Goal: Task Accomplishment & Management: Manage account settings

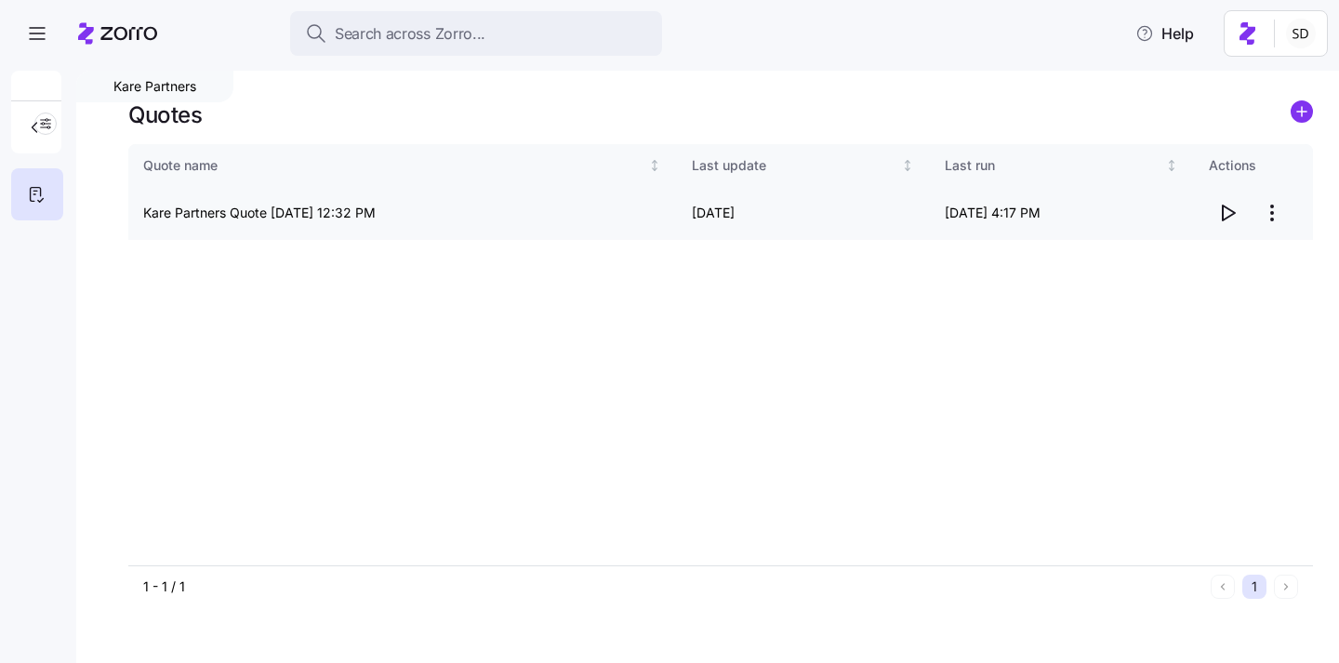
click at [1229, 210] on icon "button" at bounding box center [1228, 213] width 22 height 22
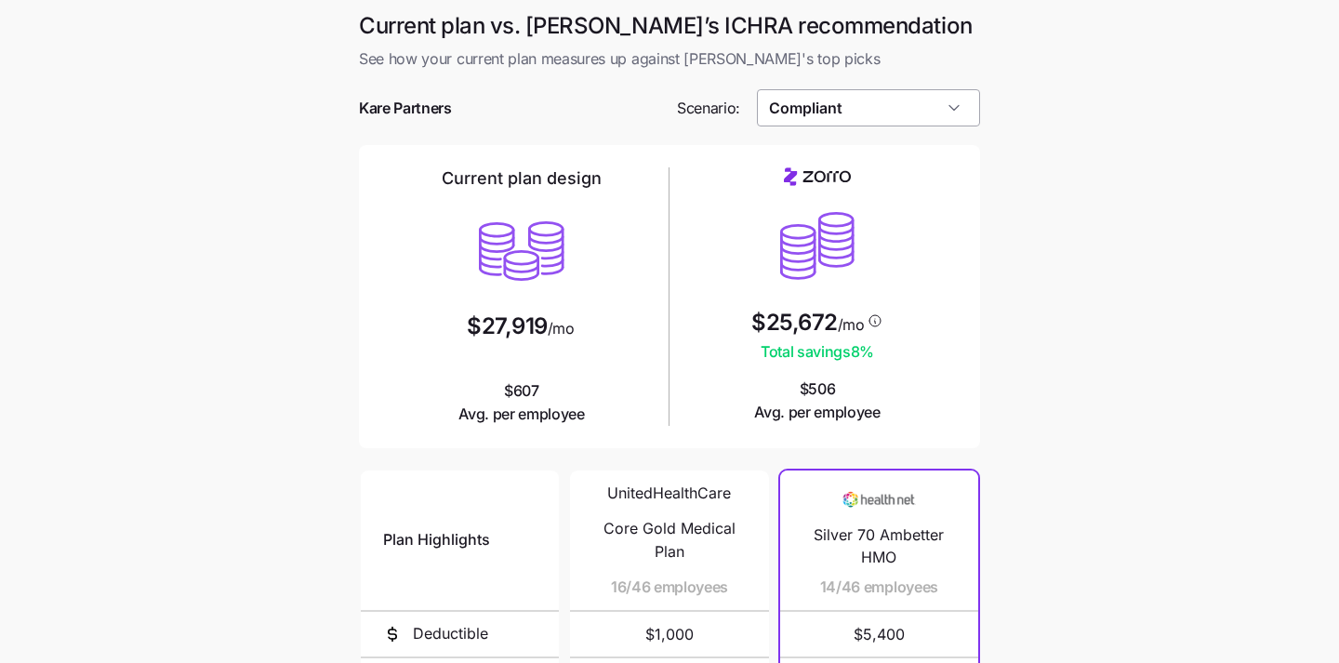
click at [887, 100] on input "Compliant" at bounding box center [869, 107] width 224 height 37
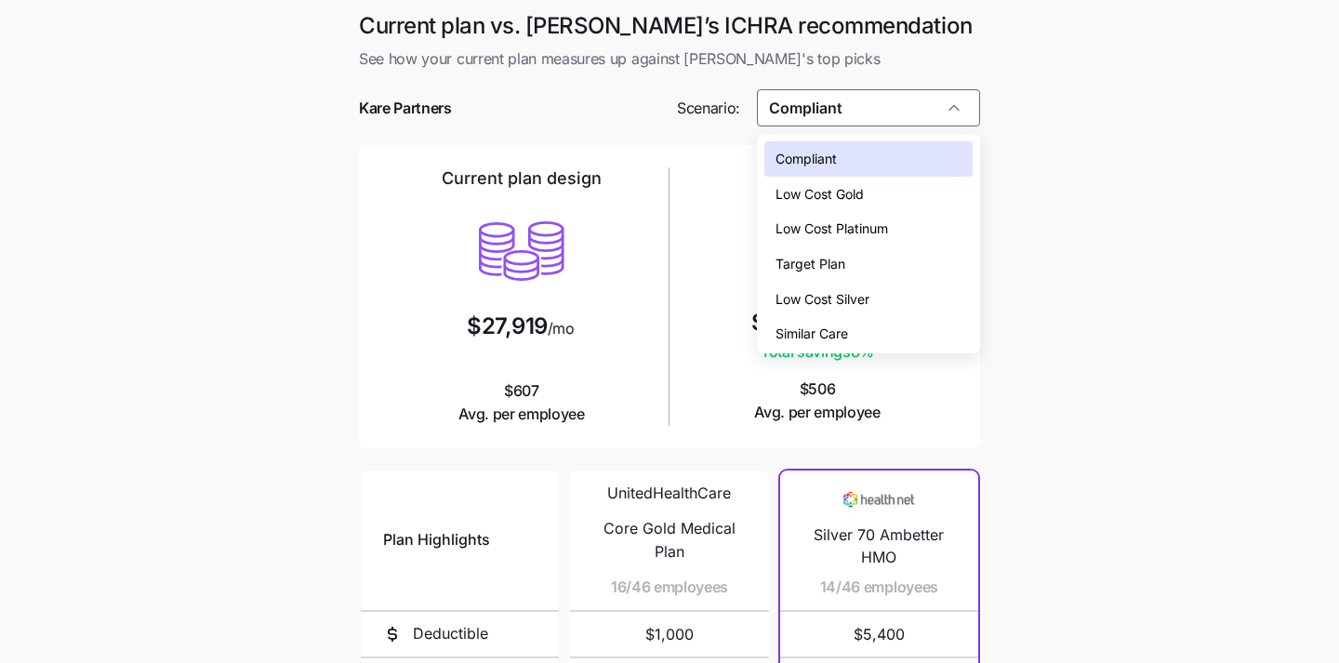
click at [840, 254] on span "Target Plan" at bounding box center [811, 264] width 70 height 20
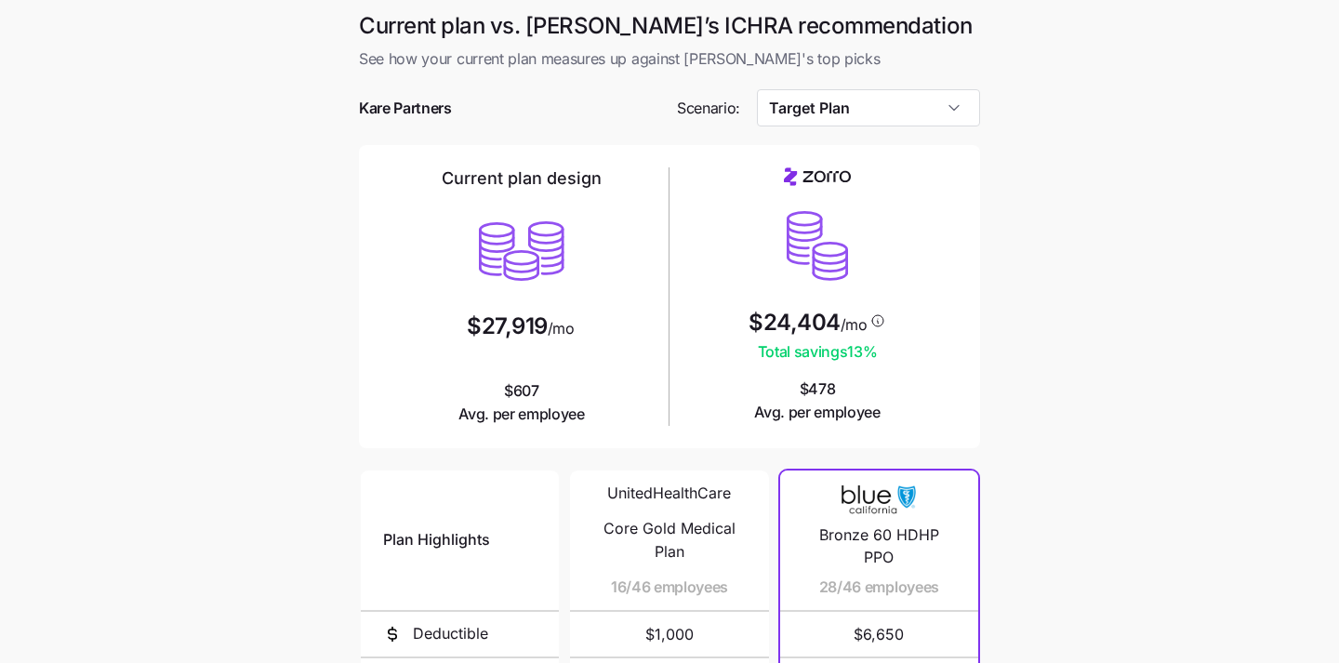
type input "Target Plan"
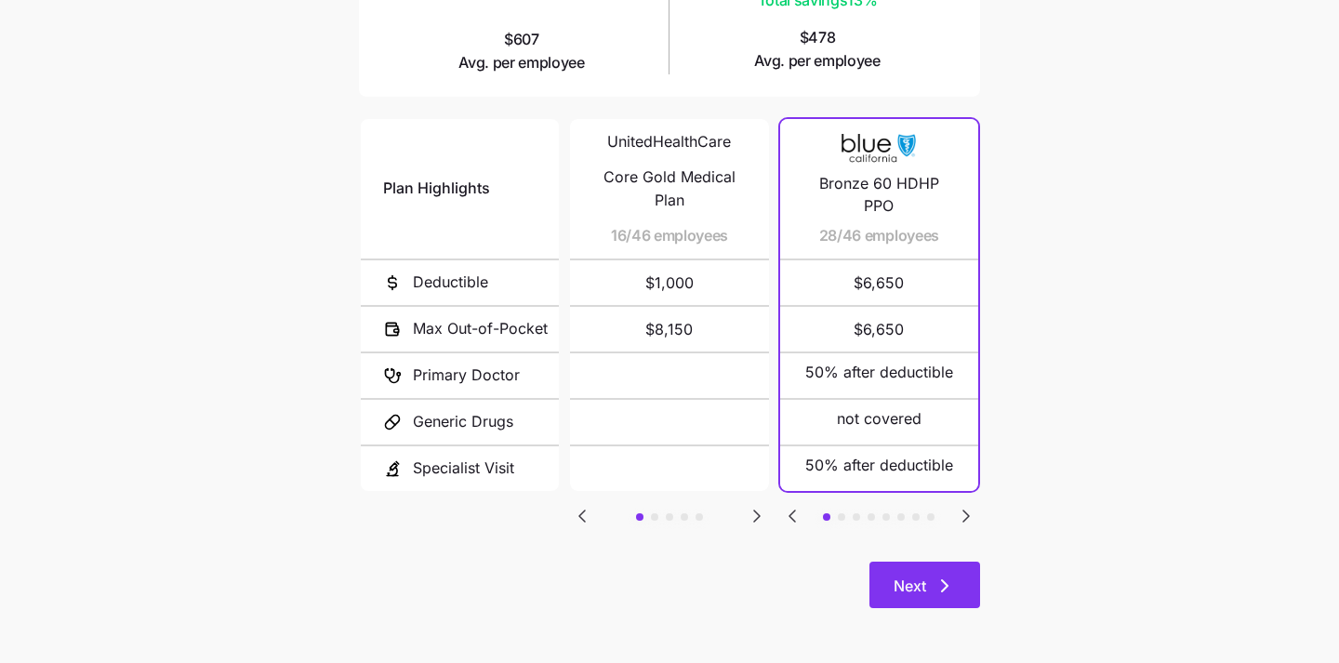
click at [896, 579] on span "Next" at bounding box center [910, 586] width 33 height 22
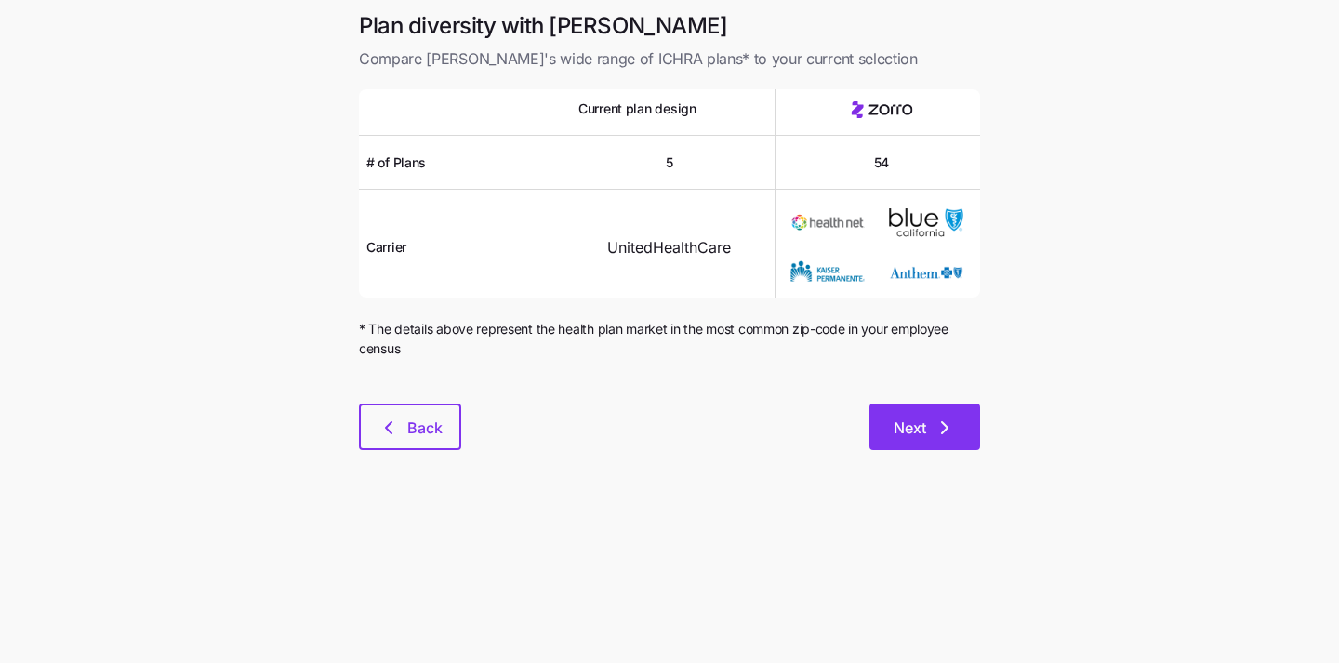
click at [934, 412] on button "Next" at bounding box center [925, 427] width 111 height 47
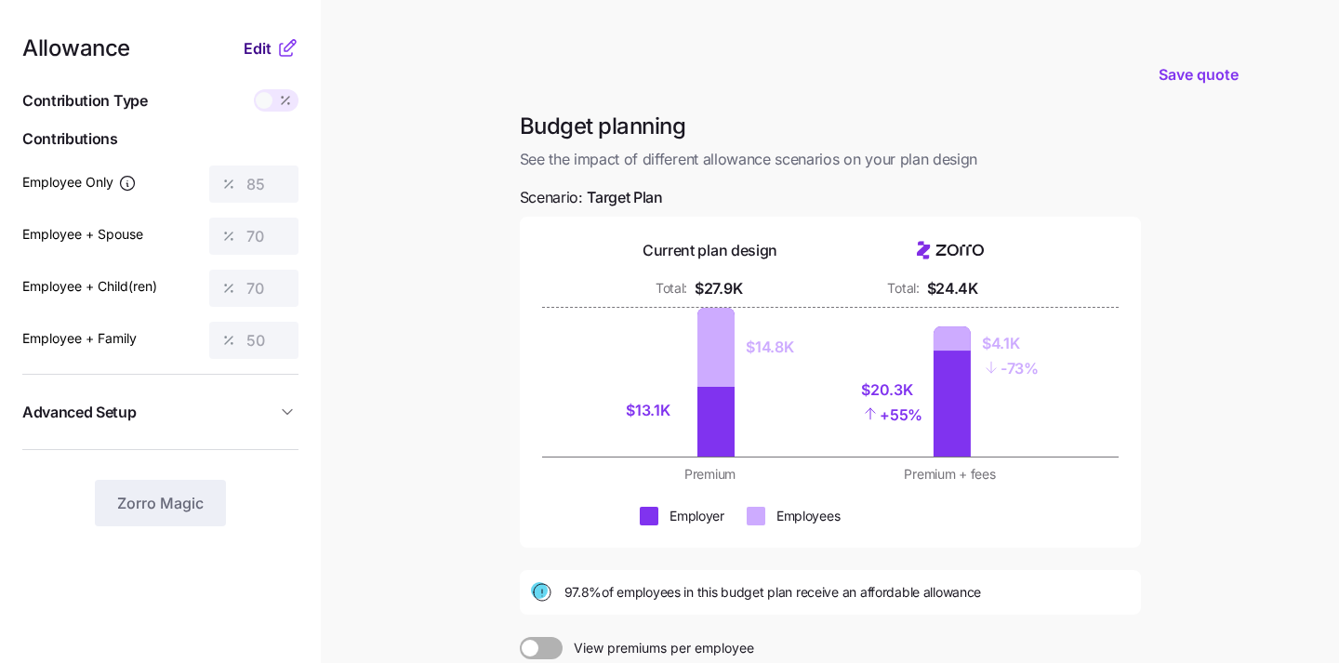
click at [250, 40] on span "Edit" at bounding box center [258, 48] width 28 height 22
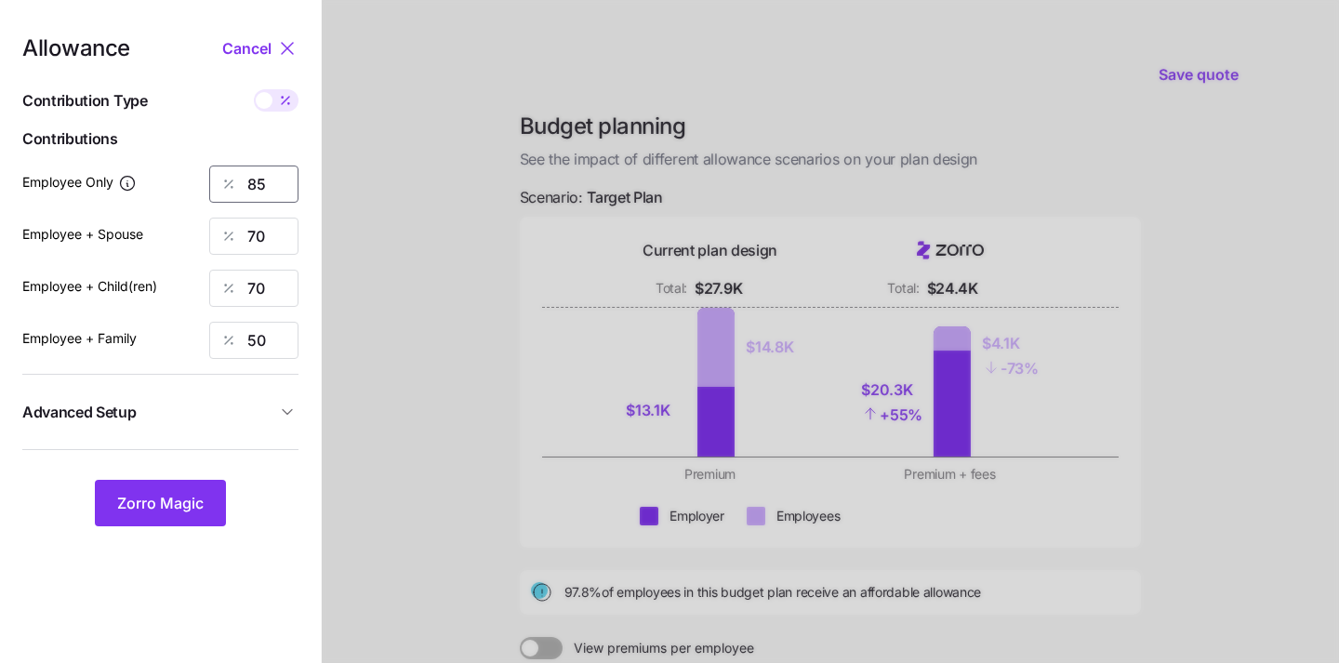
click at [278, 177] on input "85" at bounding box center [253, 184] width 89 height 37
type input "50"
click at [262, 240] on input "70" at bounding box center [253, 236] width 89 height 37
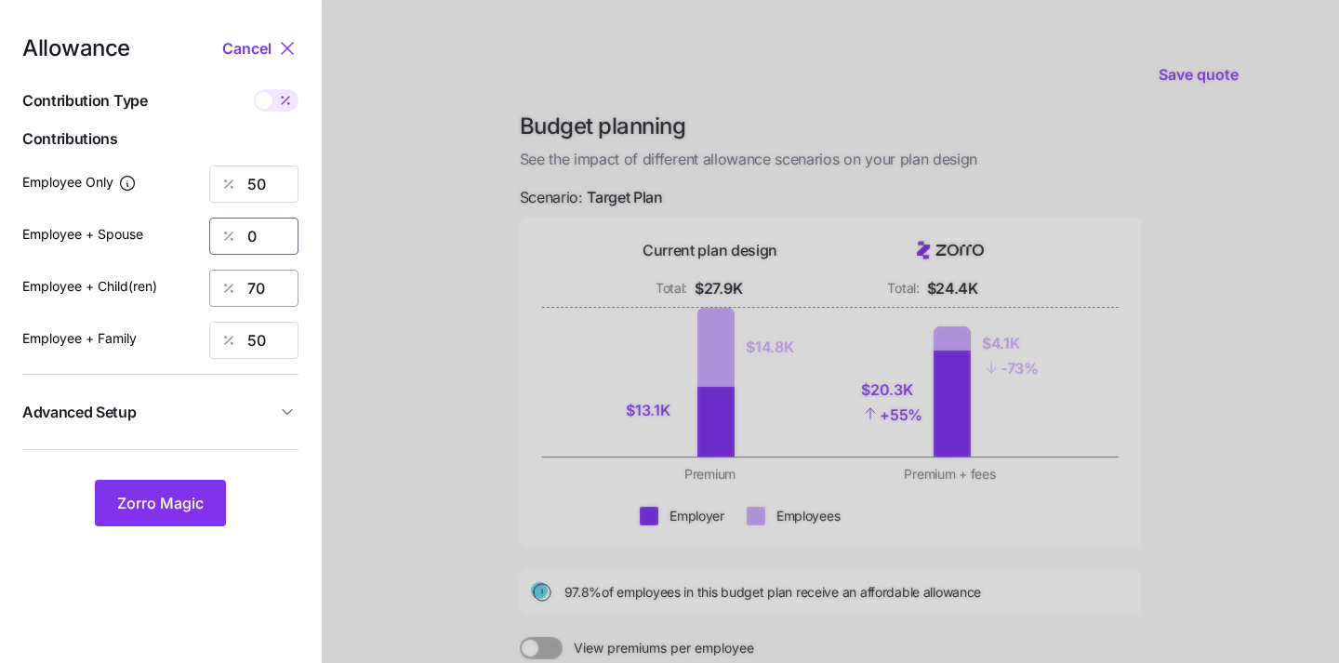
type input "0"
click at [268, 288] on input "70" at bounding box center [253, 288] width 89 height 37
type input "0"
click at [272, 338] on input "50" at bounding box center [253, 340] width 89 height 37
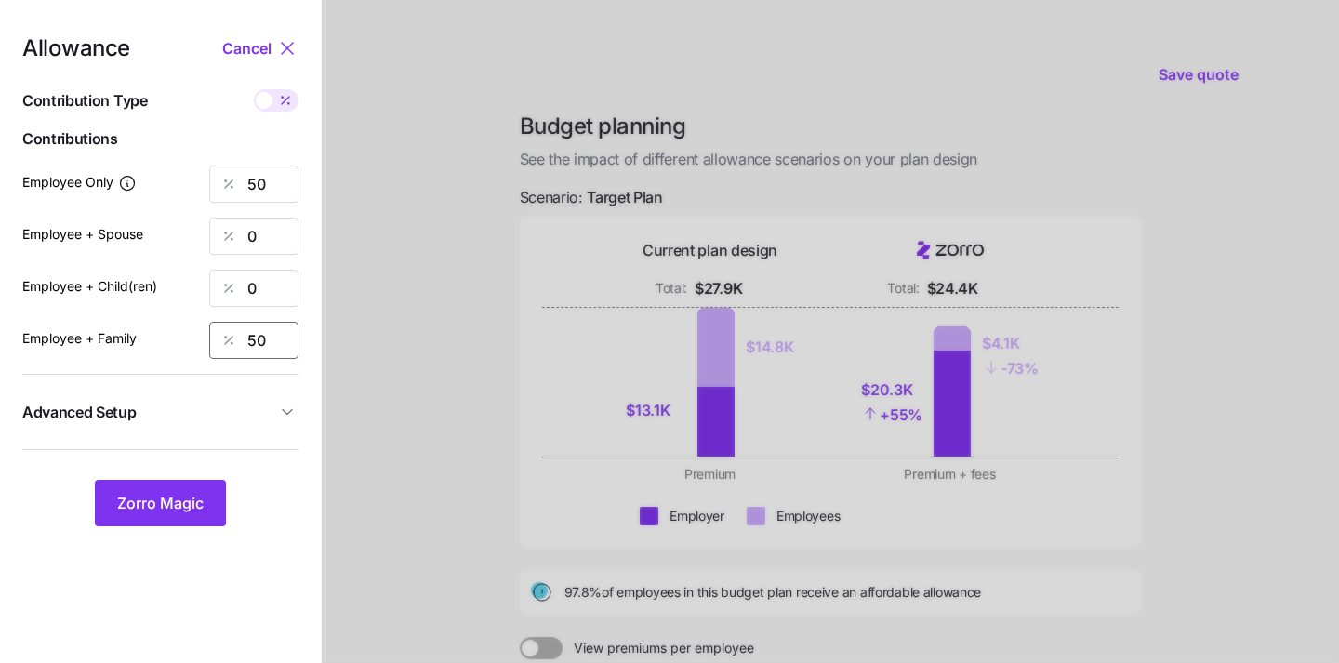
click at [272, 338] on input "50" at bounding box center [253, 340] width 89 height 37
type input "0"
click at [167, 508] on span "Zorro Magic" at bounding box center [160, 503] width 87 height 22
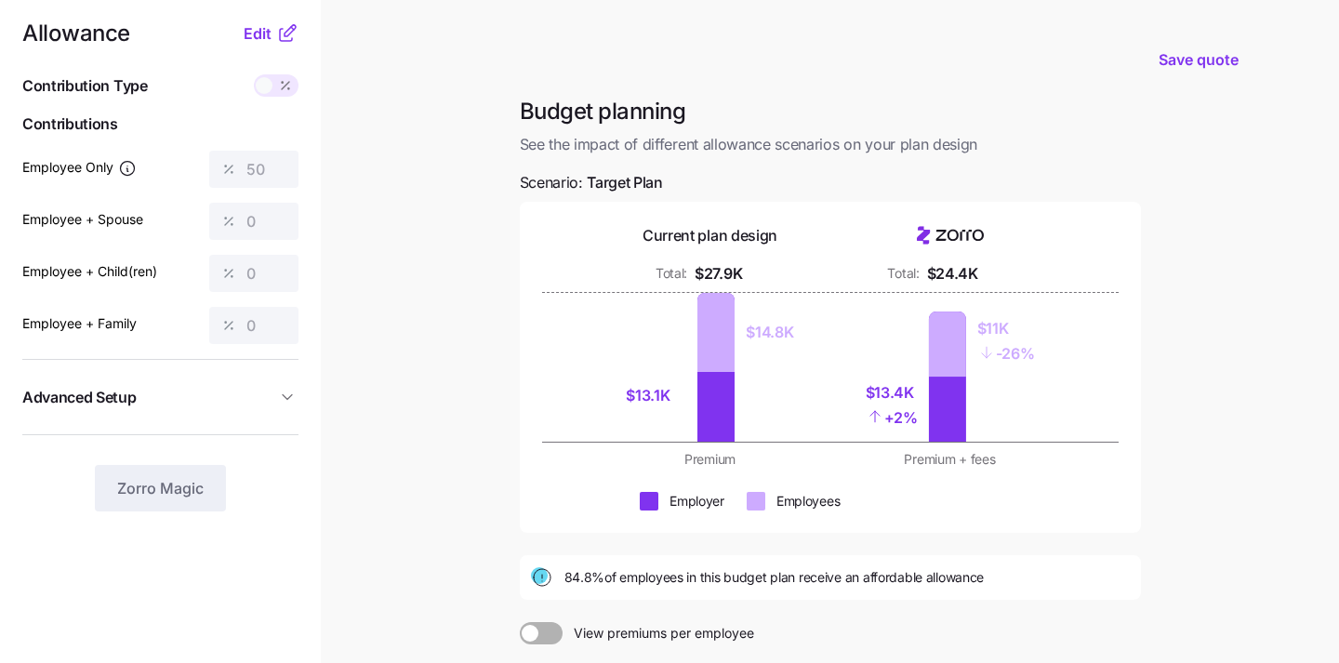
scroll to position [251, 0]
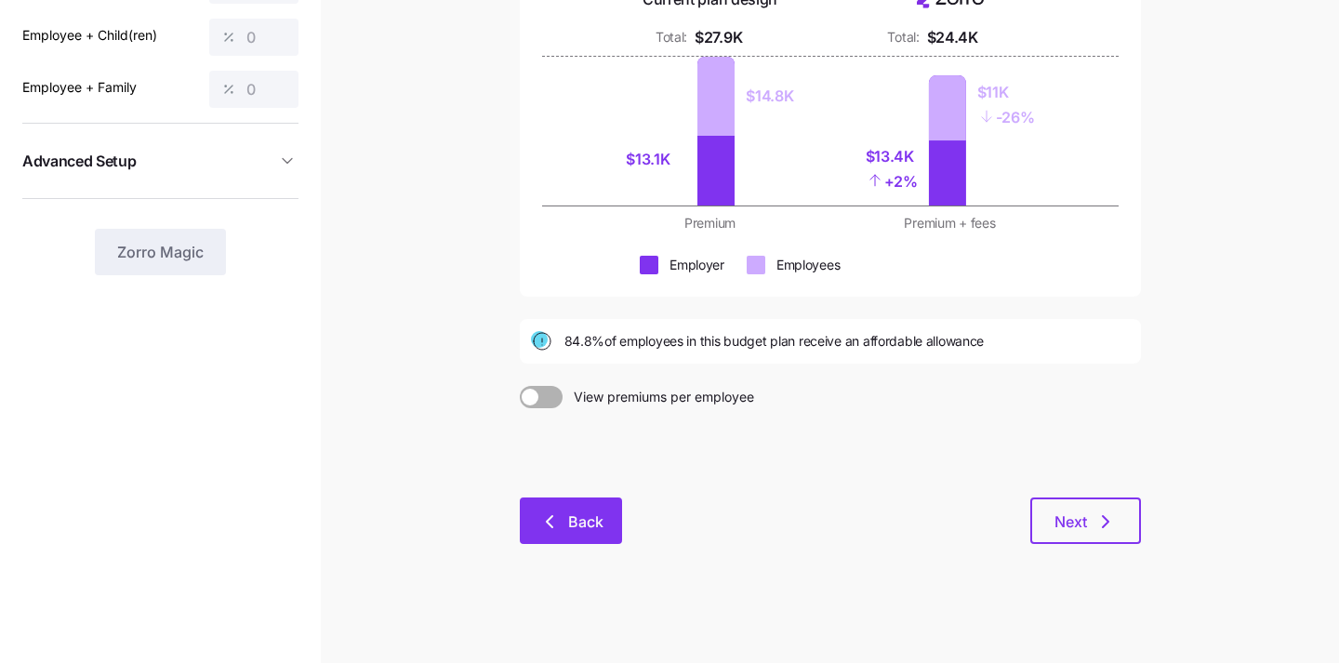
click at [564, 540] on button "Back" at bounding box center [571, 521] width 102 height 47
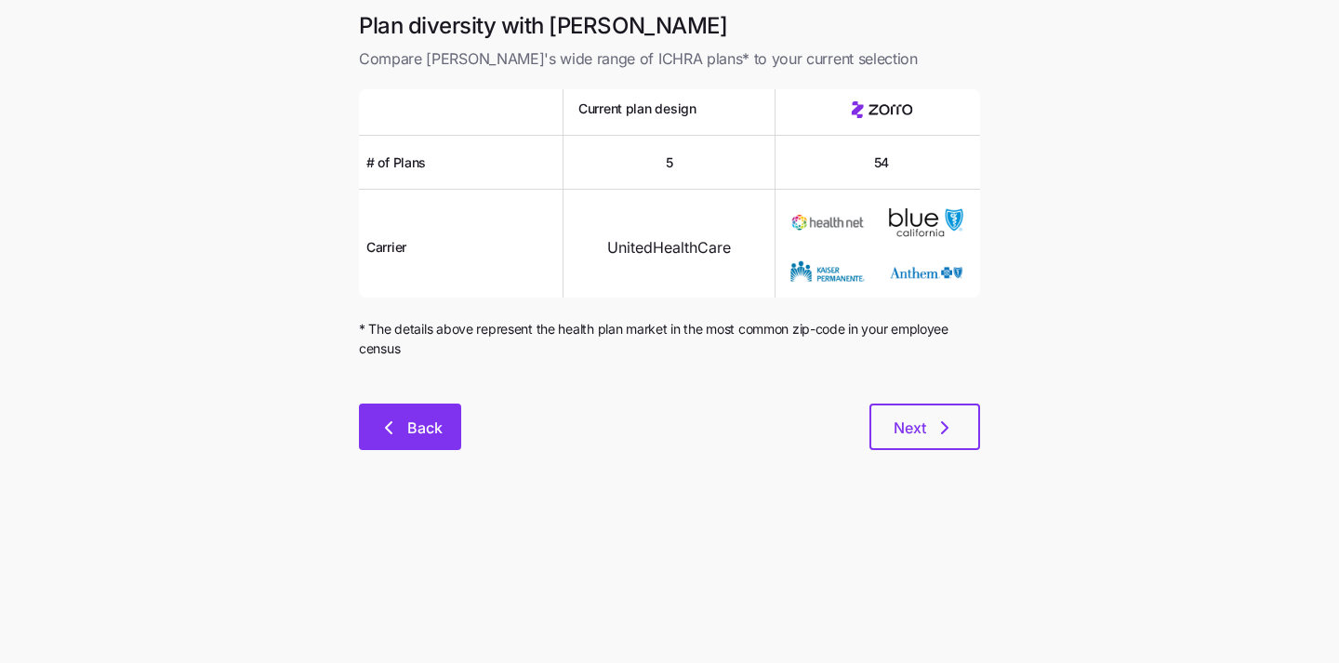
click at [412, 426] on span "Back" at bounding box center [424, 428] width 35 height 22
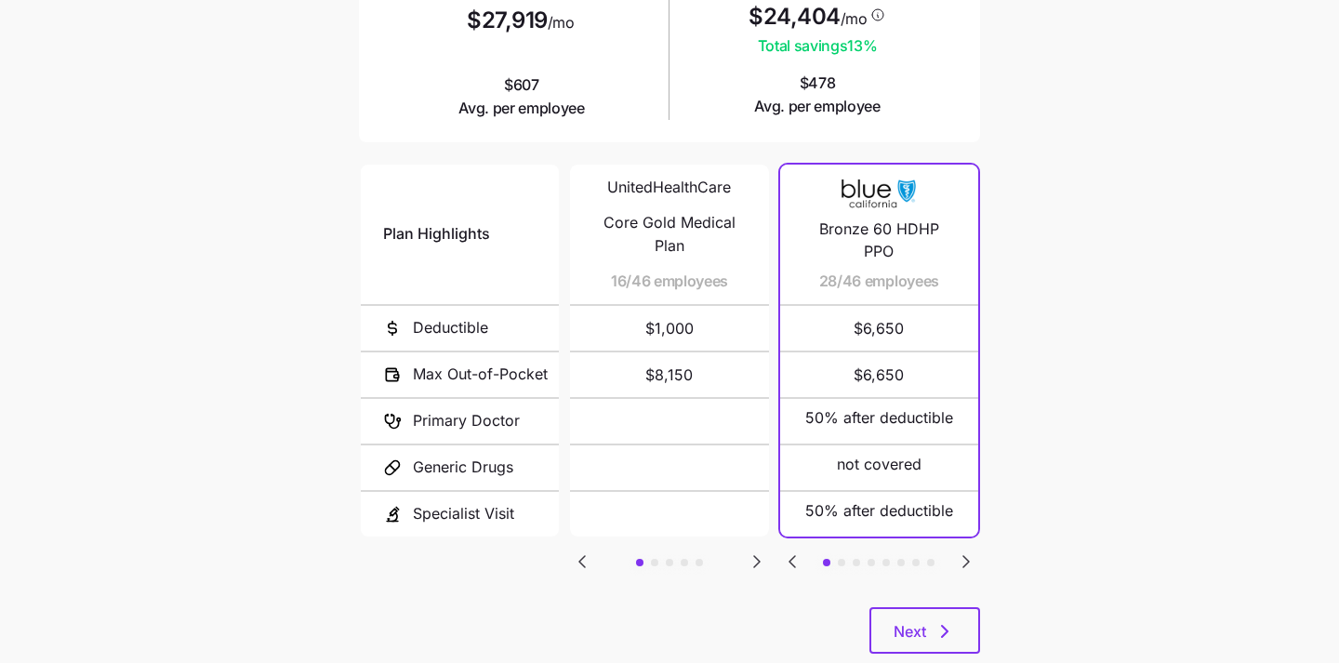
scroll to position [336, 0]
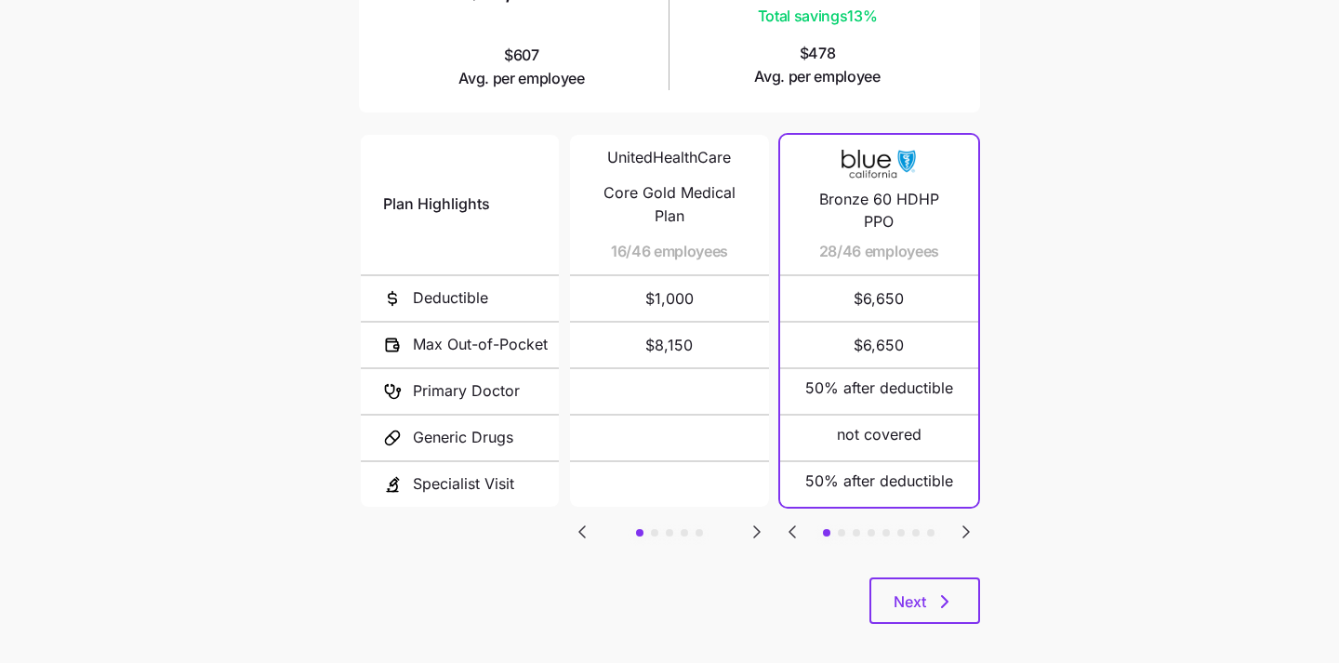
click at [756, 526] on icon "Go to next slide" at bounding box center [757, 531] width 6 height 11
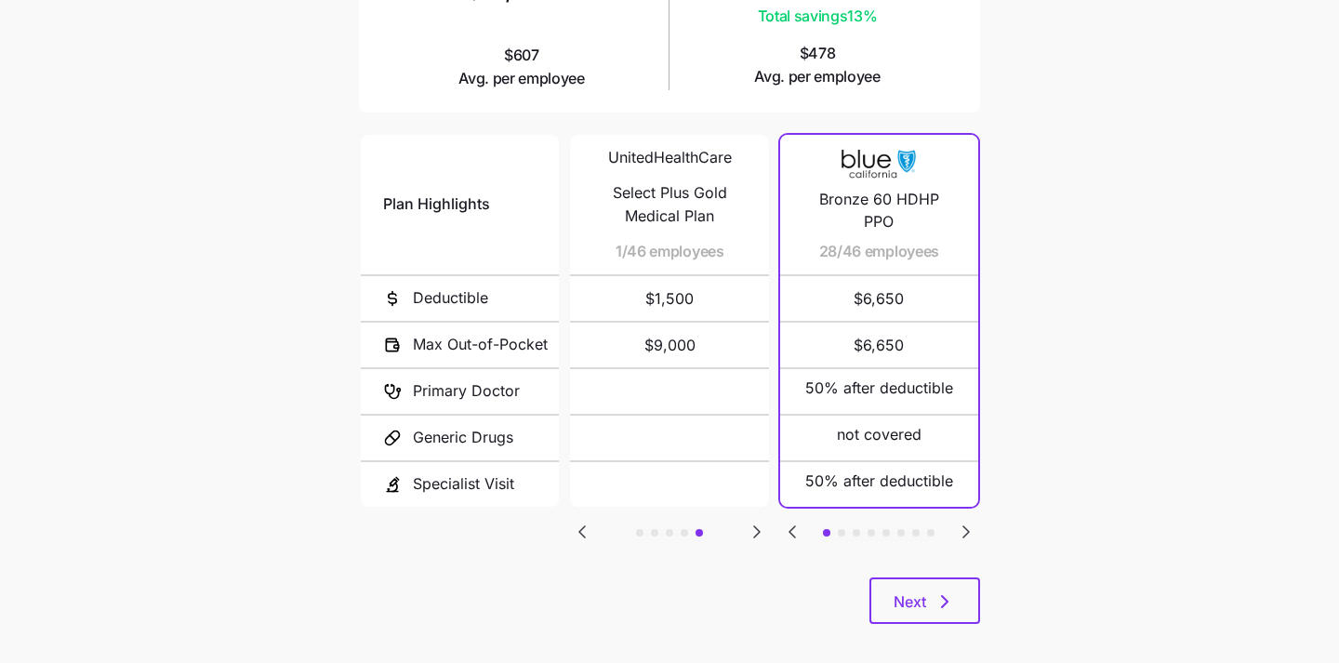
click at [584, 526] on icon "Go to previous slide" at bounding box center [582, 531] width 6 height 11
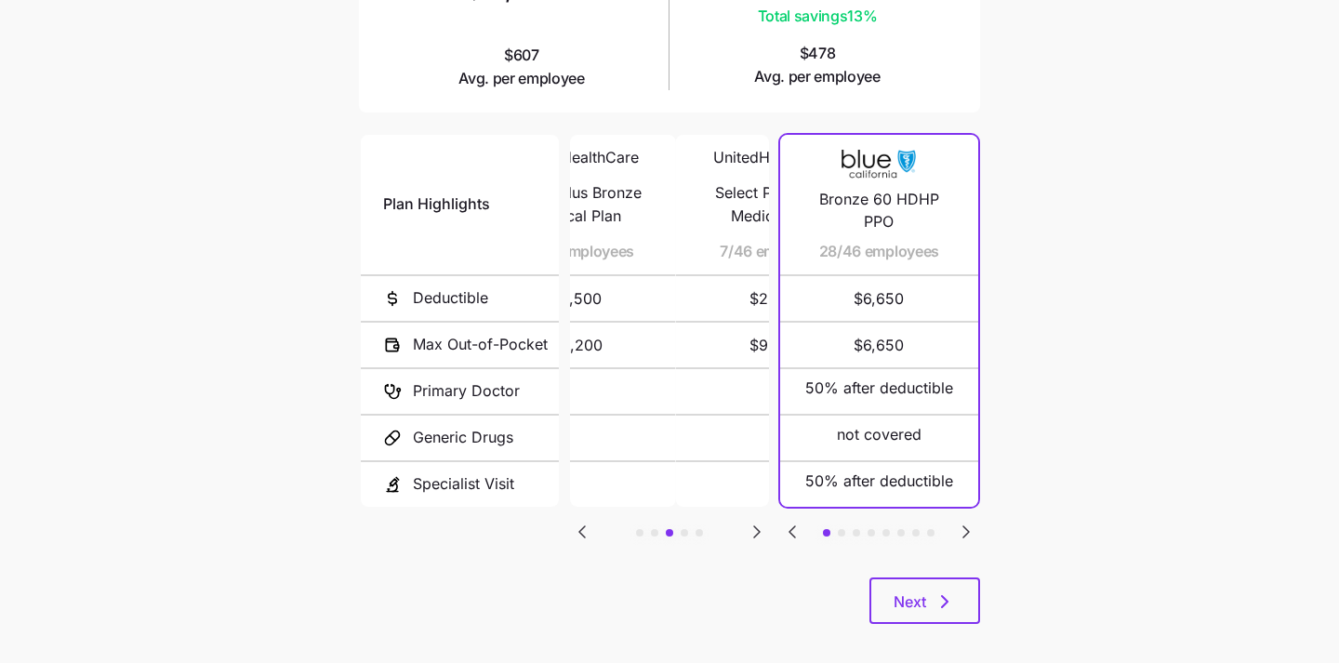
click at [584, 526] on icon "Go to previous slide" at bounding box center [582, 531] width 6 height 11
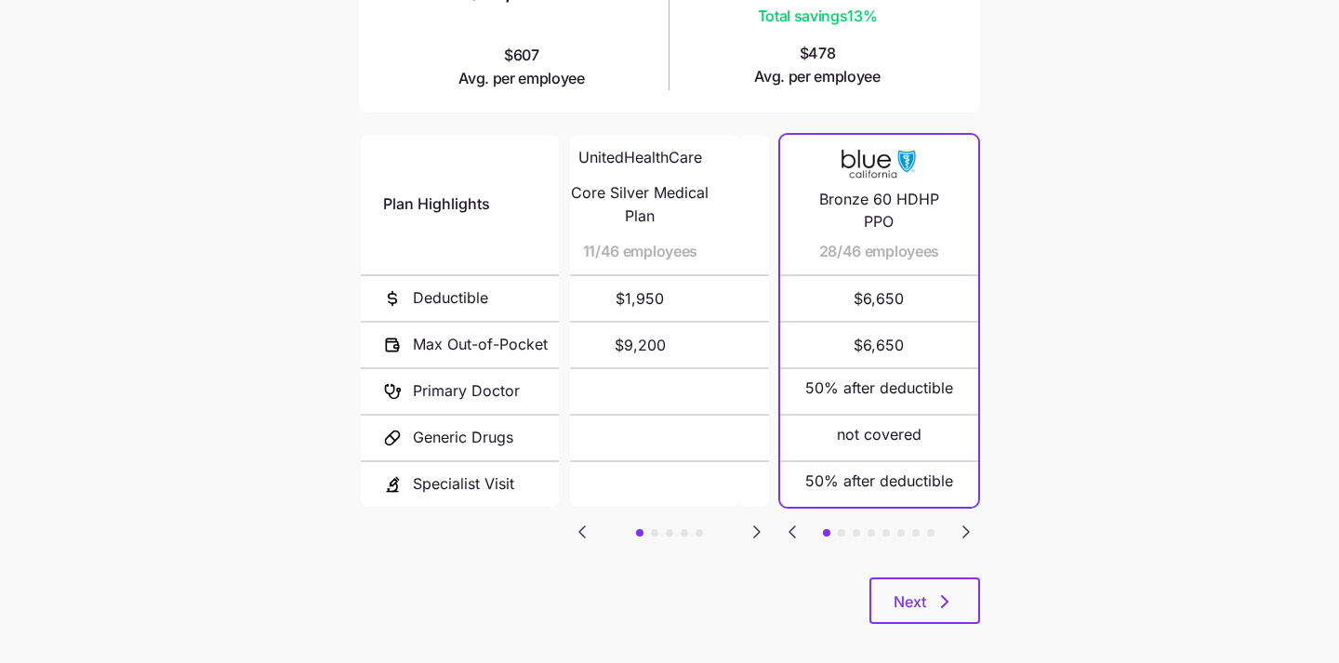
click at [584, 526] on icon "Go to previous slide" at bounding box center [582, 531] width 6 height 11
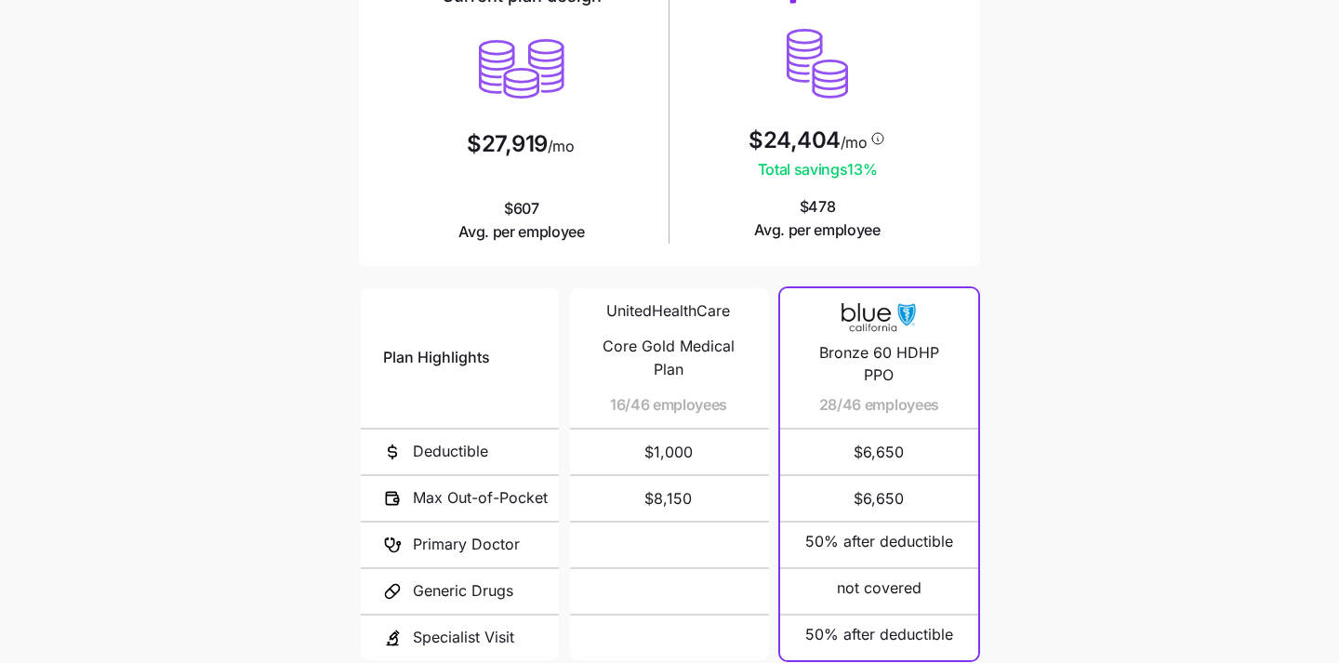
scroll to position [0, 0]
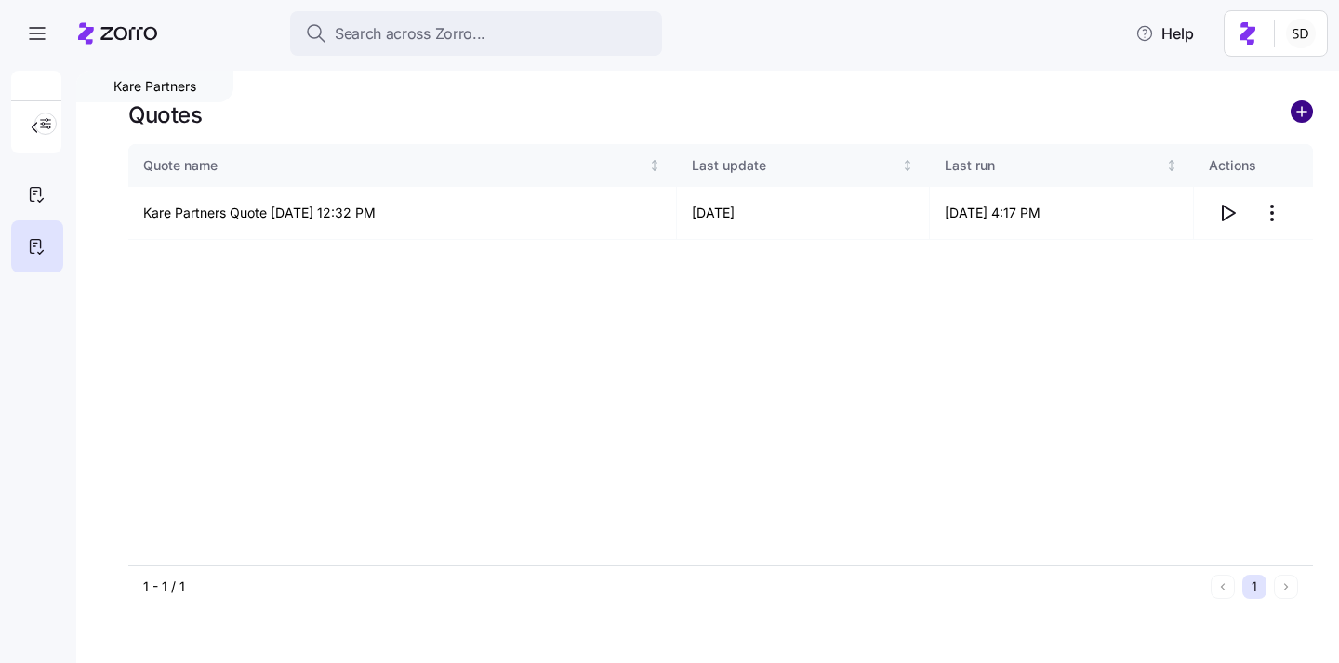
click at [1303, 113] on circle "add icon" at bounding box center [1302, 111] width 20 height 20
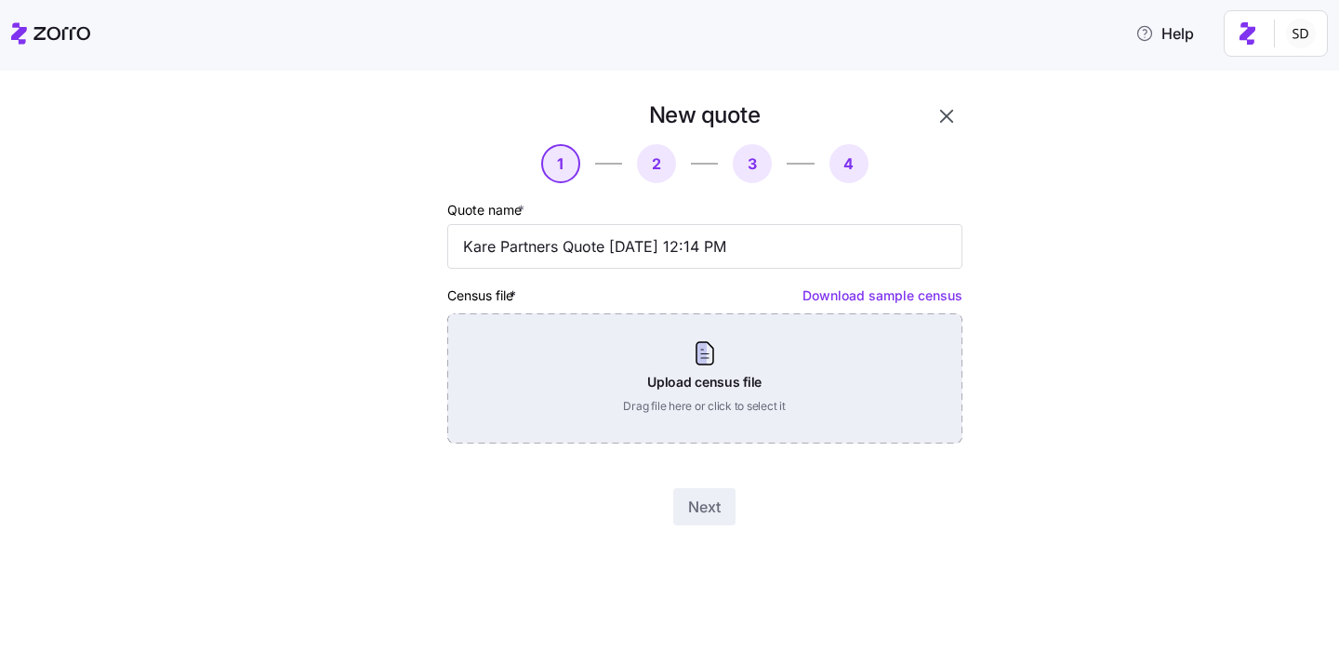
click at [676, 407] on div "Upload census file Drag file here or click to select it" at bounding box center [704, 378] width 515 height 130
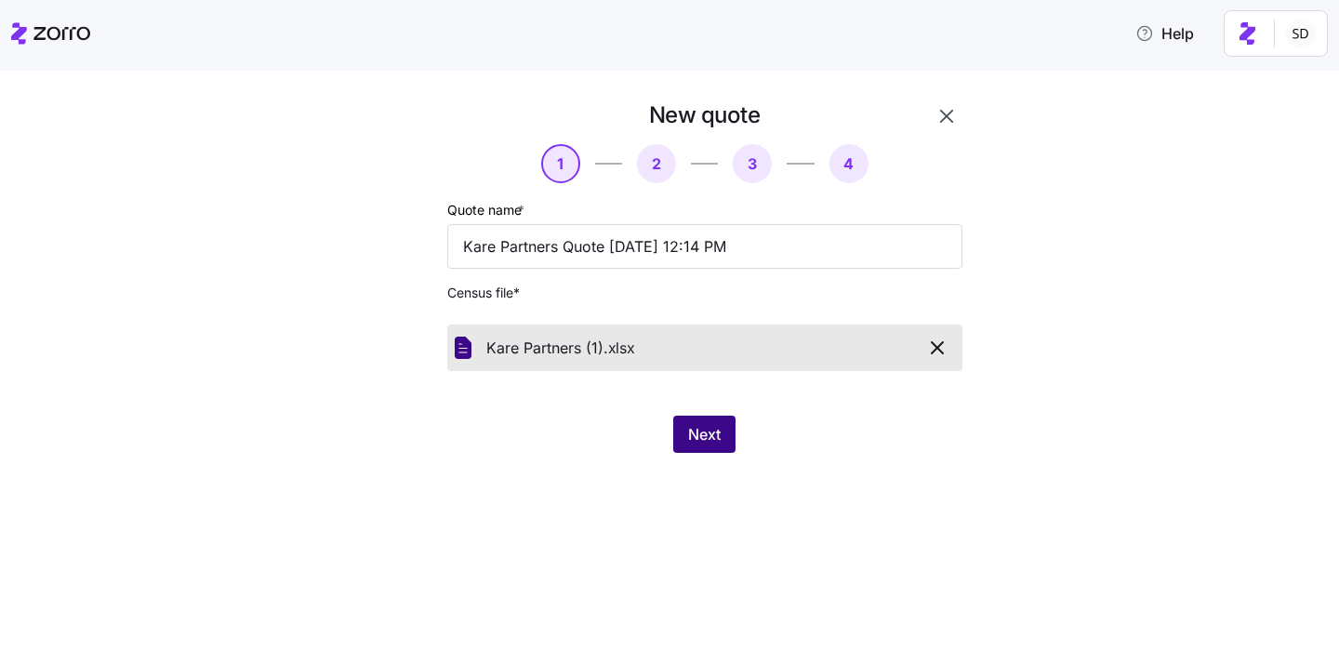
click at [700, 446] on span "Next" at bounding box center [704, 434] width 33 height 22
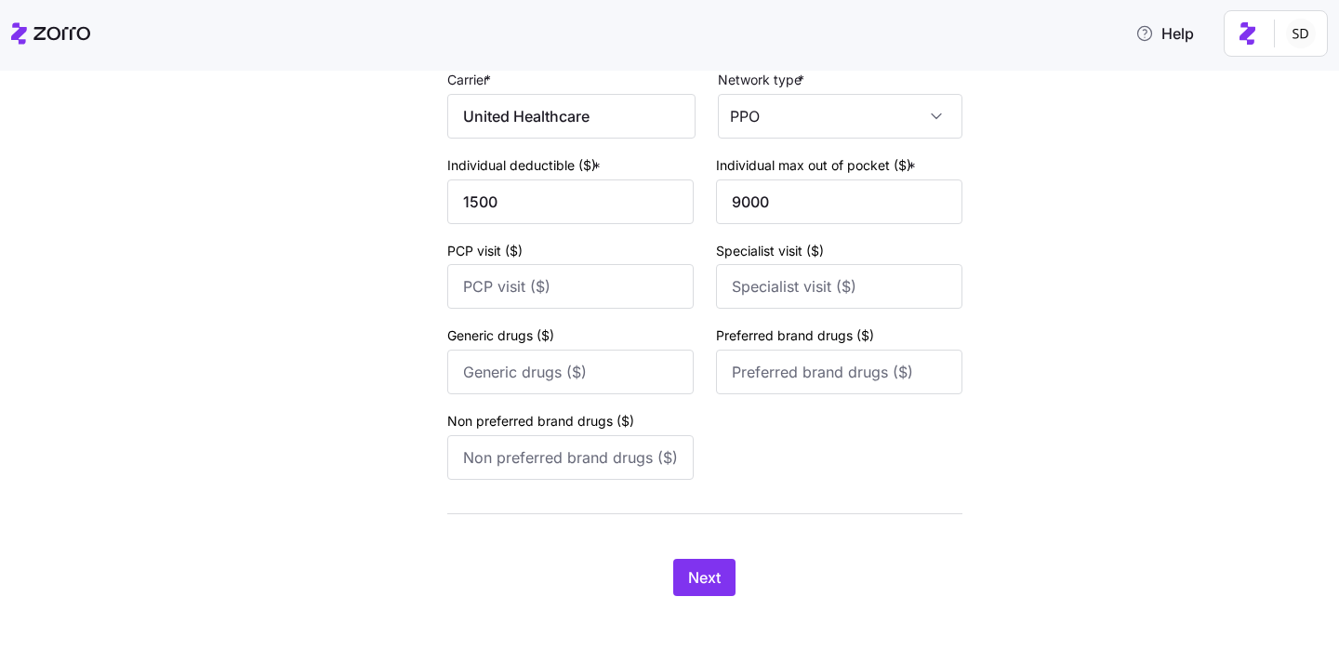
scroll to position [2415, 0]
click at [708, 578] on span "Next" at bounding box center [704, 577] width 33 height 22
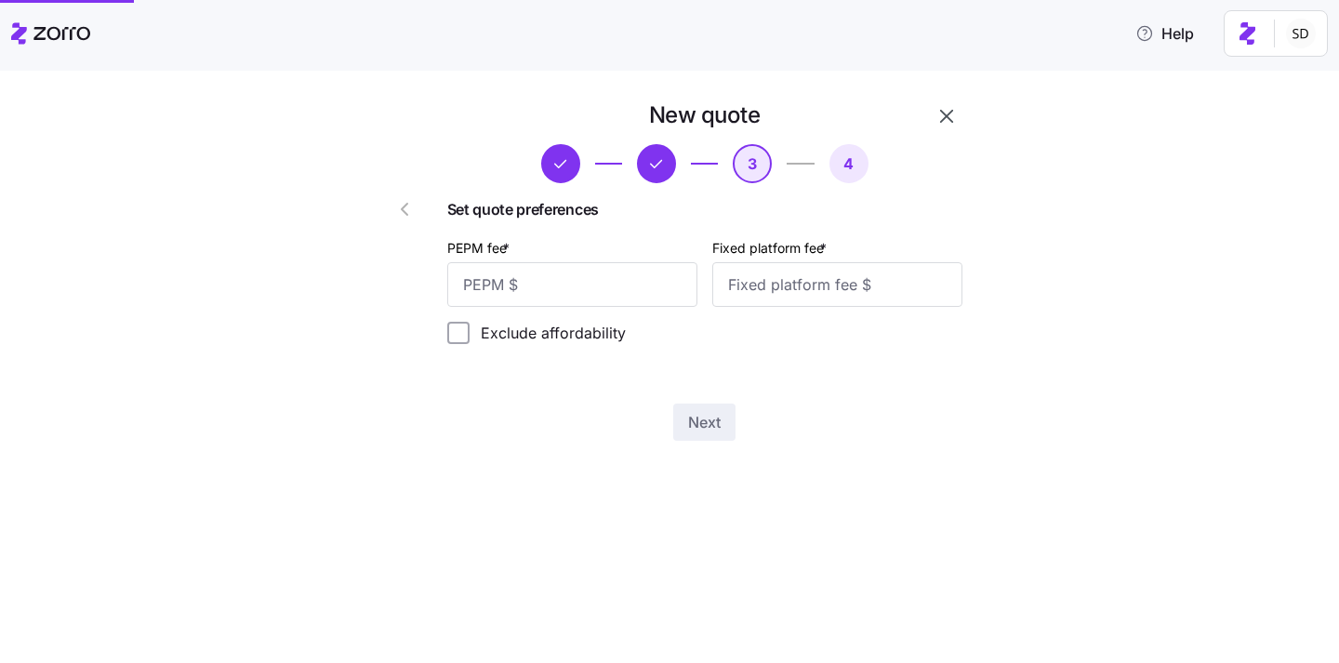
scroll to position [0, 0]
click at [582, 287] on input "PEPM fee *" at bounding box center [572, 284] width 250 height 45
type input "50"
click at [811, 286] on input "Fixed platform fee *" at bounding box center [837, 284] width 250 height 45
type input "100"
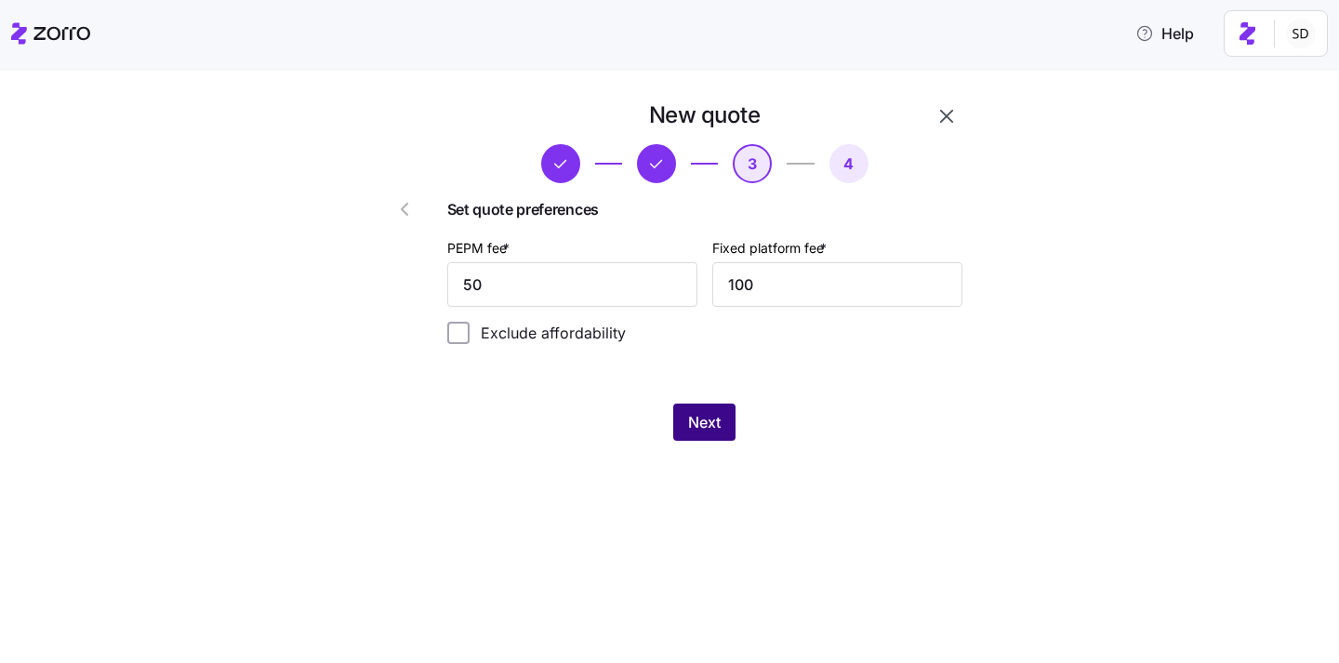
click at [729, 412] on button "Next" at bounding box center [704, 422] width 62 height 37
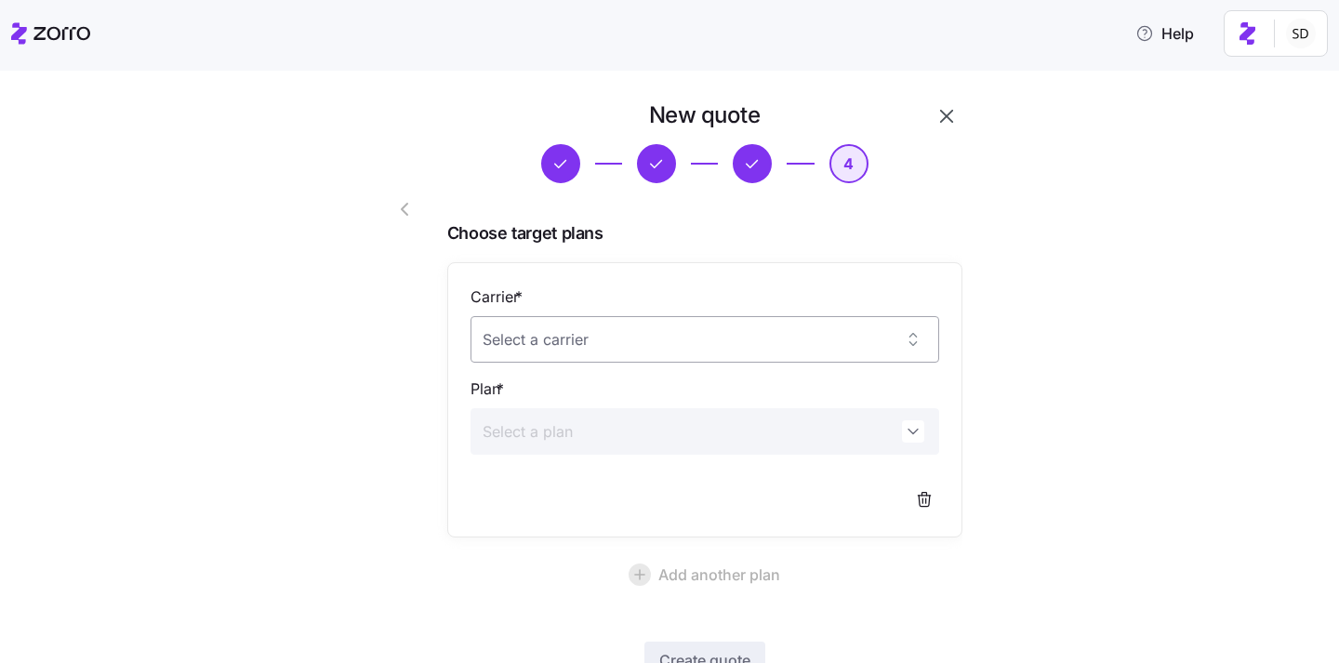
click at [620, 333] on input "Carrier *" at bounding box center [705, 339] width 469 height 47
click at [621, 403] on div "UnitedHealthcare" at bounding box center [705, 397] width 454 height 39
type input "UnitedHealthcare"
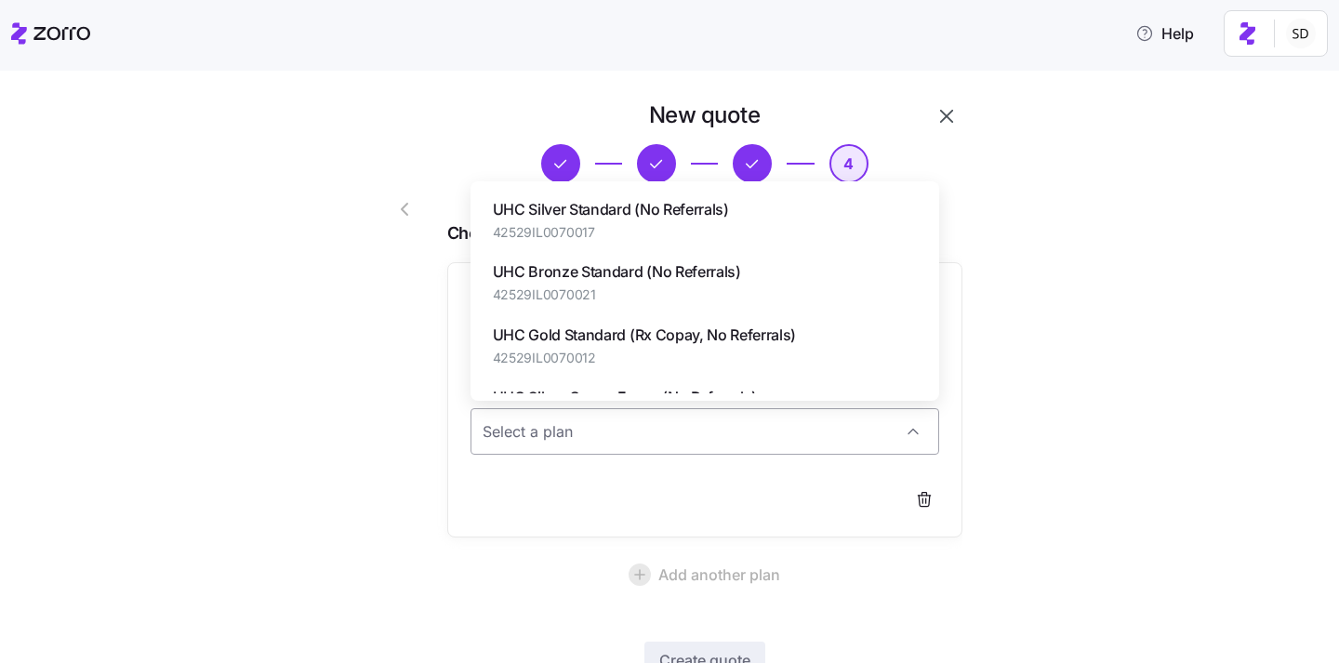
click at [624, 433] on input "Plan *" at bounding box center [705, 431] width 469 height 47
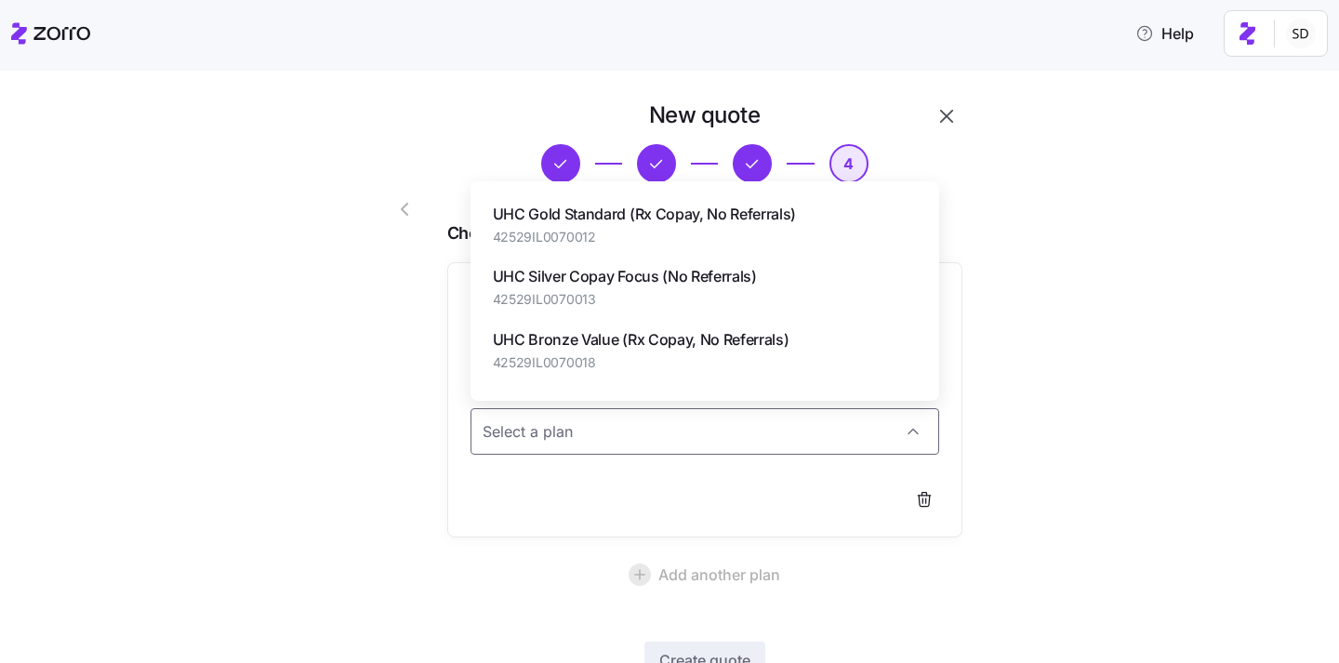
click at [644, 351] on div "UHC Bronze Value (Rx Copay, No Referrals) 42529IL0070018" at bounding box center [641, 350] width 297 height 44
type input "UHC Bronze Value (Rx Copay, No Referrals)"
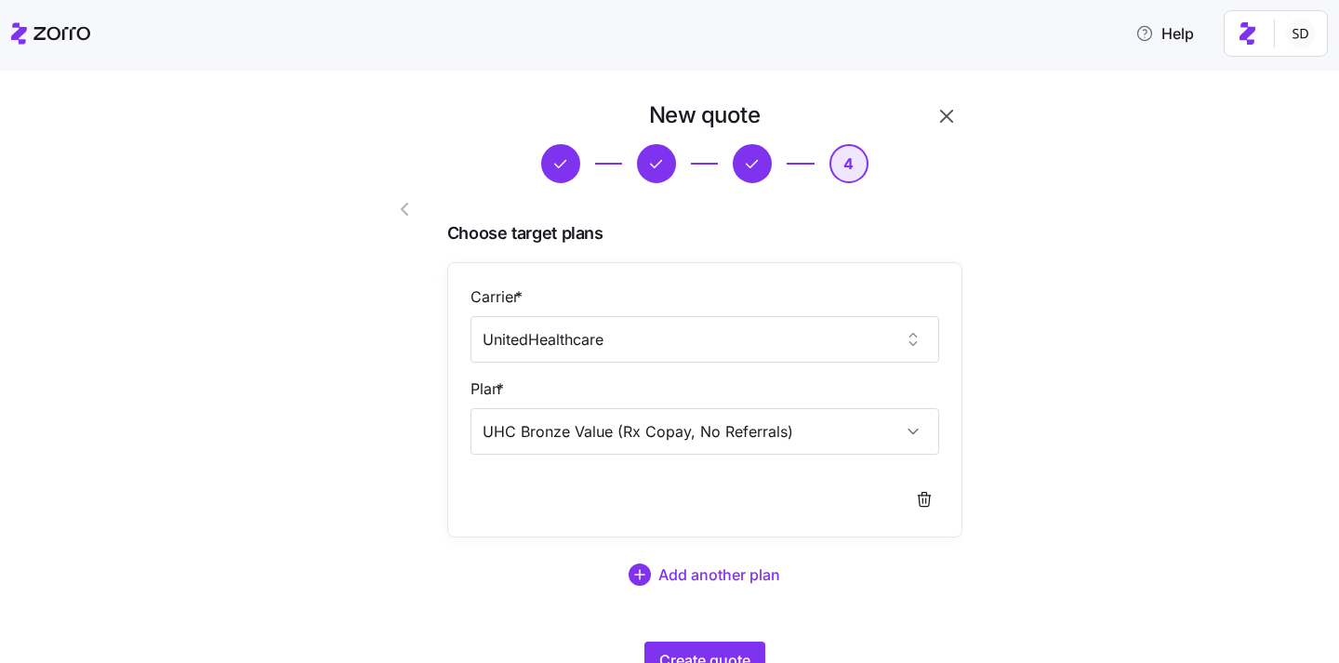
scroll to position [82, 0]
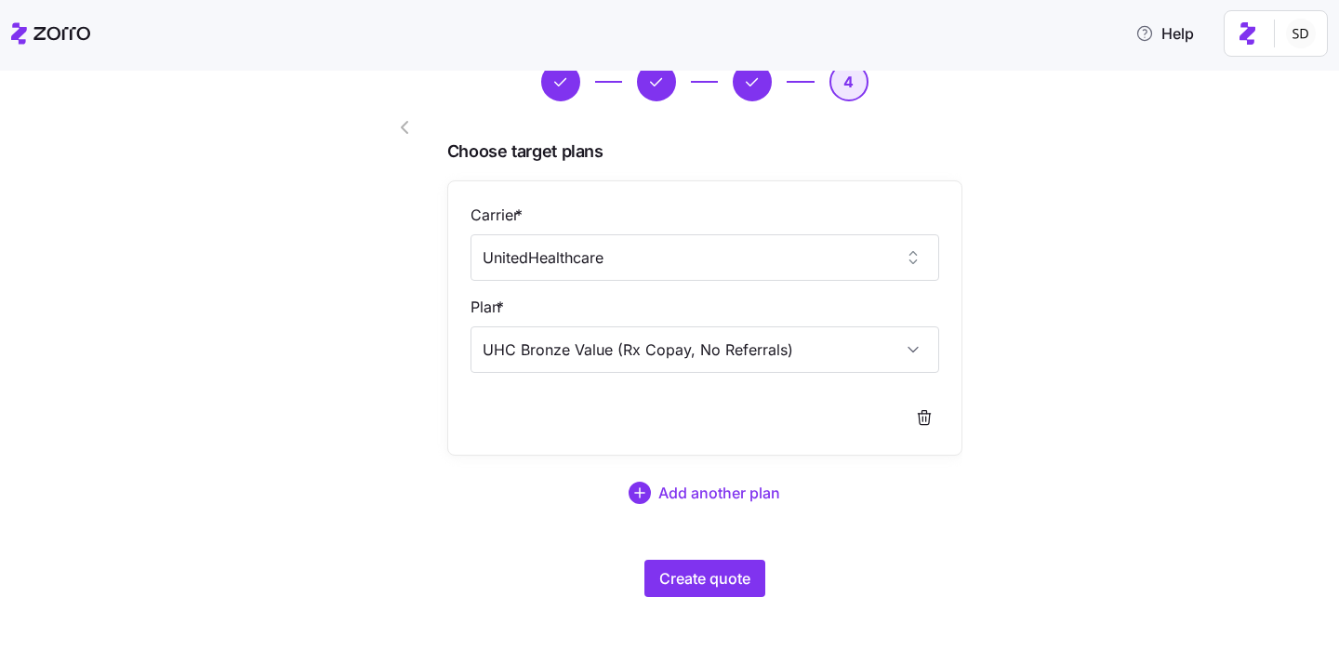
click at [662, 597] on div "New quote 4 Choose target plans Carrier * UnitedHealthcare Plan * UHC Bronze Va…" at bounding box center [682, 319] width 651 height 601
click at [670, 578] on span "Create quote" at bounding box center [704, 578] width 91 height 22
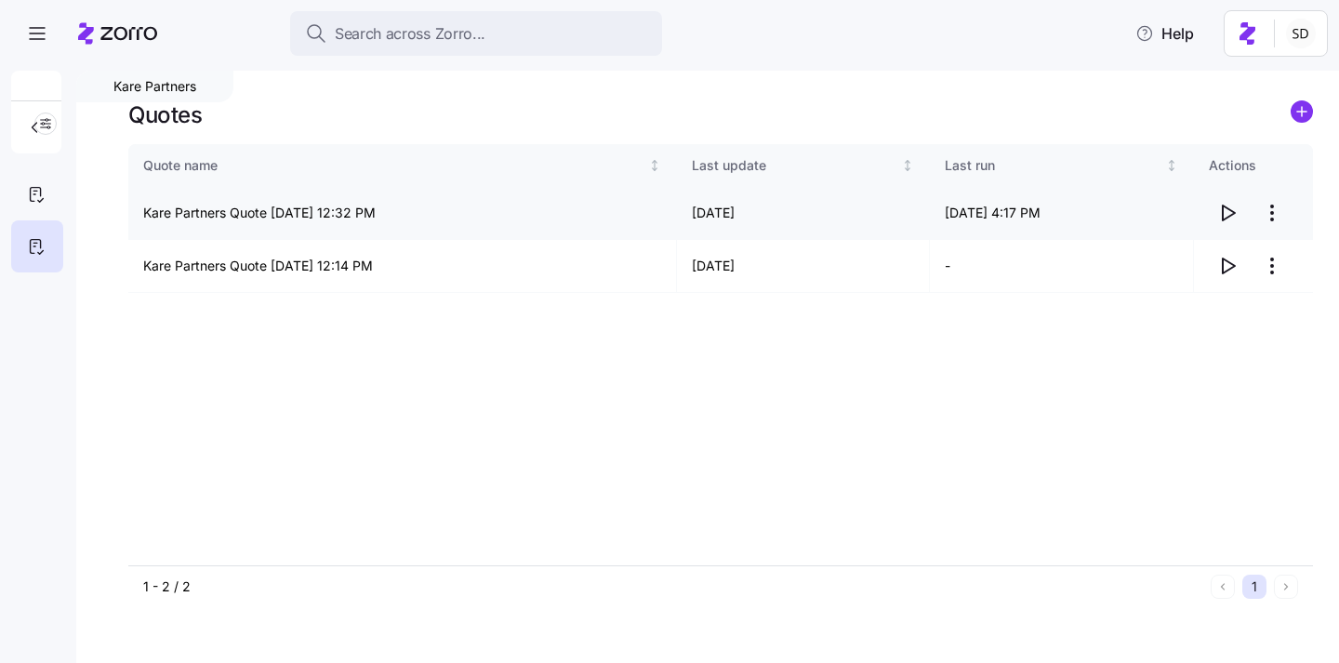
click at [1234, 209] on icon "button" at bounding box center [1228, 213] width 22 height 22
click at [1209, 194] on button "button" at bounding box center [1227, 212] width 37 height 37
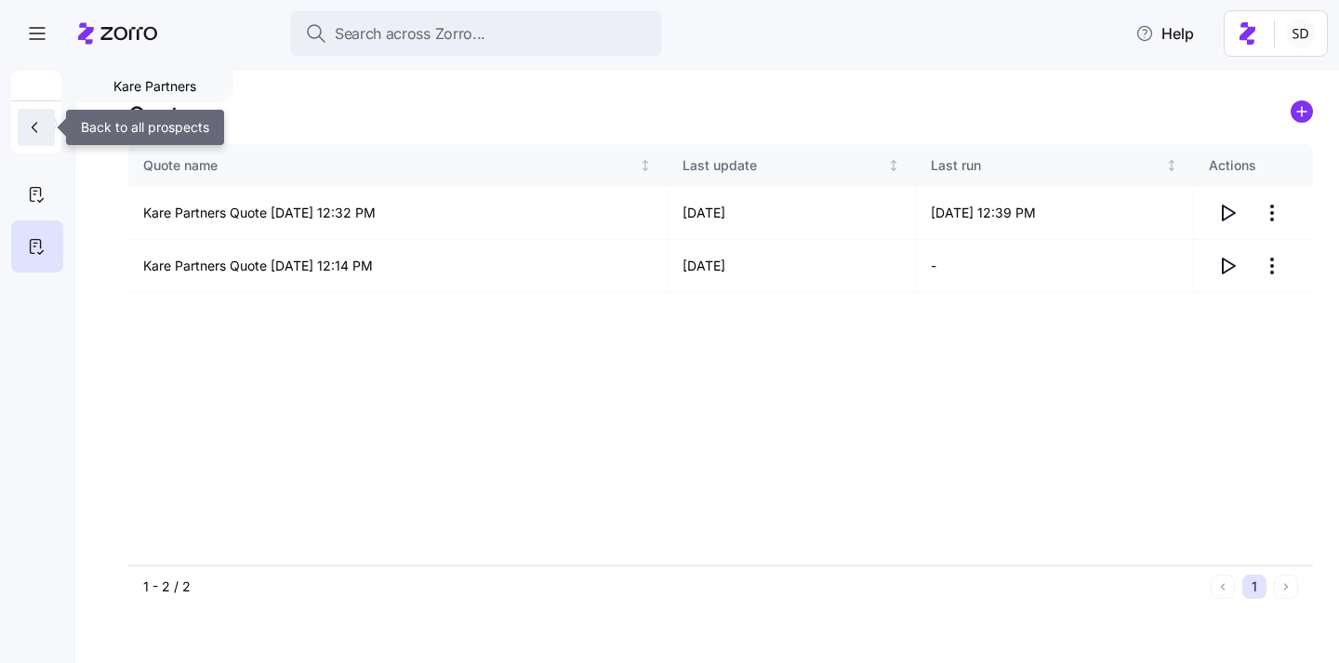
click at [39, 141] on button "button" at bounding box center [36, 127] width 37 height 37
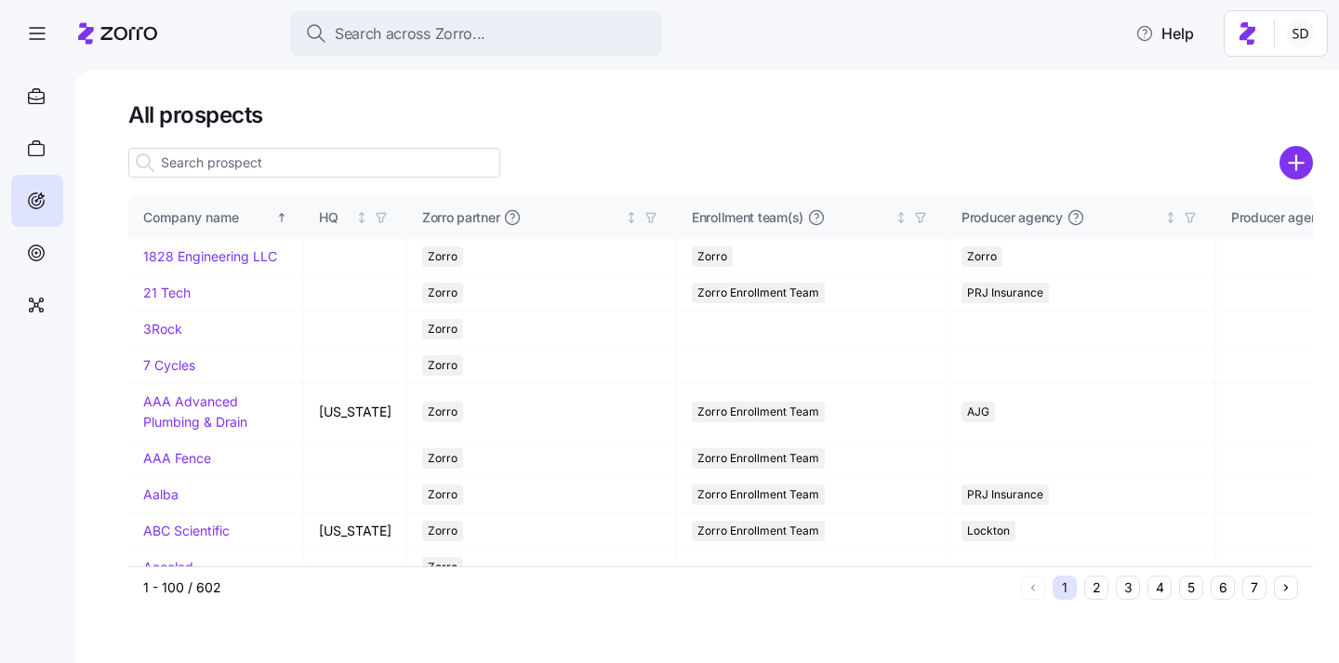
click at [261, 180] on div at bounding box center [314, 162] width 372 height 37
click at [257, 167] on input at bounding box center [314, 163] width 372 height 30
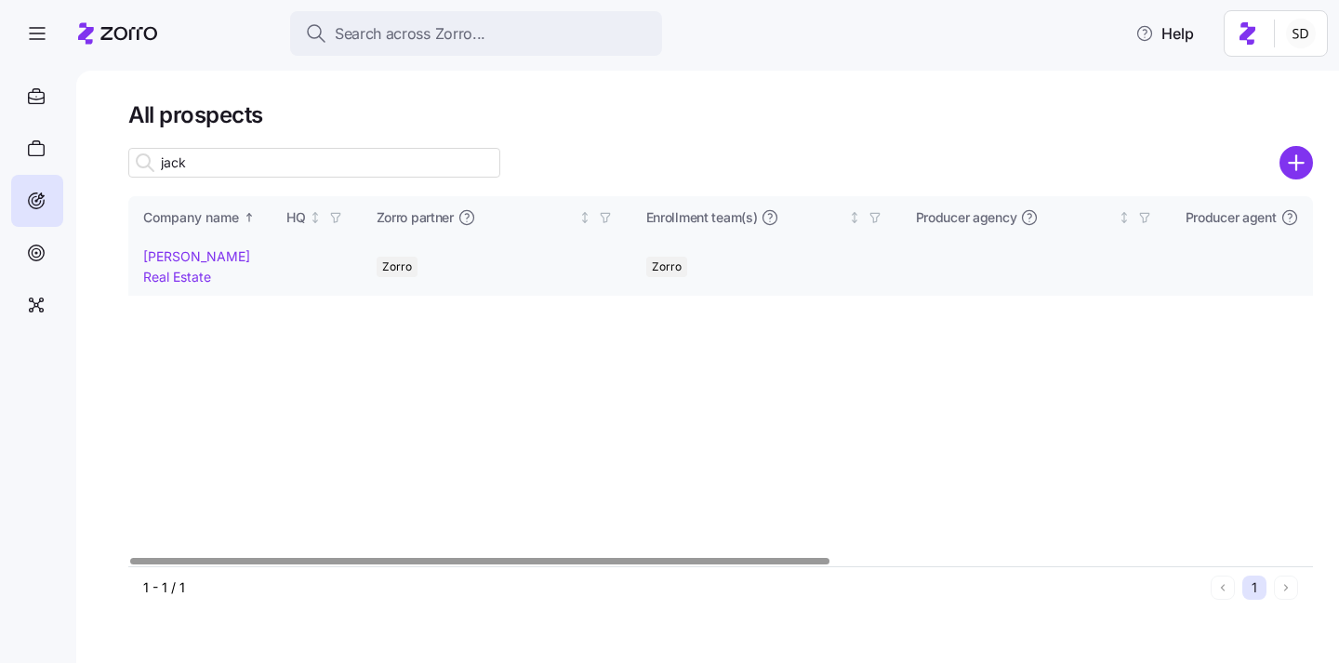
type input "jack"
click at [159, 254] on link "Jack White Real Estate" at bounding box center [196, 266] width 107 height 36
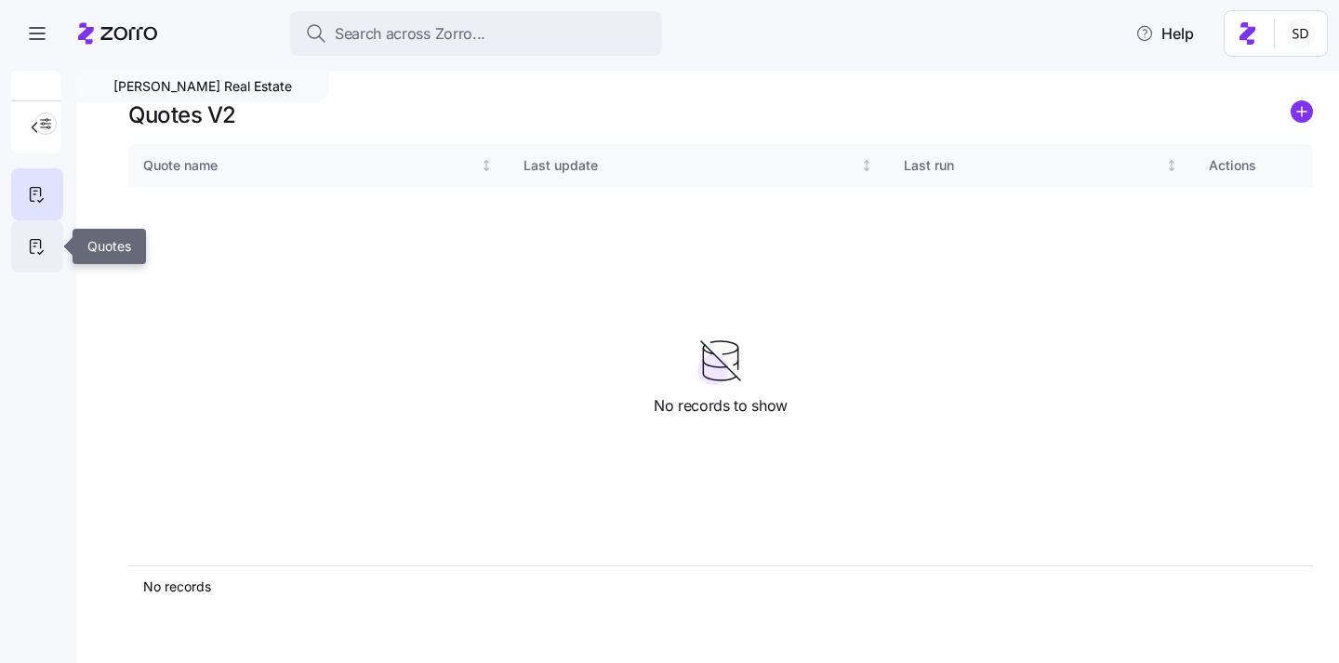
click at [36, 258] on div at bounding box center [37, 246] width 52 height 52
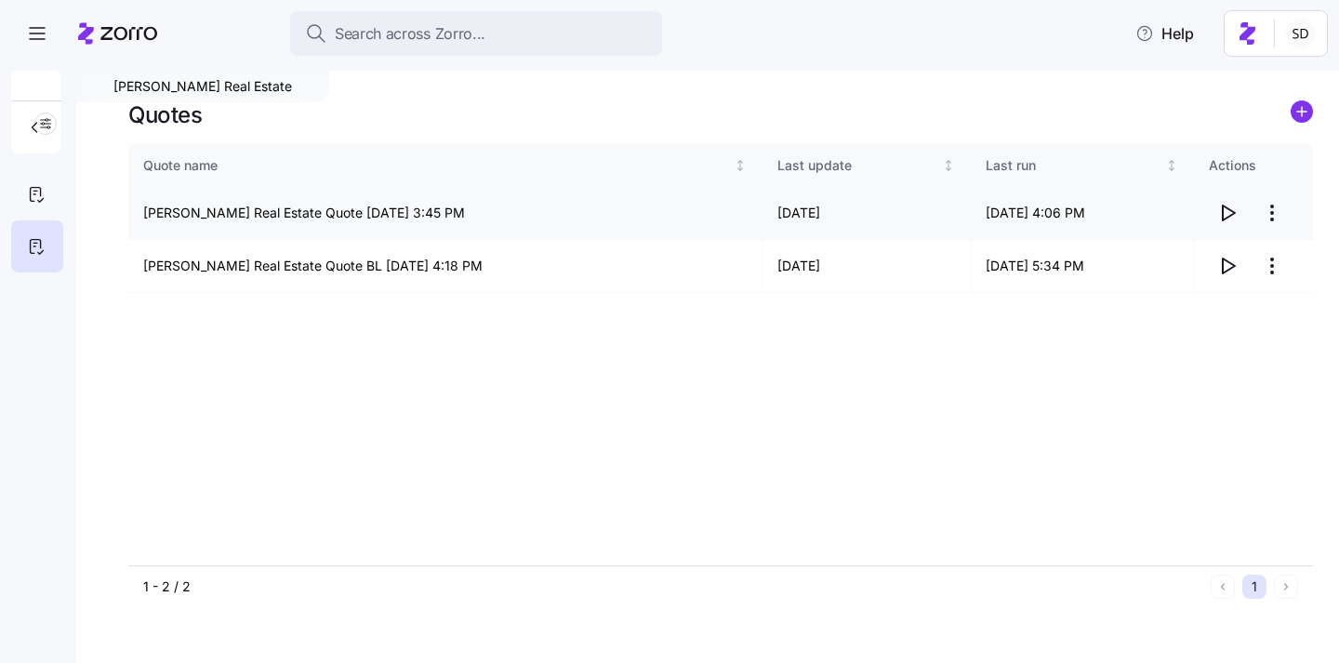
click at [1229, 216] on icon "button" at bounding box center [1228, 213] width 22 height 22
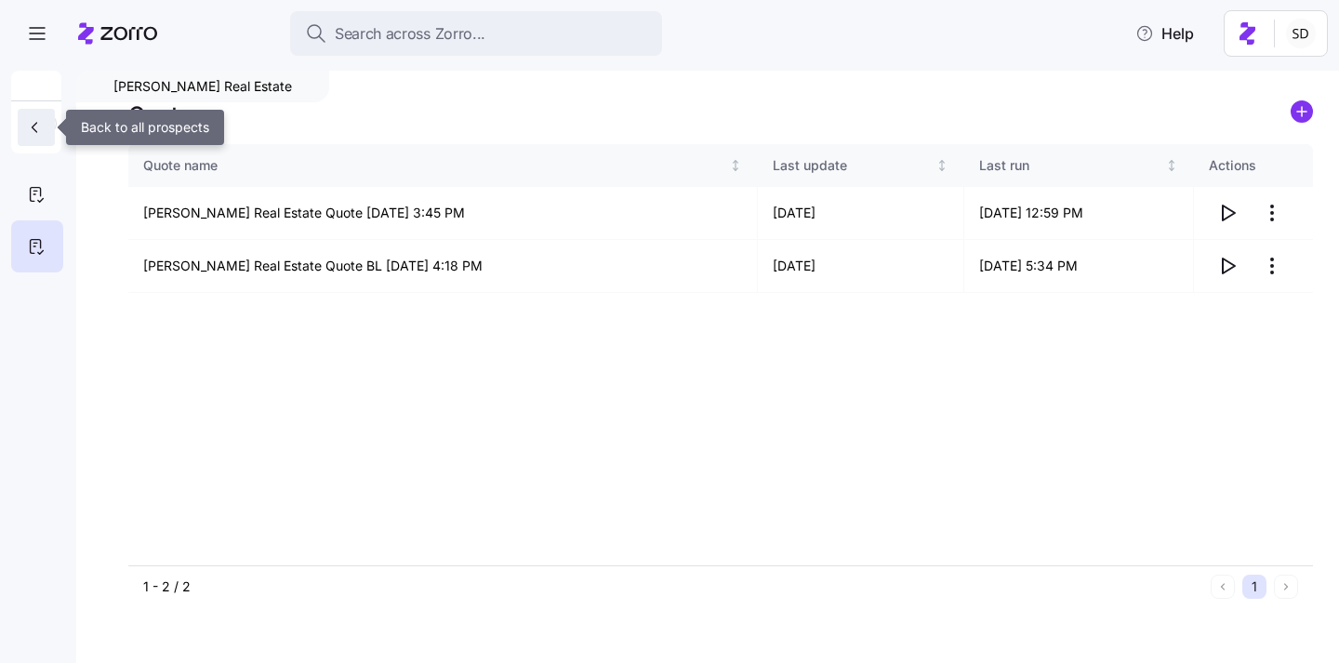
click at [43, 123] on icon "button" at bounding box center [34, 127] width 19 height 19
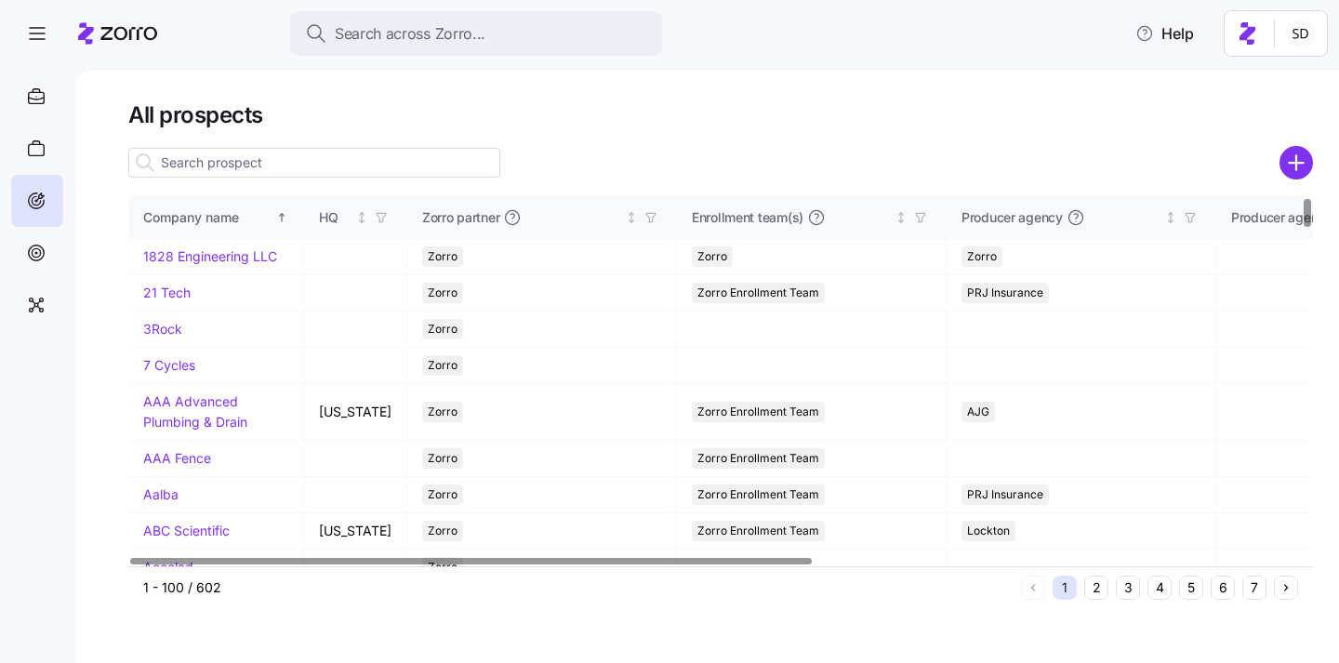
click at [227, 161] on input at bounding box center [314, 163] width 372 height 30
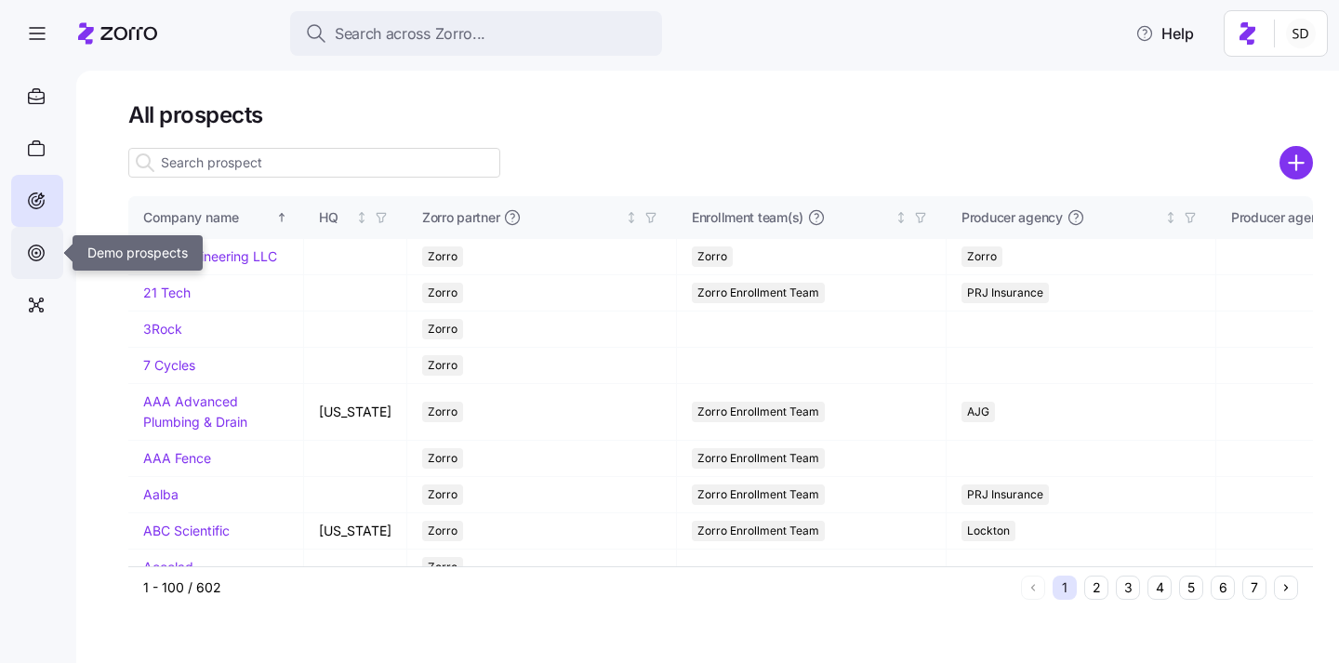
click at [39, 265] on div at bounding box center [37, 253] width 52 height 52
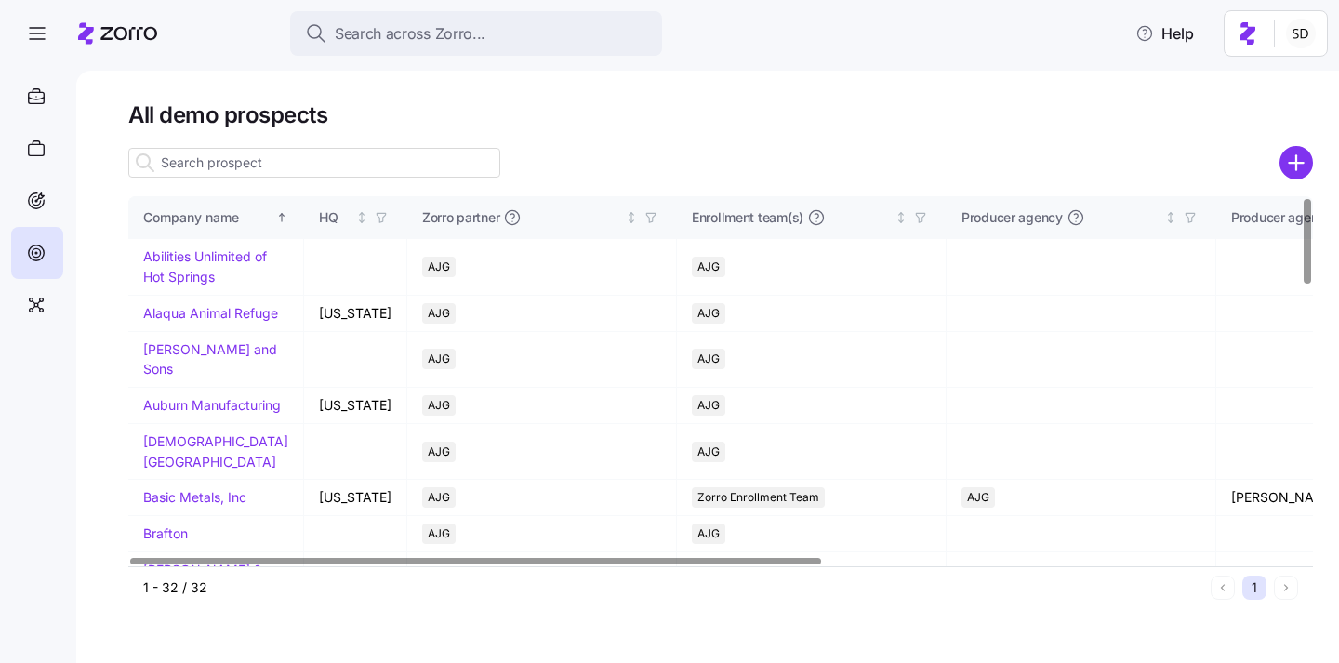
click at [218, 168] on input at bounding box center [314, 163] width 372 height 30
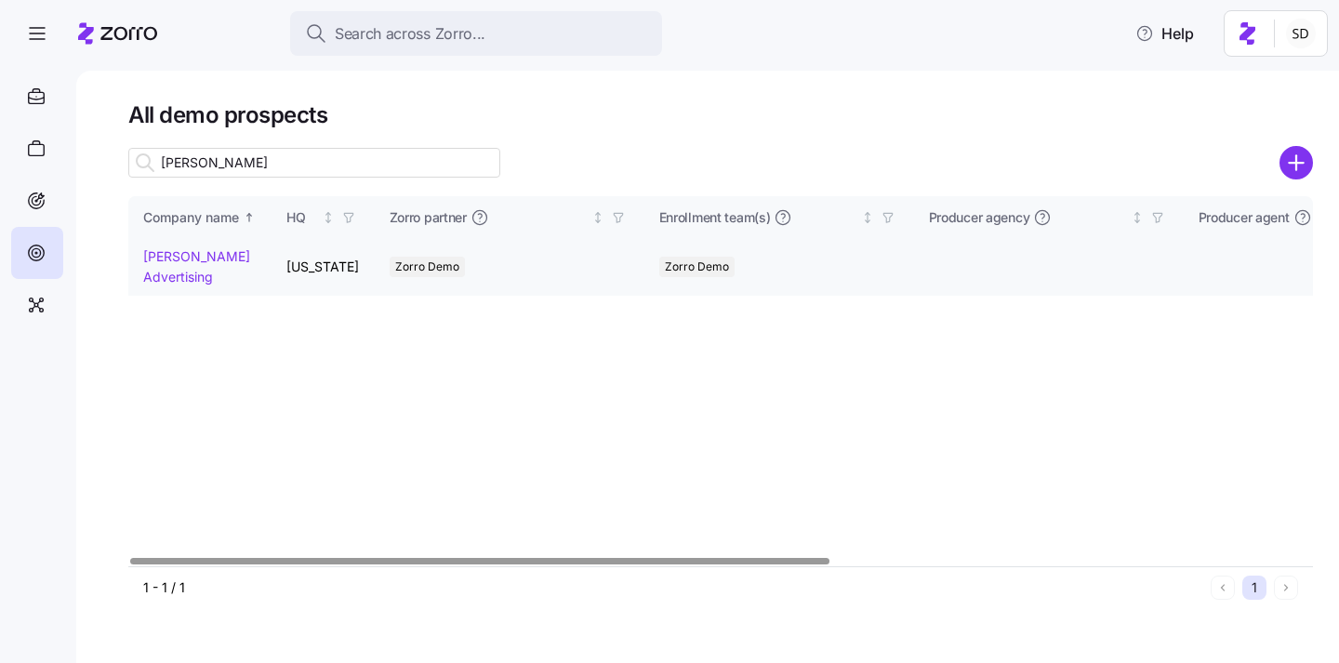
type input "kurian"
click at [167, 251] on link "Kurian's Advertising" at bounding box center [196, 266] width 107 height 36
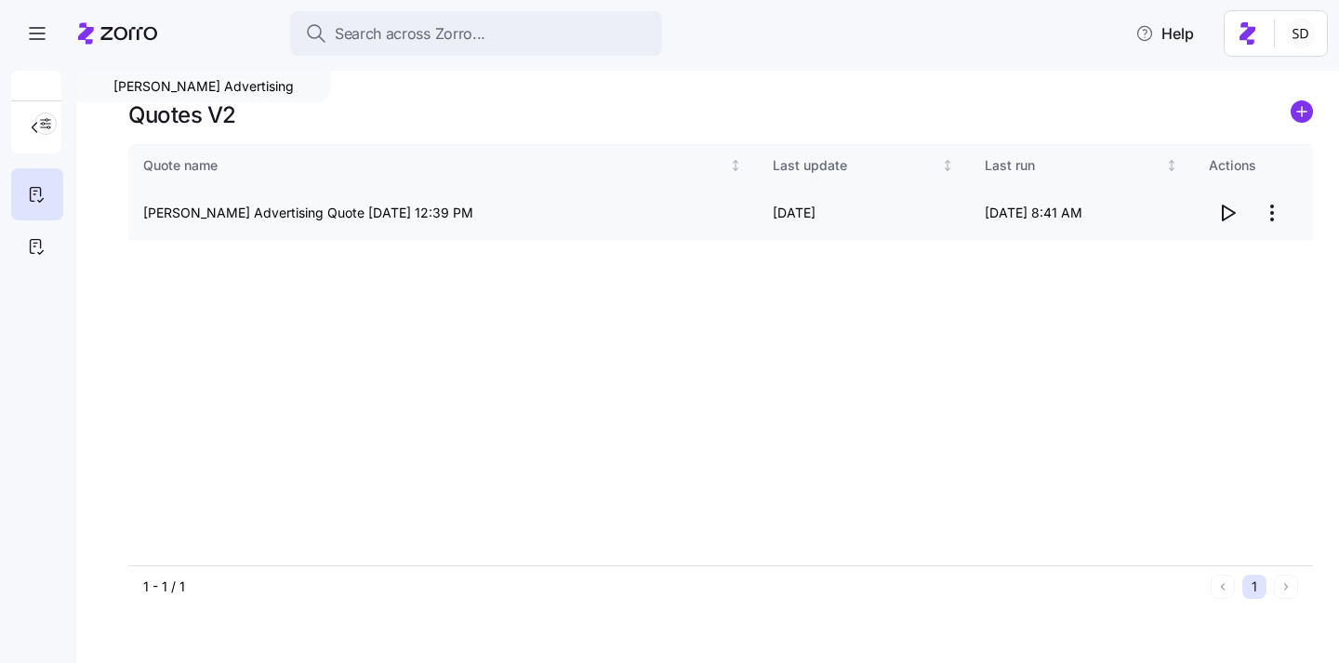
click at [1232, 220] on icon "button" at bounding box center [1228, 213] width 22 height 22
click at [31, 250] on icon at bounding box center [36, 247] width 10 height 14
click at [1231, 216] on icon "button" at bounding box center [1228, 213] width 22 height 22
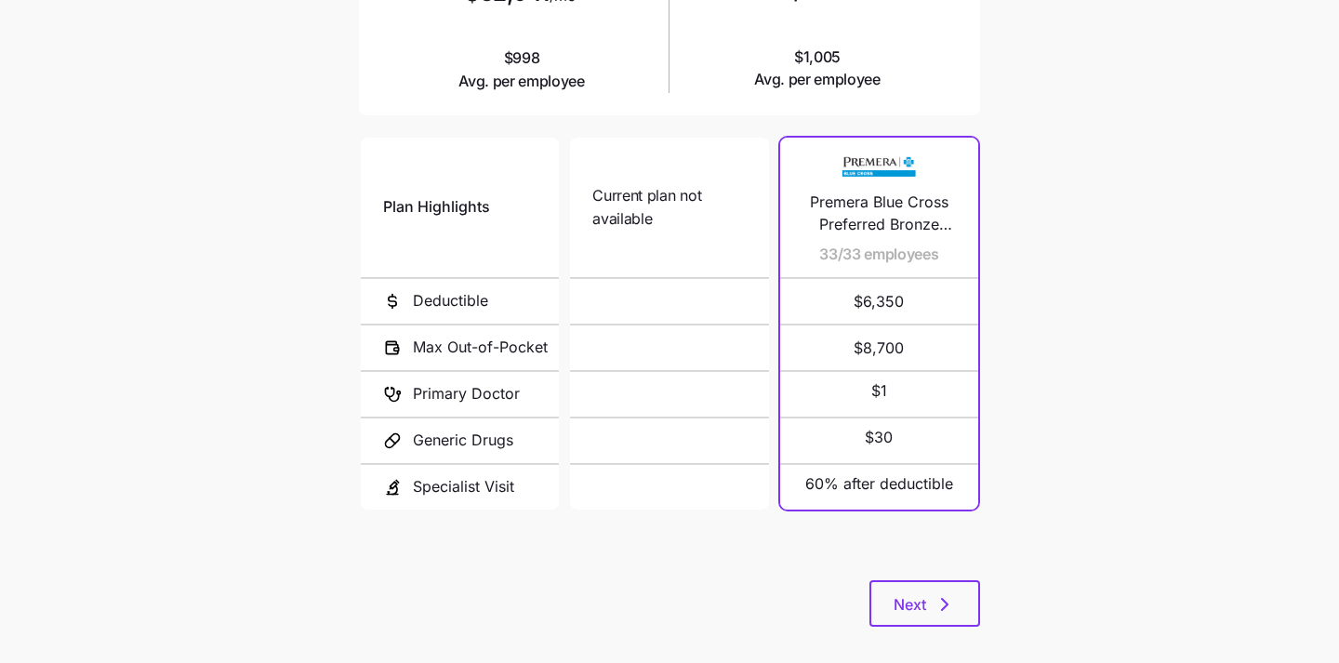
scroll to position [352, 0]
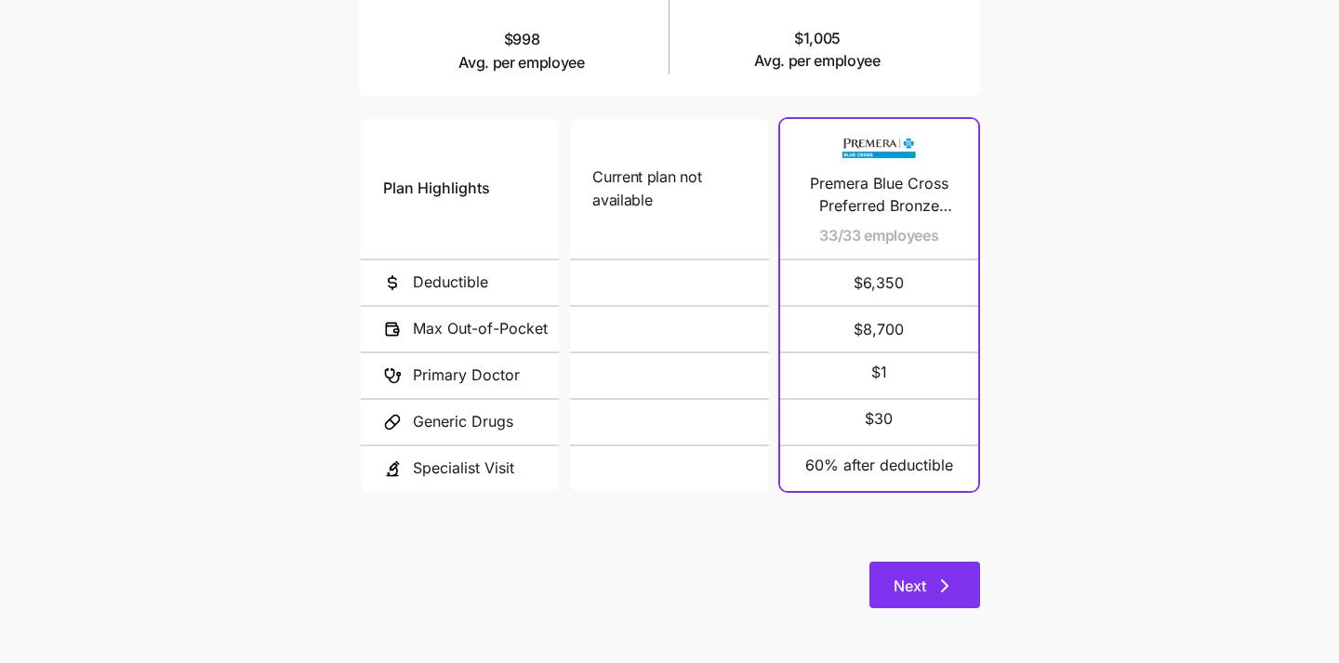
click at [913, 588] on span "Next" at bounding box center [910, 586] width 33 height 22
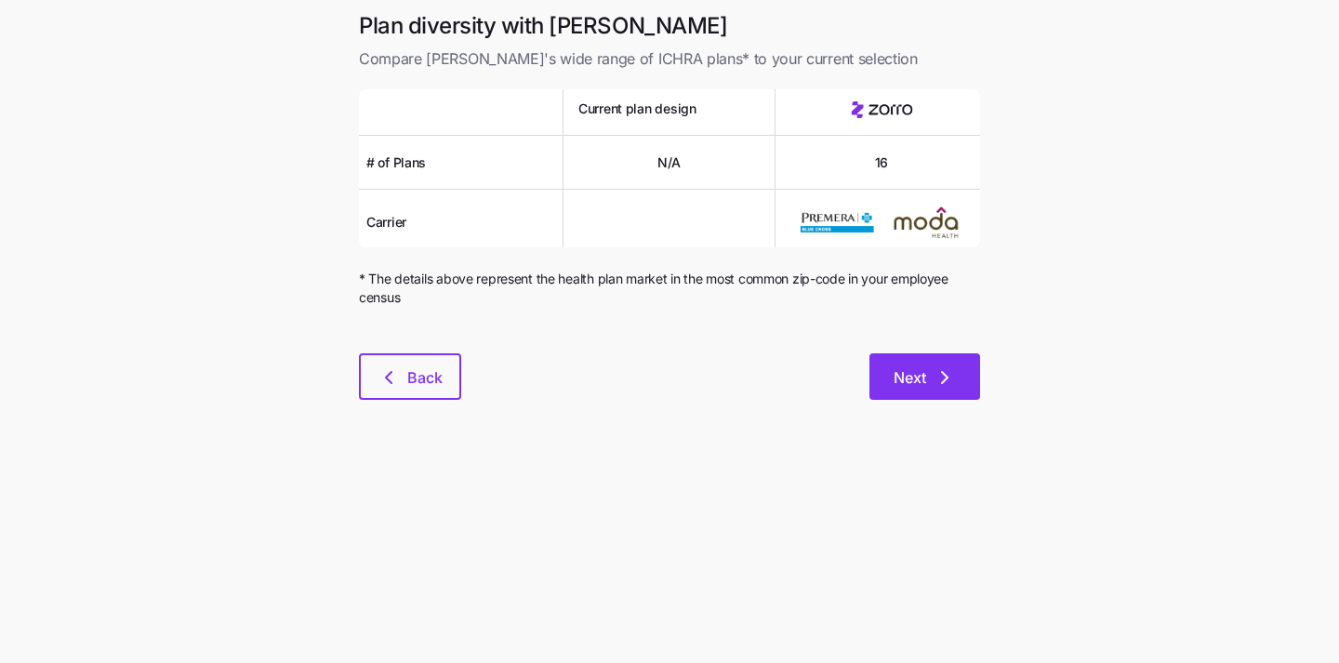
click at [896, 384] on span "Next" at bounding box center [910, 377] width 33 height 22
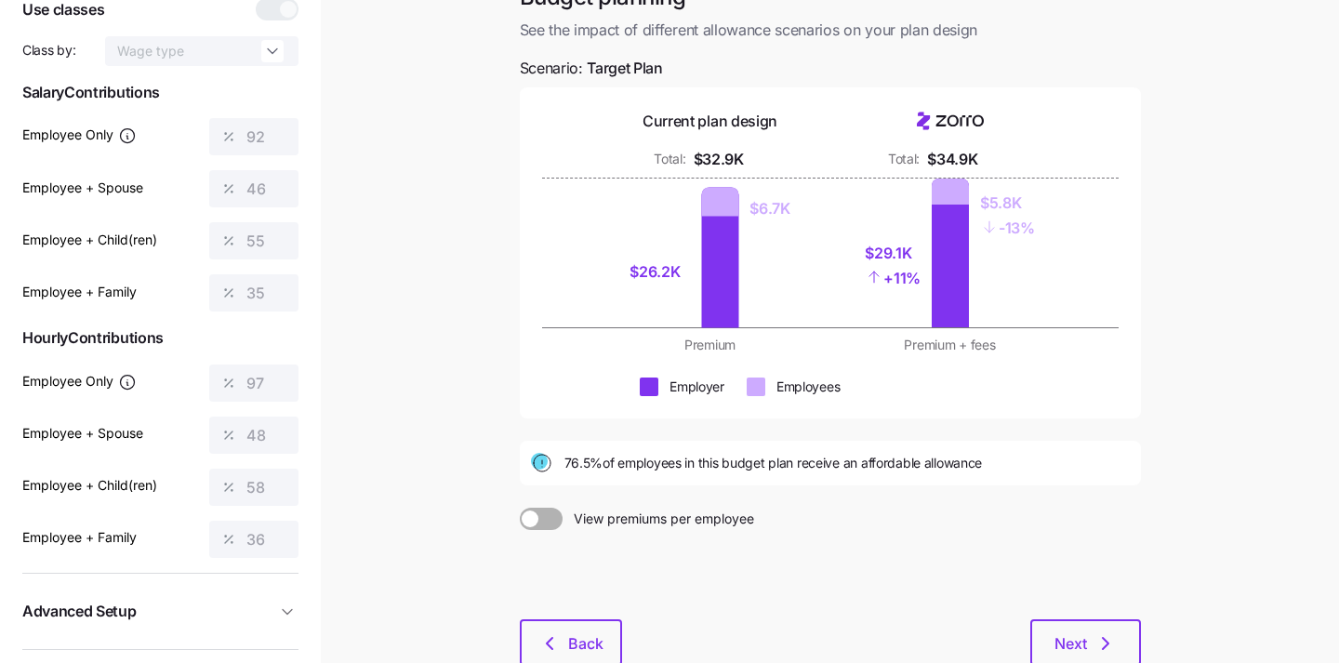
scroll to position [251, 0]
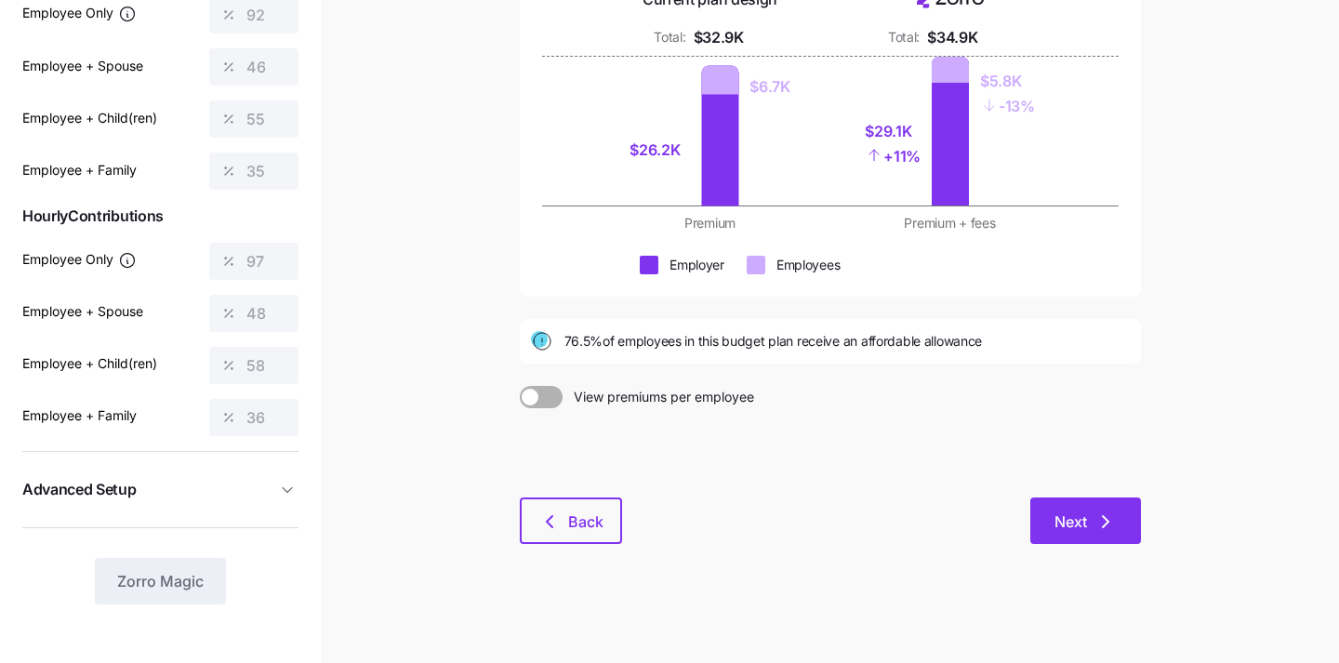
click at [1050, 531] on button "Next" at bounding box center [1086, 521] width 111 height 47
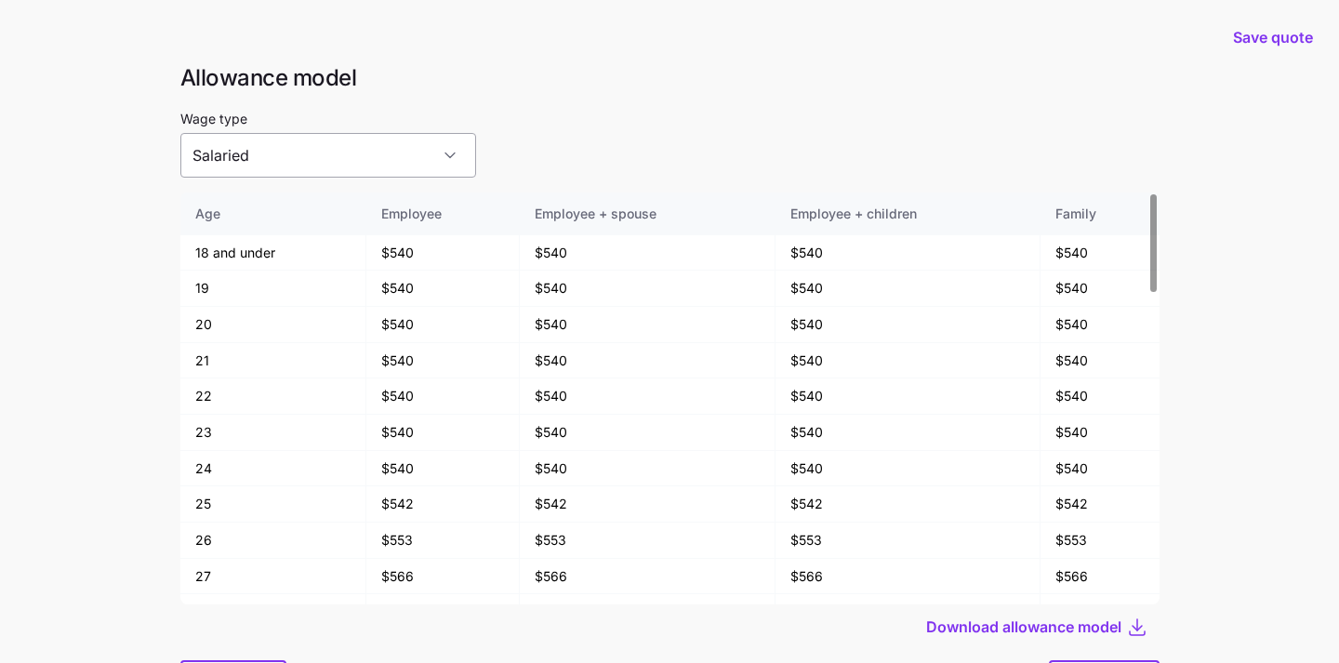
click at [364, 168] on input "Salaried" at bounding box center [328, 155] width 296 height 45
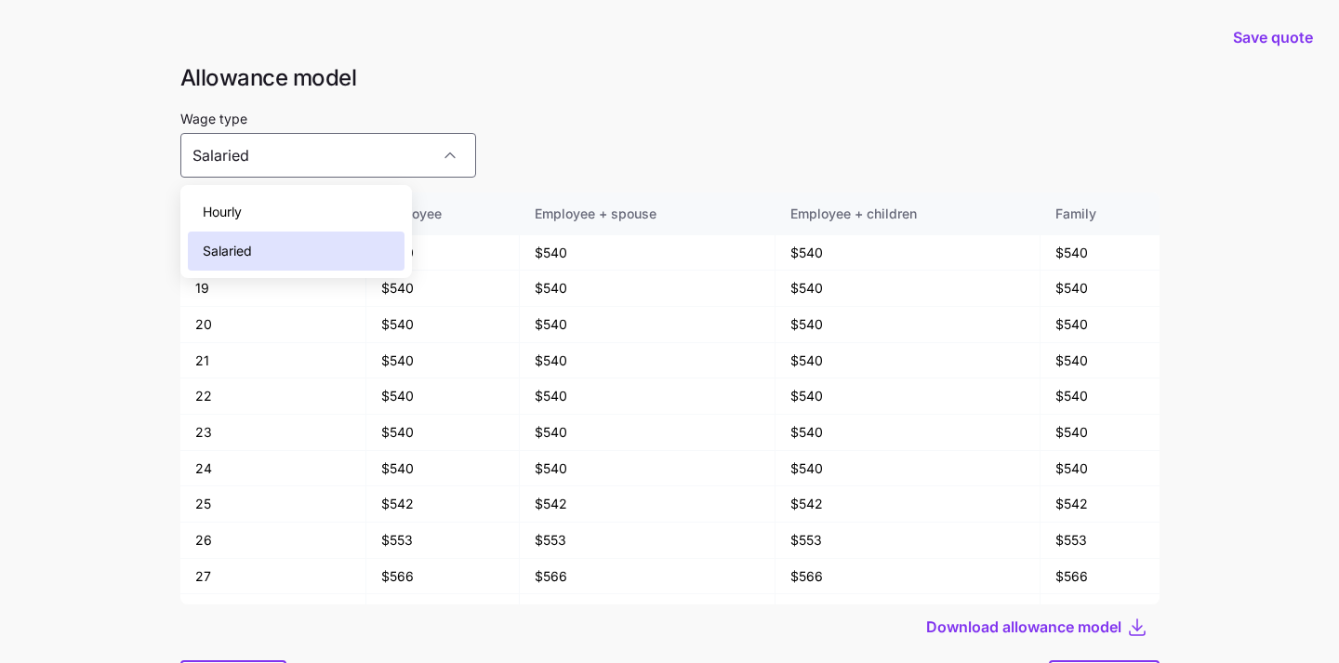
click at [498, 171] on div "Wage type Salaried" at bounding box center [669, 142] width 979 height 71
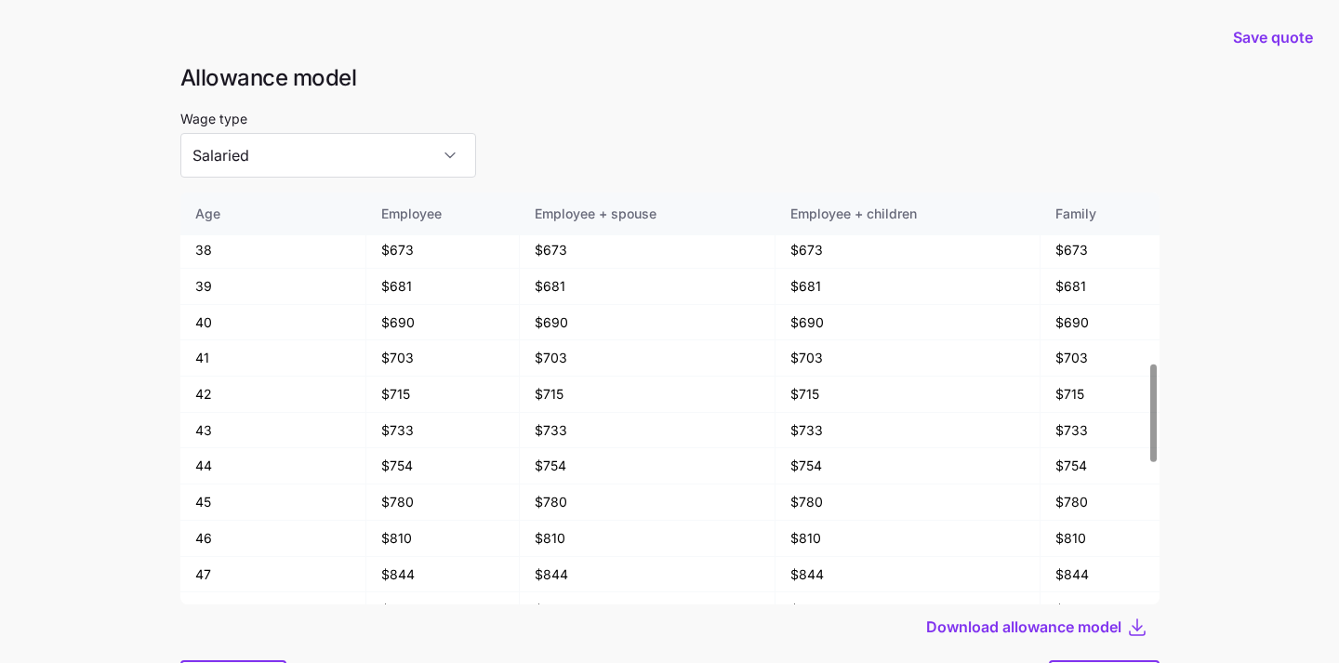
scroll to position [100, 0]
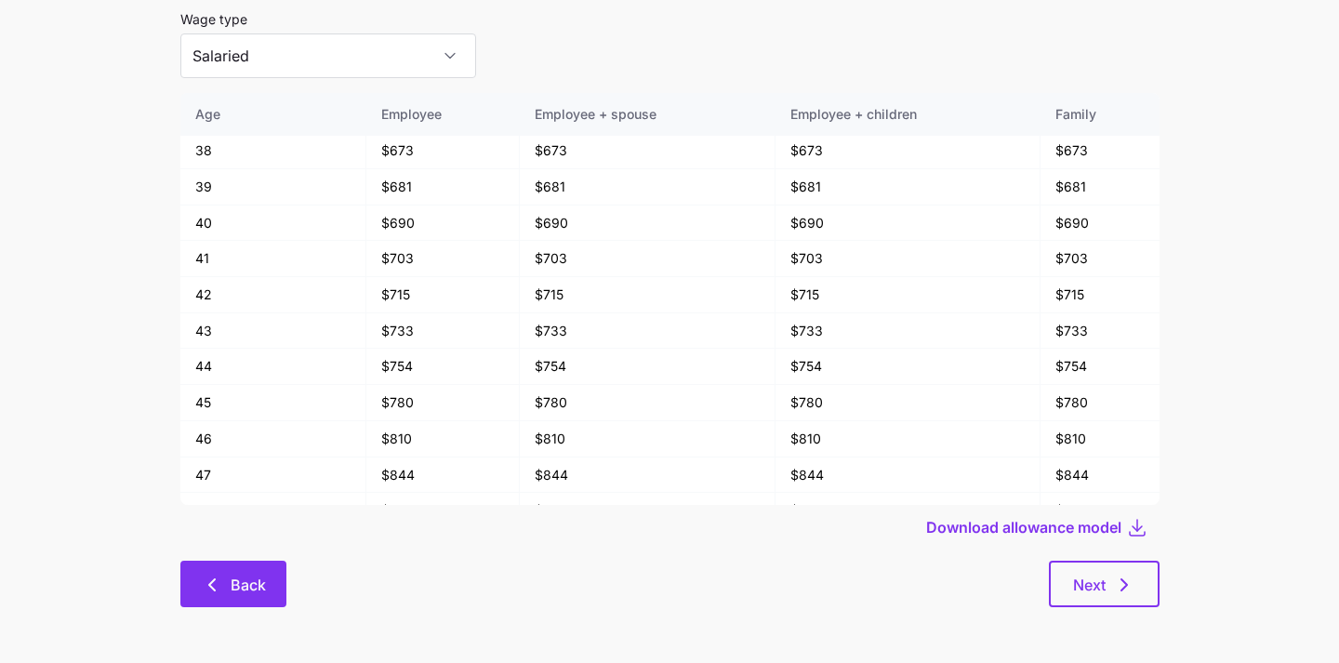
click at [240, 584] on span "Back" at bounding box center [248, 585] width 35 height 22
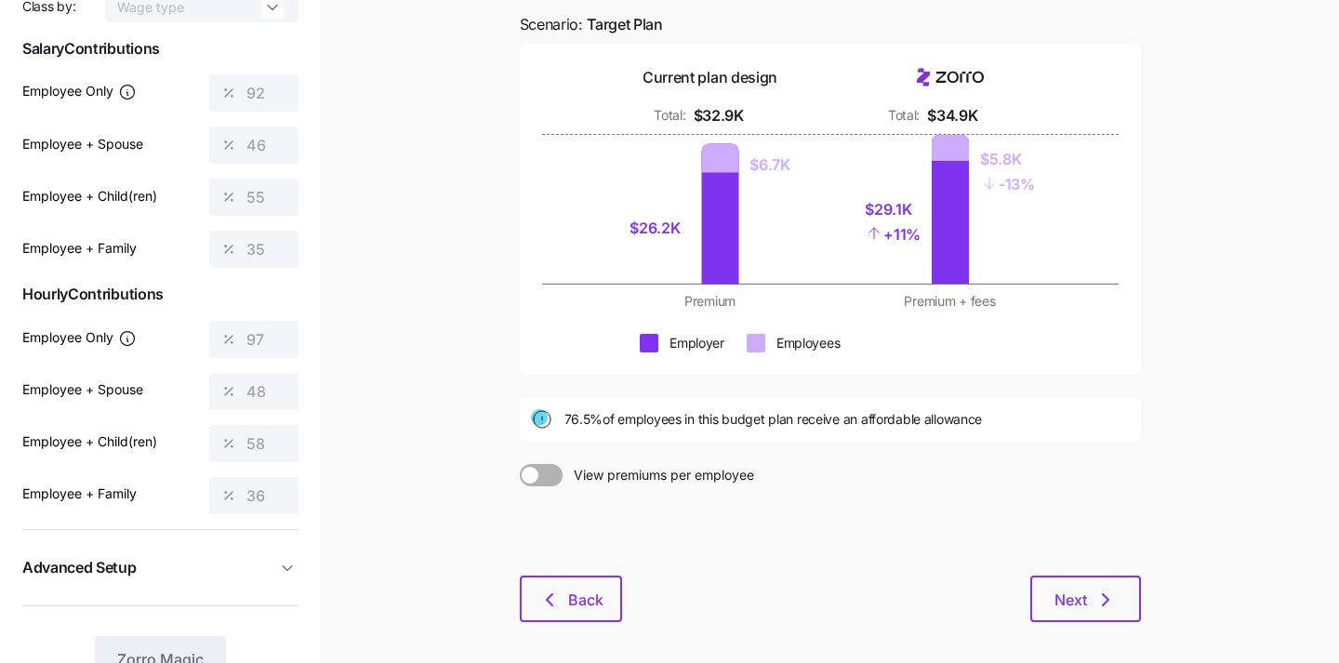
scroll to position [192, 0]
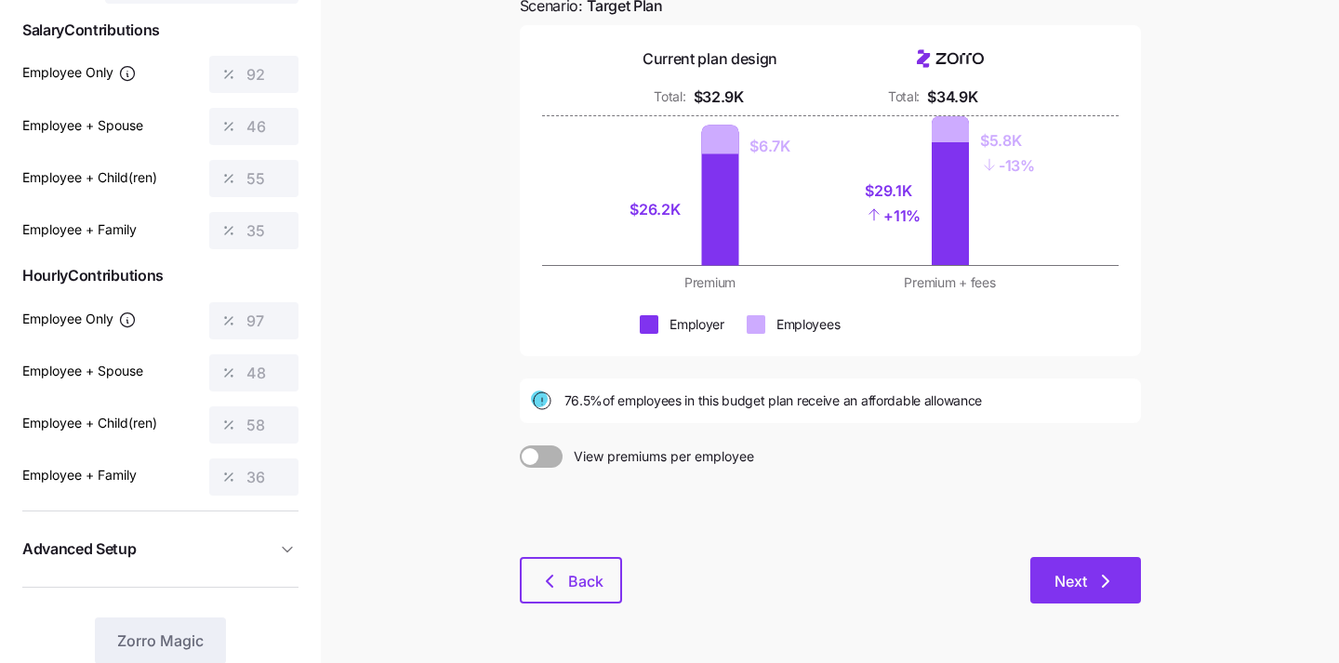
click at [1049, 590] on button "Next" at bounding box center [1086, 580] width 111 height 47
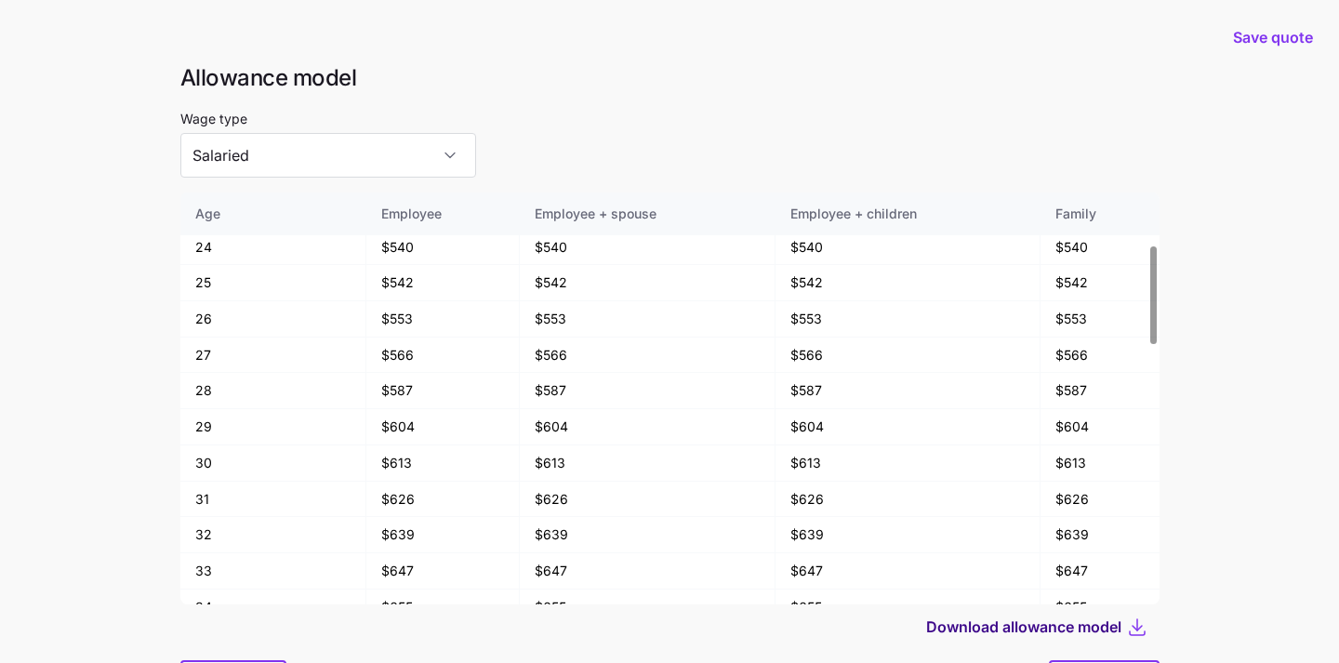
scroll to position [100, 0]
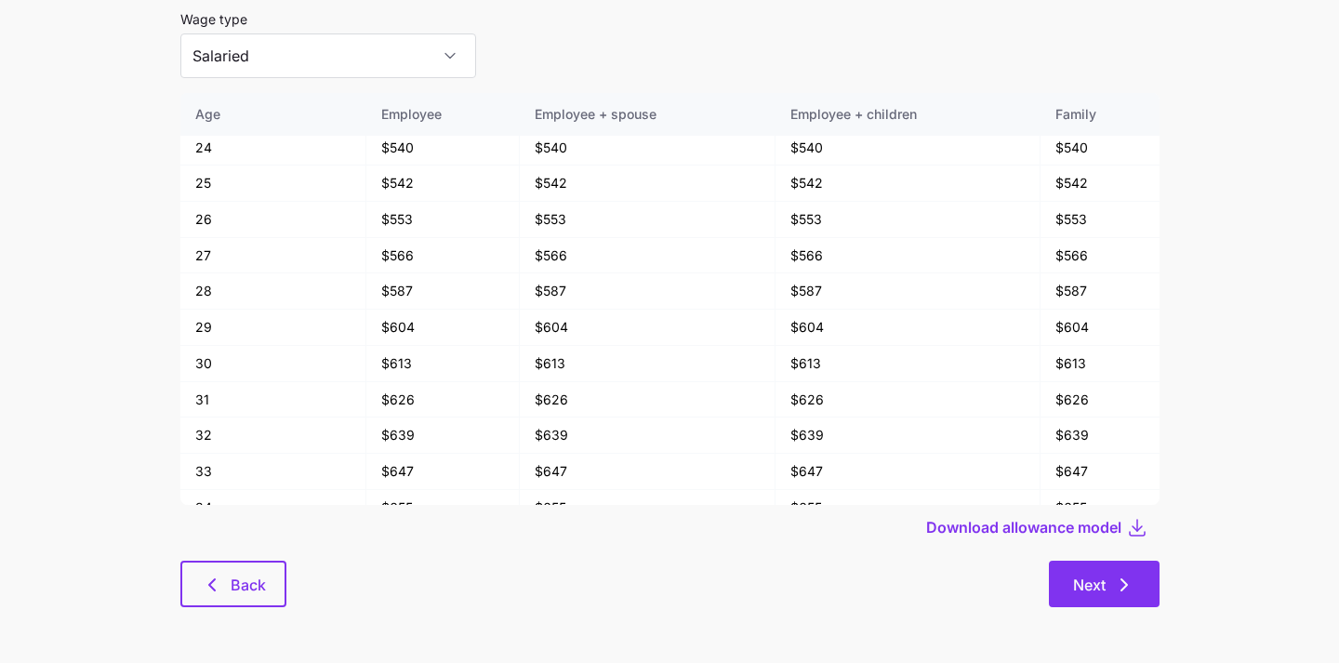
click at [1066, 592] on button "Next" at bounding box center [1104, 584] width 111 height 47
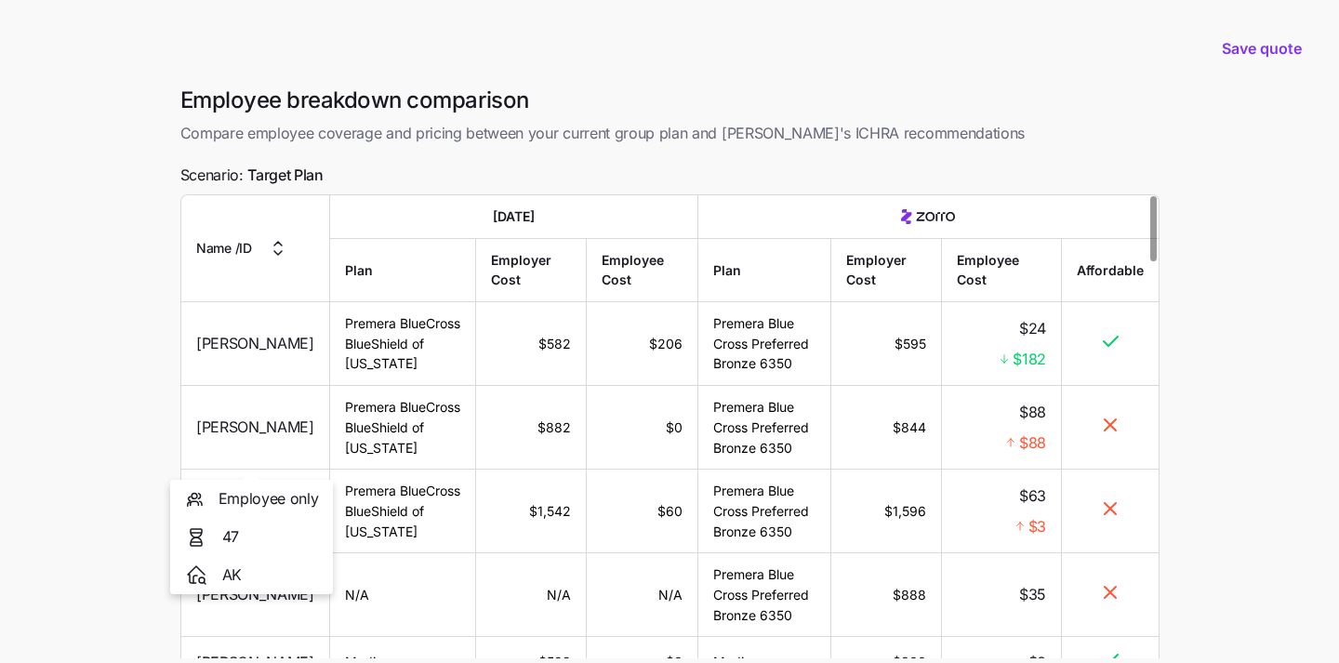
click at [275, 439] on span "Teresa Winter" at bounding box center [255, 427] width 118 height 23
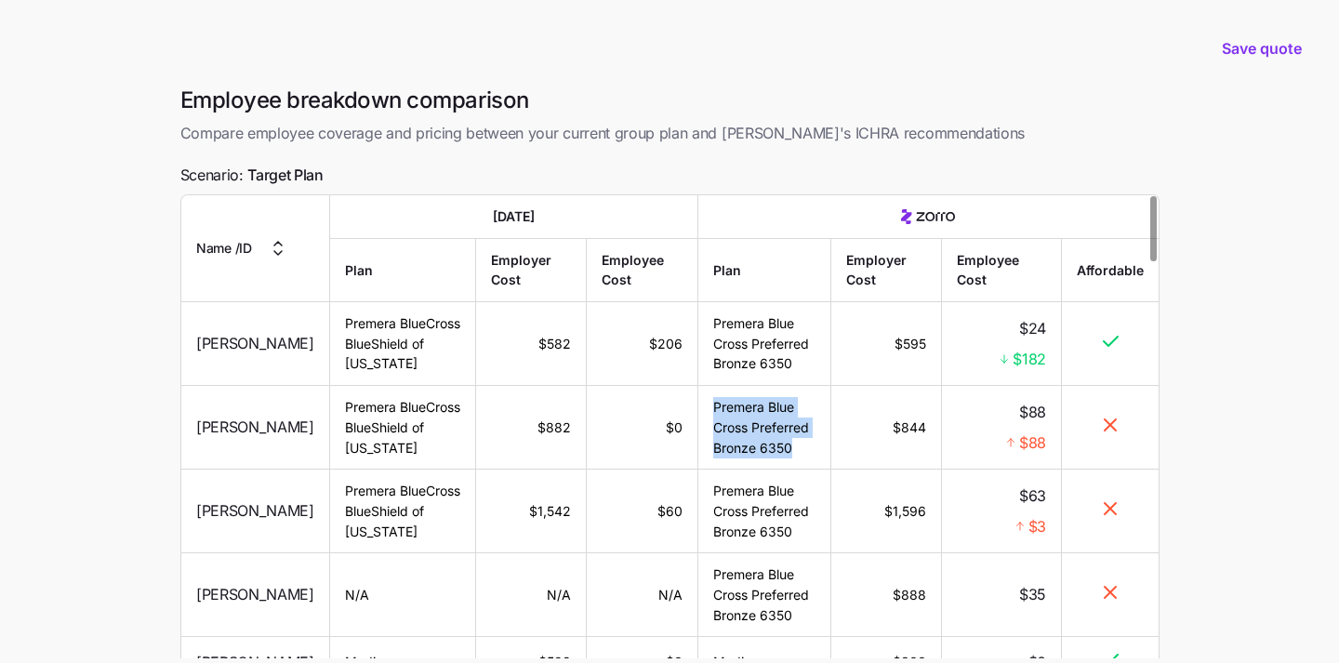
drag, startPoint x: 791, startPoint y: 472, endPoint x: 705, endPoint y: 436, distance: 92.6
click at [705, 436] on td "Premera Blue Cross Preferred Bronze 6350" at bounding box center [764, 428] width 133 height 84
click at [752, 459] on td "Premera Blue Cross Preferred Bronze 6350" at bounding box center [764, 428] width 133 height 84
drag, startPoint x: 792, startPoint y: 478, endPoint x: 696, endPoint y: 441, distance: 102.8
click at [698, 441] on td "Premera Blue Cross Preferred Bronze 6350" at bounding box center [764, 428] width 133 height 84
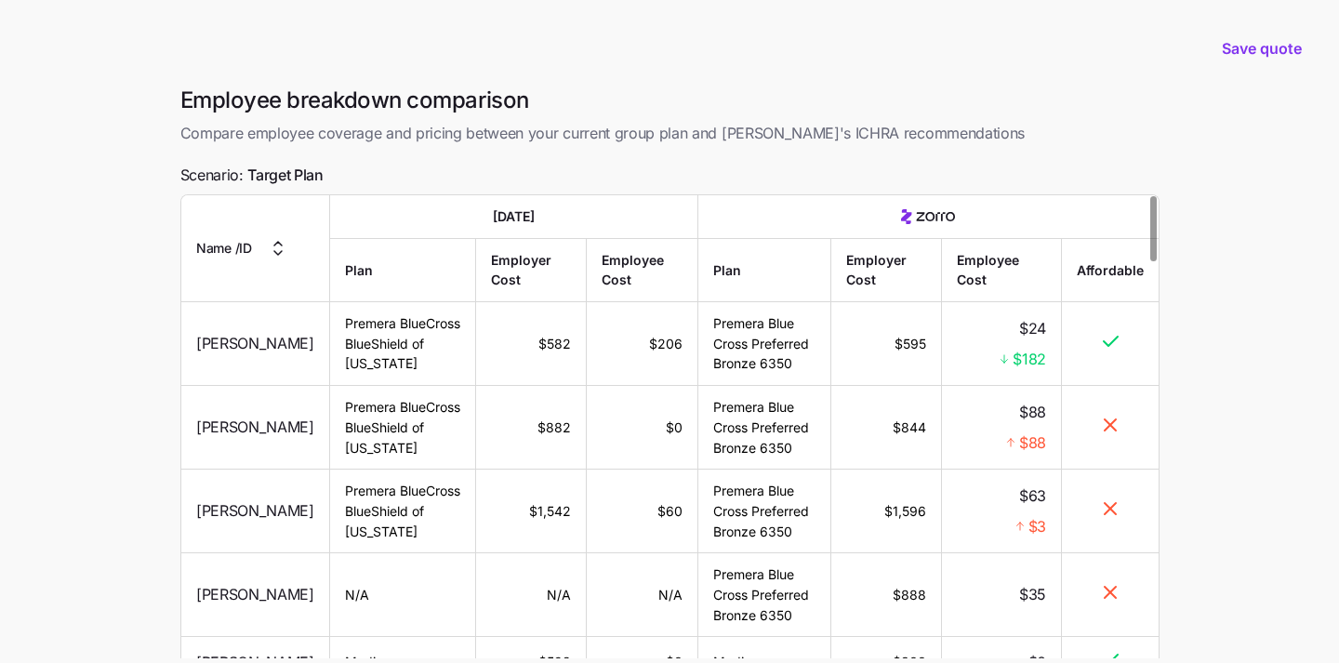
click at [754, 446] on td "Premera Blue Cross Preferred Bronze 6350" at bounding box center [764, 428] width 133 height 84
drag, startPoint x: 791, startPoint y: 483, endPoint x: 700, endPoint y: 439, distance: 100.3
click at [700, 439] on td "Premera Blue Cross Preferred Bronze 6350" at bounding box center [764, 428] width 133 height 84
click at [745, 470] on td "Premera Blue Cross Preferred Bronze 6350" at bounding box center [764, 428] width 133 height 84
drag, startPoint x: 791, startPoint y: 480, endPoint x: 705, endPoint y: 437, distance: 95.7
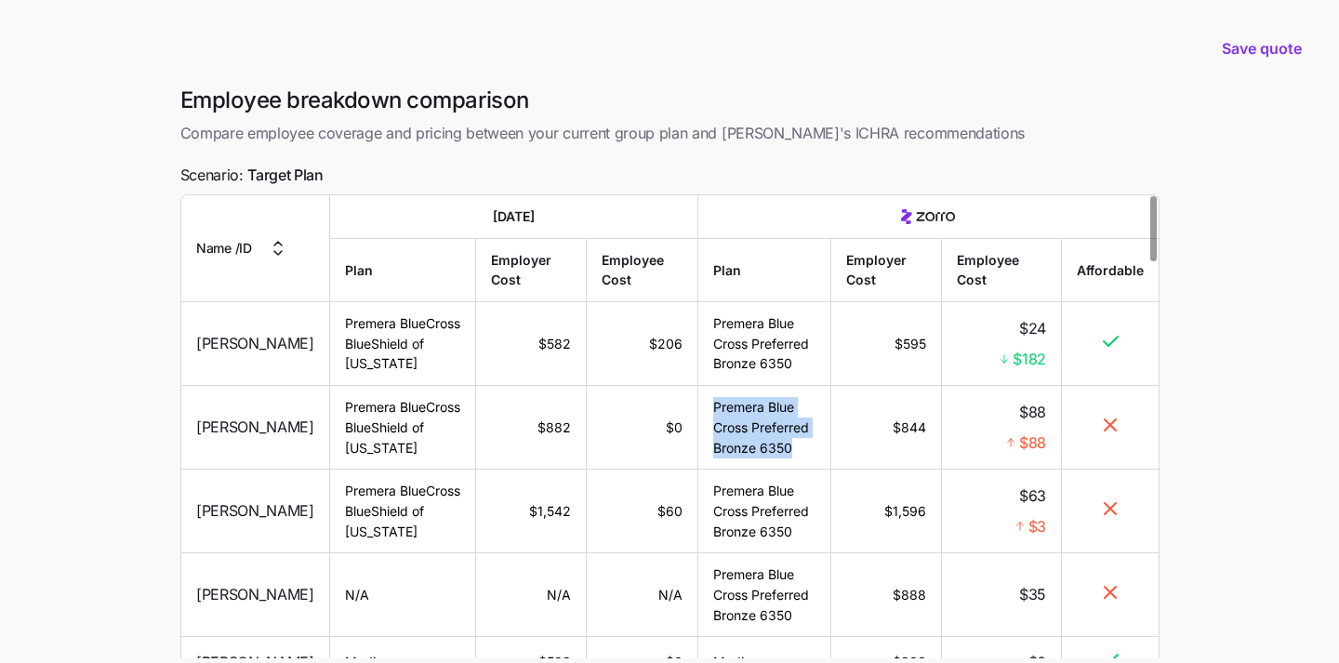
click at [705, 437] on td "Premera Blue Cross Preferred Bronze 6350" at bounding box center [764, 428] width 133 height 84
click at [758, 468] on td "Premera Blue Cross Preferred Bronze 6350" at bounding box center [764, 428] width 133 height 84
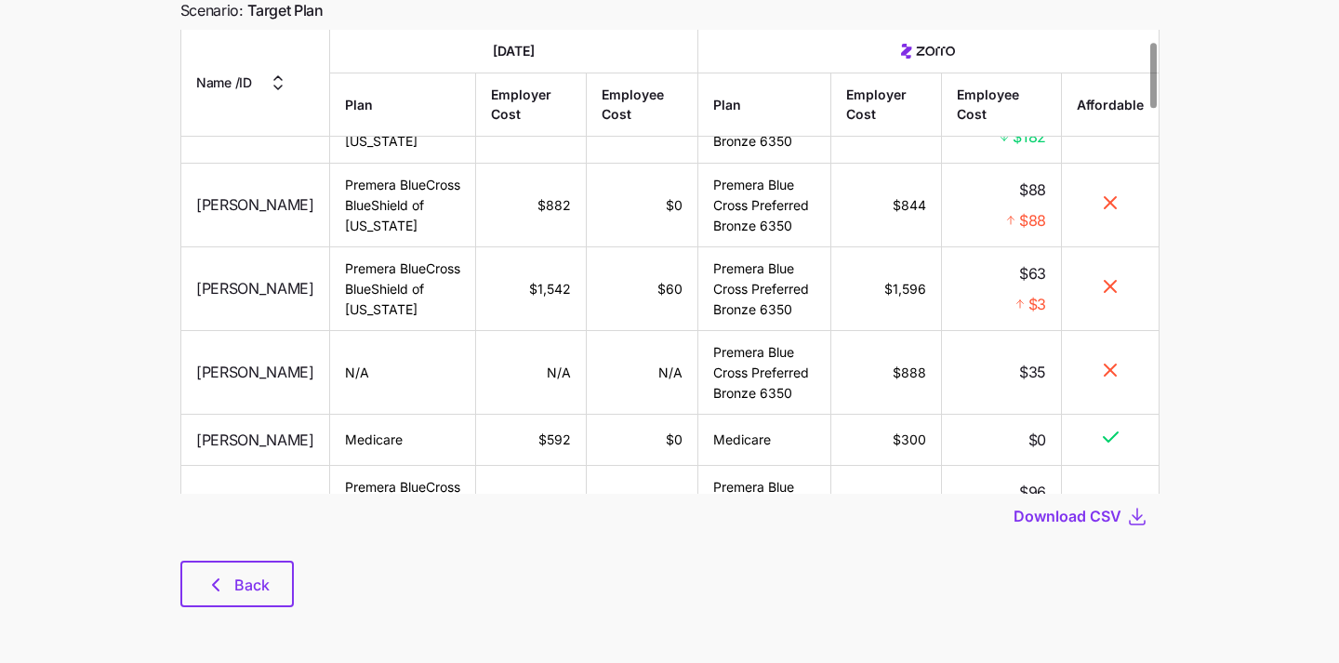
scroll to position [81, 0]
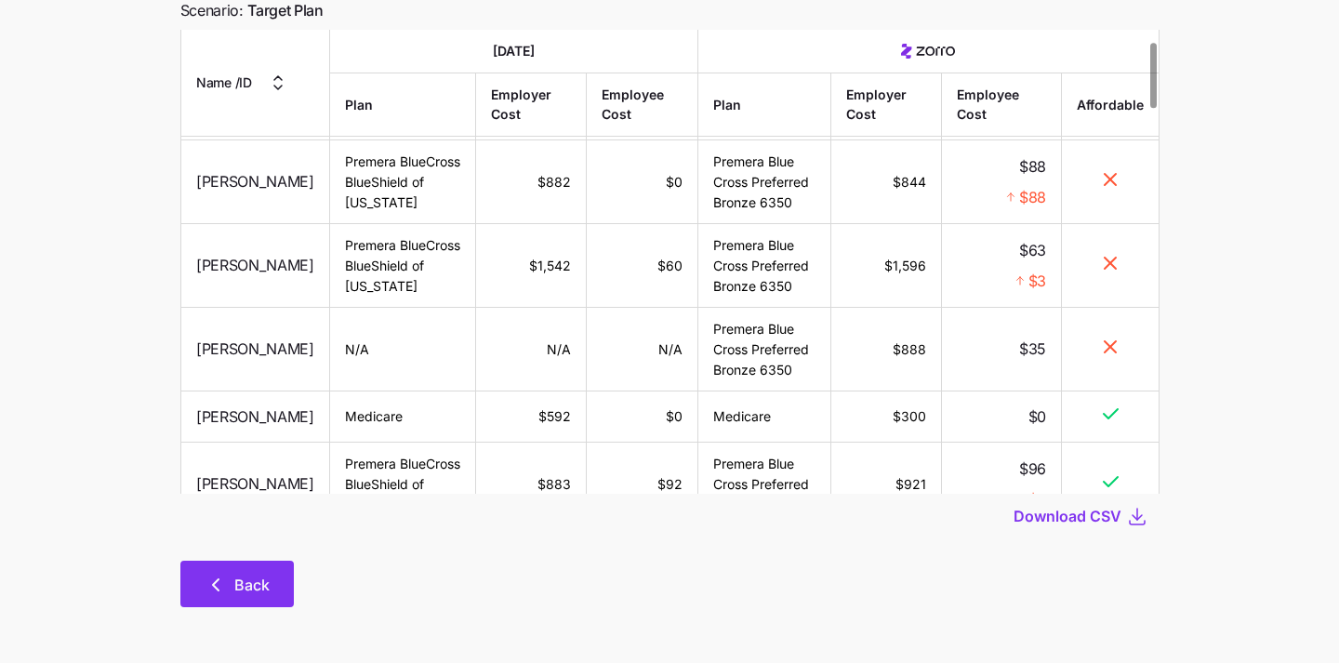
click at [255, 592] on span "Back" at bounding box center [251, 585] width 35 height 22
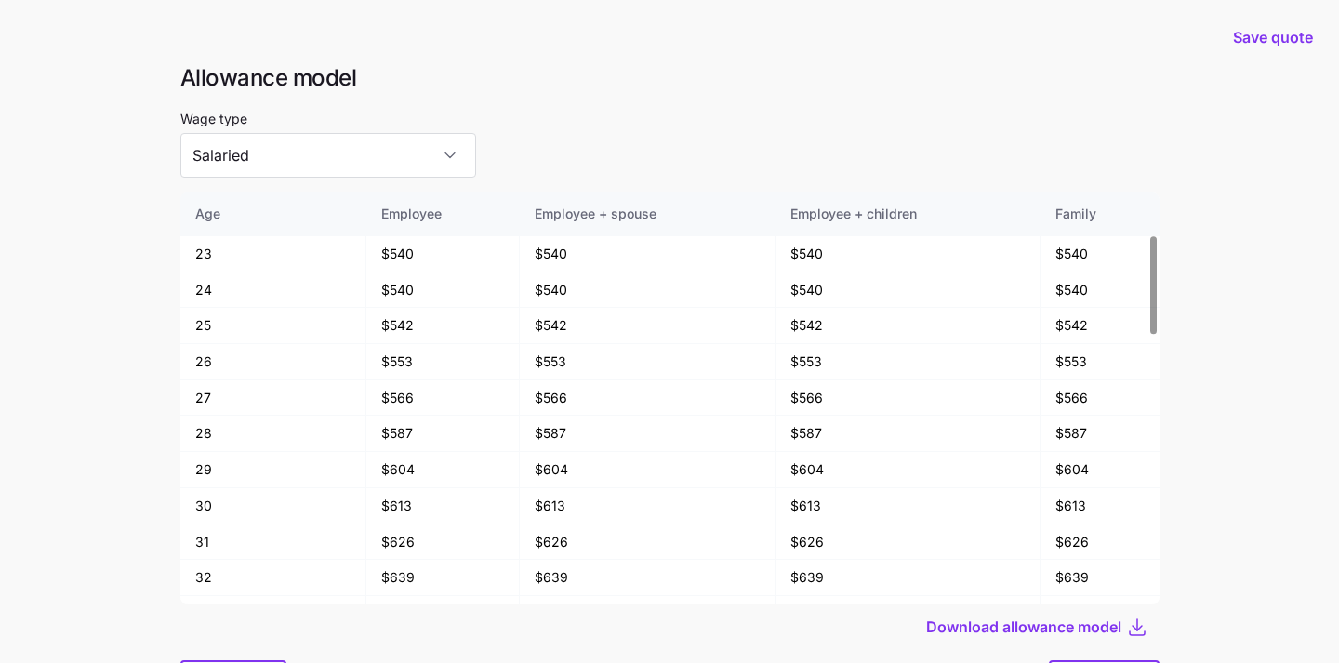
scroll to position [100, 0]
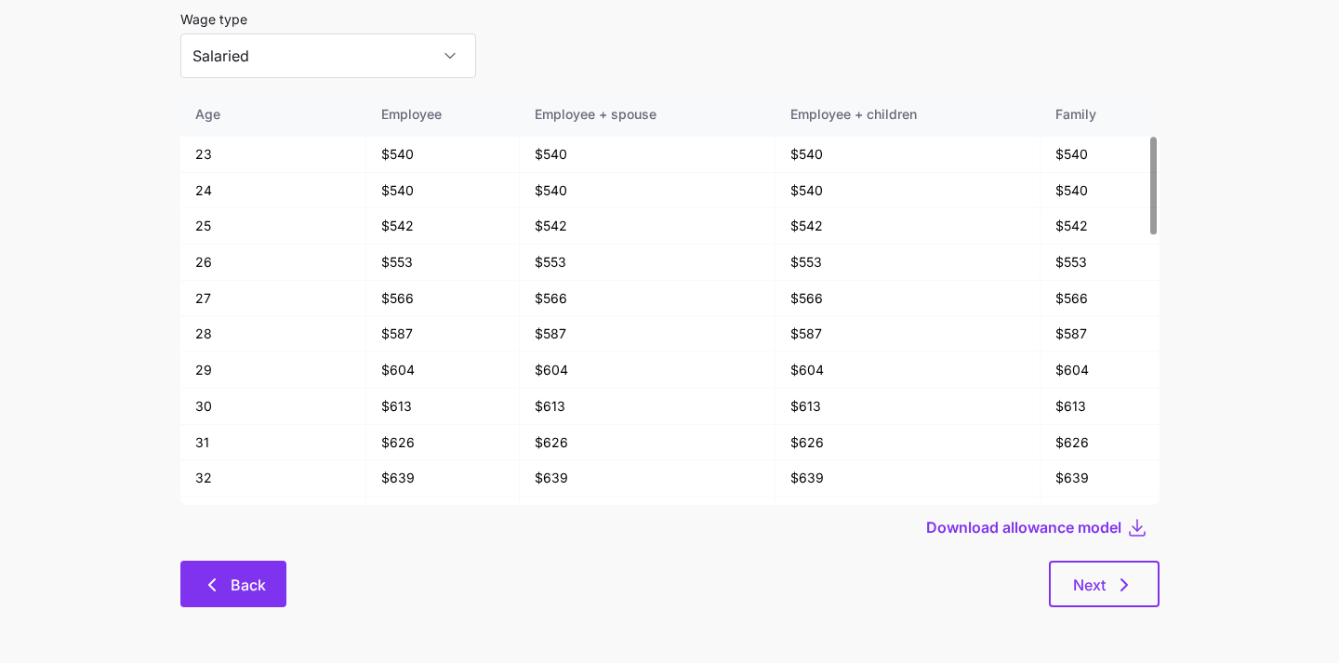
click at [240, 589] on span "Back" at bounding box center [248, 585] width 35 height 22
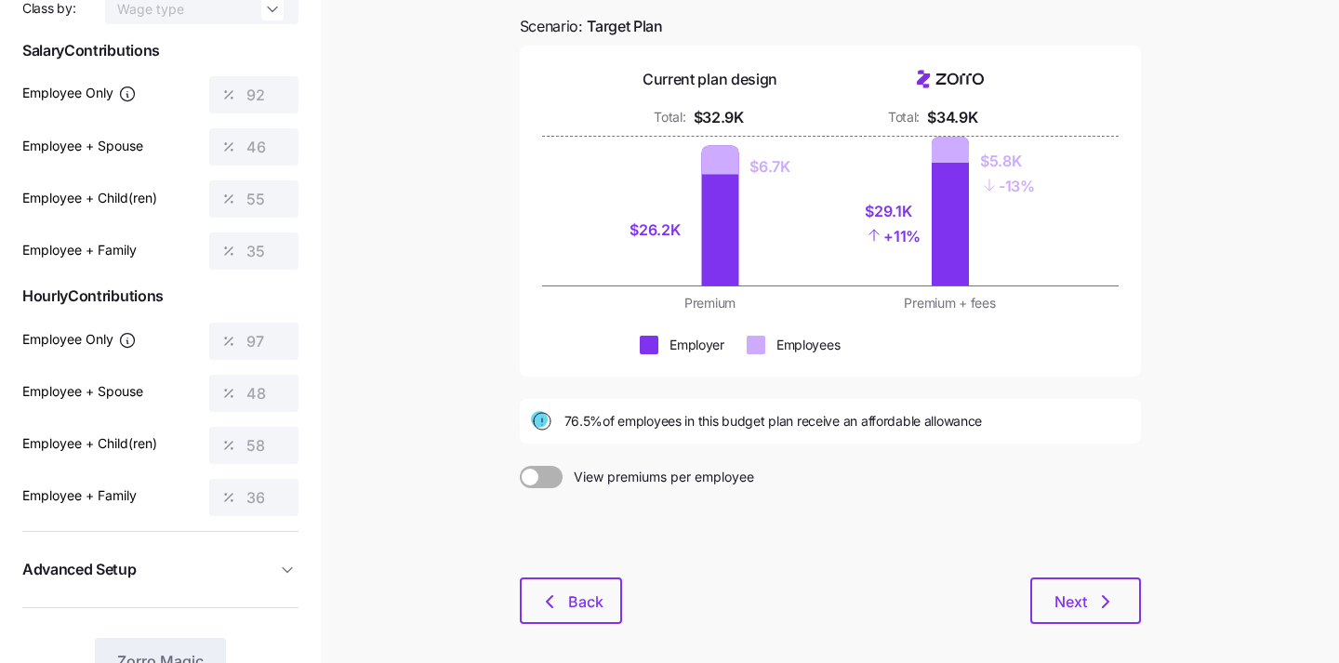
scroll to position [251, 0]
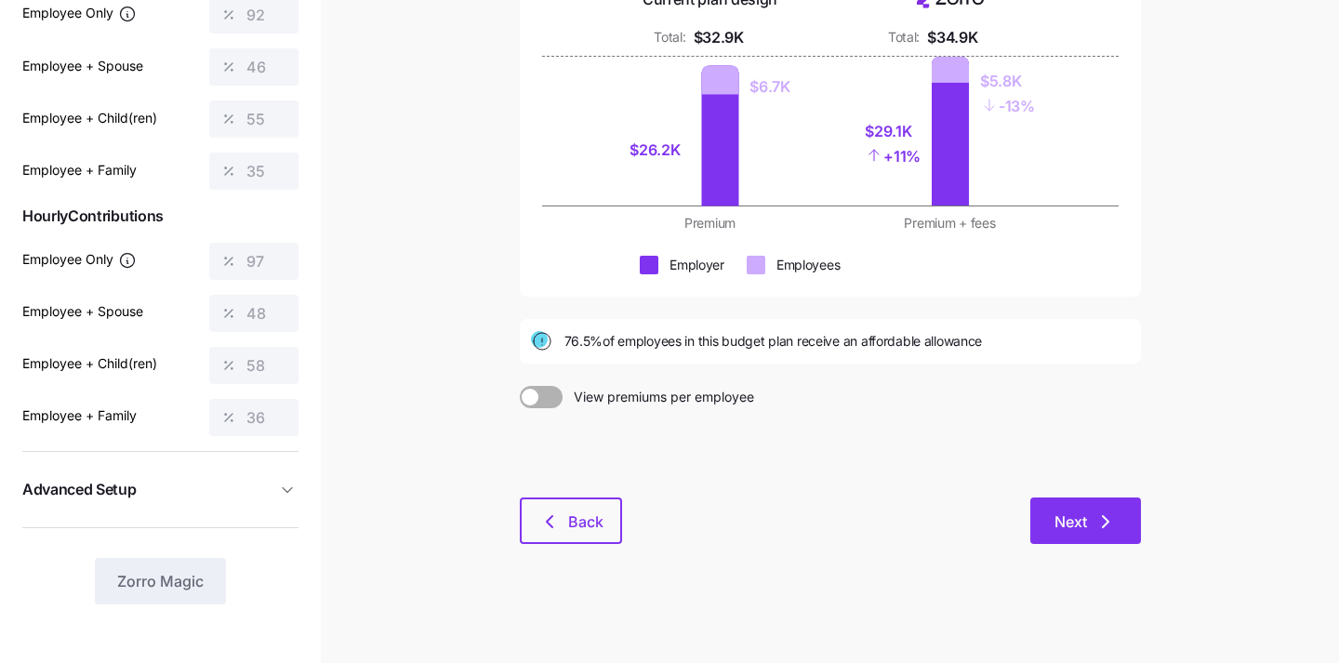
click at [1095, 527] on icon "button" at bounding box center [1106, 522] width 22 height 22
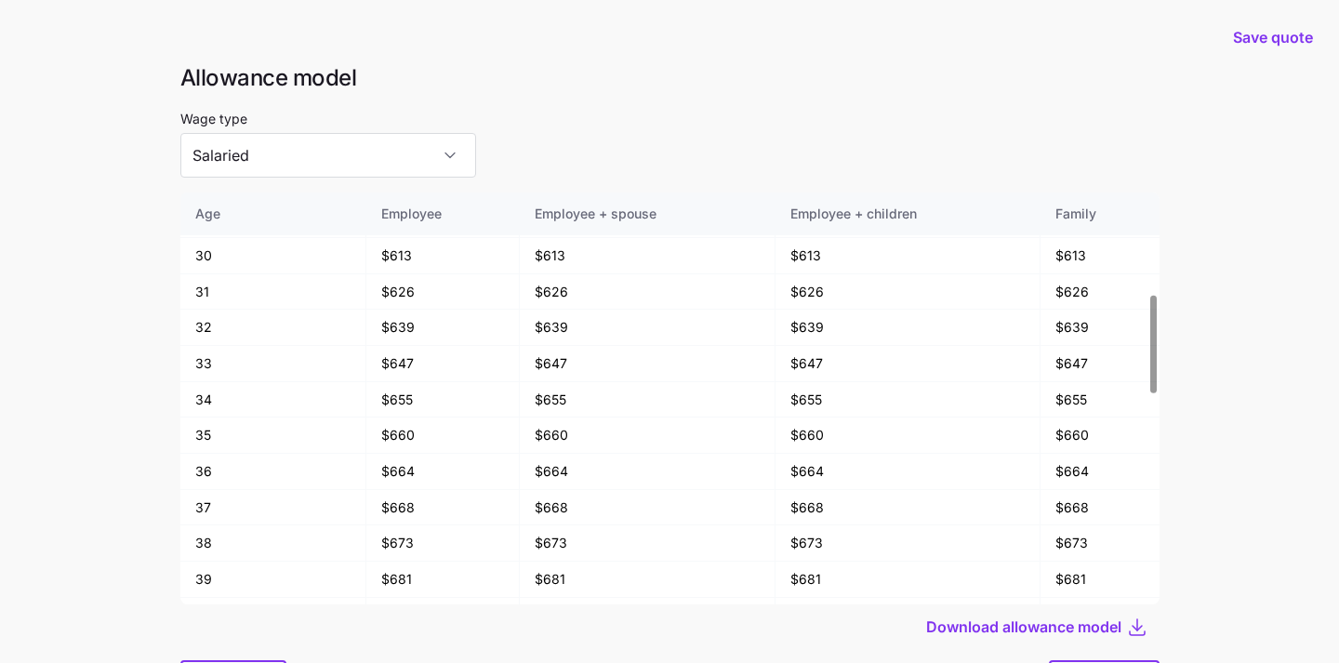
scroll to position [100, 0]
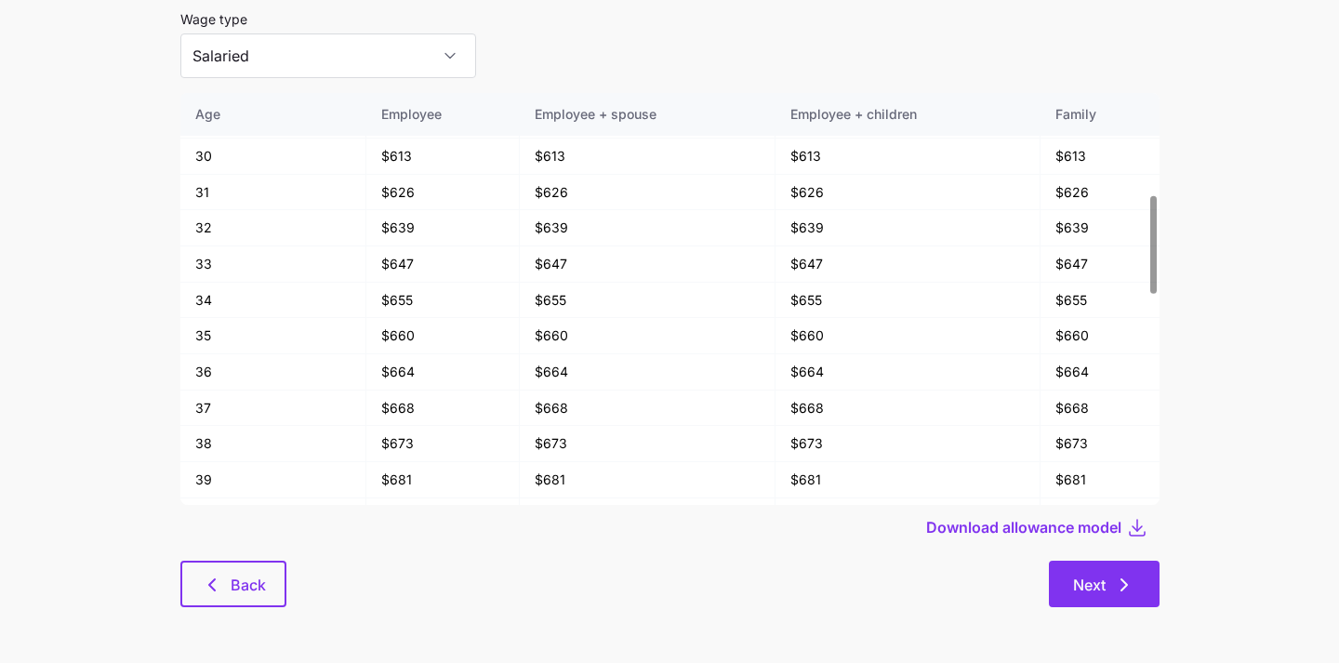
click at [1074, 597] on button "Next" at bounding box center [1104, 584] width 111 height 47
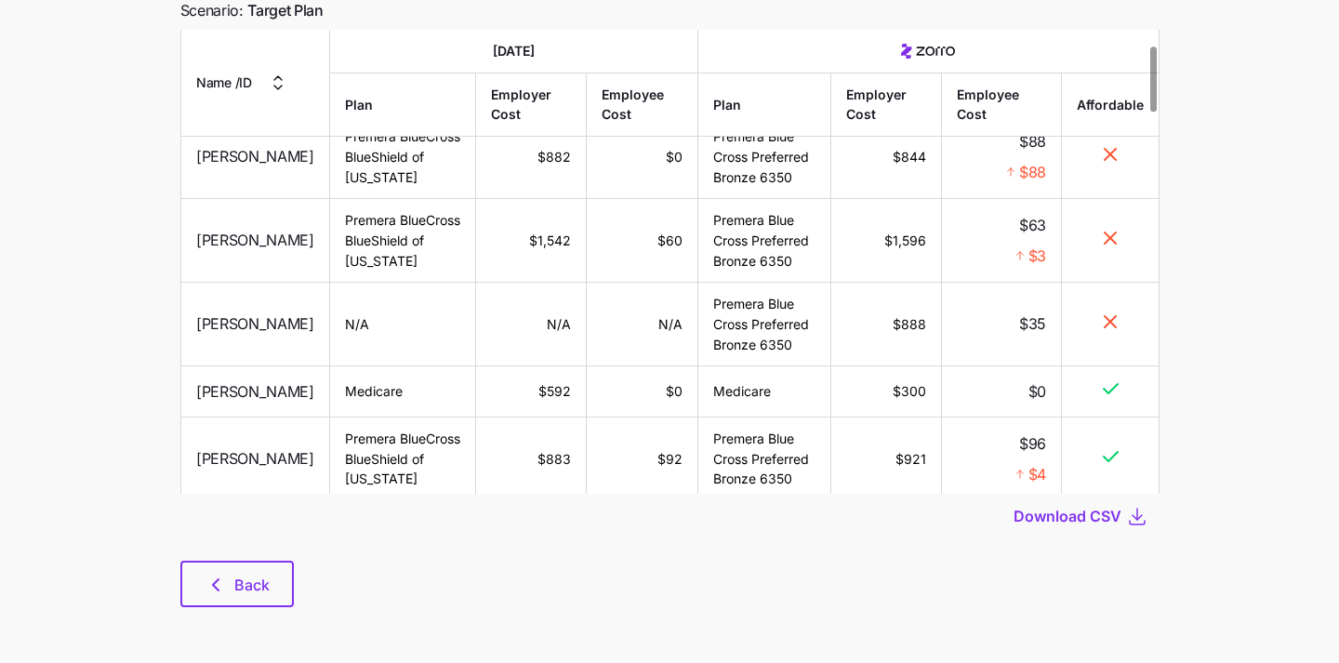
scroll to position [109, 0]
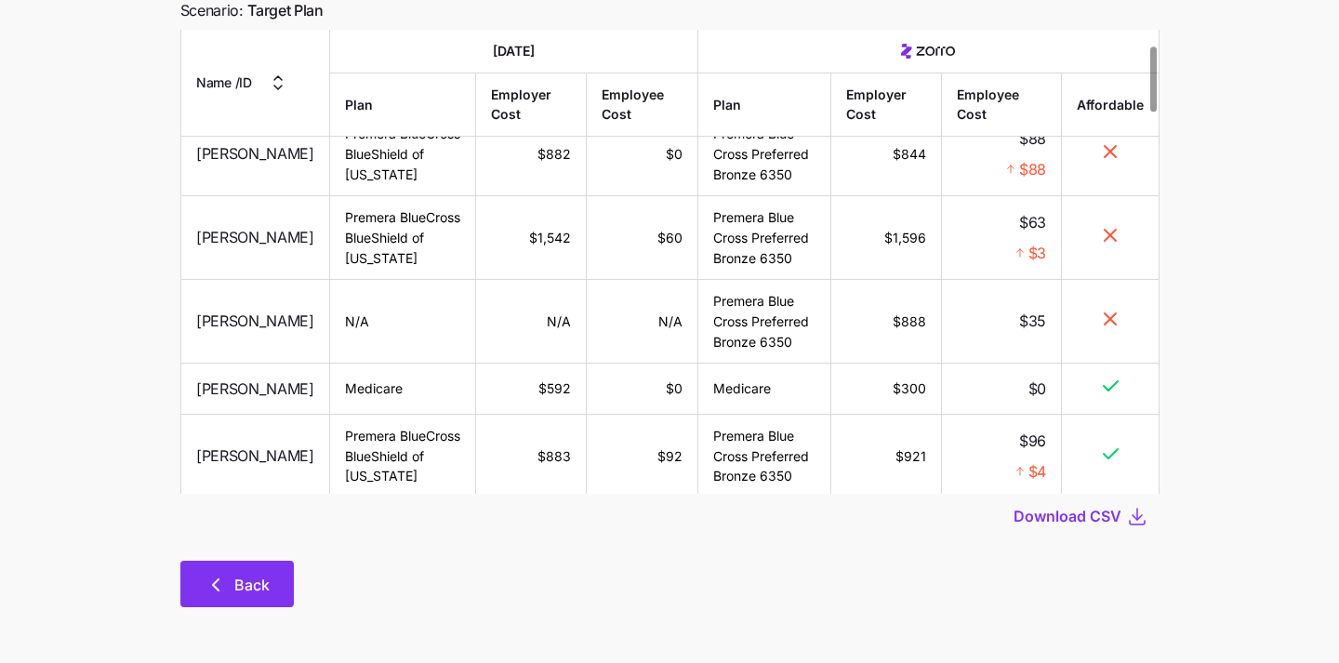
click at [242, 577] on span "Back" at bounding box center [251, 585] width 35 height 22
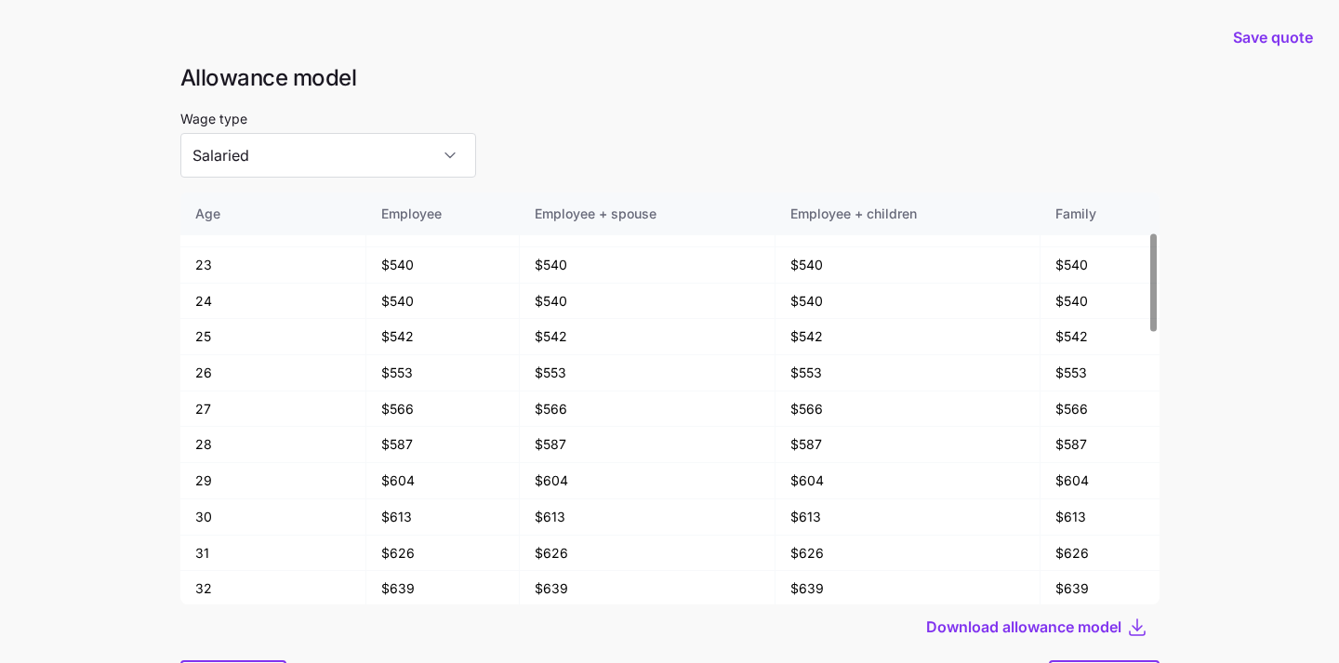
scroll to position [100, 0]
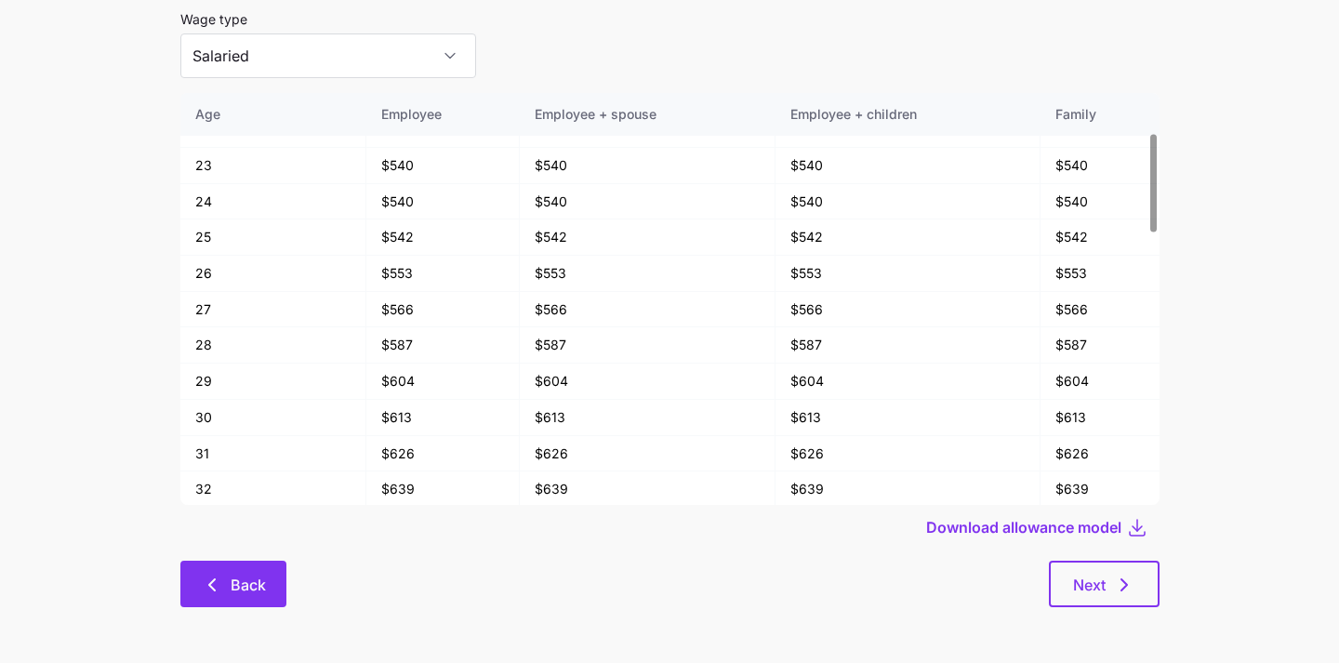
click at [209, 603] on button "Back" at bounding box center [233, 584] width 106 height 47
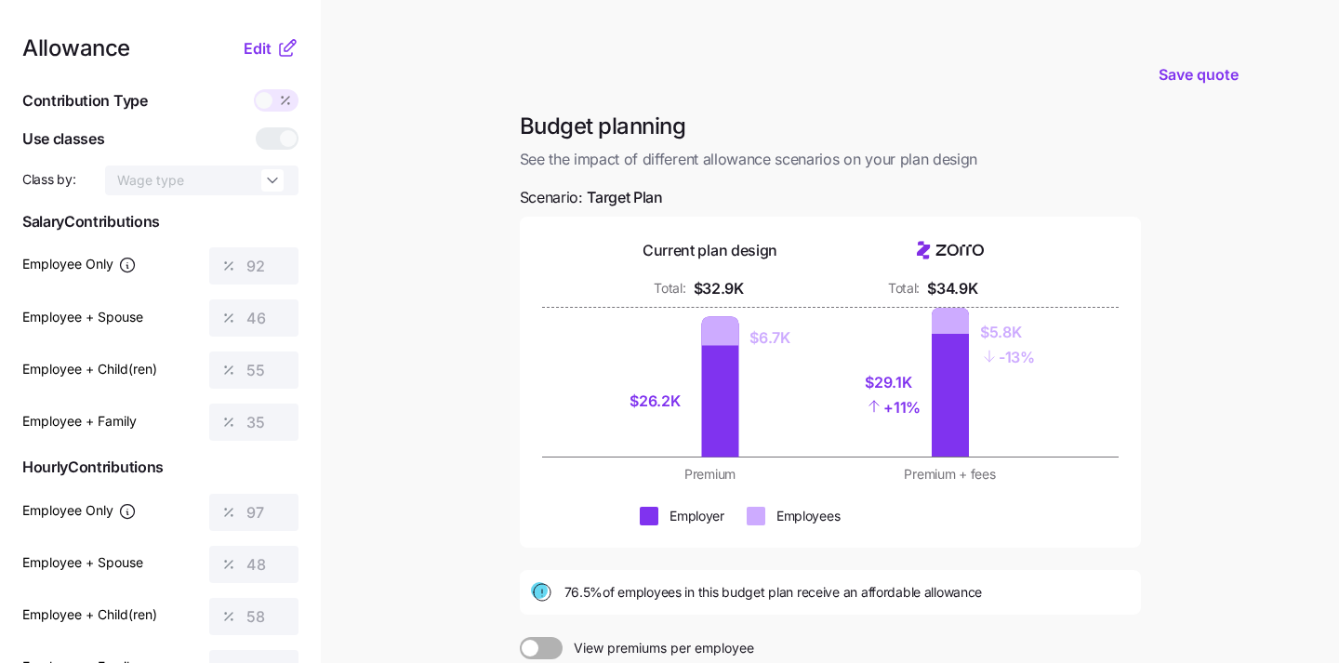
scroll to position [251, 0]
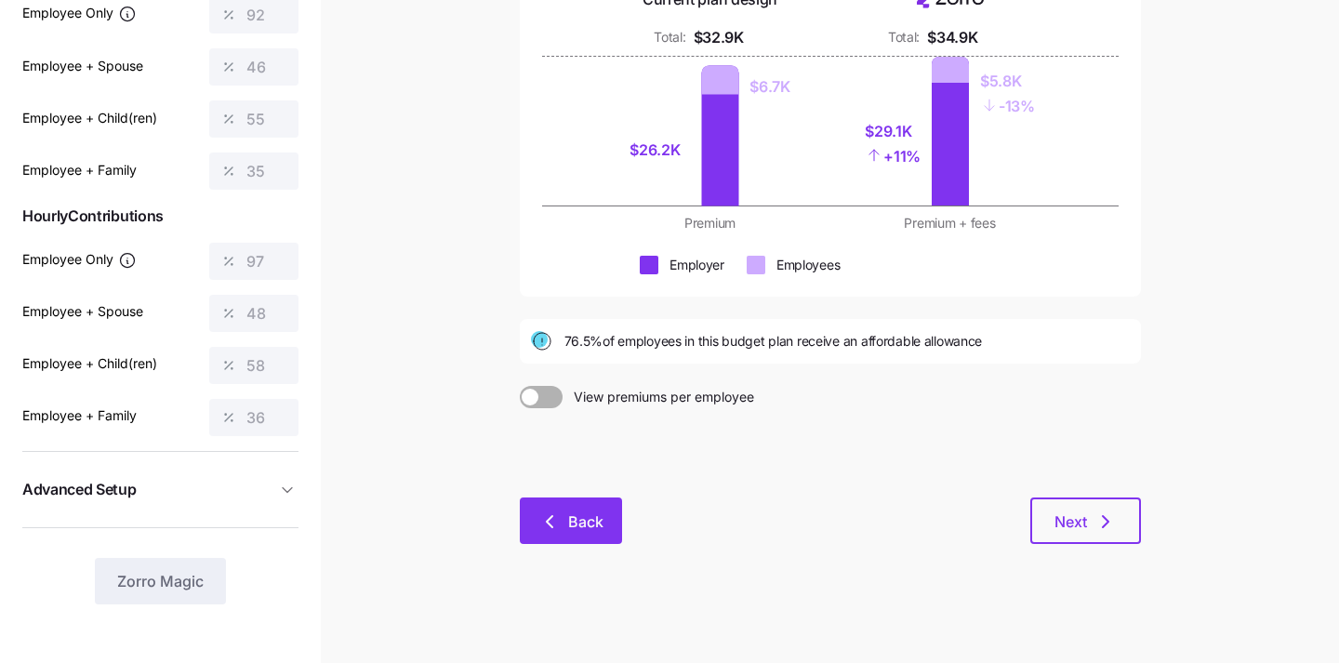
click at [577, 508] on button "Back" at bounding box center [571, 521] width 102 height 47
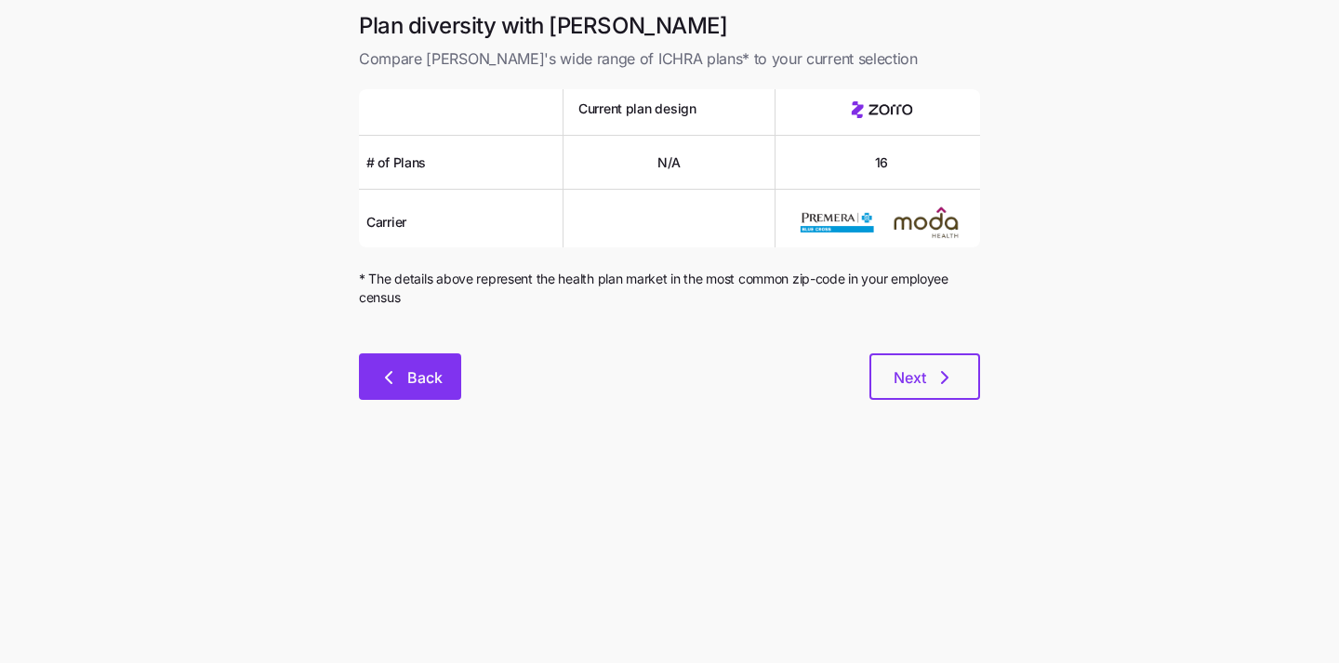
click at [453, 370] on button "Back" at bounding box center [410, 376] width 102 height 47
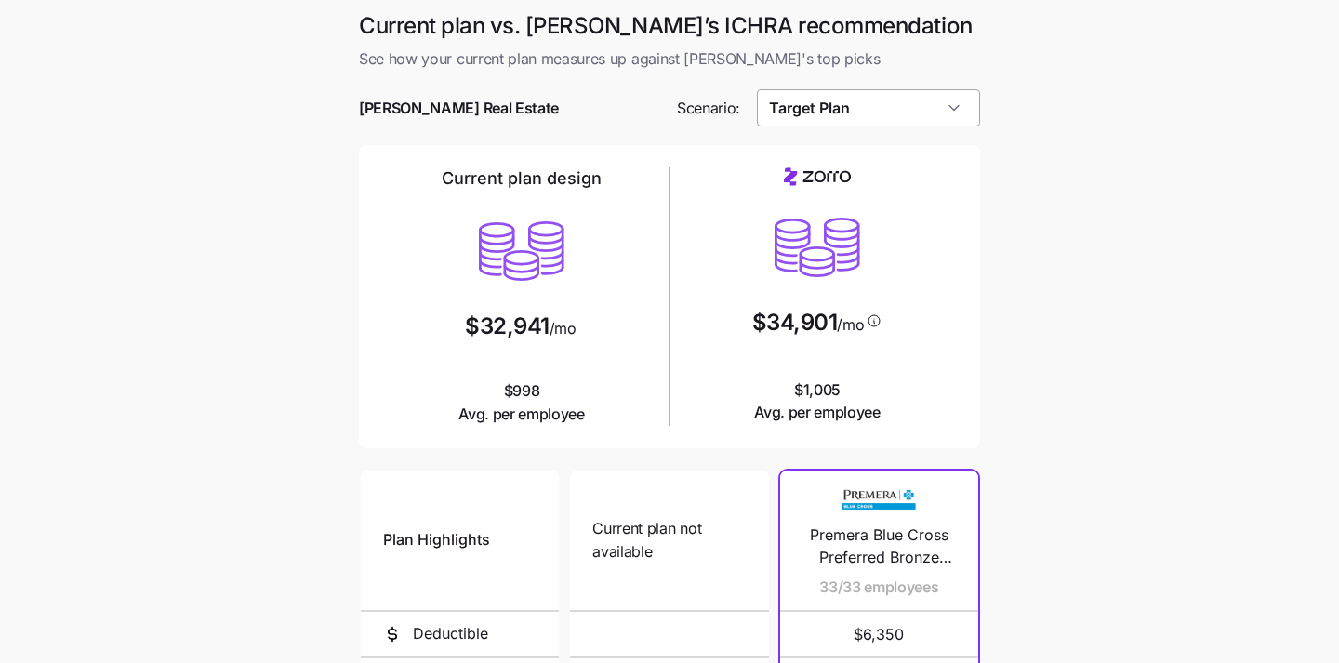
click at [949, 107] on input "Target Plan" at bounding box center [869, 107] width 224 height 37
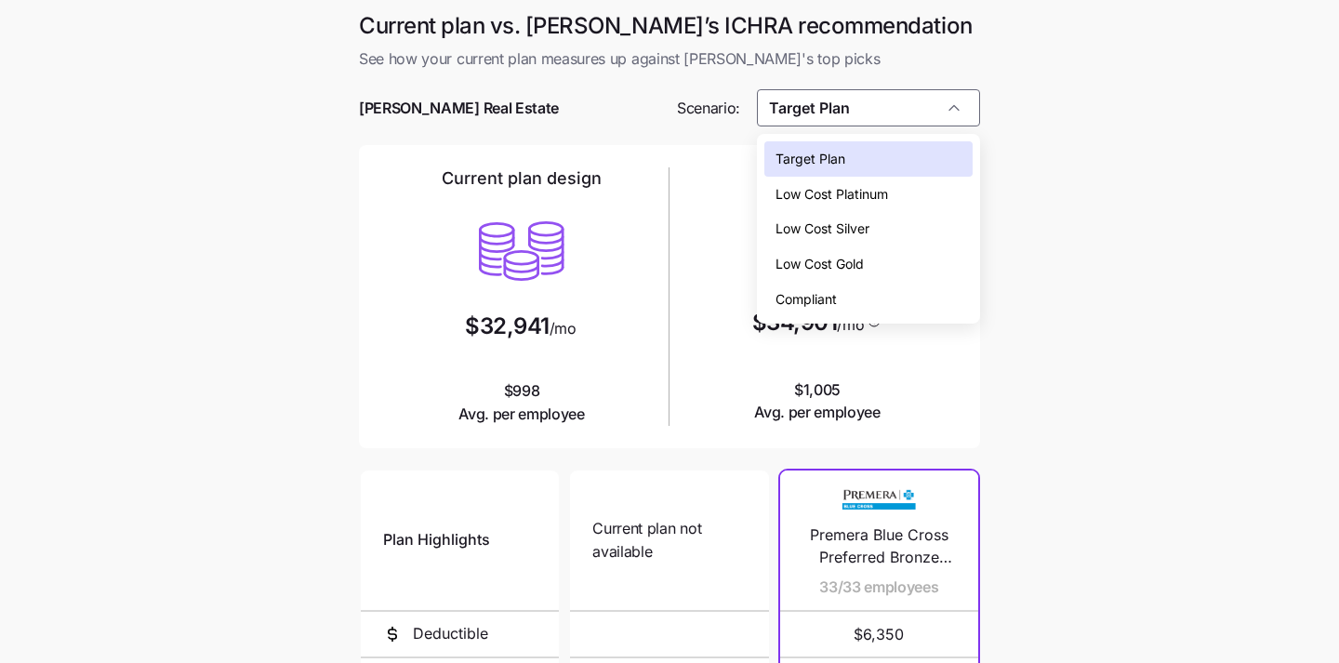
click at [917, 225] on div "Low Cost Silver" at bounding box center [869, 228] width 209 height 35
type input "Low Cost Silver"
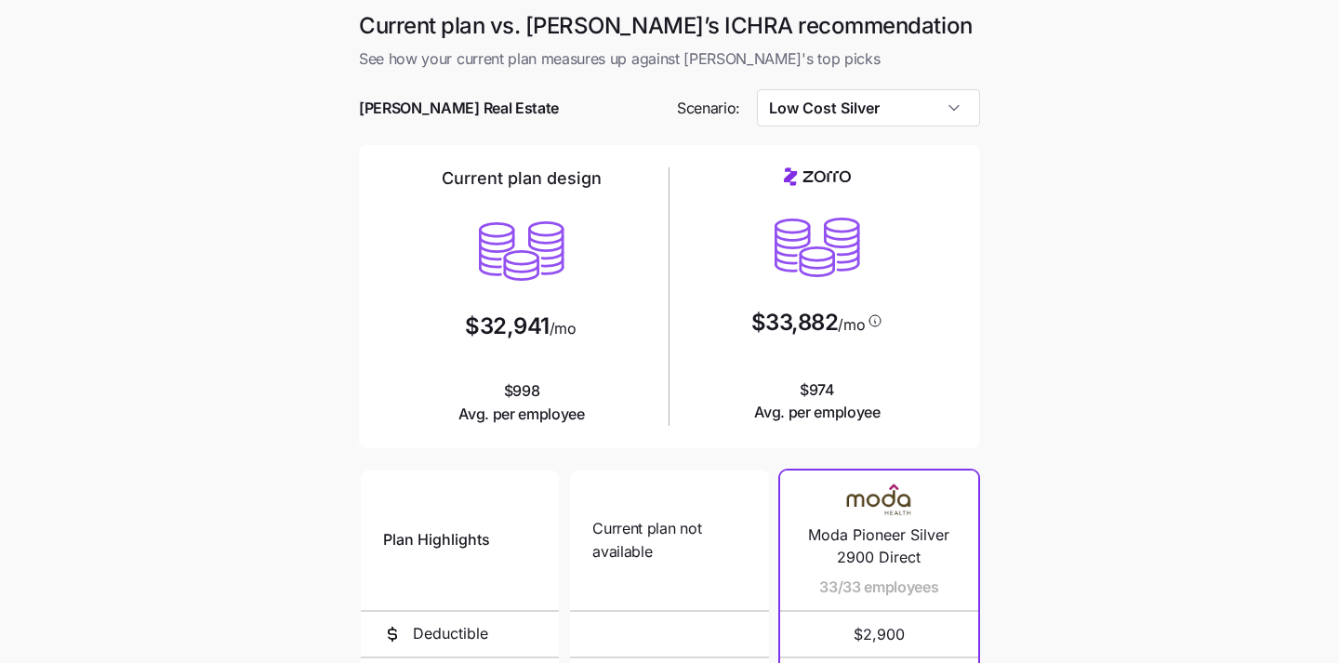
scroll to position [352, 0]
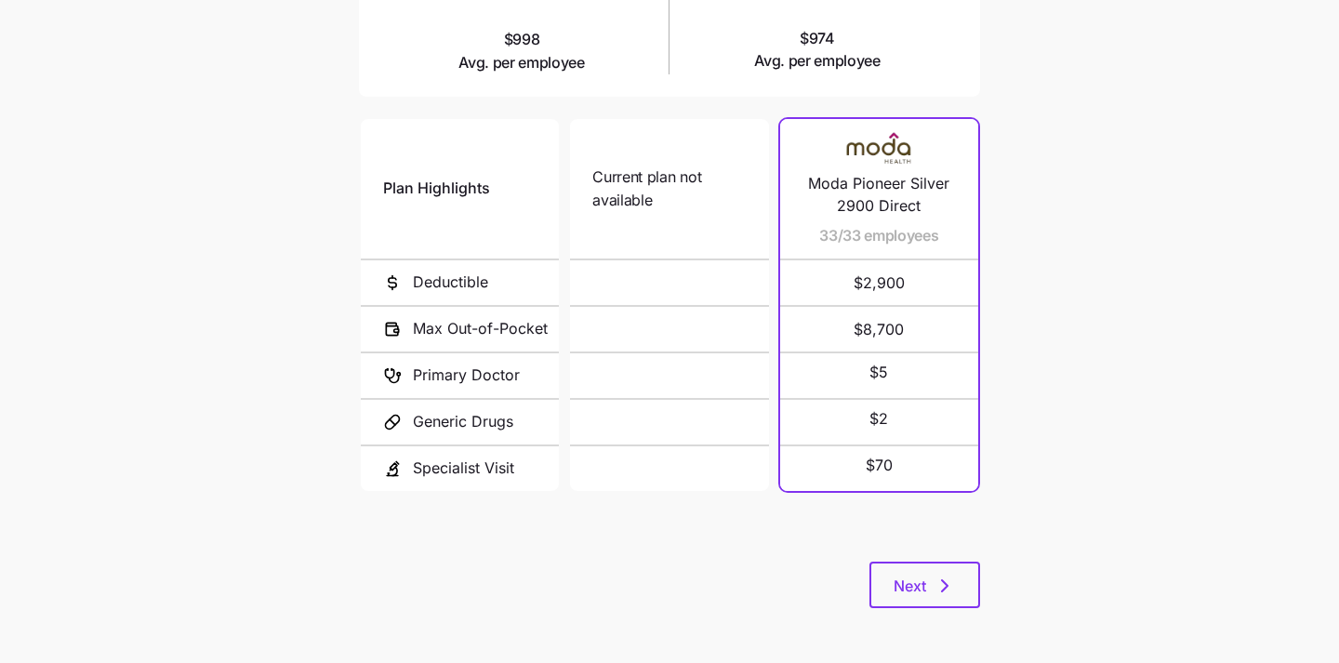
click at [933, 618] on div "Current plan vs. Zorro’s ICHRA recommendation See how your current plan measure…" at bounding box center [669, 145] width 651 height 971
click at [931, 592] on span "Next" at bounding box center [925, 586] width 62 height 22
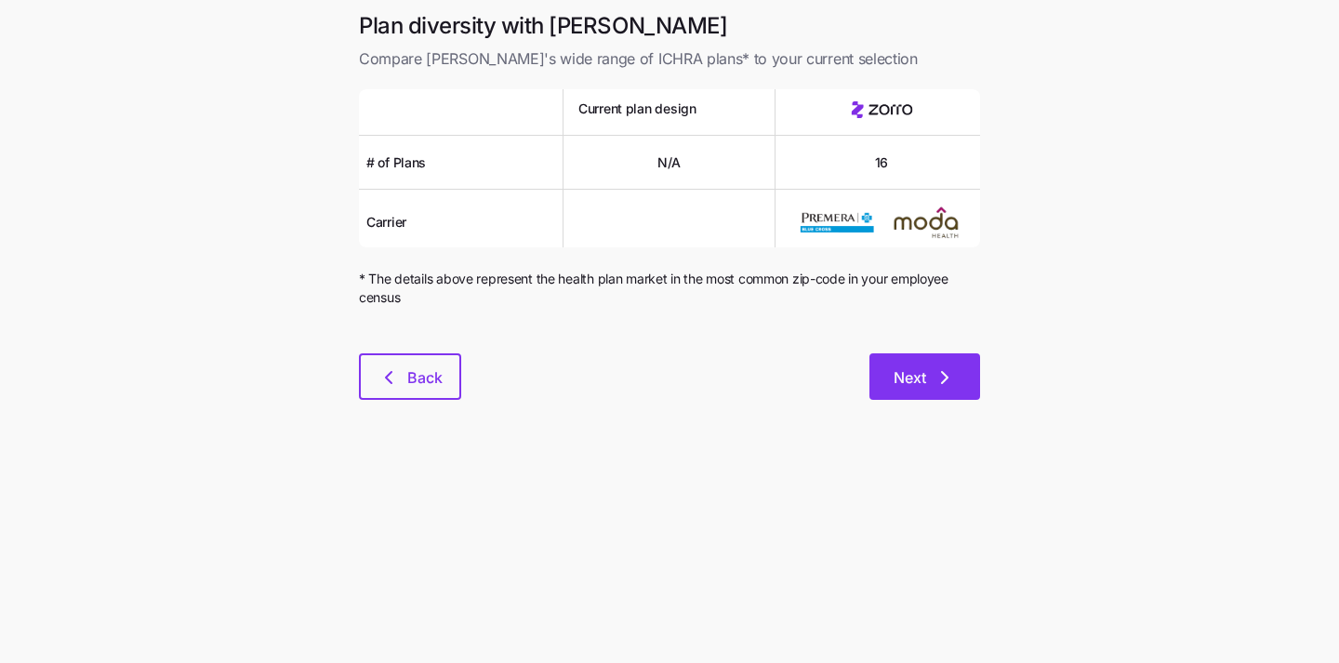
click at [907, 375] on span "Next" at bounding box center [910, 377] width 33 height 22
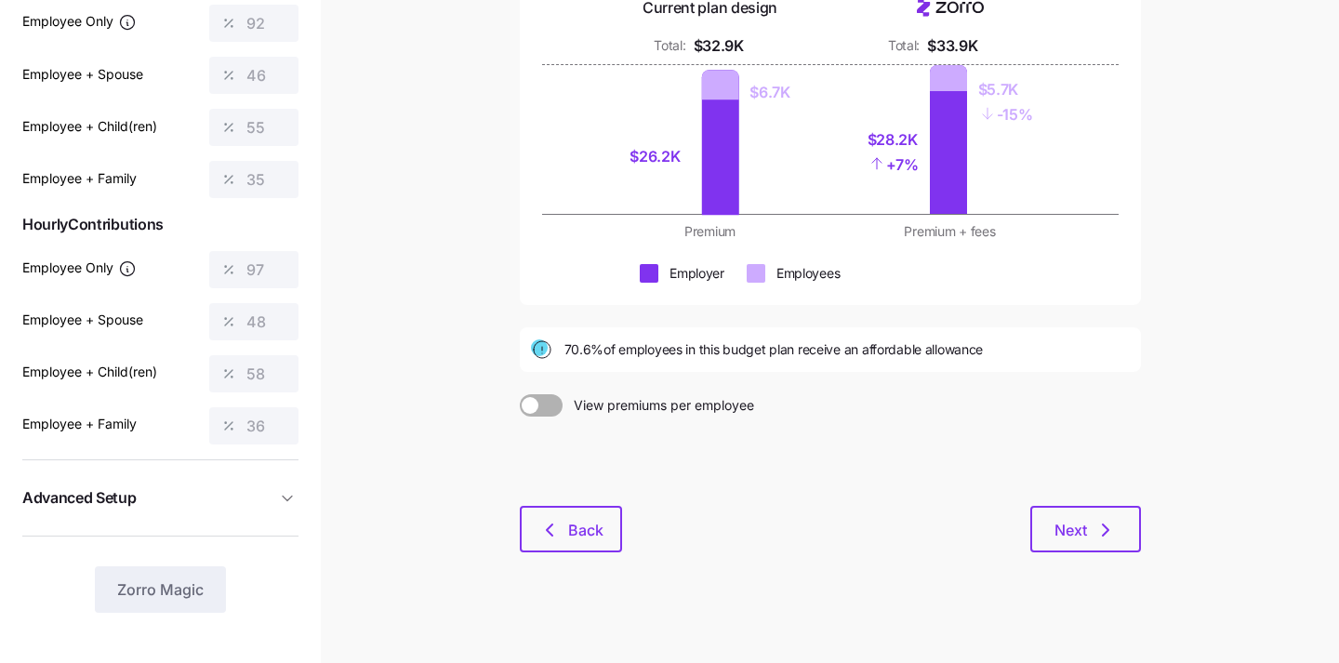
scroll to position [251, 0]
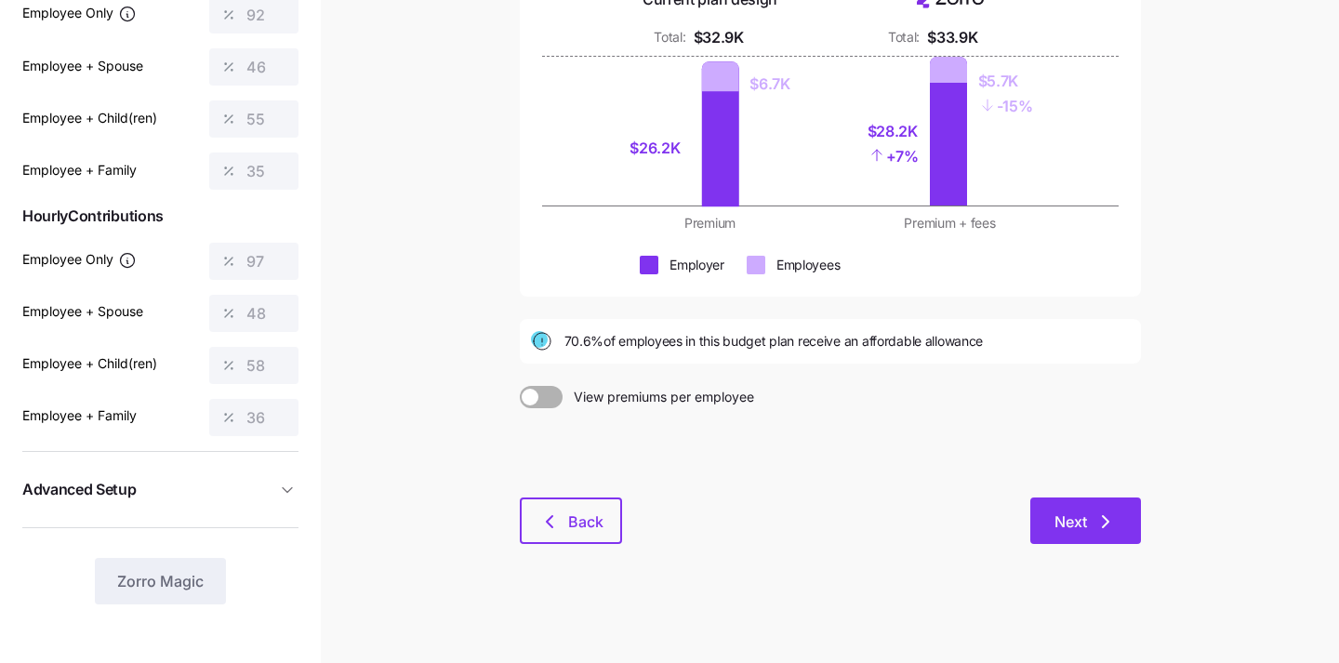
click at [1057, 508] on button "Next" at bounding box center [1086, 521] width 111 height 47
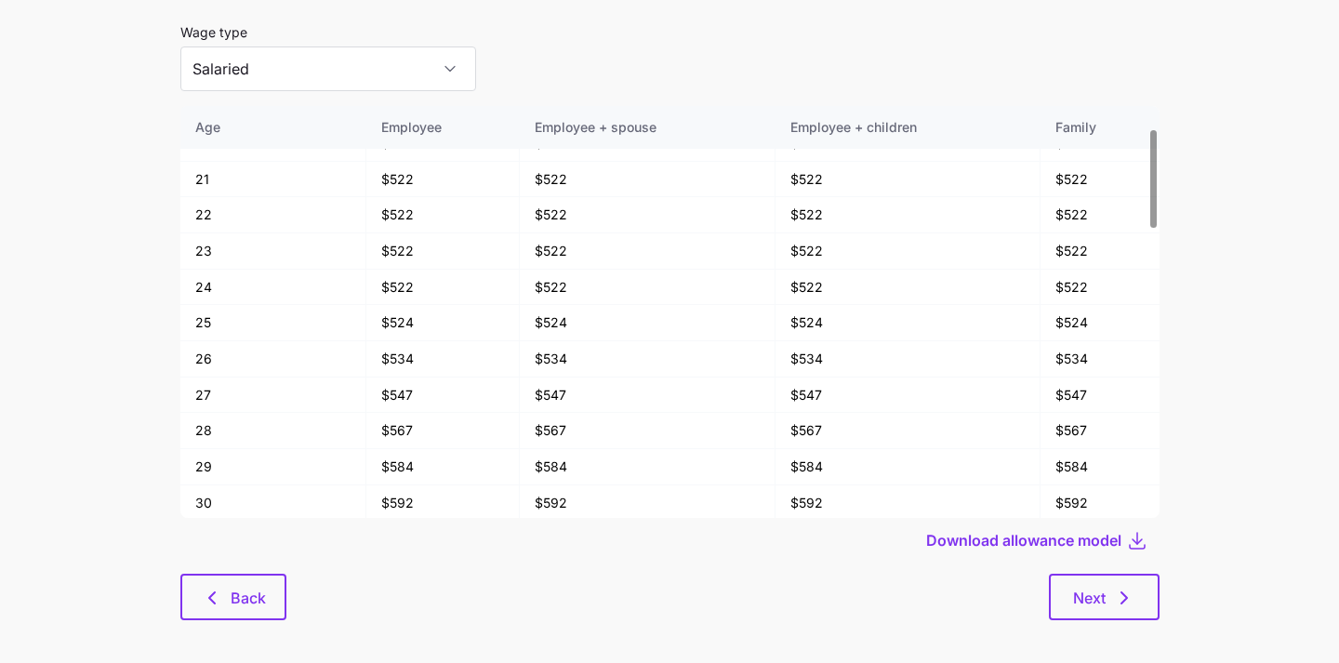
scroll to position [89, 0]
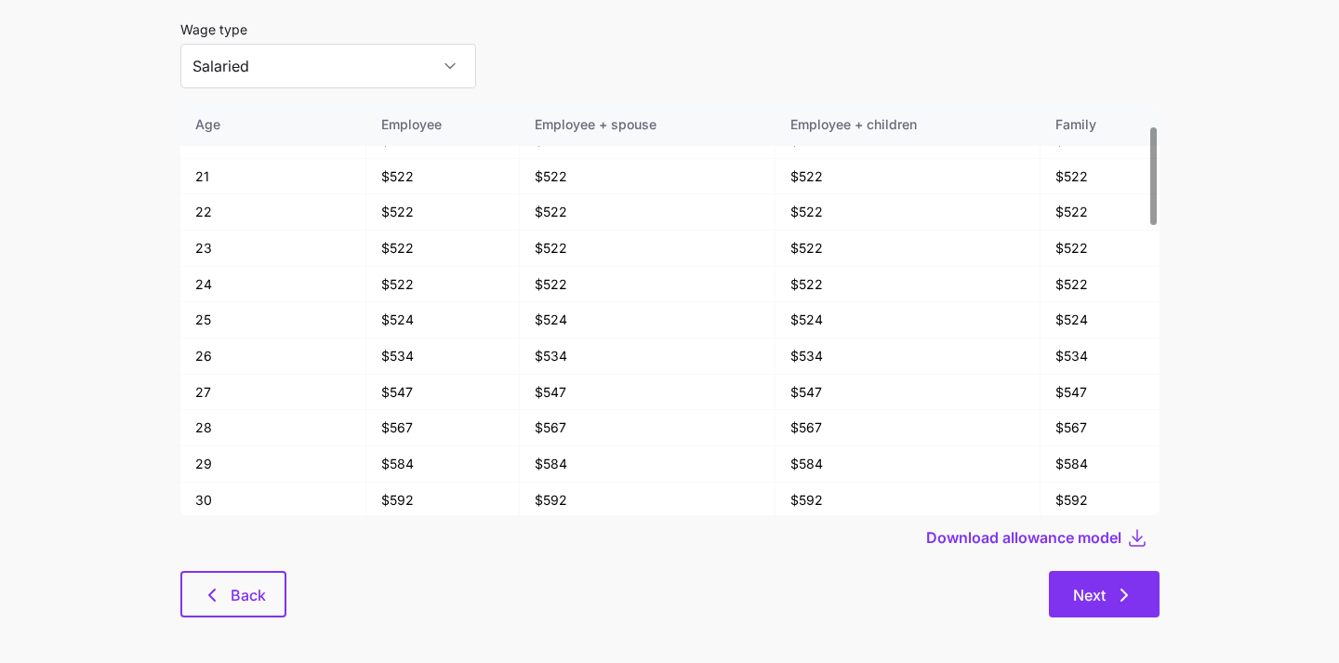
click at [1112, 606] on button "Next" at bounding box center [1104, 594] width 111 height 47
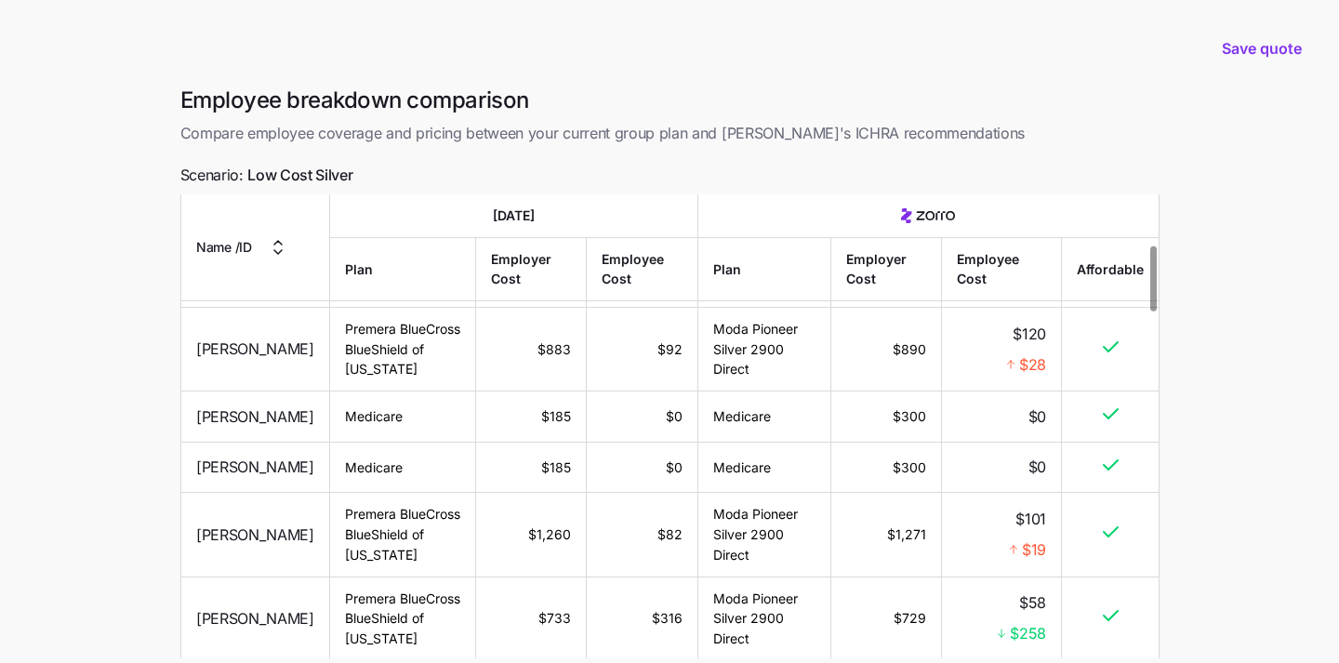
scroll to position [359, 0]
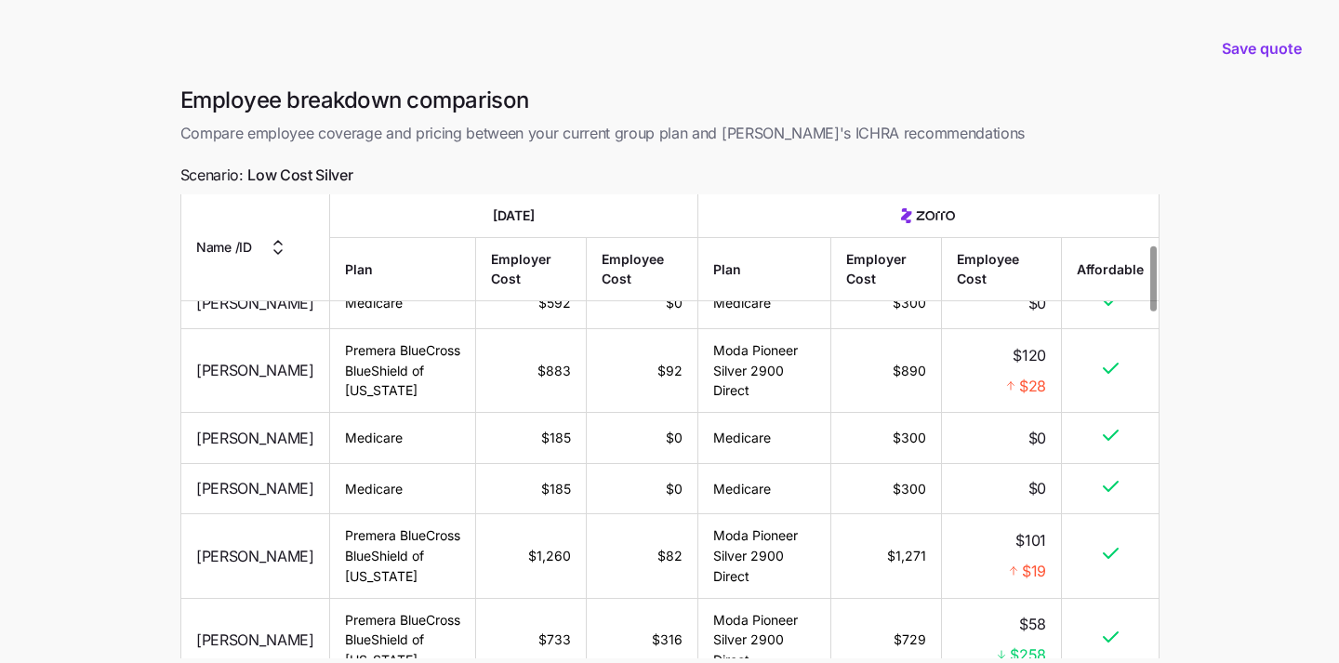
click at [1244, 280] on main "Save quote Employee breakdown comparison Compare employee coverage and pricing …" at bounding box center [669, 414] width 1339 height 828
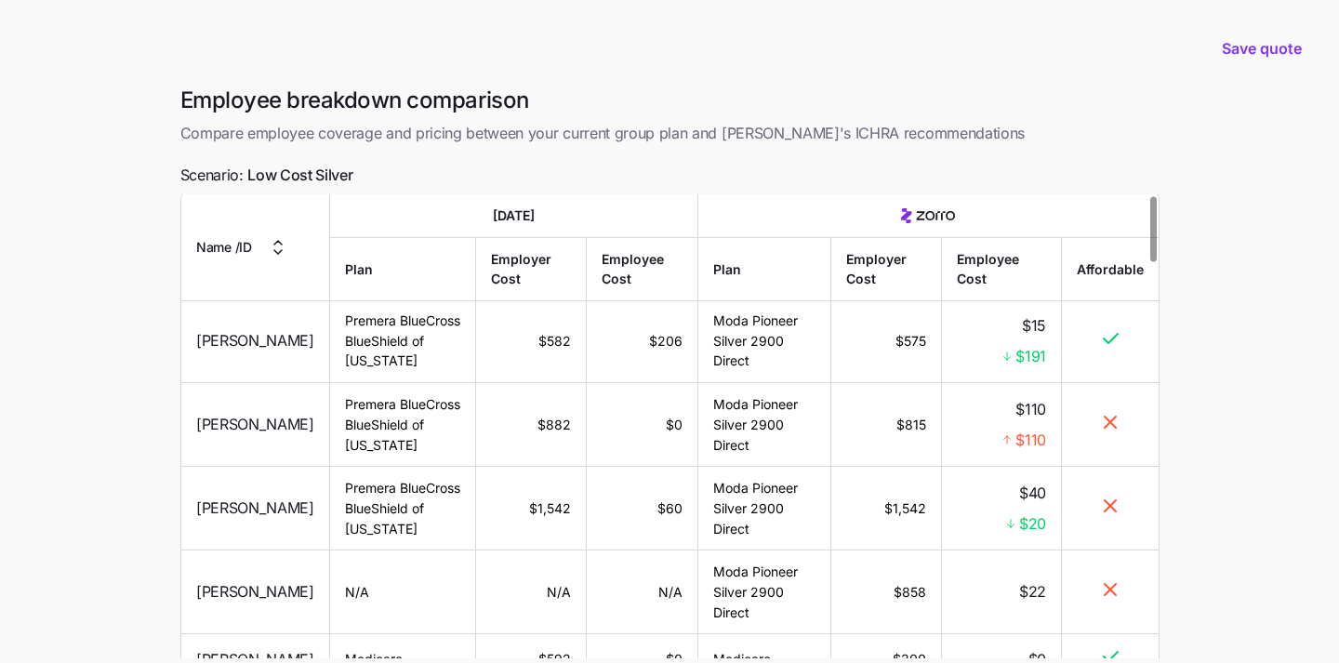
scroll to position [0, 0]
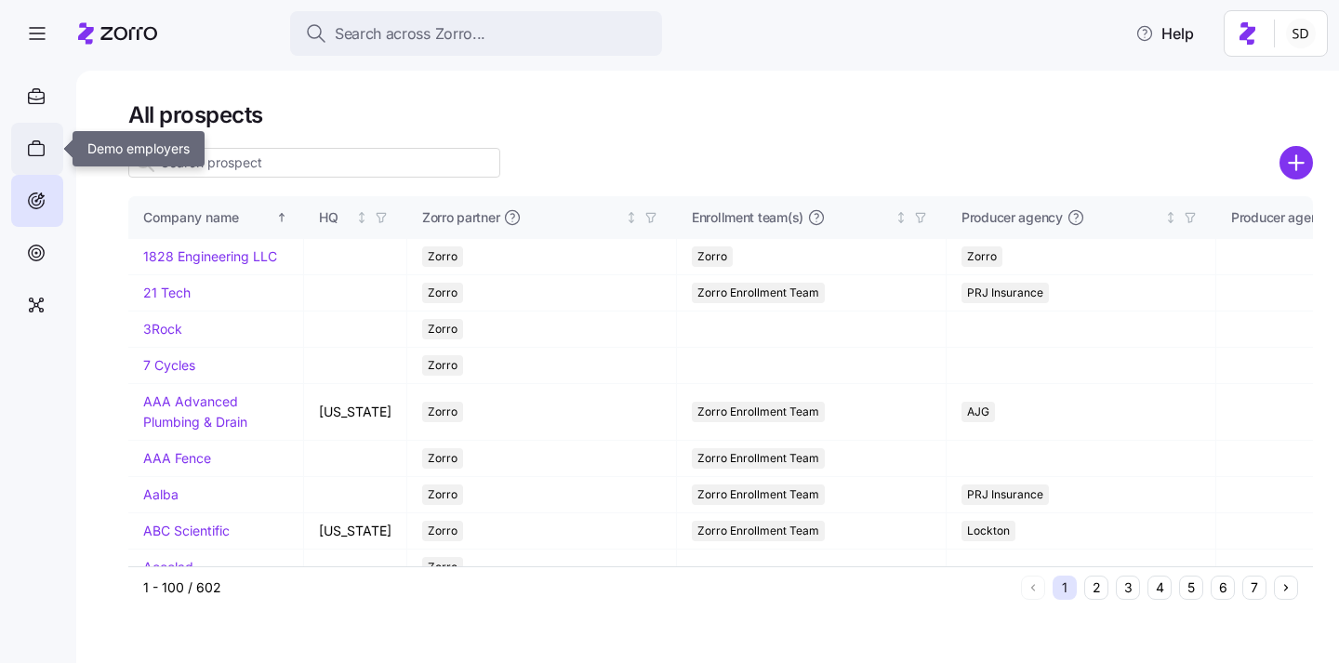
click at [38, 145] on icon at bounding box center [36, 149] width 20 height 22
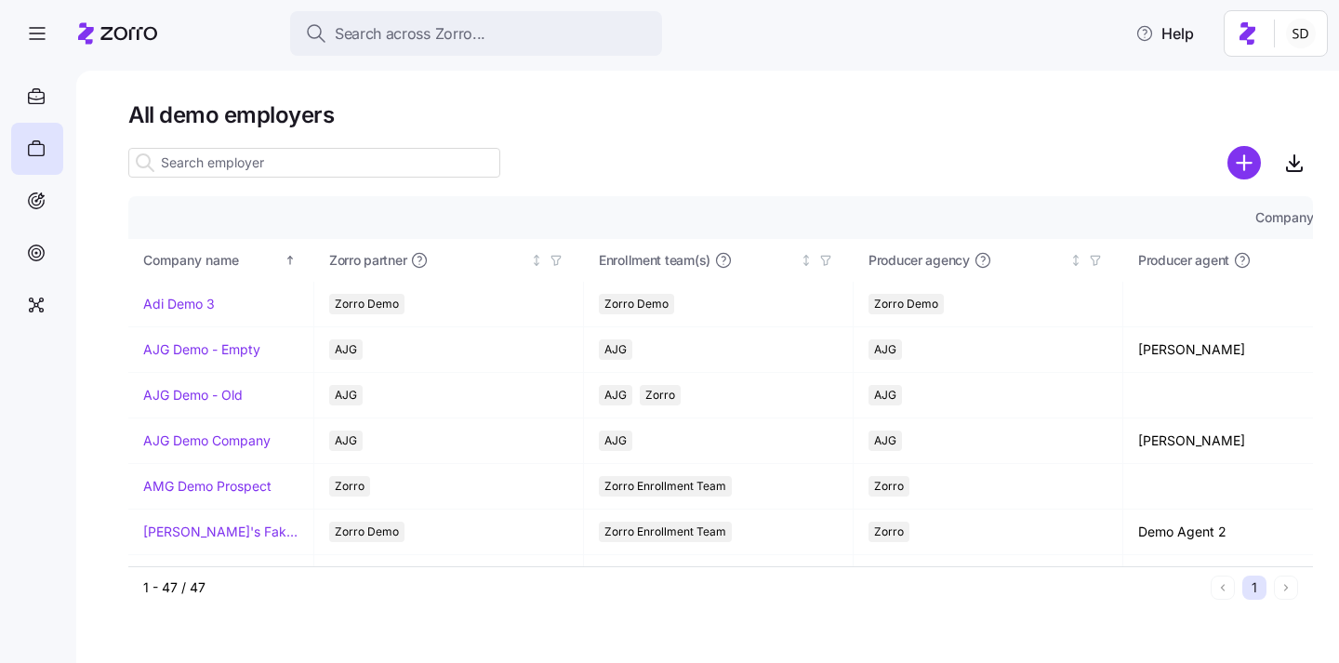
click at [234, 159] on input at bounding box center [314, 163] width 372 height 30
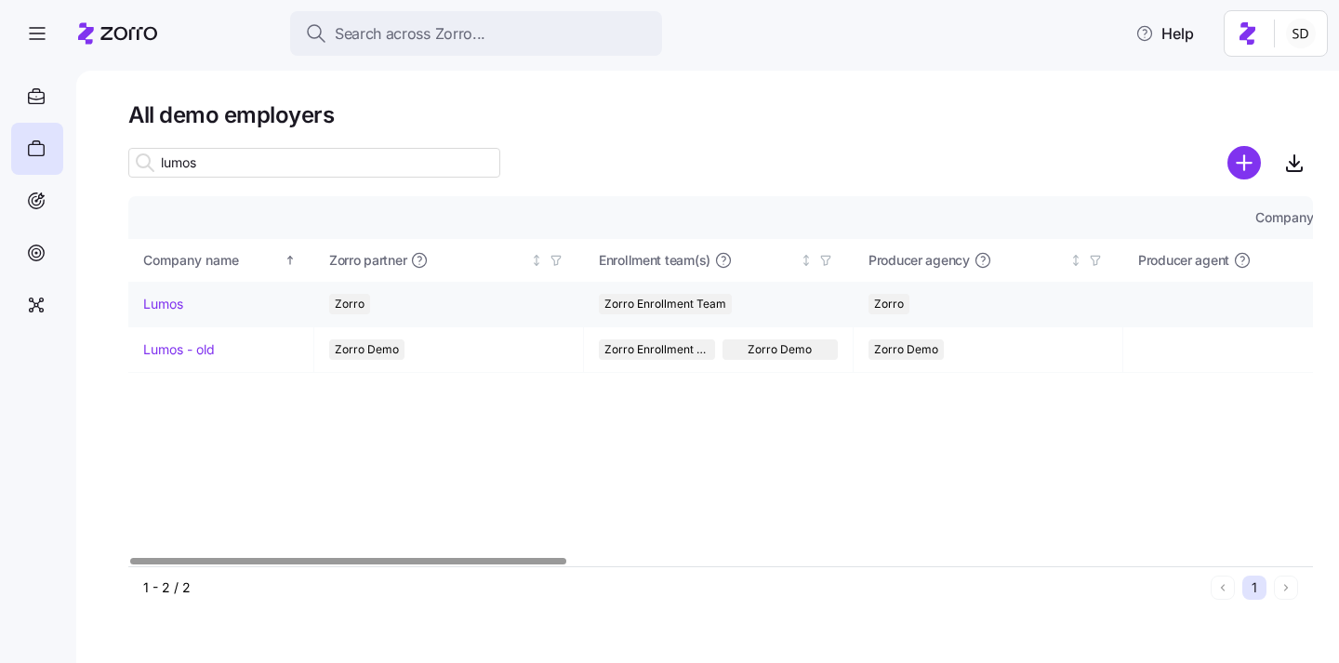
type input "lumos"
click at [154, 303] on link "Lumos" at bounding box center [163, 304] width 40 height 19
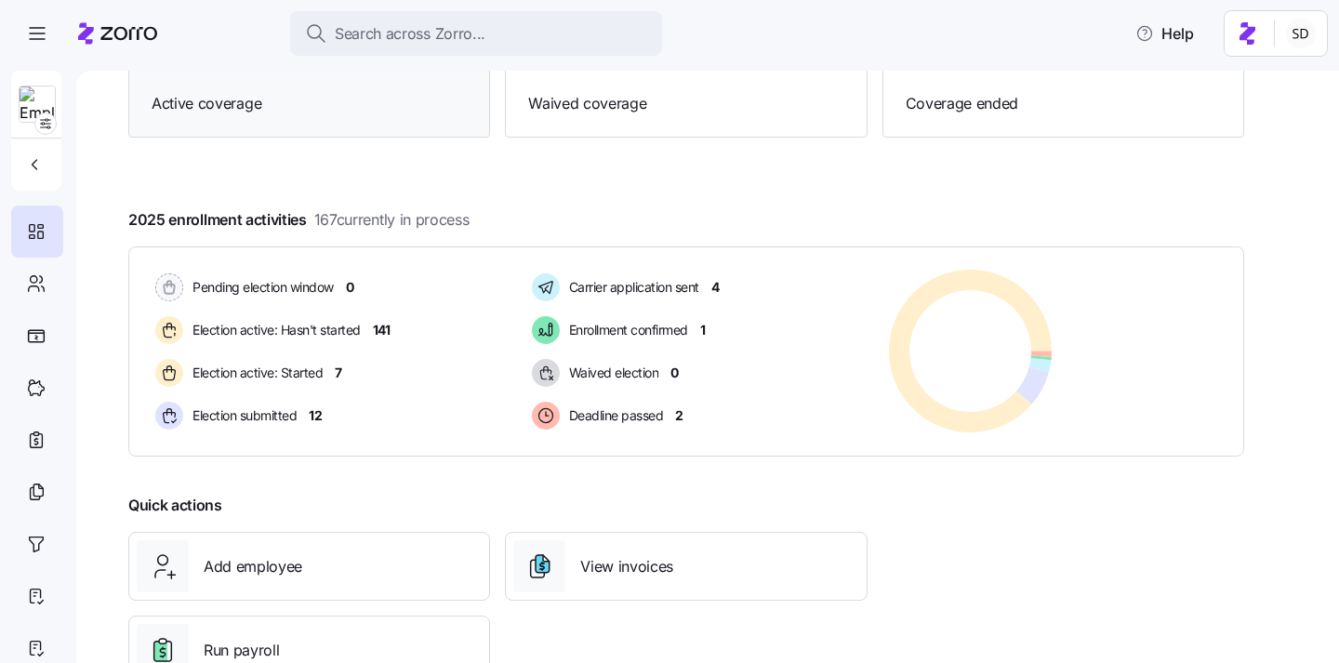
scroll to position [287, 0]
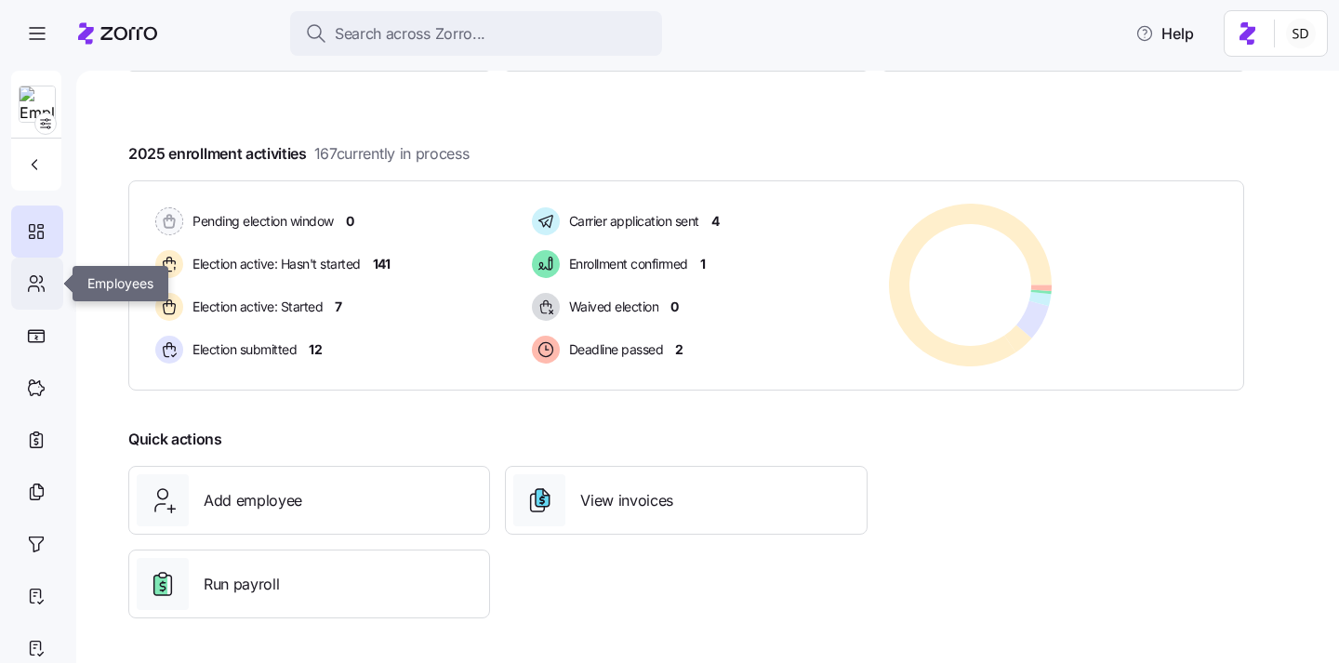
click at [23, 273] on div at bounding box center [37, 284] width 52 height 52
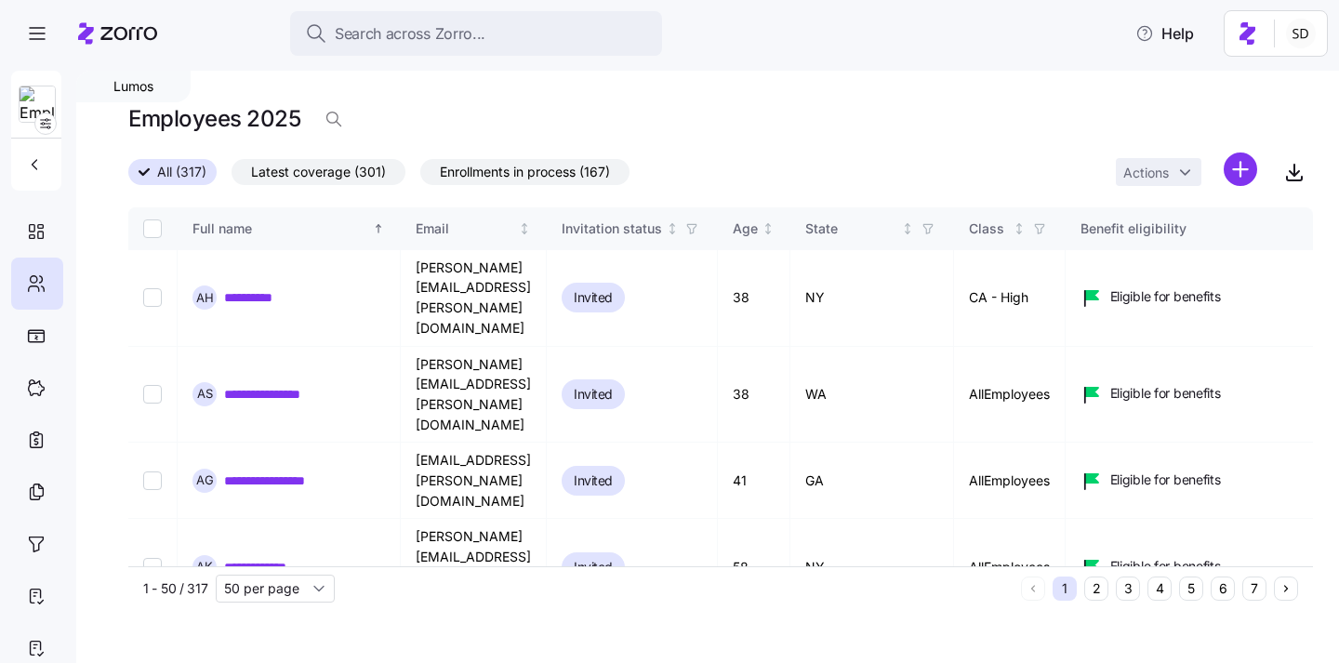
click at [1222, 594] on button "6" at bounding box center [1223, 589] width 24 height 24
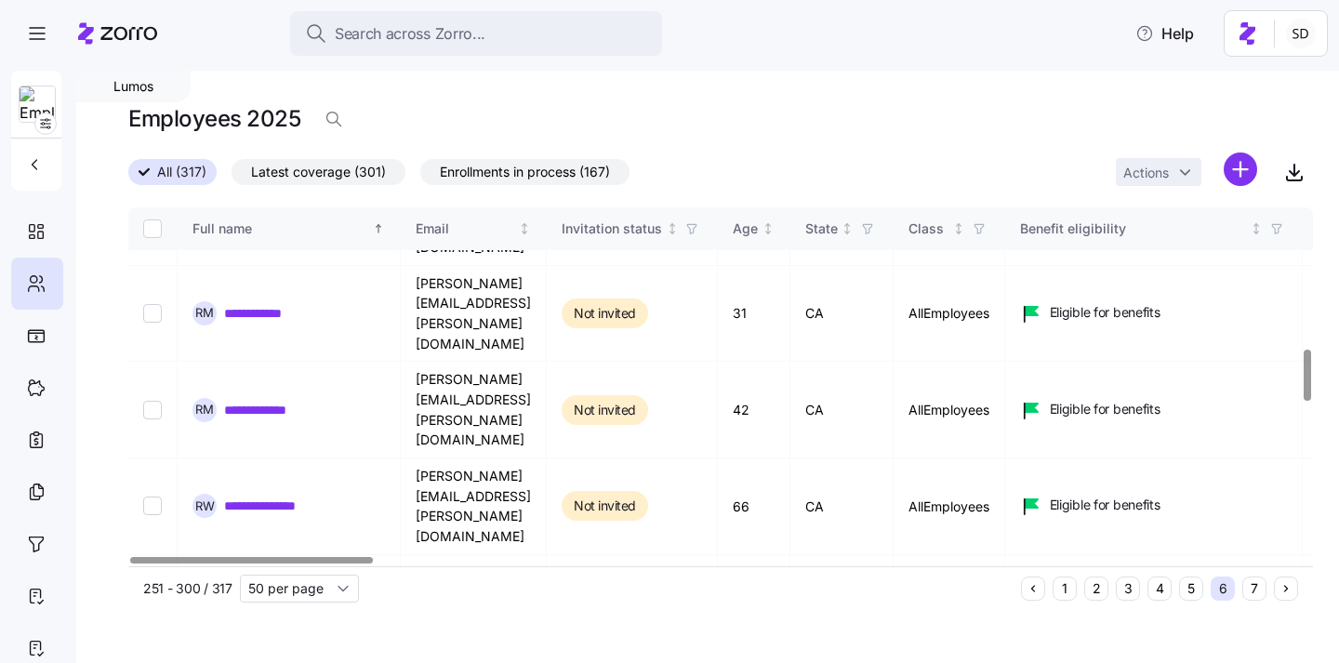
scroll to position [1111, 0]
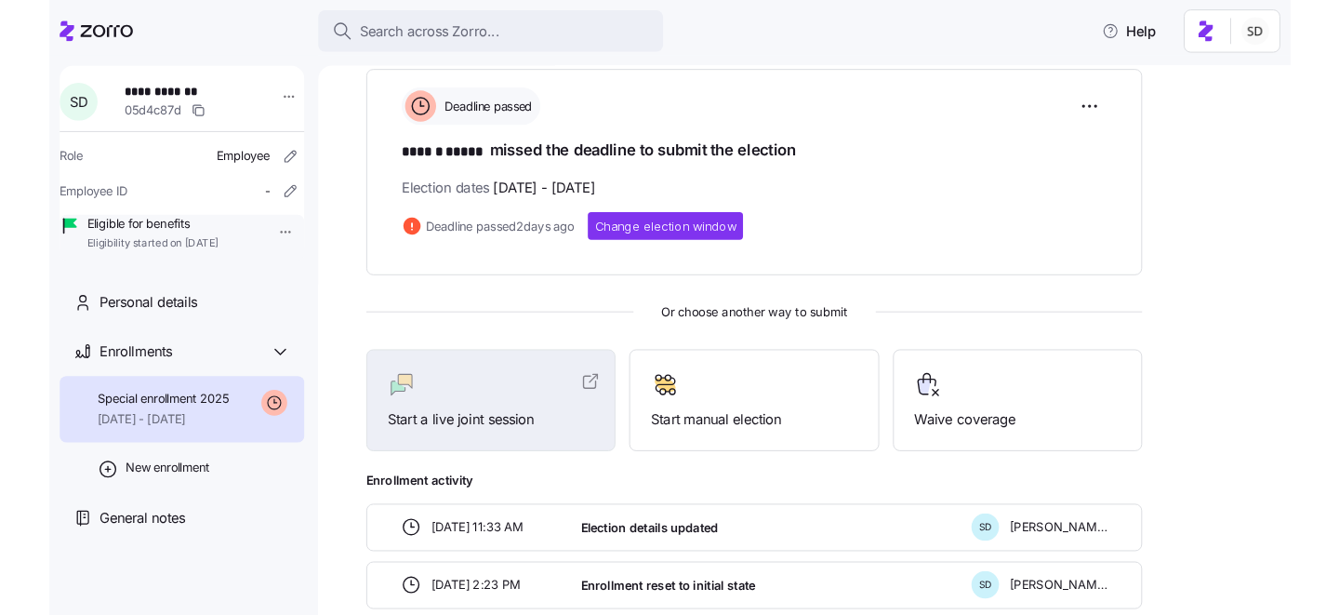
scroll to position [265, 0]
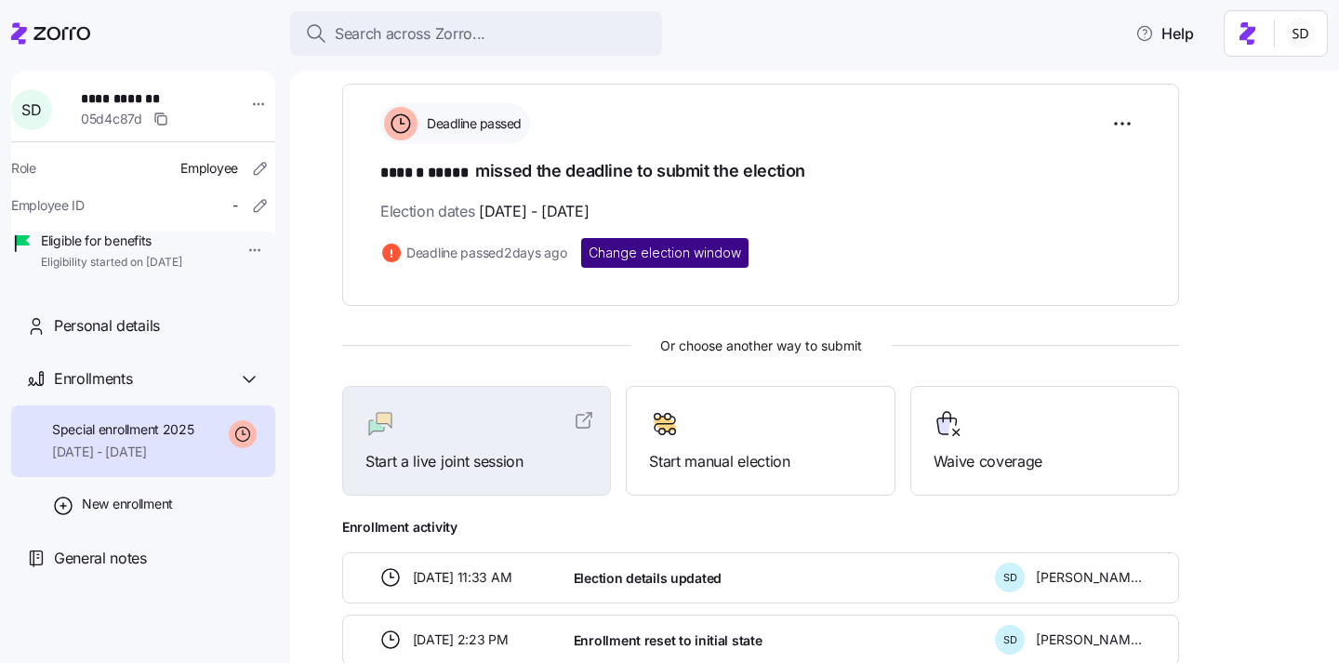
click at [680, 255] on span "Change election window" at bounding box center [665, 253] width 153 height 19
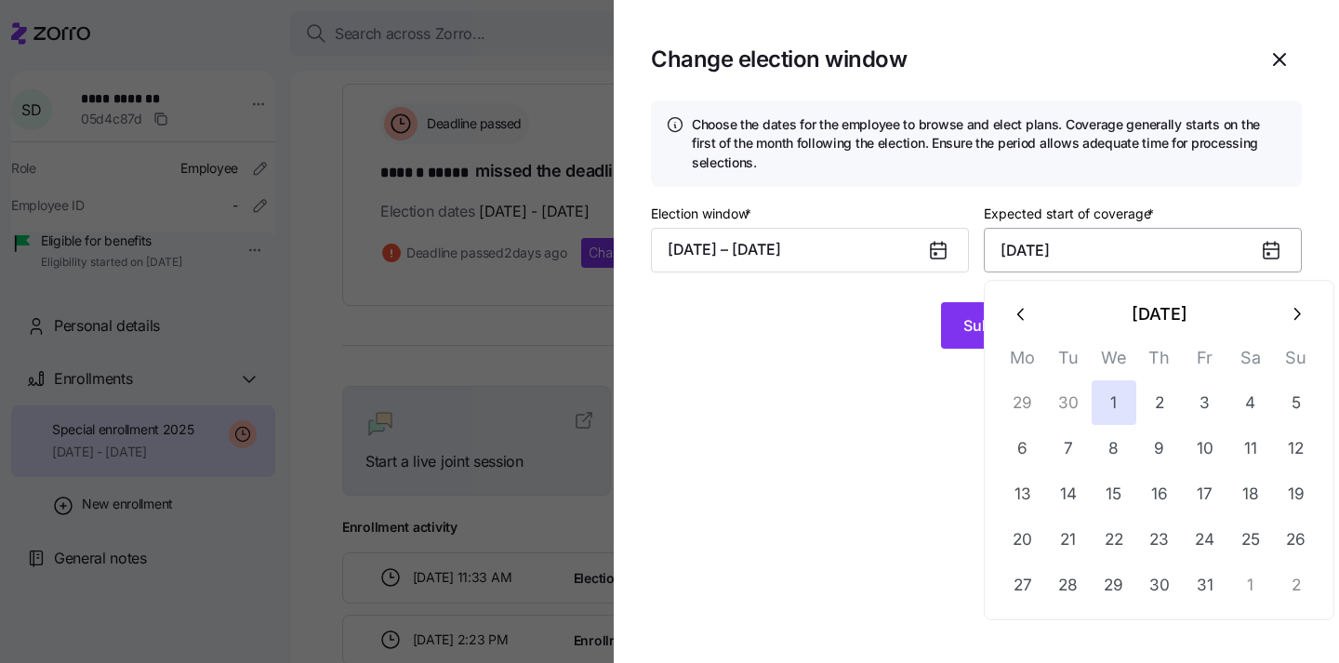
click at [1060, 257] on input "[DATE]" at bounding box center [1143, 250] width 318 height 45
click at [1296, 325] on button "button" at bounding box center [1296, 314] width 45 height 45
click at [1256, 406] on button "1" at bounding box center [1251, 402] width 45 height 45
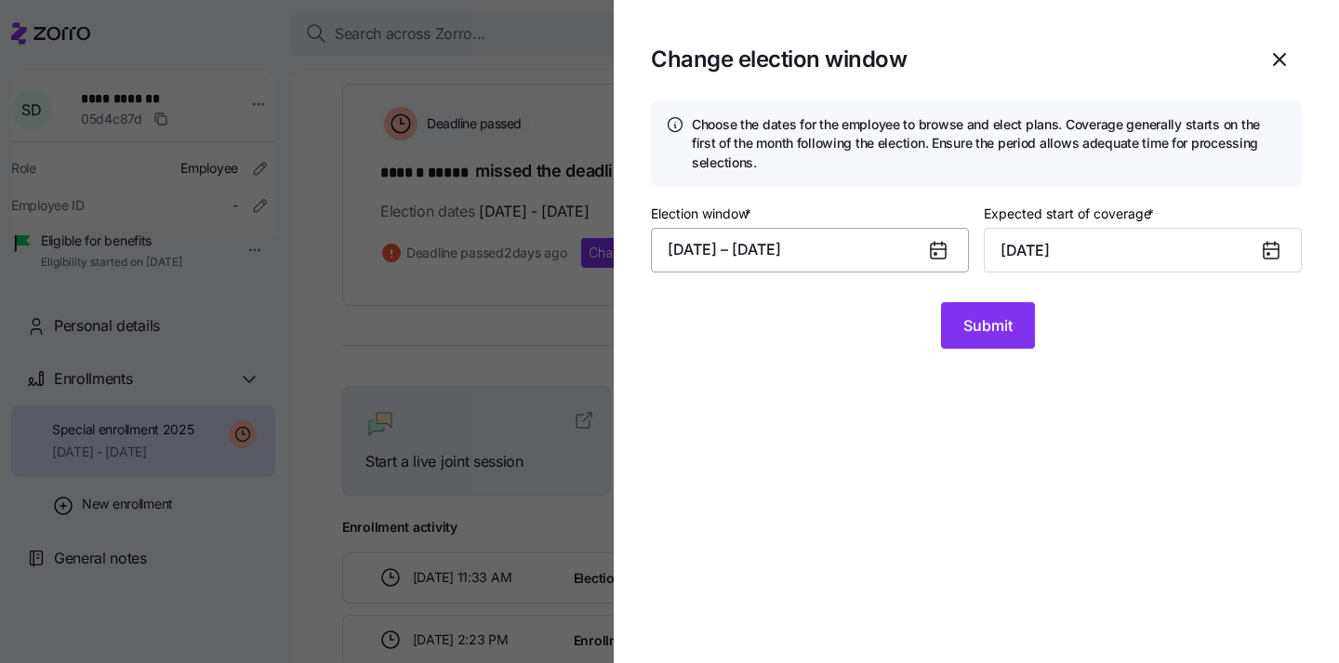
click at [835, 239] on button "08/01/2025 – 08/31/2025" at bounding box center [810, 250] width 318 height 45
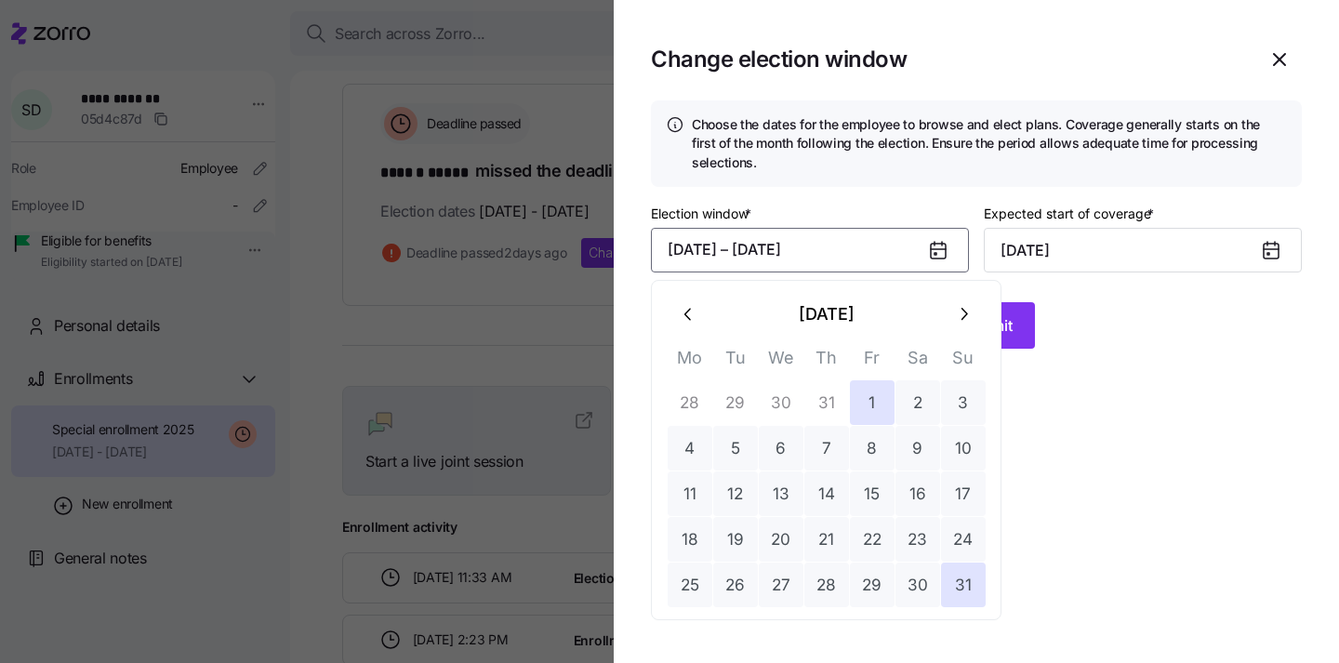
click at [967, 322] on icon "button" at bounding box center [963, 314] width 20 height 20
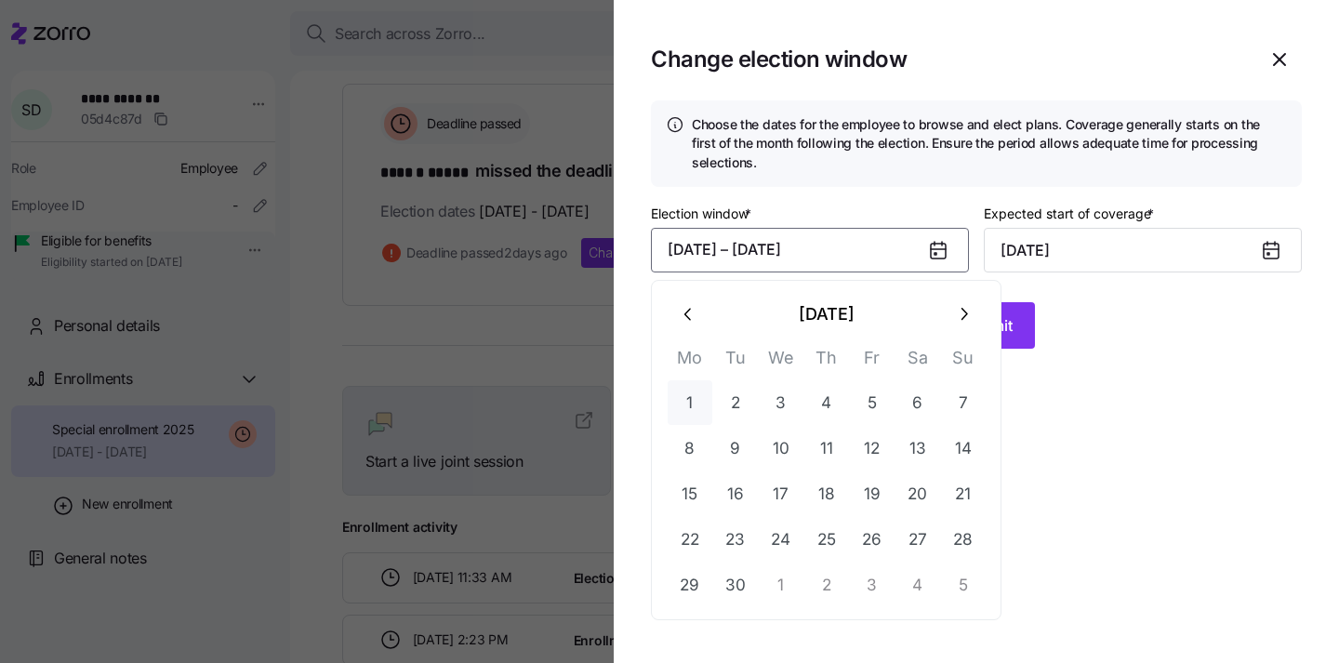
click at [702, 411] on button "1" at bounding box center [690, 402] width 45 height 45
click at [736, 577] on button "30" at bounding box center [735, 585] width 45 height 45
type input "October 1, 2025"
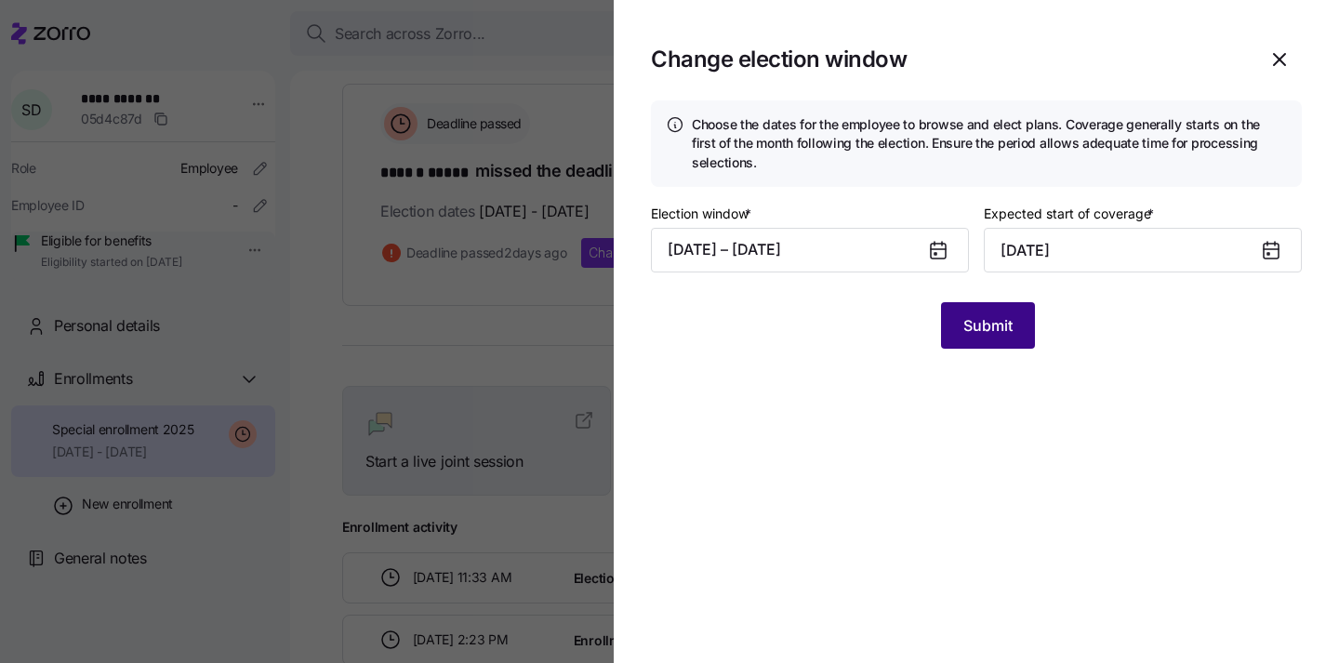
click at [995, 330] on span "Submit" at bounding box center [988, 325] width 49 height 22
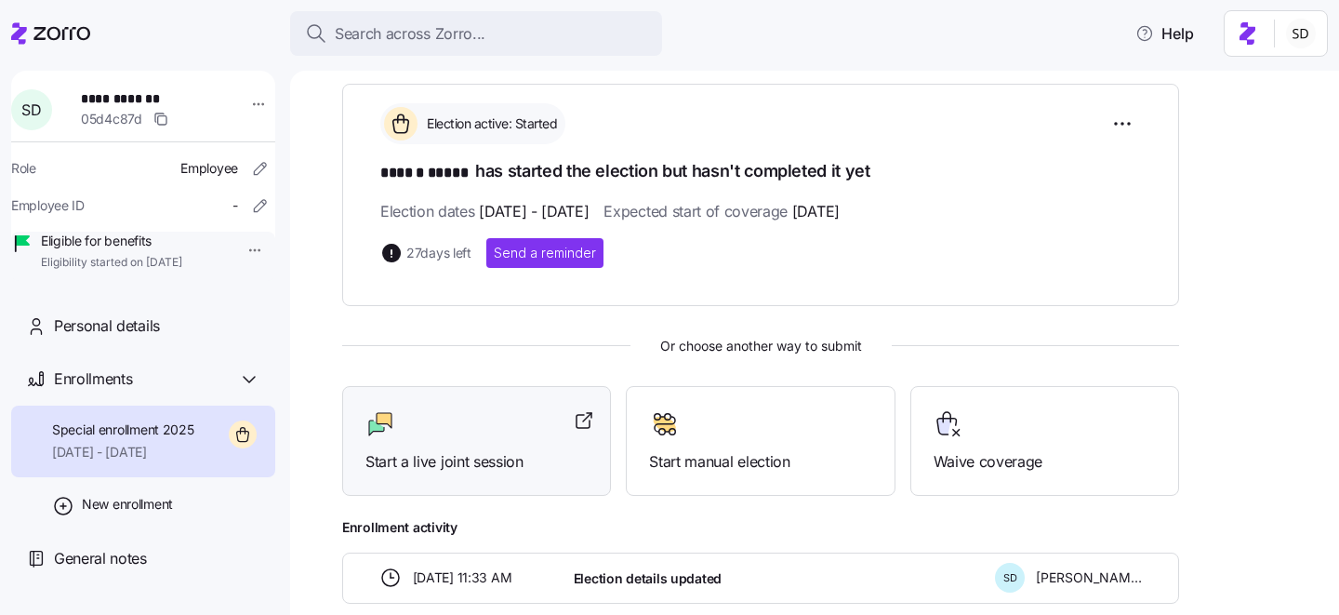
click at [429, 443] on div "Start a live joint session" at bounding box center [477, 441] width 222 height 64
click at [27, 47] on div at bounding box center [50, 33] width 79 height 52
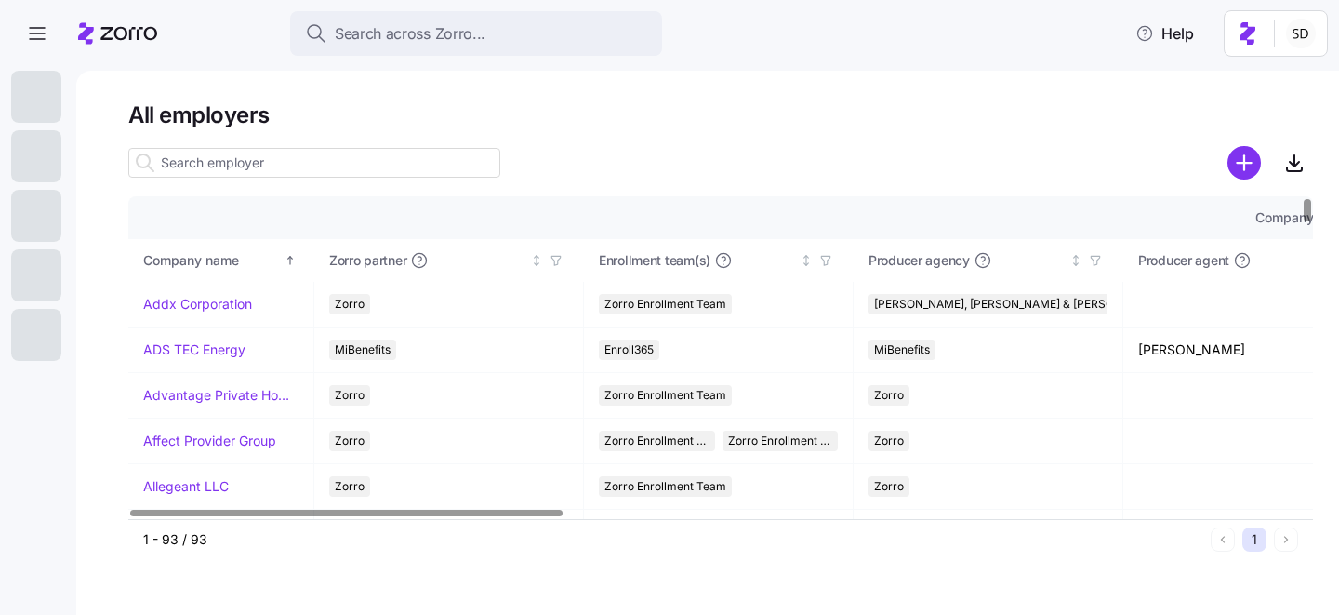
click at [250, 140] on div at bounding box center [720, 136] width 1185 height 15
click at [246, 162] on input at bounding box center [314, 163] width 372 height 30
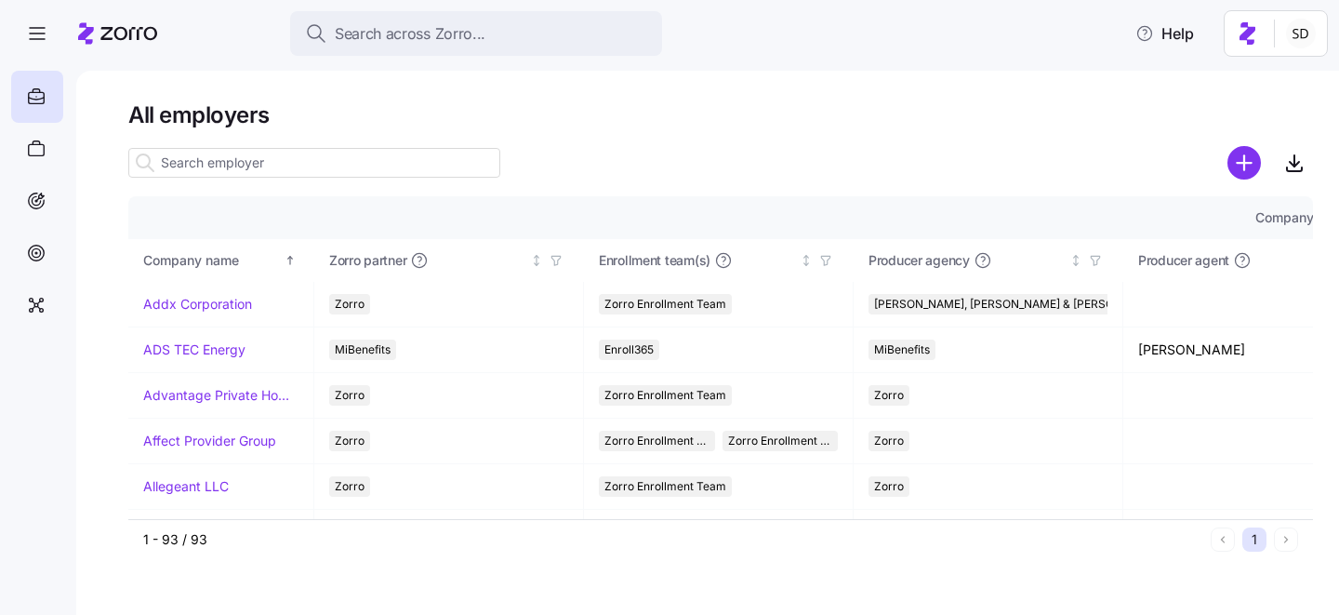
type input "u"
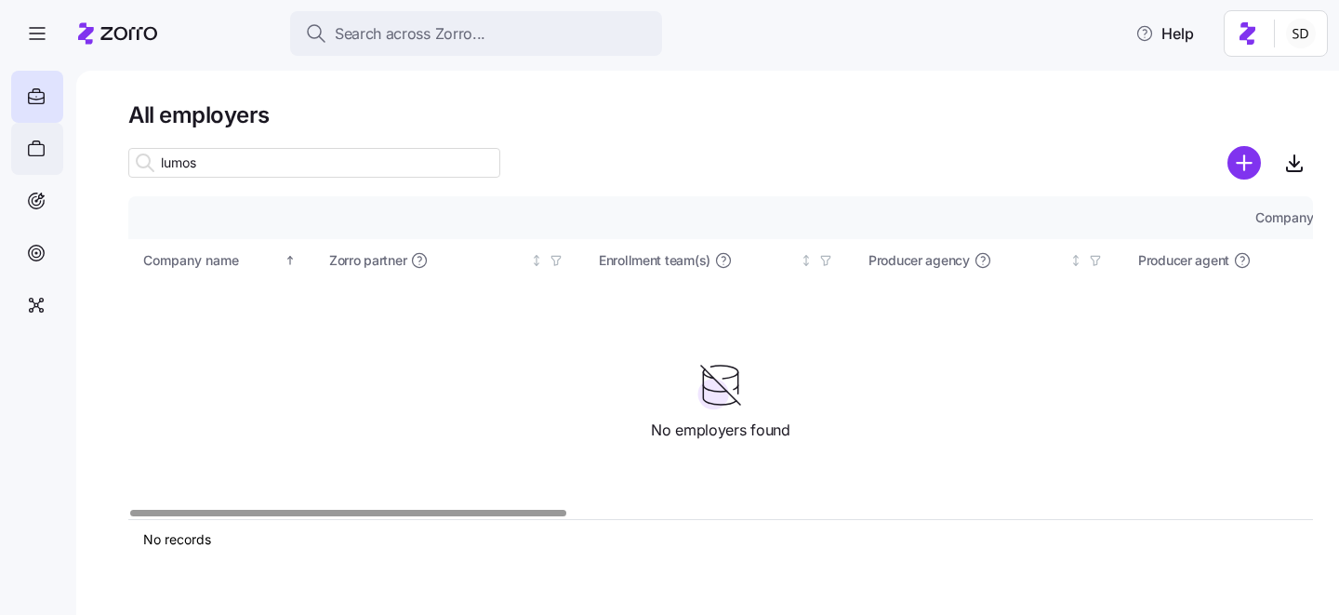
type input "lumos"
click at [40, 142] on icon at bounding box center [36, 149] width 20 height 22
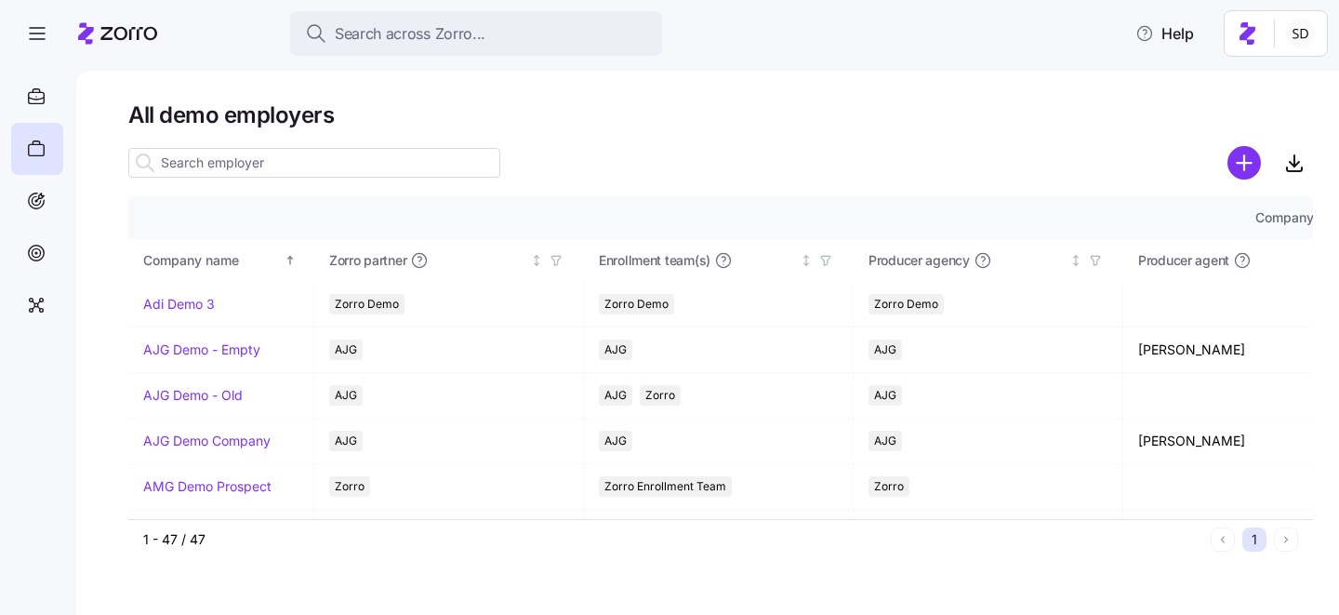
click at [277, 161] on input at bounding box center [314, 163] width 372 height 30
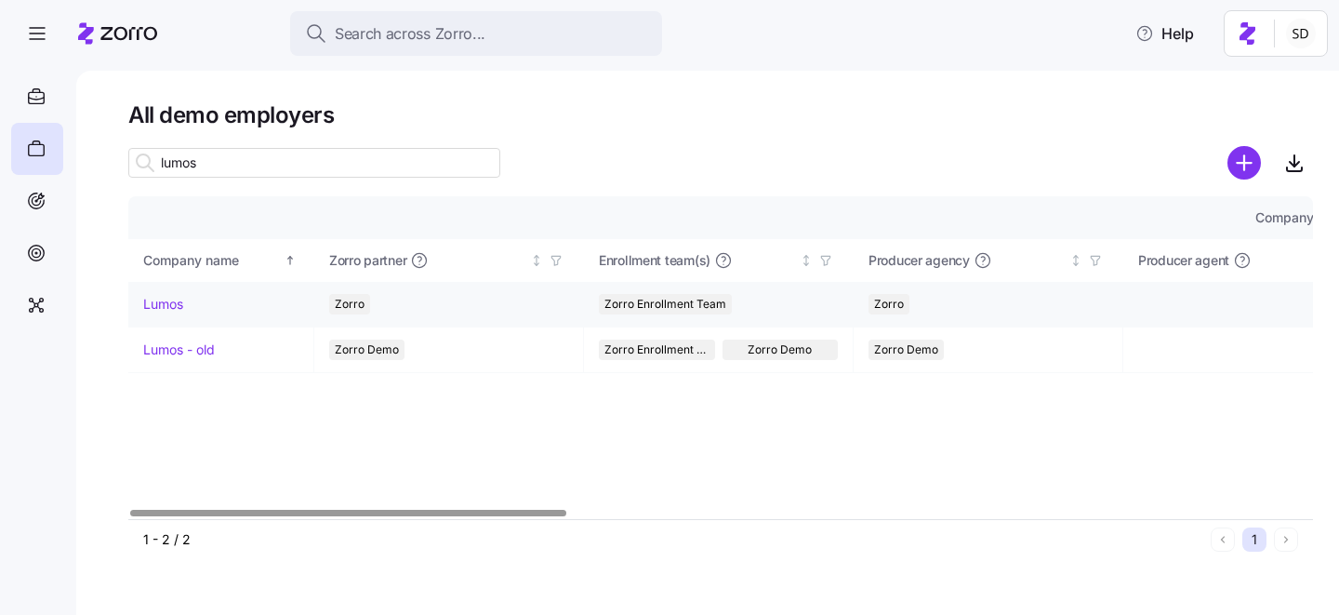
type input "lumos"
click at [160, 302] on link "Lumos" at bounding box center [163, 304] width 40 height 19
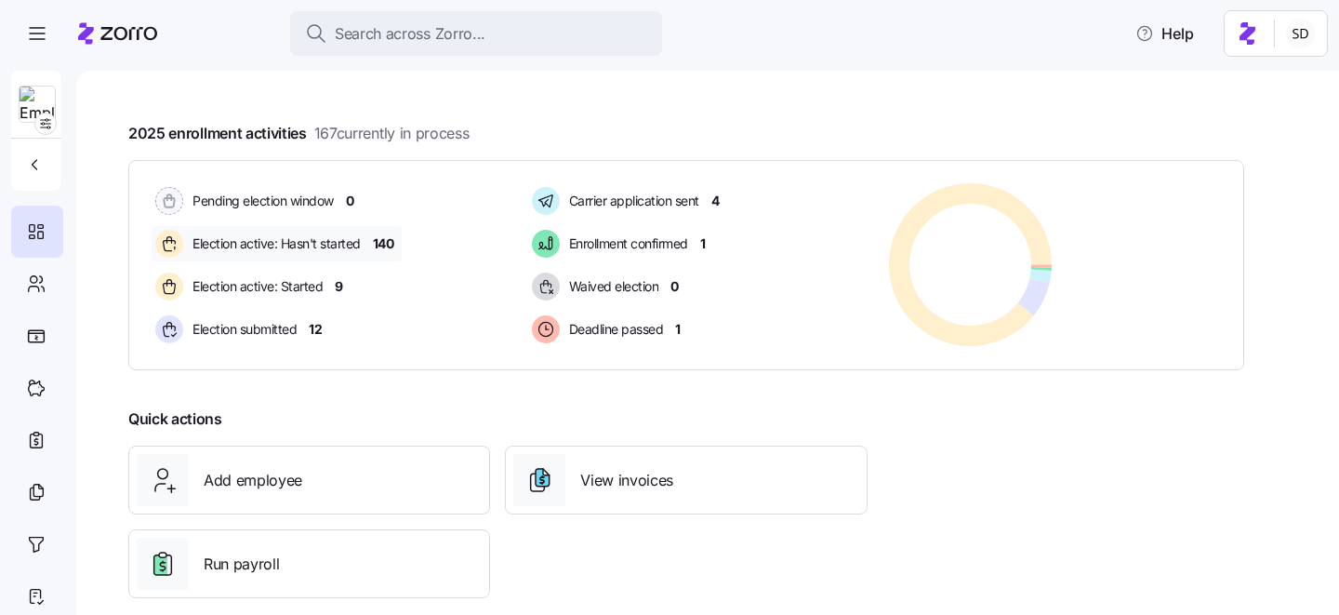
scroll to position [336, 0]
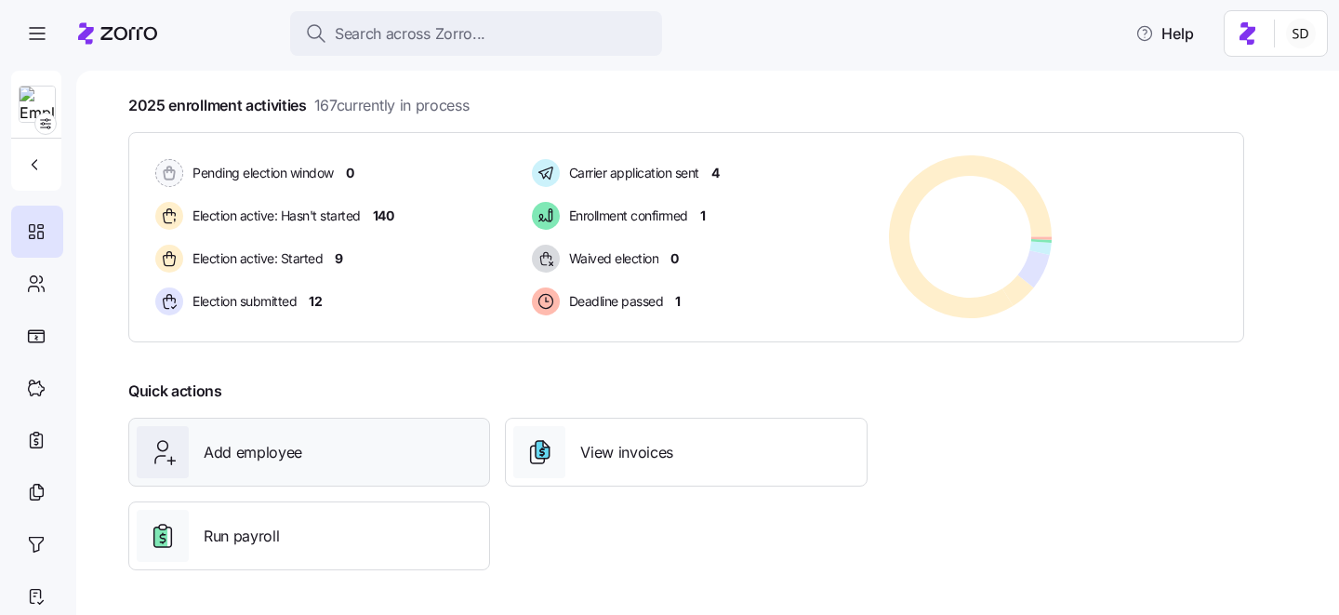
click at [354, 461] on div "Add employee" at bounding box center [309, 452] width 345 height 52
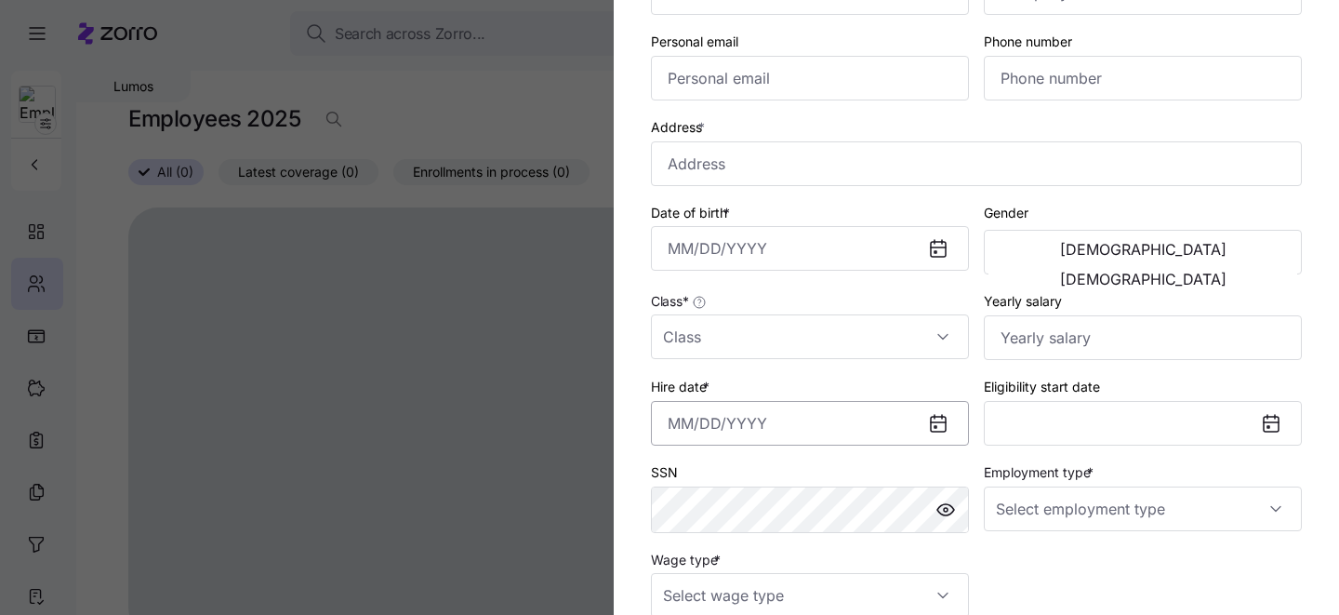
scroll to position [191, 0]
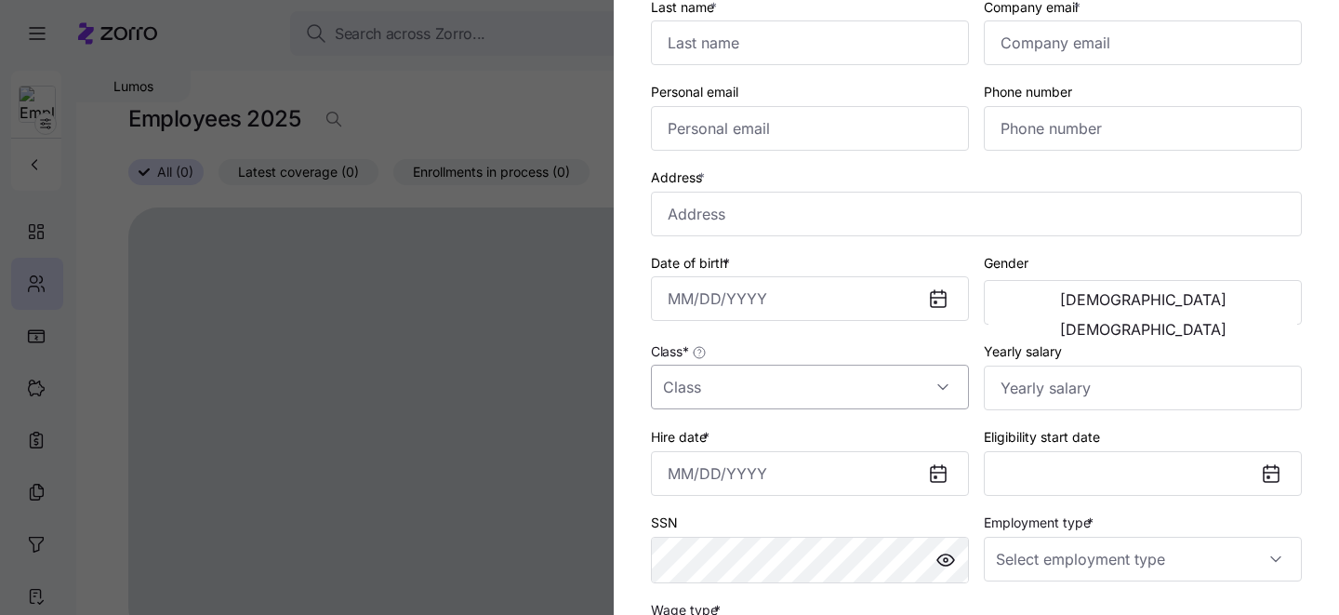
click at [819, 397] on input "Class *" at bounding box center [810, 387] width 318 height 45
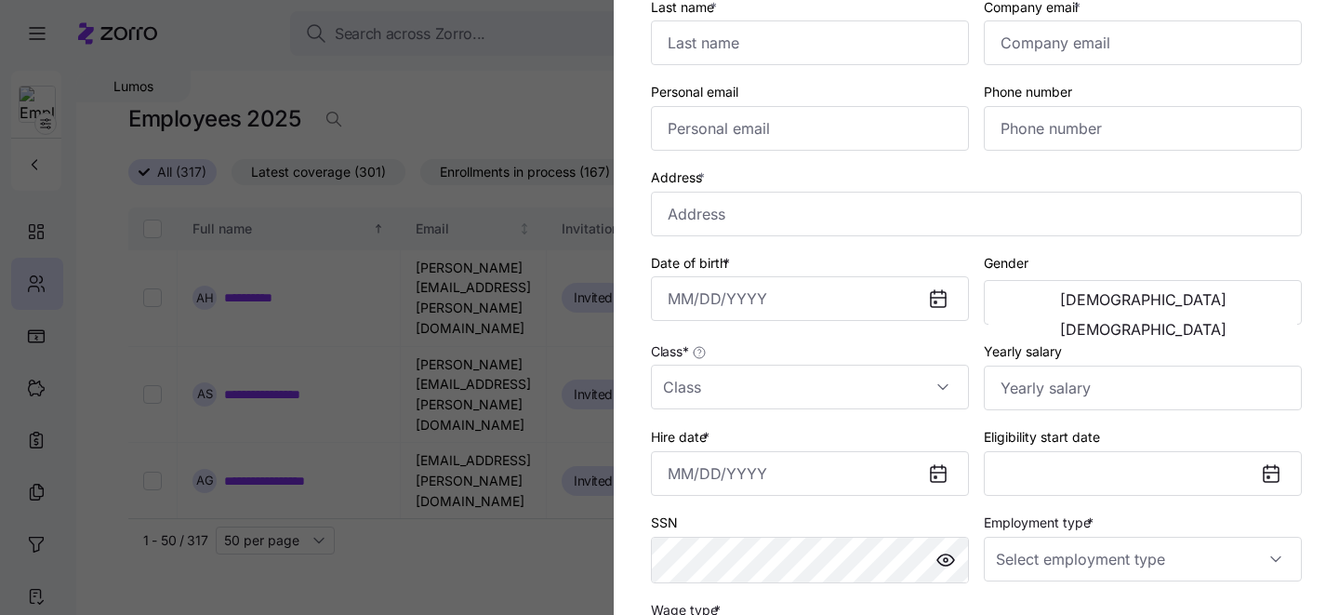
click at [505, 351] on div at bounding box center [669, 307] width 1339 height 615
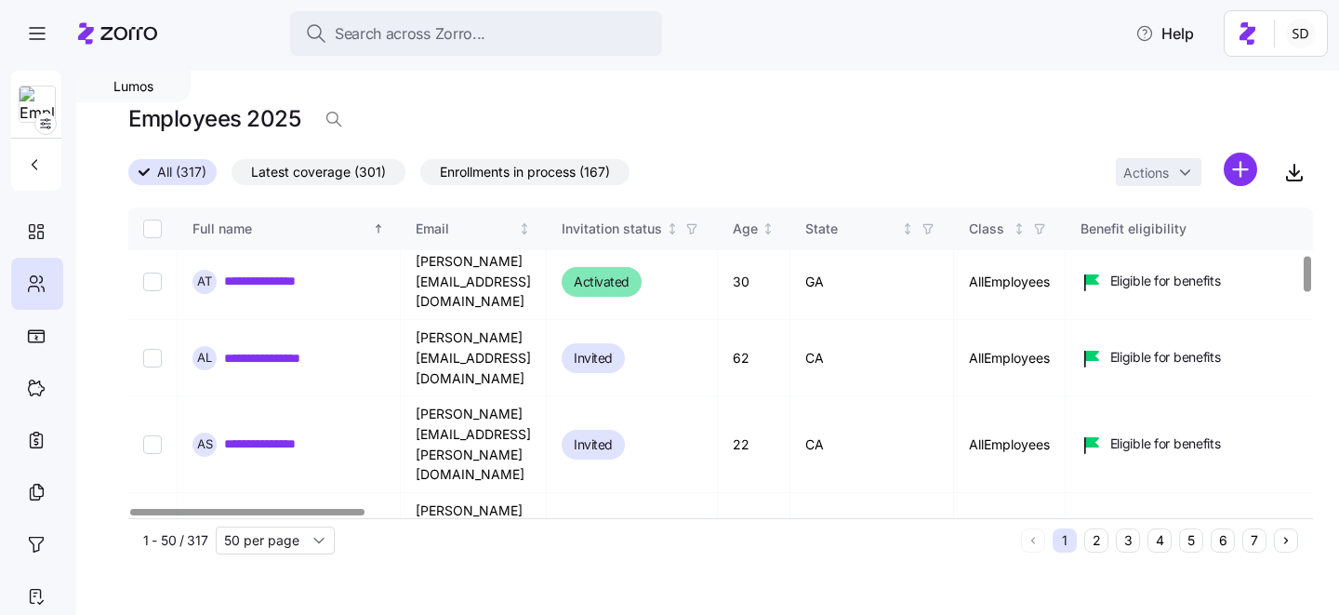
scroll to position [581, 0]
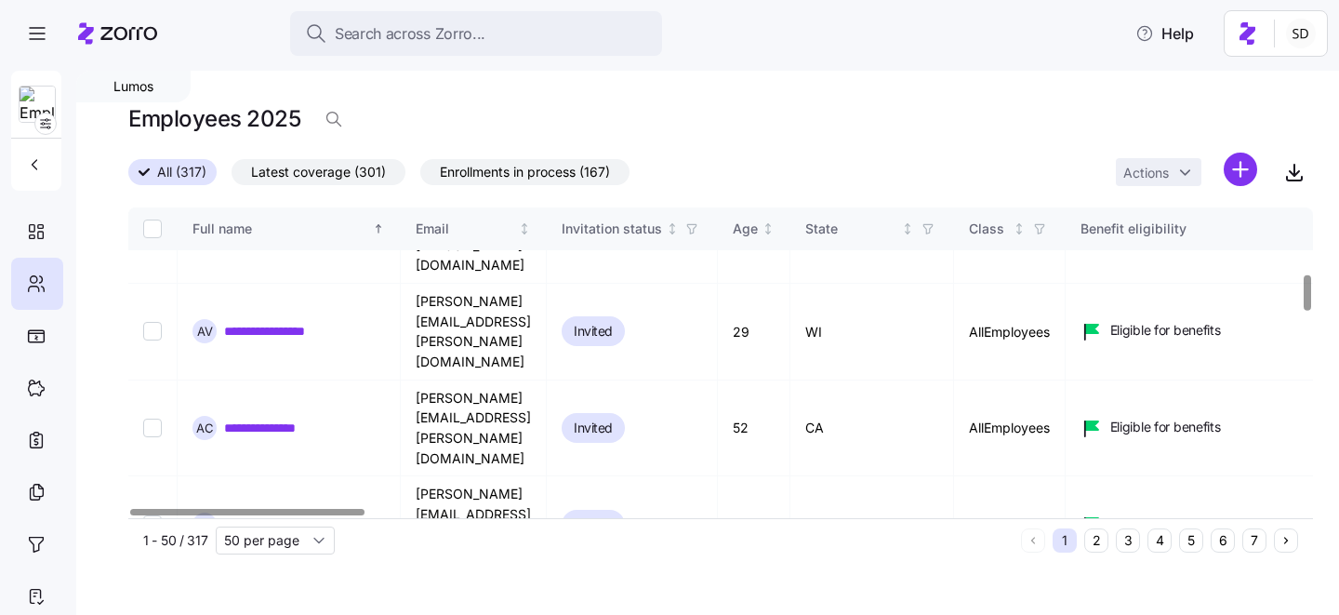
click at [1220, 541] on button "6" at bounding box center [1223, 540] width 24 height 24
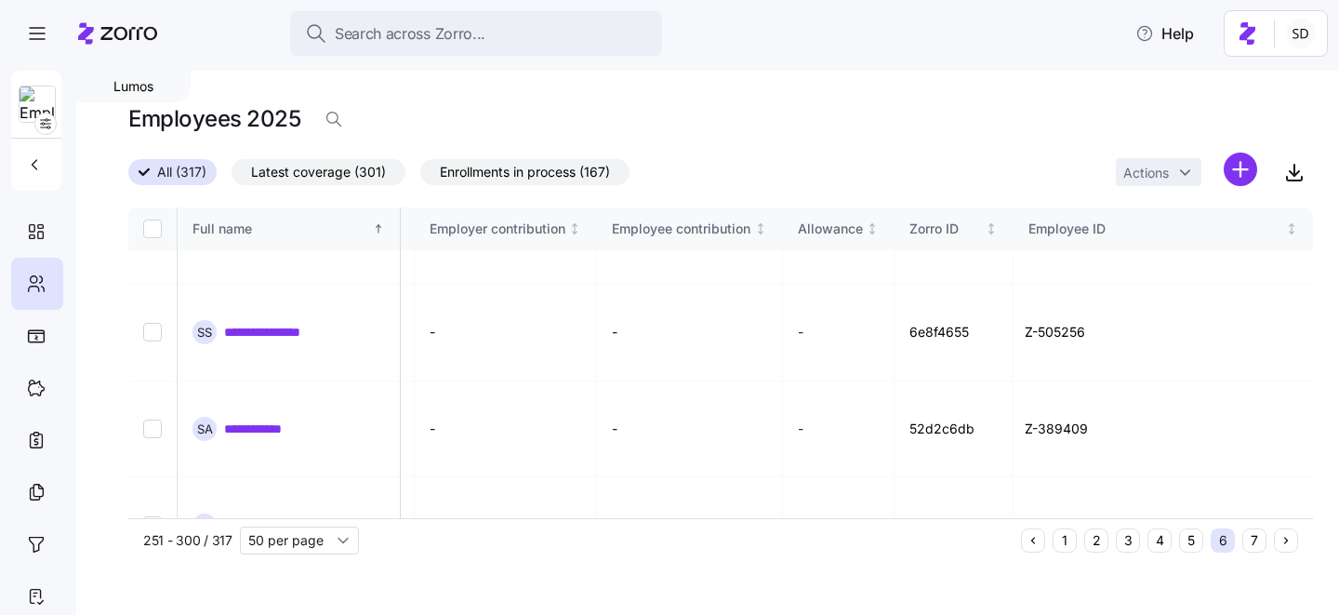
scroll to position [2112, 4574]
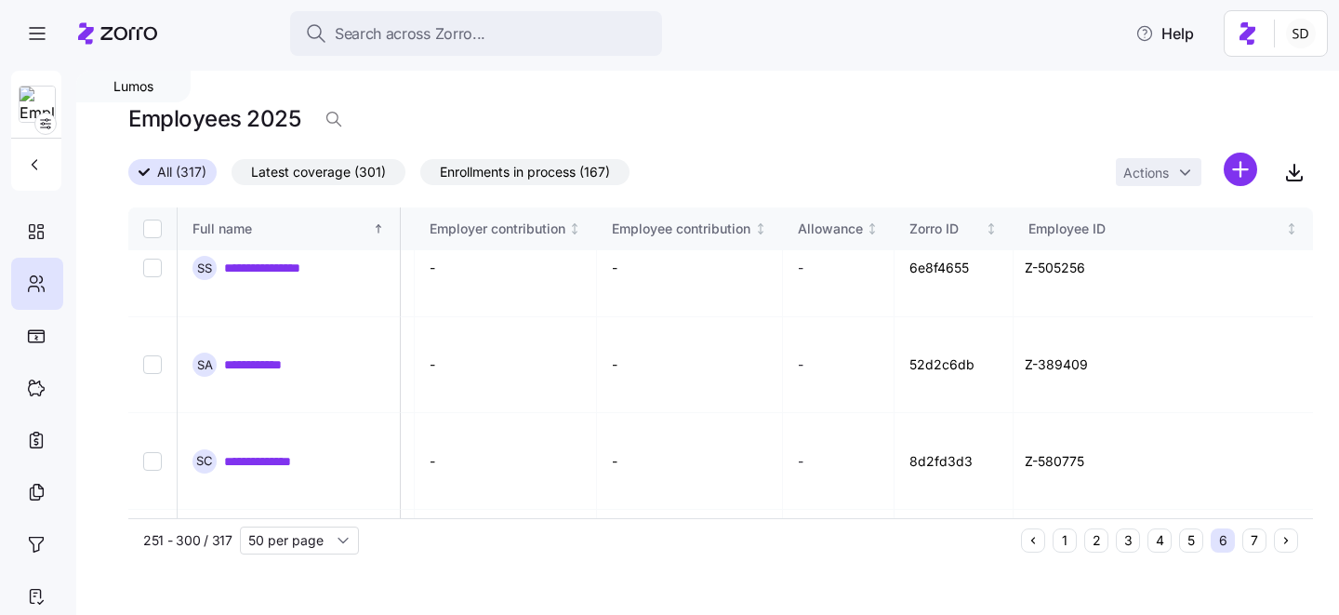
click at [1059, 539] on button "1" at bounding box center [1065, 540] width 24 height 24
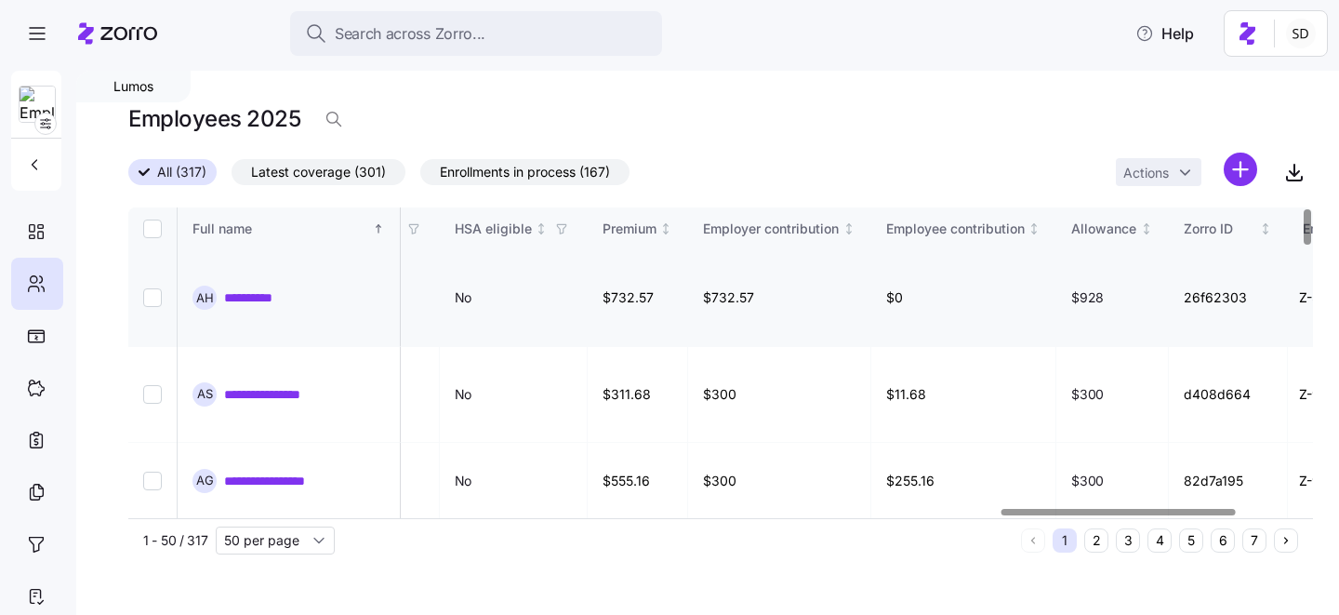
scroll to position [0, 4418]
click at [231, 295] on link "**********" at bounding box center [264, 297] width 80 height 19
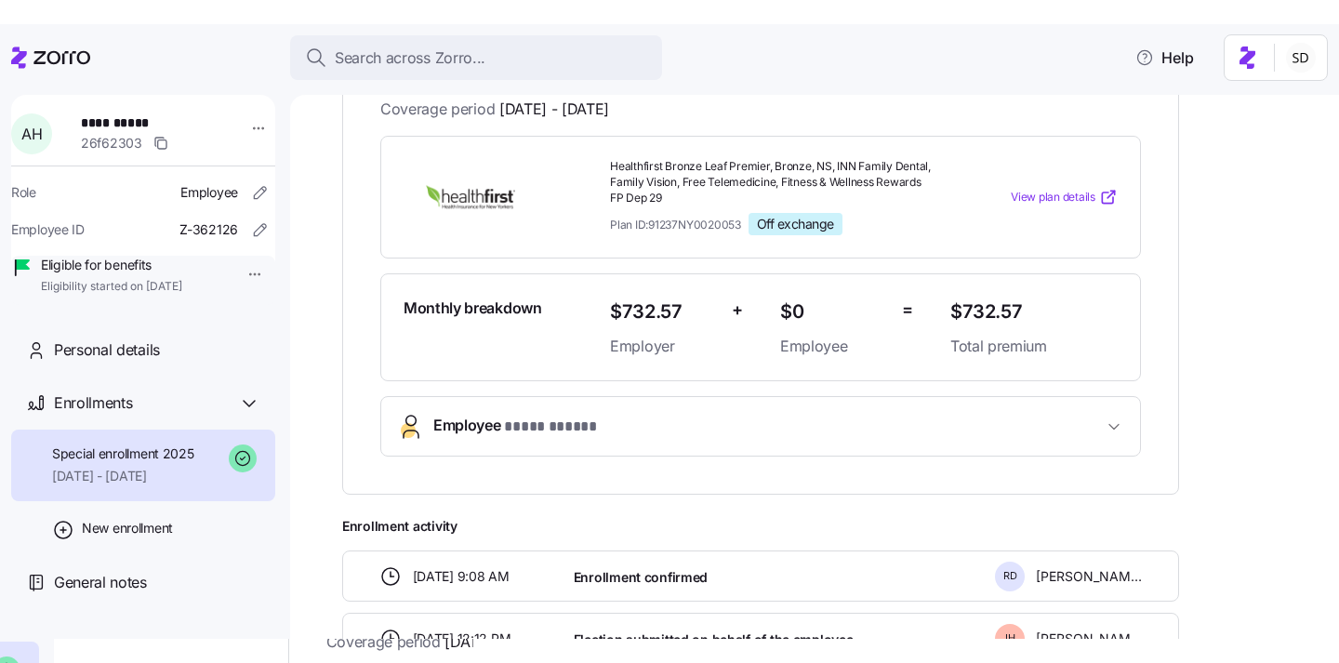
scroll to position [202, 0]
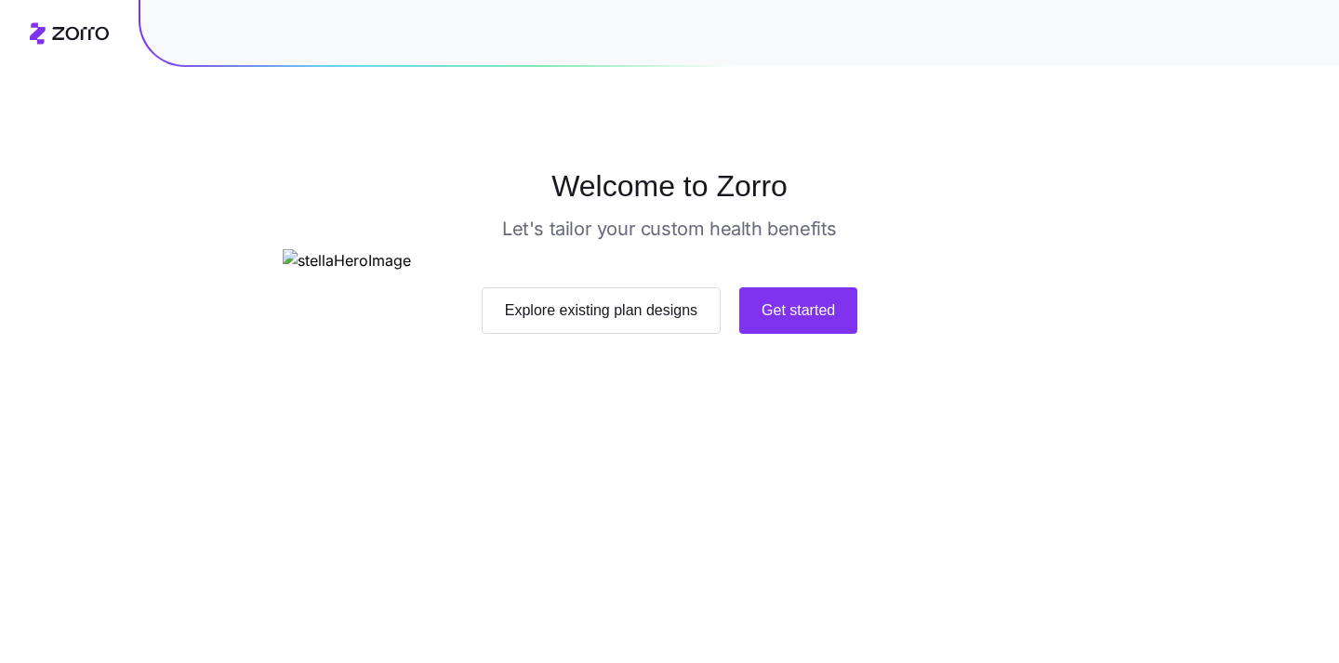
scroll to position [140, 0]
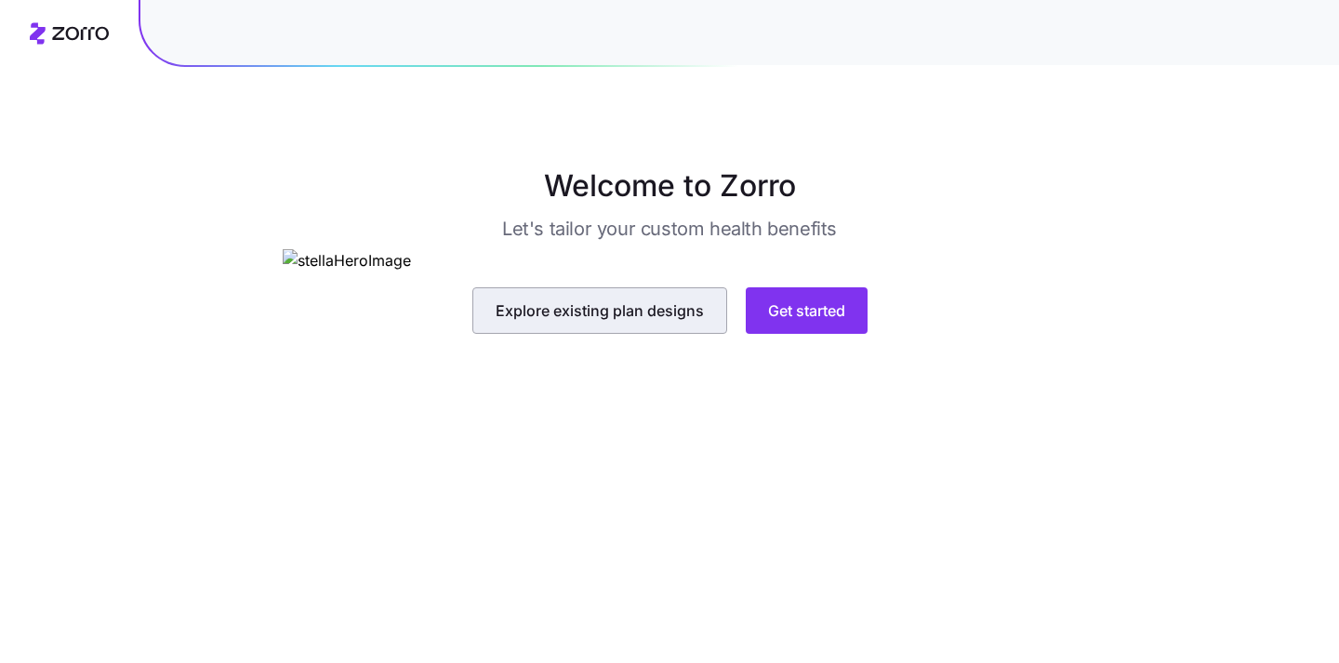
click at [536, 322] on span "Explore existing plan designs" at bounding box center [600, 310] width 208 height 22
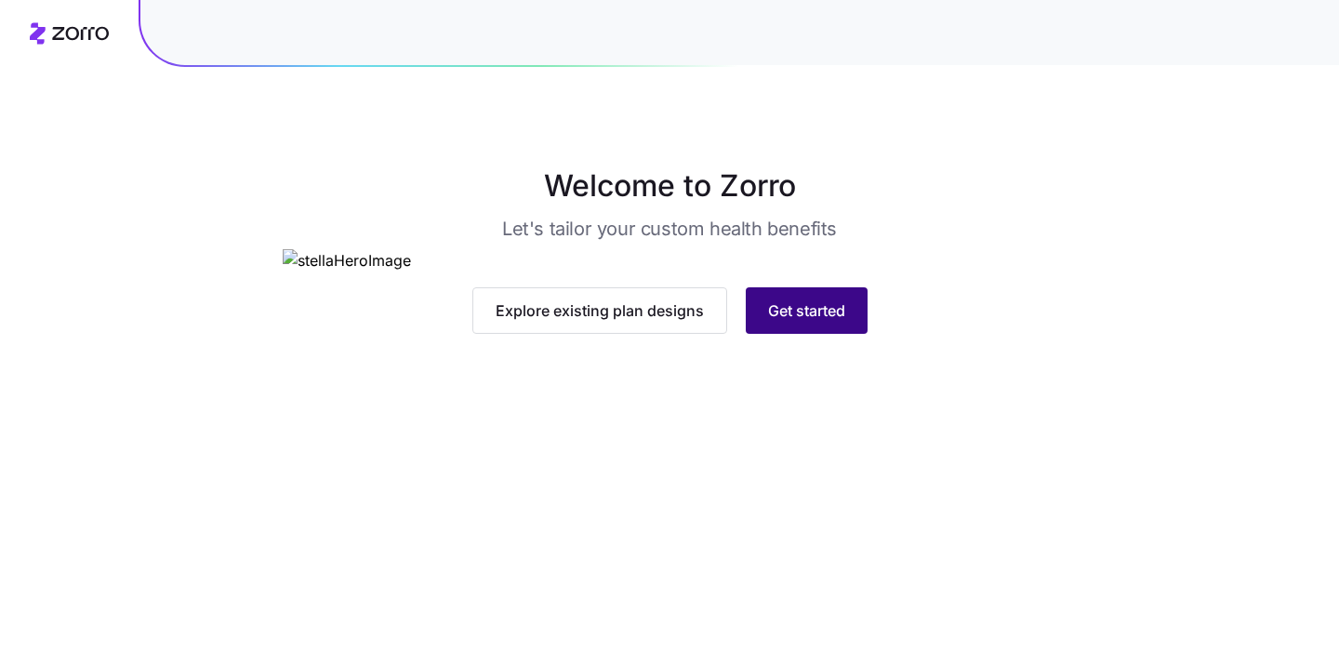
click at [805, 334] on button "Get started" at bounding box center [807, 310] width 122 height 47
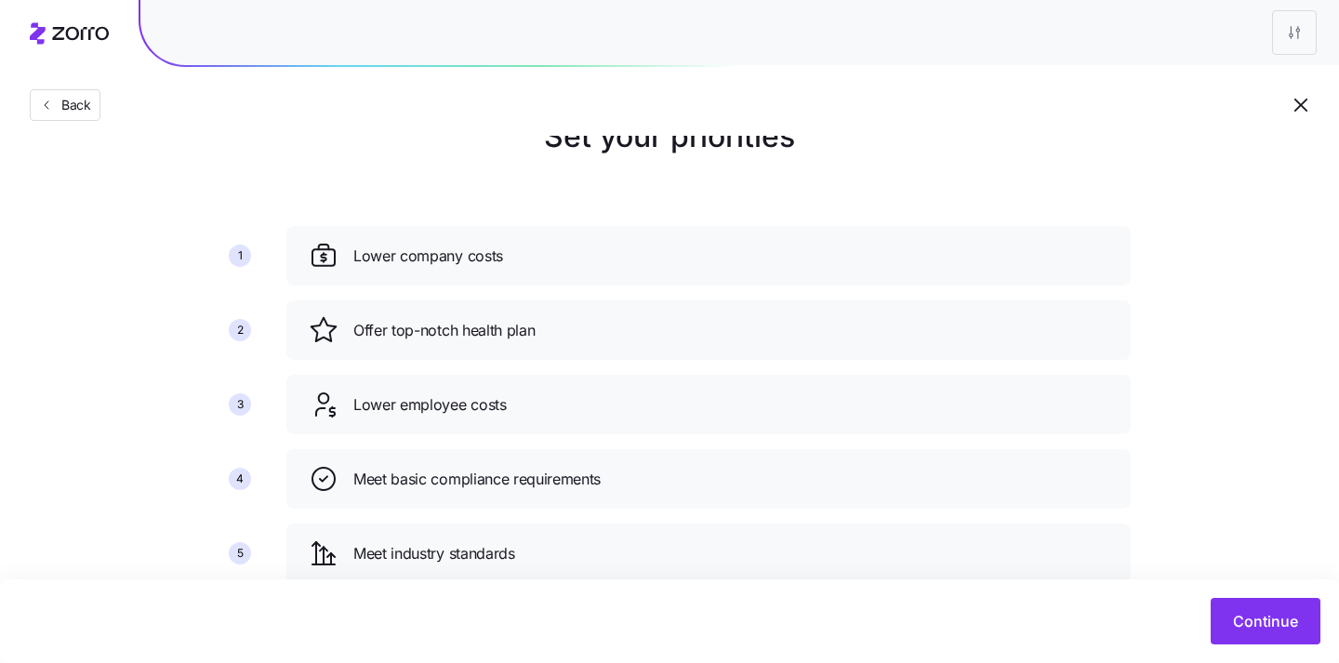
scroll to position [178, 0]
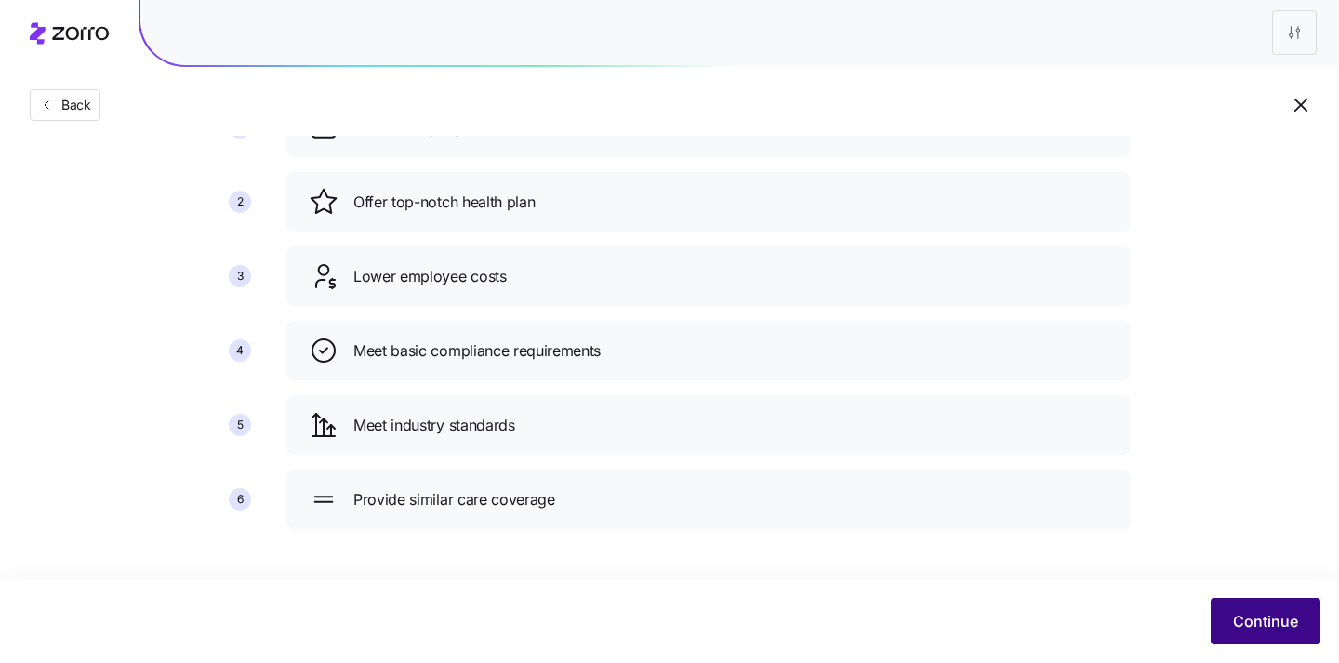
click at [1235, 622] on span "Continue" at bounding box center [1265, 621] width 65 height 22
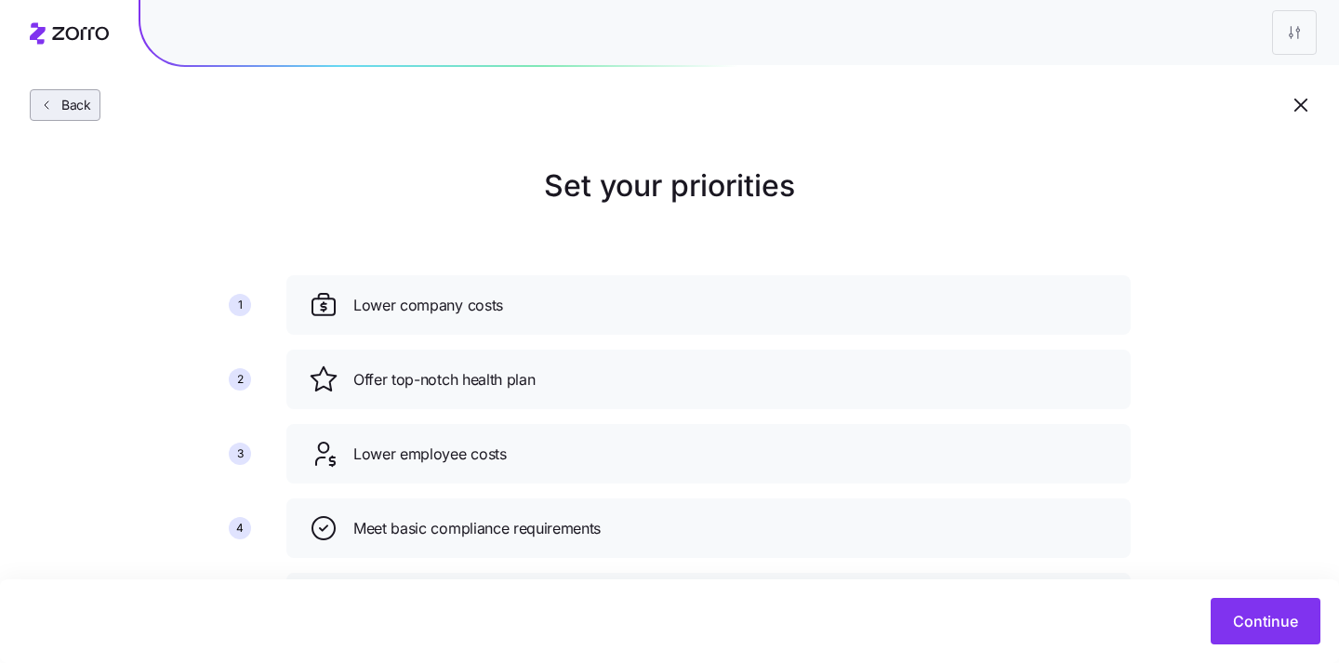
click at [44, 92] on button "Back" at bounding box center [65, 105] width 71 height 32
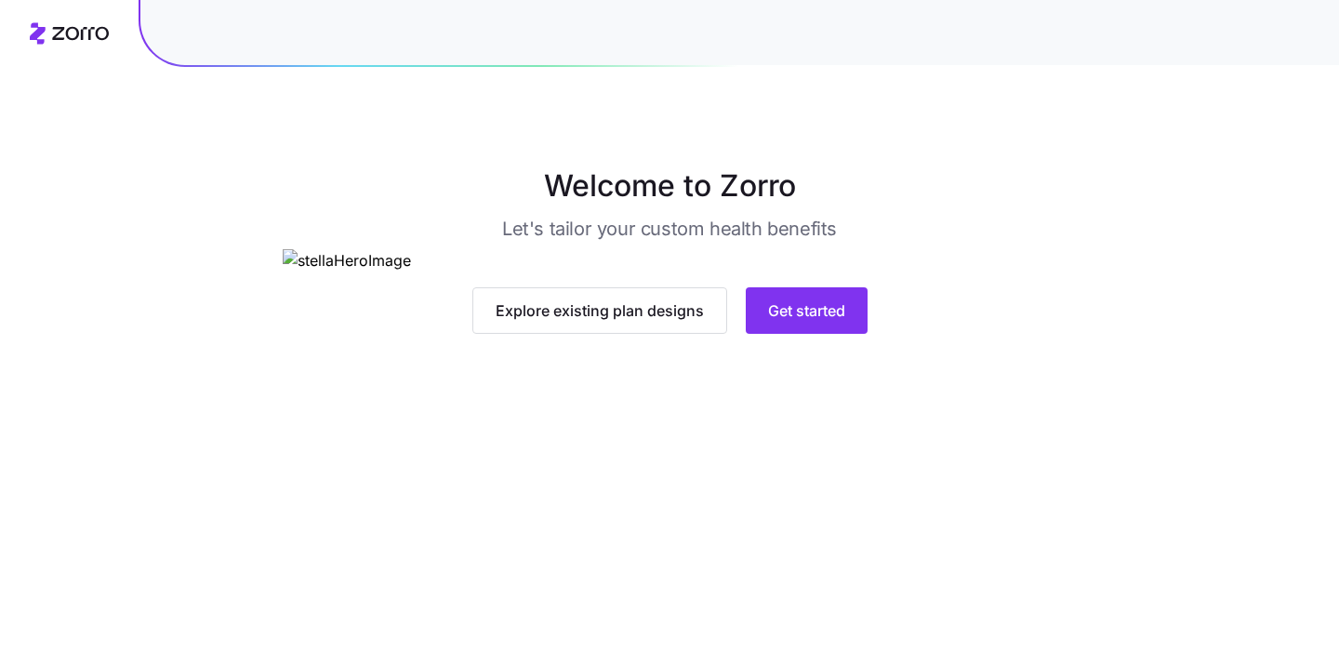
click at [49, 109] on main "Welcome to Zorro Let's tailor your custom health benefits Explore existing plan…" at bounding box center [669, 331] width 1339 height 663
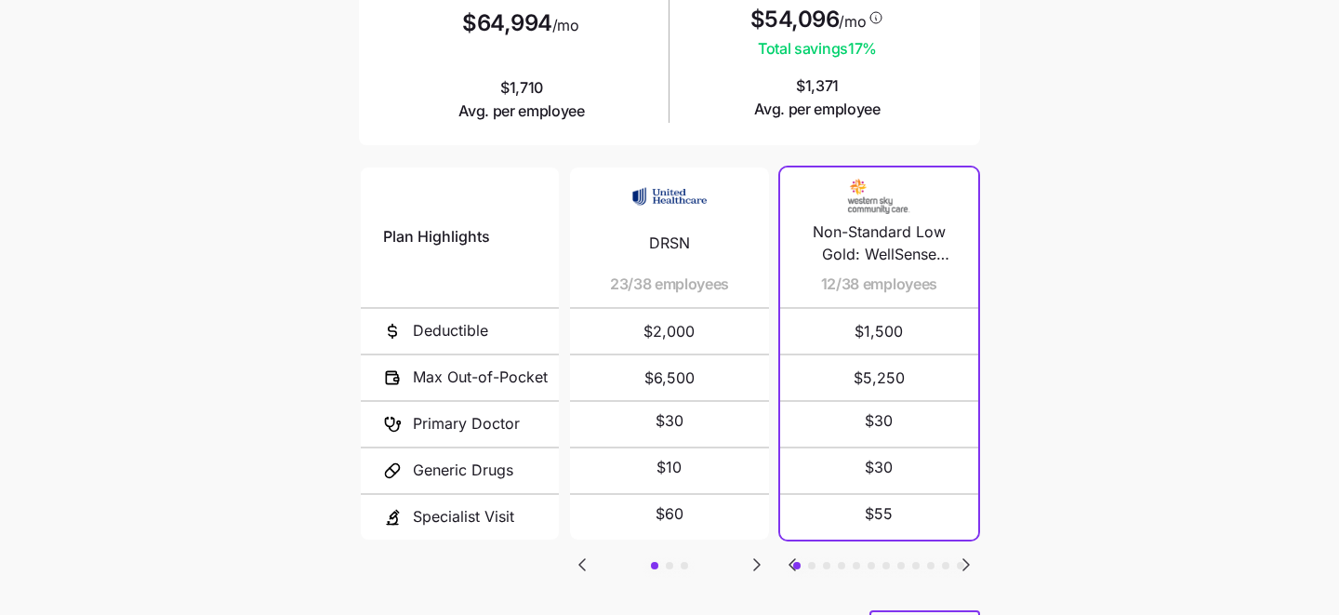
scroll to position [293, 0]
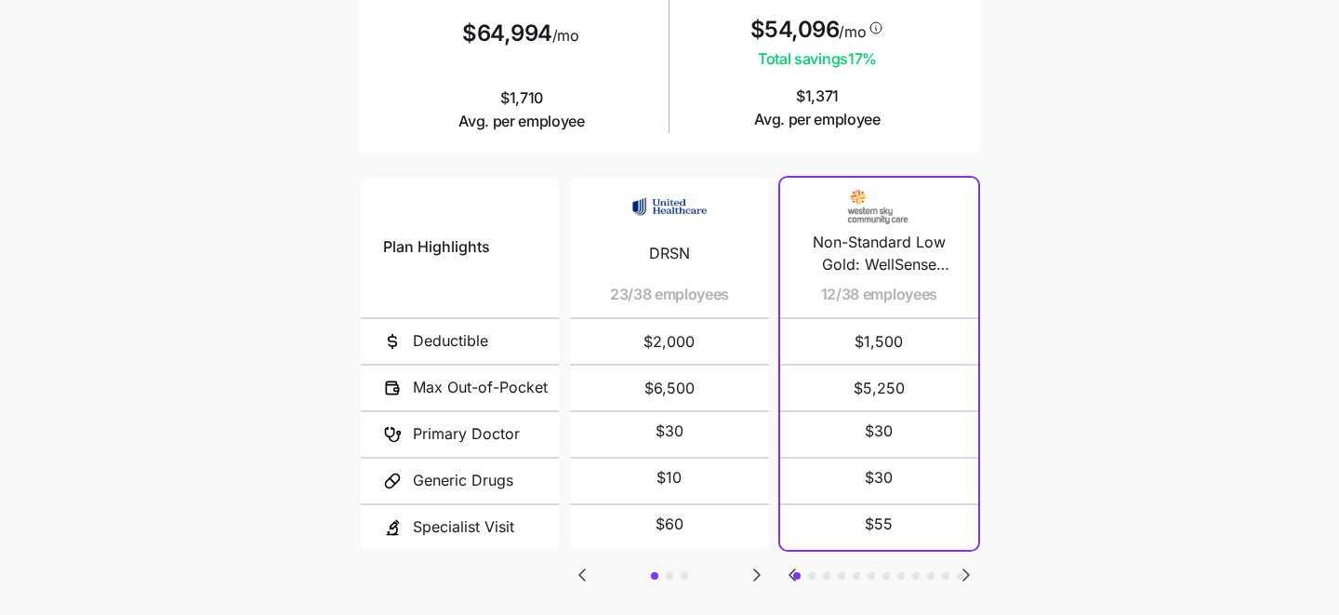
click at [756, 569] on icon "Go to next slide" at bounding box center [757, 574] width 6 height 11
drag, startPoint x: 616, startPoint y: 294, endPoint x: 643, endPoint y: 294, distance: 27.0
click at [644, 294] on span "4/38 employees" at bounding box center [698, 294] width 112 height 23
click at [580, 567] on icon "Go to previous slide" at bounding box center [582, 575] width 22 height 22
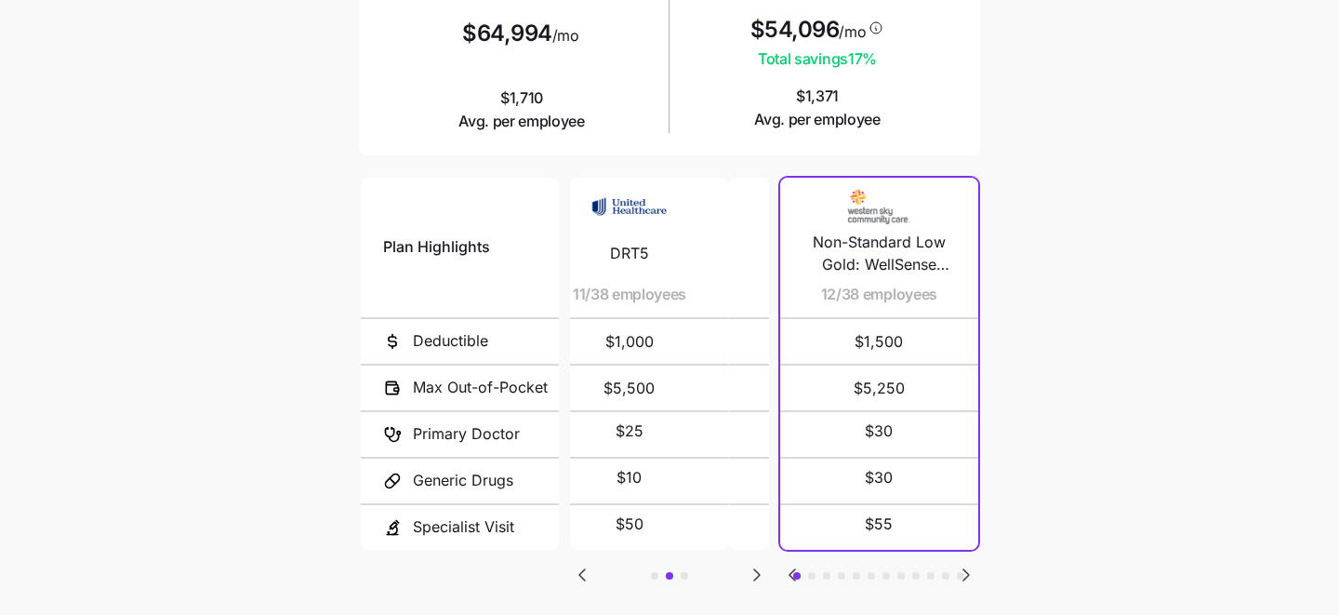
click at [580, 567] on icon "Go to previous slide" at bounding box center [582, 575] width 22 height 22
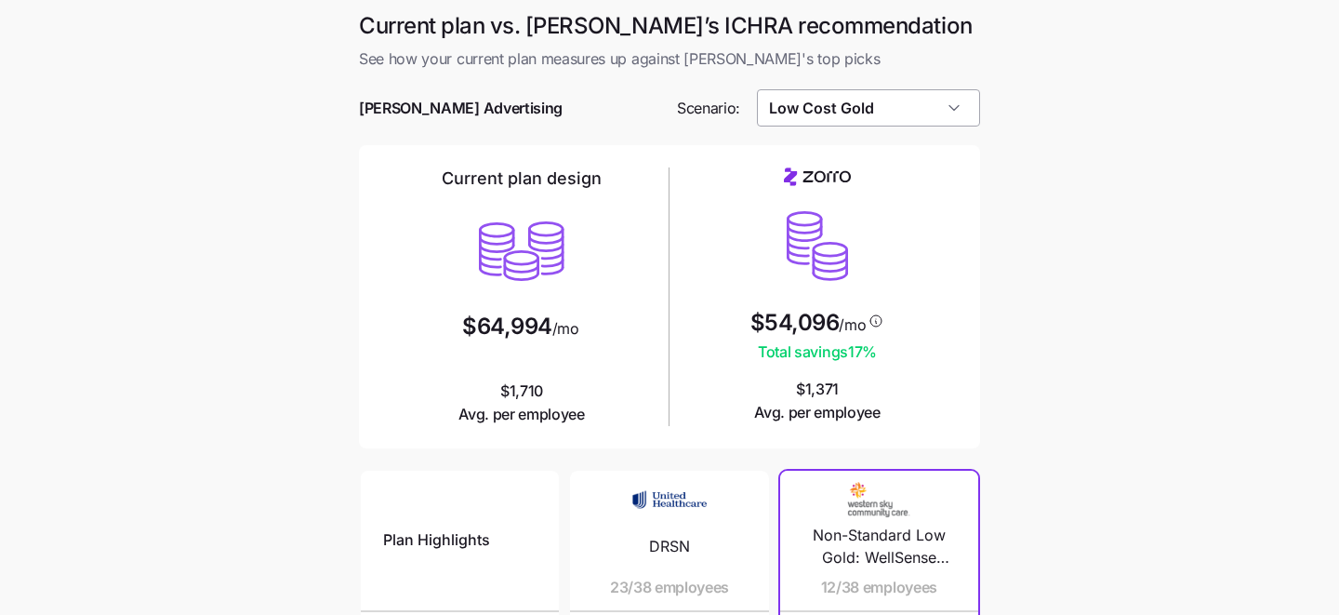
scroll to position [1, 0]
click at [952, 110] on input "Low Cost Gold" at bounding box center [869, 106] width 224 height 37
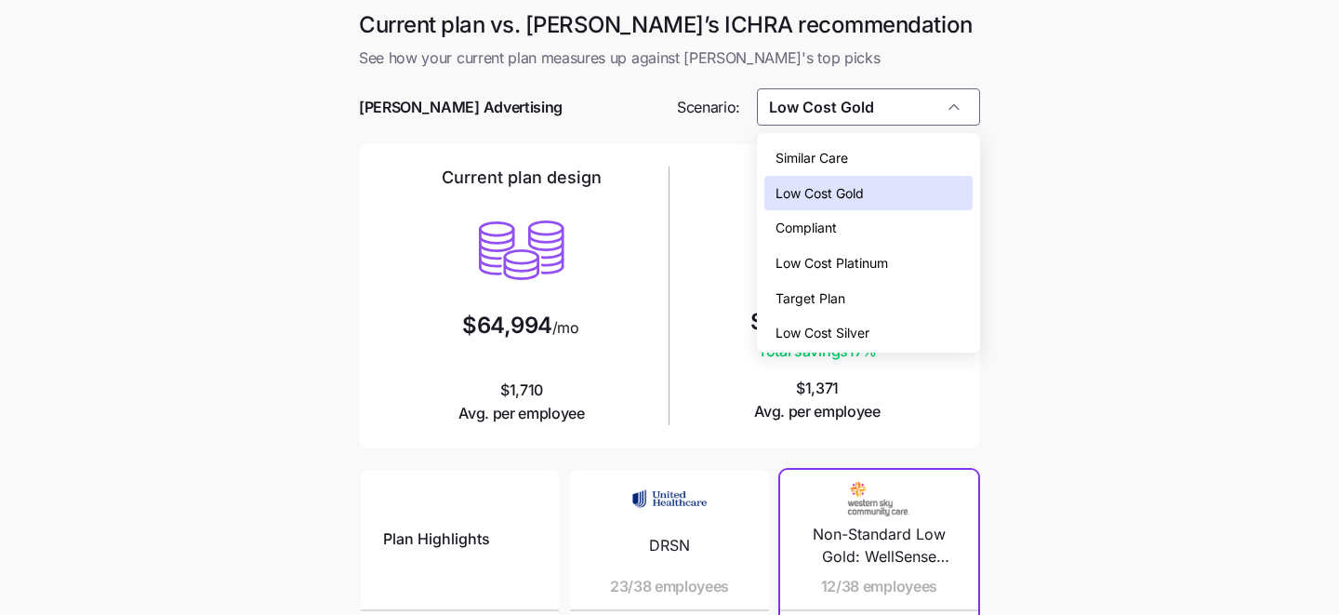
click at [841, 324] on span "Low Cost Silver" at bounding box center [823, 333] width 94 height 20
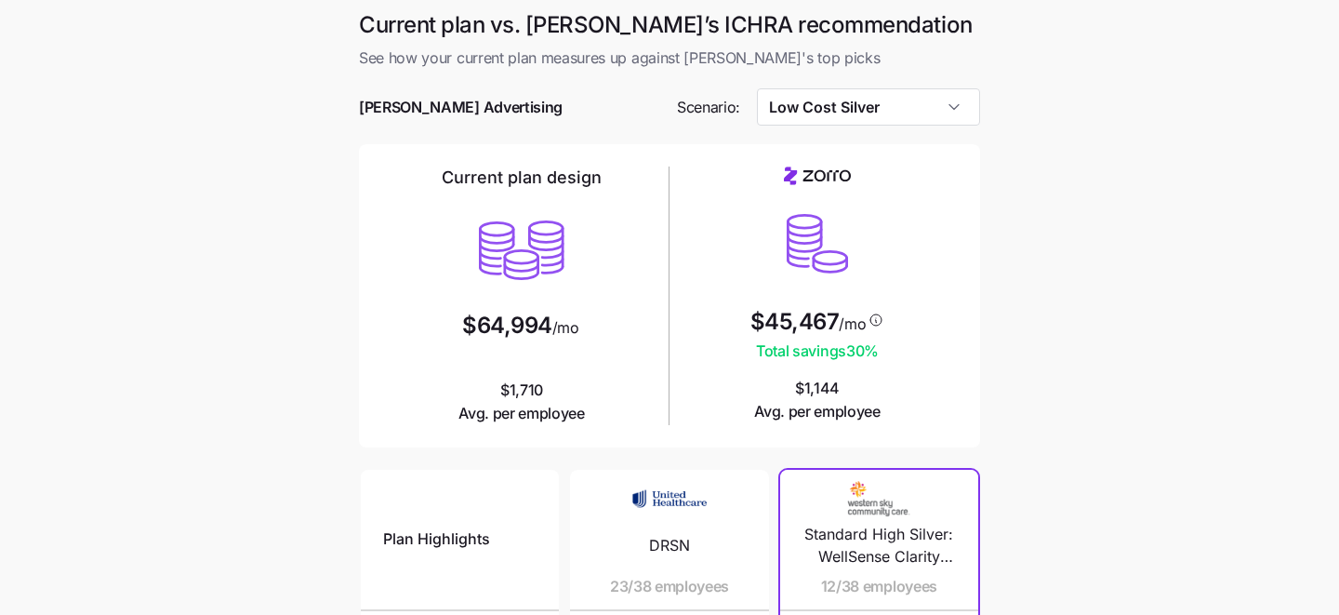
type input "Low Cost Silver"
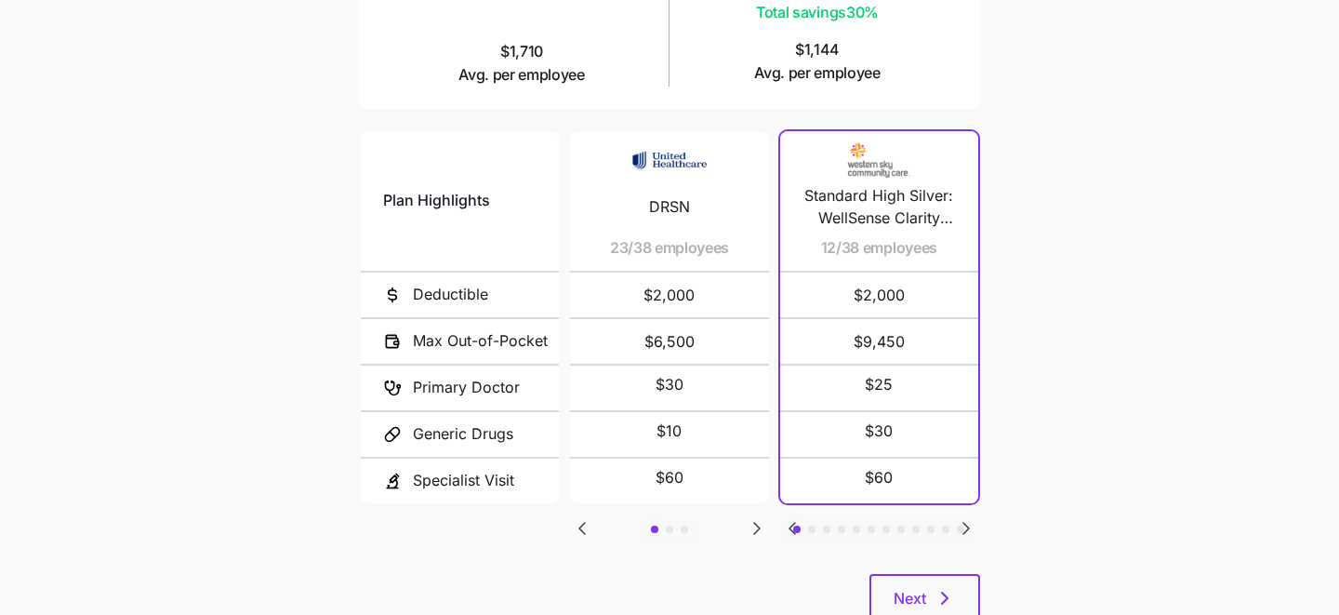
scroll to position [308, 0]
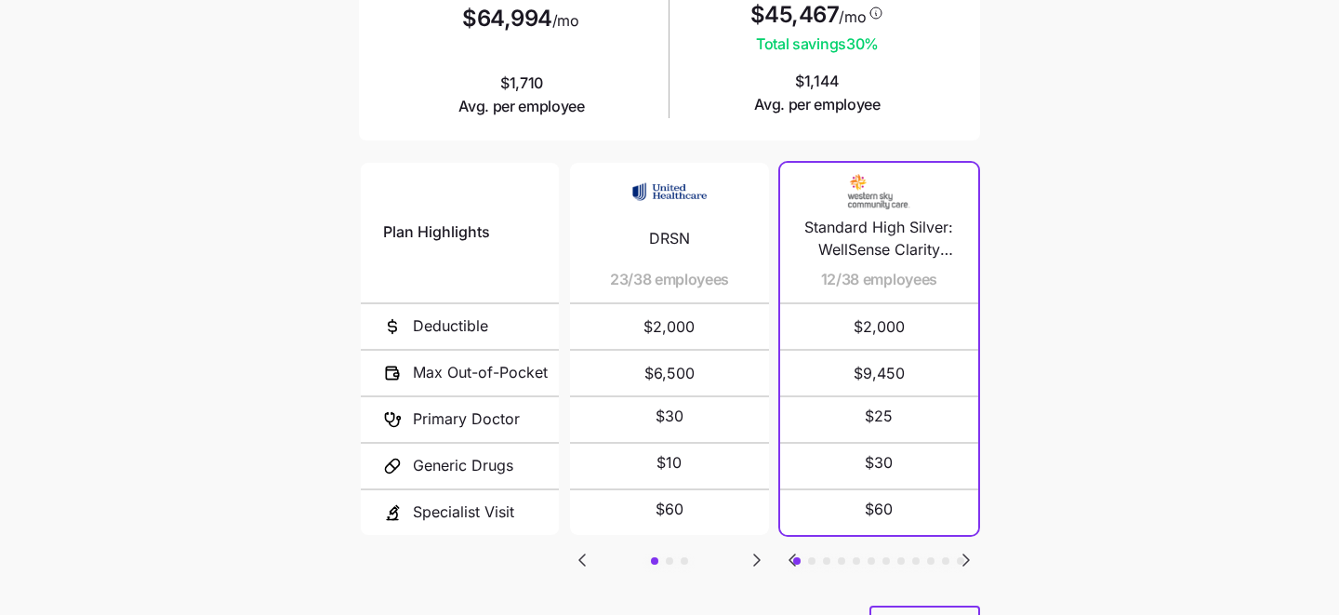
click at [964, 554] on icon "Go to next slide" at bounding box center [967, 559] width 6 height 11
click at [968, 554] on icon "Go to next slide" at bounding box center [967, 559] width 6 height 11
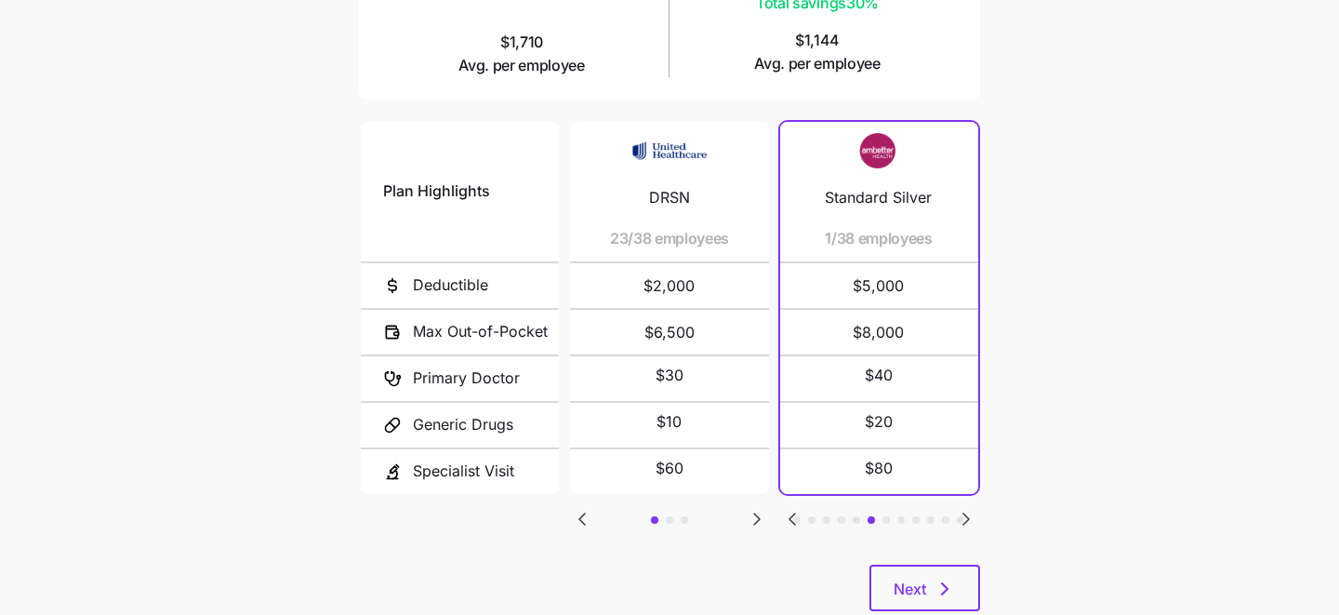
scroll to position [359, 0]
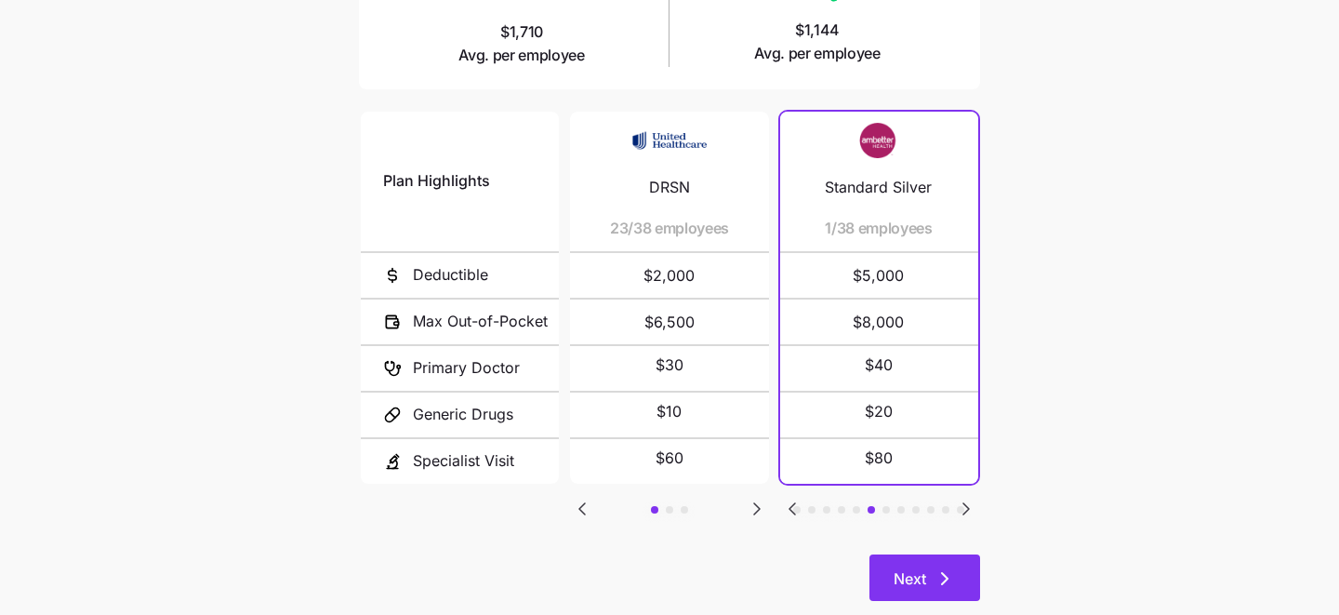
click at [918, 568] on span "Next" at bounding box center [910, 578] width 33 height 22
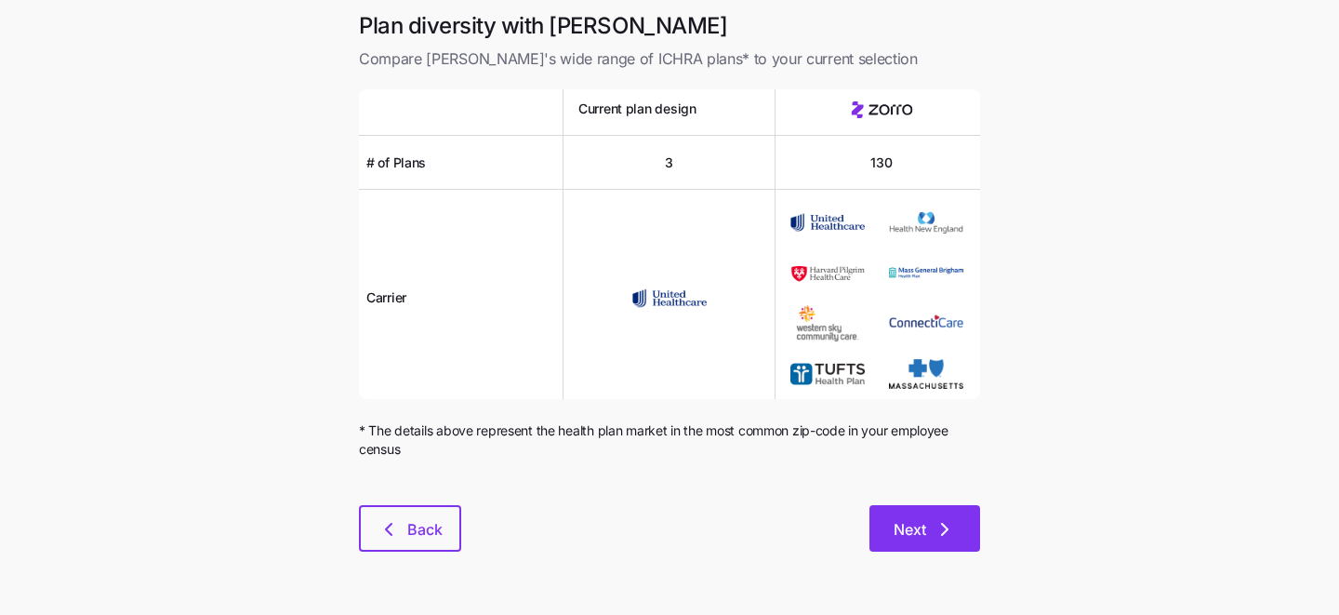
click at [925, 532] on span "Next" at bounding box center [910, 529] width 33 height 22
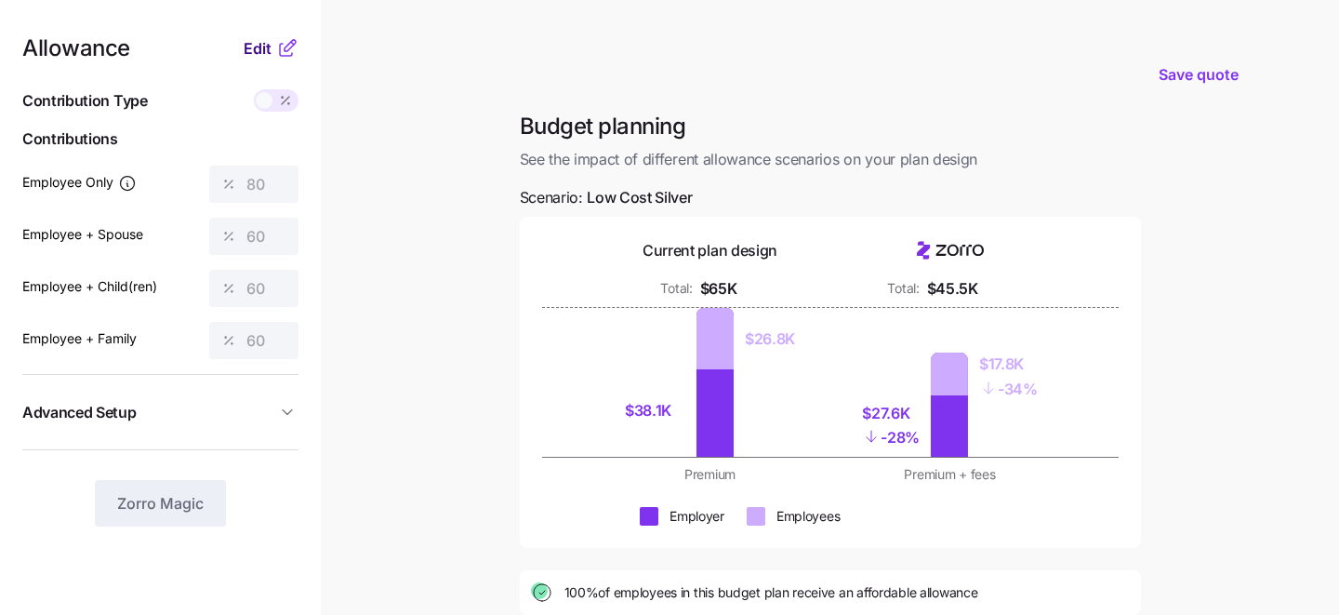
click at [258, 43] on span "Edit" at bounding box center [258, 48] width 28 height 22
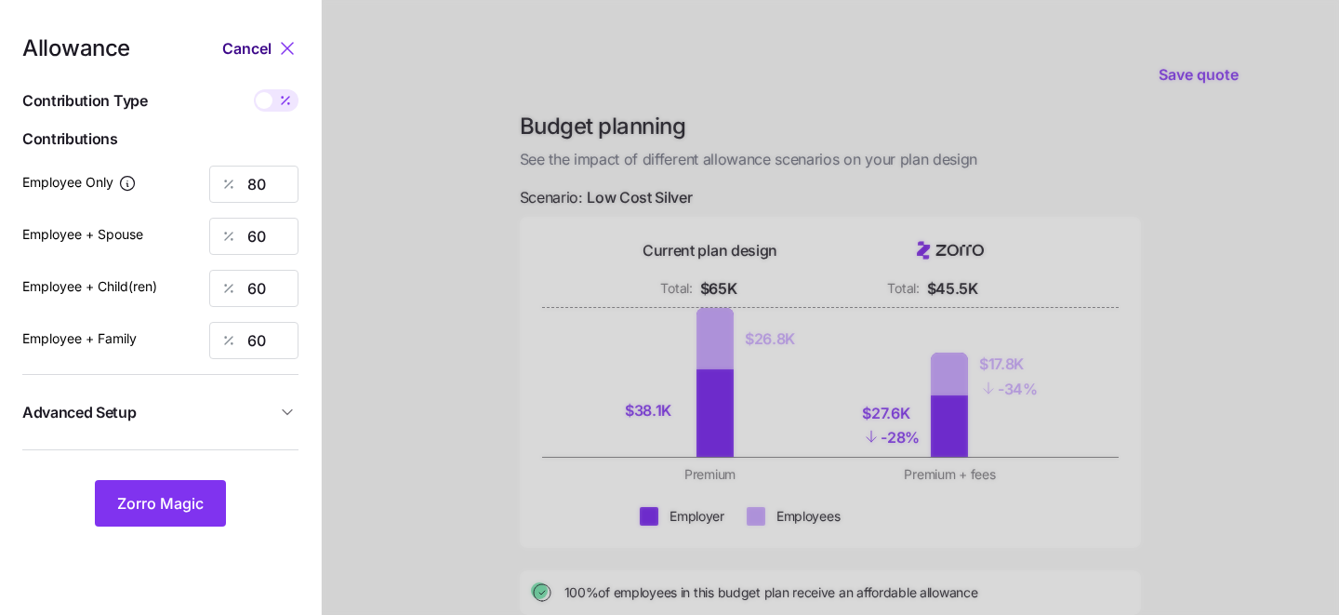
click at [243, 49] on span "Cancel" at bounding box center [246, 48] width 49 height 22
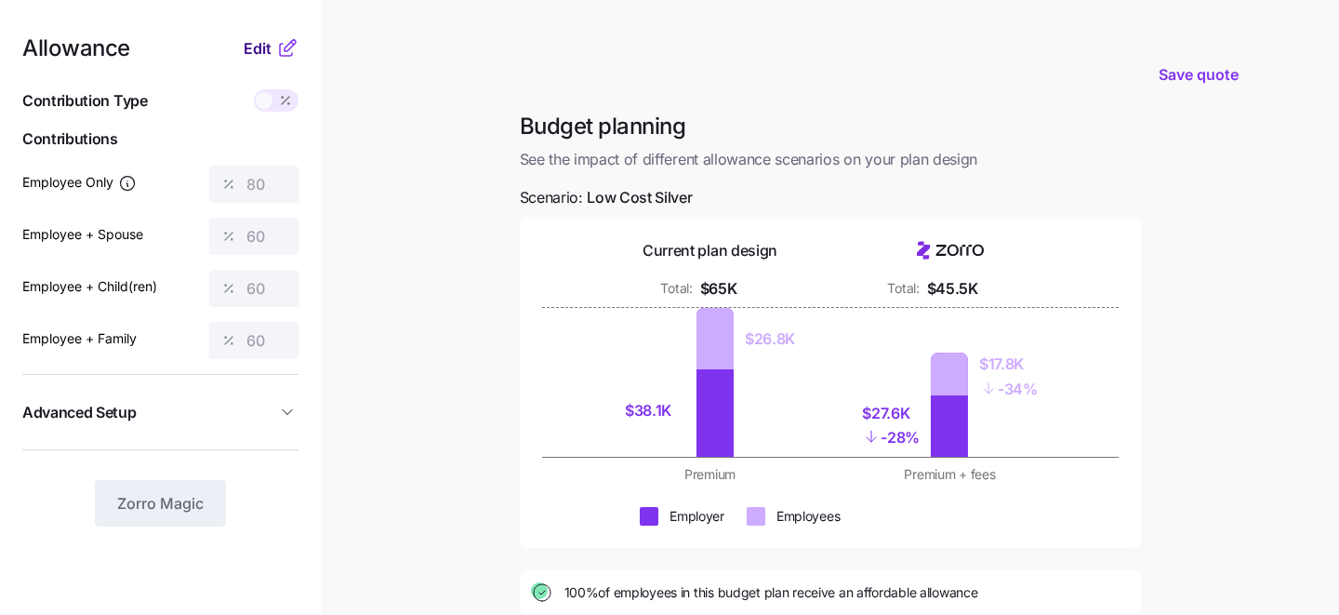
click at [261, 57] on span "Edit" at bounding box center [258, 48] width 28 height 22
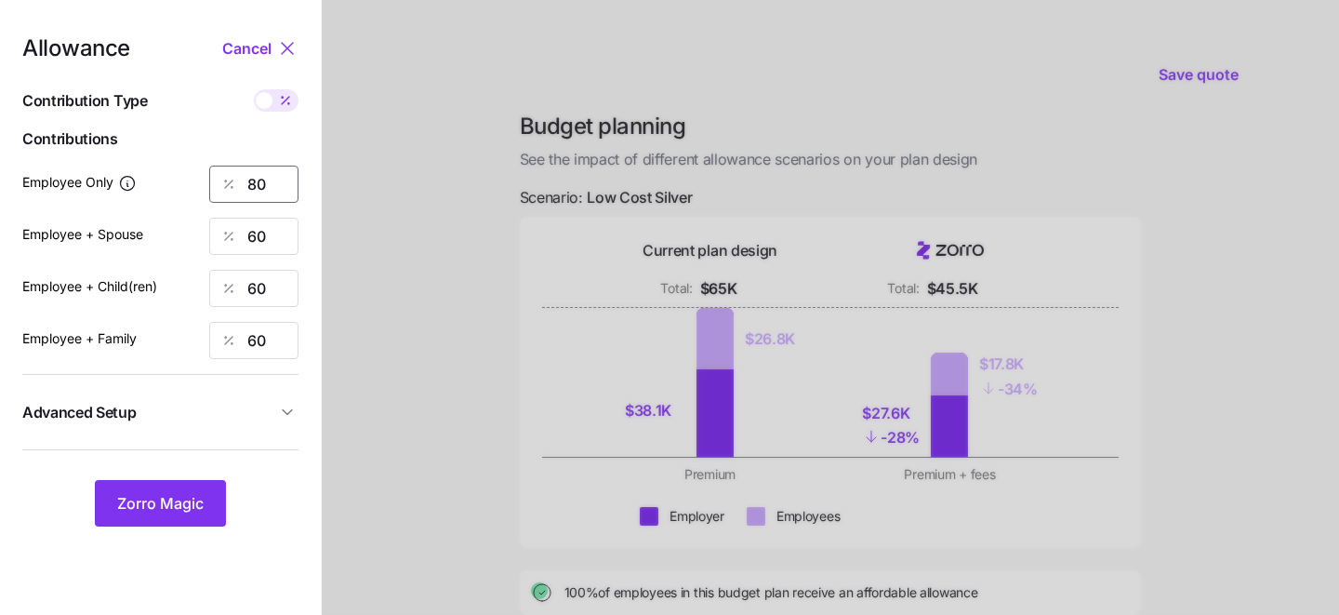
click at [268, 185] on input "80" at bounding box center [253, 184] width 89 height 37
type input "60"
drag, startPoint x: 182, startPoint y: 229, endPoint x: 204, endPoint y: 228, distance: 21.4
click at [182, 228] on div "Employee + Spouse 60" at bounding box center [160, 236] width 276 height 37
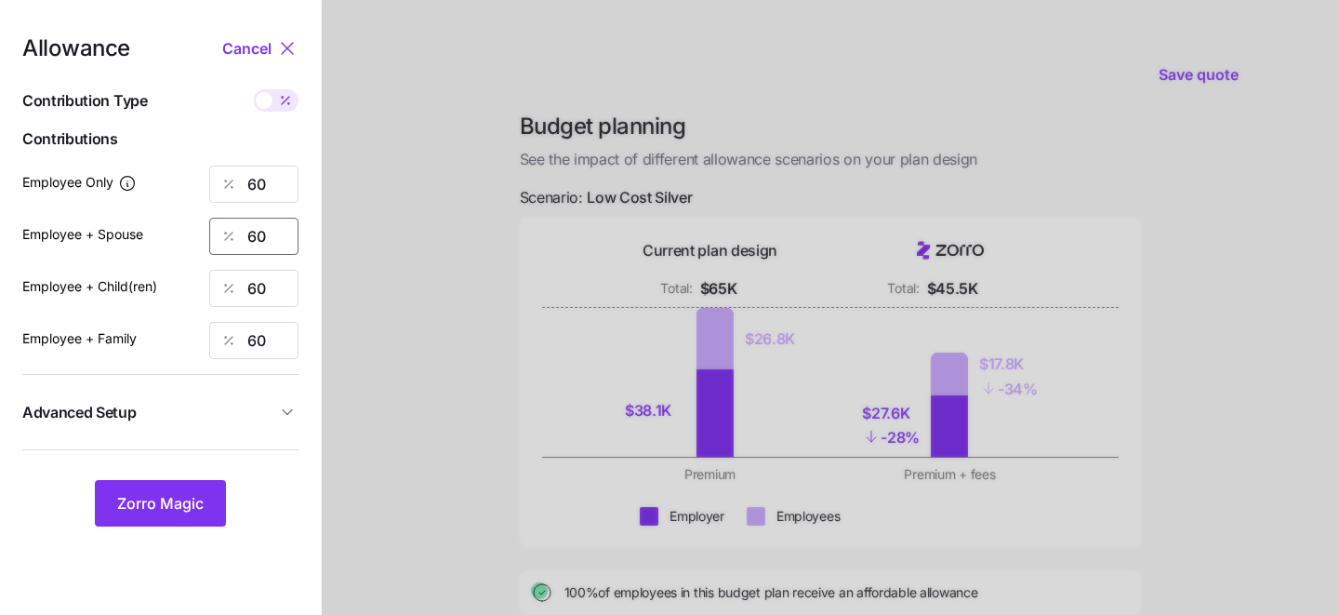
click at [252, 229] on input "60" at bounding box center [253, 236] width 89 height 37
type input "0"
click at [264, 275] on input "60" at bounding box center [253, 288] width 89 height 37
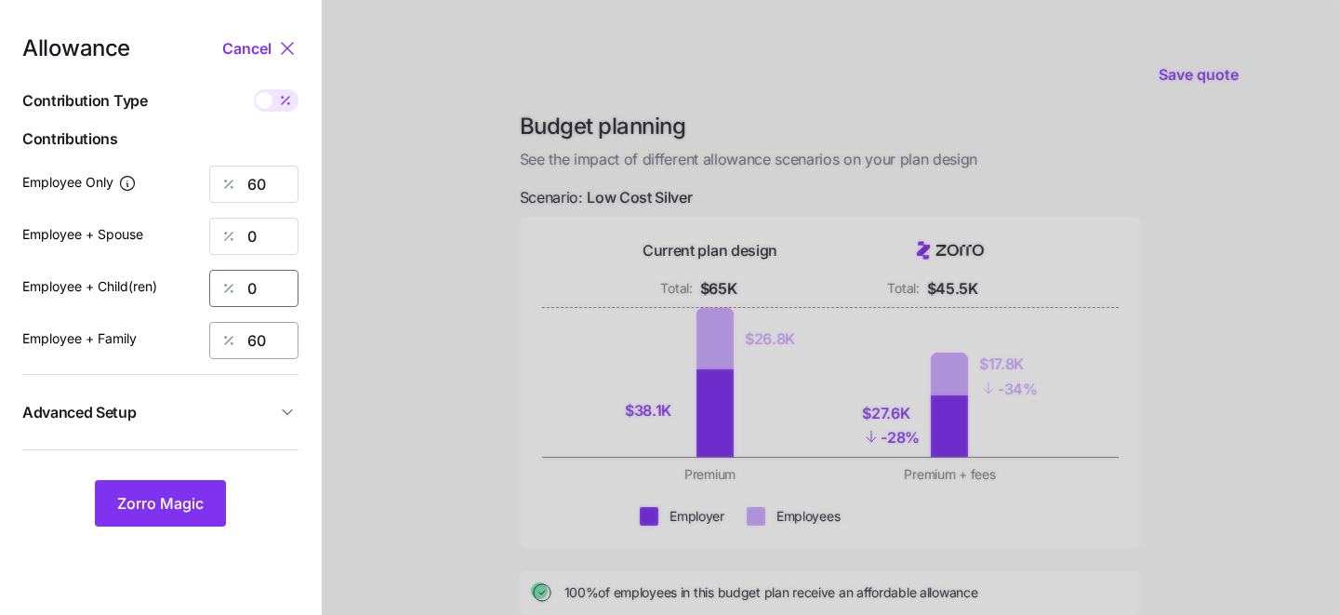
type input "0"
click at [263, 336] on input "60" at bounding box center [253, 340] width 89 height 37
click at [263, 335] on input "60" at bounding box center [253, 340] width 89 height 37
type input "0"
click at [154, 519] on button "Zorro Magic" at bounding box center [160, 503] width 131 height 47
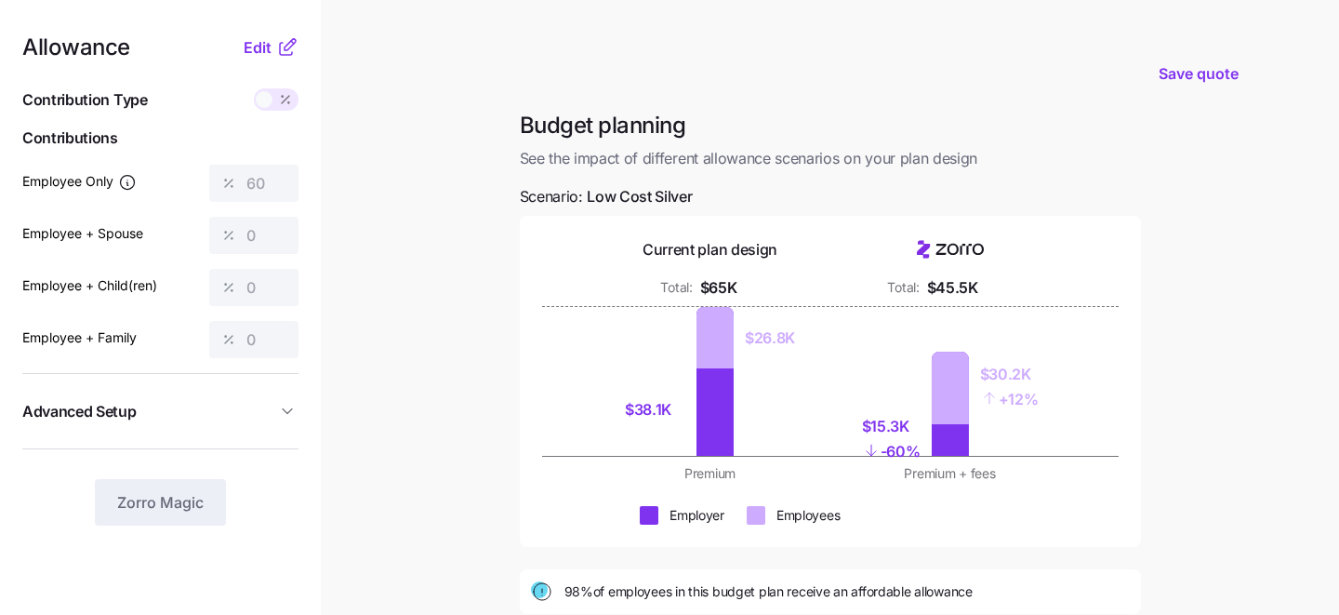
scroll to position [1, 0]
click at [253, 42] on span "Edit" at bounding box center [258, 47] width 28 height 22
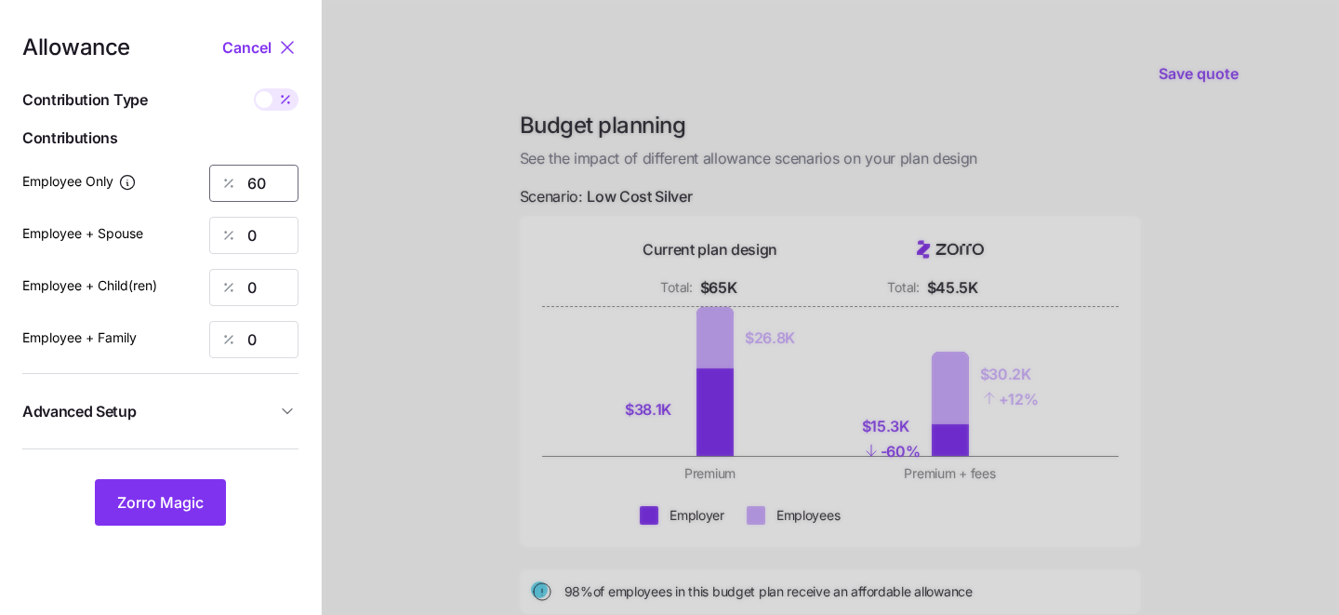
click at [273, 183] on input "60" at bounding box center [253, 183] width 89 height 37
type input "6"
click at [158, 499] on span "Zorro Magic" at bounding box center [160, 502] width 87 height 22
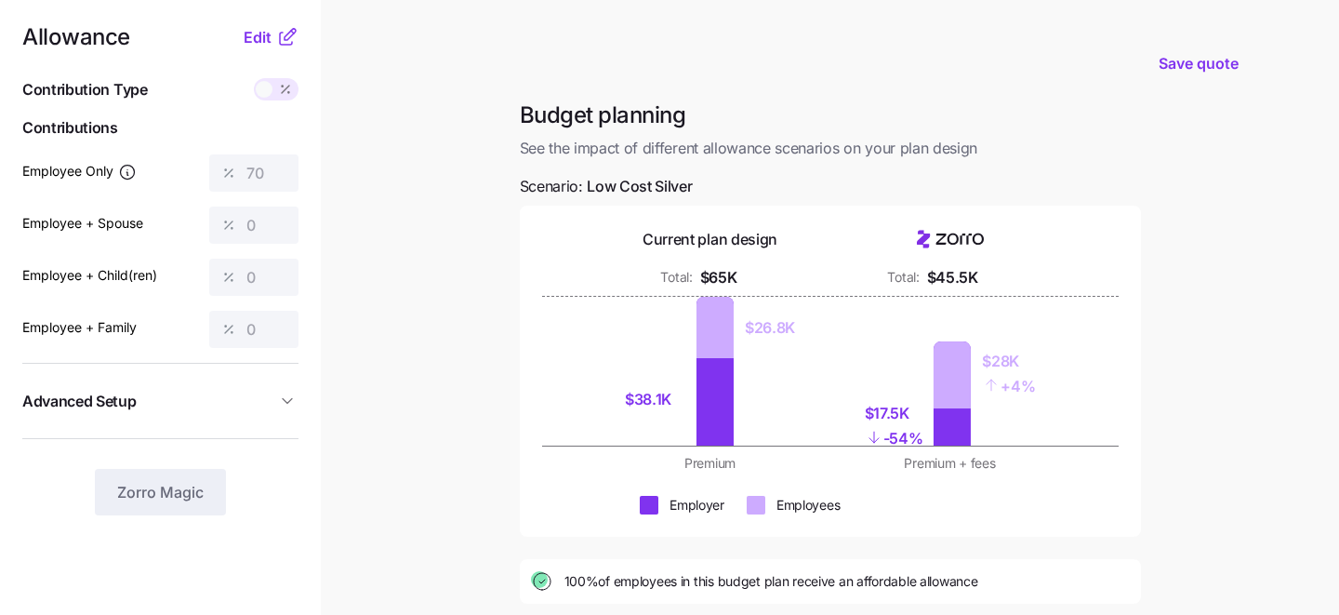
scroll to position [4, 0]
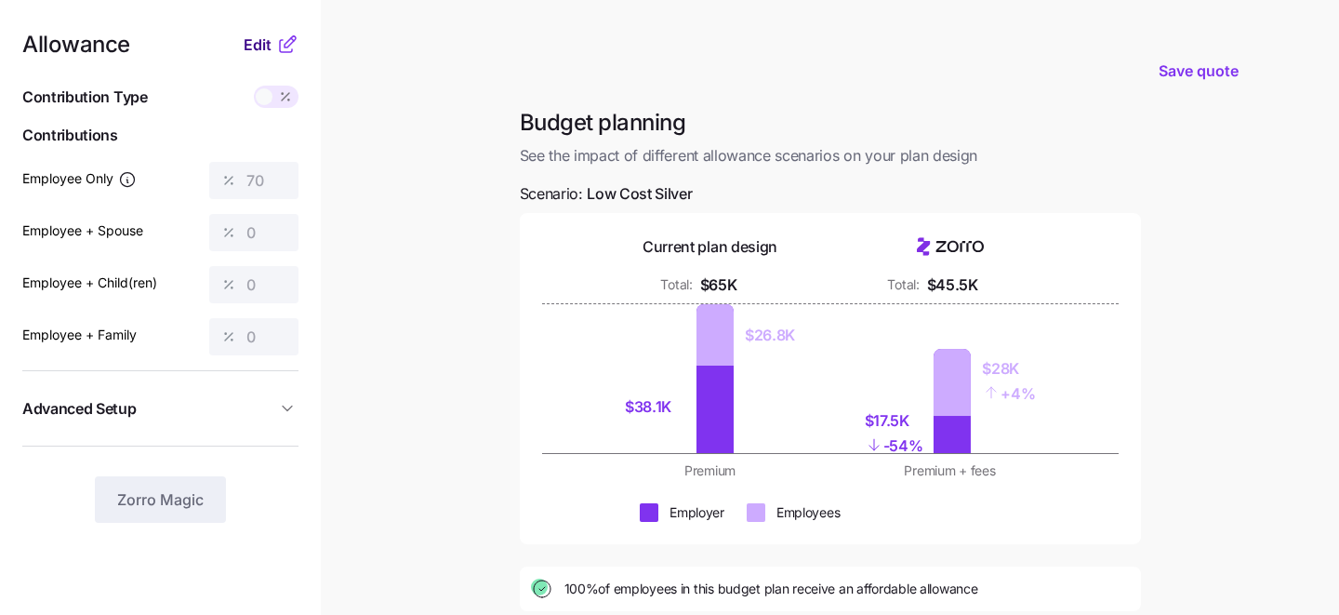
click at [251, 46] on span "Edit" at bounding box center [258, 44] width 28 height 22
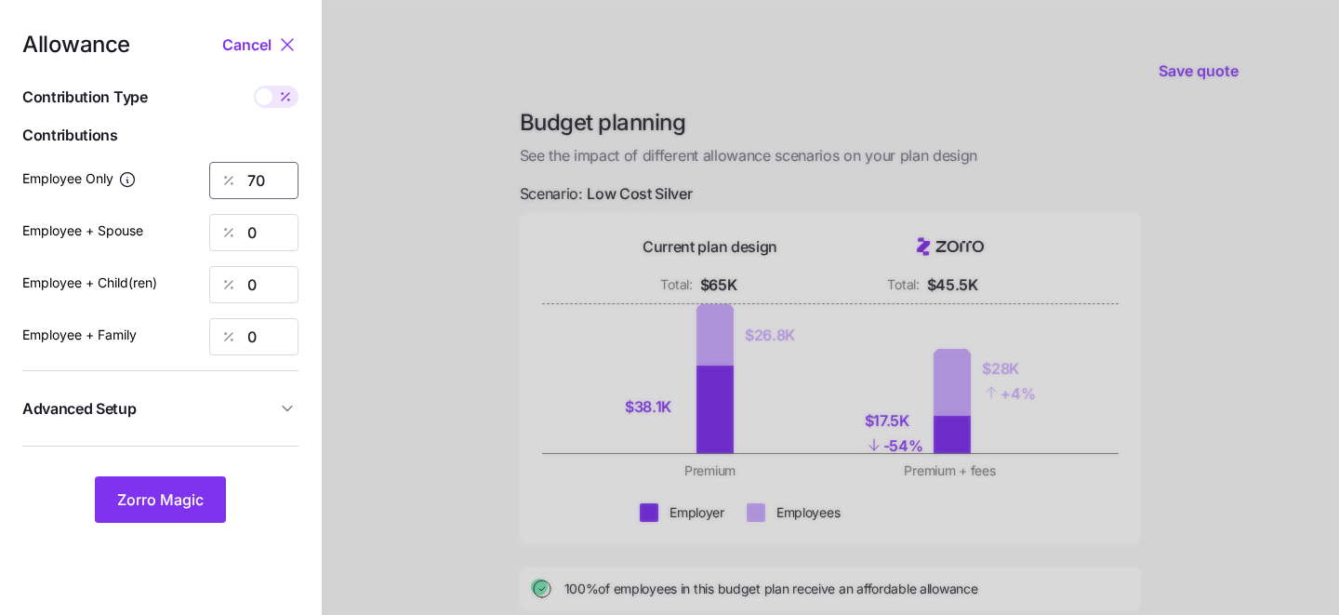
click at [272, 174] on input "70" at bounding box center [253, 180] width 89 height 37
type input "7"
click at [171, 506] on span "Zorro Magic" at bounding box center [160, 499] width 87 height 22
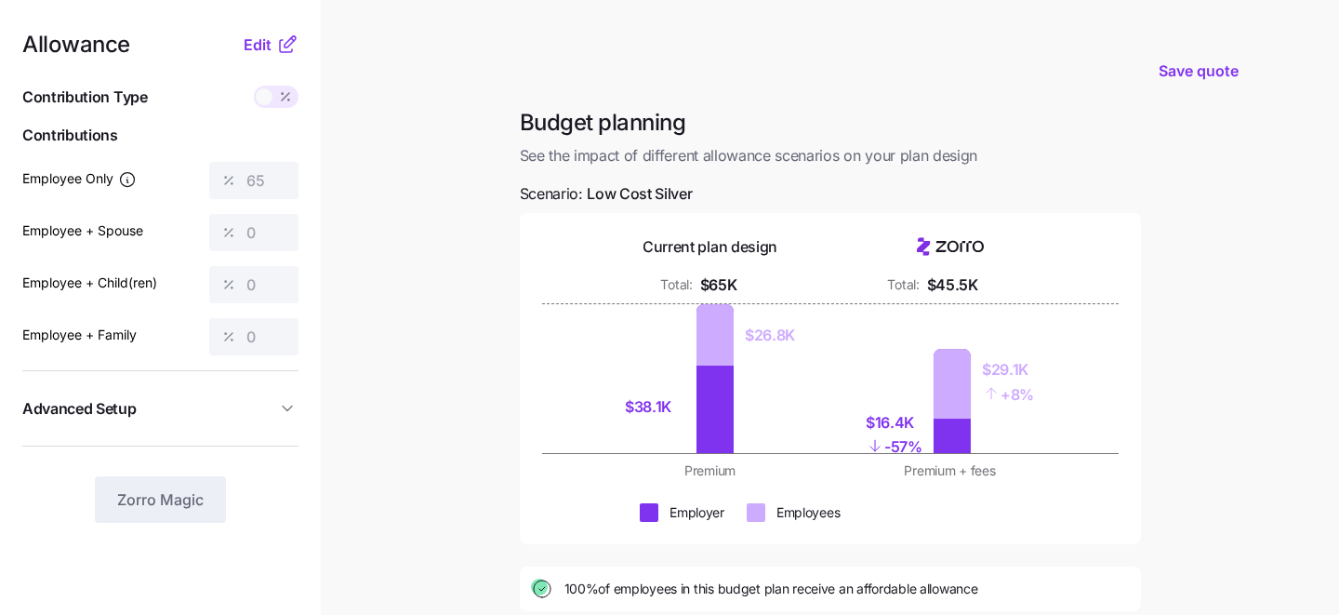
click at [261, 24] on nav "Allowance Edit Contribution Type Use classes Contributions Employee Only 65 Emp…" at bounding box center [160, 453] width 321 height 914
click at [261, 43] on span "Edit" at bounding box center [258, 44] width 28 height 22
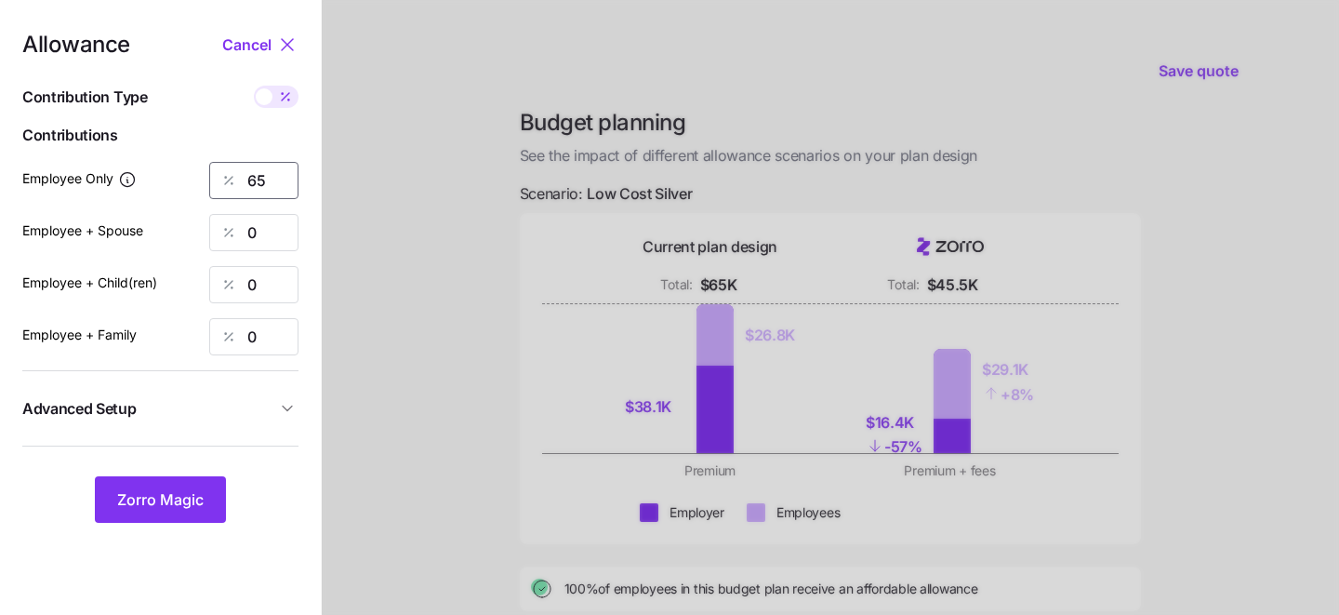
click at [271, 176] on input "65" at bounding box center [253, 180] width 89 height 37
type input "6"
type input "50"
click at [155, 493] on span "Zorro Magic" at bounding box center [160, 499] width 87 height 22
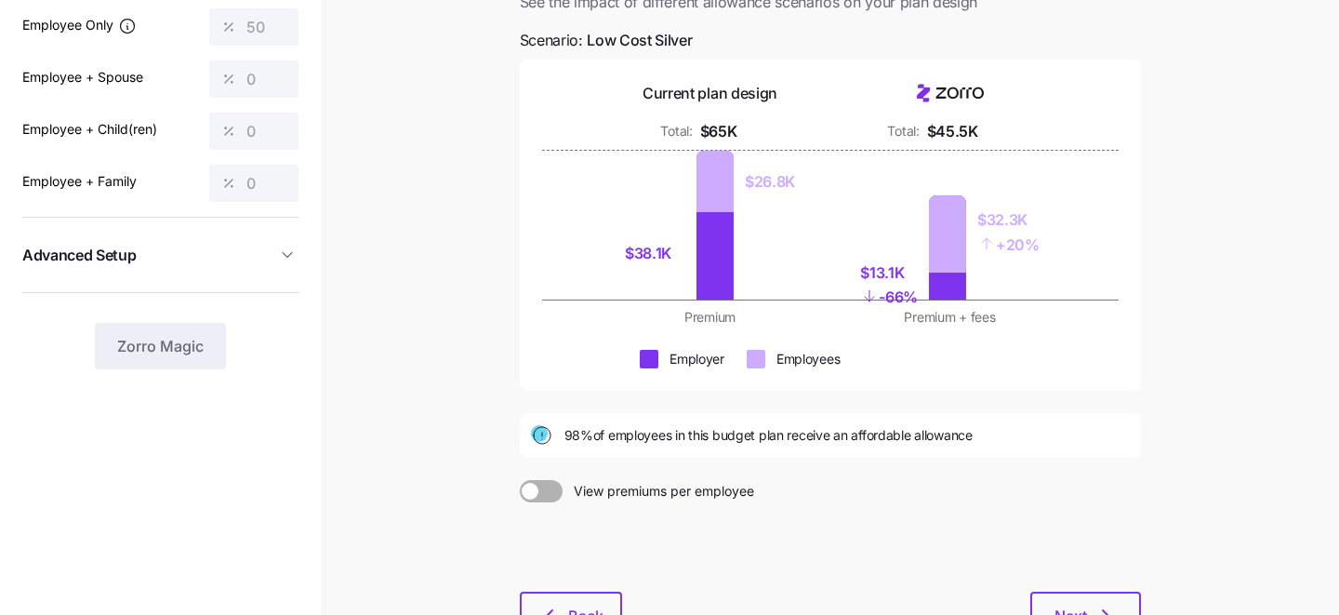
scroll to position [207, 0]
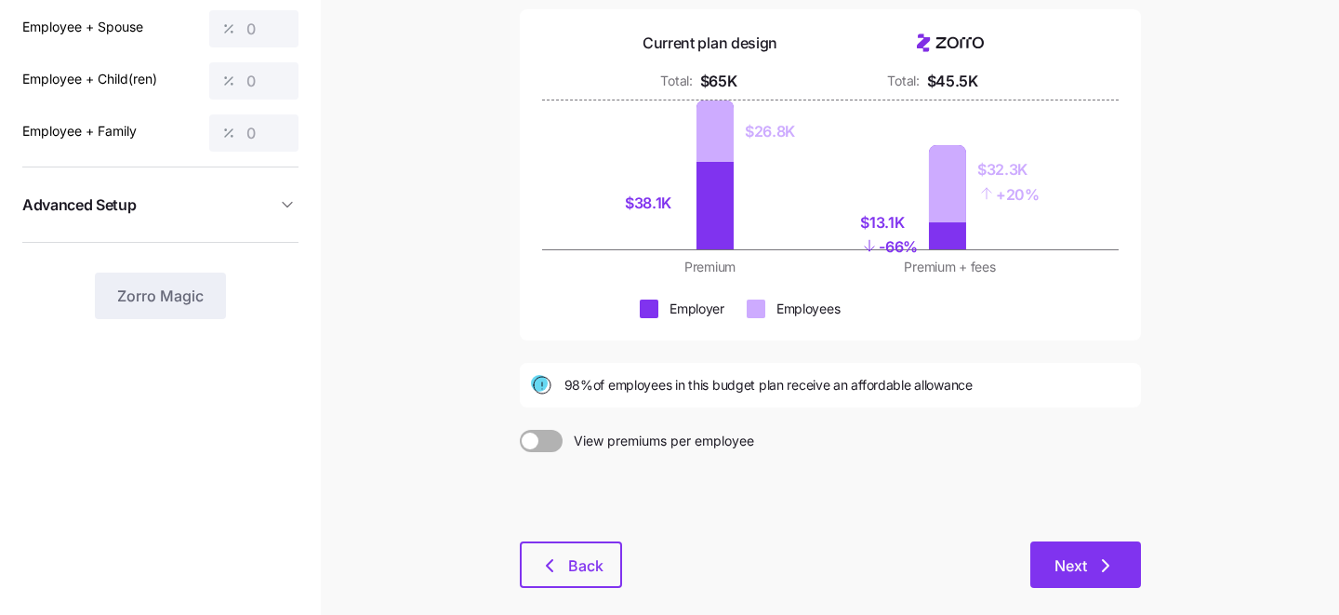
click at [1101, 562] on icon "button" at bounding box center [1106, 565] width 22 height 22
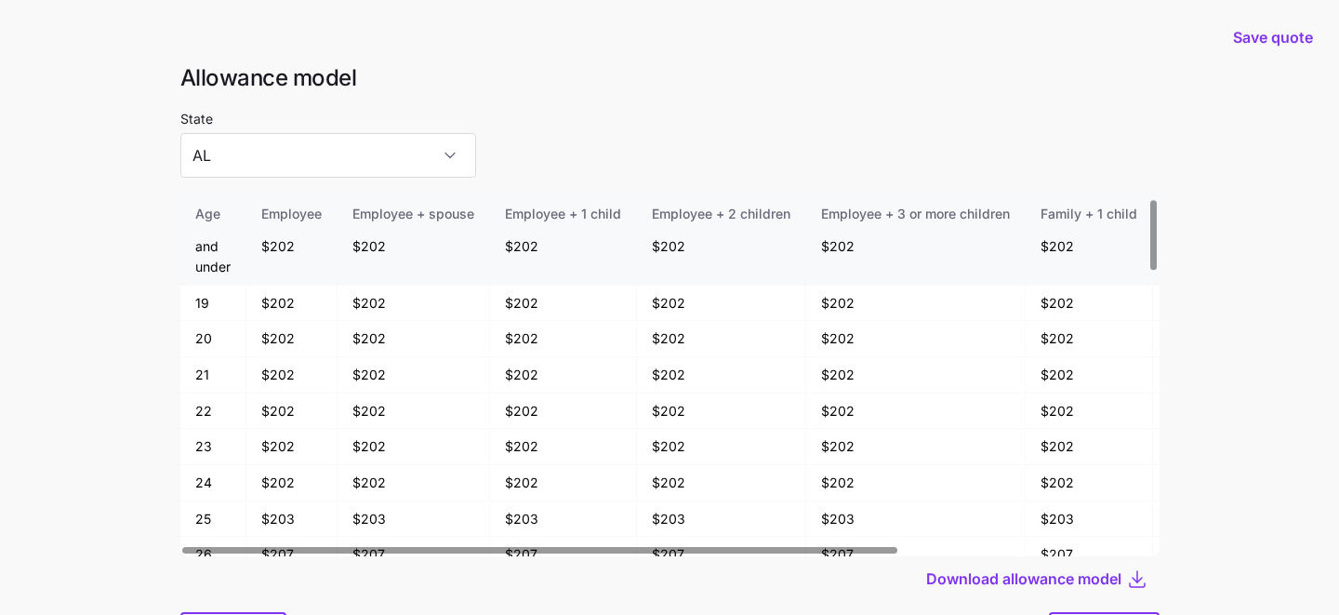
scroll to position [25, 0]
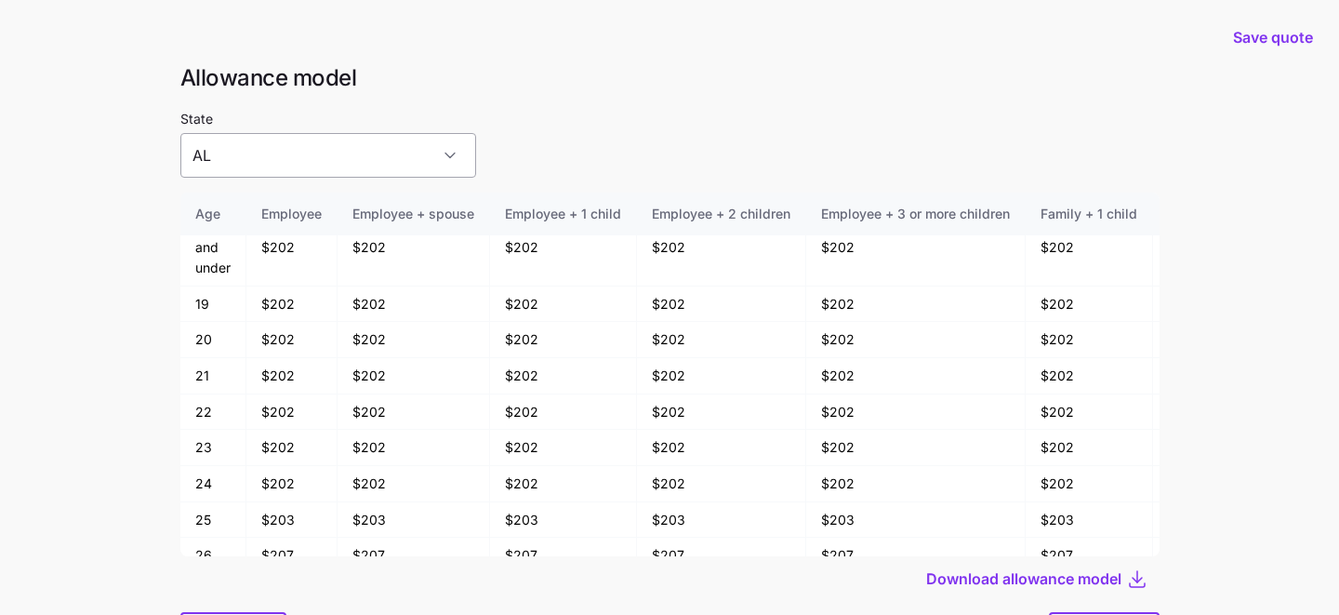
click at [333, 153] on input "AL" at bounding box center [328, 155] width 296 height 45
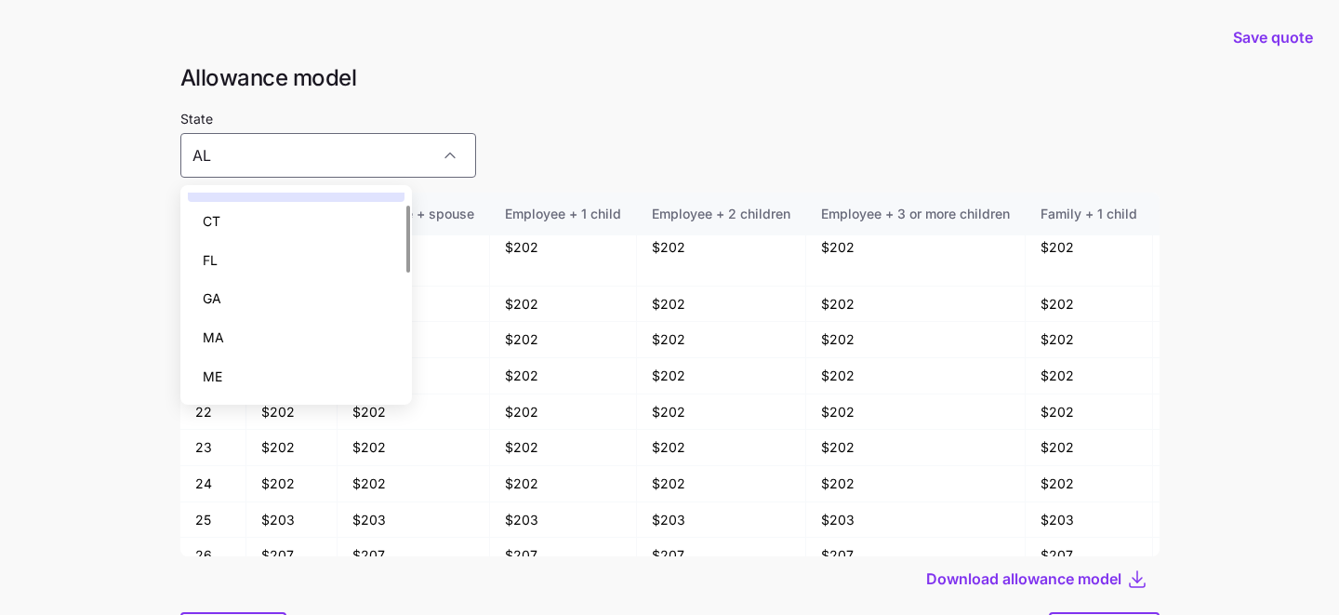
scroll to position [0, 0]
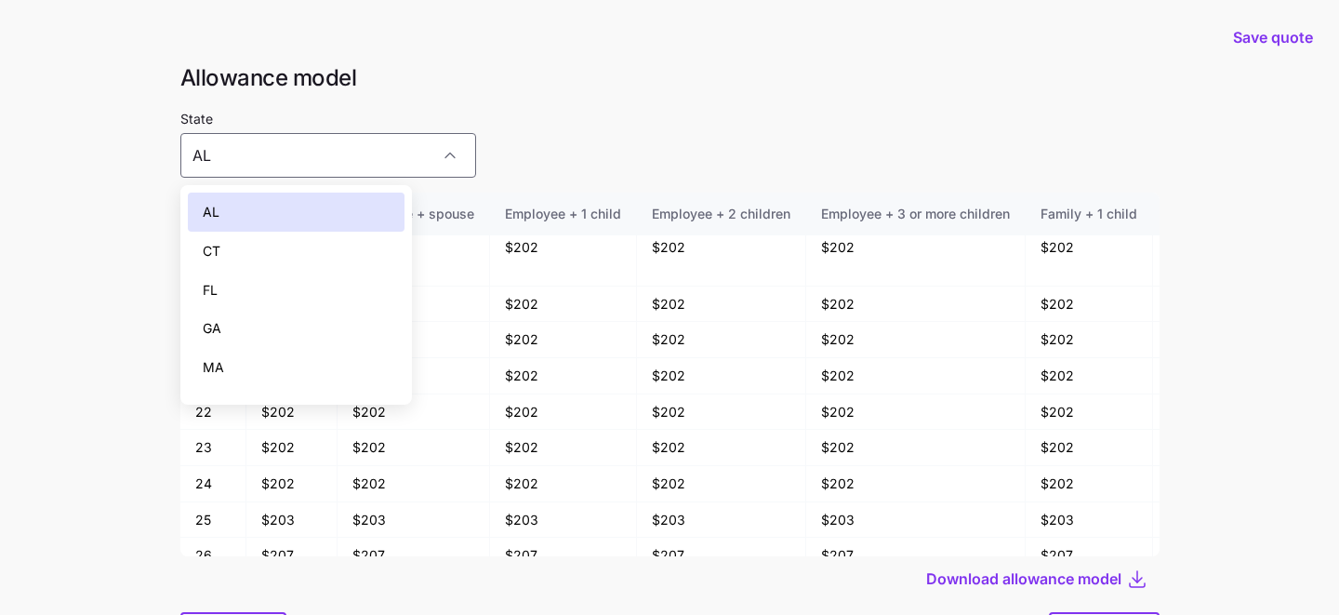
click at [309, 257] on div "CT" at bounding box center [297, 251] width 218 height 39
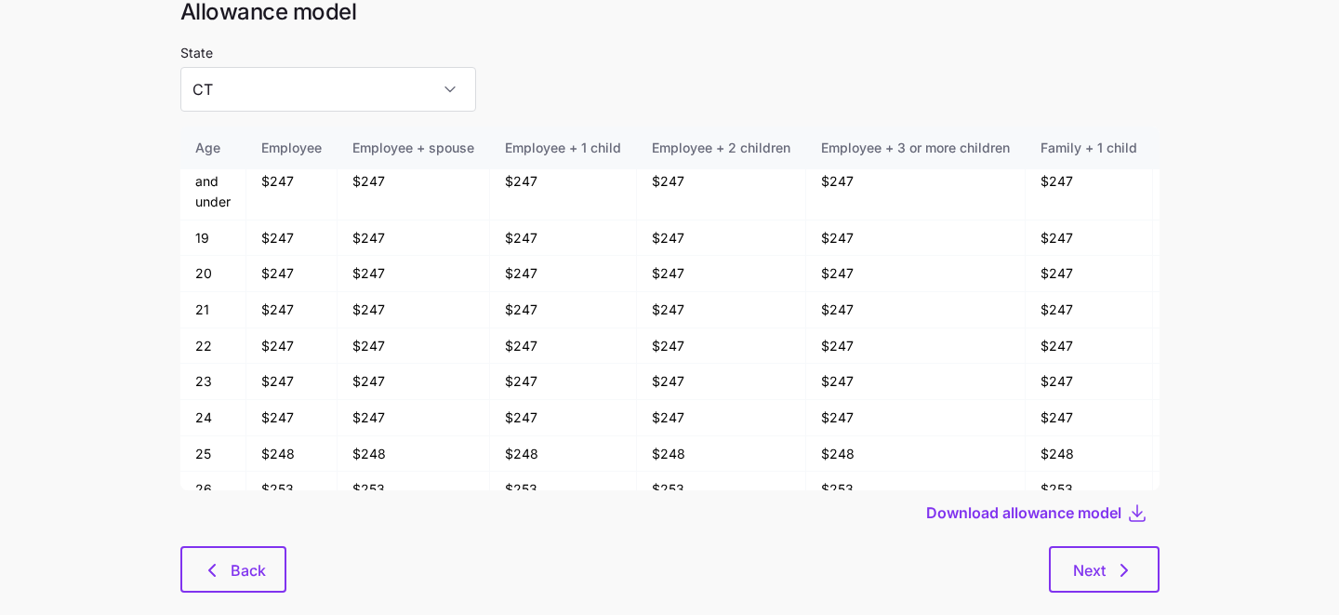
scroll to position [73, 0]
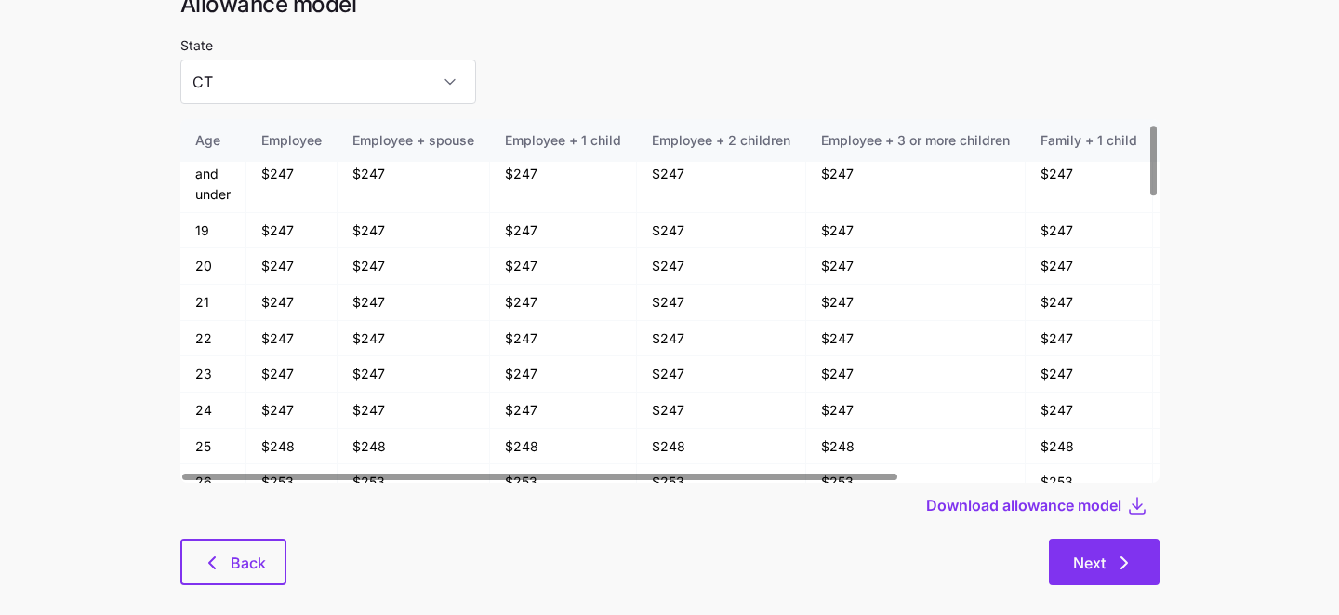
click at [1095, 566] on span "Next" at bounding box center [1089, 563] width 33 height 22
type input "AL"
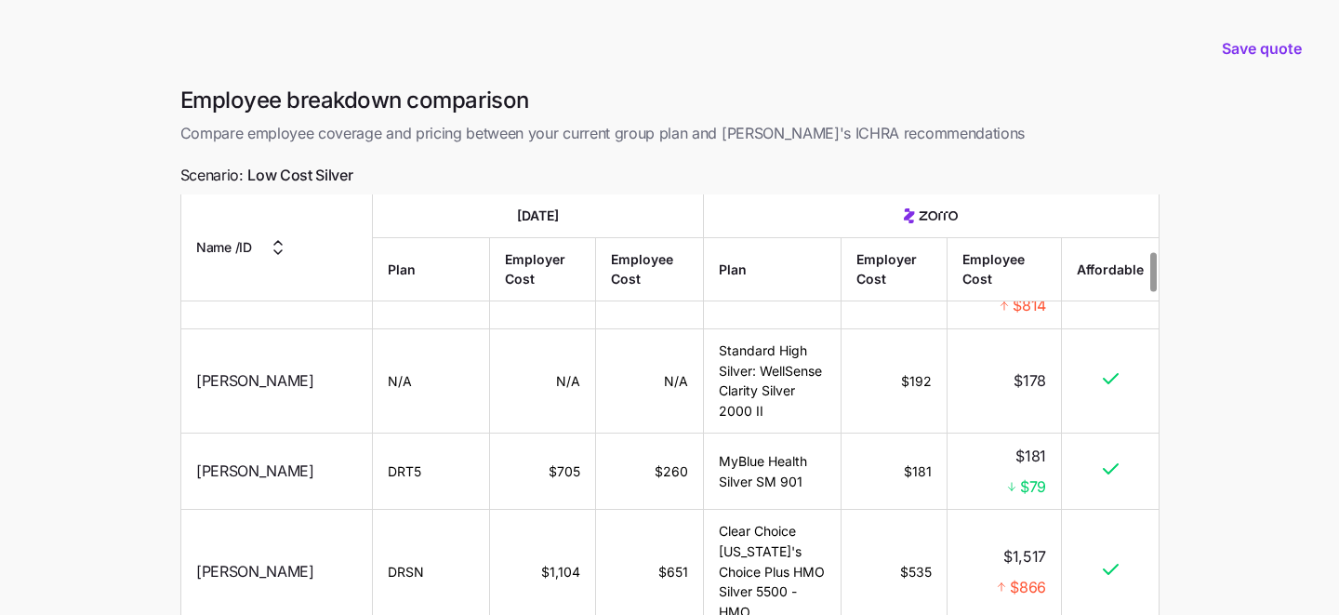
scroll to position [651, 0]
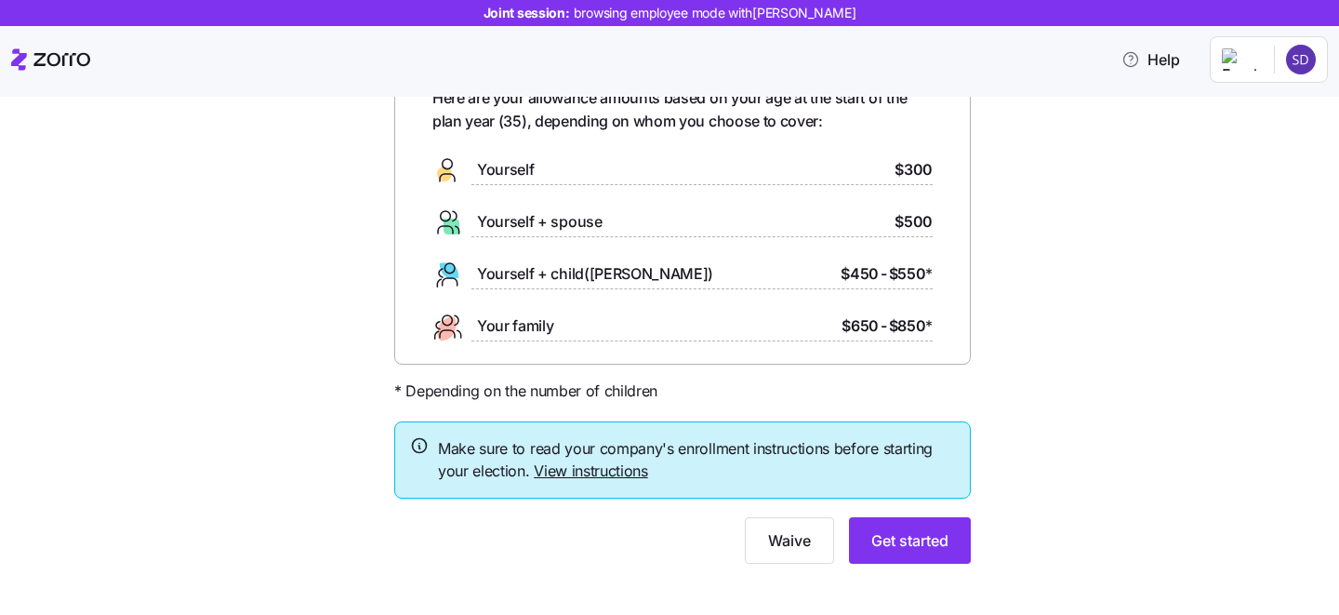
scroll to position [130, 0]
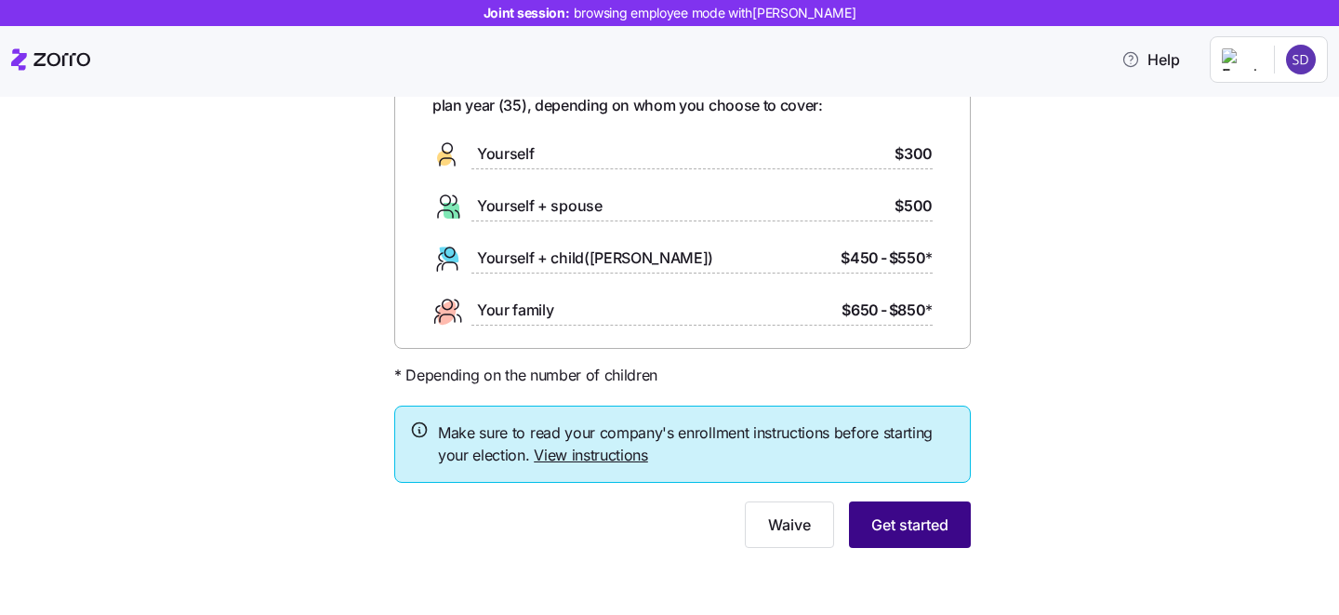
click at [912, 518] on span "Get started" at bounding box center [910, 524] width 77 height 22
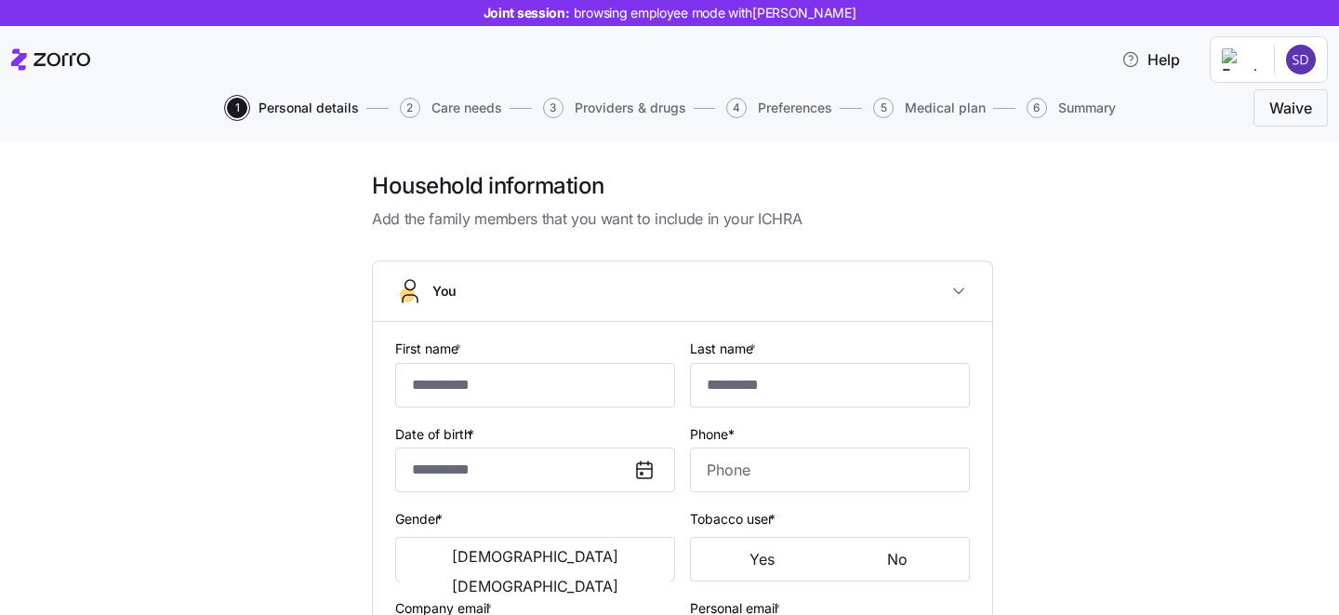
type input "******"
type input "*****"
type input "[PERSON_NAME][EMAIL_ADDRESS][DOMAIN_NAME]"
type input "[EMAIL_ADDRESS][DOMAIN_NAME]"
type input "**********"
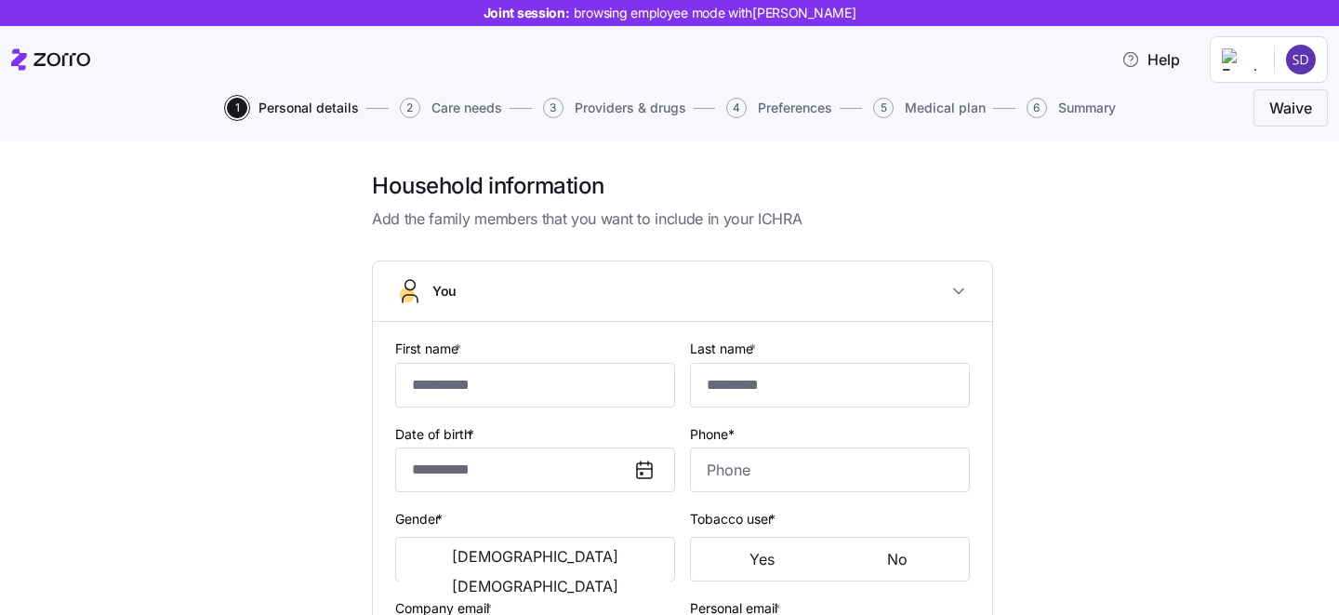
checkbox input "true"
type input "**********"
type input "[PHONE_NUMBER]"
type input "[DEMOGRAPHIC_DATA] citizen"
type input "Married"
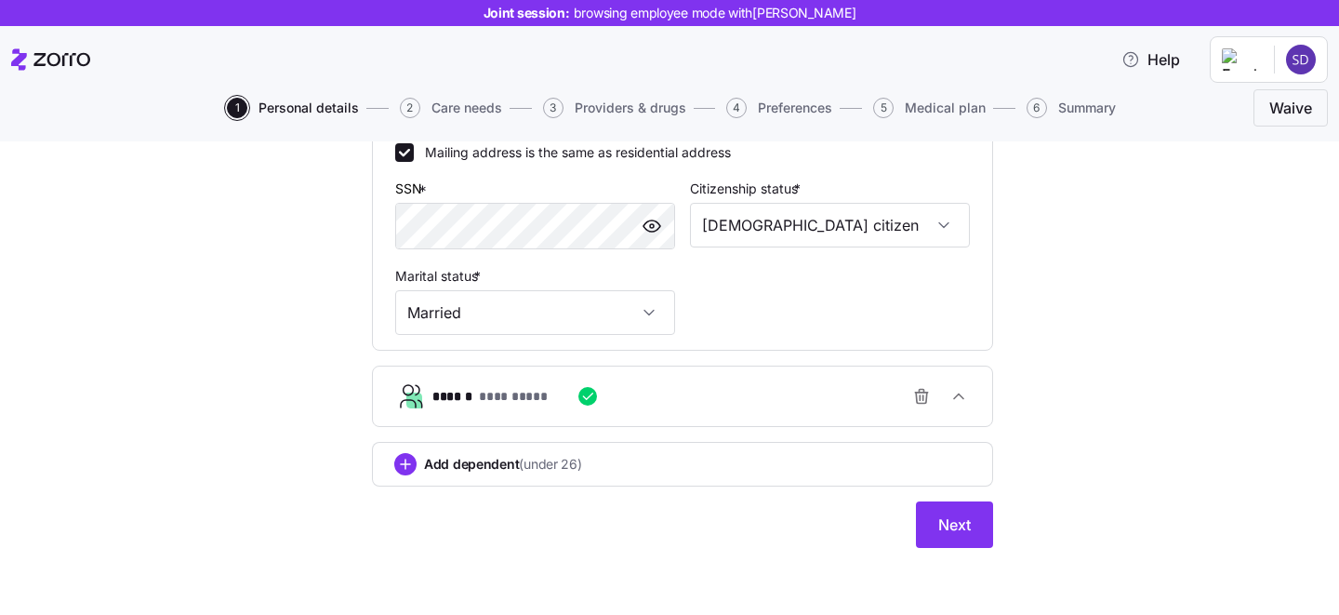
scroll to position [626, 0]
click at [952, 527] on span "Next" at bounding box center [954, 524] width 33 height 22
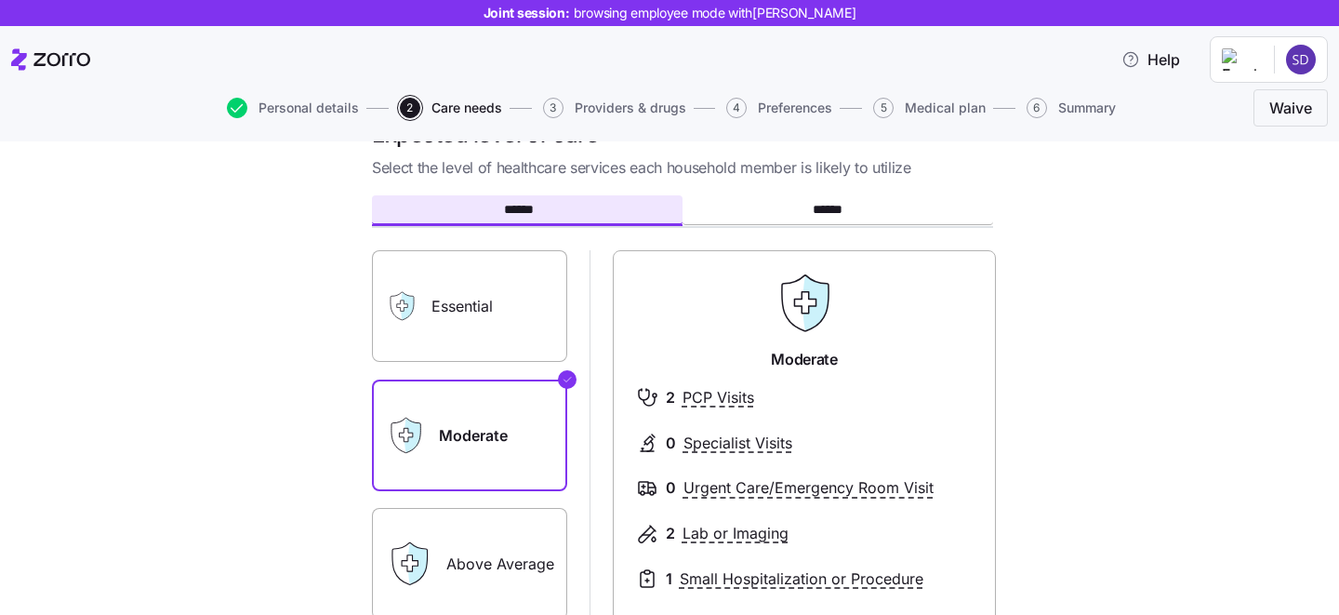
scroll to position [58, 0]
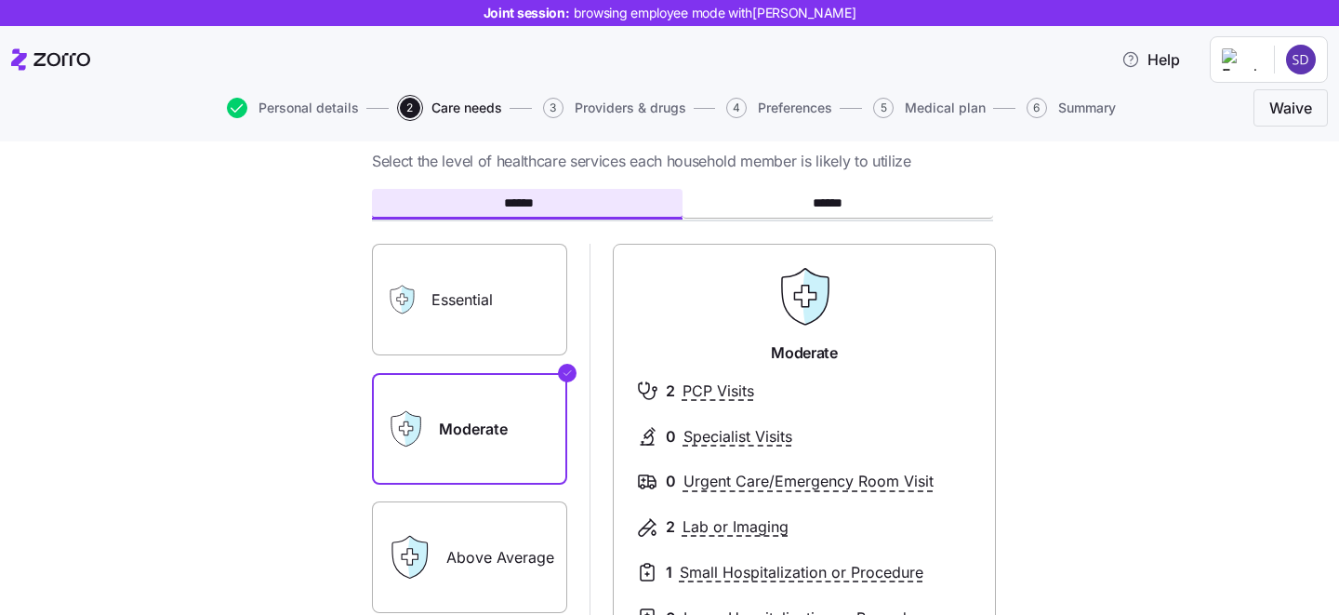
click at [500, 302] on label "Essential" at bounding box center [469, 300] width 195 height 112
click at [0, 0] on input "Essential" at bounding box center [0, 0] width 0 height 0
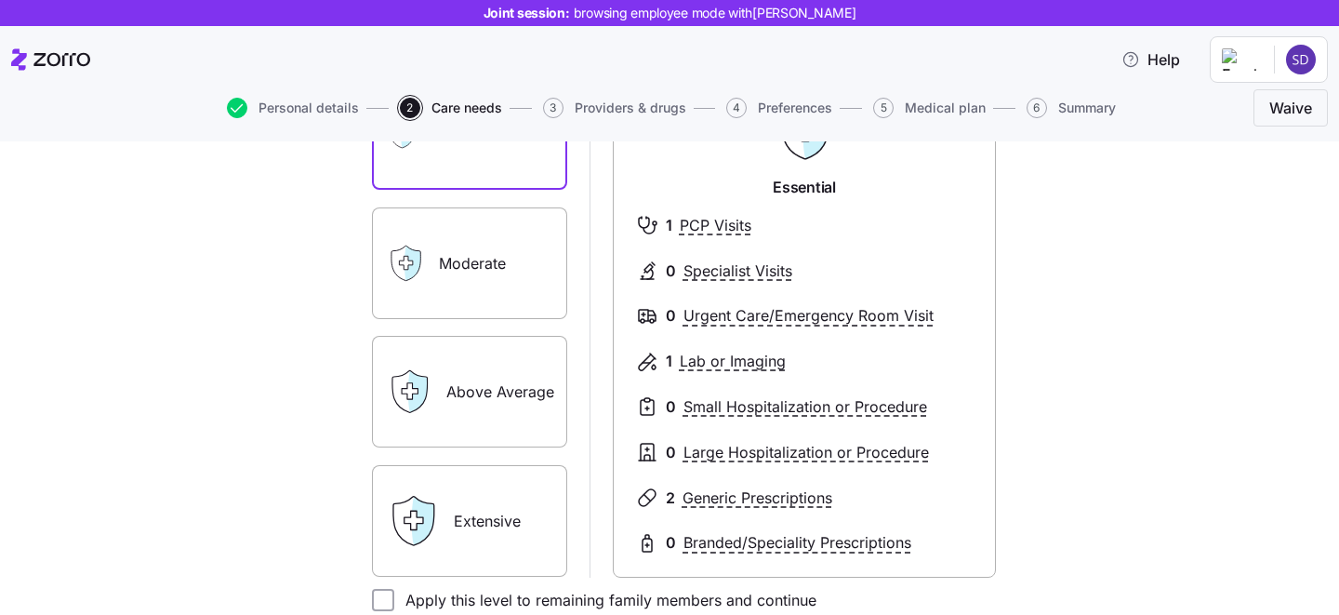
scroll to position [240, 0]
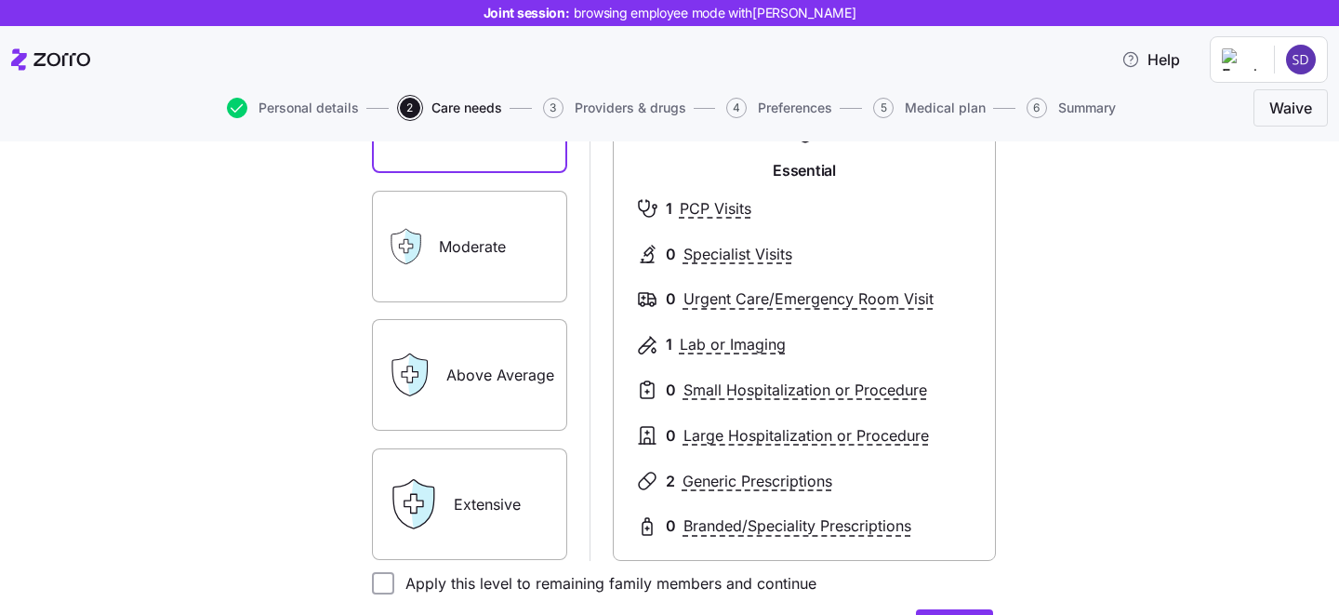
click at [500, 519] on label "Extensive" at bounding box center [469, 504] width 195 height 112
click at [0, 0] on input "Extensive" at bounding box center [0, 0] width 0 height 0
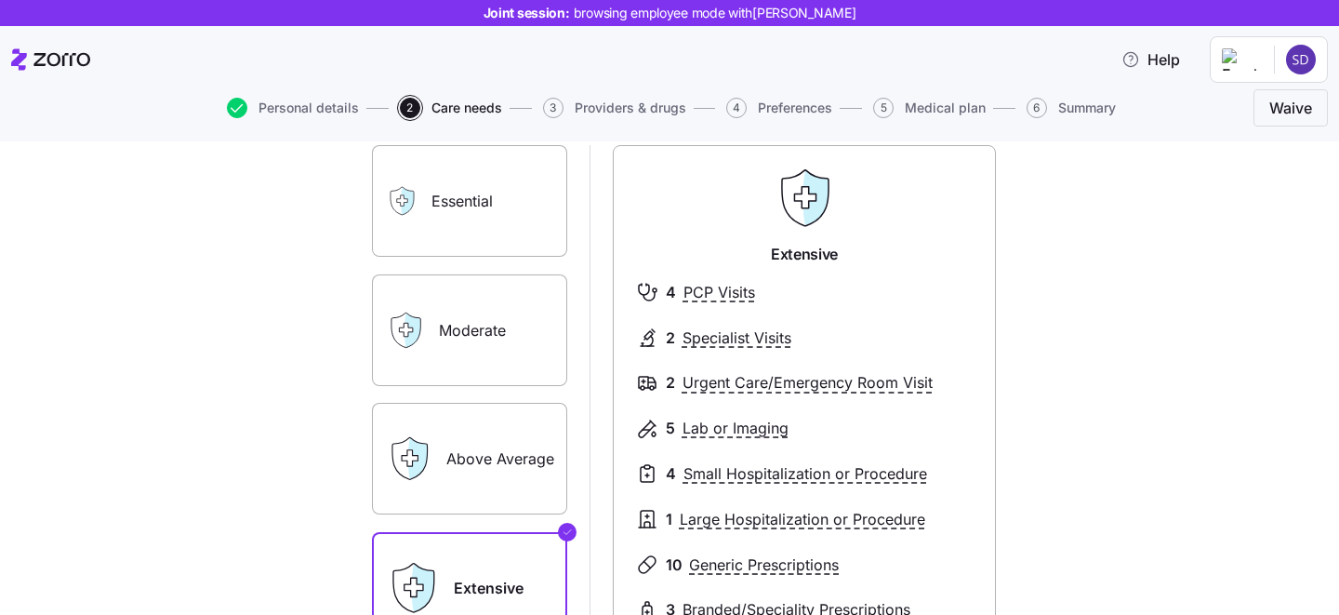
scroll to position [156, 0]
click at [459, 348] on label "Moderate" at bounding box center [469, 330] width 195 height 112
click at [0, 0] on input "Moderate" at bounding box center [0, 0] width 0 height 0
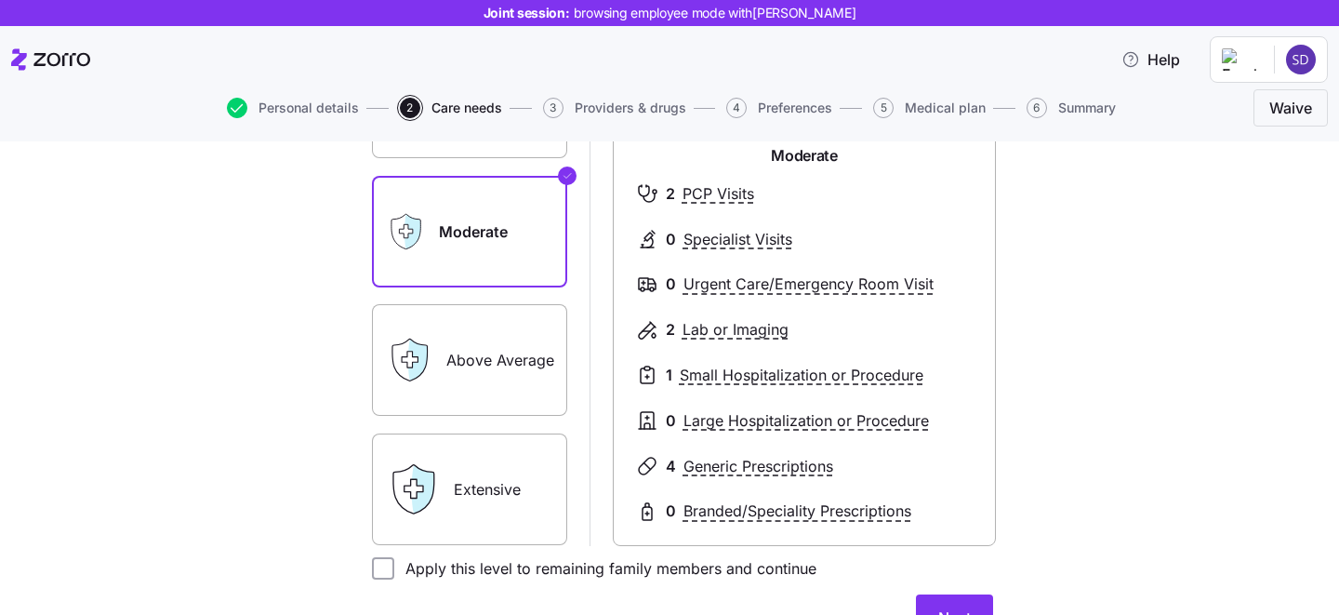
scroll to position [345, 0]
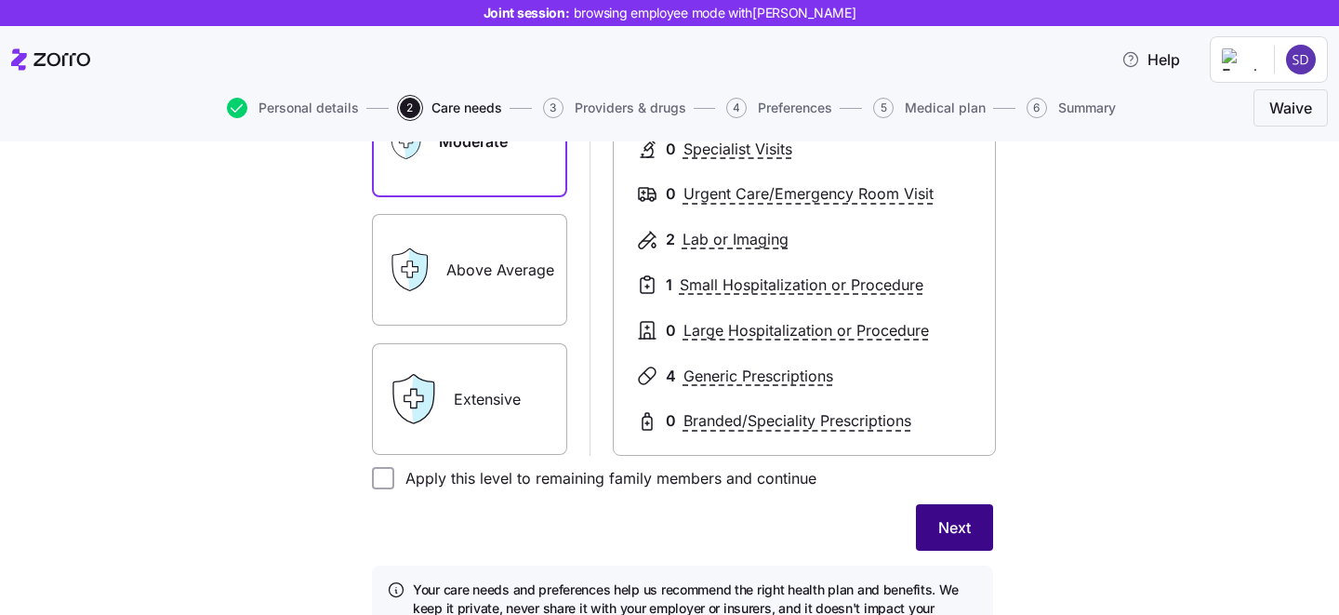
click at [955, 526] on span "Next" at bounding box center [954, 527] width 33 height 22
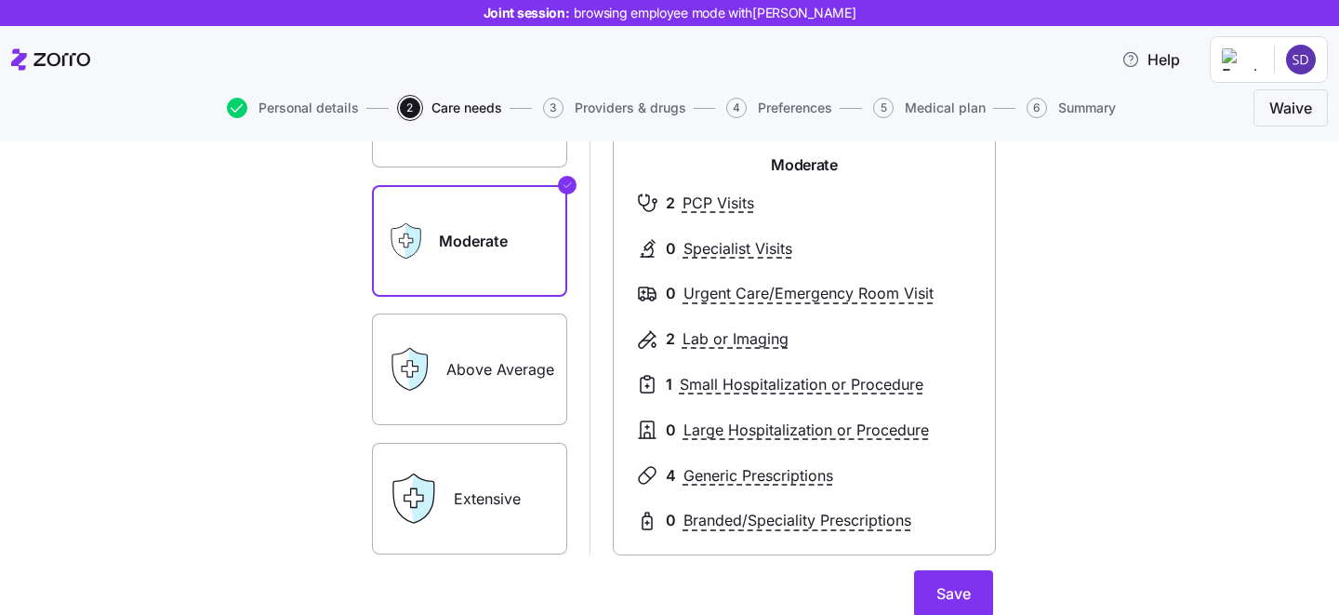
scroll to position [424, 0]
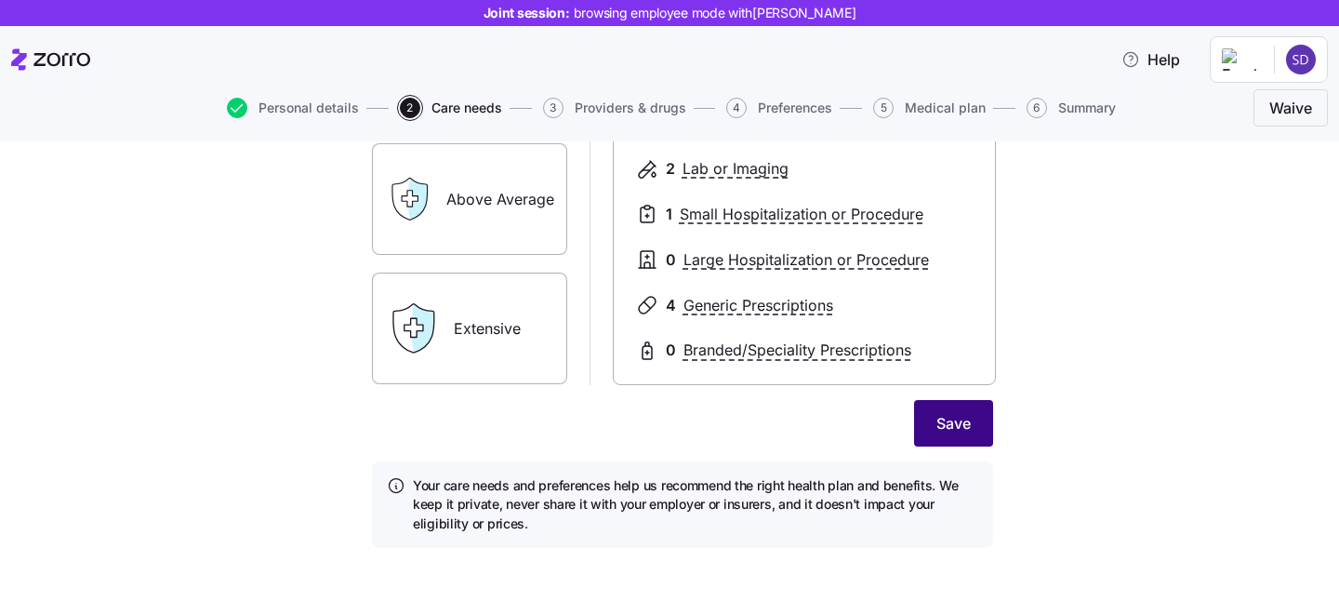
click at [939, 424] on span "Save" at bounding box center [954, 423] width 34 height 22
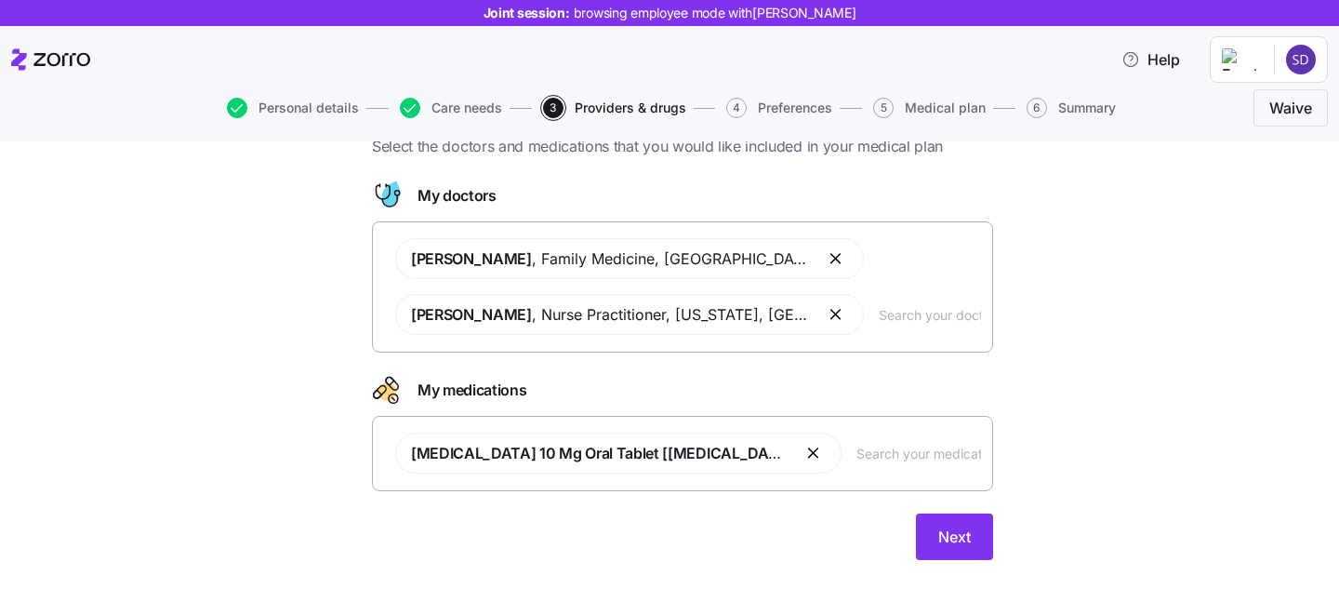
scroll to position [64, 0]
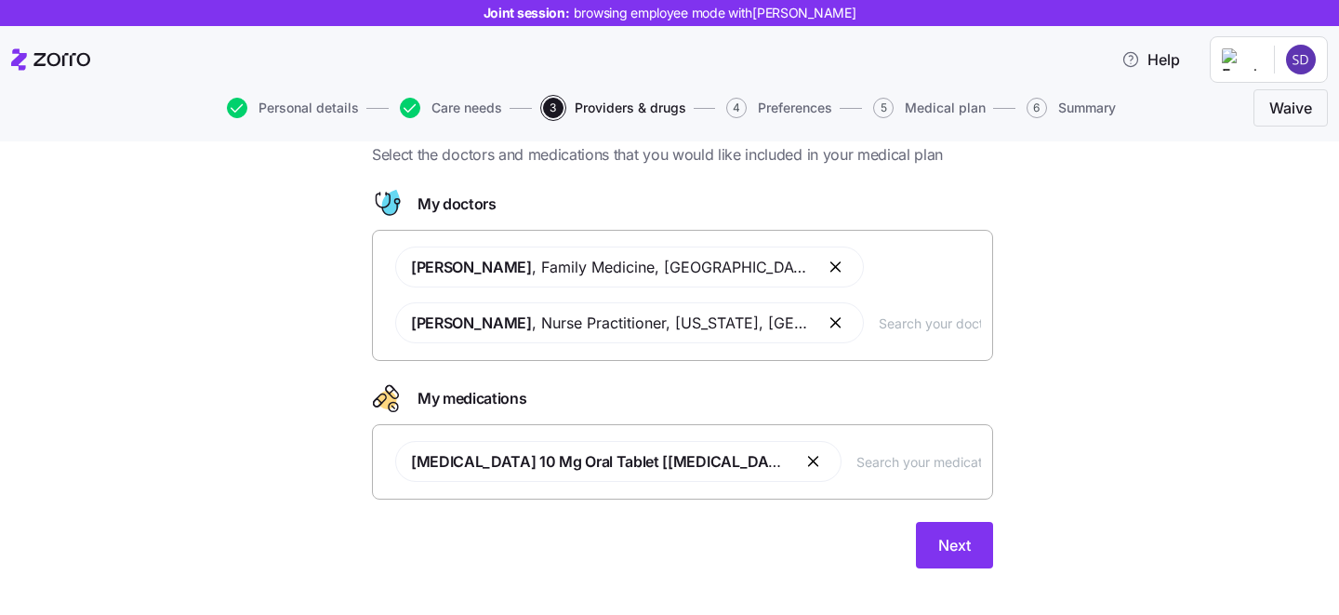
click at [898, 326] on input "text" at bounding box center [930, 323] width 102 height 20
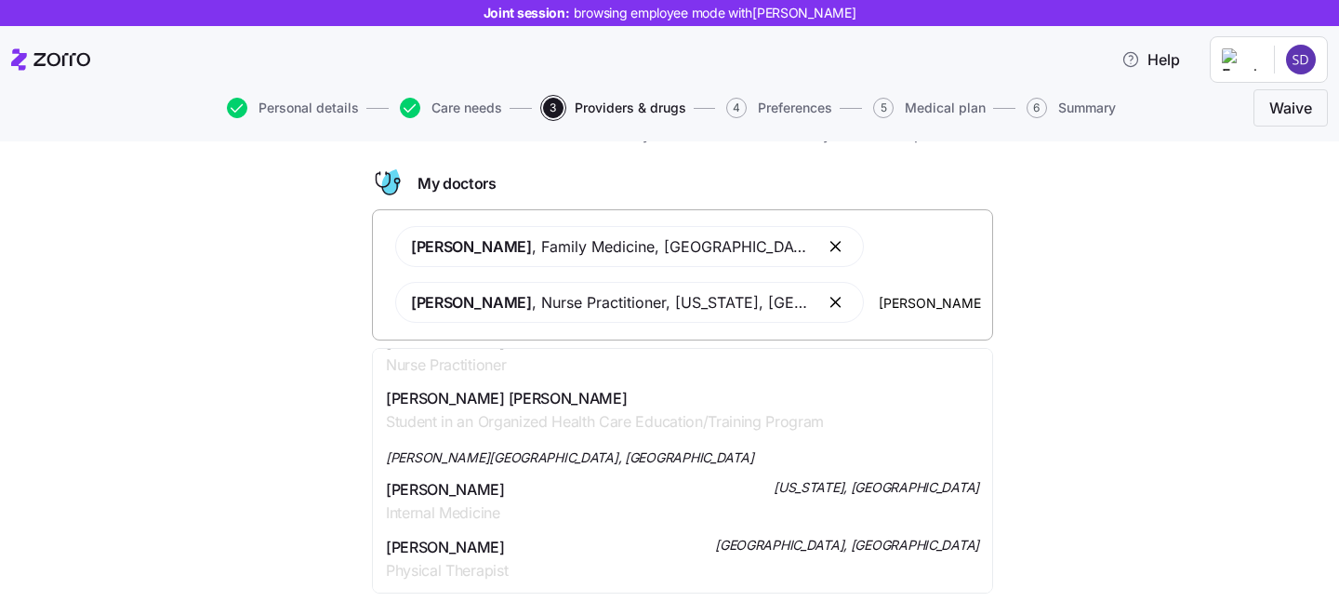
scroll to position [792, 0]
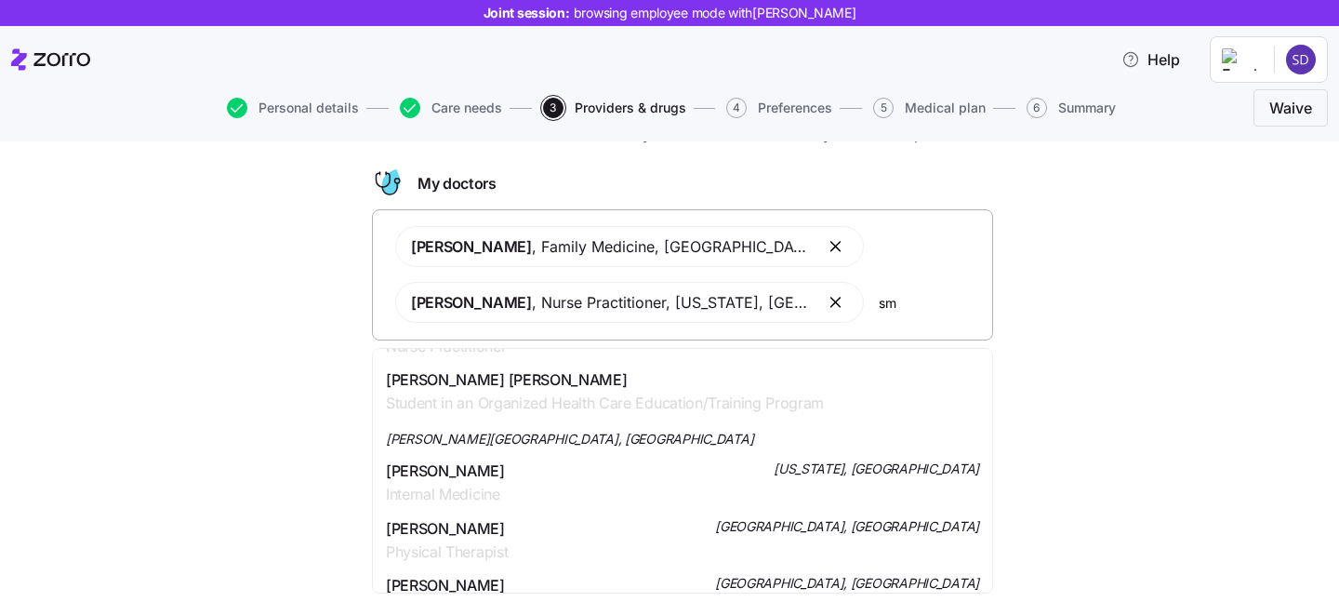
type input "s"
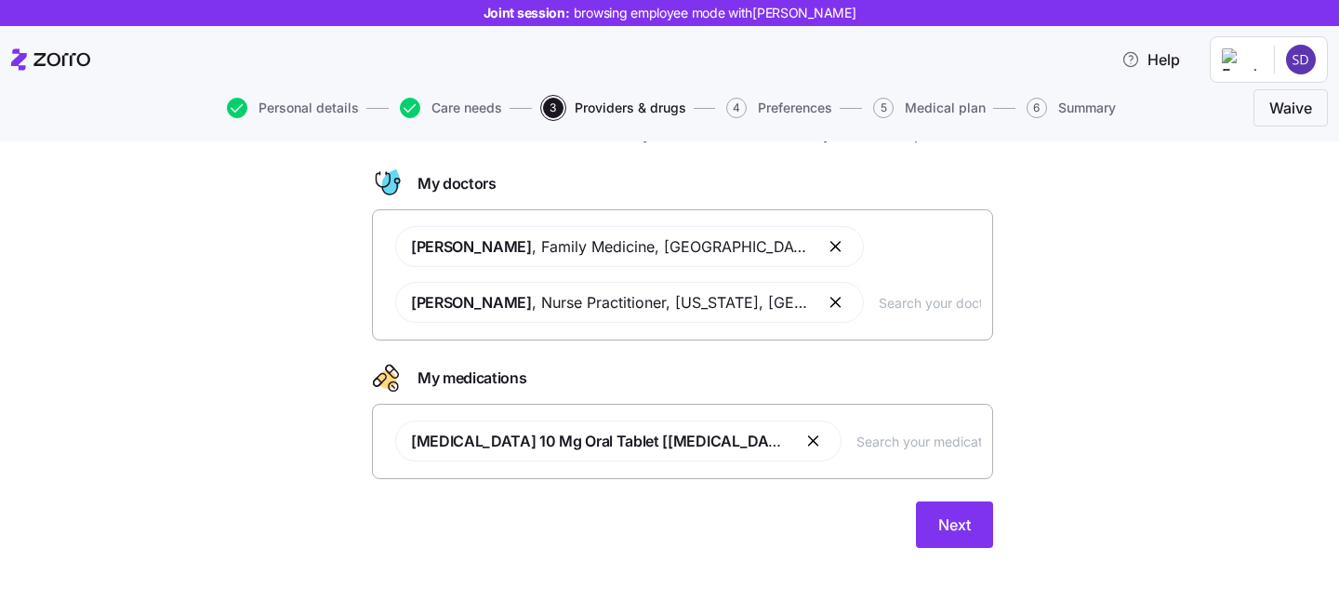
click at [1088, 299] on div "Doctors and medications Select the doctors and medications that you would like …" at bounding box center [682, 329] width 1261 height 484
click at [958, 531] on span "Next" at bounding box center [954, 524] width 33 height 22
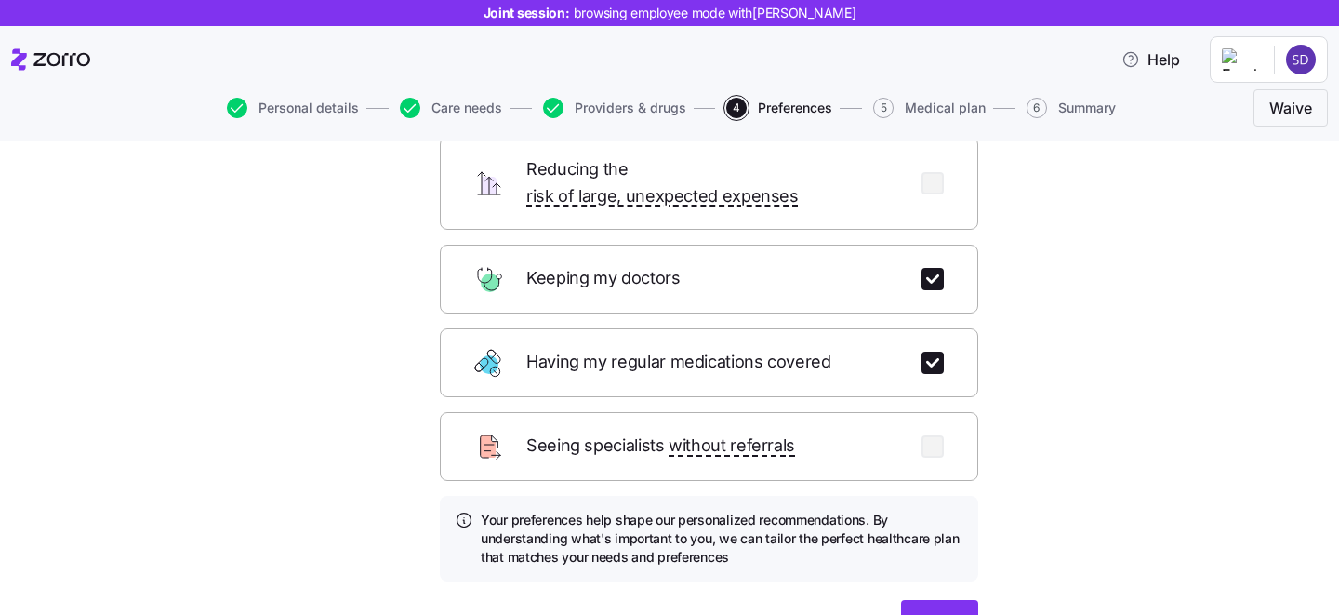
scroll to position [234, 0]
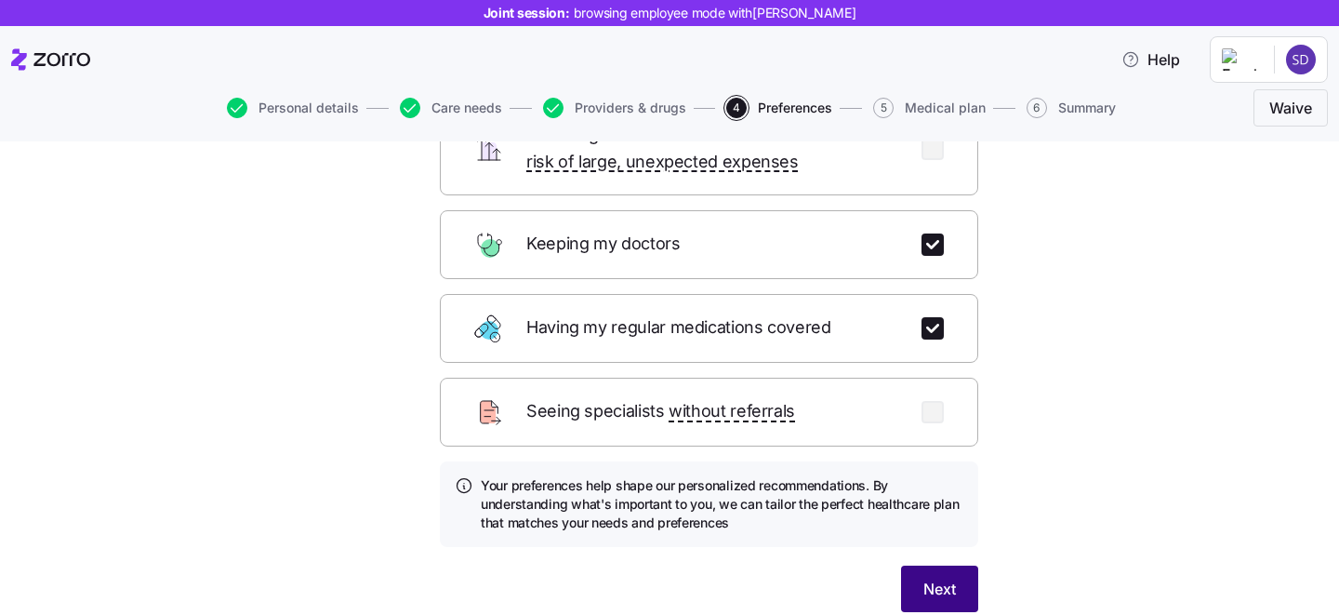
click at [920, 566] on button "Next" at bounding box center [939, 589] width 77 height 47
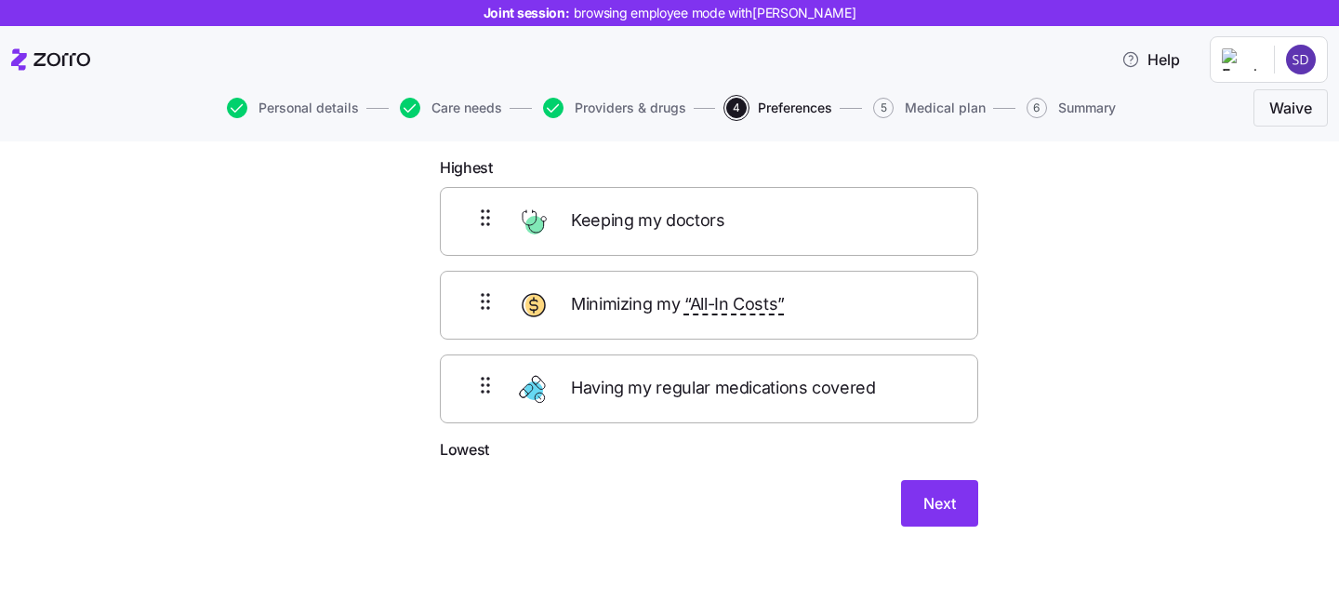
scroll to position [50, 0]
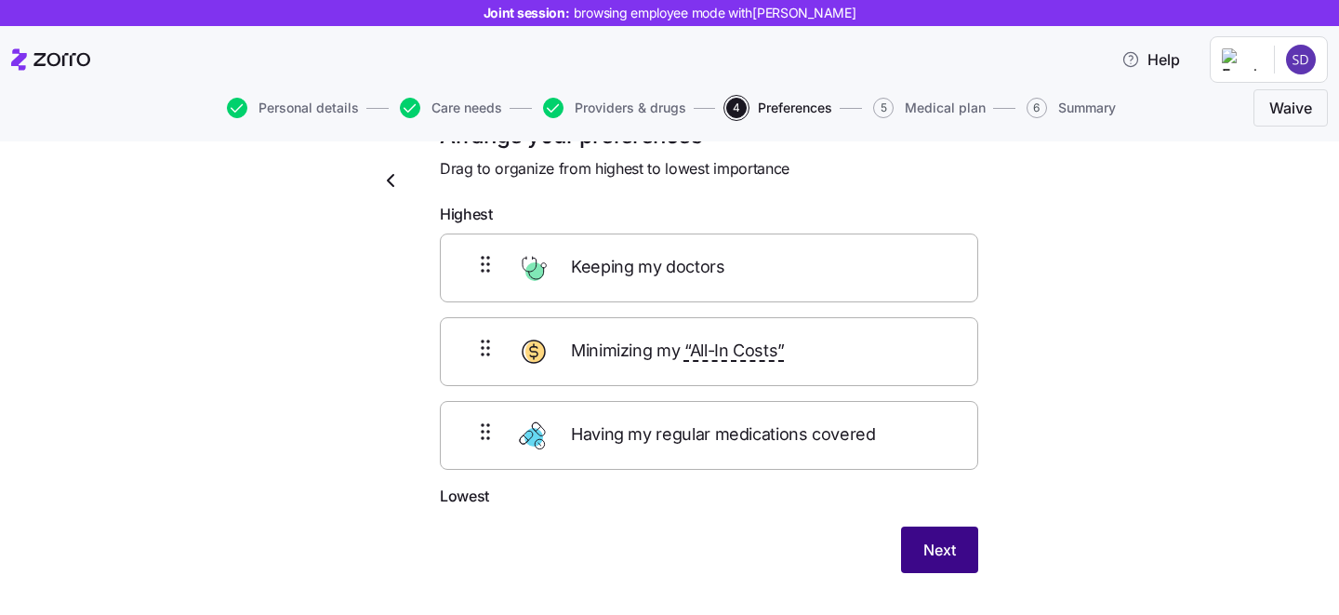
click at [952, 548] on span "Next" at bounding box center [940, 550] width 33 height 22
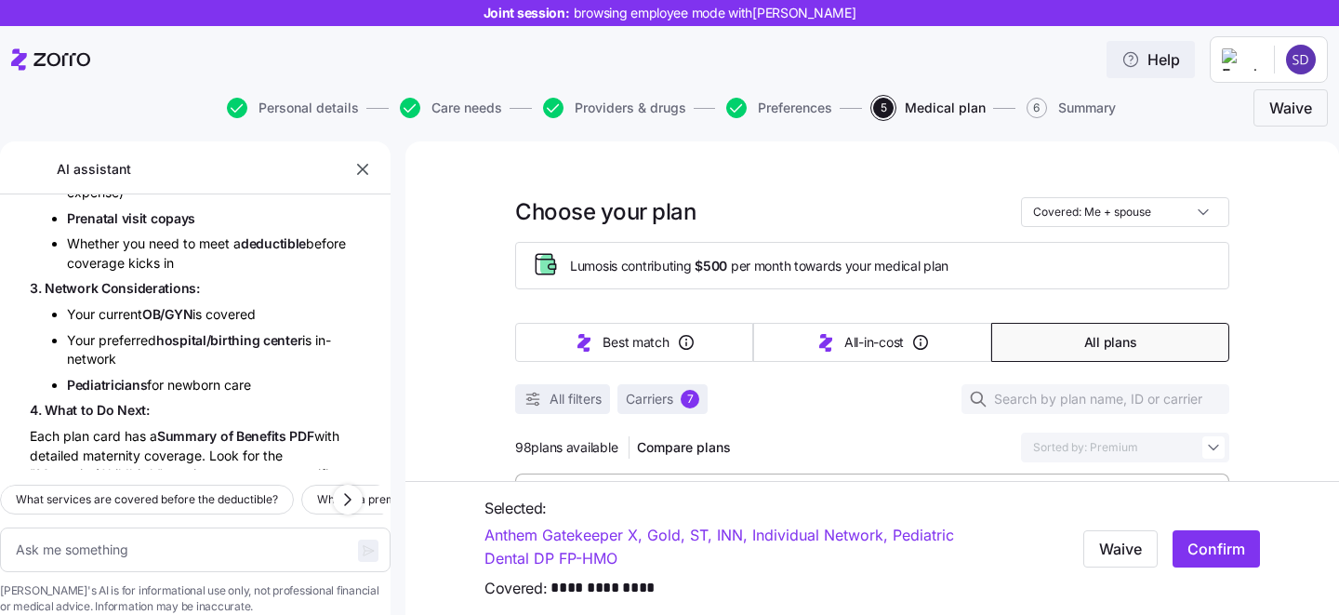
scroll to position [8817, 0]
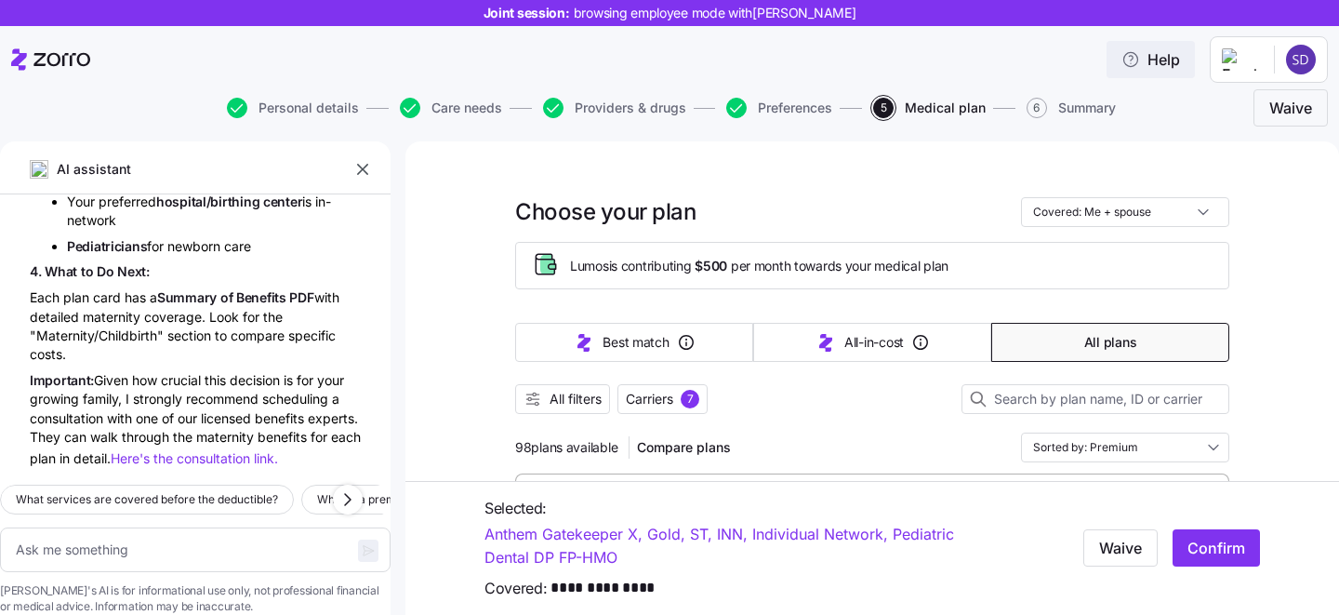
type textarea "x"
click at [360, 167] on icon "button" at bounding box center [362, 169] width 11 height 11
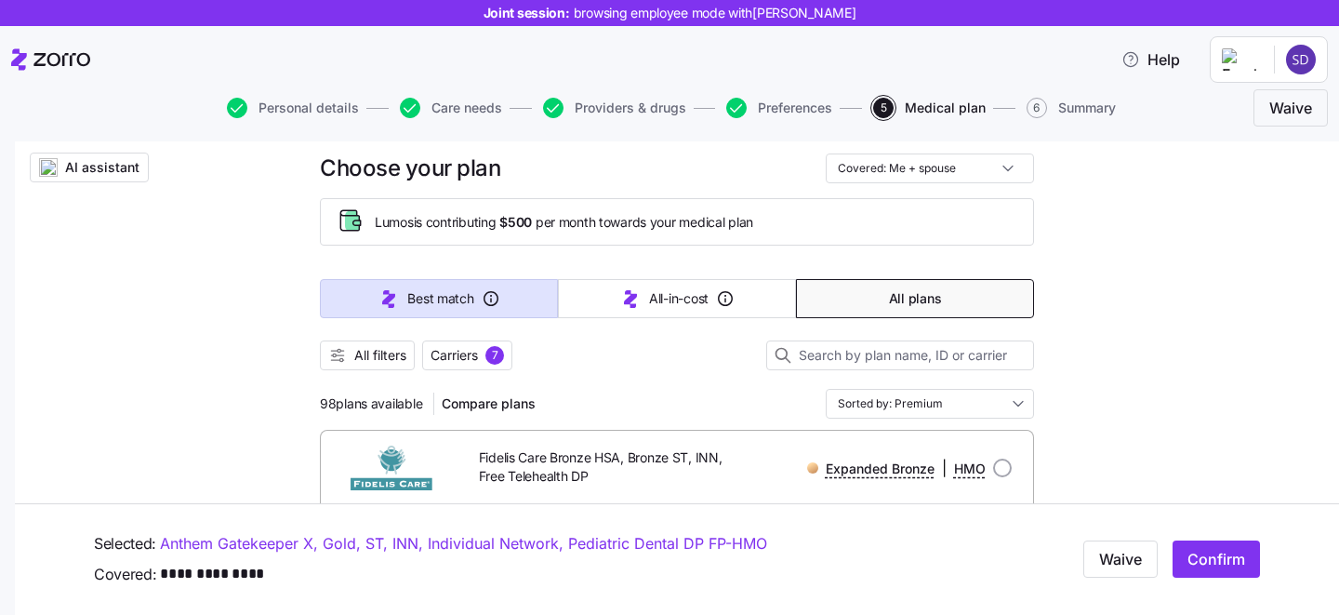
scroll to position [75, 0]
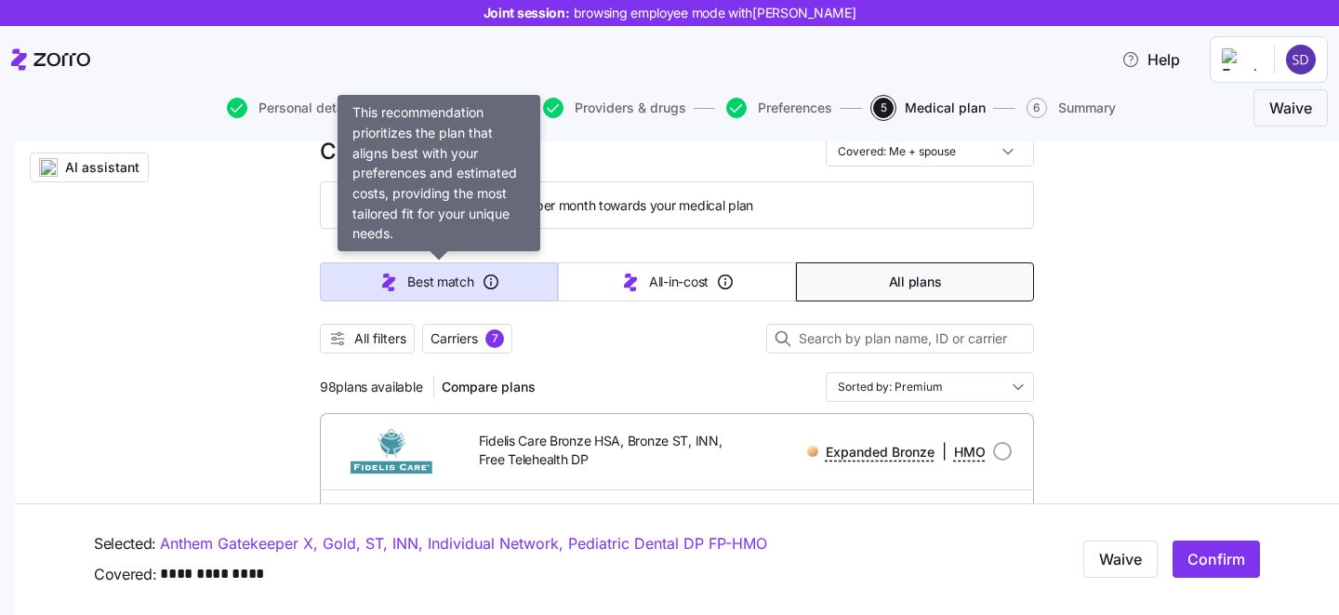
click at [414, 286] on span "Best match" at bounding box center [440, 282] width 66 height 19
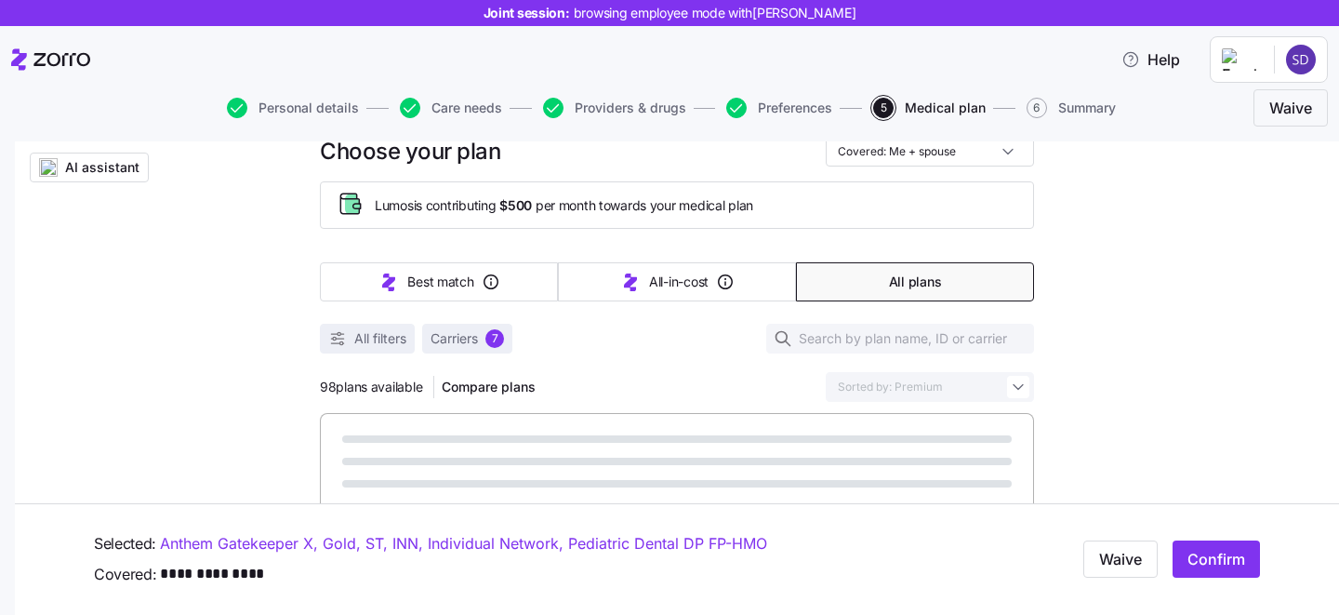
type input "Sorted by: Best match"
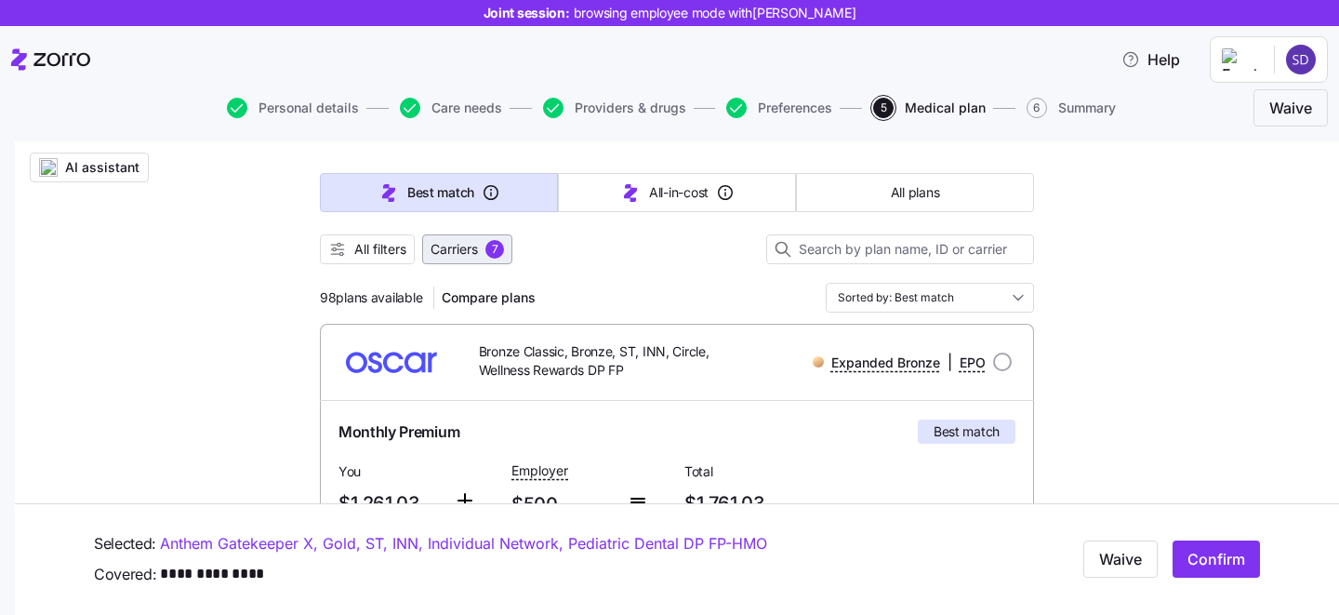
scroll to position [167, 0]
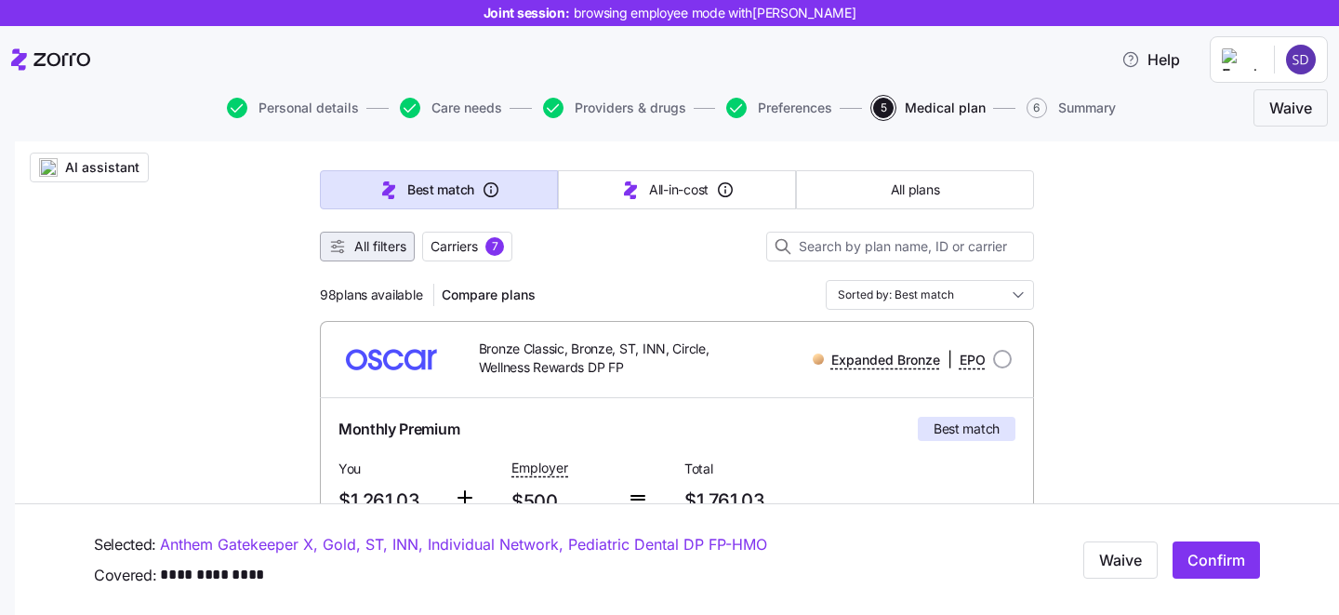
click at [389, 241] on span "All filters" at bounding box center [380, 246] width 52 height 19
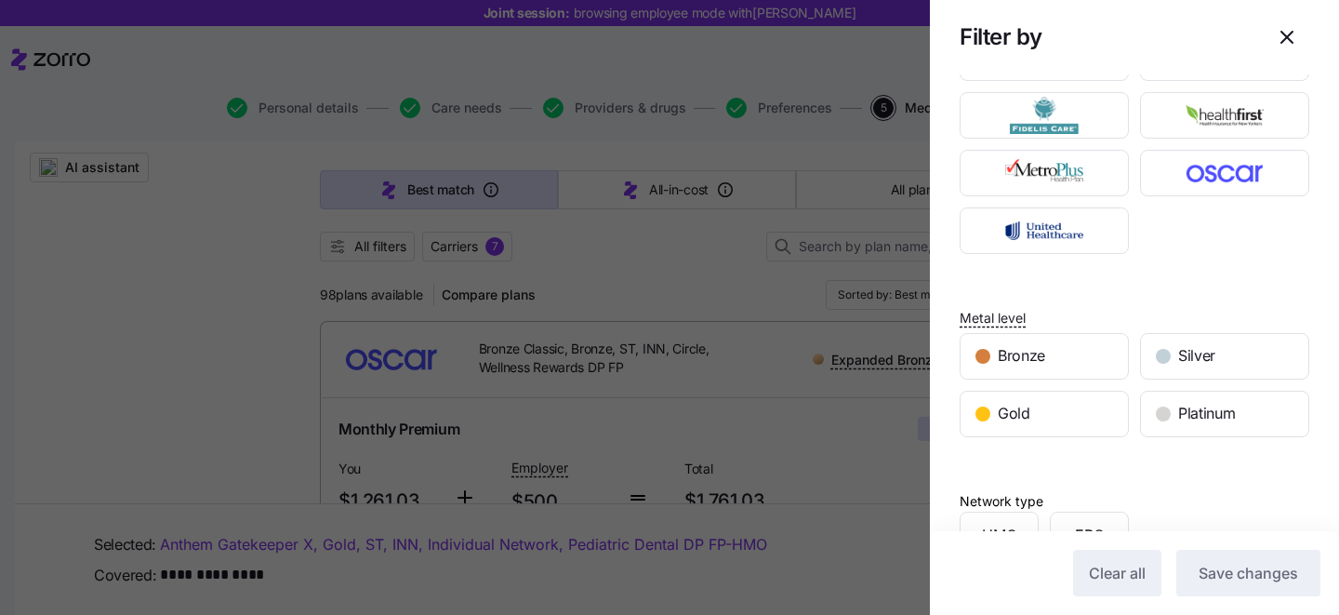
scroll to position [0, 0]
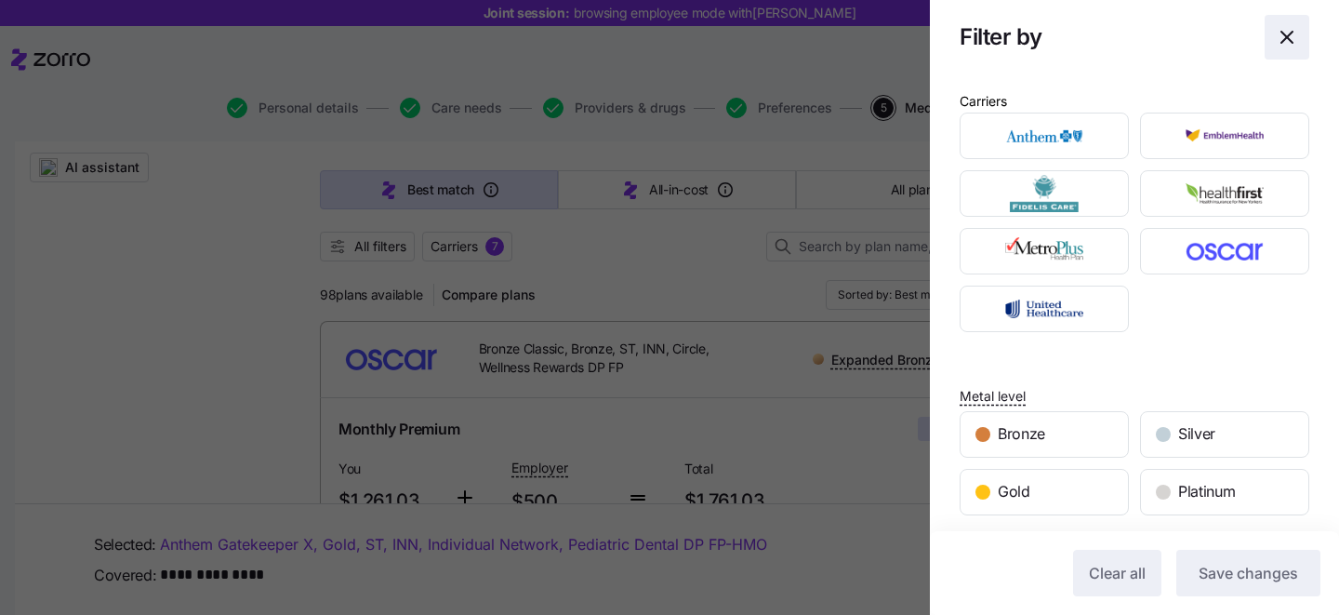
click at [1293, 44] on icon "button" at bounding box center [1287, 37] width 22 height 22
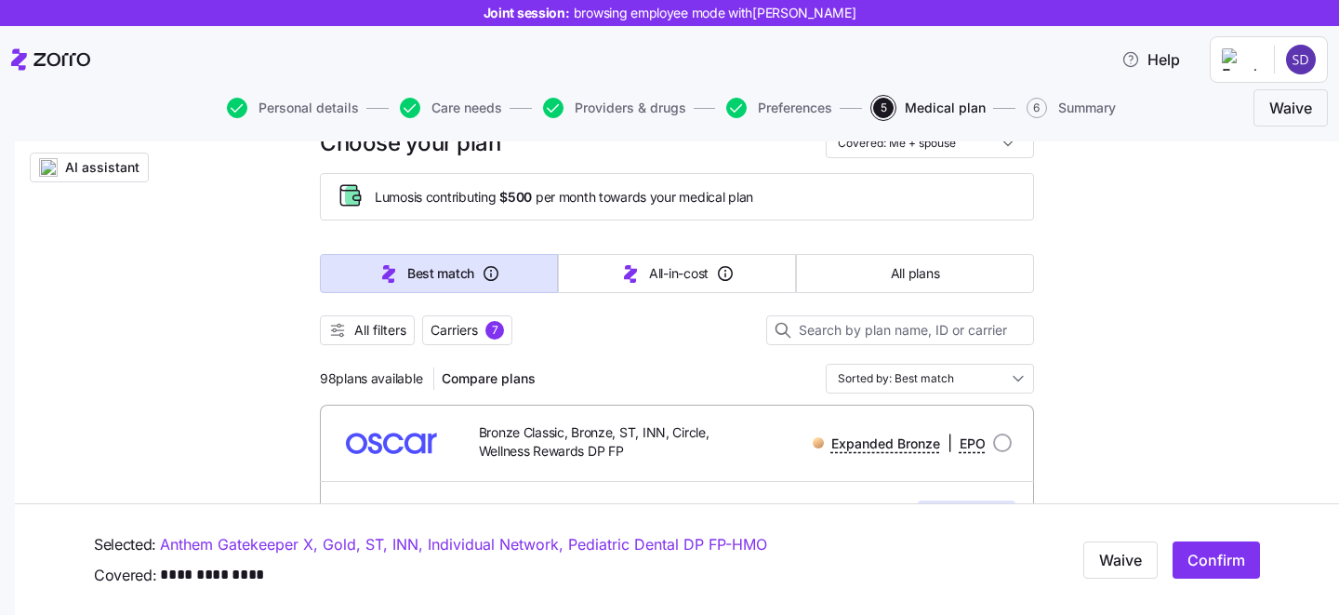
scroll to position [15, 0]
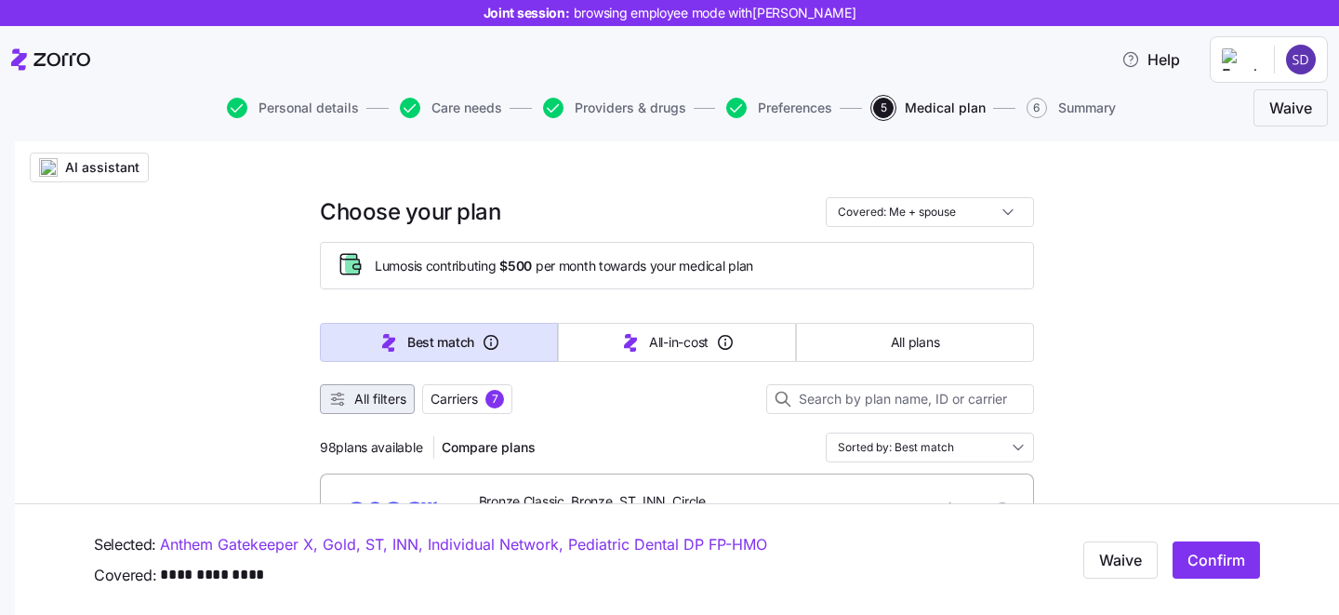
click at [371, 394] on span "All filters" at bounding box center [380, 399] width 52 height 19
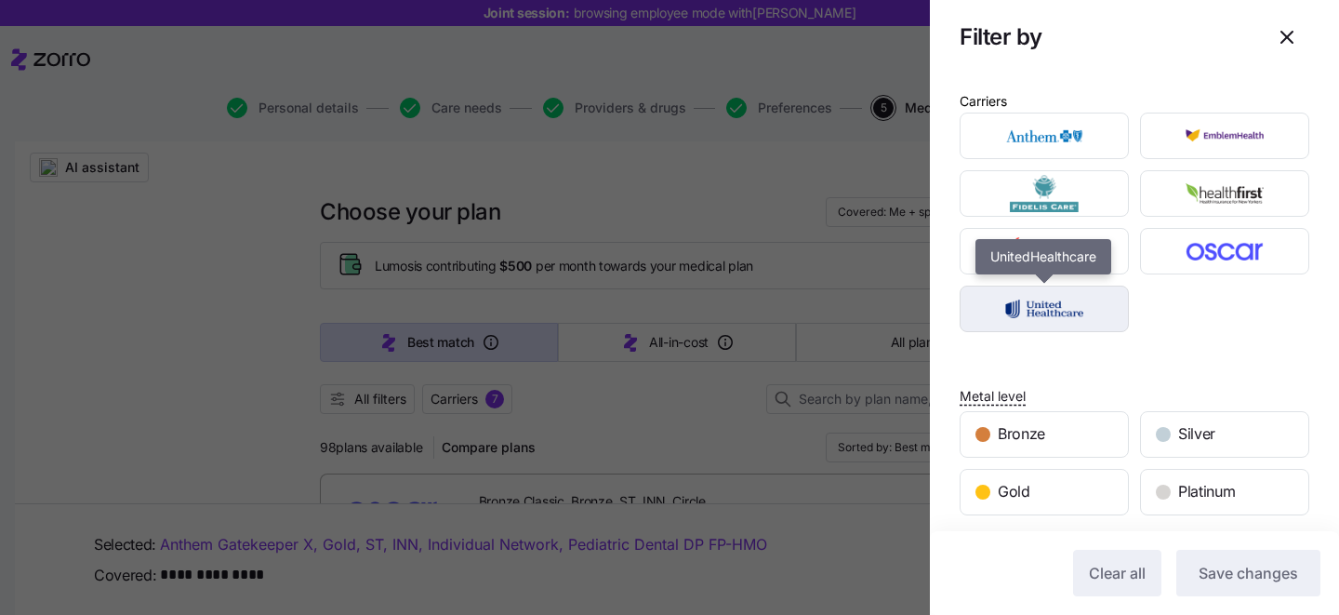
click at [1053, 316] on img "button" at bounding box center [1045, 308] width 137 height 37
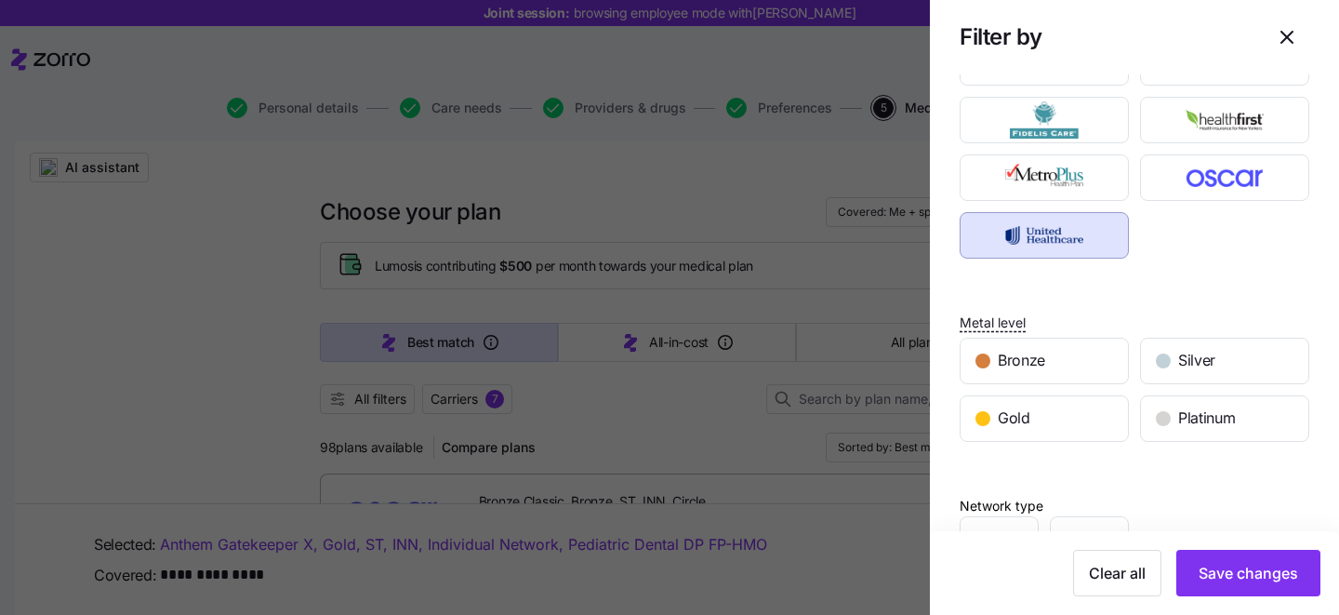
scroll to position [76, 0]
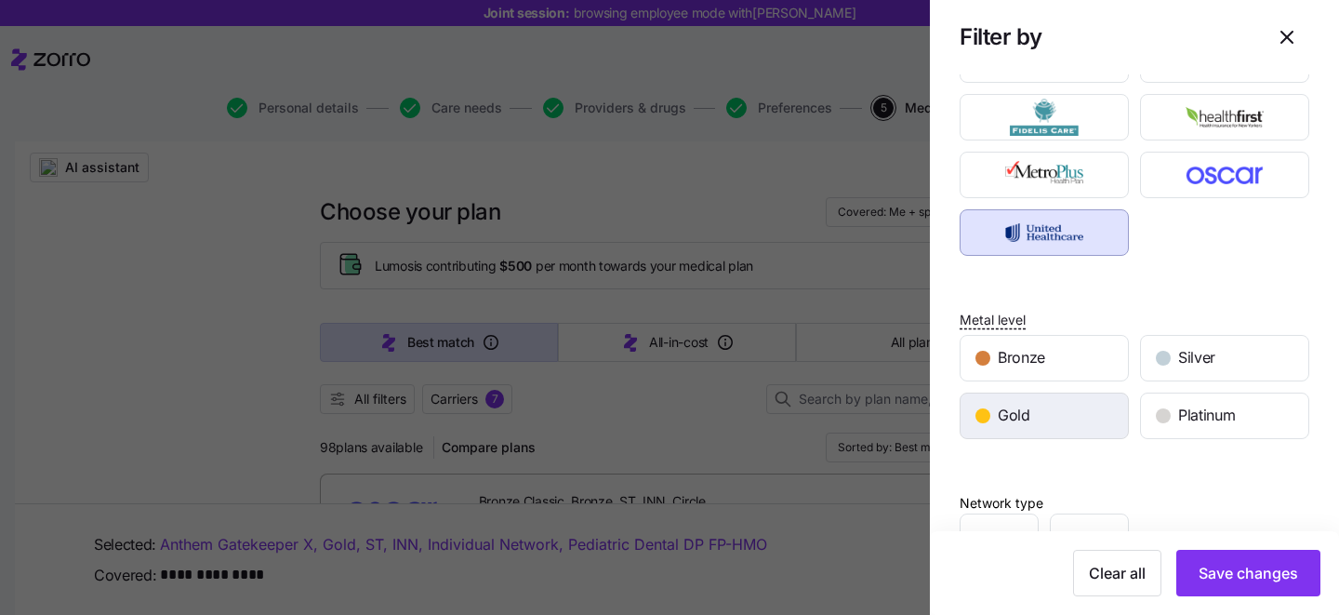
click at [1042, 418] on div "Gold" at bounding box center [1044, 415] width 167 height 45
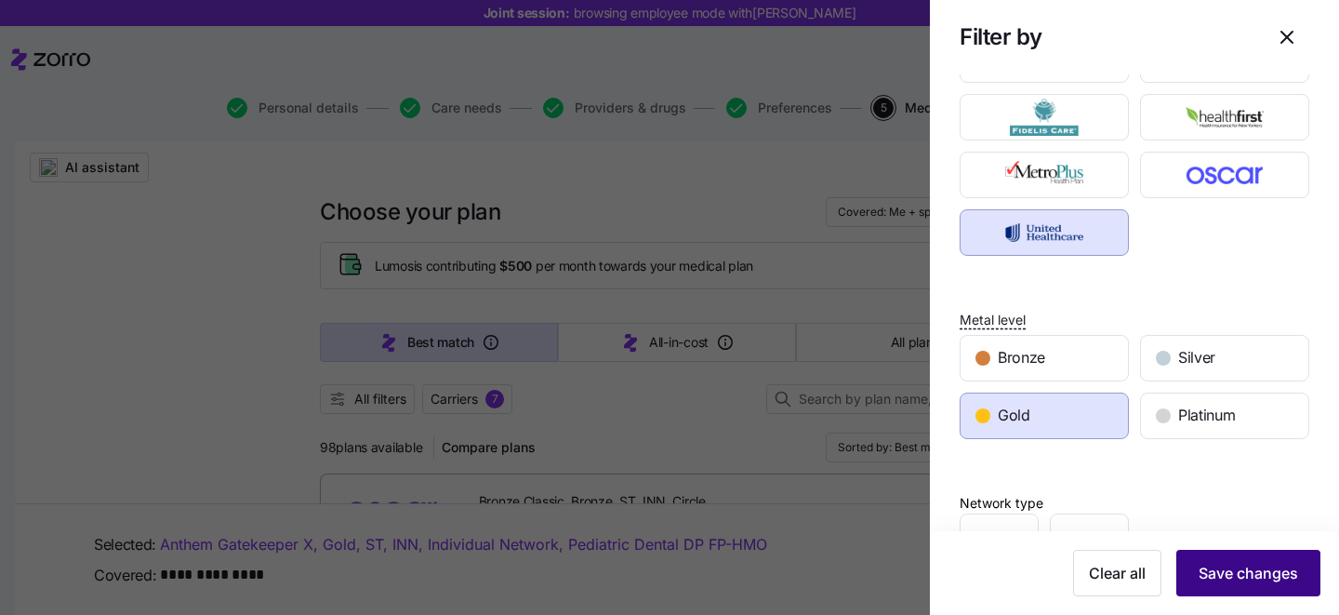
click at [1227, 577] on span "Save changes" at bounding box center [1249, 573] width 100 height 22
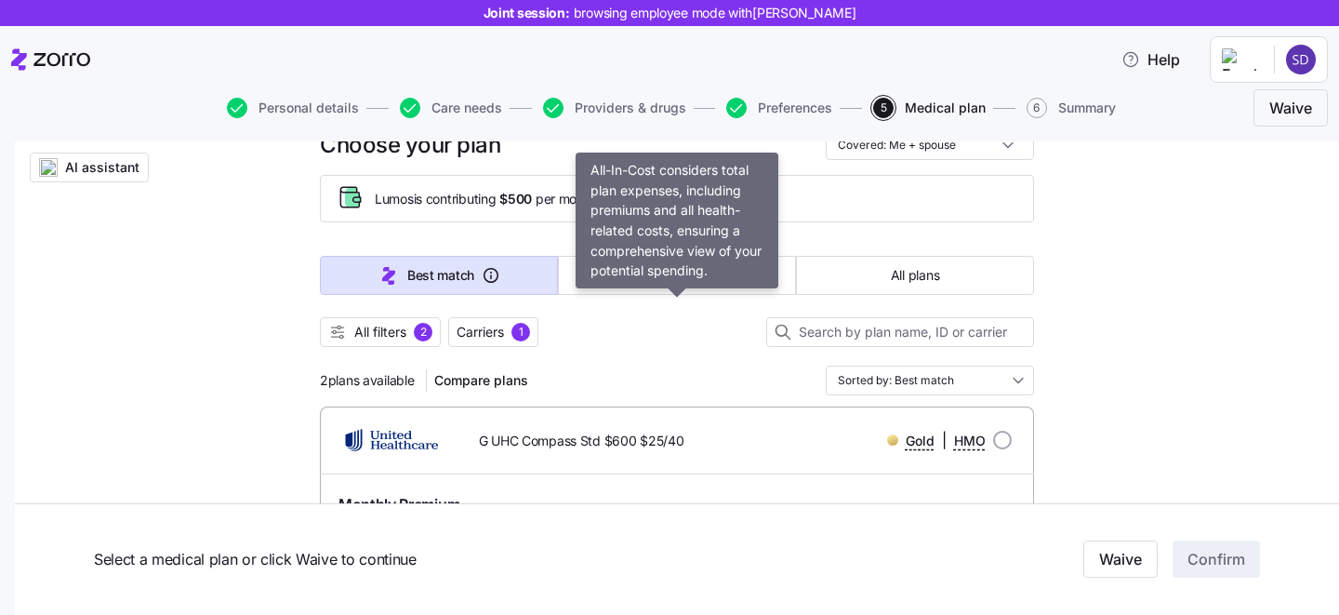
scroll to position [0, 0]
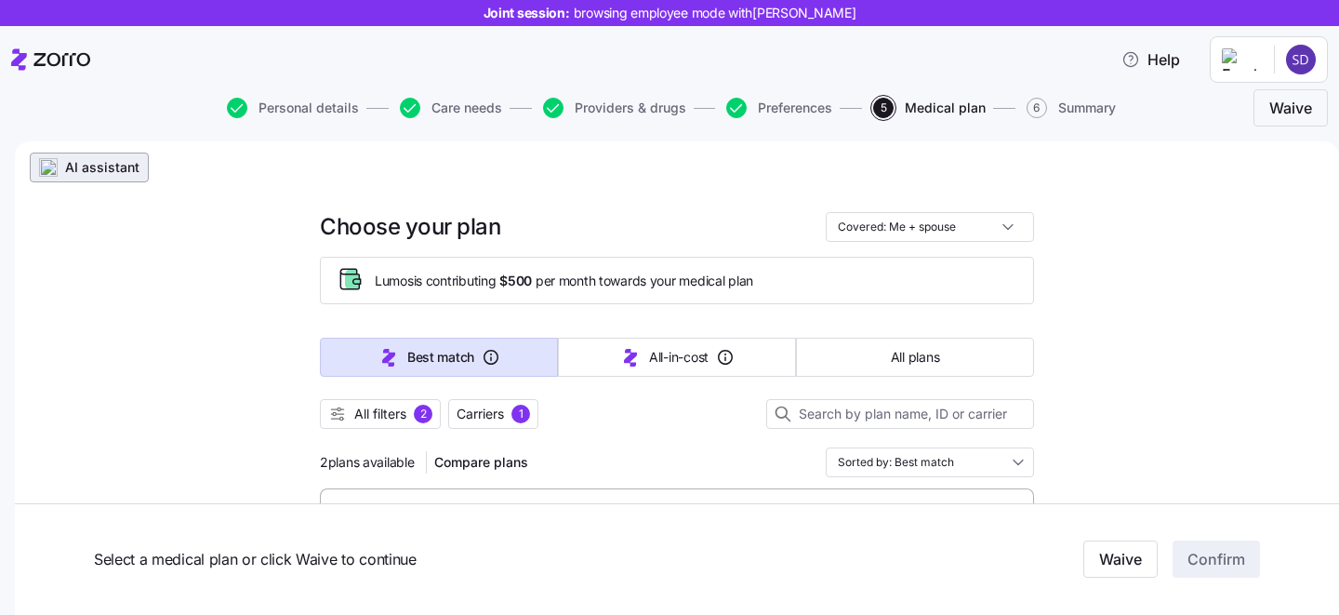
click at [105, 176] on span "AI assistant" at bounding box center [102, 167] width 74 height 19
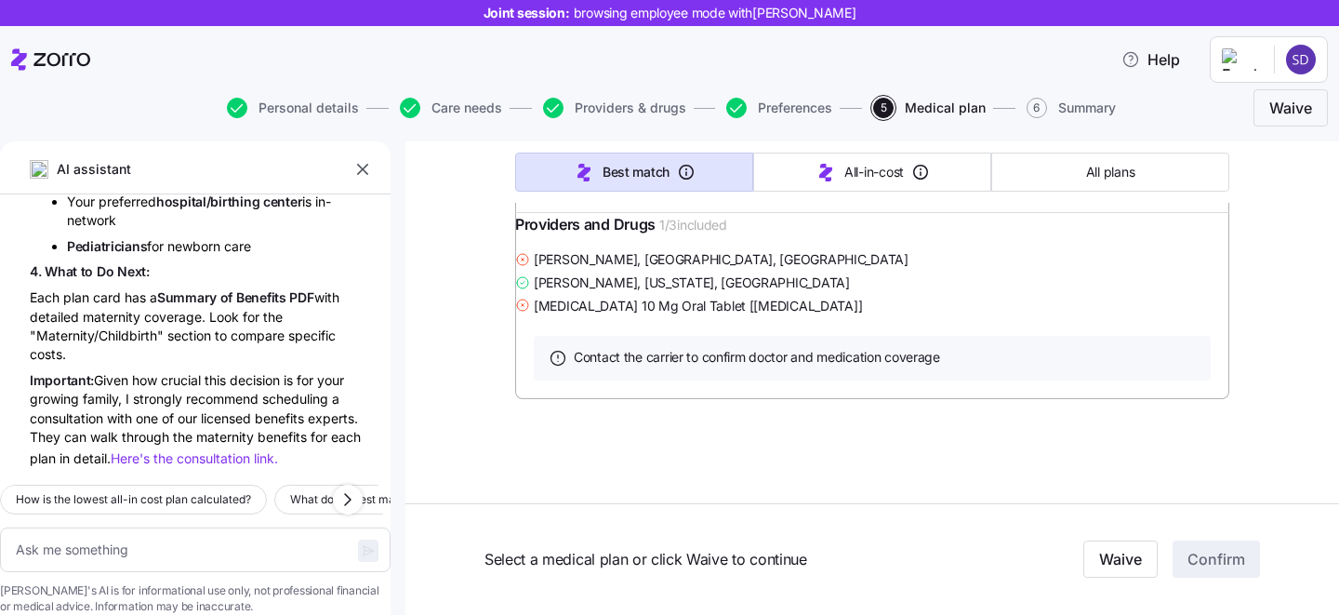
scroll to position [1329, 0]
type textarea "x"
click at [156, 527] on textarea at bounding box center [195, 549] width 391 height 45
type textarea "w"
type textarea "x"
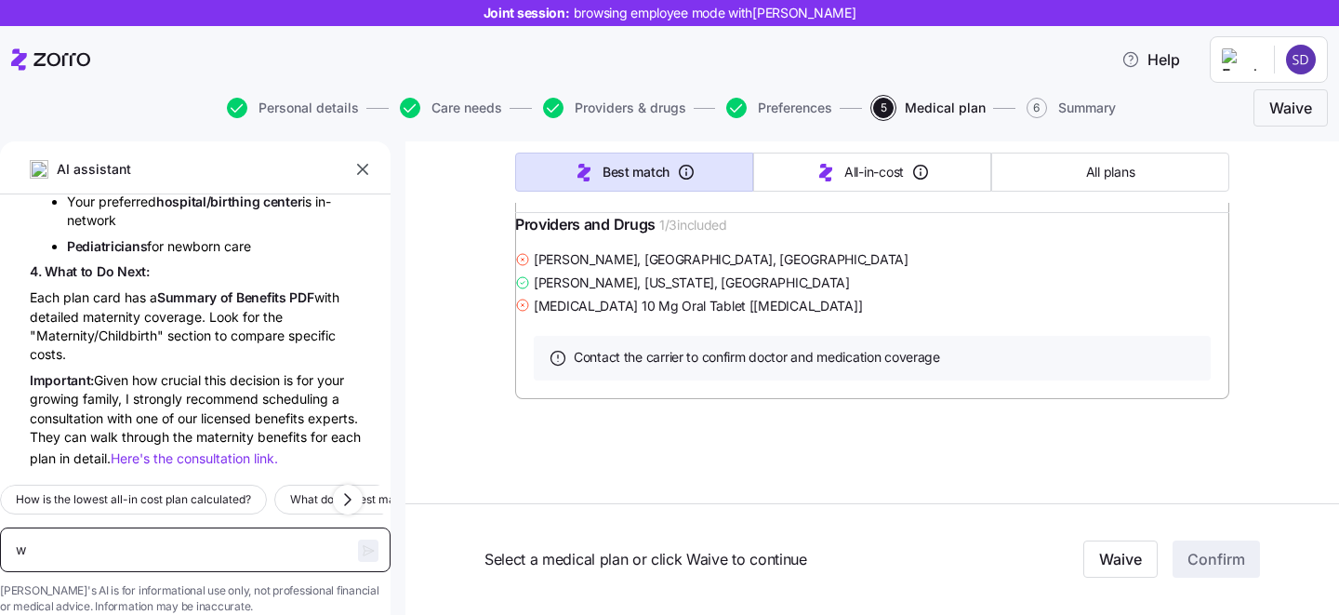
type textarea "wh"
type textarea "x"
type textarea "wha"
type textarea "x"
type textarea "what"
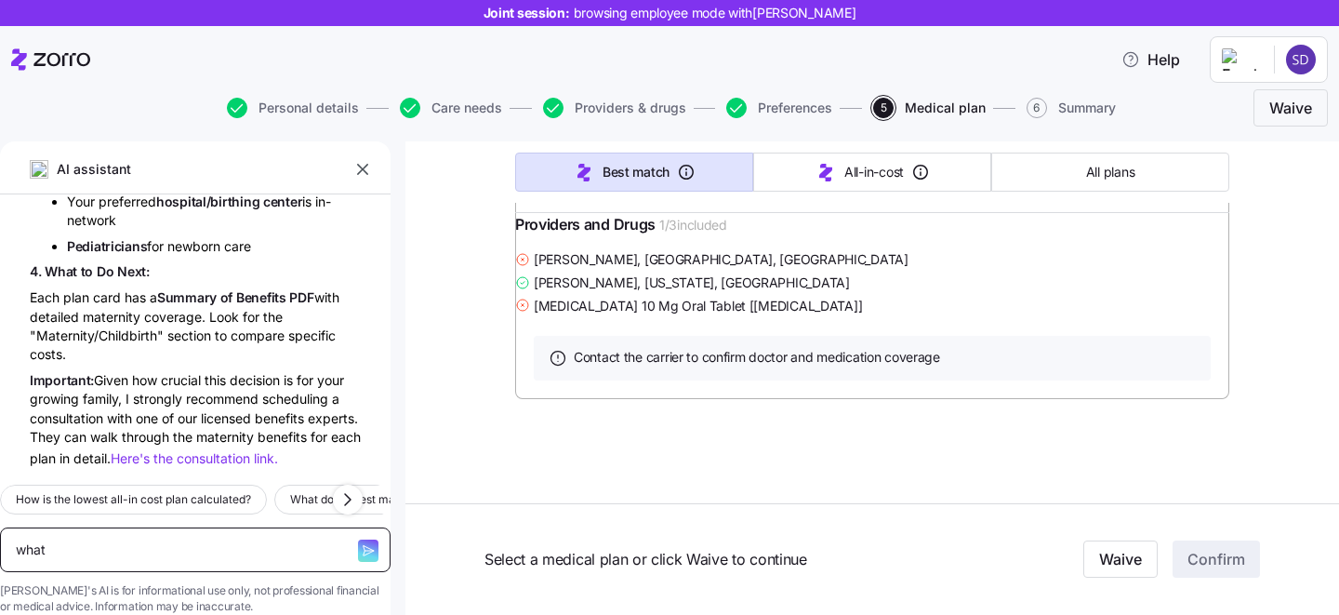
type textarea "x"
type textarea "what is"
type textarea "x"
type textarea "what is"
type textarea "x"
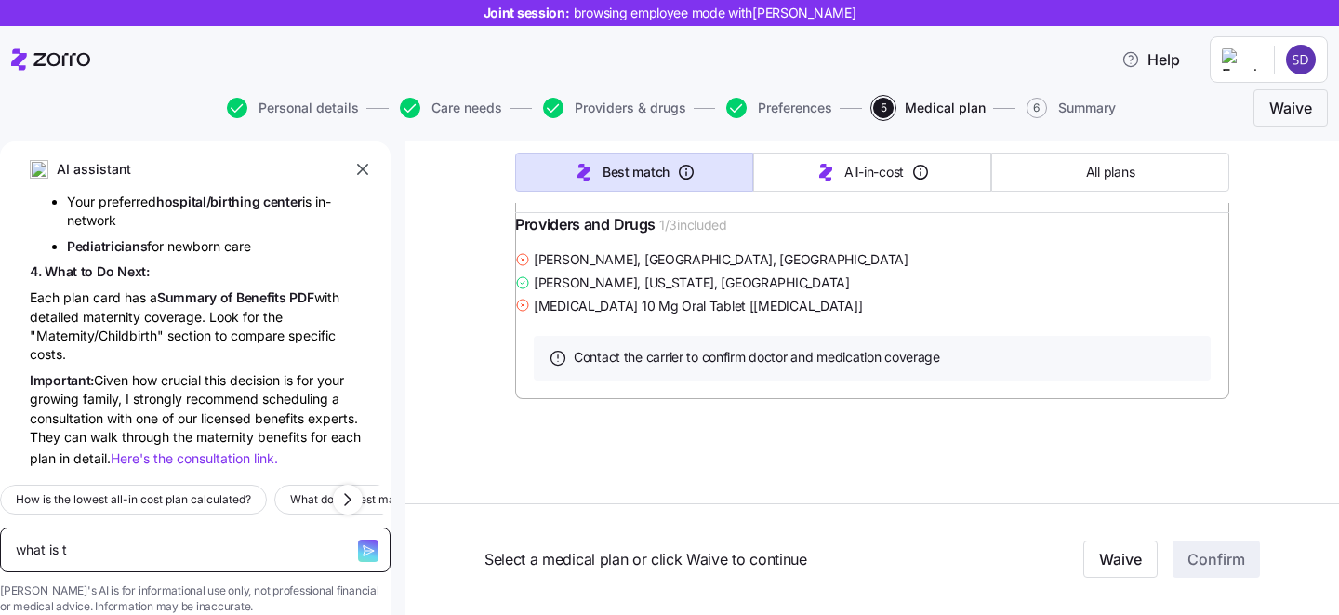
type textarea "what is th"
type textarea "x"
type textarea "what is the"
type textarea "x"
type textarea "what is the d"
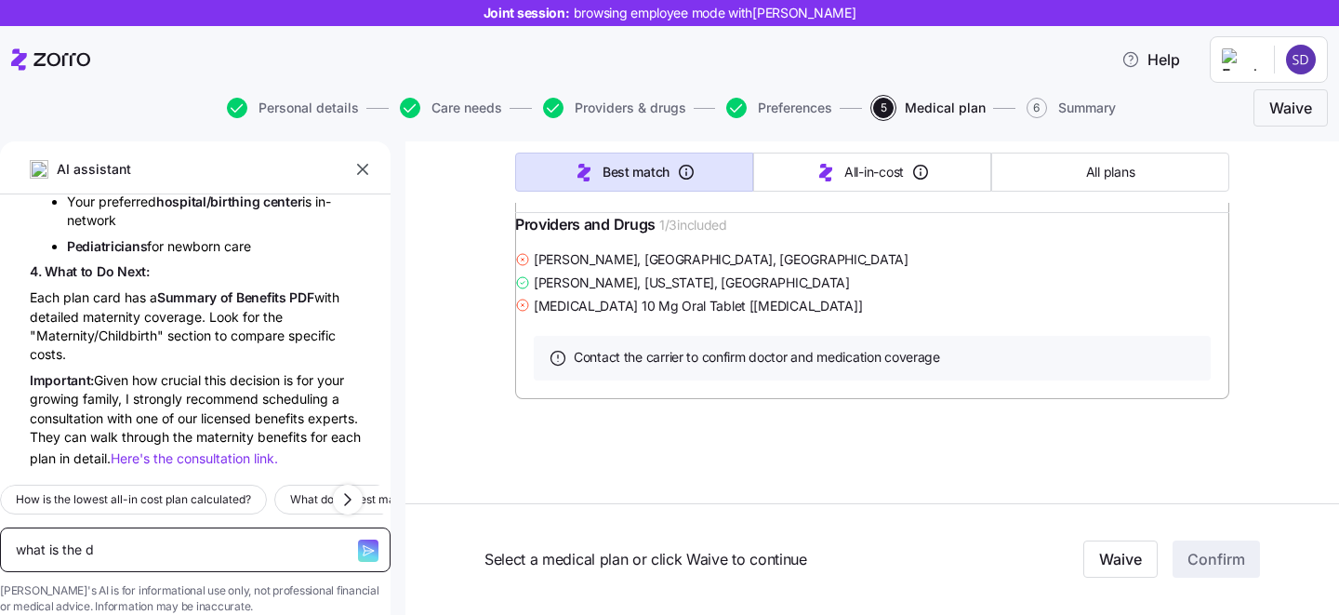
type textarea "x"
type textarea "what is the di"
type textarea "x"
type textarea "what is the diff"
type textarea "x"
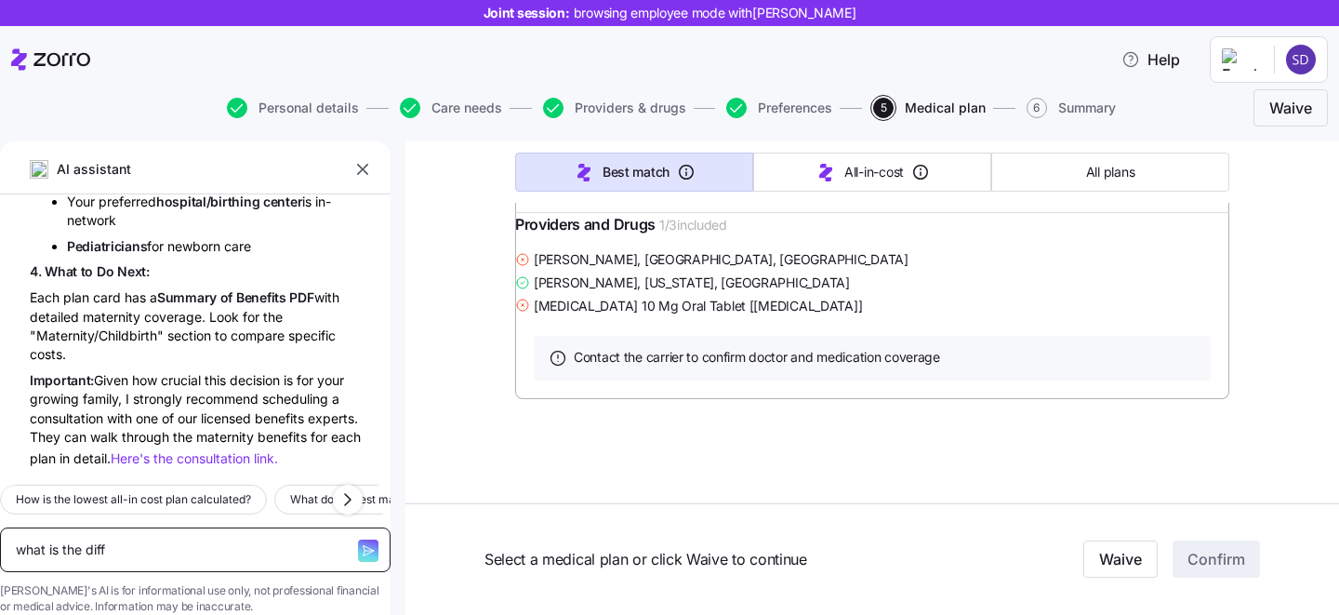
type textarea "what is the diffe"
type textarea "x"
type textarea "what is the differ"
type textarea "x"
type textarea "what is the differen"
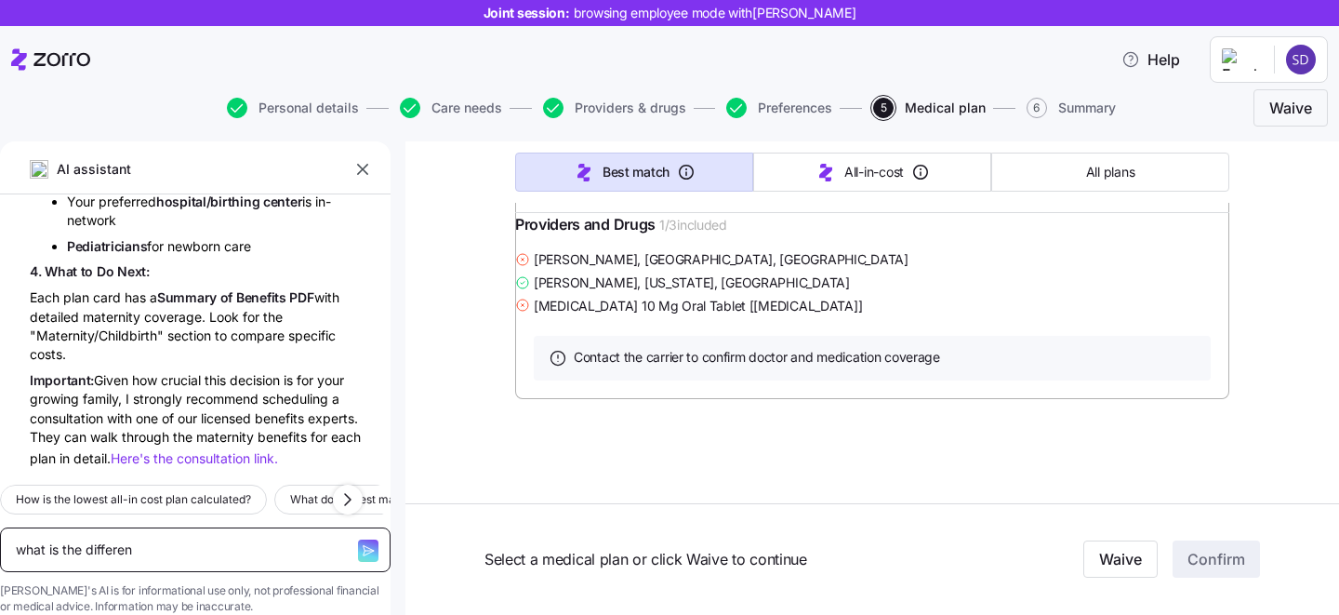
type textarea "x"
type textarea "what is the differenc"
type textarea "x"
type textarea "what is the difference"
type textarea "x"
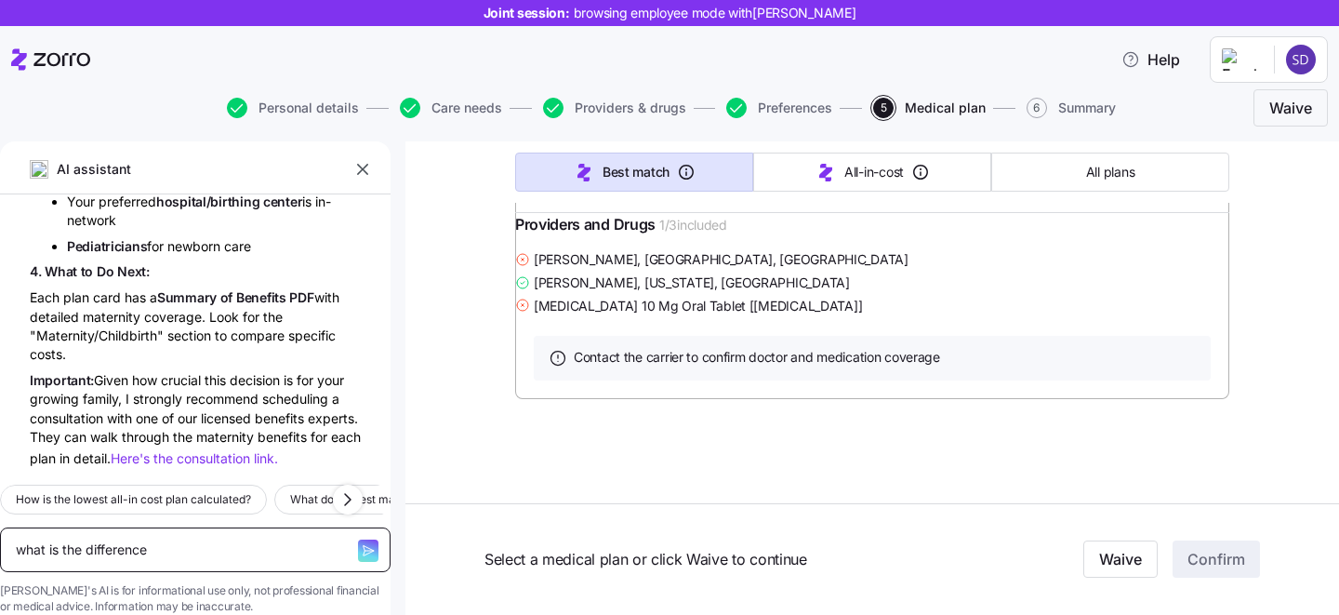
type textarea "what is the difference b"
type textarea "x"
type textarea "what is the difference be"
type textarea "x"
type textarea "what is the difference bet"
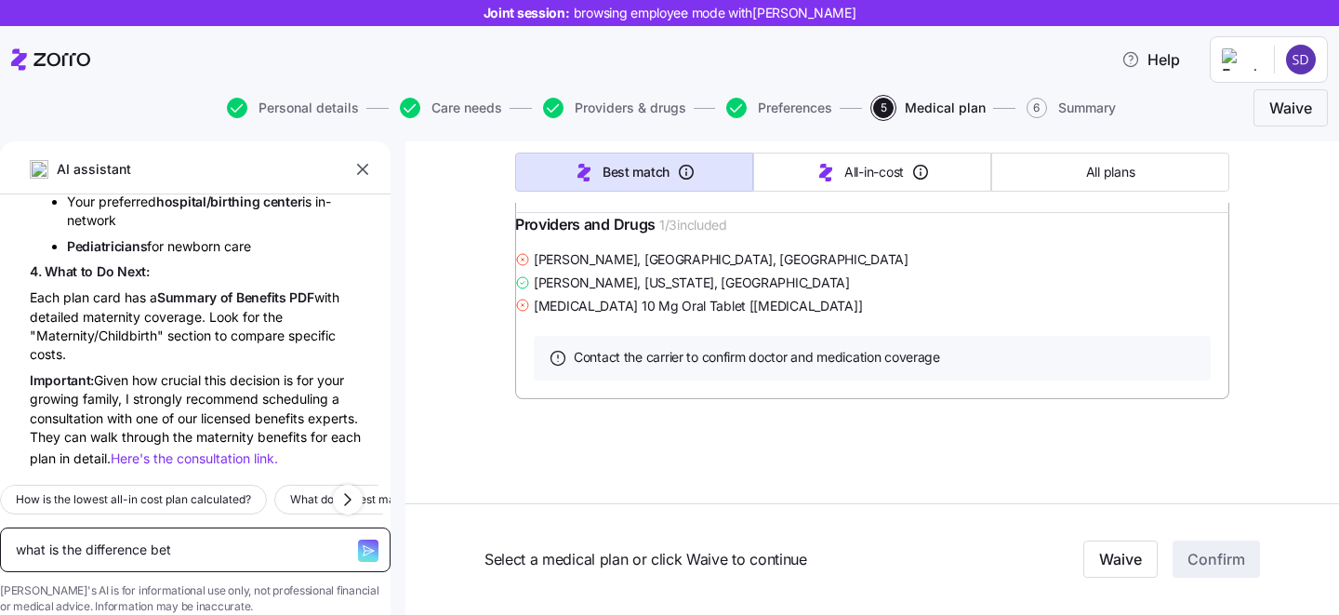
type textarea "x"
type textarea "what is the difference betwe"
type textarea "x"
type textarea "what is the difference betwee"
type textarea "x"
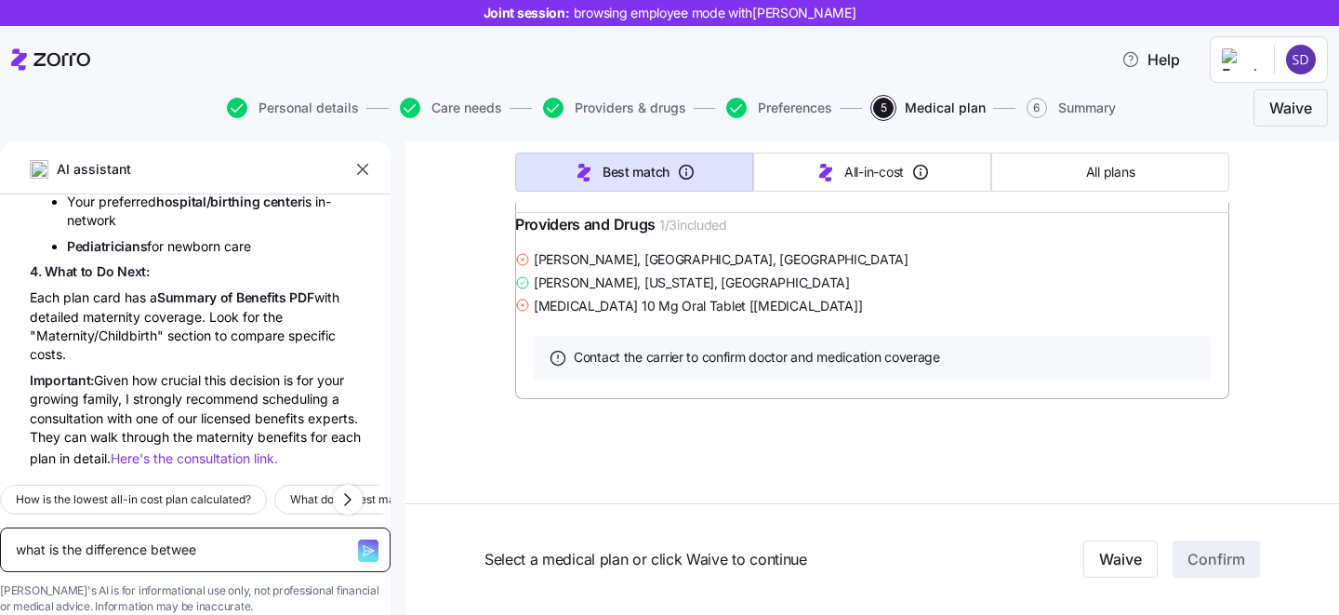
type textarea "what is the difference between"
type textarea "x"
type textarea "what is the difference between"
type textarea "x"
type textarea "what is the difference between in"
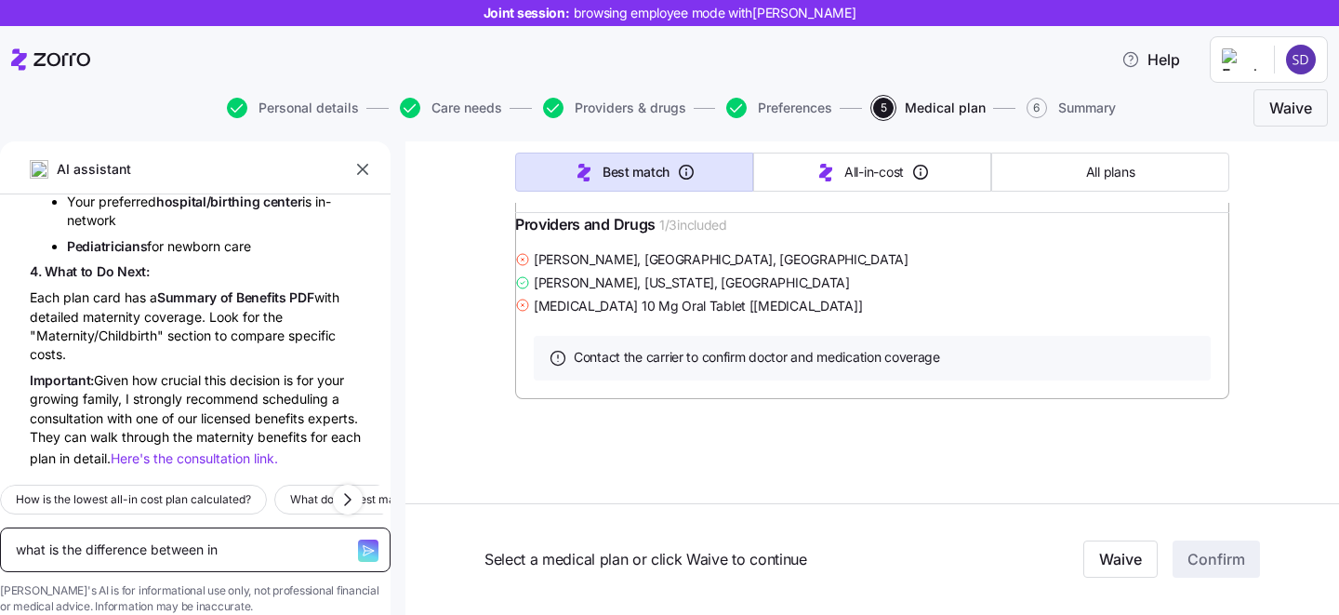
type textarea "x"
type textarea "what is the difference between inp"
type textarea "x"
type textarea "what is the difference between inpa"
type textarea "x"
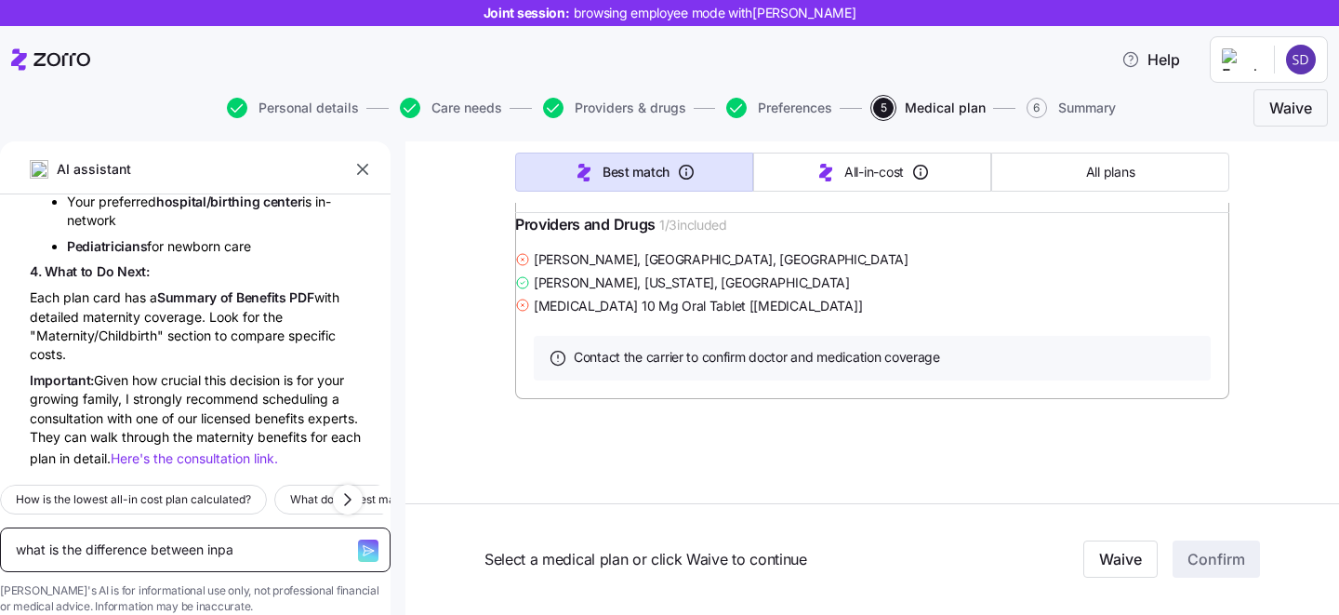
type textarea "what is the difference between inpat"
type textarea "x"
type textarea "what is the difference between inpati"
type textarea "x"
type textarea "what is the difference between inpatie"
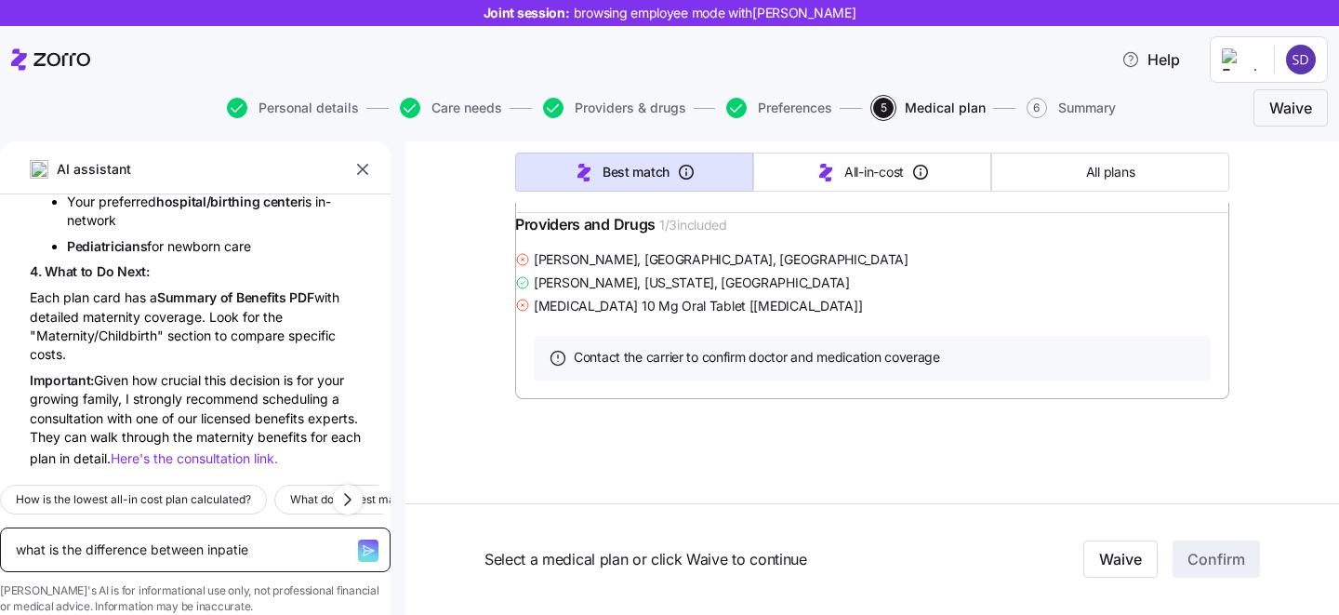
type textarea "x"
type textarea "what is the difference between inpatien"
type textarea "x"
type textarea "what is the difference between inpatient"
type textarea "x"
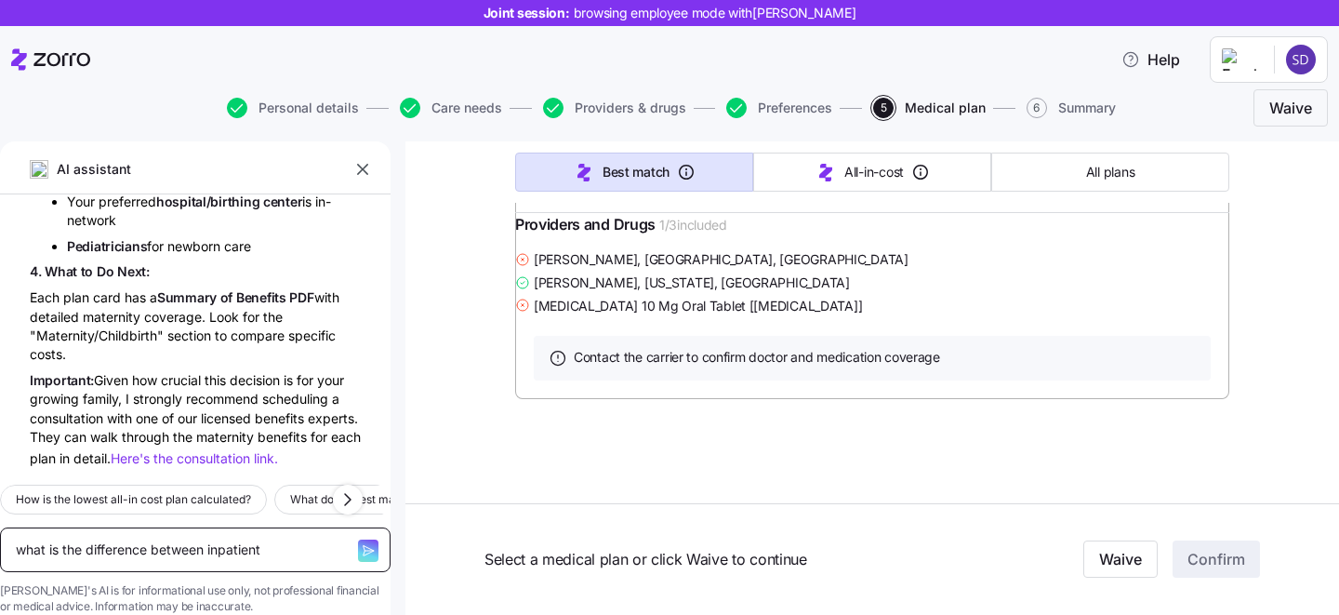
type textarea "what is the difference between inpatient"
type textarea "x"
type textarea "what is the difference between inpatient and"
type textarea "x"
type textarea "what is the difference between inpatient and"
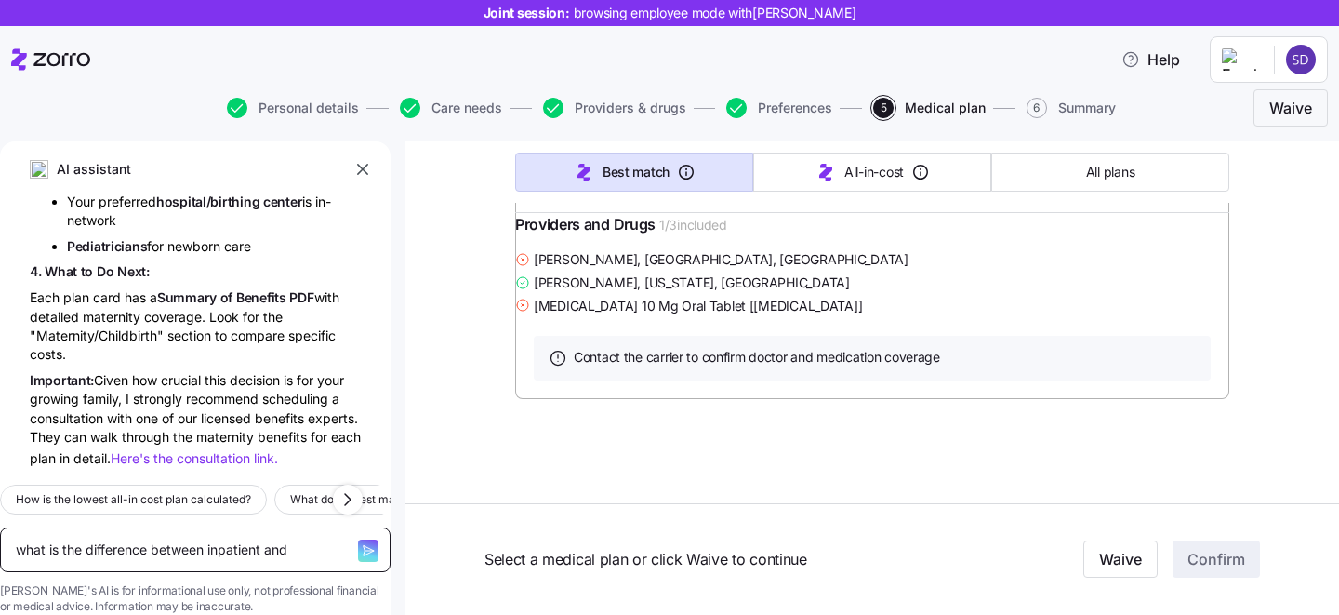
type textarea "x"
type textarea "what is the difference between inpatient and out"
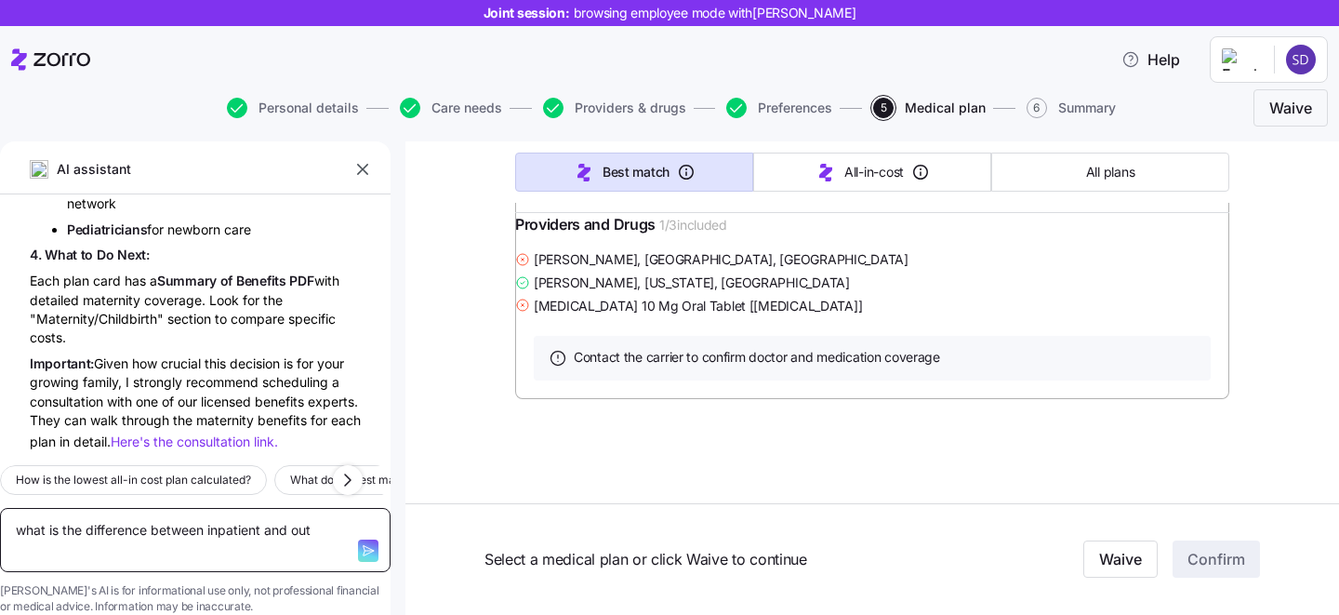
type textarea "x"
type textarea "what is the difference between inpatient and outp"
type textarea "x"
type textarea "what is the difference between inpatient and outpati"
type textarea "x"
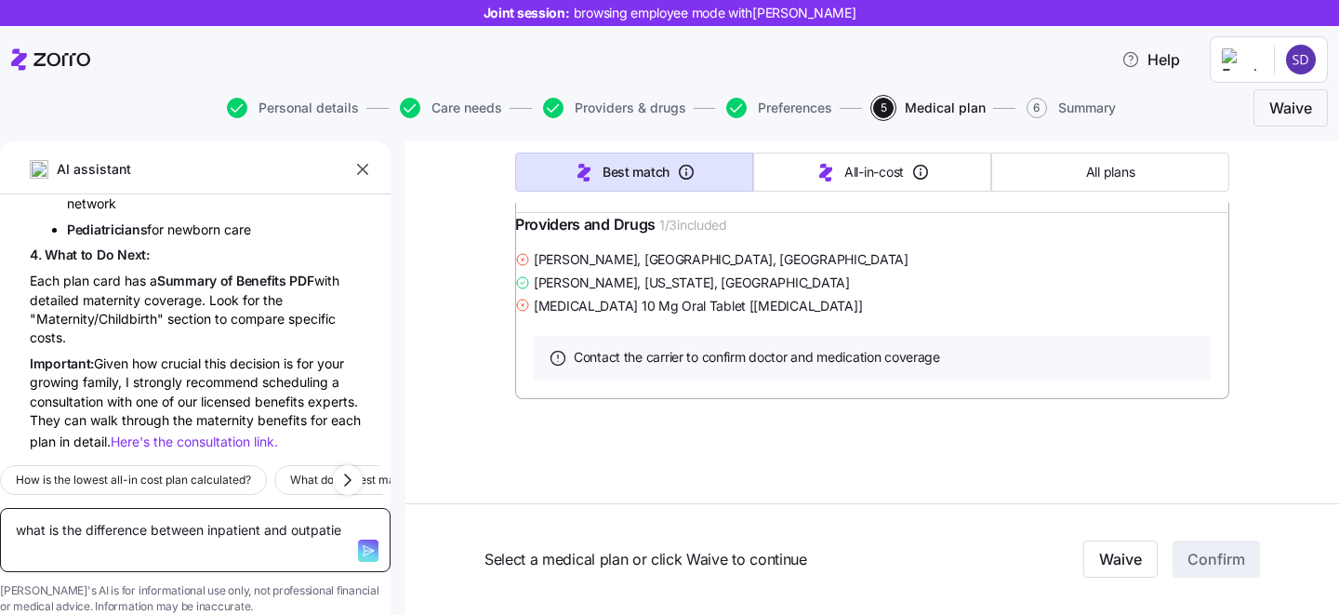
type textarea "what is the difference between inpatient and outpatien"
type textarea "x"
type textarea "what is the difference between inpatient and outpatient"
type textarea "x"
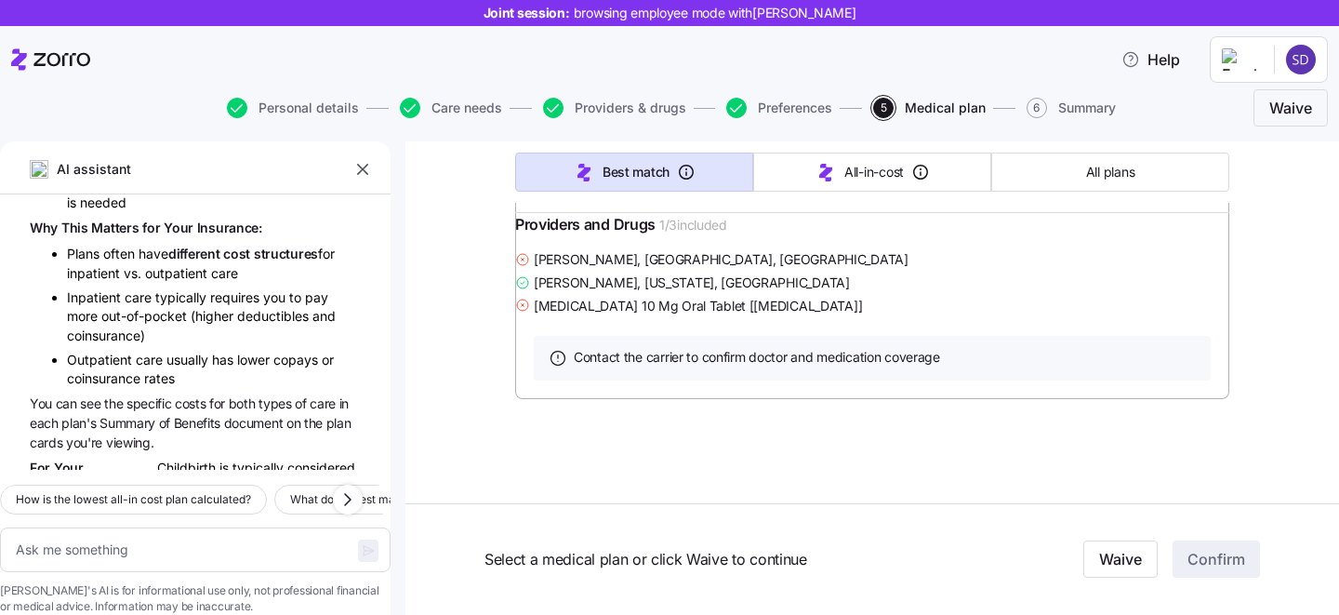
scroll to position [9625, 0]
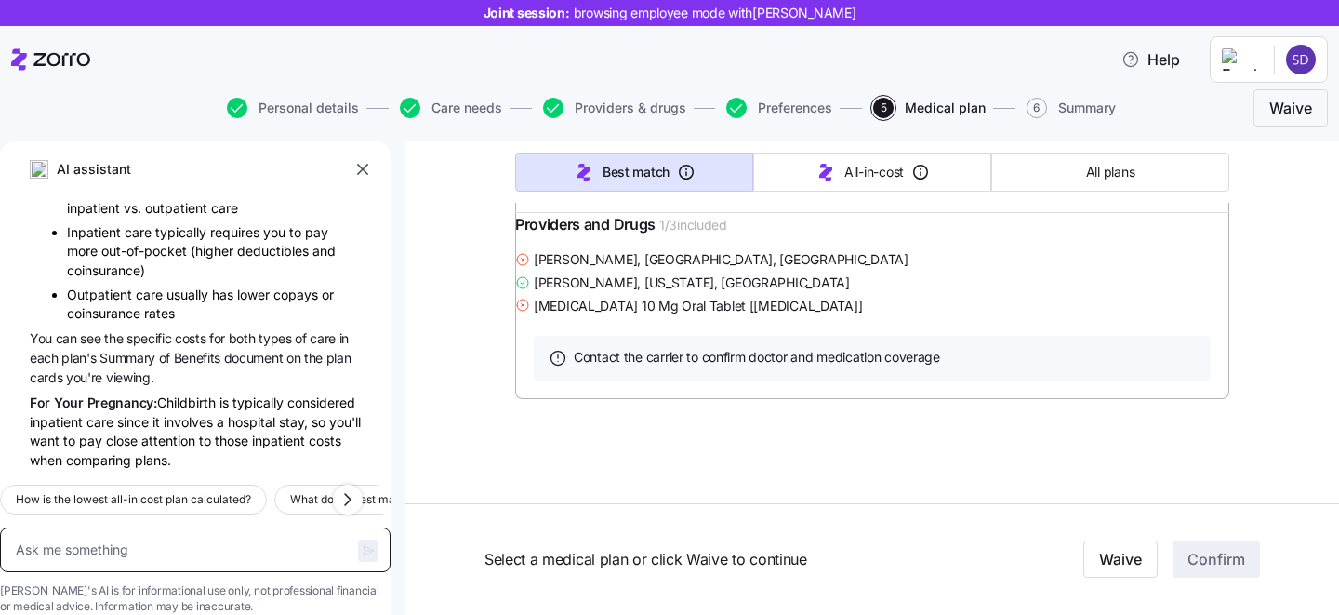
click at [163, 527] on textarea at bounding box center [195, 549] width 391 height 45
click at [364, 177] on icon "button" at bounding box center [362, 169] width 19 height 19
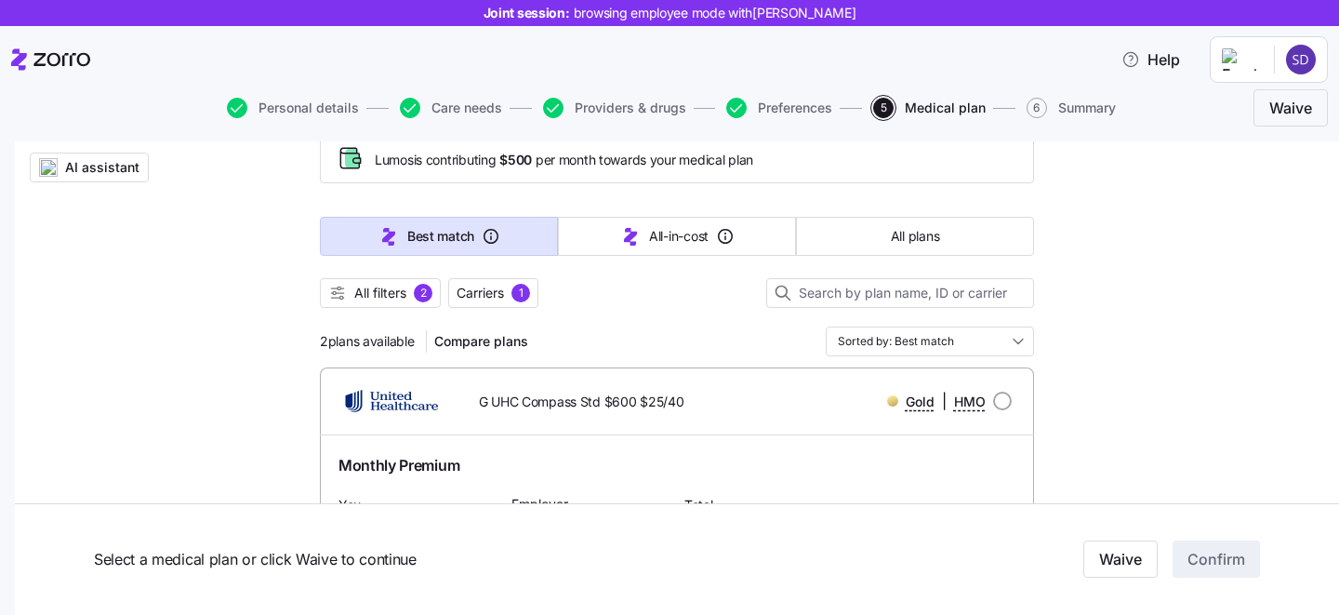
scroll to position [0, 0]
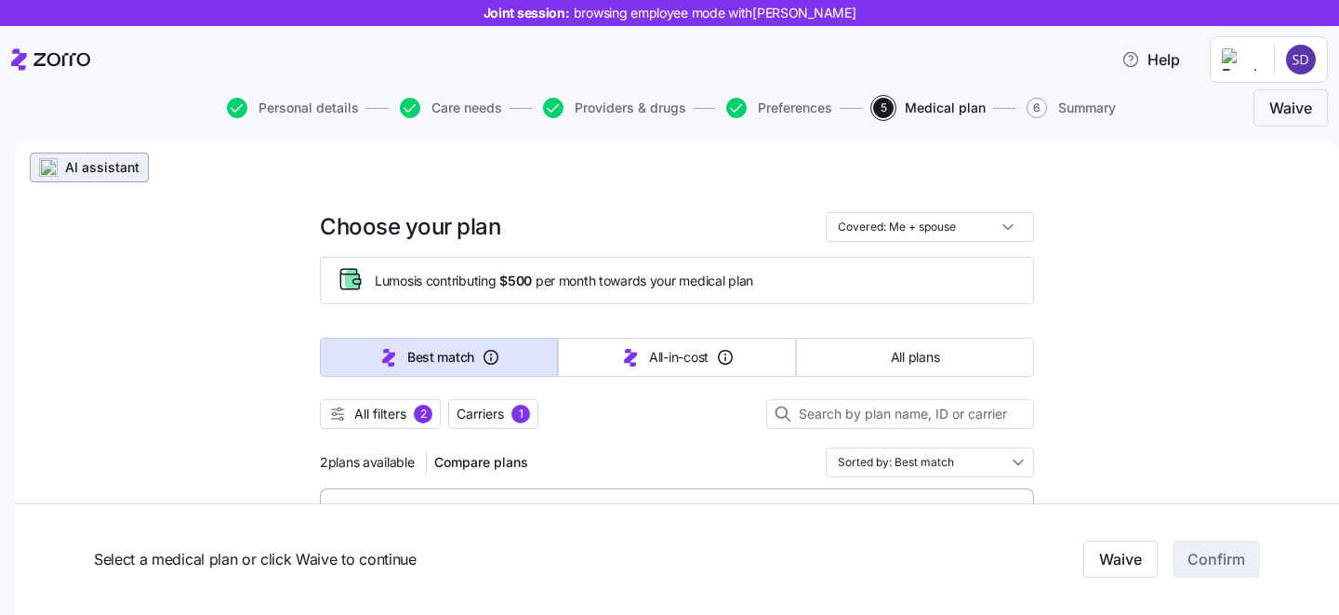
click at [96, 162] on span "AI assistant" at bounding box center [102, 167] width 74 height 19
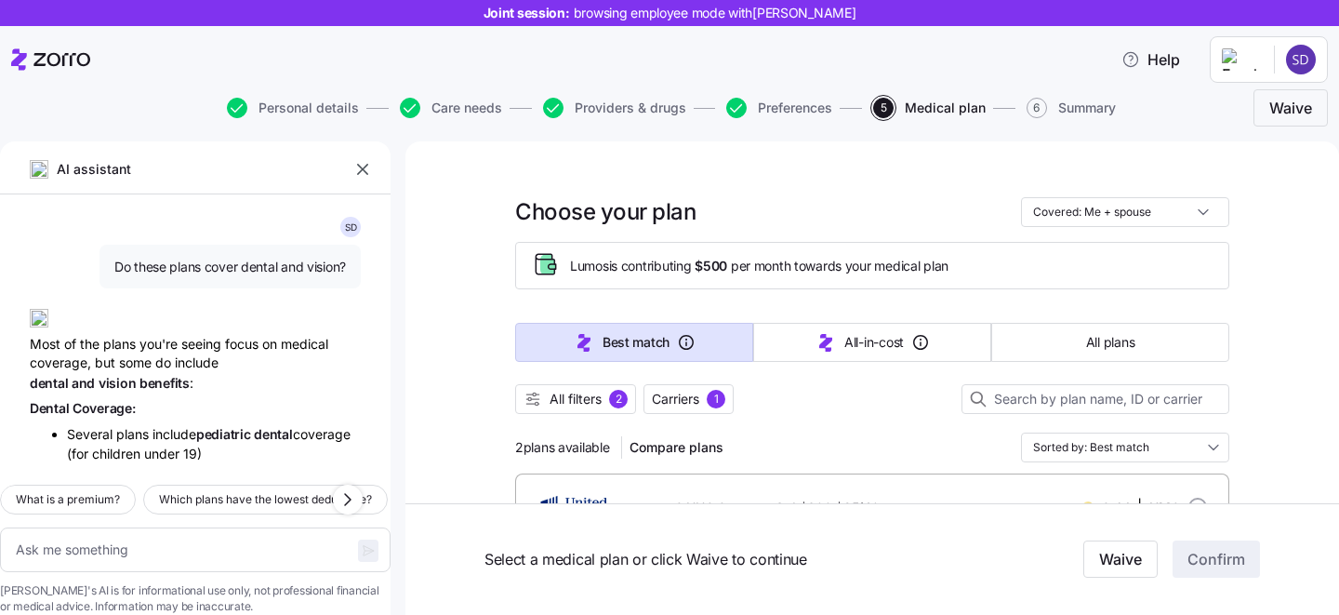
type textarea "x"
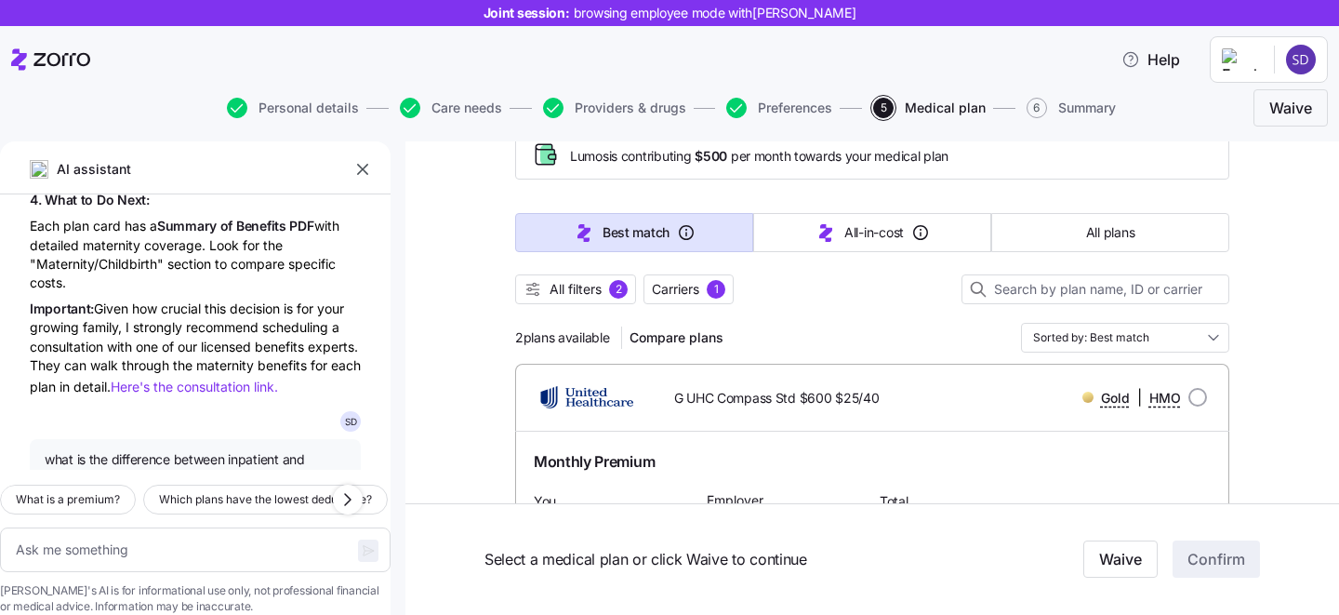
scroll to position [8875, 0]
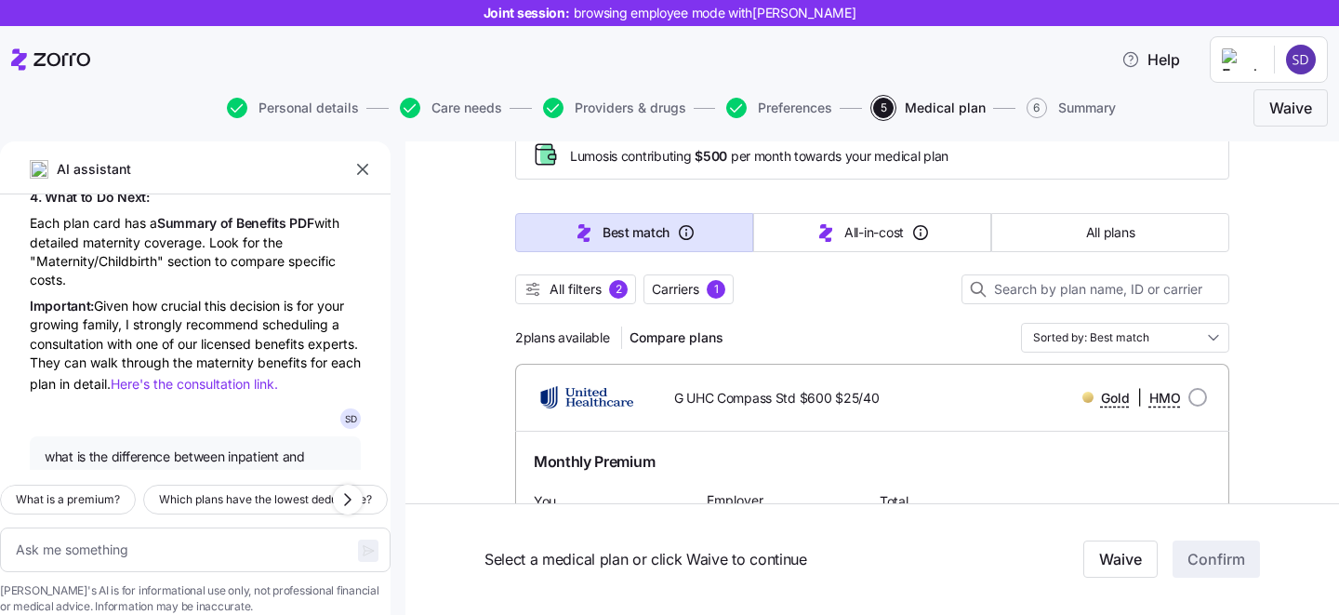
click at [370, 170] on icon "button" at bounding box center [362, 169] width 19 height 19
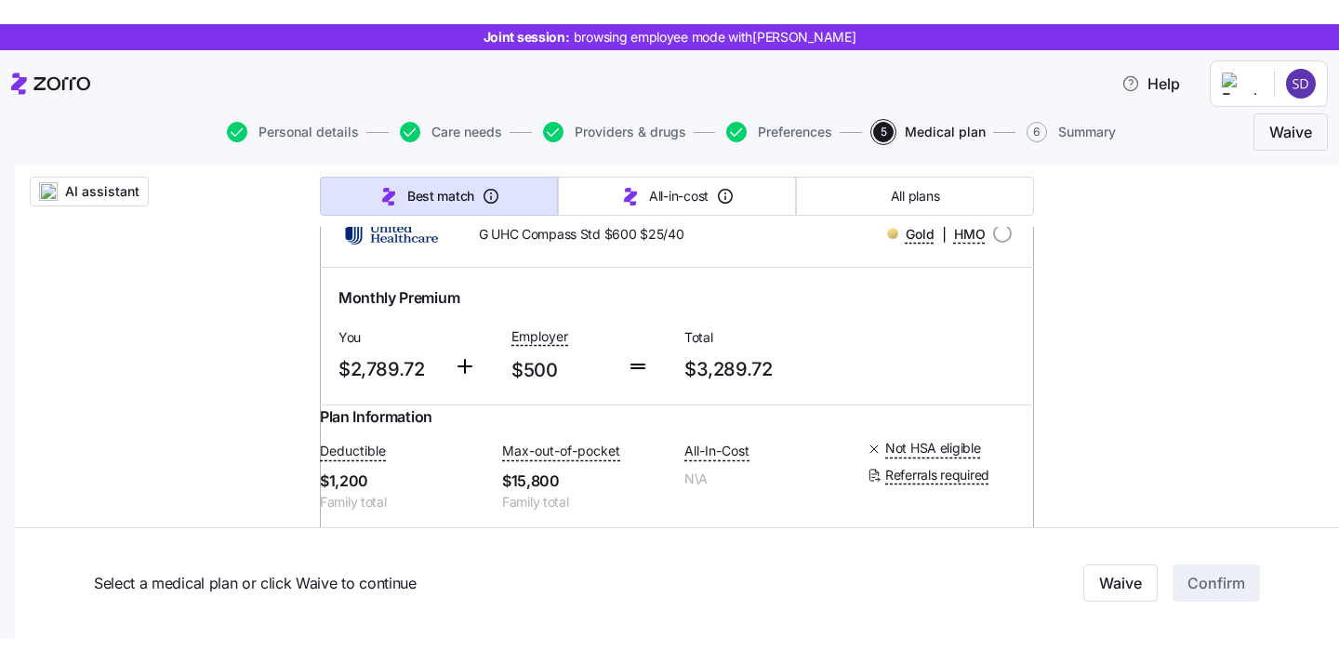
scroll to position [262, 0]
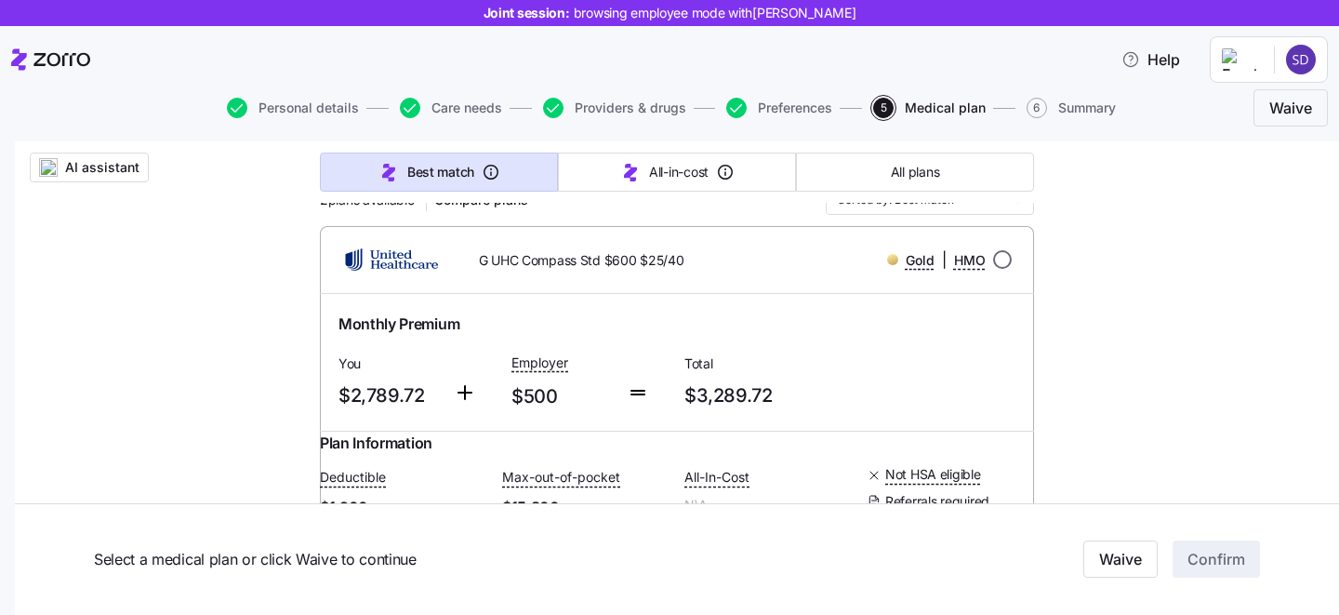
click at [999, 255] on input "radio" at bounding box center [1002, 259] width 19 height 19
radio input "true"
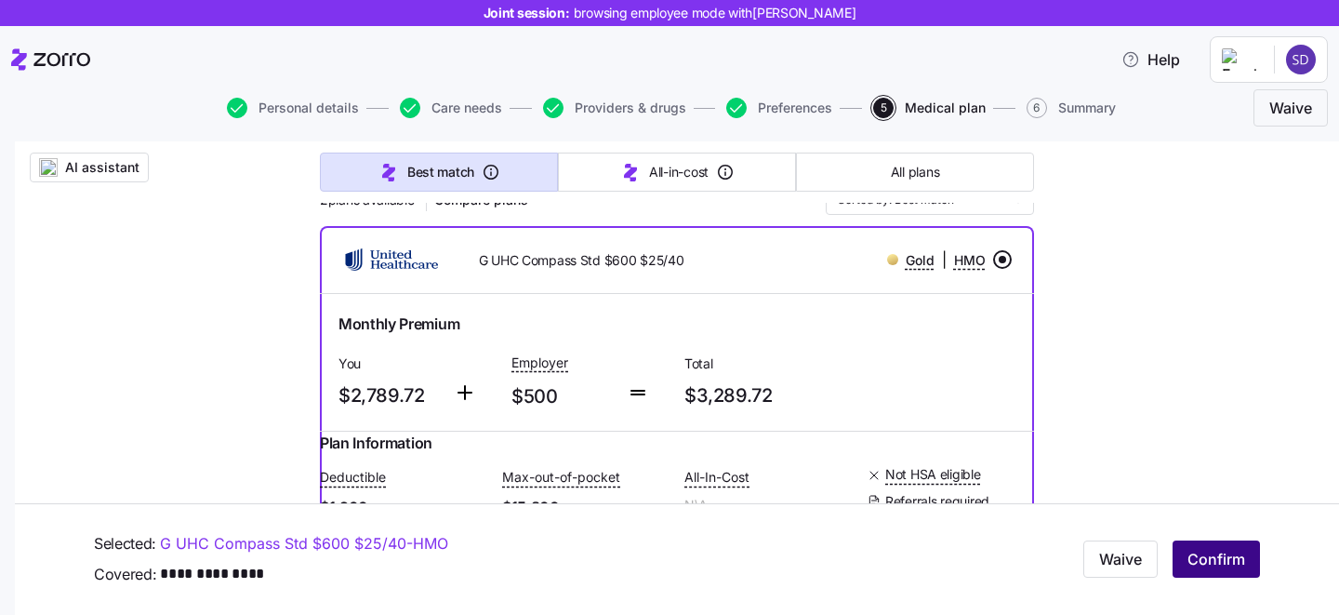
click at [1234, 571] on button "Confirm" at bounding box center [1216, 559] width 87 height 37
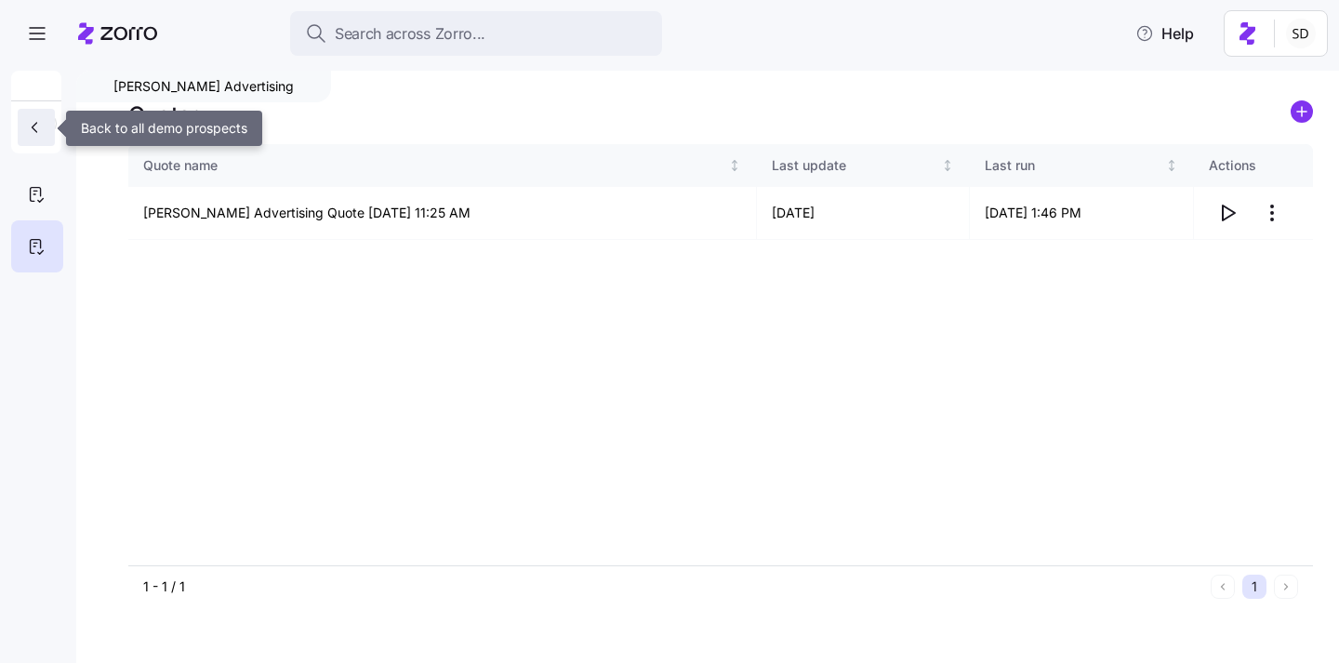
click at [42, 129] on icon "button" at bounding box center [34, 127] width 19 height 19
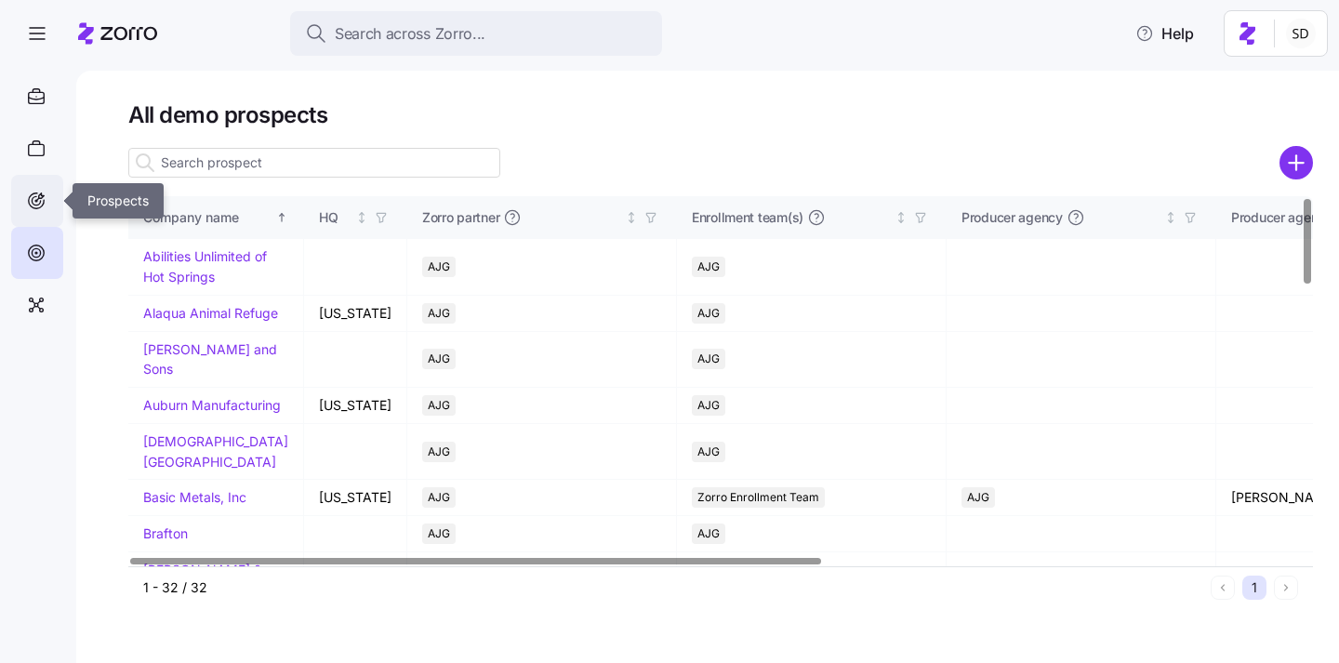
click at [26, 206] on icon at bounding box center [36, 201] width 20 height 22
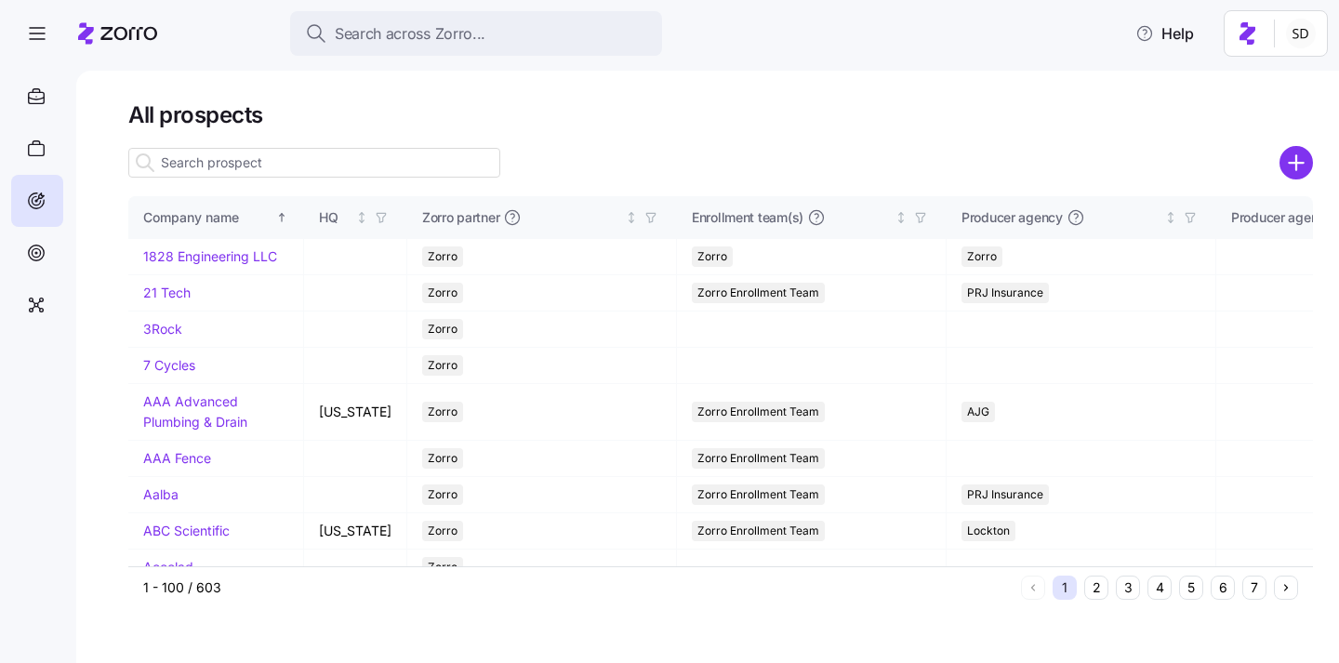
click at [220, 170] on input at bounding box center [314, 163] width 372 height 30
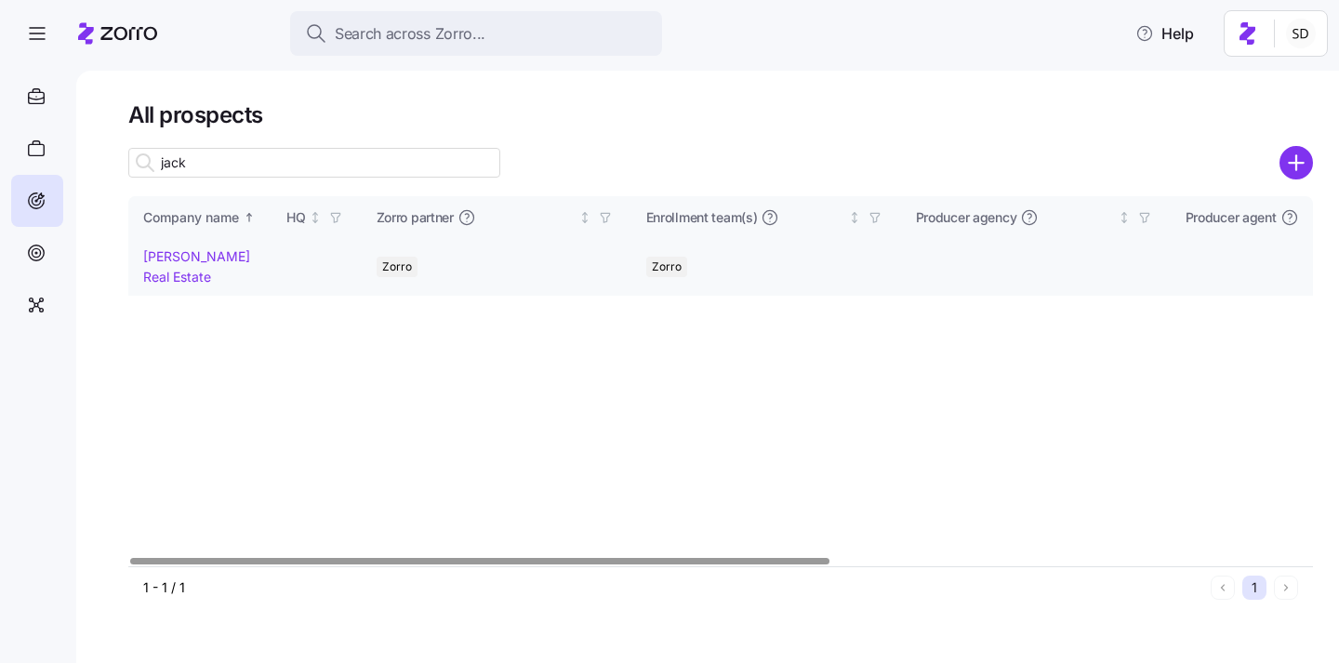
type input "jack"
click at [181, 254] on link "[PERSON_NAME] Real Estate" at bounding box center [196, 266] width 107 height 36
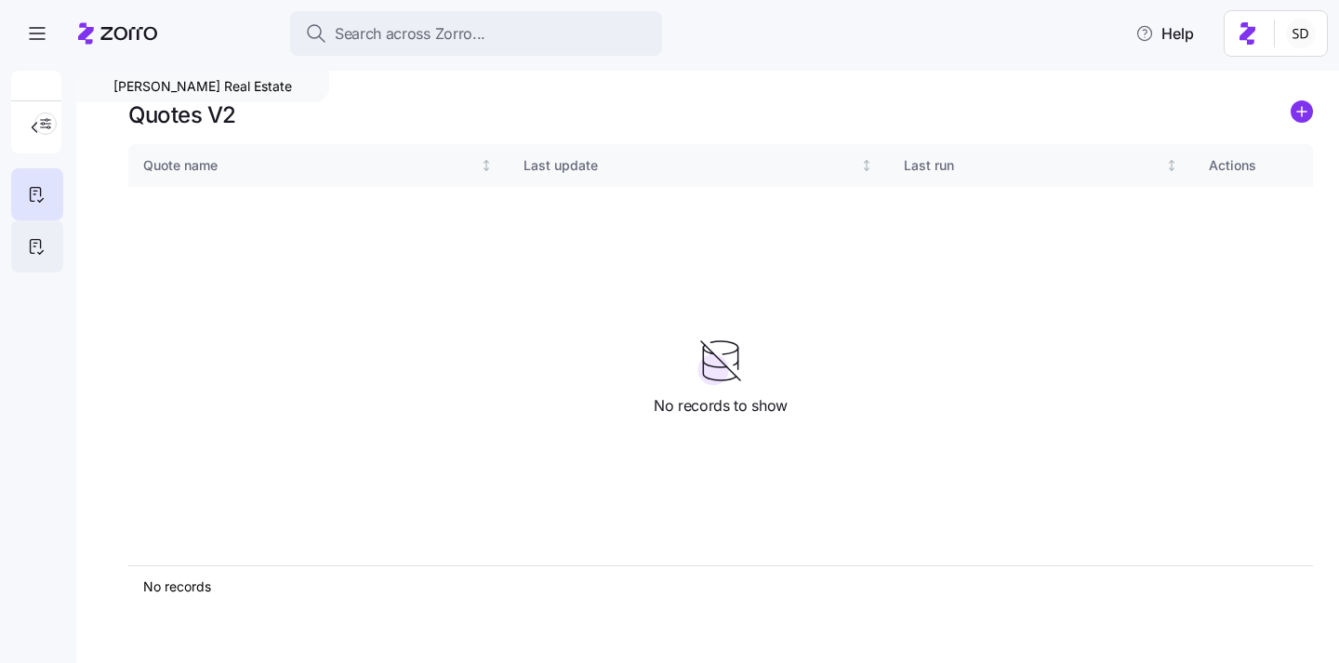
click at [39, 250] on icon at bounding box center [36, 246] width 20 height 22
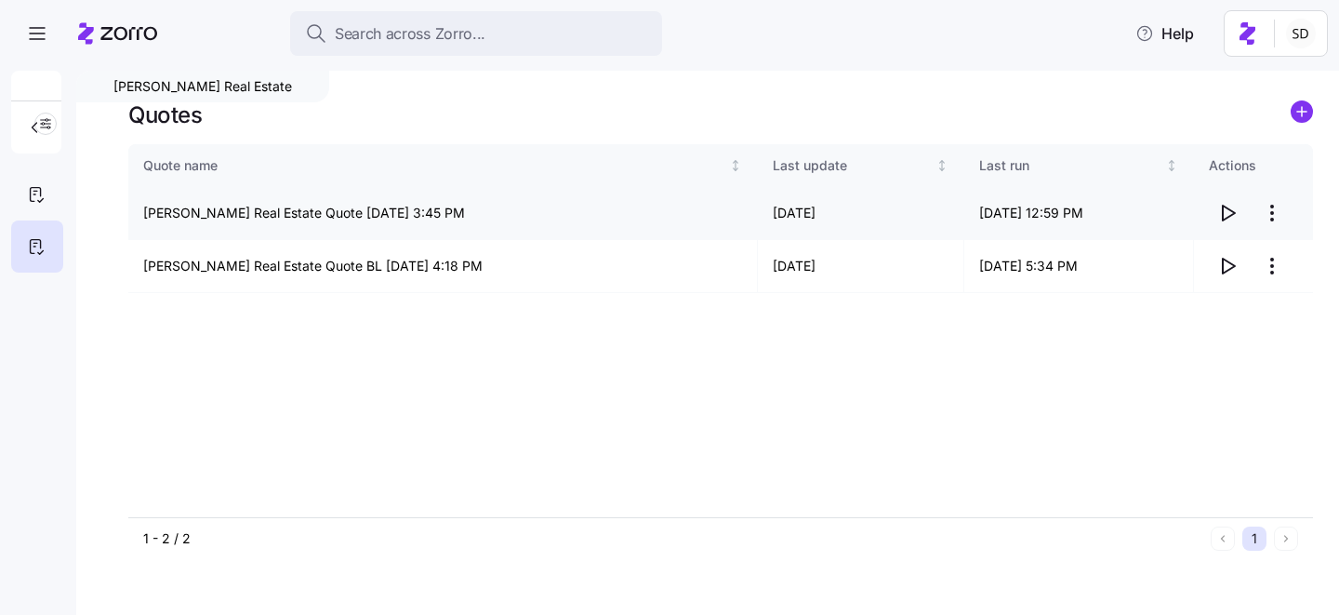
click at [1229, 220] on icon "button" at bounding box center [1228, 213] width 22 height 22
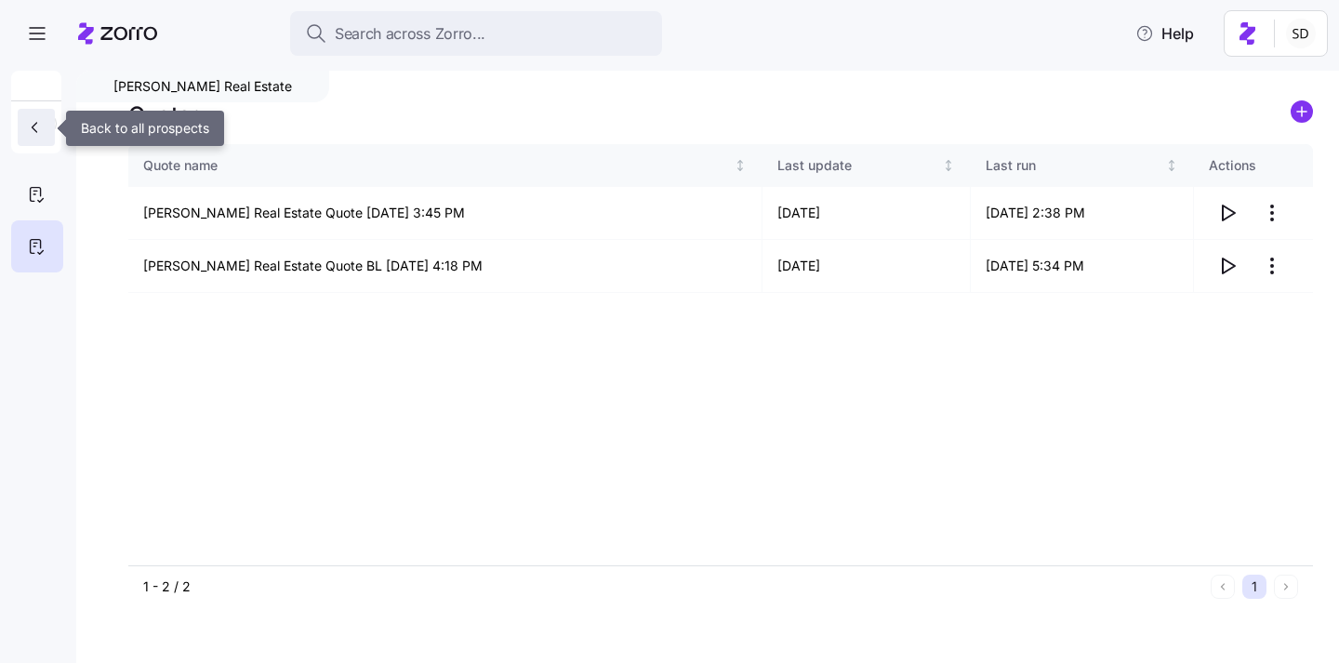
click at [47, 129] on span "button" at bounding box center [36, 127] width 22 height 19
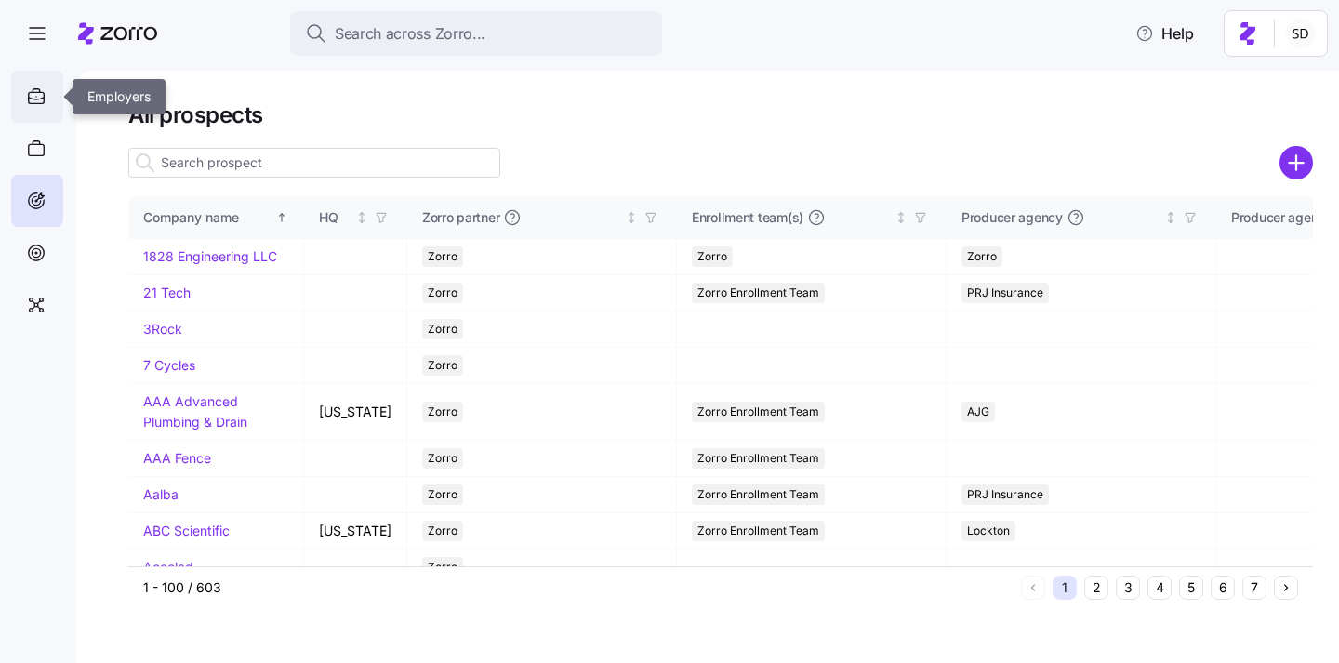
click at [27, 82] on div at bounding box center [37, 97] width 52 height 52
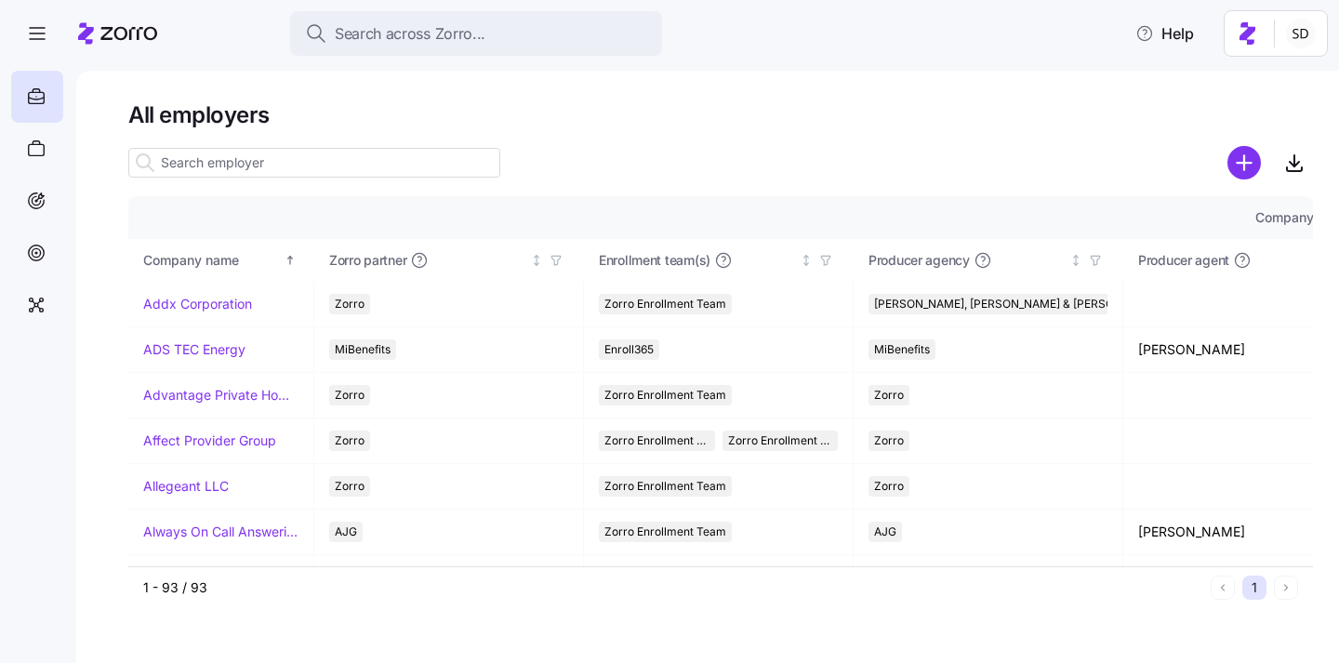
click at [178, 162] on input at bounding box center [314, 163] width 372 height 30
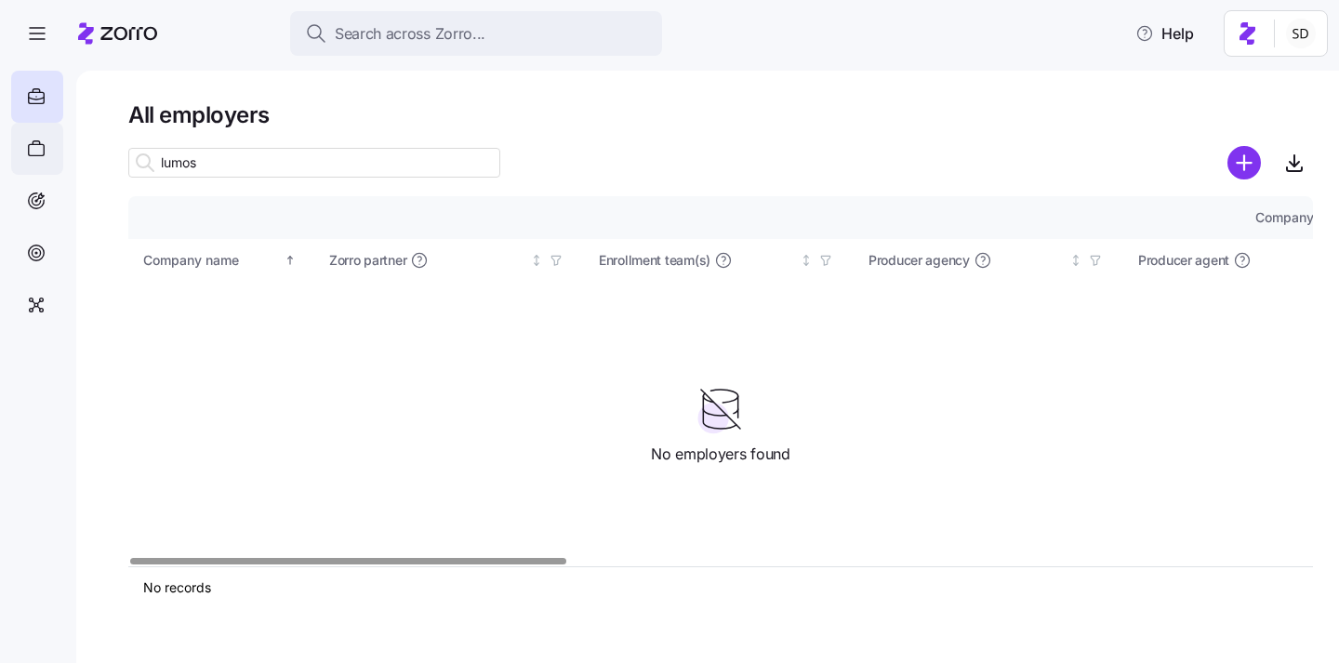
type input "lumos"
click at [44, 148] on icon at bounding box center [36, 149] width 20 height 22
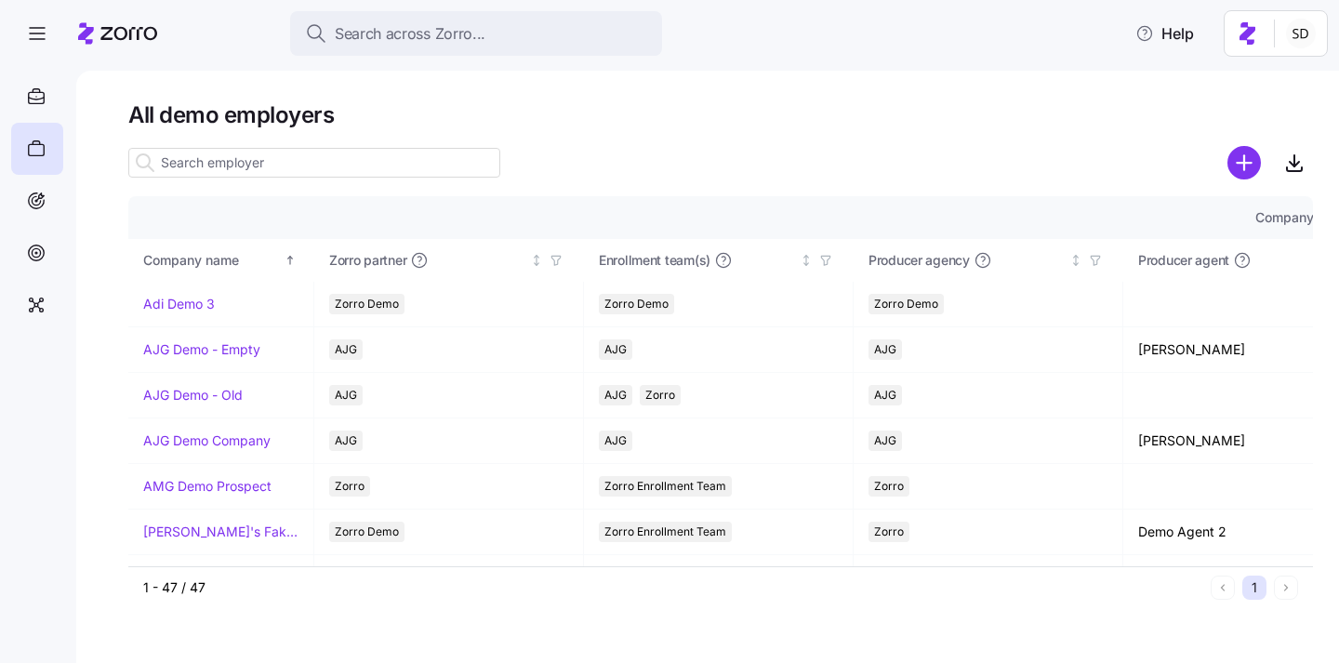
click at [248, 169] on input at bounding box center [314, 163] width 372 height 30
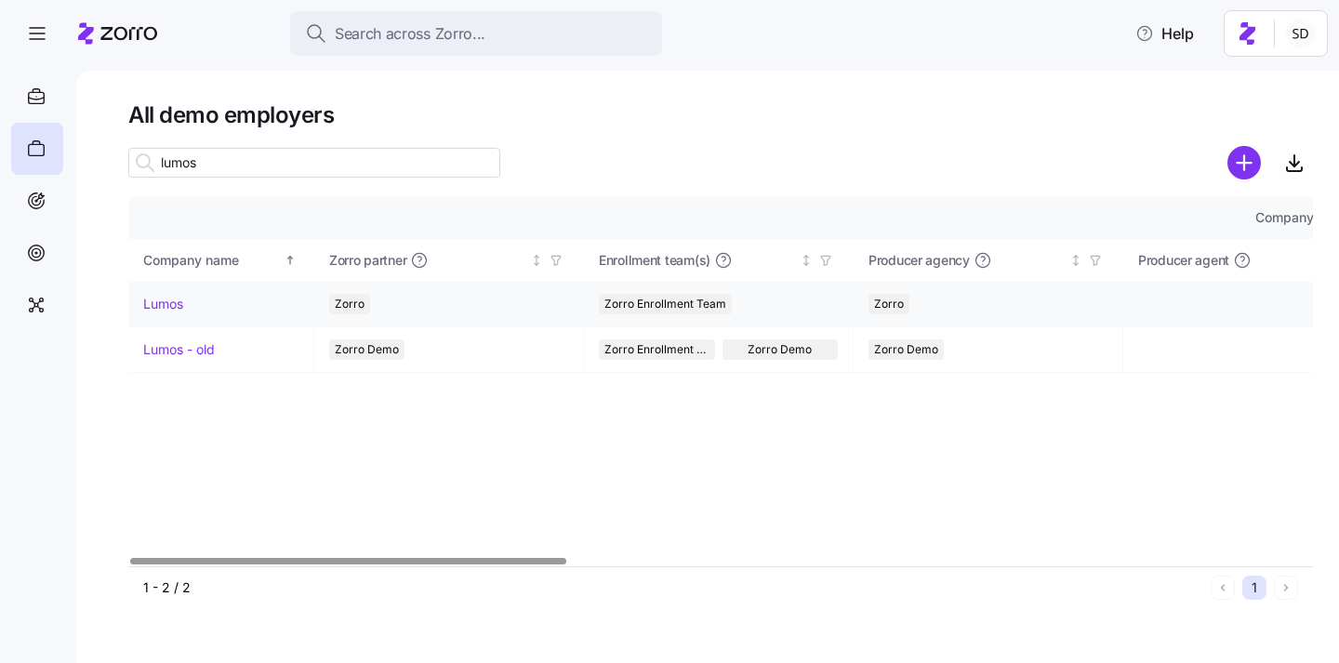
type input "lumos"
click at [162, 305] on link "Lumos" at bounding box center [163, 304] width 40 height 19
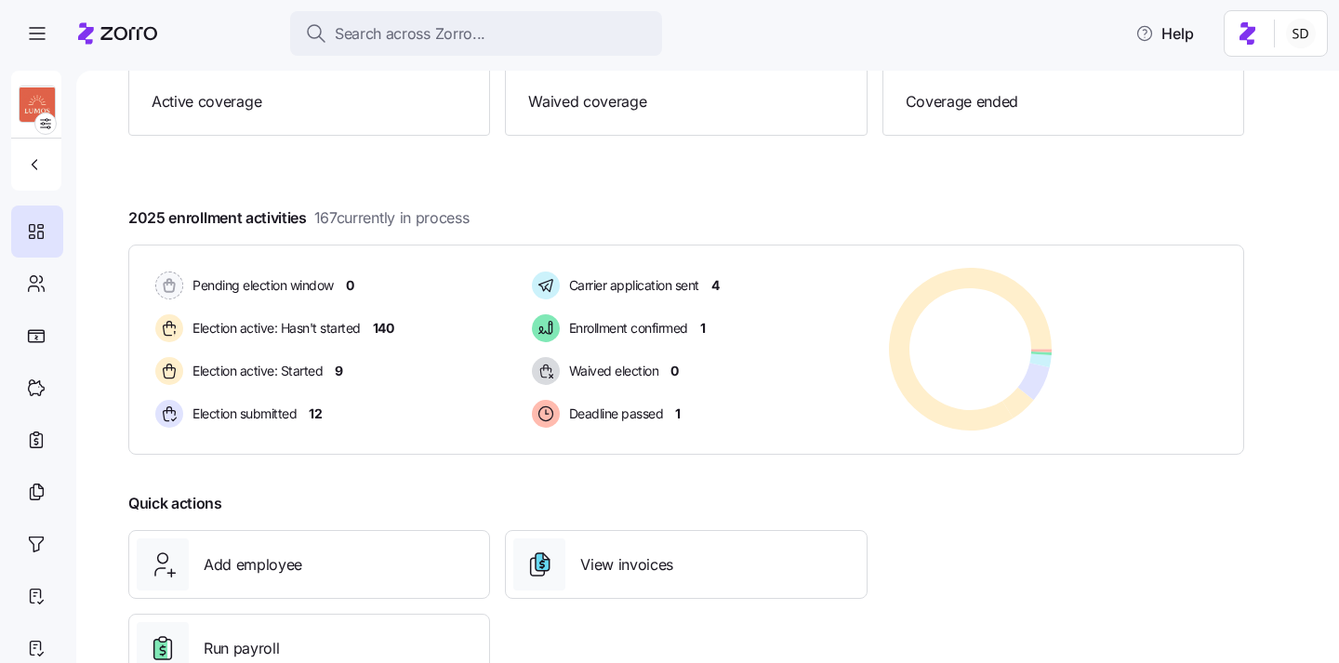
scroll to position [287, 0]
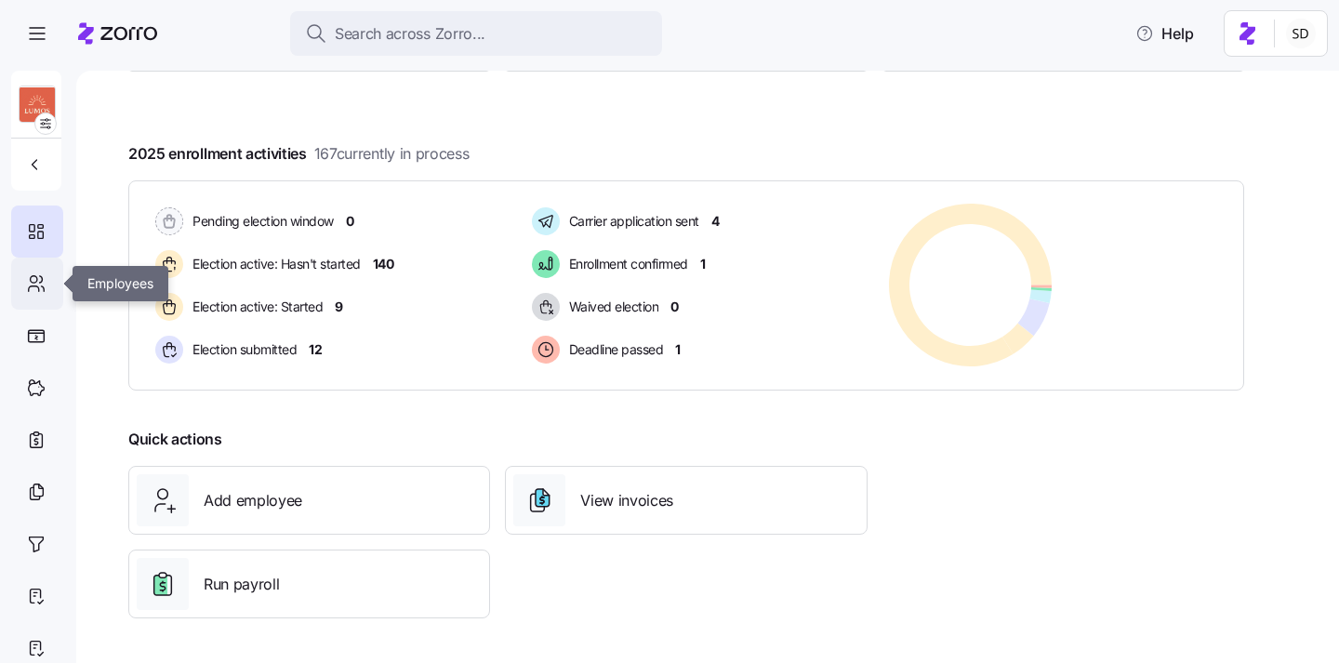
click at [30, 284] on icon at bounding box center [36, 284] width 20 height 22
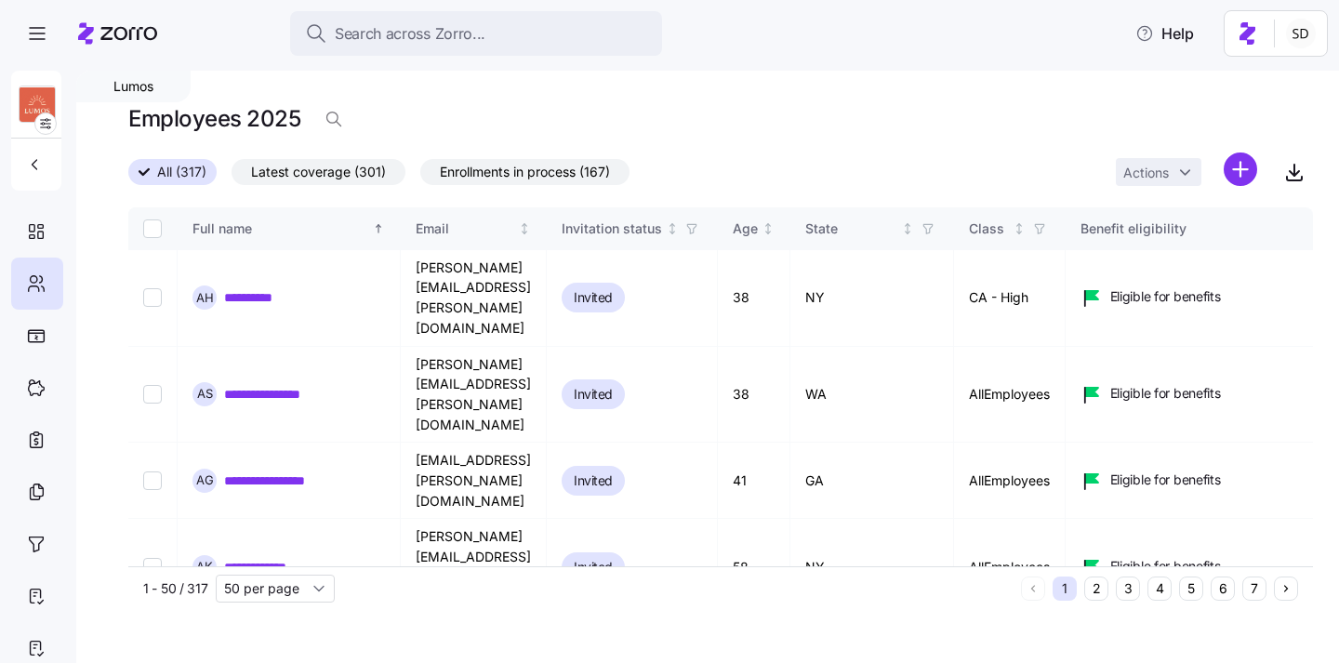
click at [1212, 612] on div "**********" at bounding box center [707, 367] width 1263 height 592
click at [1222, 593] on button "6" at bounding box center [1223, 589] width 24 height 24
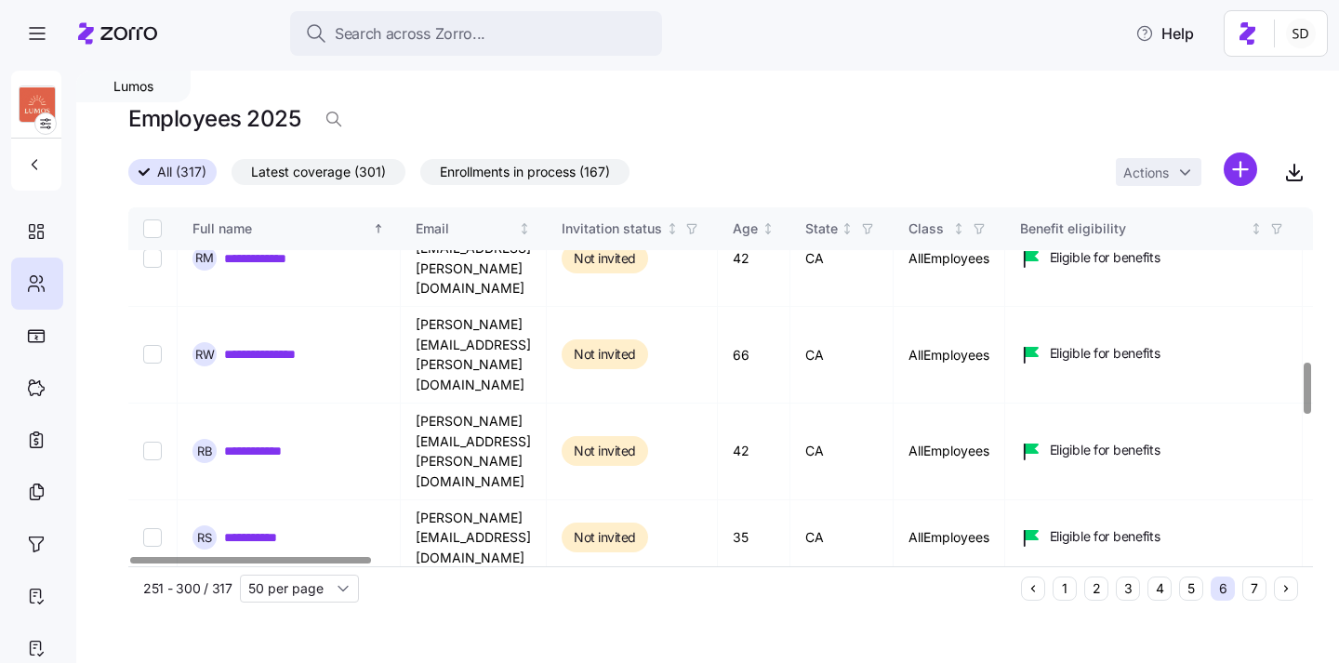
scroll to position [1081, 0]
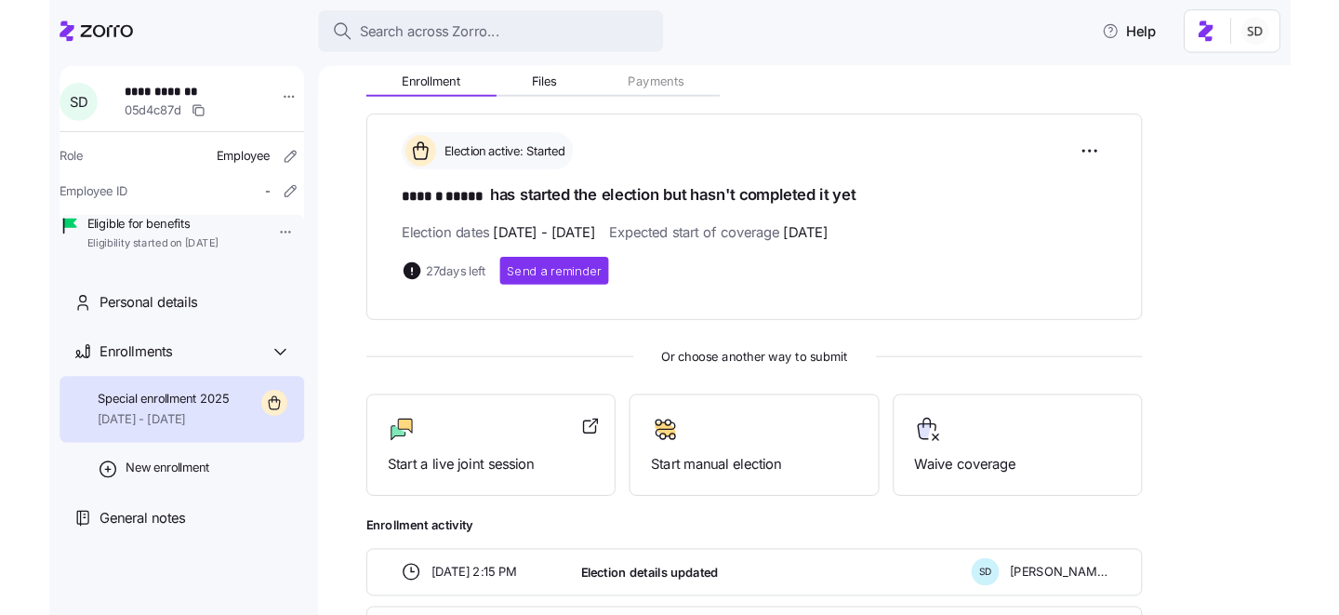
scroll to position [225, 0]
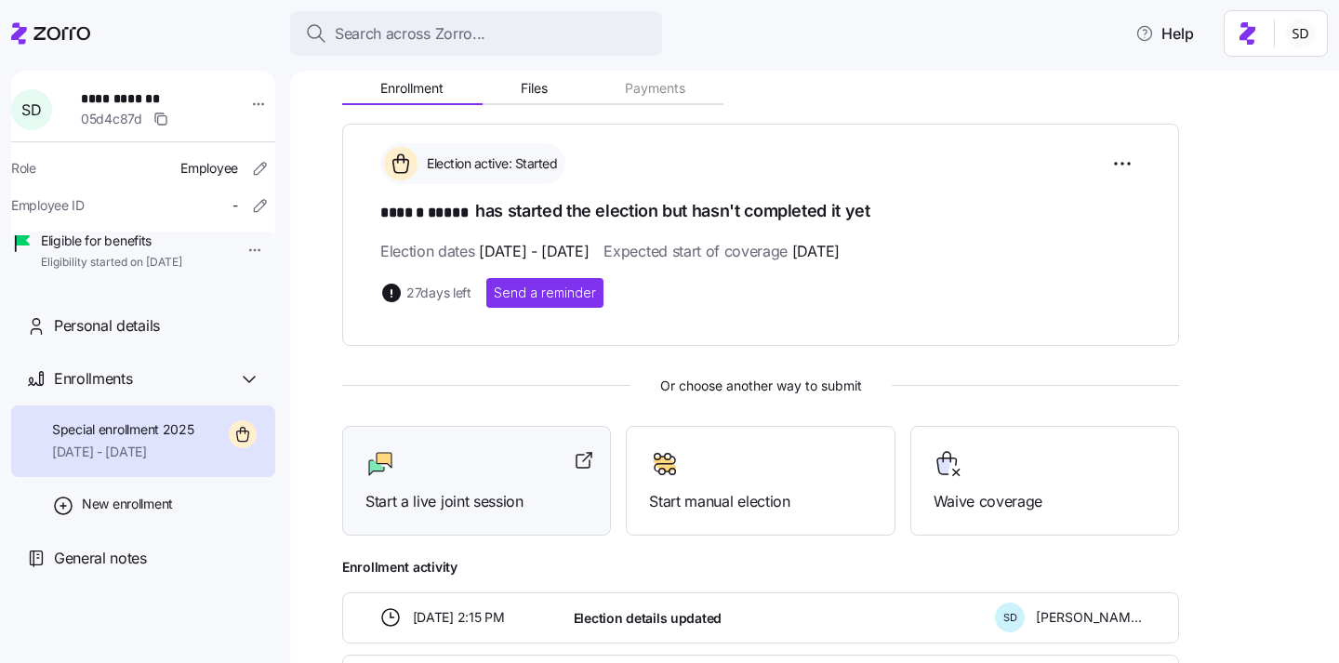
click at [489, 513] on div "Start a live joint session" at bounding box center [476, 481] width 269 height 111
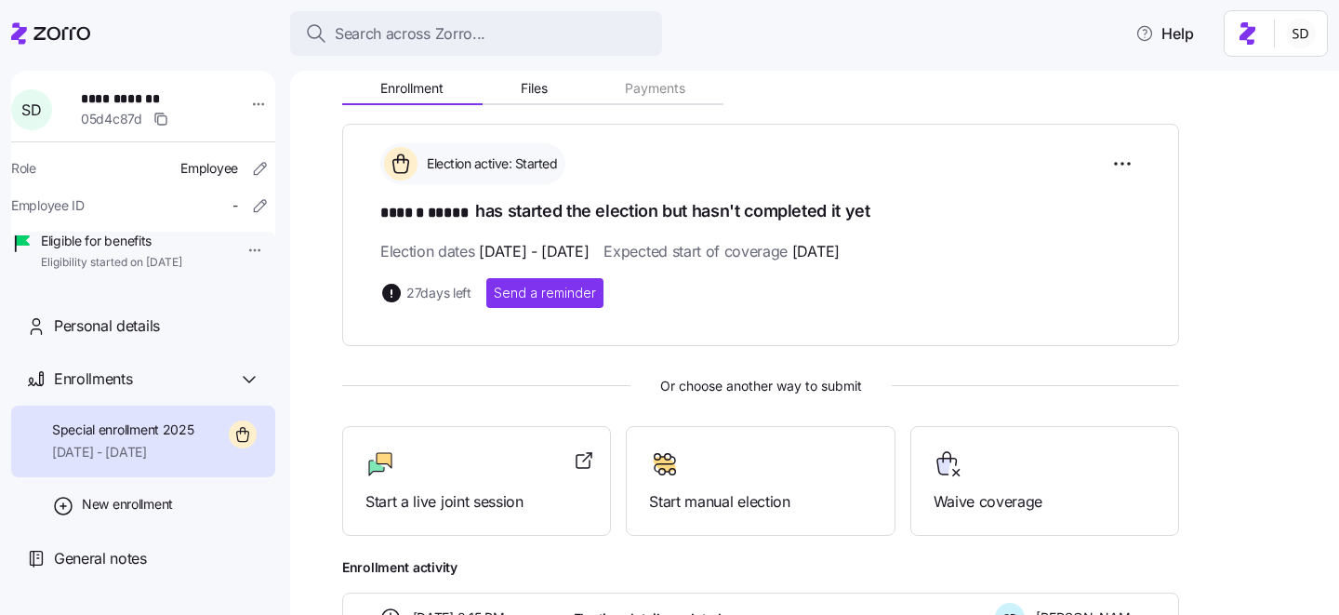
click at [27, 33] on icon at bounding box center [50, 33] width 79 height 22
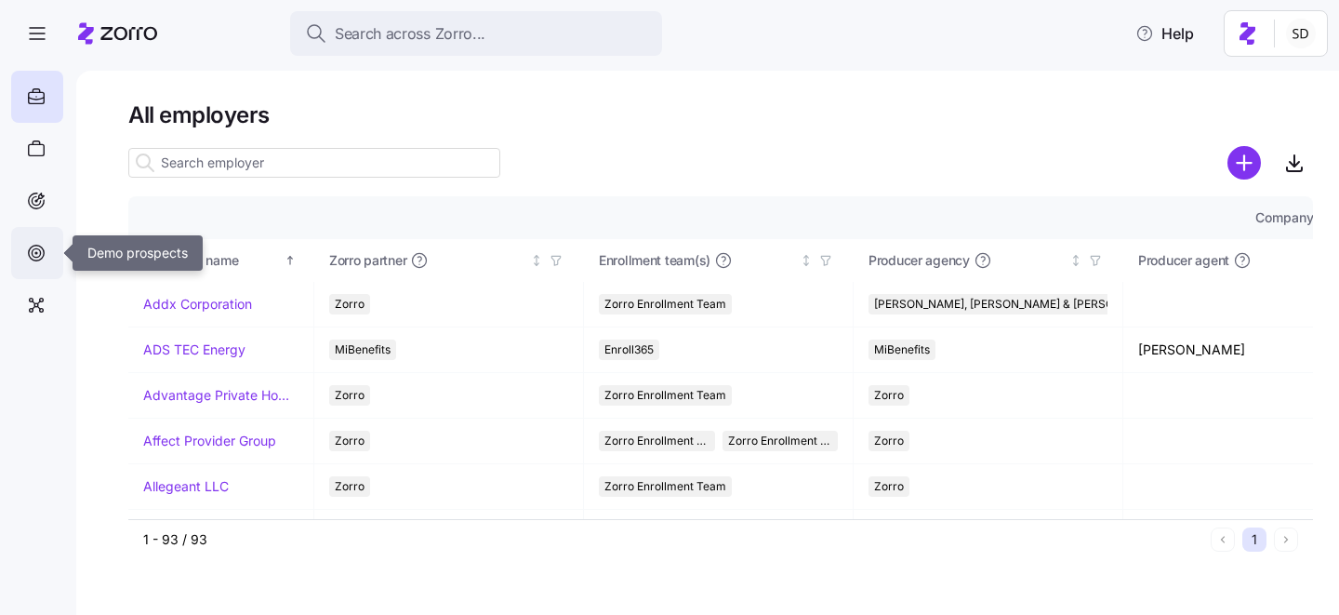
click at [38, 269] on div at bounding box center [37, 253] width 52 height 52
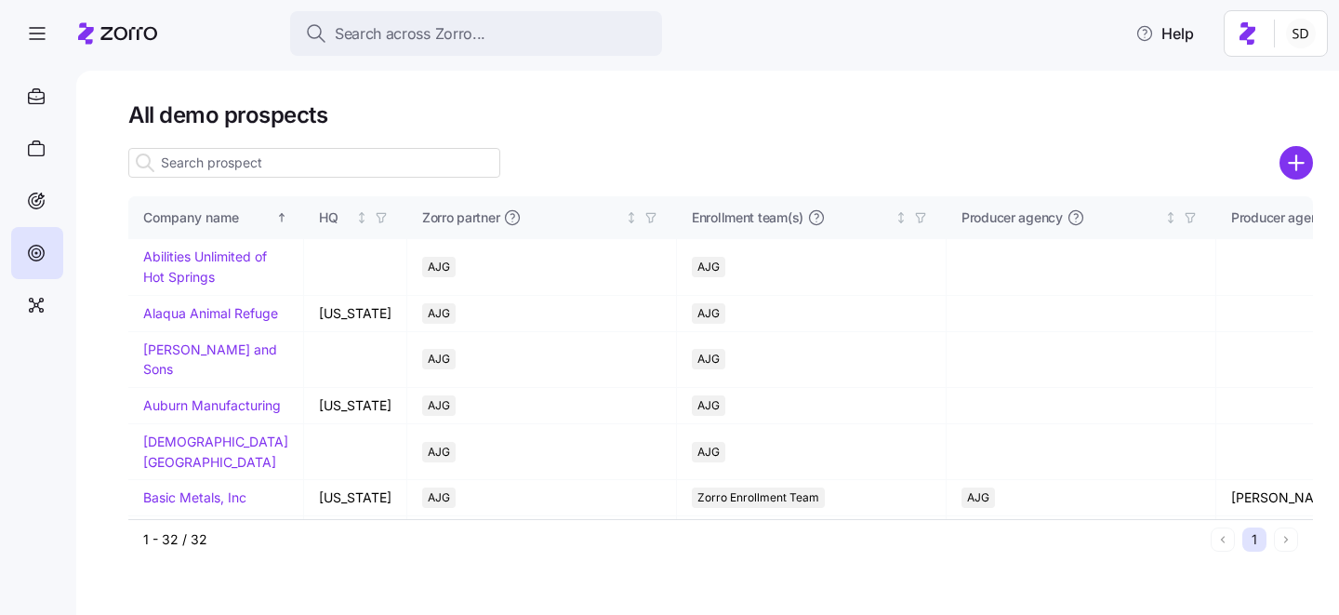
click at [292, 160] on input at bounding box center [314, 163] width 372 height 30
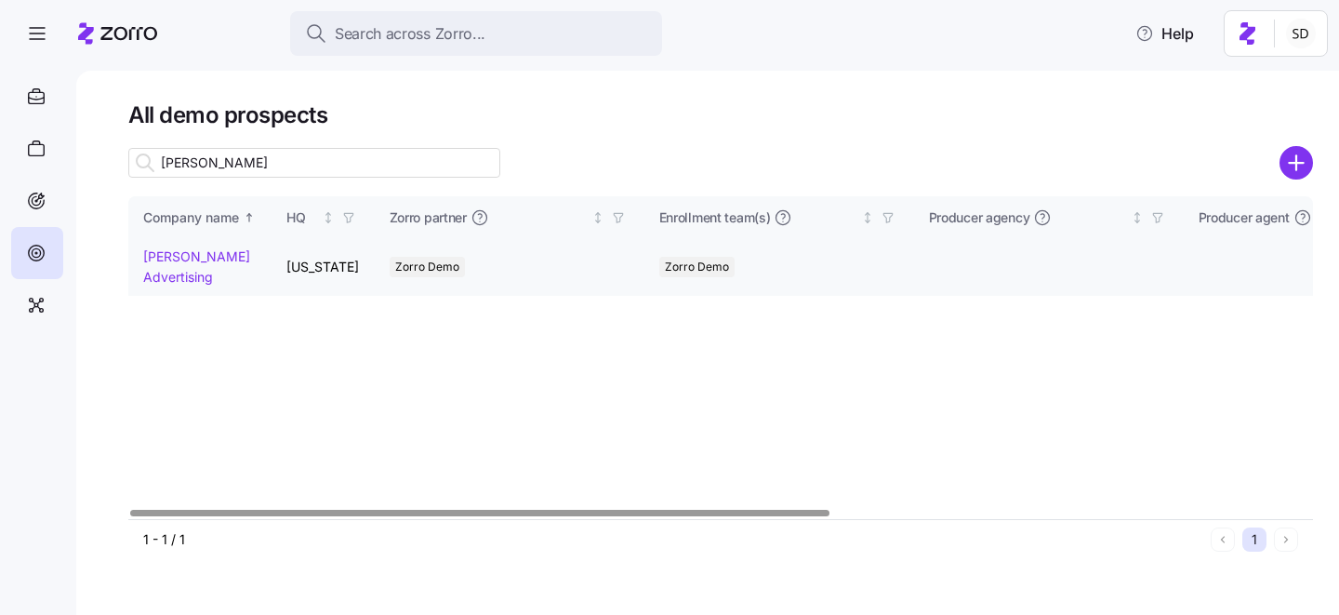
type input "kurian"
click at [180, 254] on link "Kurian's Advertising" at bounding box center [196, 266] width 107 height 36
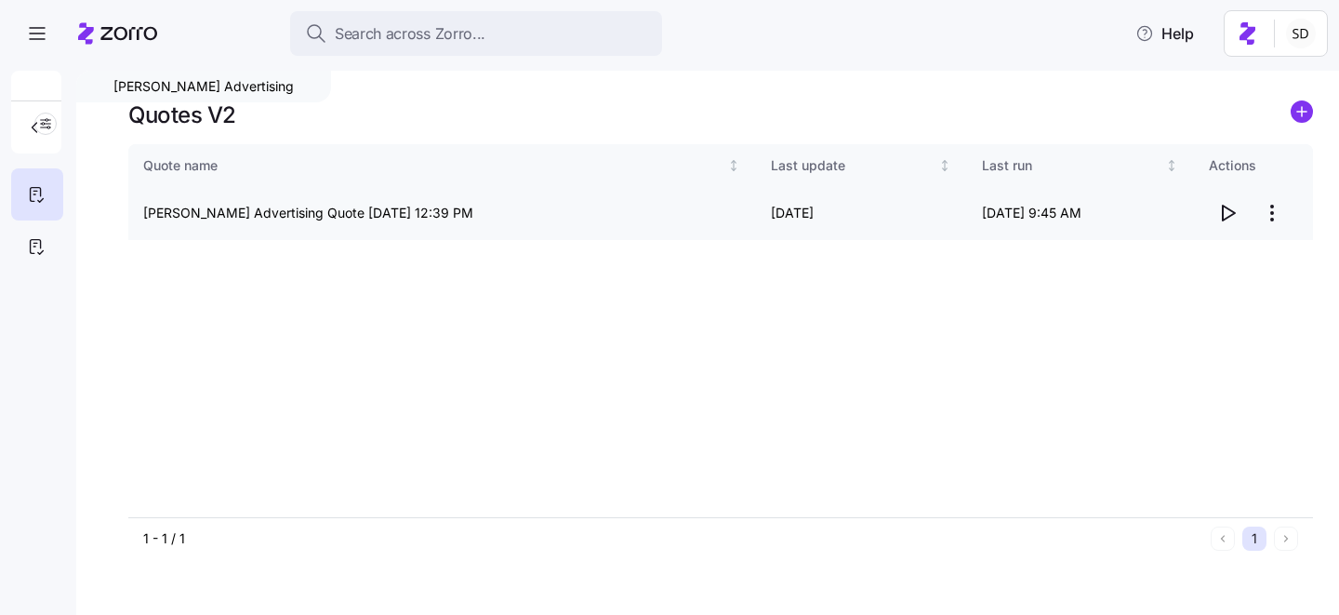
click at [1229, 216] on icon "button" at bounding box center [1228, 213] width 22 height 22
click at [44, 245] on icon at bounding box center [36, 246] width 20 height 22
click at [1229, 216] on icon "button" at bounding box center [1228, 213] width 22 height 22
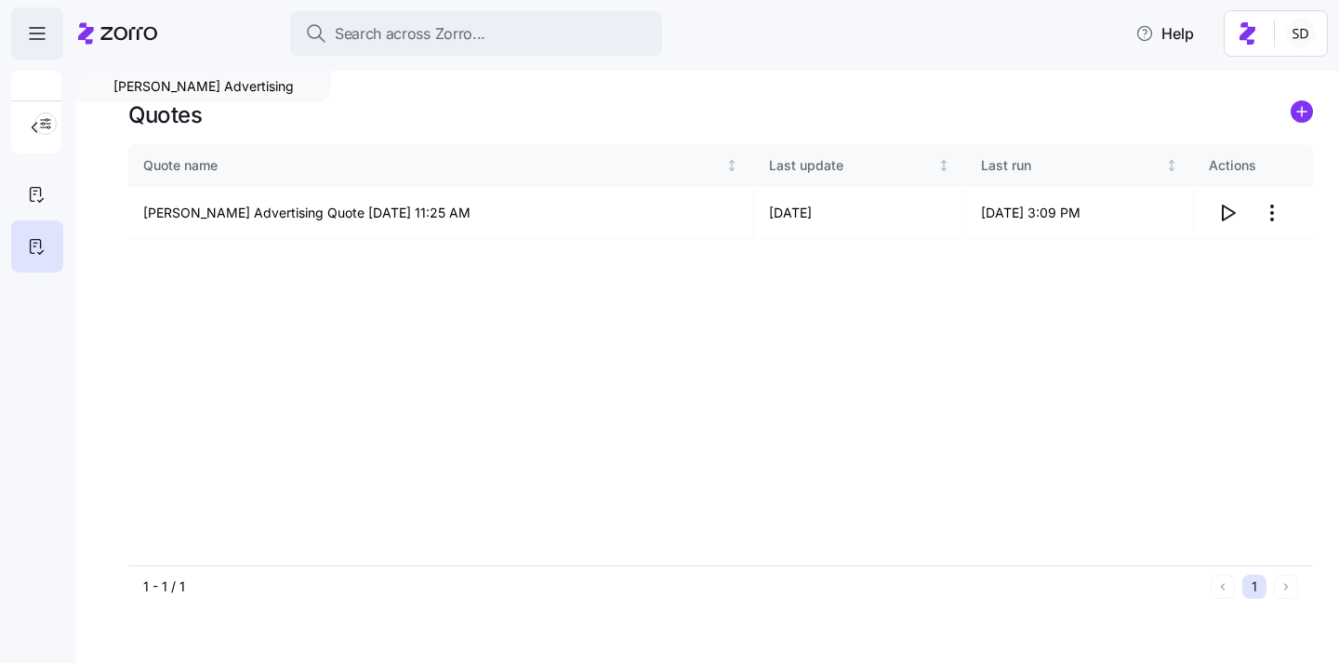
click at [44, 39] on icon "button" at bounding box center [37, 39] width 15 height 0
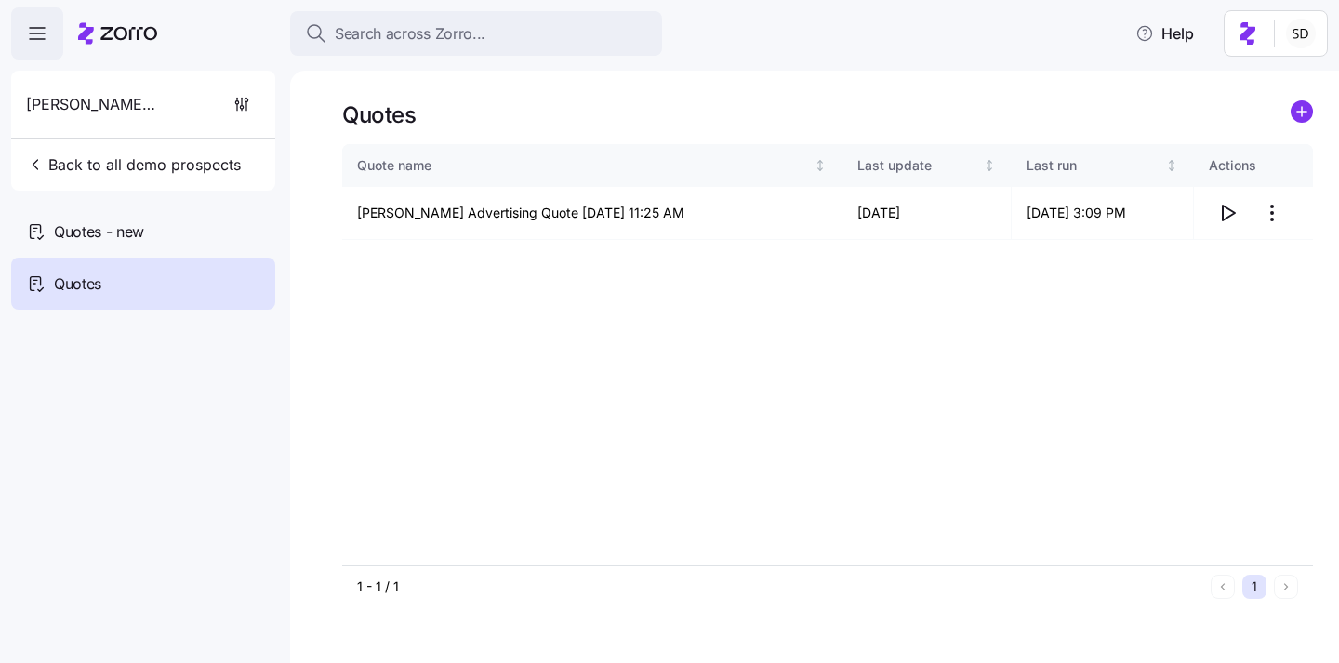
click at [71, 125] on div "Kurian's Advertising" at bounding box center [143, 104] width 249 height 67
click at [54, 164] on span "Back to all demo prospects" at bounding box center [133, 164] width 215 height 22
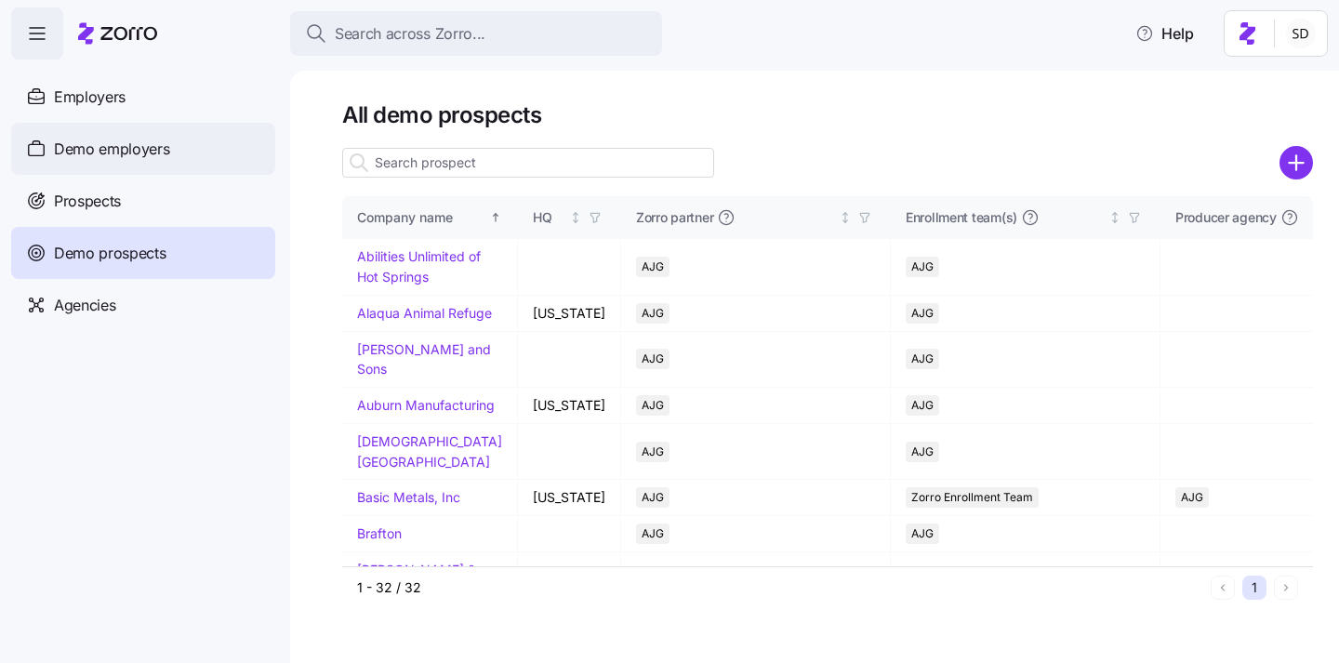
click at [96, 139] on span "Demo employers" at bounding box center [112, 149] width 116 height 23
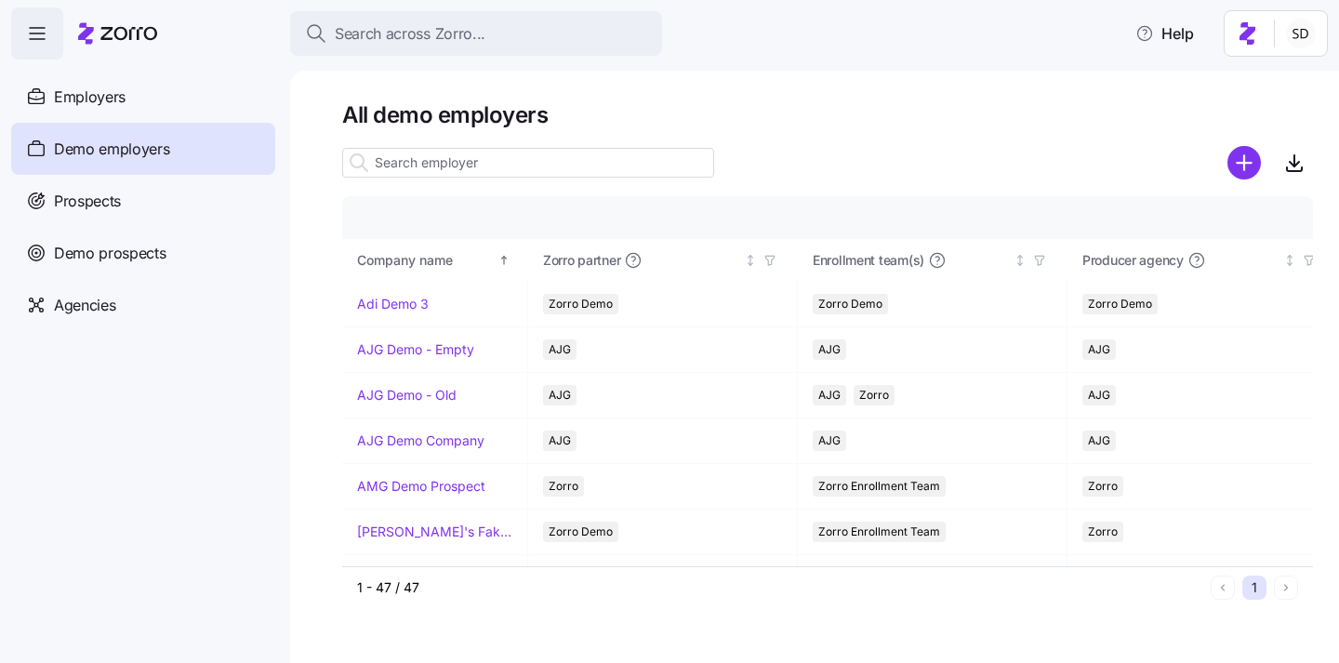
click at [401, 166] on input at bounding box center [528, 163] width 372 height 30
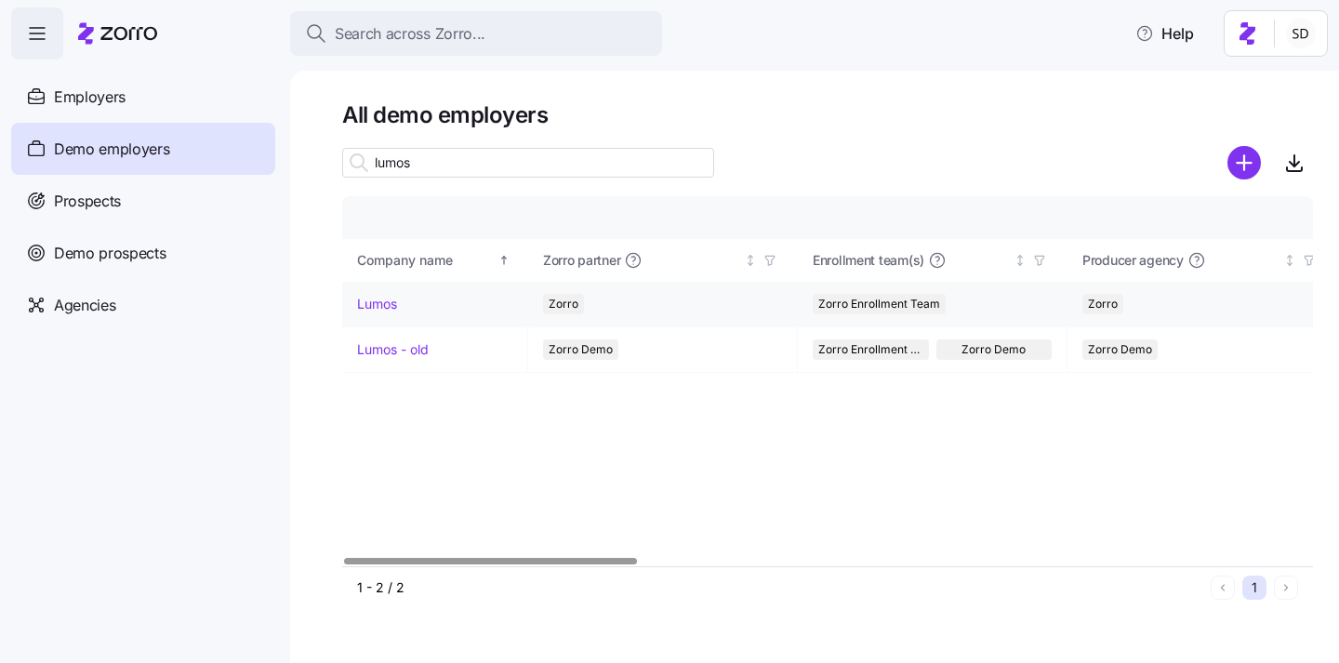
type input "lumos"
click at [366, 300] on link "Lumos" at bounding box center [377, 304] width 40 height 19
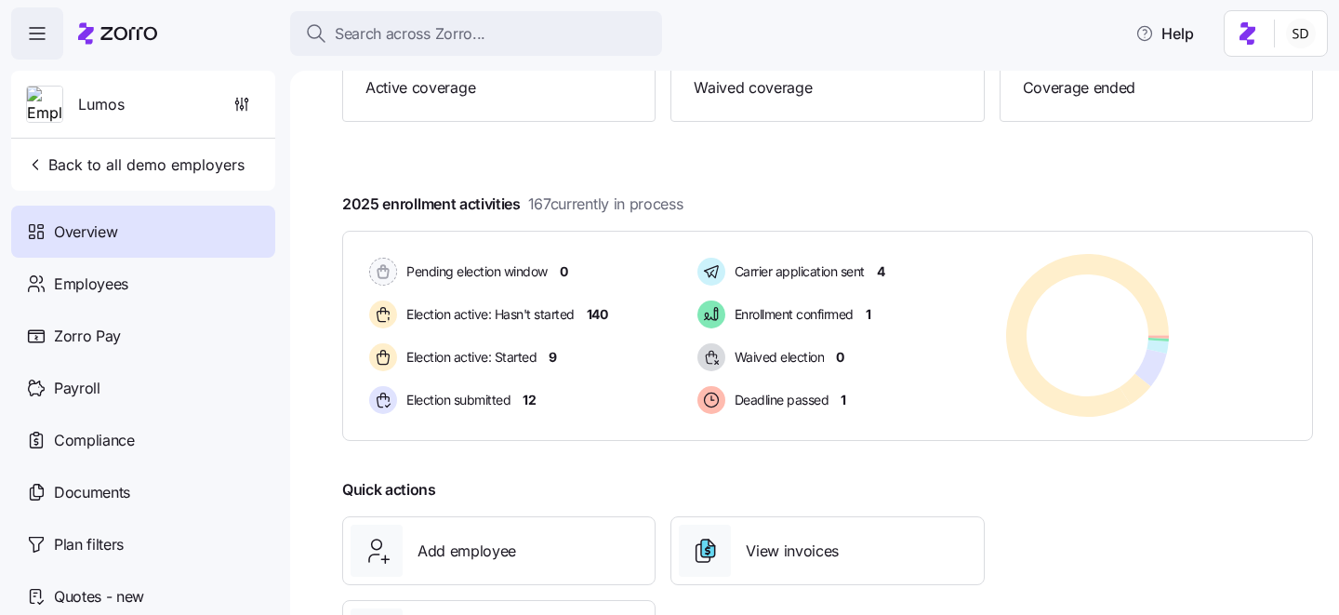
scroll to position [311, 0]
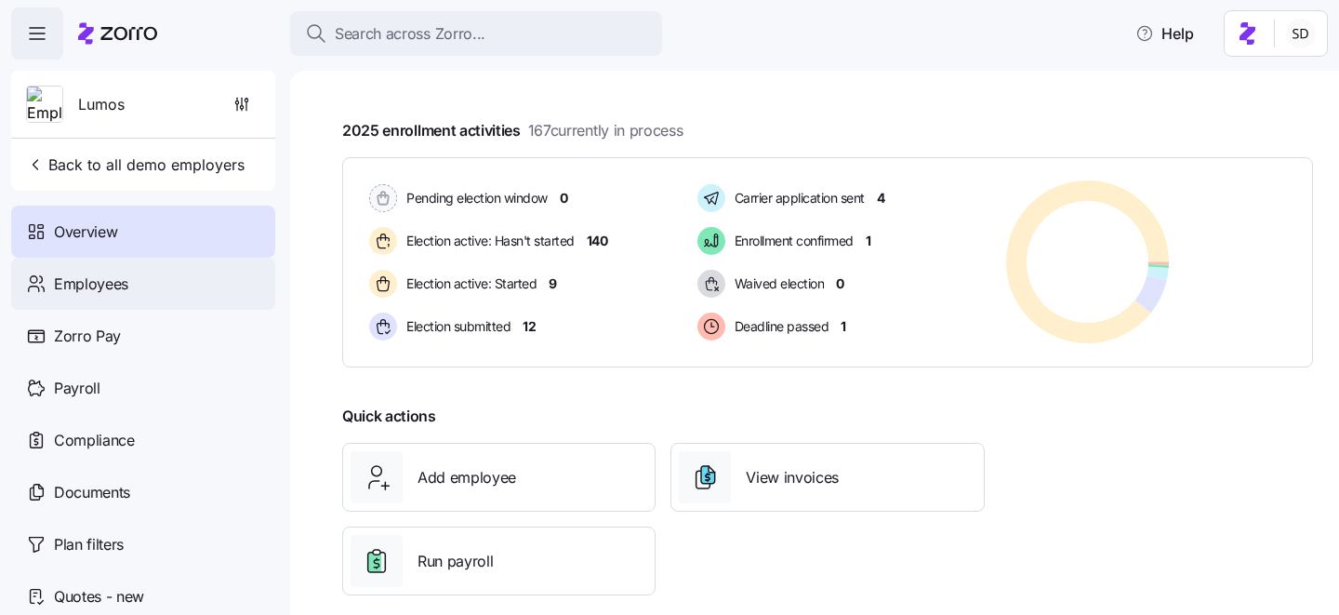
click at [57, 282] on span "Employees" at bounding box center [91, 284] width 74 height 23
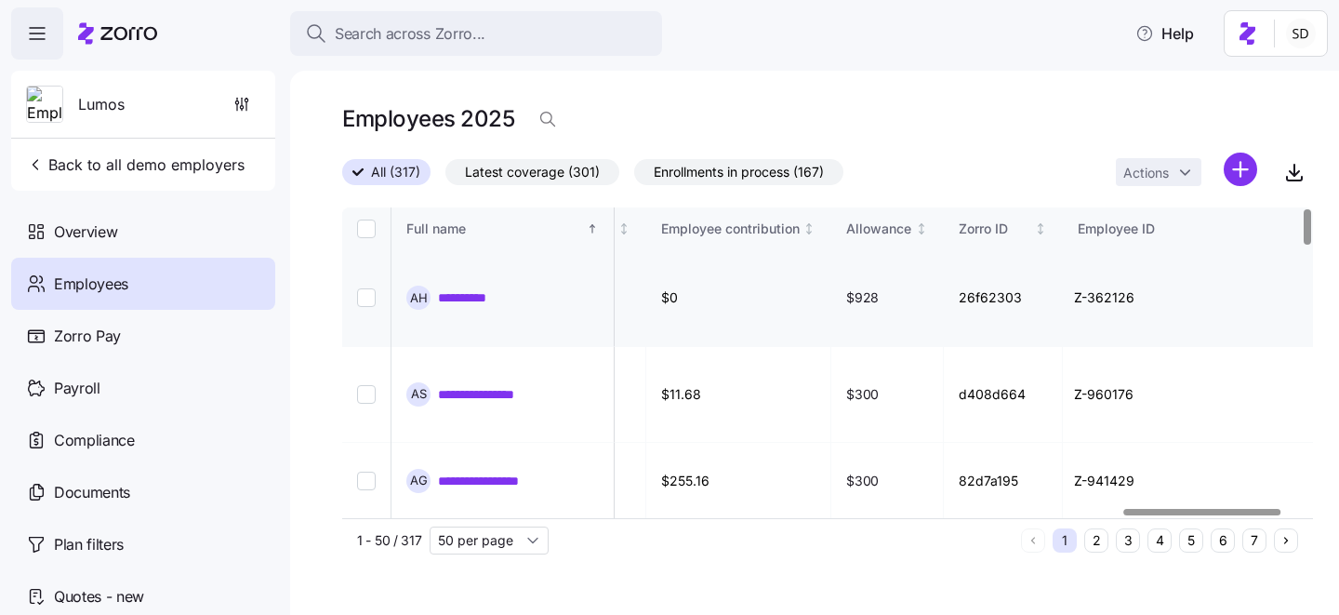
scroll to position [0, 4860]
click at [456, 305] on link "**********" at bounding box center [478, 297] width 80 height 19
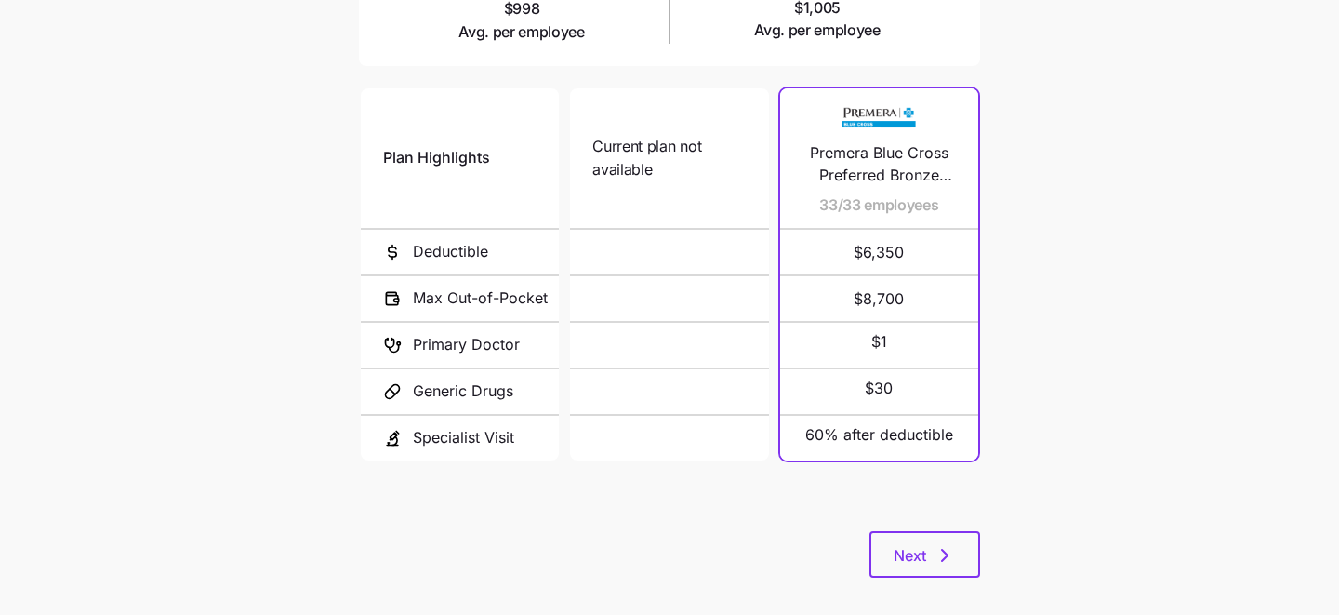
scroll to position [400, 0]
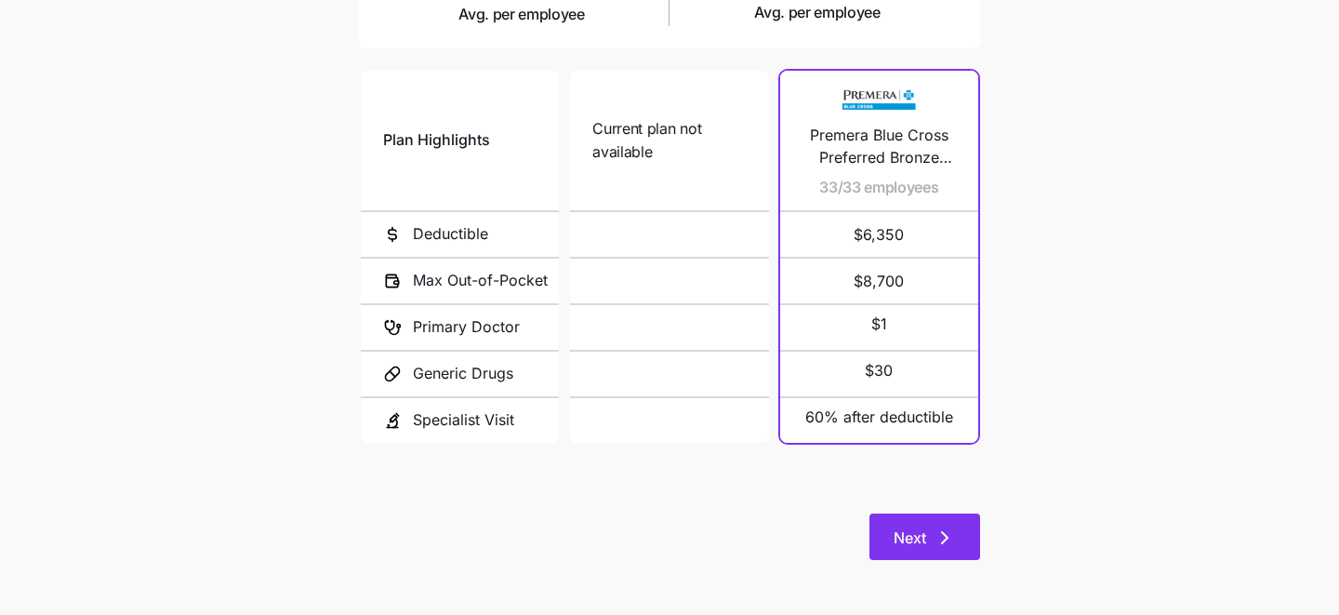
click at [930, 520] on button "Next" at bounding box center [925, 536] width 111 height 47
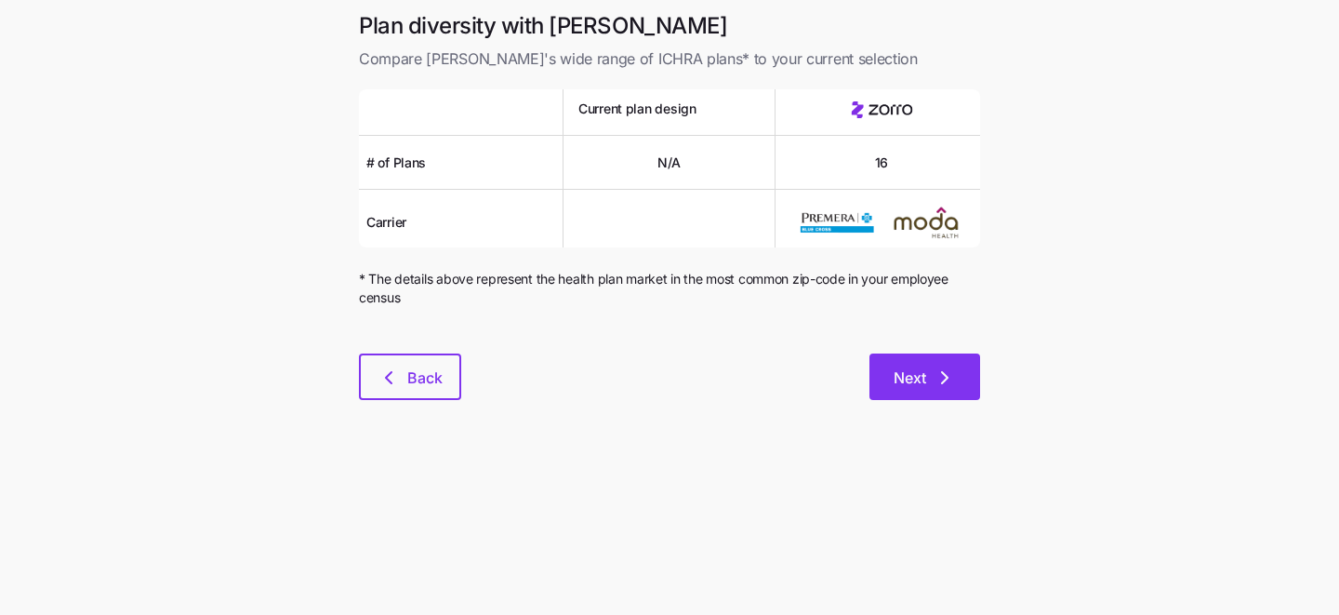
click at [912, 394] on button "Next" at bounding box center [925, 376] width 111 height 47
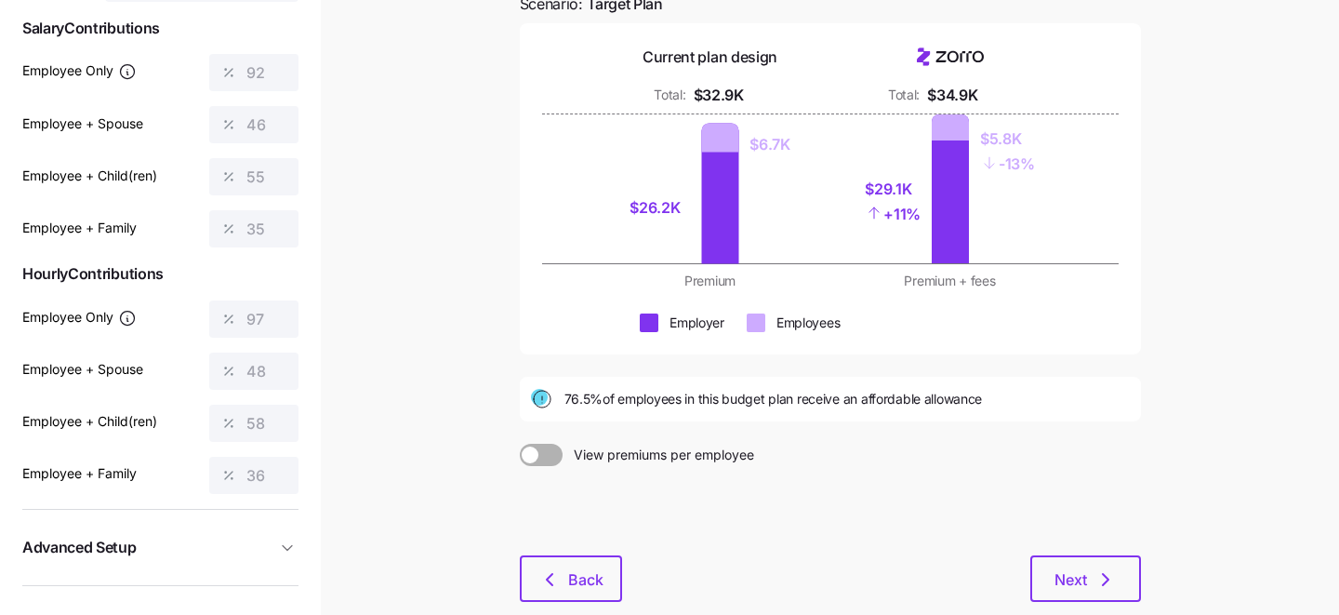
scroll to position [194, 0]
drag, startPoint x: 564, startPoint y: 398, endPoint x: 621, endPoint y: 398, distance: 57.7
click at [621, 398] on span "76.5% of employees in this budget plan receive an affordable allowance" at bounding box center [774, 398] width 419 height 19
click at [633, 421] on div "Budget planning See the impact of different allowance scenarios on your plan de…" at bounding box center [830, 270] width 651 height 706
click at [1067, 565] on button "Next" at bounding box center [1086, 577] width 111 height 47
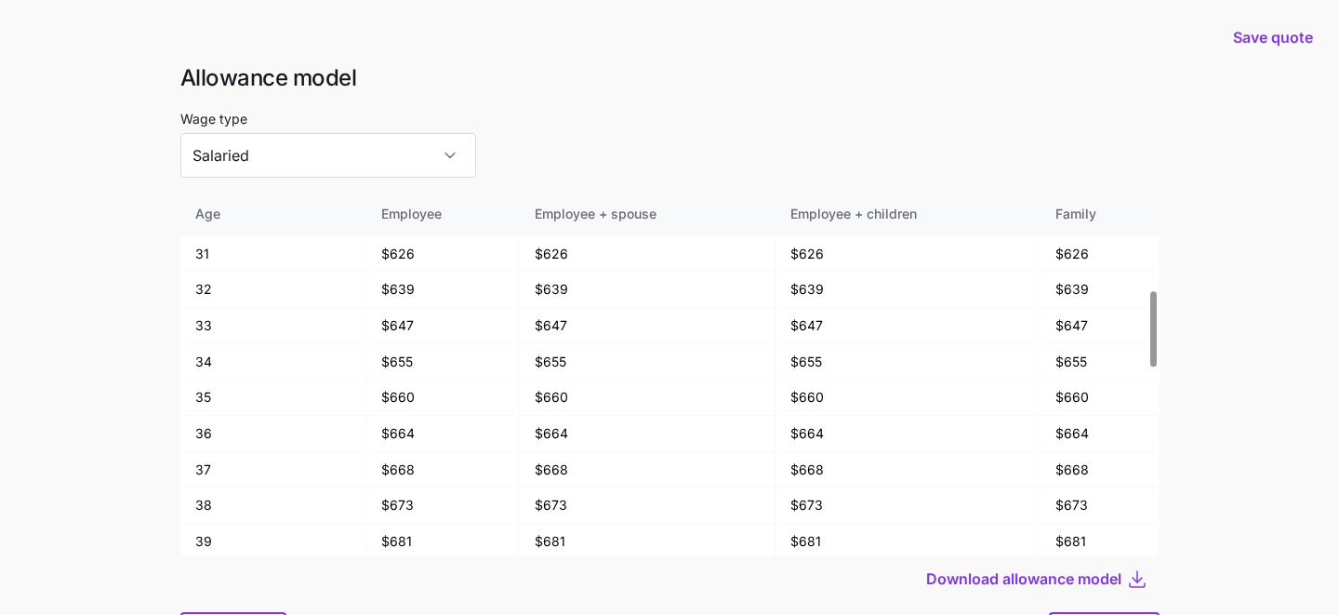
scroll to position [100, 0]
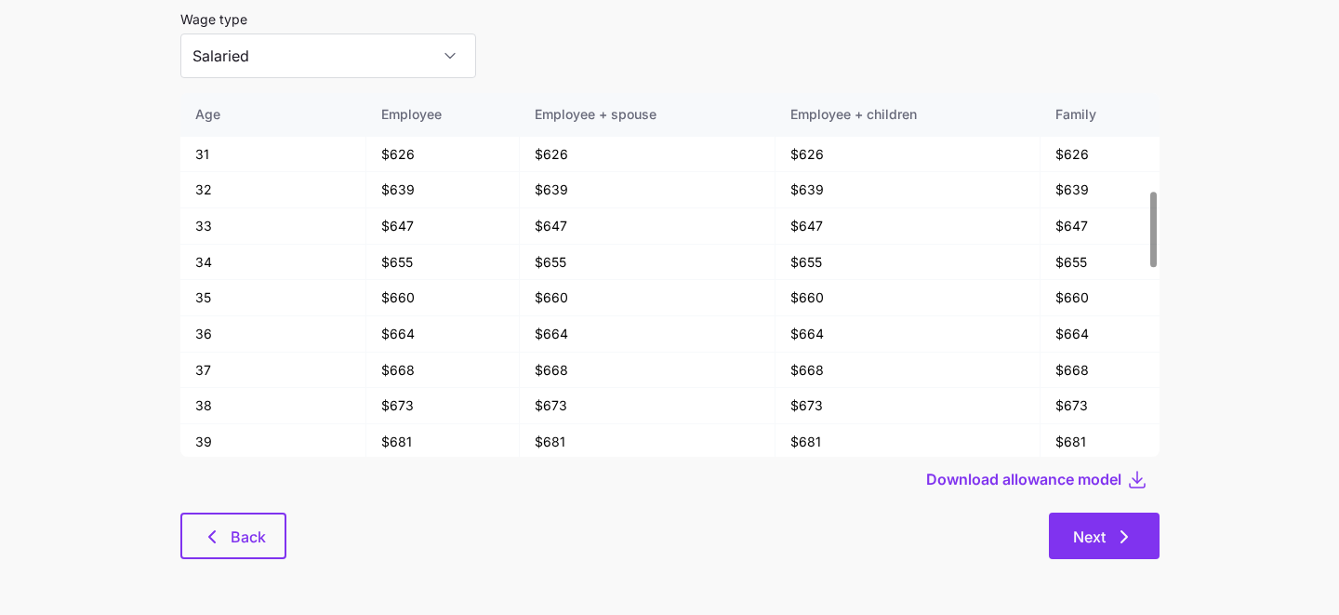
click at [1103, 534] on span "Next" at bounding box center [1089, 537] width 33 height 22
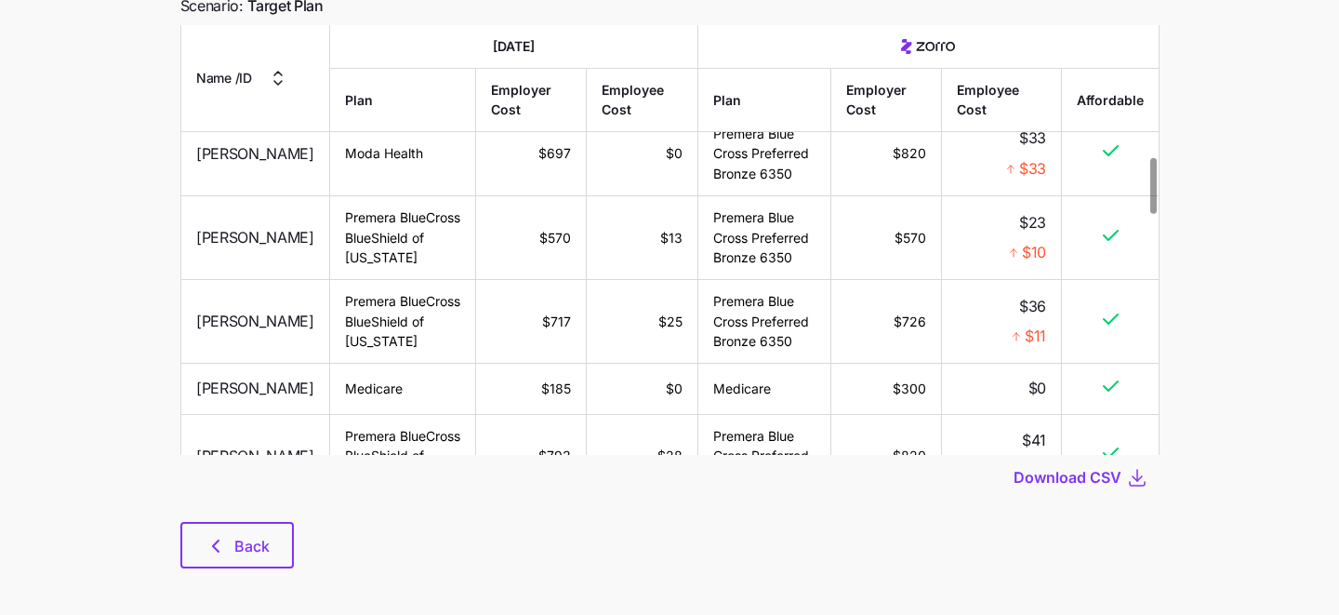
scroll to position [179, 0]
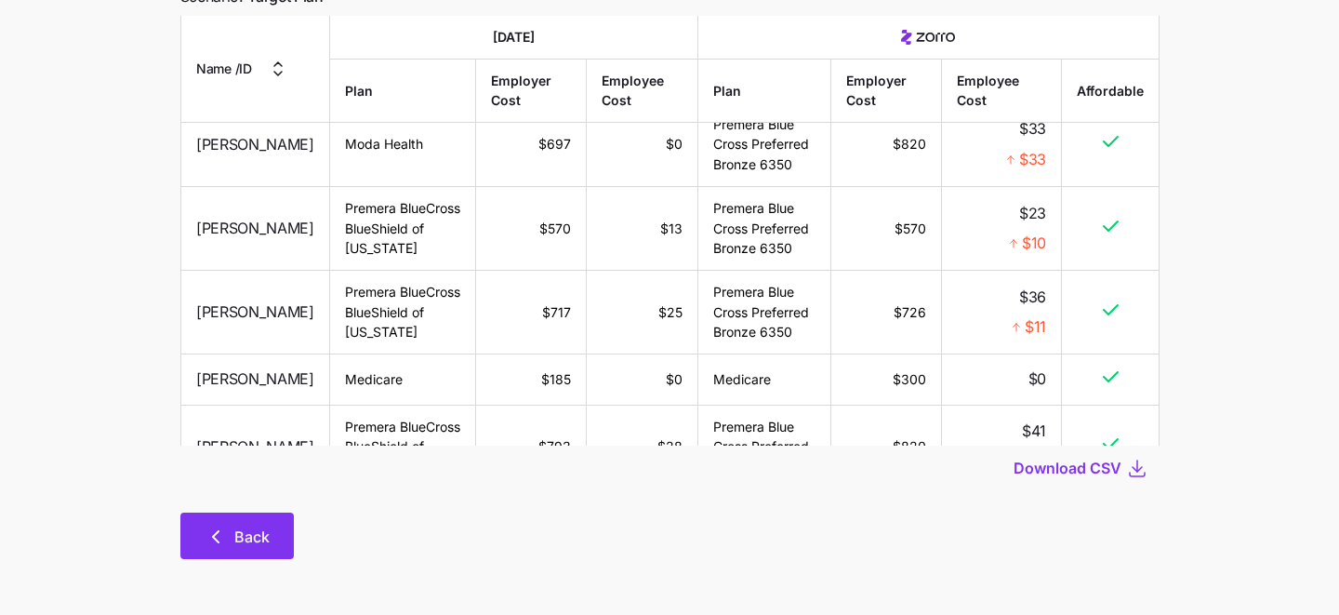
click at [230, 549] on button "Back" at bounding box center [236, 535] width 113 height 47
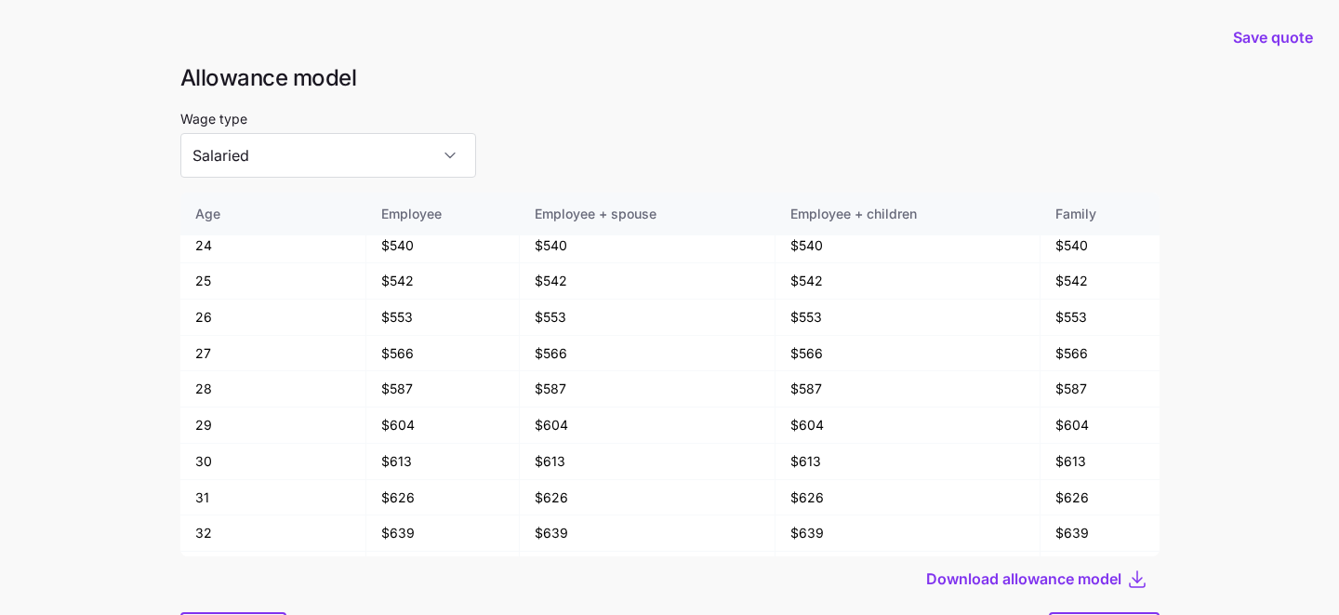
scroll to position [100, 0]
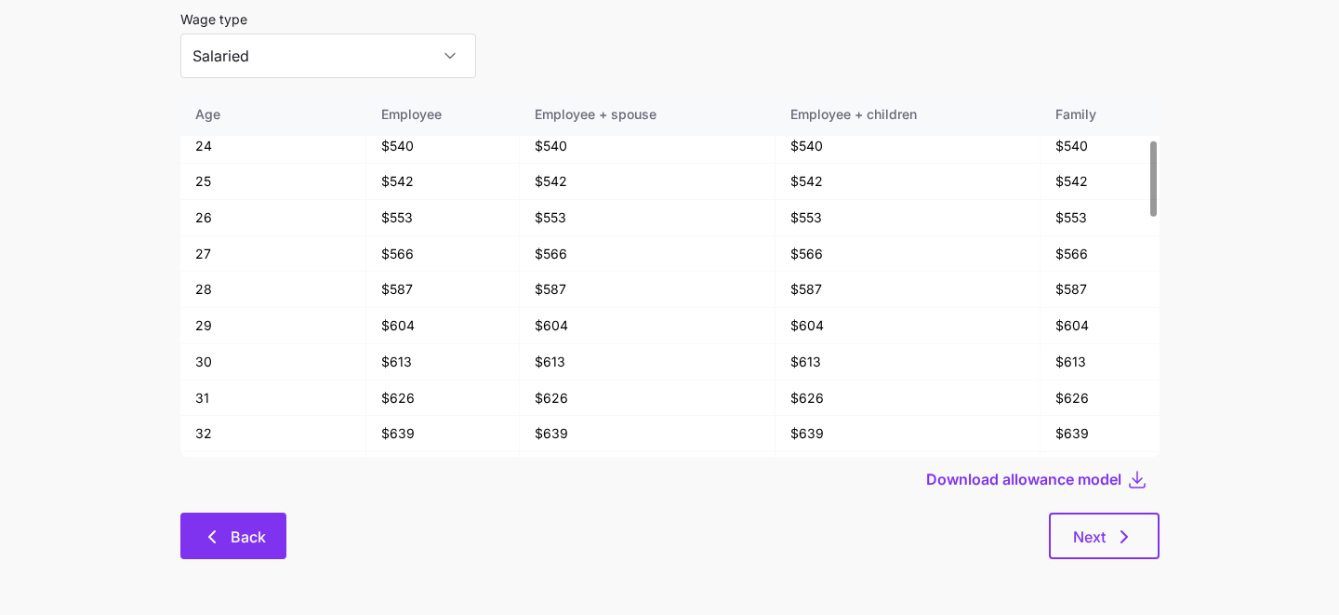
click at [237, 538] on span "Back" at bounding box center [248, 537] width 35 height 22
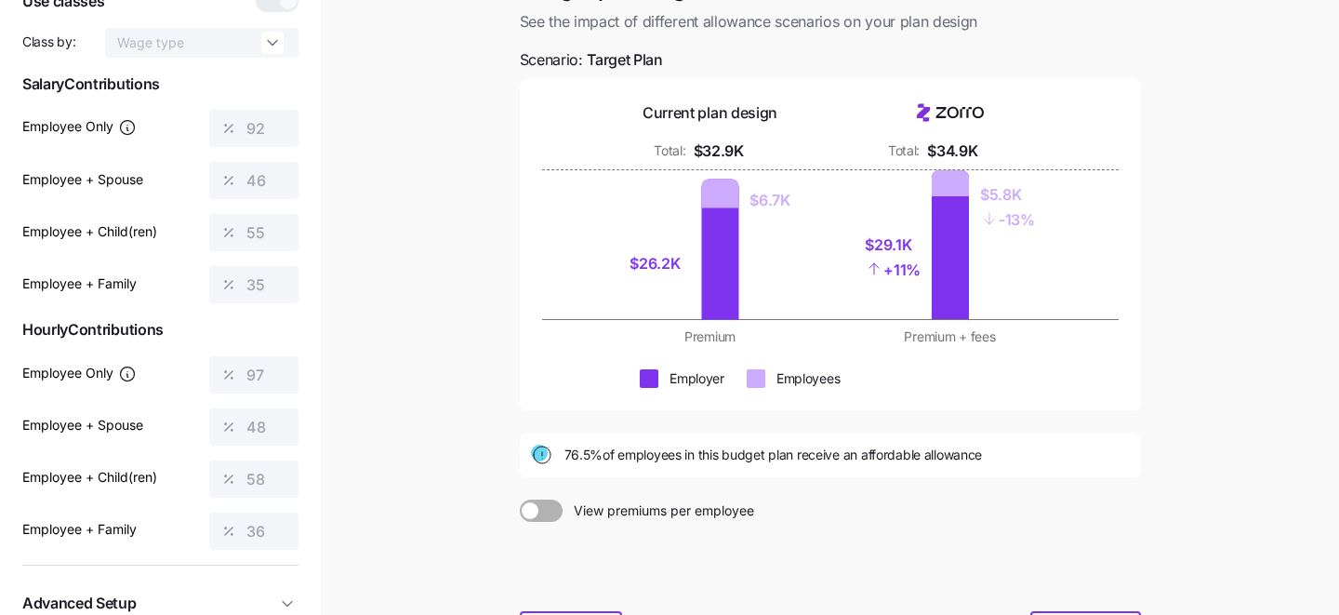
scroll to position [299, 0]
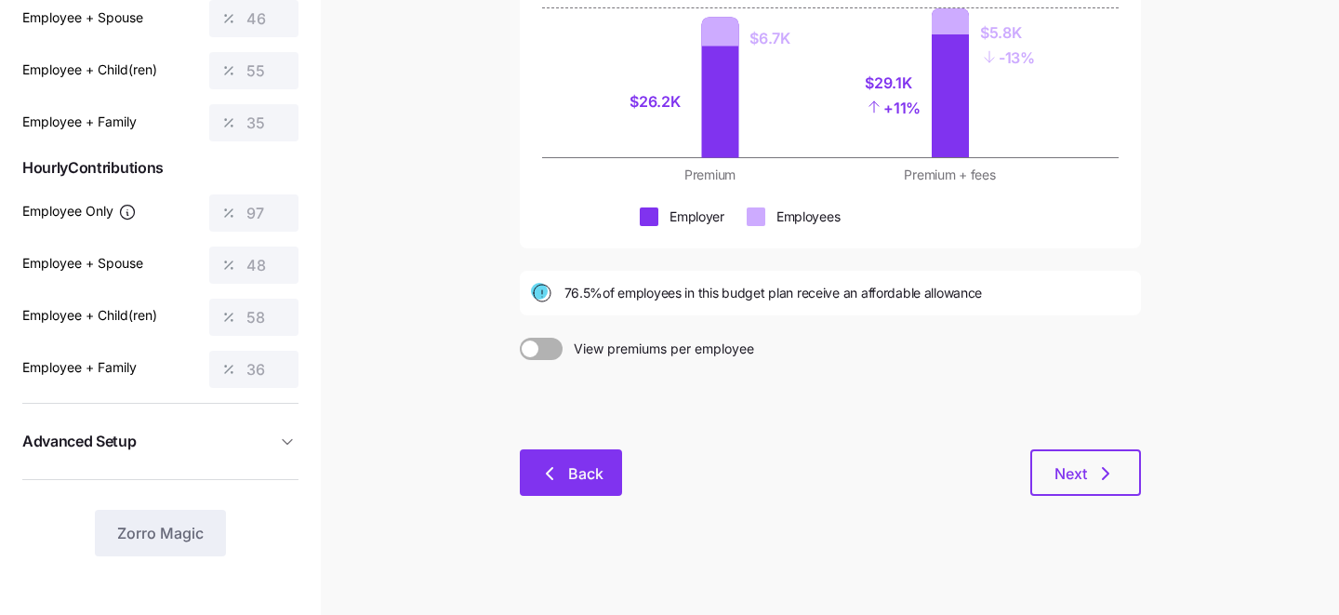
click at [542, 472] on icon "button" at bounding box center [550, 473] width 22 height 22
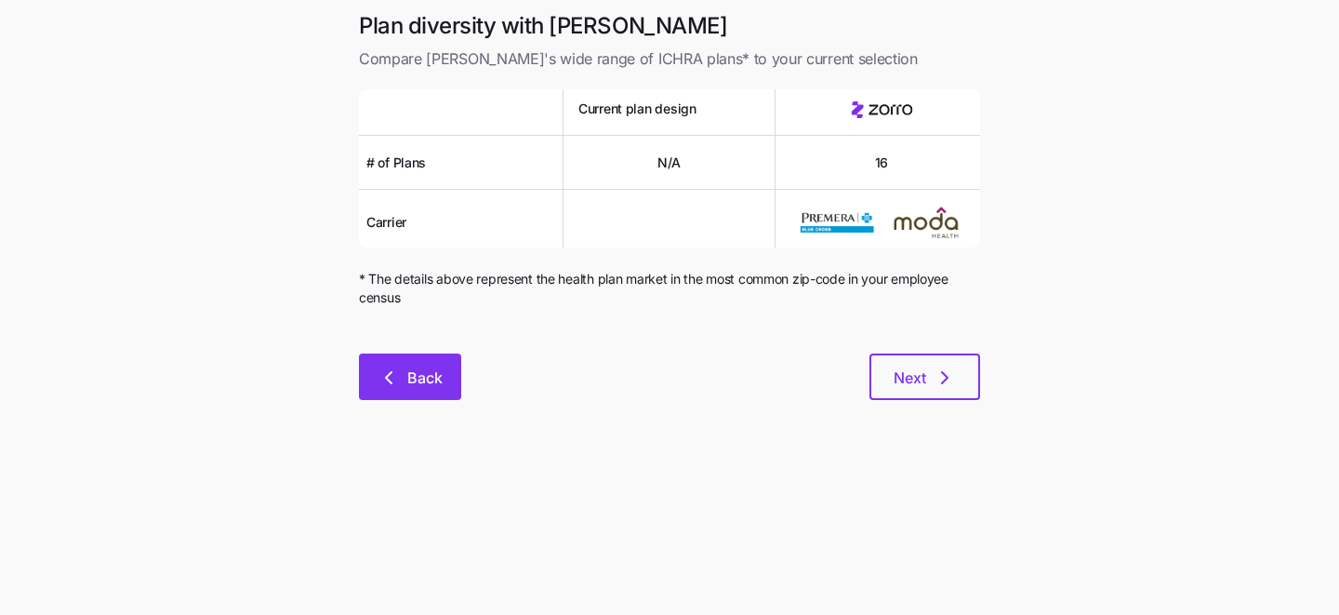
click at [424, 368] on span "Back" at bounding box center [424, 377] width 35 height 22
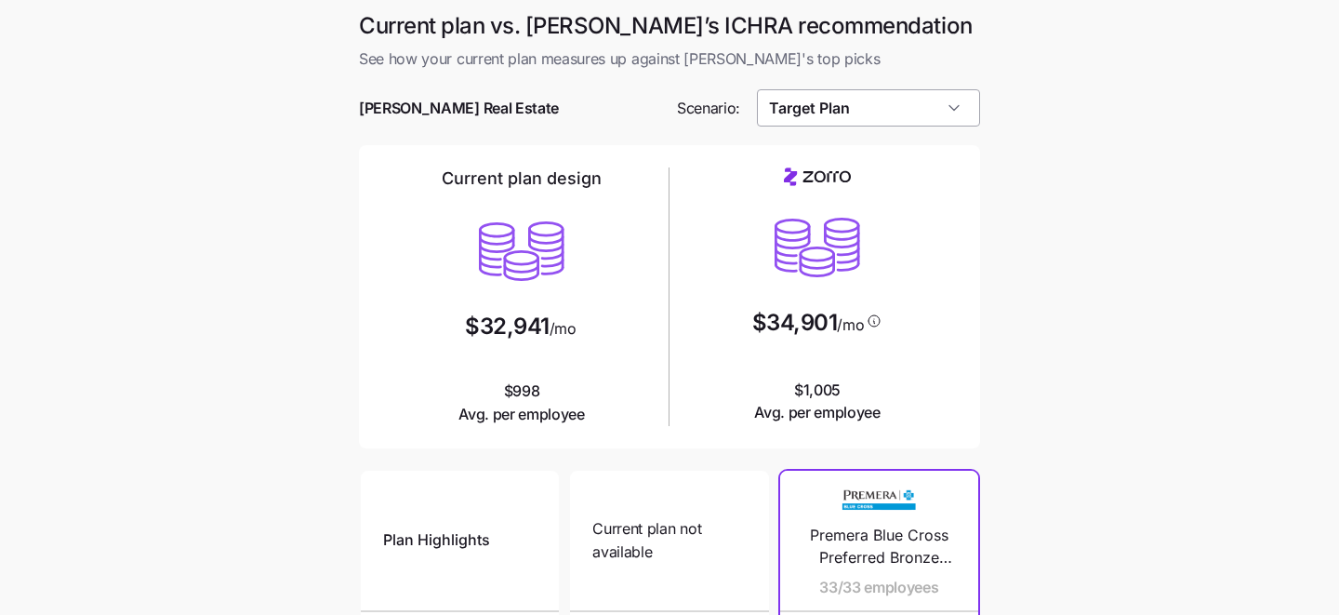
click at [936, 108] on input "Target Plan" at bounding box center [869, 107] width 224 height 37
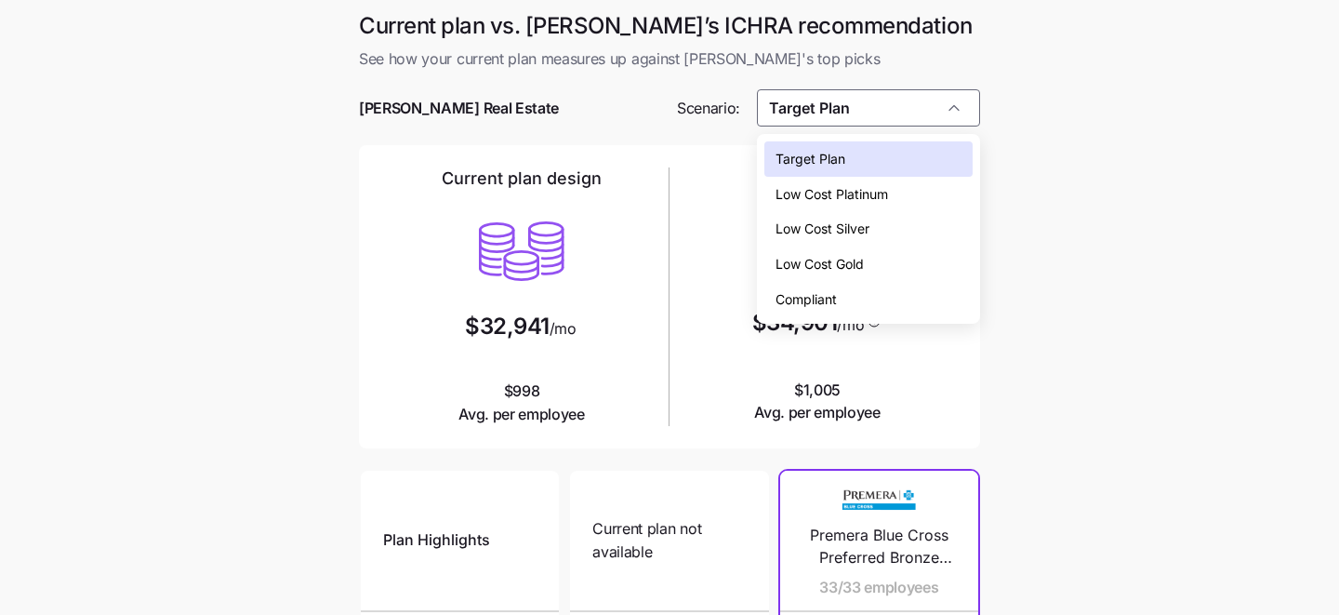
click at [883, 299] on div "Compliant" at bounding box center [869, 299] width 209 height 35
type input "Compliant"
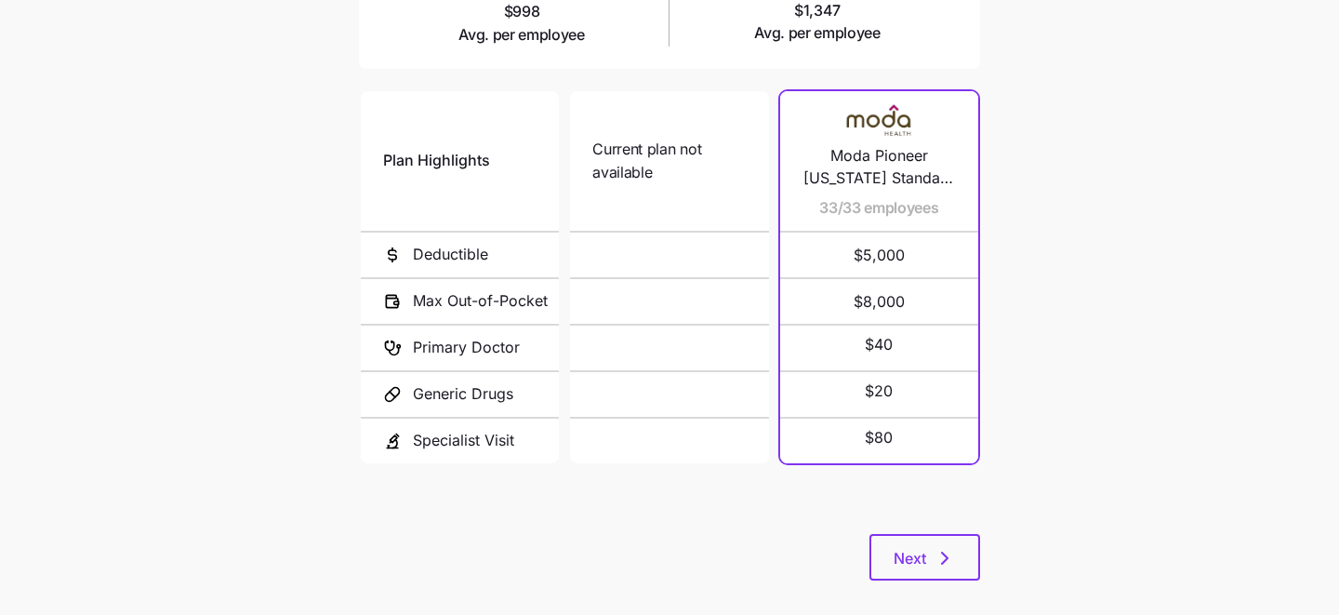
scroll to position [383, 0]
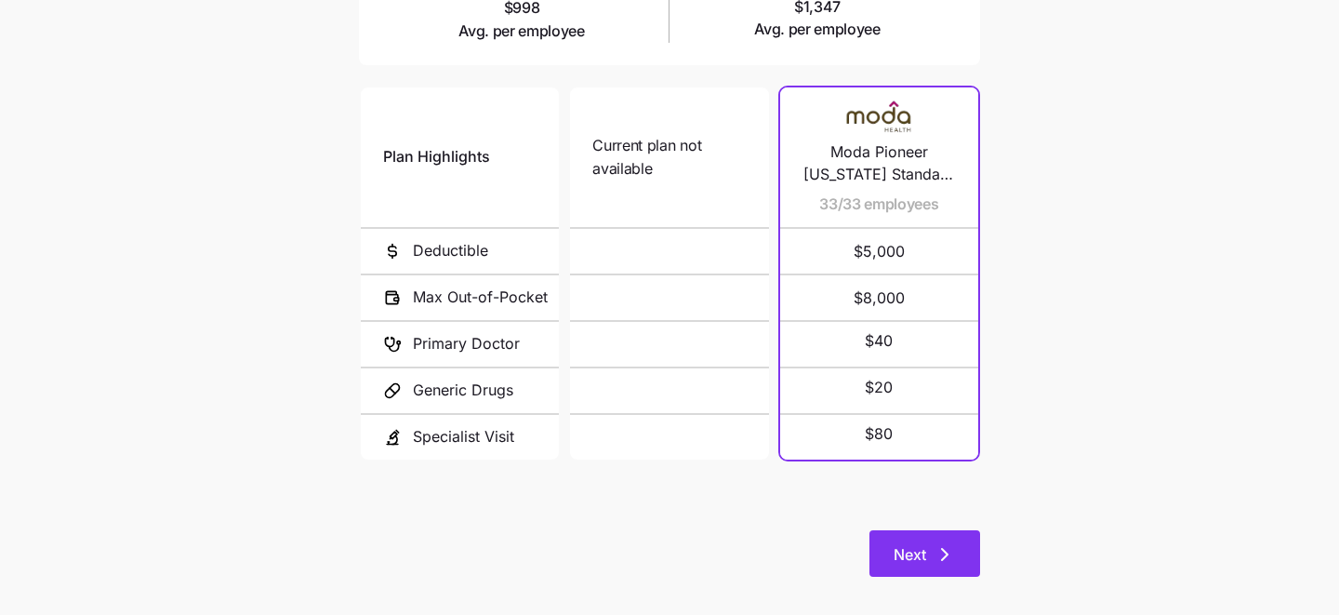
click at [933, 552] on span "Next" at bounding box center [925, 554] width 62 height 22
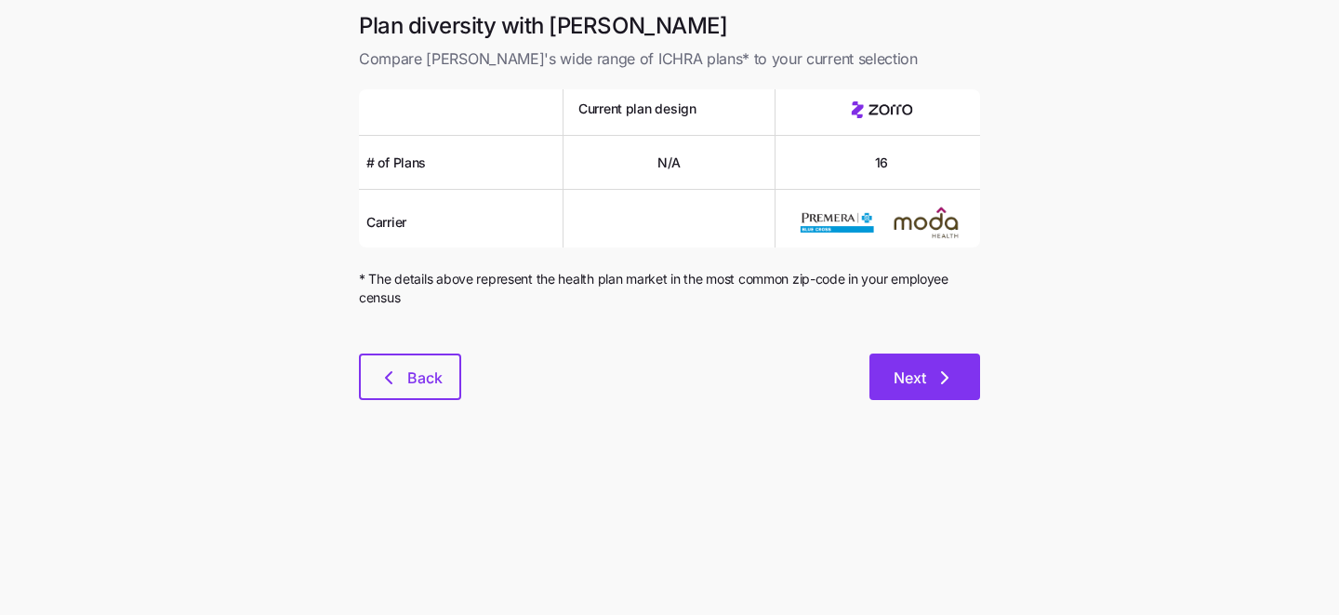
click at [908, 386] on span "Next" at bounding box center [910, 377] width 33 height 22
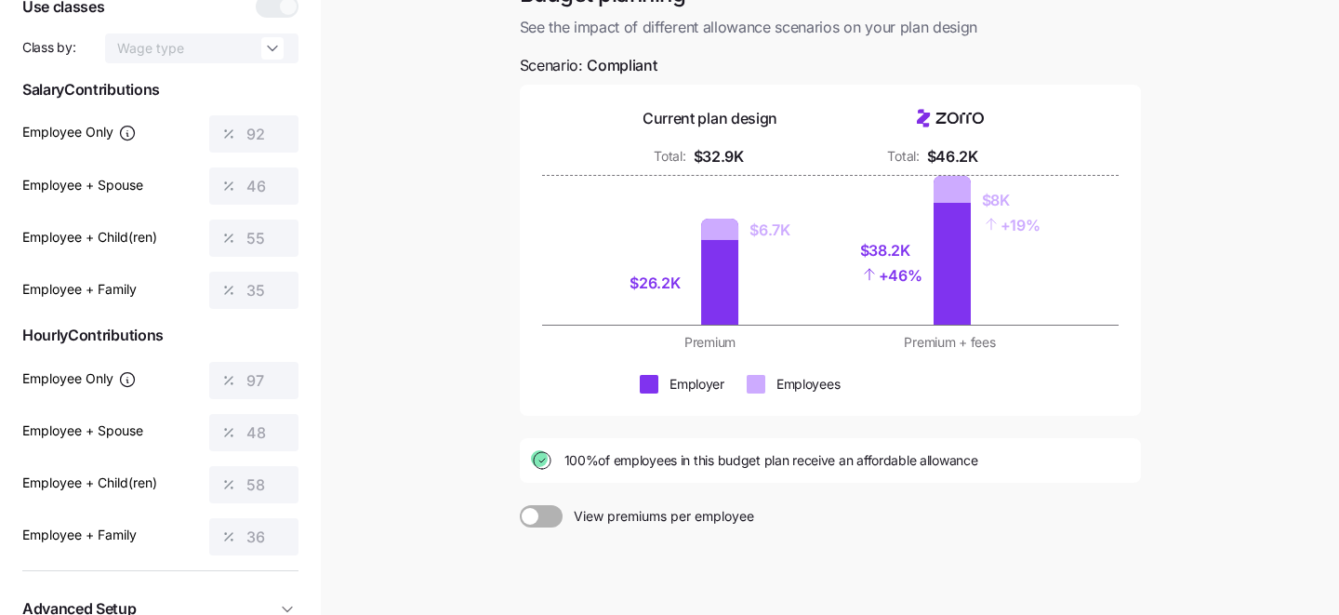
scroll to position [276, 0]
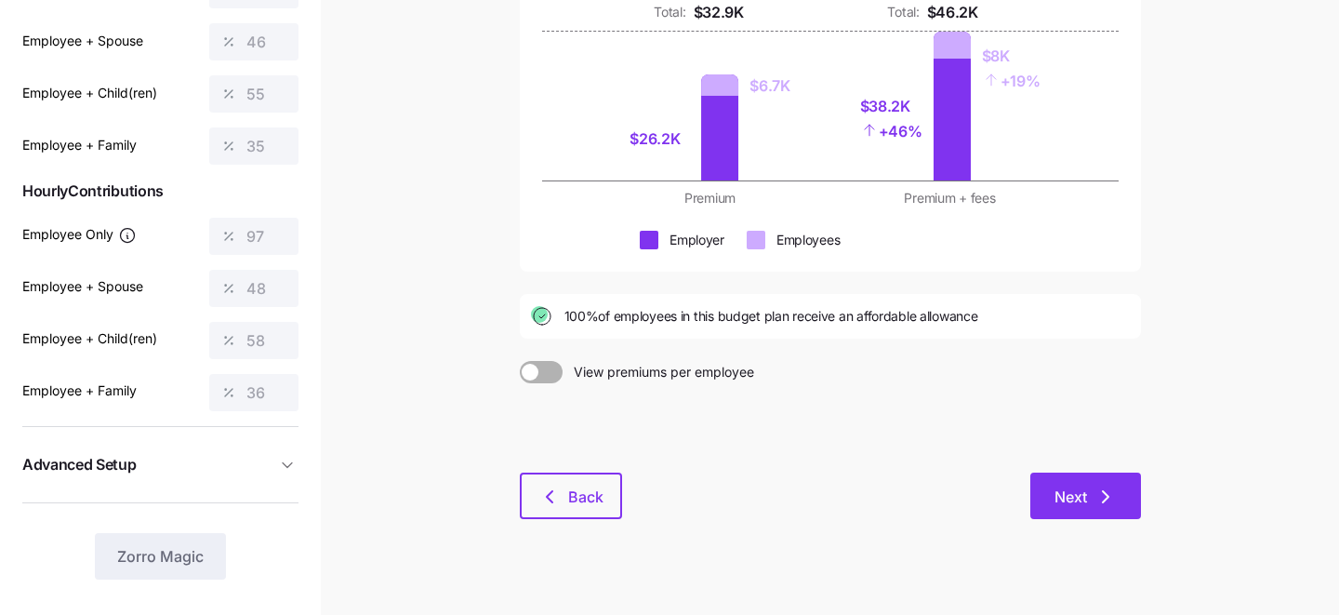
click at [1074, 494] on span "Next" at bounding box center [1071, 497] width 33 height 22
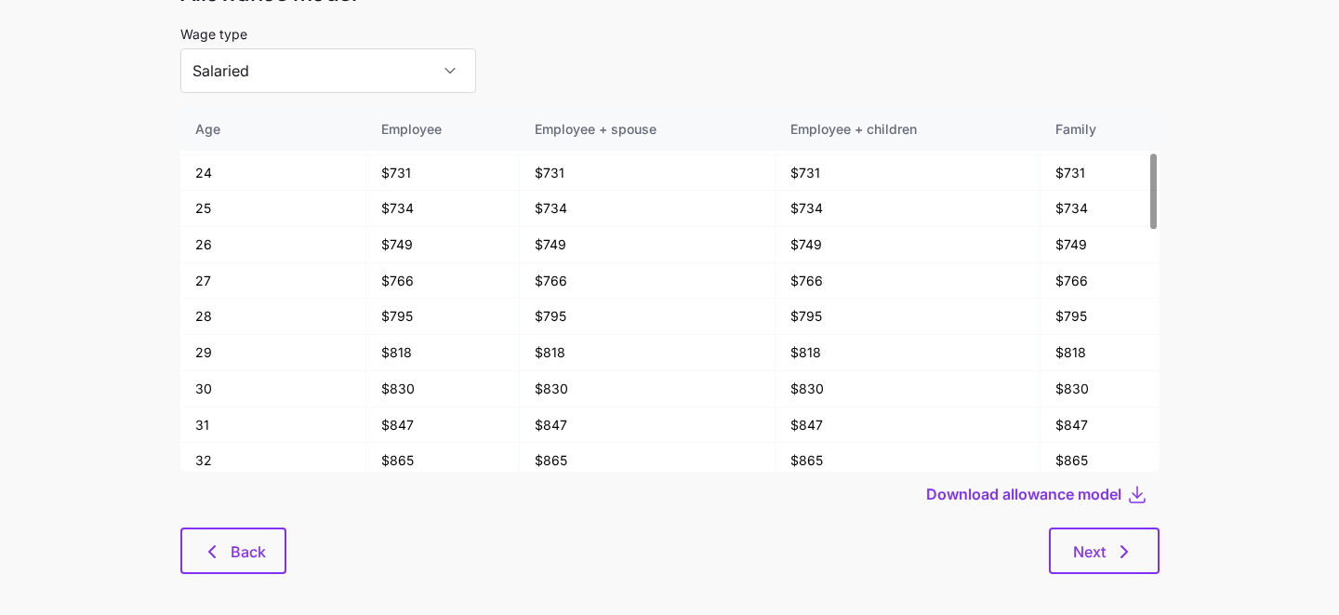
scroll to position [100, 0]
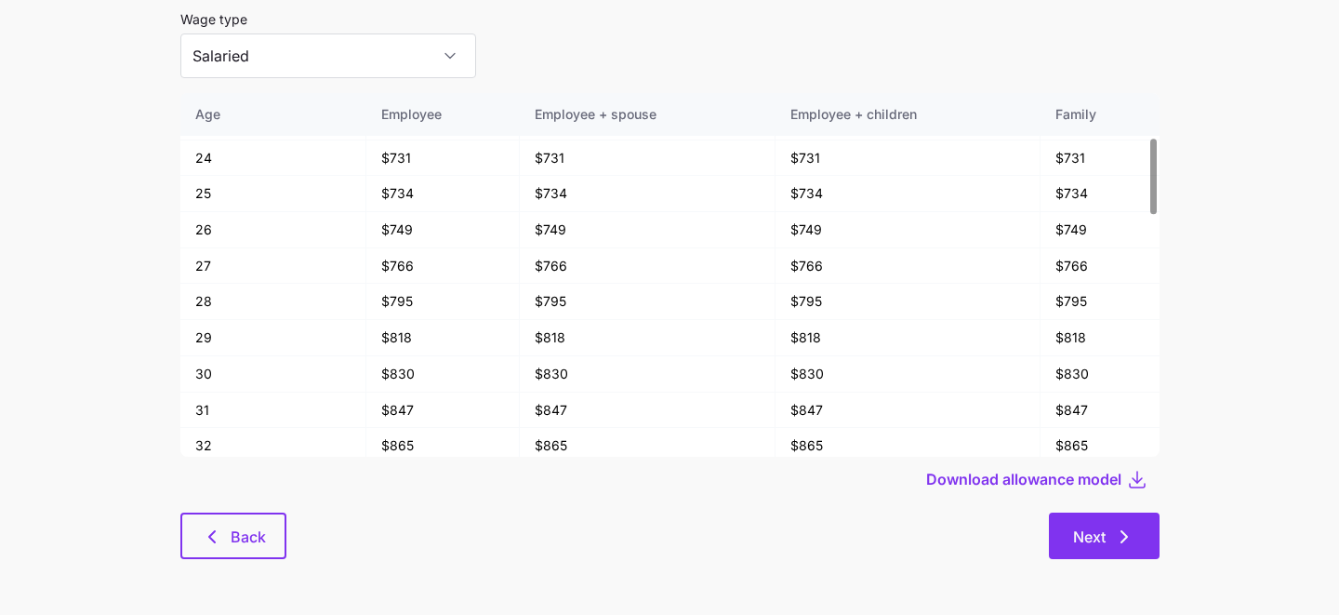
click at [1134, 539] on icon "button" at bounding box center [1124, 537] width 22 height 22
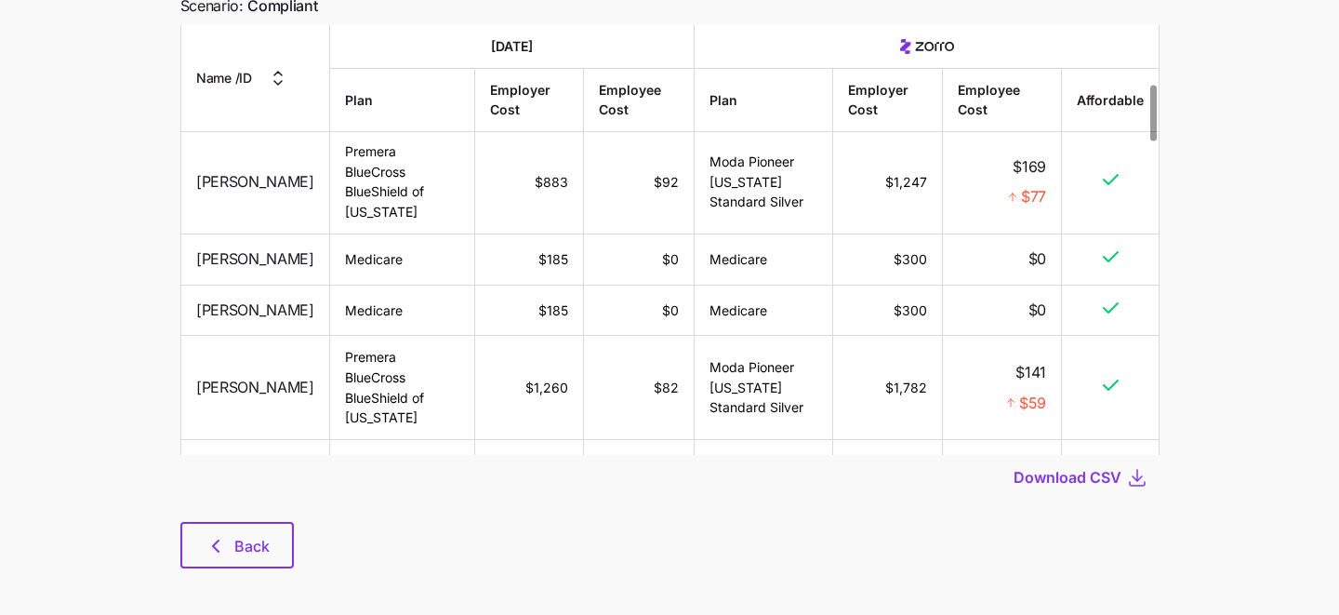
scroll to position [179, 0]
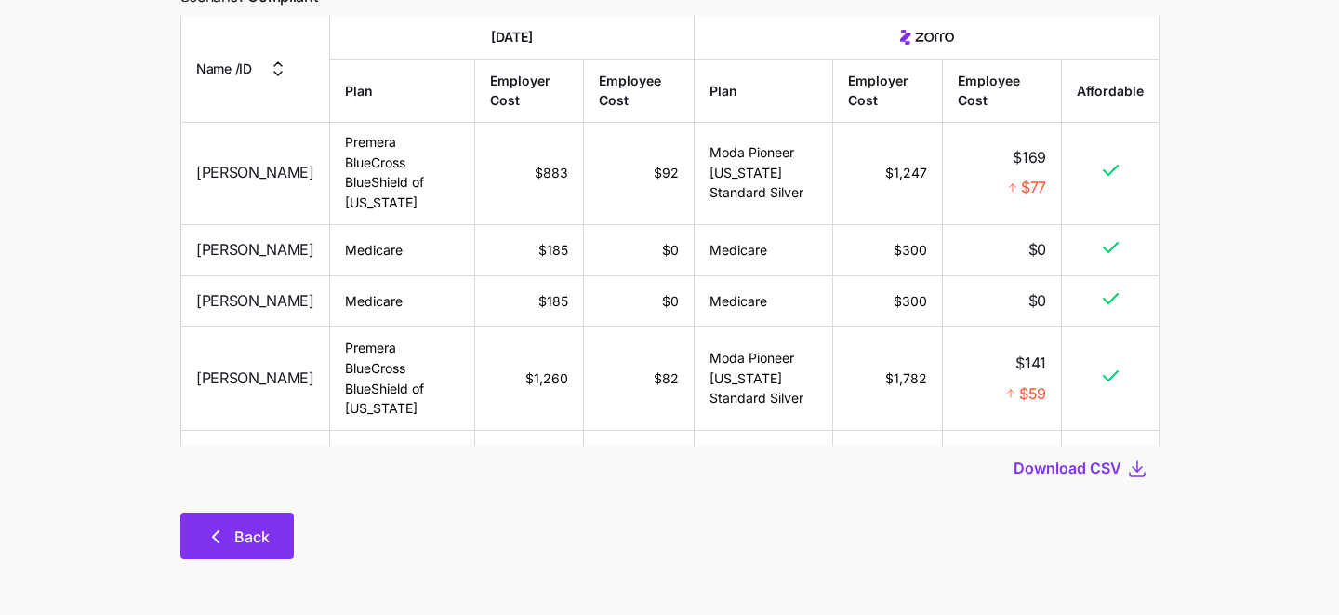
click at [243, 557] on button "Back" at bounding box center [236, 535] width 113 height 47
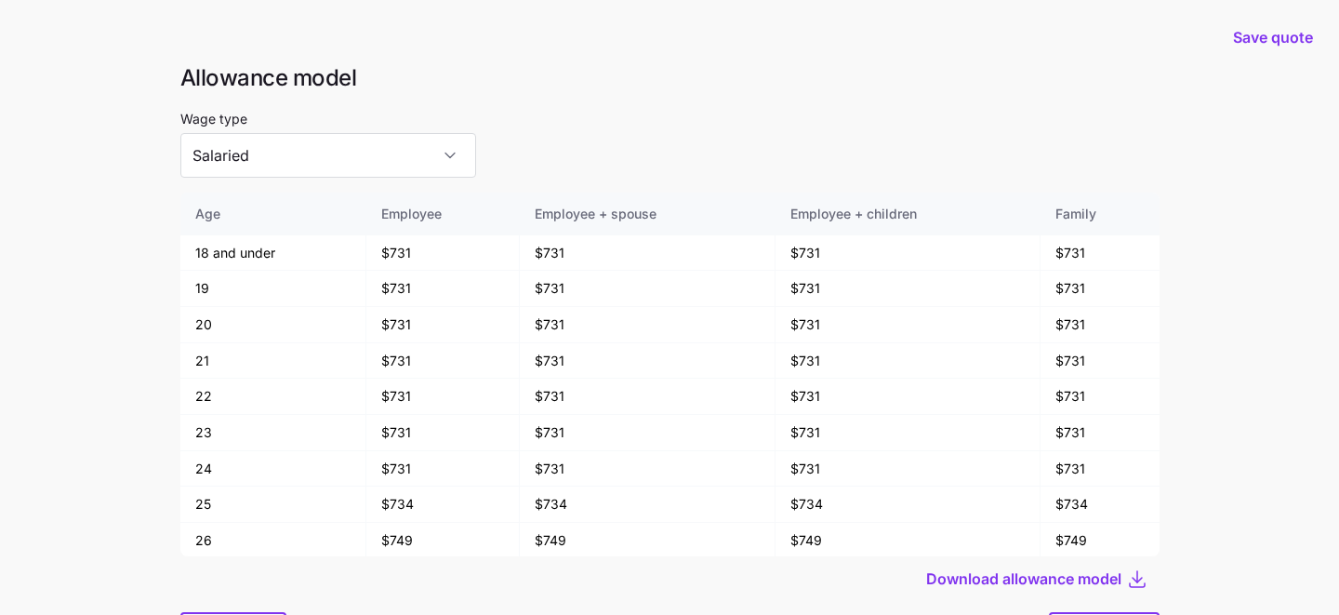
scroll to position [100, 0]
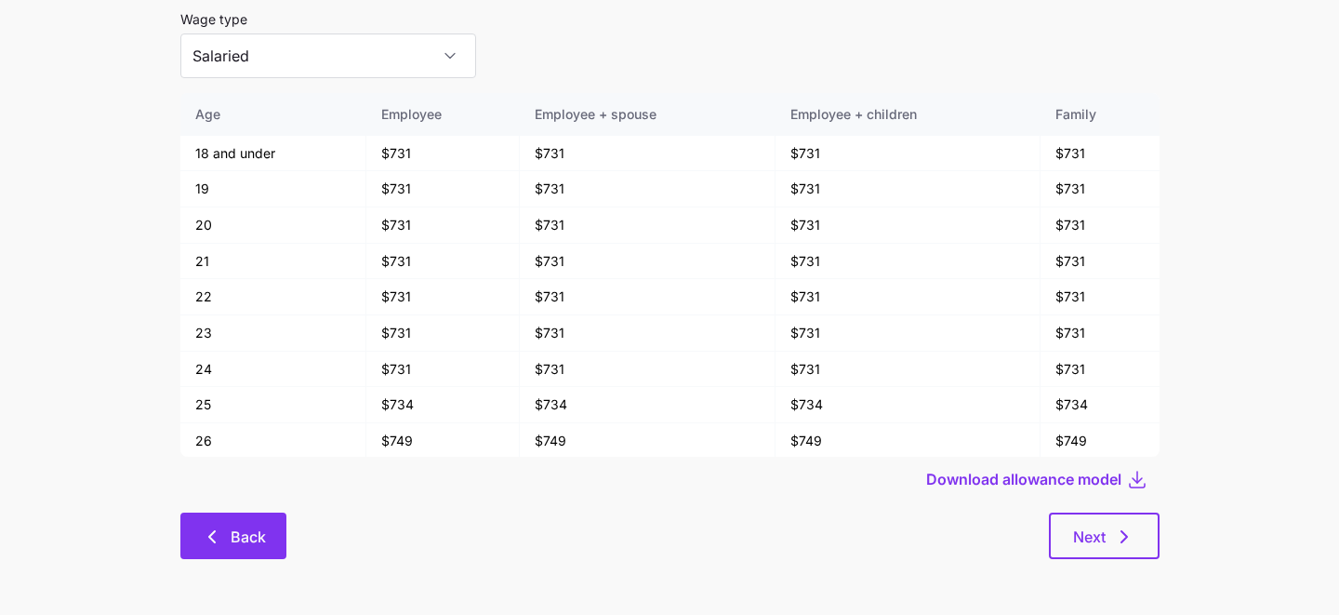
click at [243, 539] on span "Back" at bounding box center [248, 537] width 35 height 22
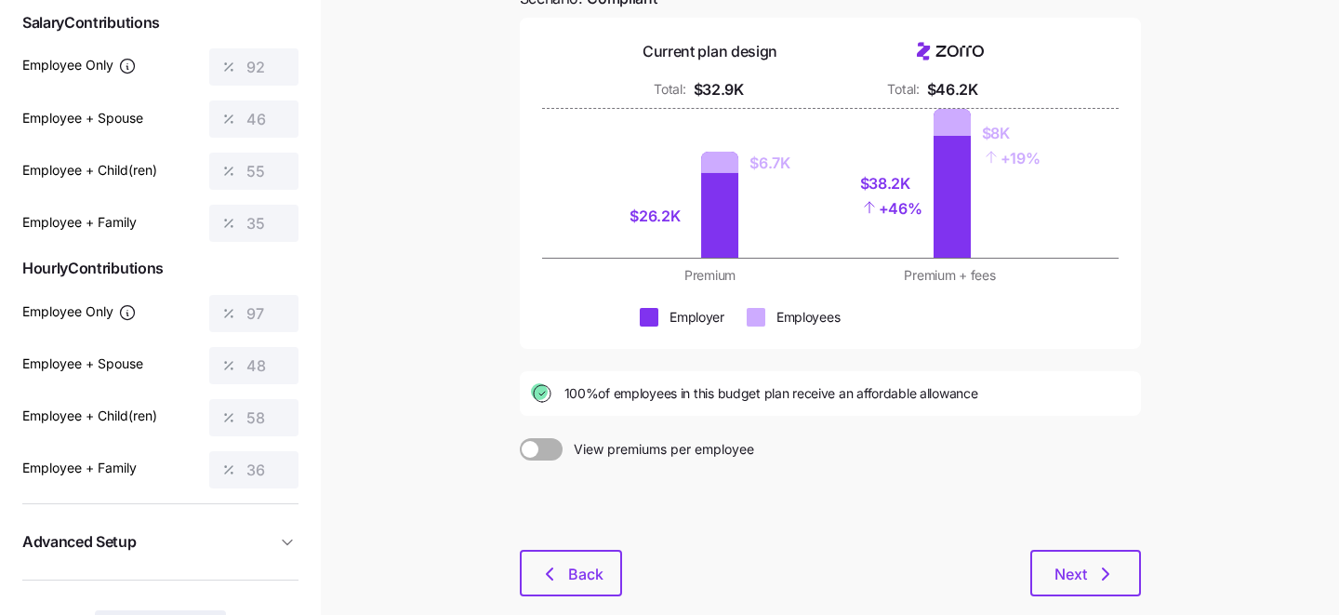
scroll to position [299, 0]
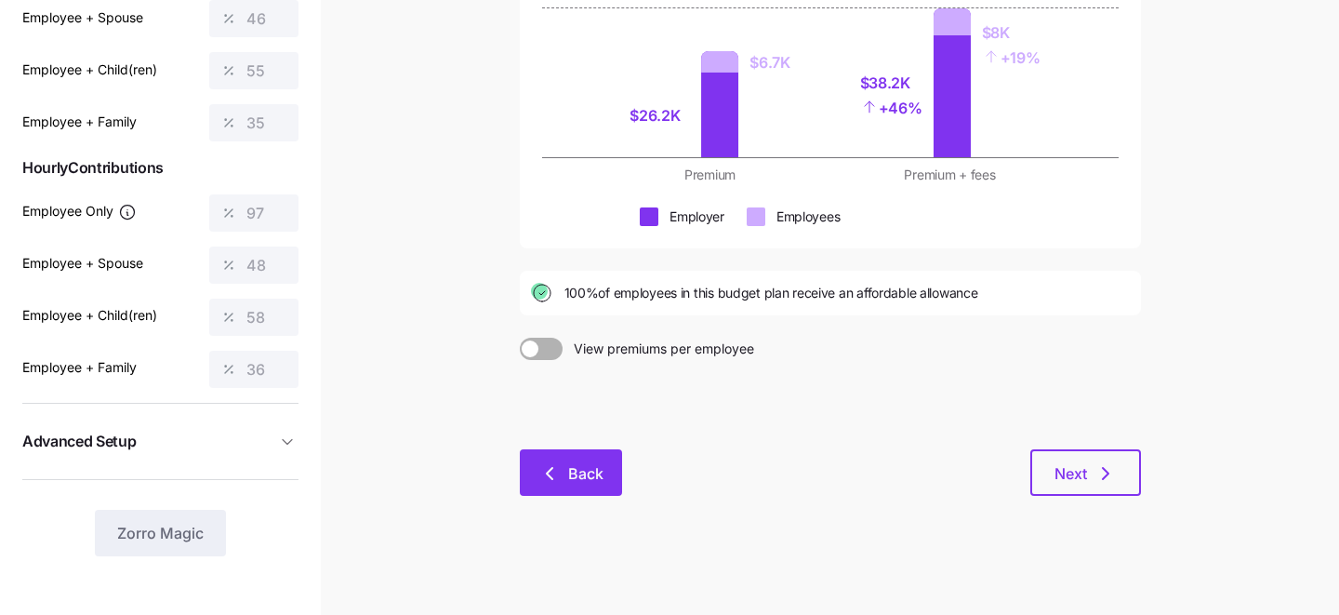
click at [609, 464] on button "Back" at bounding box center [571, 472] width 102 height 47
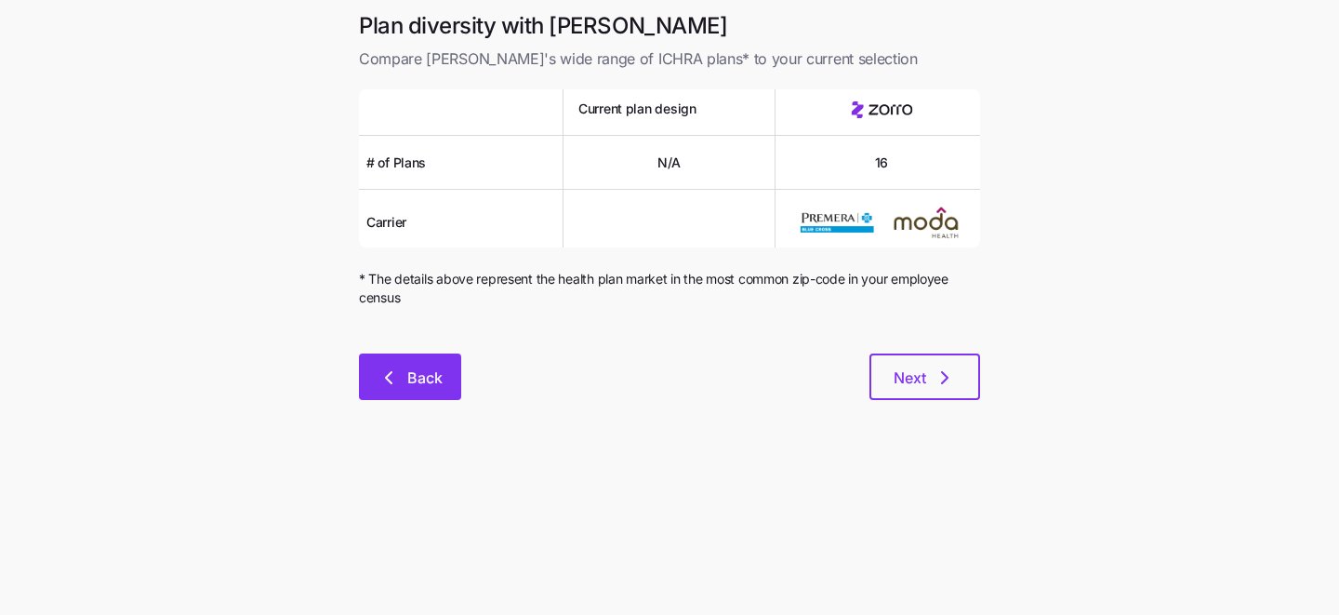
click at [422, 367] on span "Back" at bounding box center [424, 377] width 35 height 22
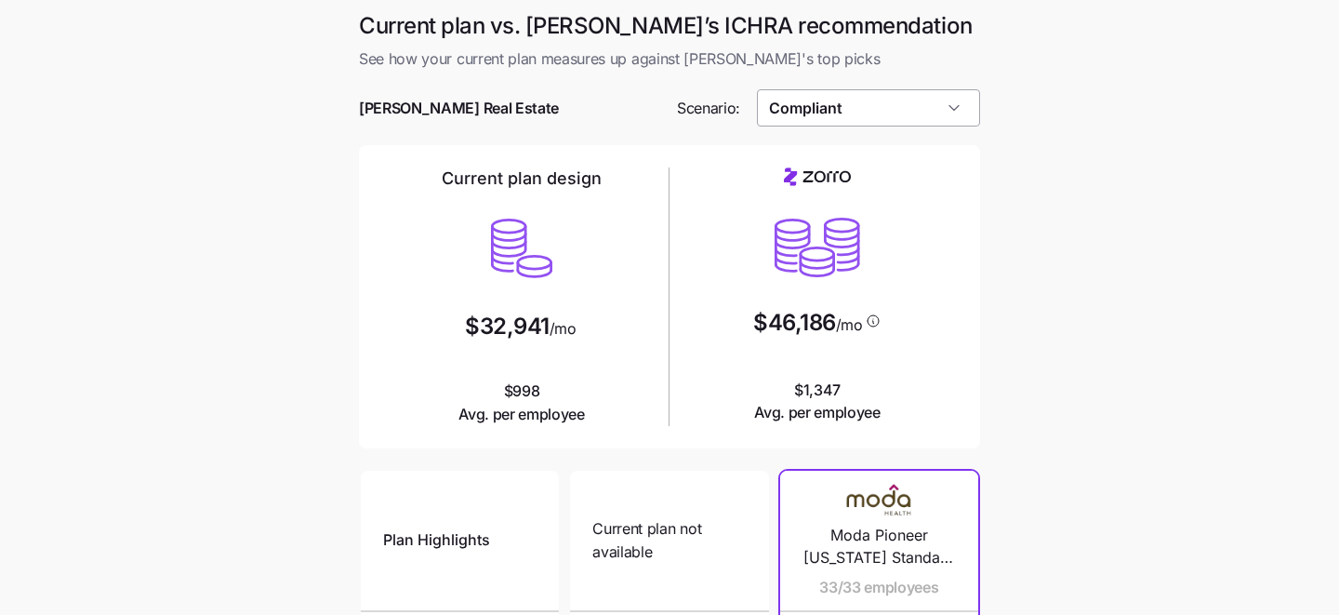
click at [879, 118] on input "Compliant" at bounding box center [869, 107] width 224 height 37
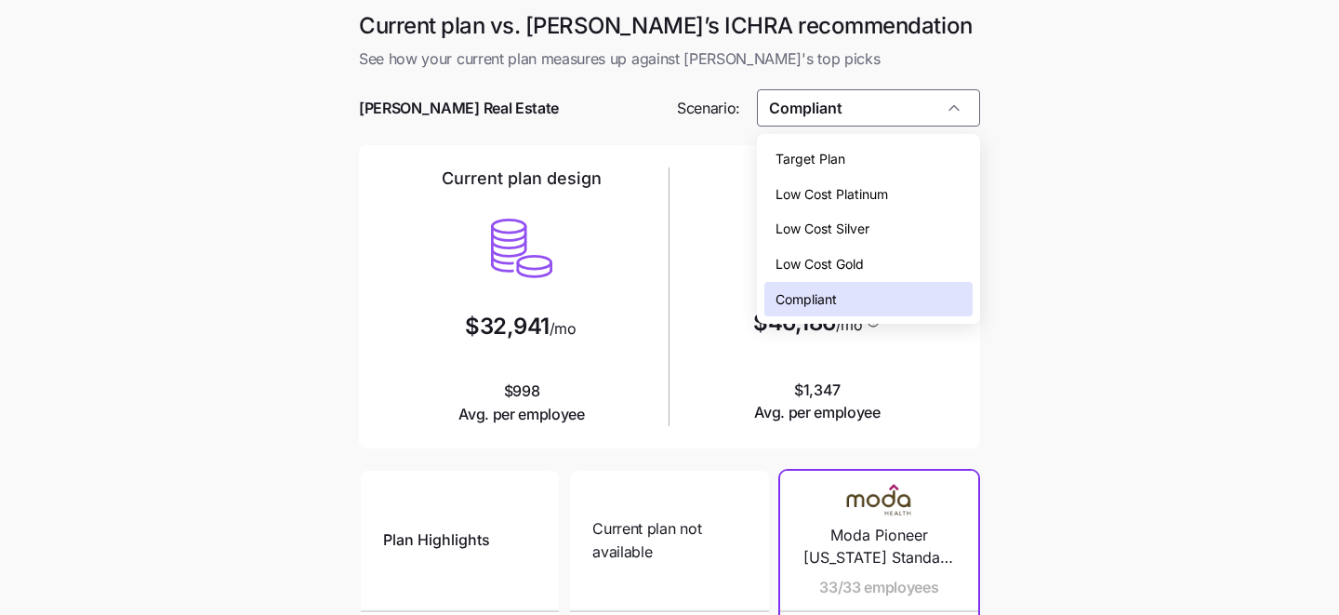
click at [845, 155] on div "Target Plan" at bounding box center [869, 158] width 209 height 35
type input "Target Plan"
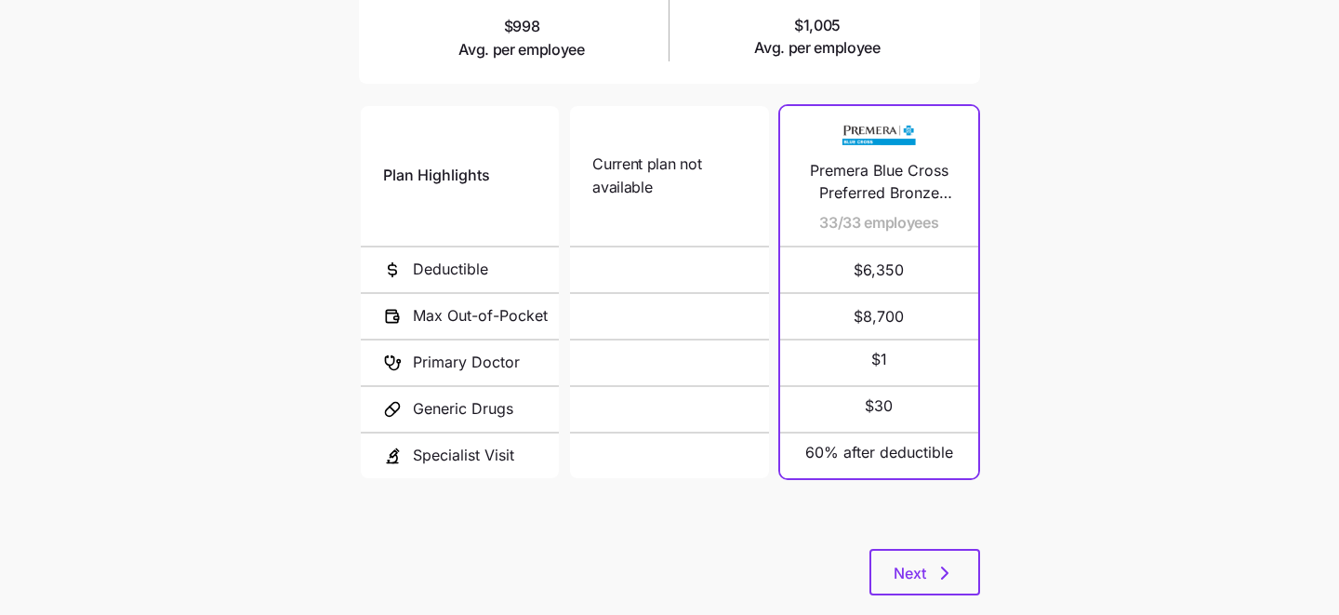
scroll to position [390, 0]
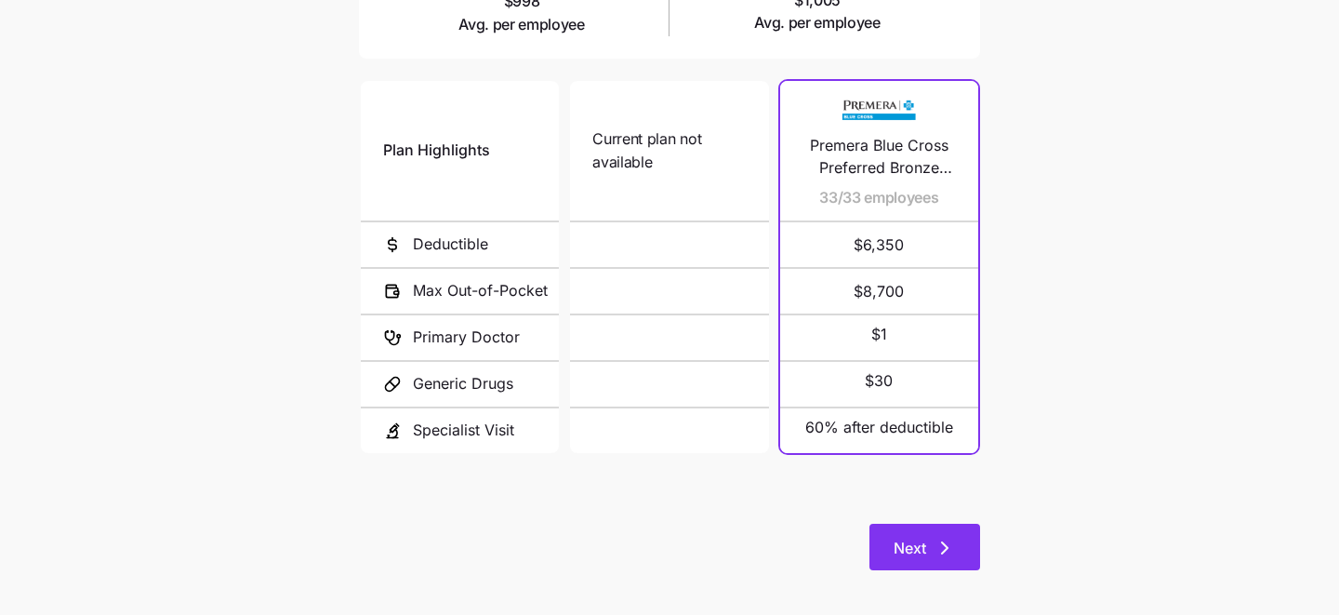
click at [909, 538] on span "Next" at bounding box center [910, 548] width 33 height 22
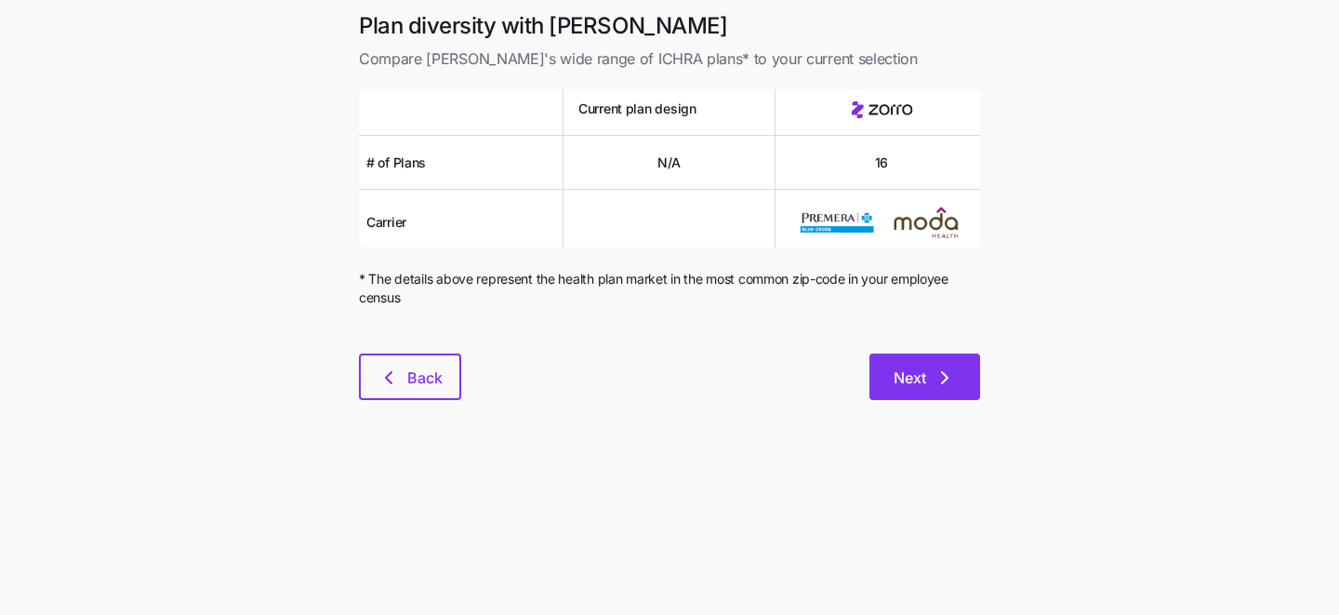
click at [905, 388] on span "Next" at bounding box center [910, 377] width 33 height 22
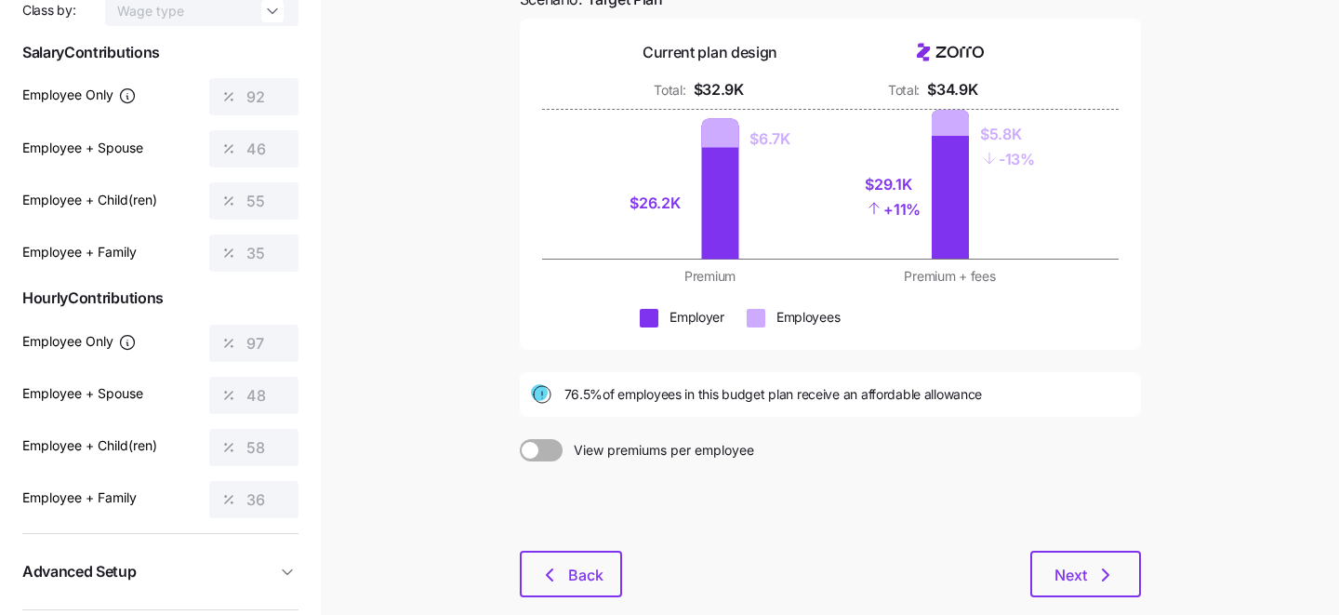
scroll to position [171, 0]
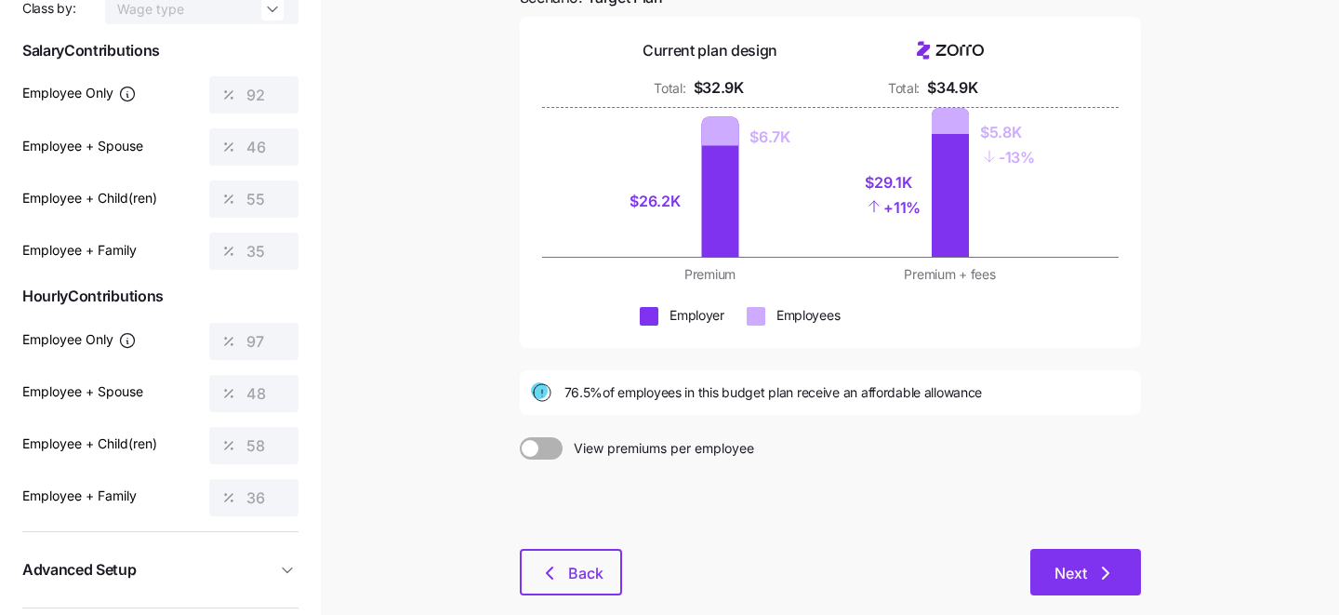
click at [1087, 570] on span "Next" at bounding box center [1086, 573] width 62 height 22
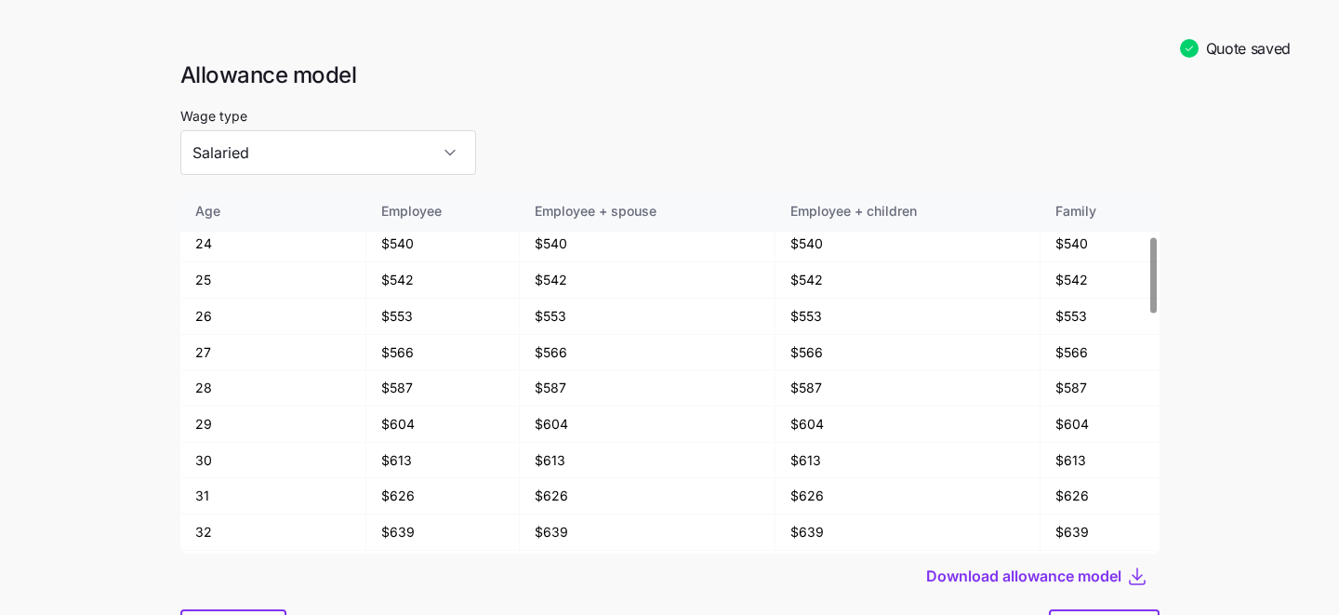
scroll to position [97, 0]
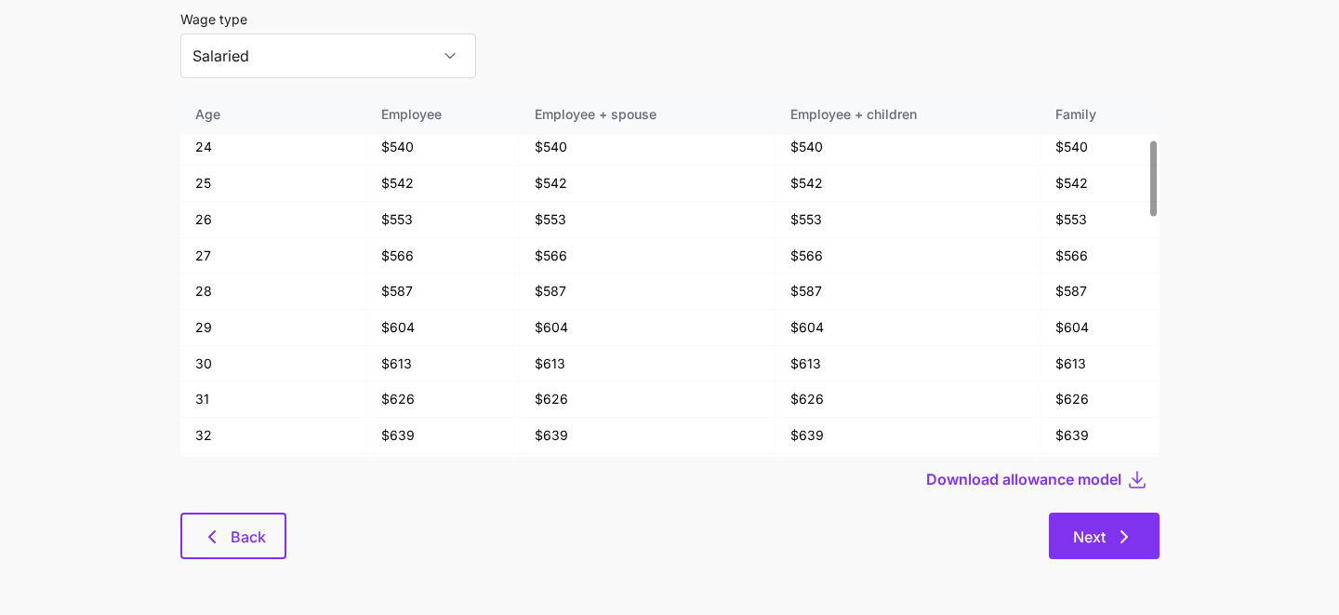
click at [1107, 528] on span "Next" at bounding box center [1104, 537] width 62 height 22
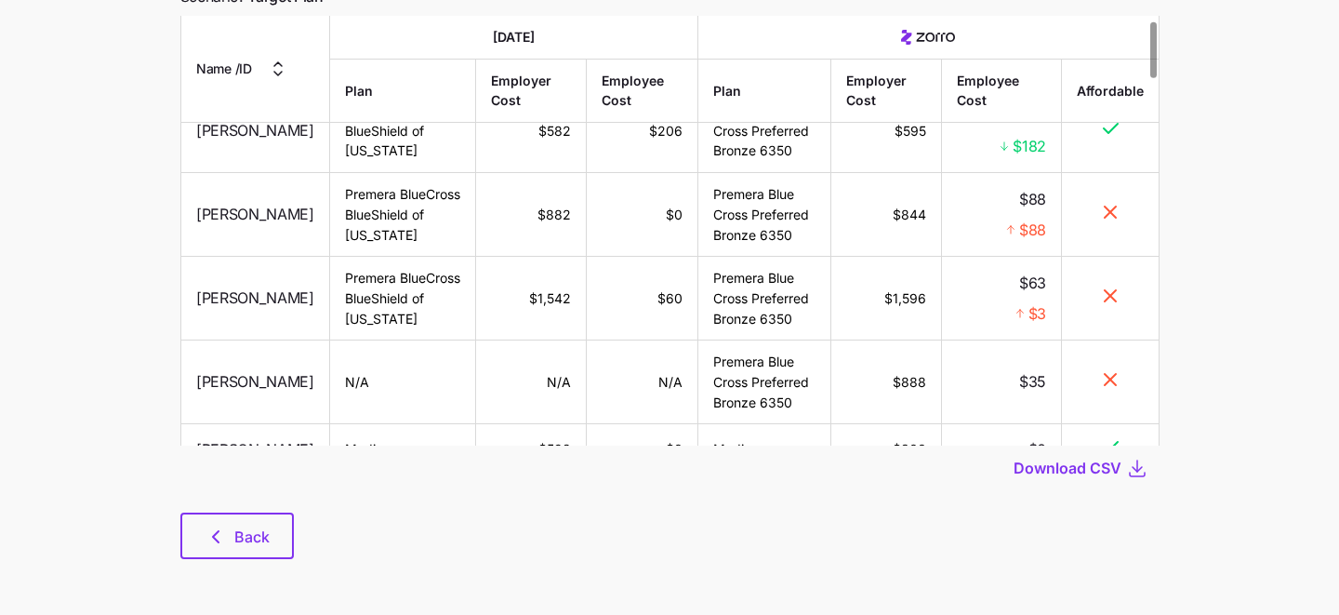
scroll to position [35, 0]
drag, startPoint x: 676, startPoint y: 348, endPoint x: 632, endPoint y: 348, distance: 43.7
click at [632, 339] on td "$60" at bounding box center [643, 298] width 112 height 84
drag, startPoint x: 929, startPoint y: 348, endPoint x: 867, endPoint y: 352, distance: 62.4
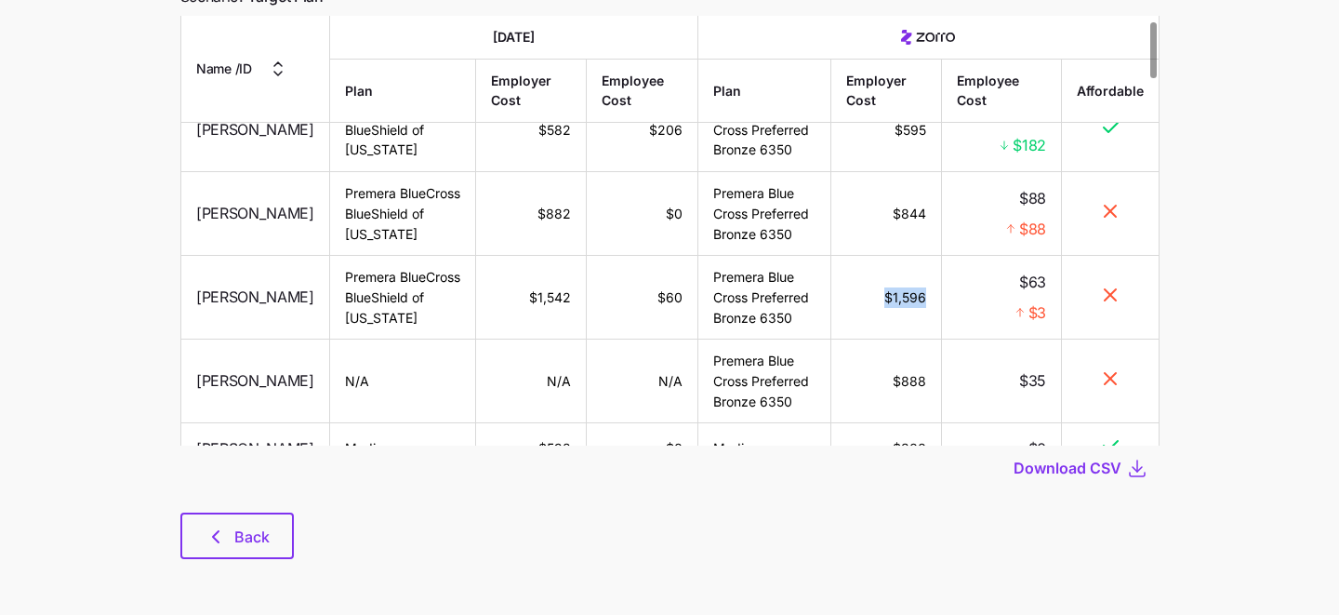
click at [867, 339] on td "$1,596" at bounding box center [887, 298] width 111 height 84
drag, startPoint x: 562, startPoint y: 350, endPoint x: 500, endPoint y: 350, distance: 61.4
click at [500, 339] on td "$1,542" at bounding box center [531, 298] width 111 height 84
click at [534, 339] on td "$1,542" at bounding box center [531, 298] width 111 height 84
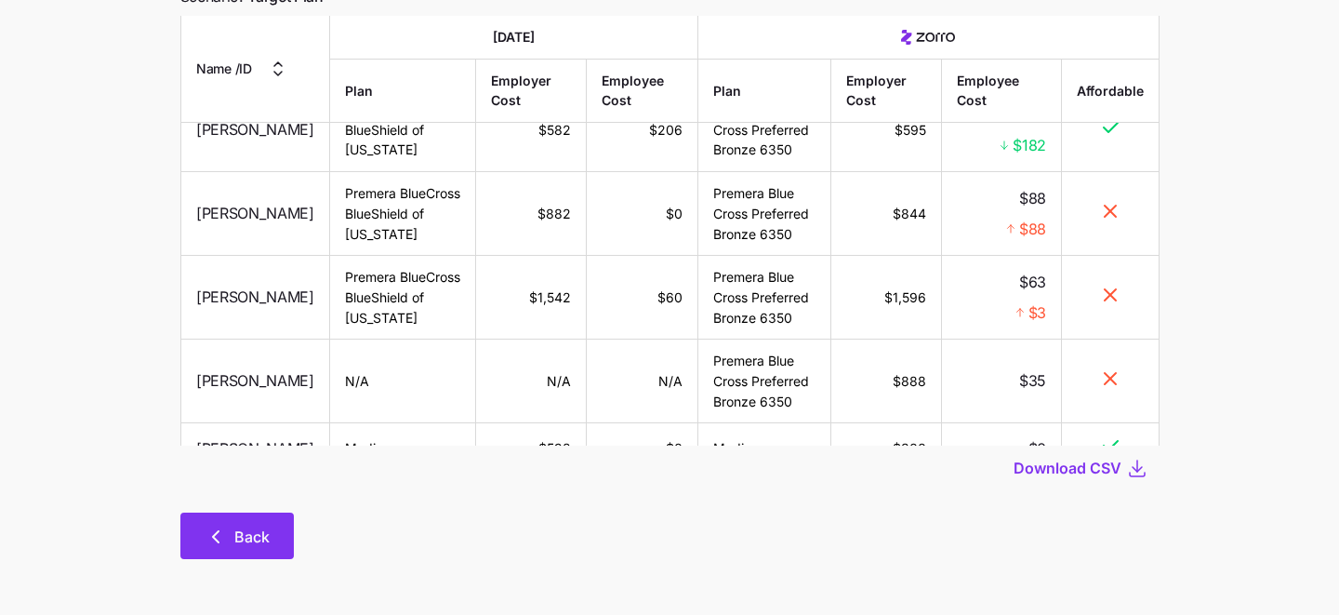
click at [265, 542] on span "Back" at bounding box center [251, 537] width 35 height 22
click at [265, 531] on span "Back" at bounding box center [251, 537] width 35 height 22
click at [203, 540] on button "Back" at bounding box center [236, 535] width 113 height 47
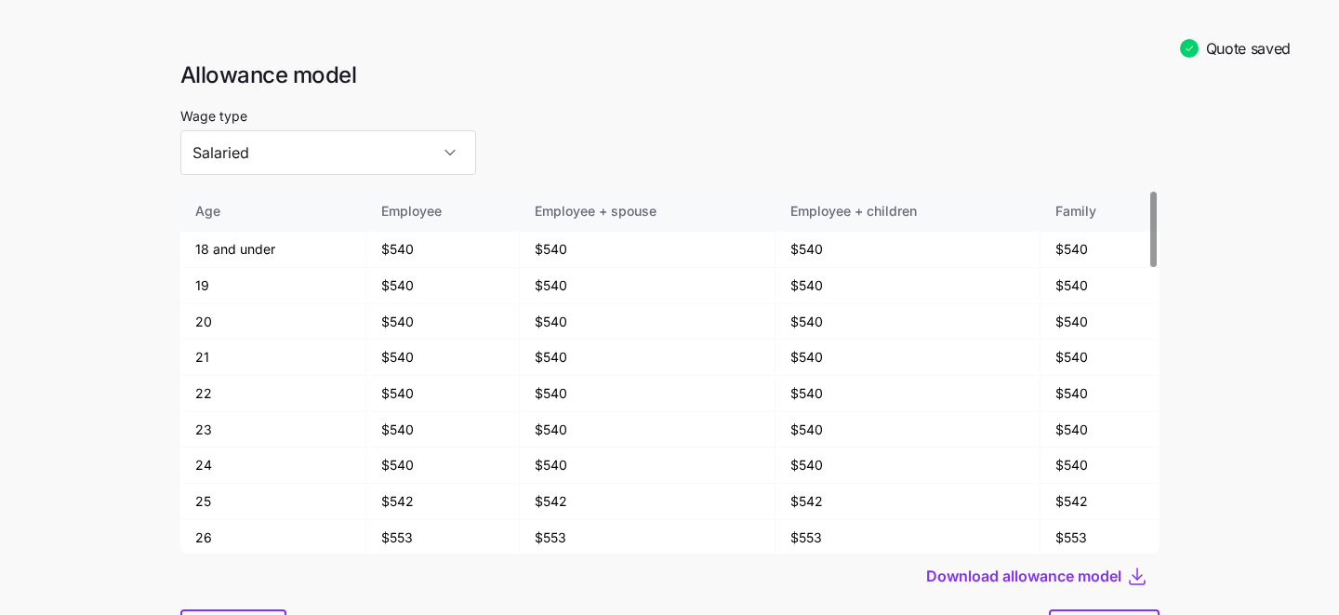
scroll to position [97, 0]
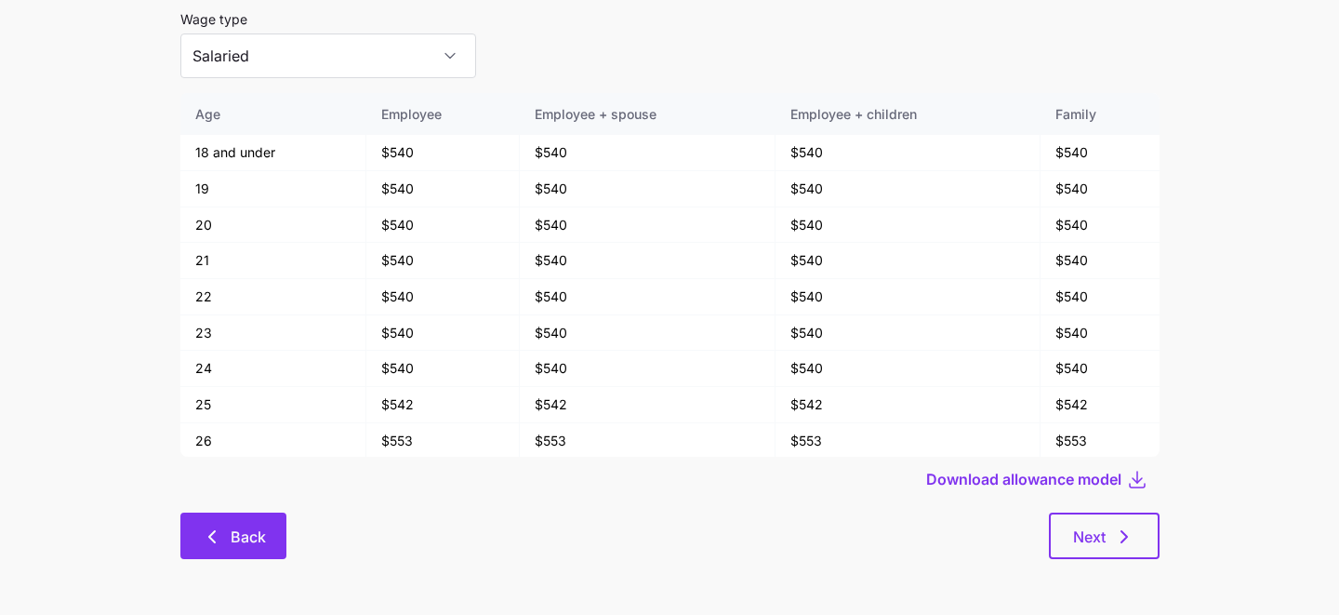
click at [264, 525] on button "Back" at bounding box center [233, 535] width 106 height 47
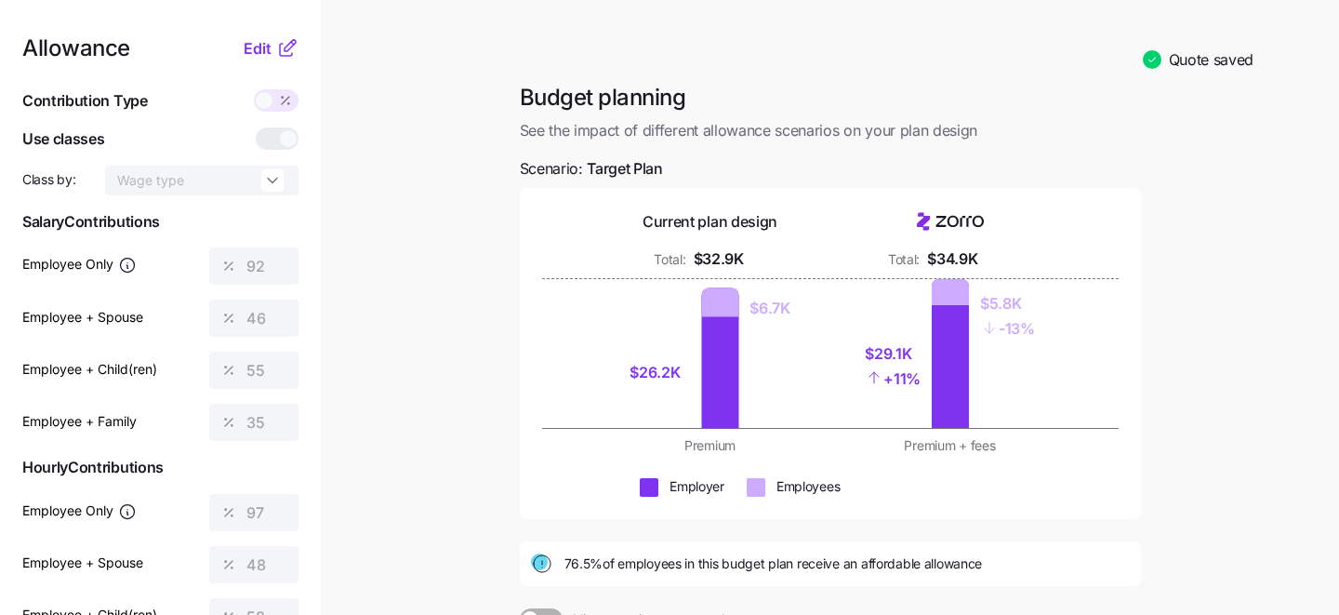
scroll to position [271, 0]
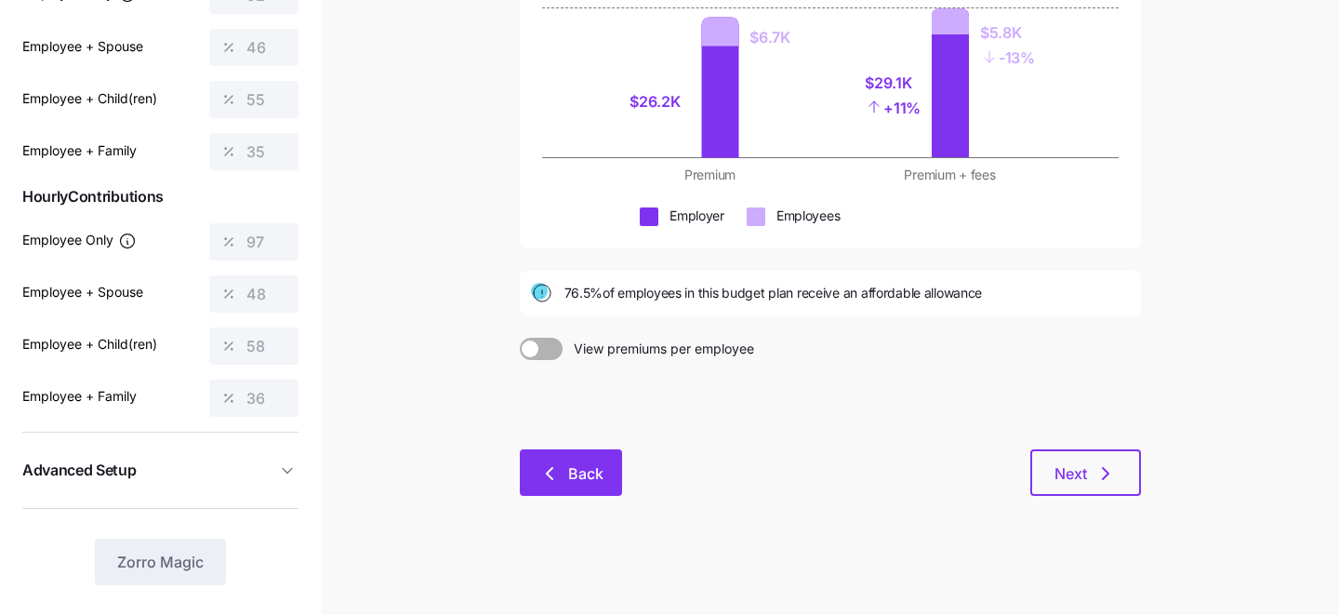
click at [572, 471] on span "Back" at bounding box center [585, 473] width 35 height 22
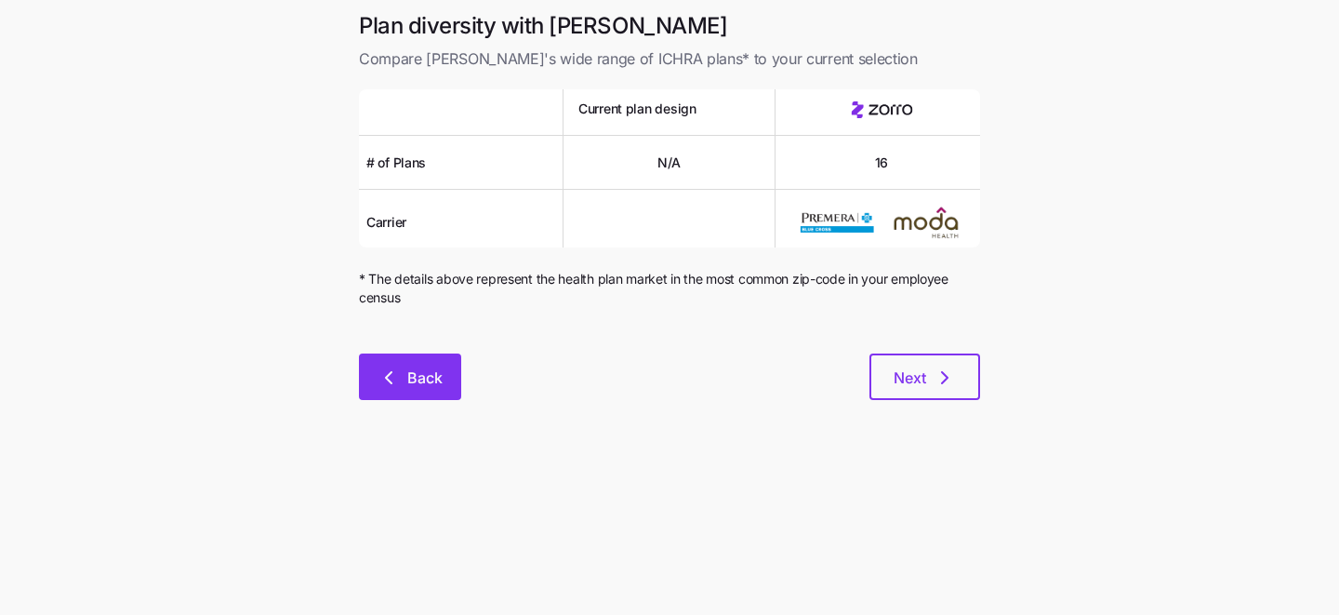
click at [401, 365] on button "Back" at bounding box center [410, 376] width 102 height 47
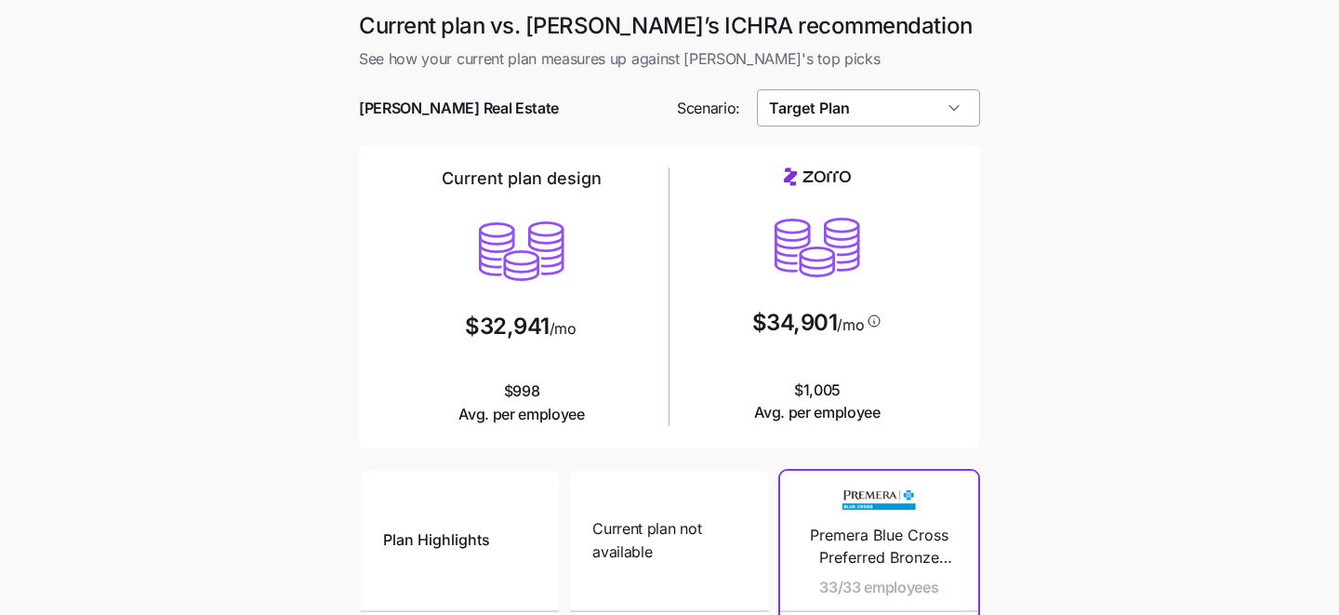
click at [874, 113] on input "Target Plan" at bounding box center [869, 107] width 224 height 37
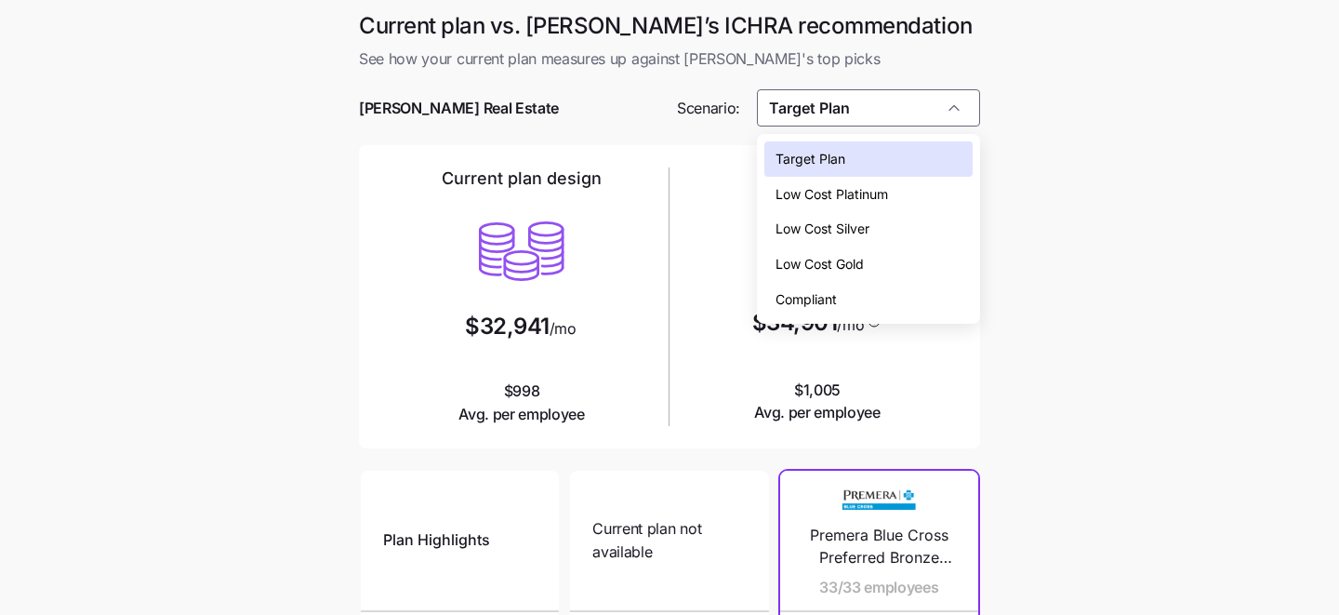
click at [879, 231] on div "Low Cost Silver" at bounding box center [869, 228] width 209 height 35
type input "Low Cost Silver"
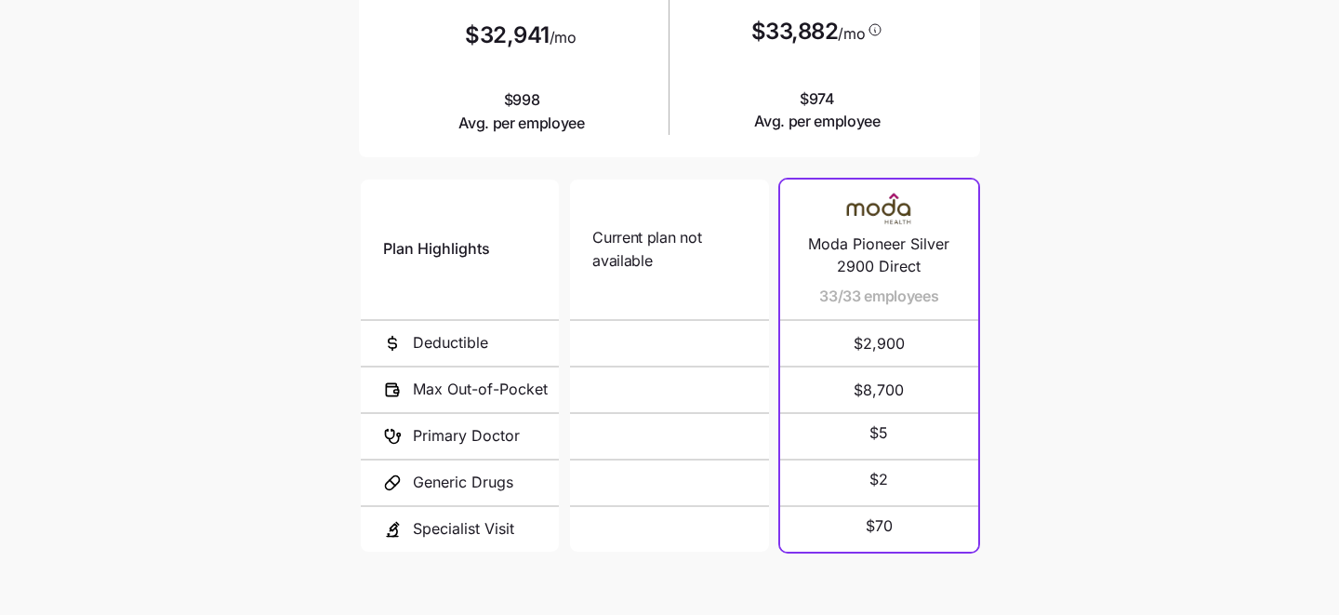
scroll to position [400, 0]
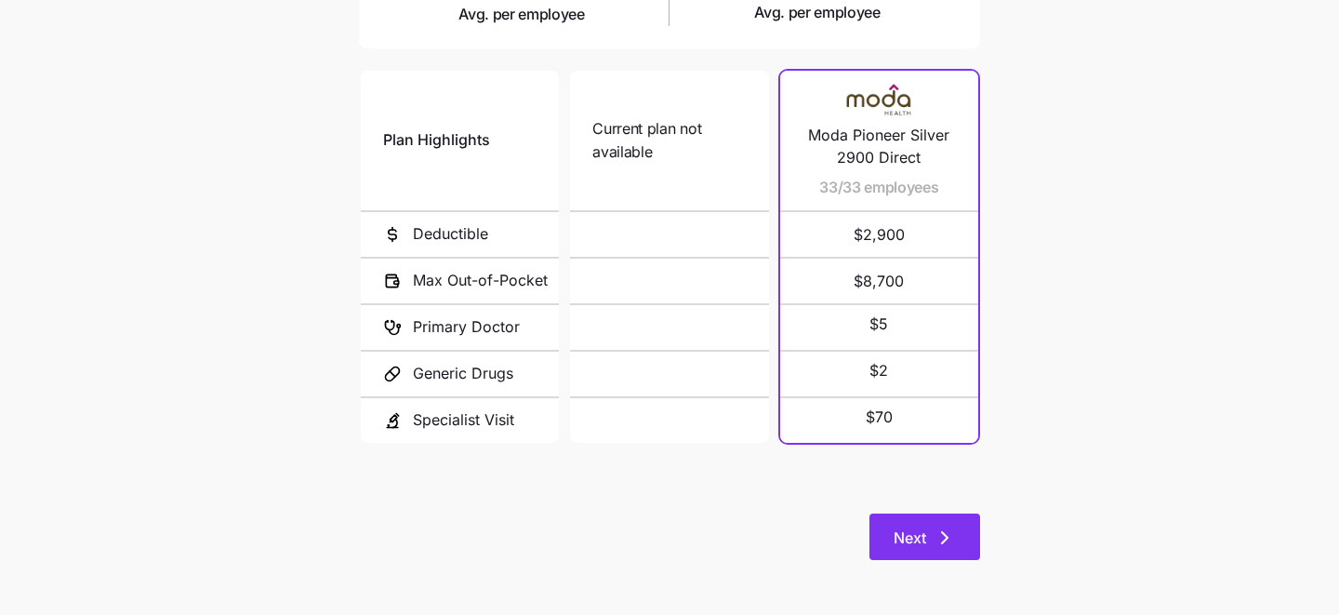
click at [925, 529] on span "Next" at bounding box center [910, 537] width 33 height 22
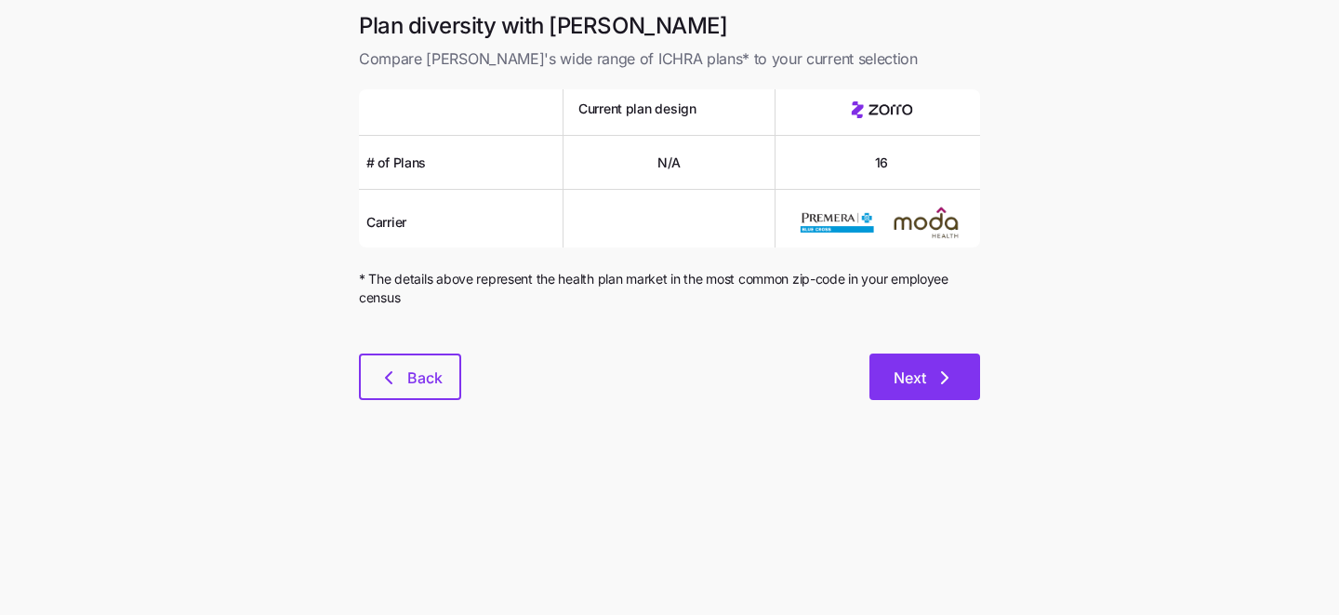
click at [935, 386] on icon "button" at bounding box center [945, 377] width 22 height 22
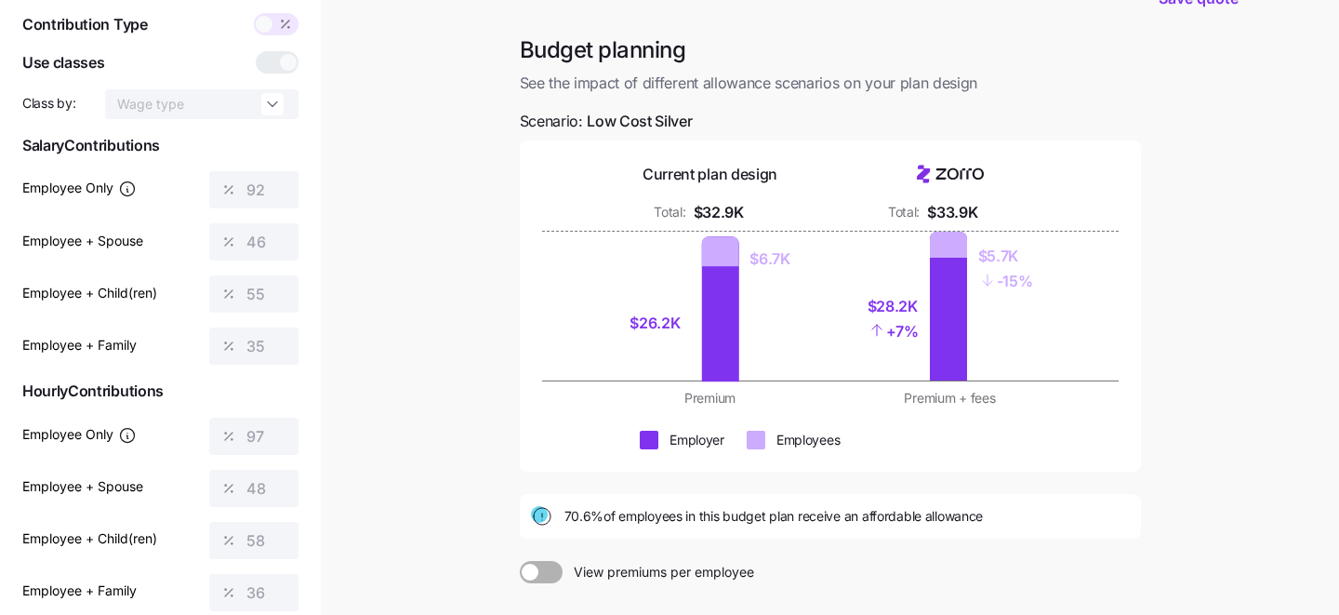
scroll to position [113, 0]
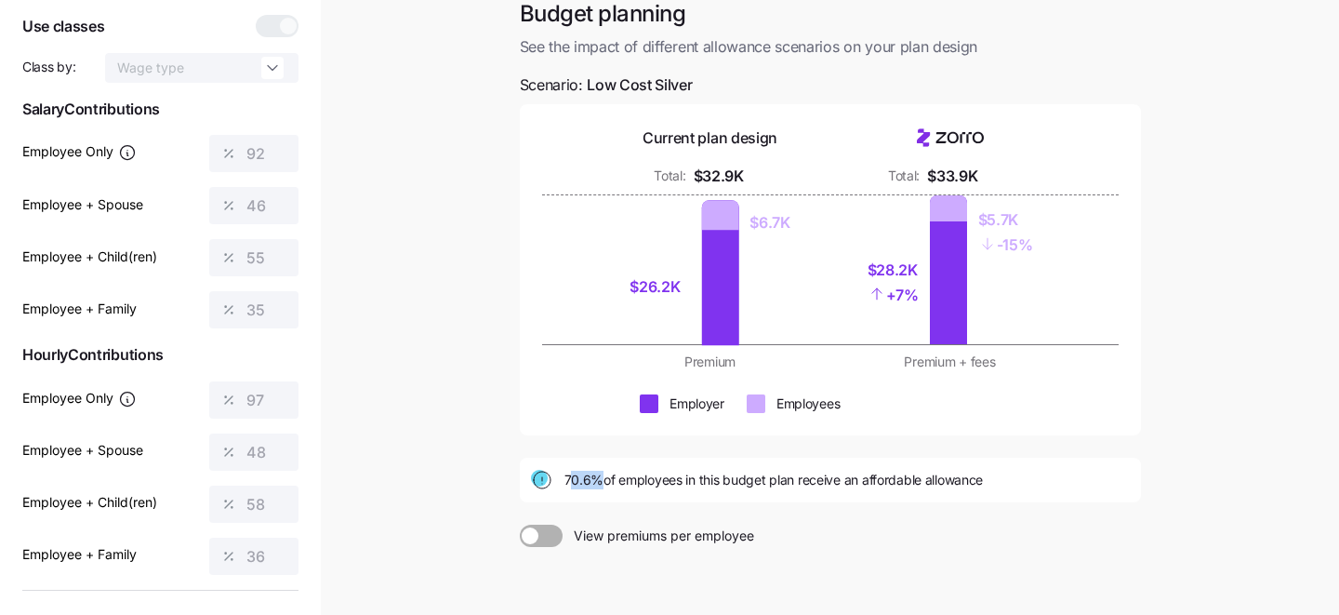
drag, startPoint x: 568, startPoint y: 482, endPoint x: 600, endPoint y: 482, distance: 31.6
click at [600, 482] on span "70.6% of employees in this budget plan receive an affordable allowance" at bounding box center [774, 480] width 419 height 19
click at [651, 507] on div "Budget planning See the impact of different allowance scenarios on your plan de…" at bounding box center [830, 352] width 651 height 706
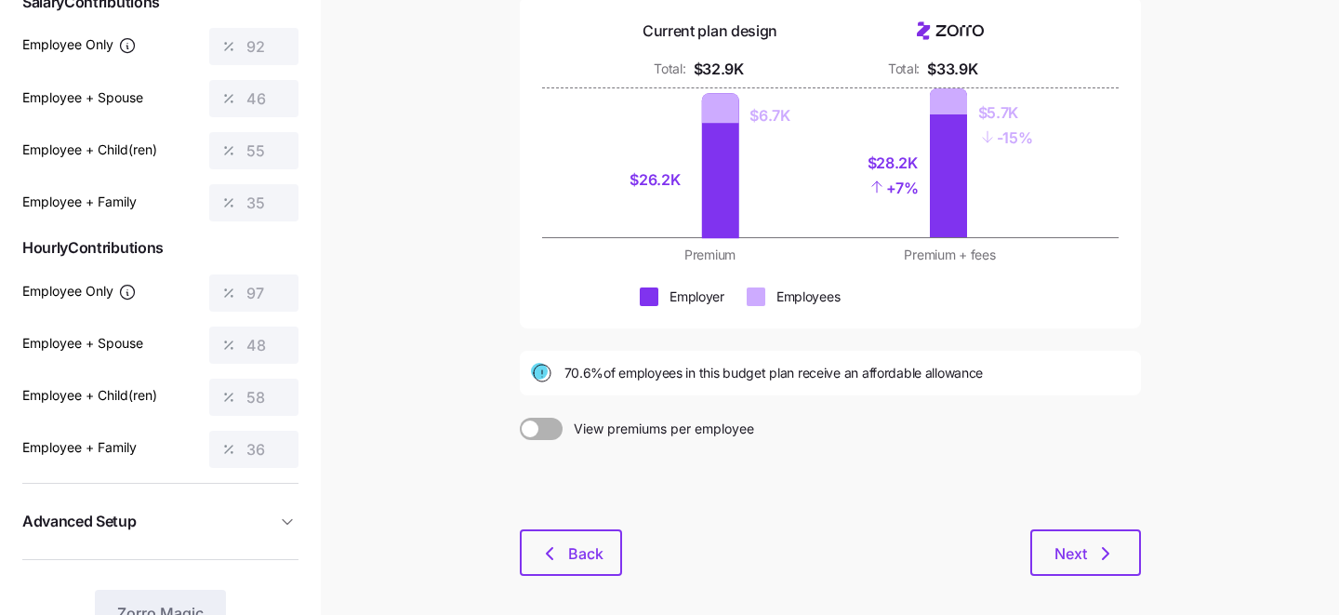
scroll to position [262, 0]
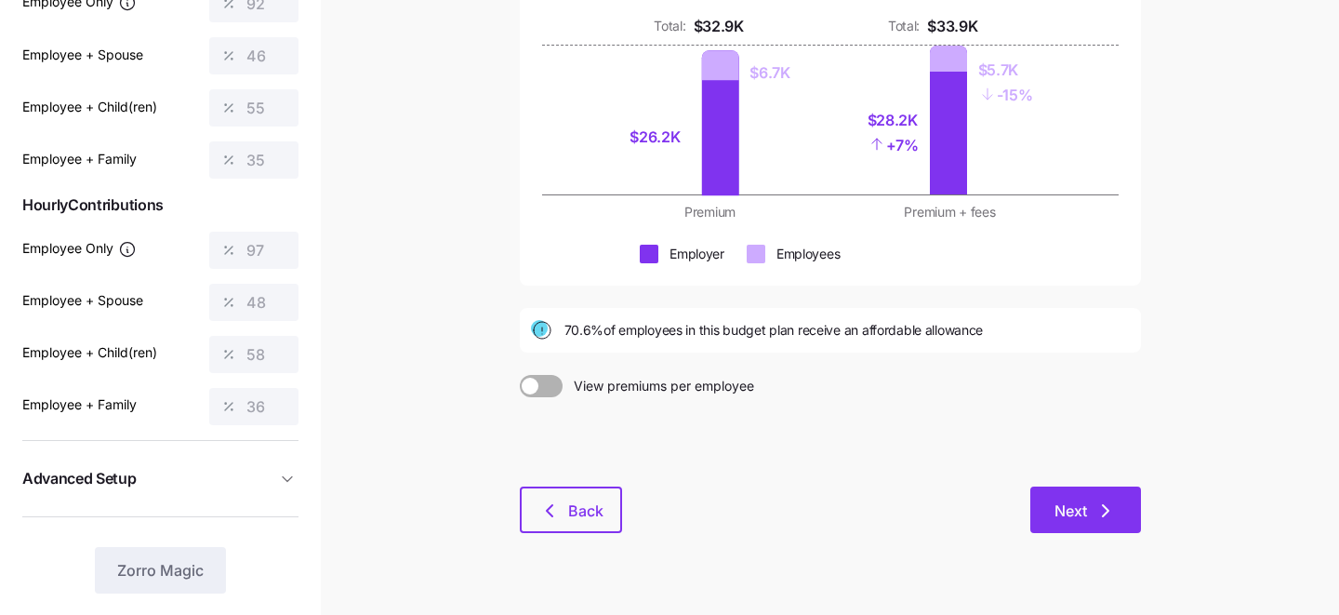
click at [1073, 517] on span "Next" at bounding box center [1071, 510] width 33 height 22
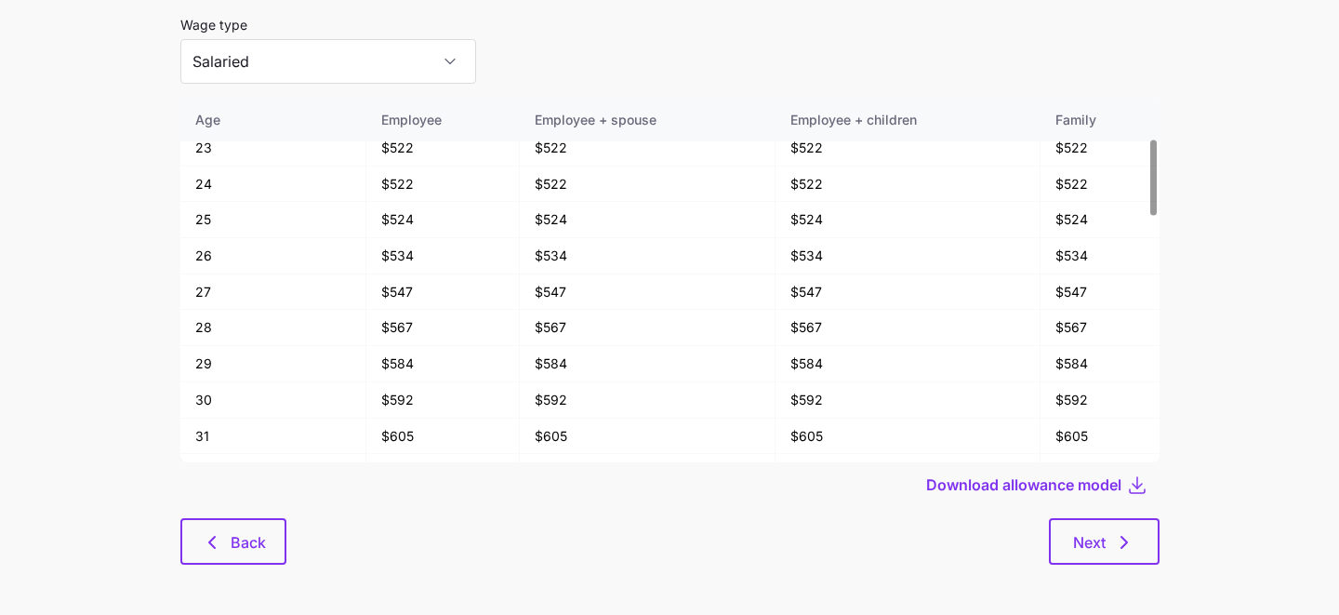
scroll to position [100, 0]
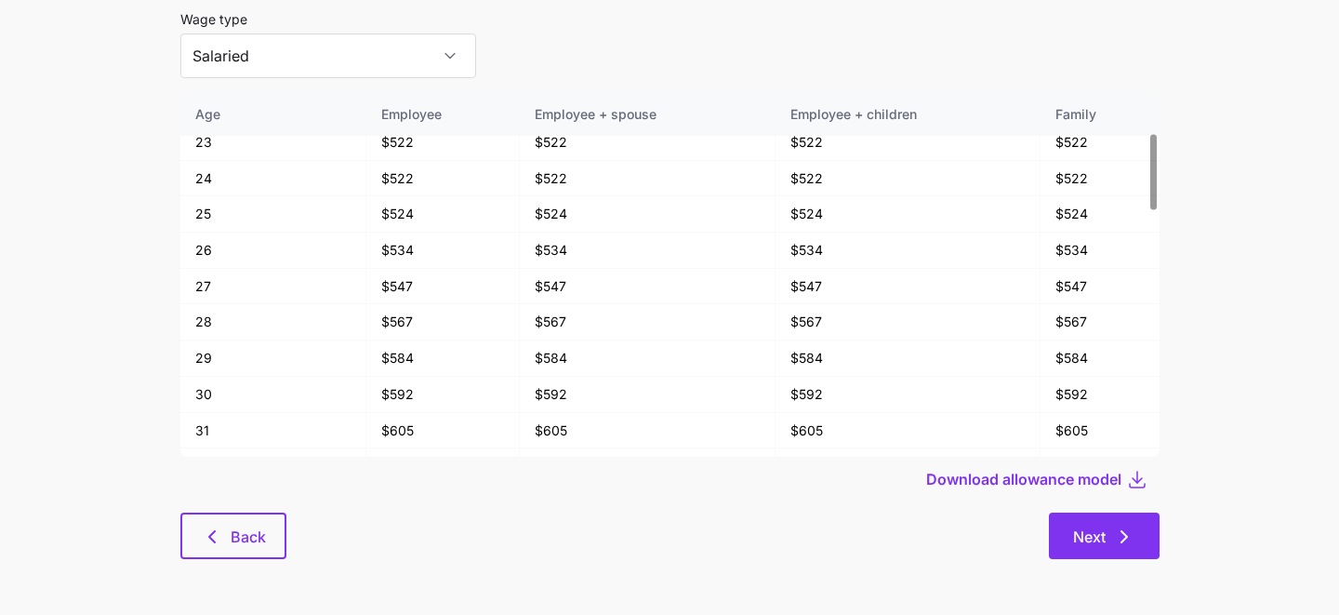
click at [1112, 518] on button "Next" at bounding box center [1104, 535] width 111 height 47
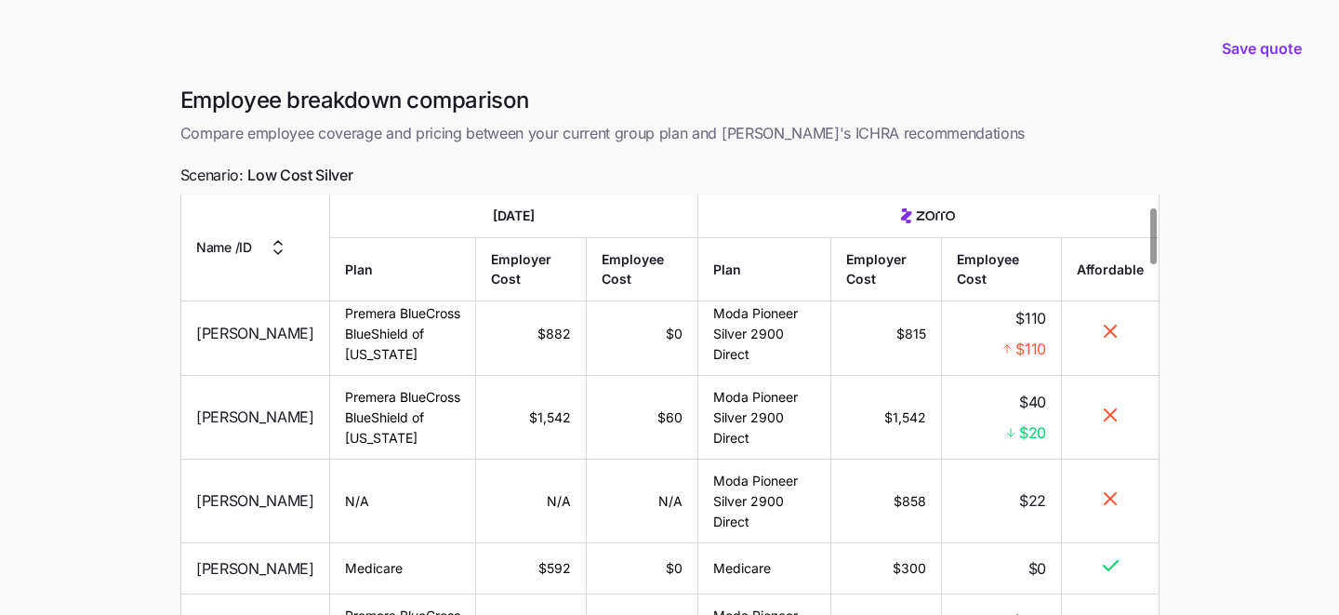
scroll to position [112, 0]
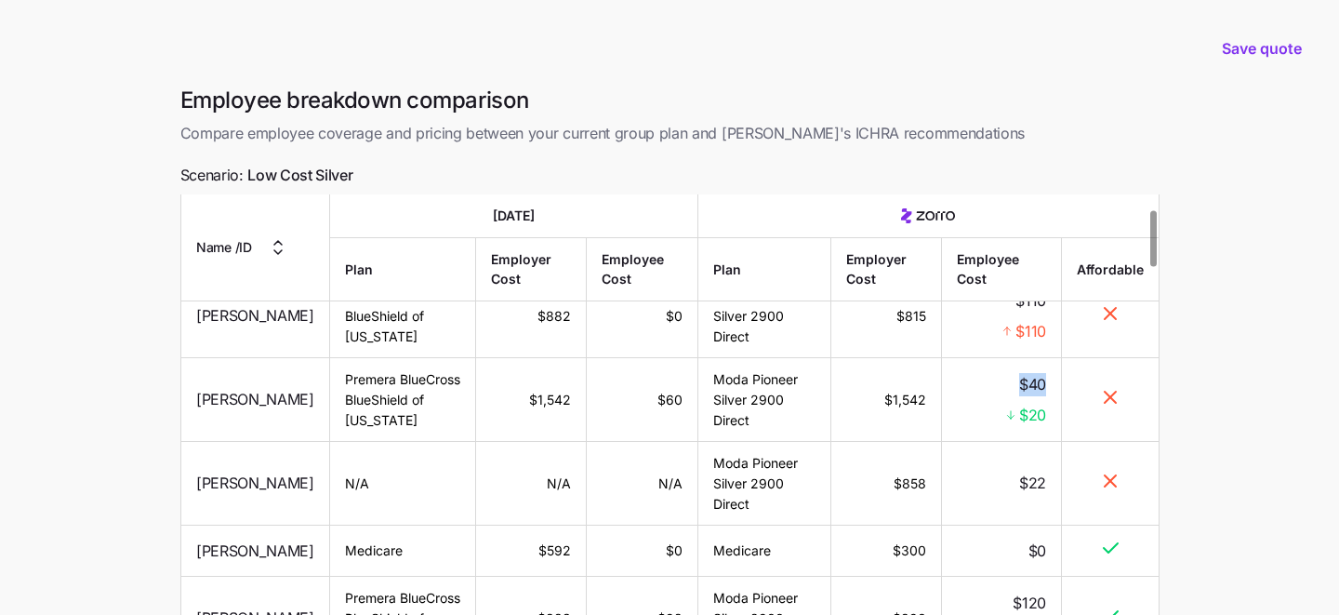
drag, startPoint x: 1046, startPoint y: 435, endPoint x: 1011, endPoint y: 435, distance: 35.3
click at [1011, 435] on td "$40 $20" at bounding box center [1001, 400] width 120 height 84
drag, startPoint x: 1048, startPoint y: 440, endPoint x: 1017, endPoint y: 439, distance: 31.6
click at [1017, 439] on td "$40 $20" at bounding box center [1001, 400] width 120 height 84
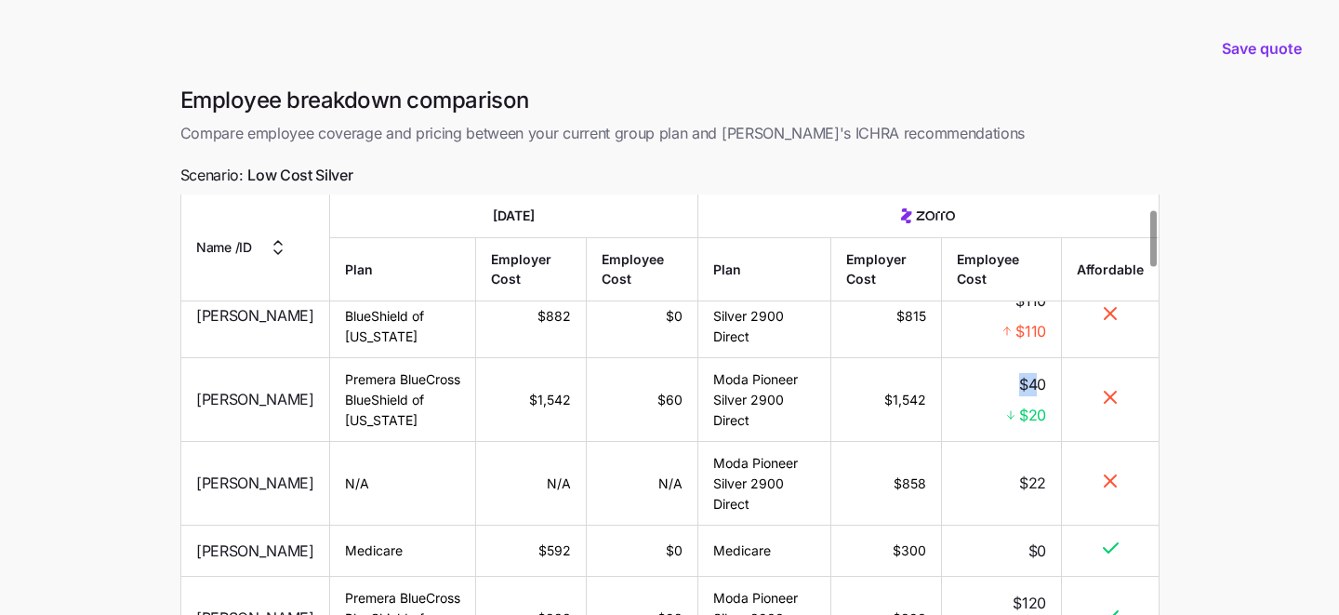
drag, startPoint x: 1041, startPoint y: 438, endPoint x: 1006, endPoint y: 438, distance: 34.4
click at [1006, 438] on td "$40 $20" at bounding box center [1001, 400] width 120 height 84
click at [1046, 442] on td "$40 $20" at bounding box center [1001, 400] width 120 height 84
drag, startPoint x: 1046, startPoint y: 433, endPoint x: 1005, endPoint y: 433, distance: 40.9
click at [1005, 433] on td "$40 $20" at bounding box center [1001, 400] width 120 height 84
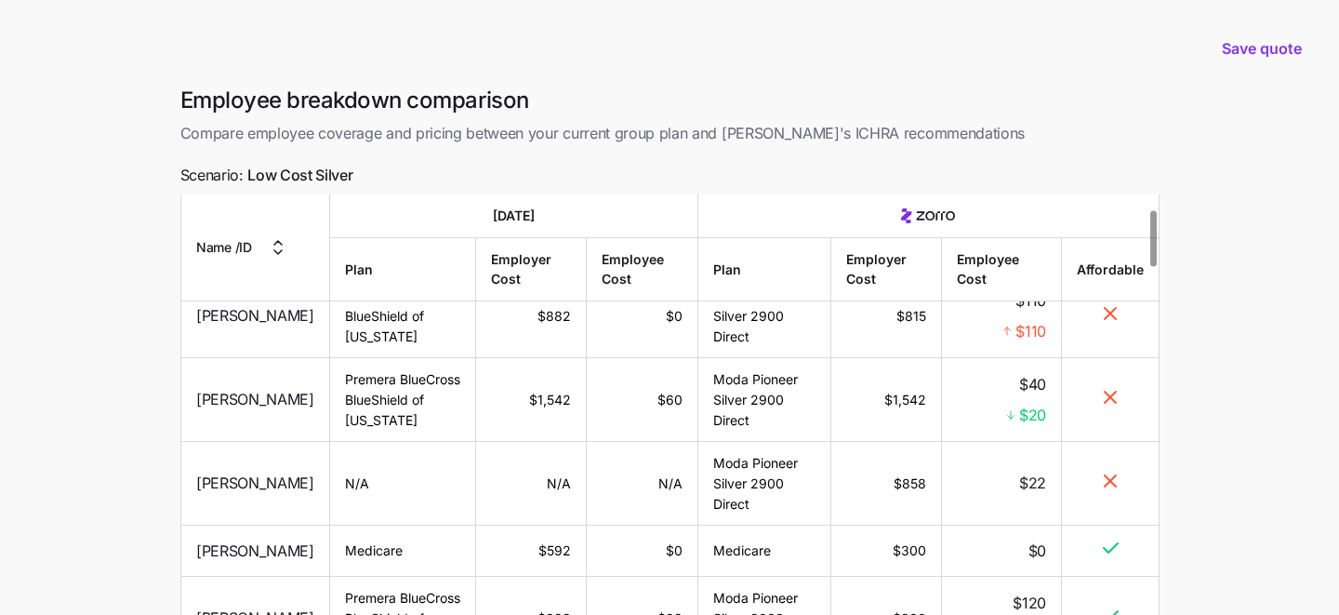
click at [1005, 433] on td "$40 $20" at bounding box center [1001, 400] width 120 height 84
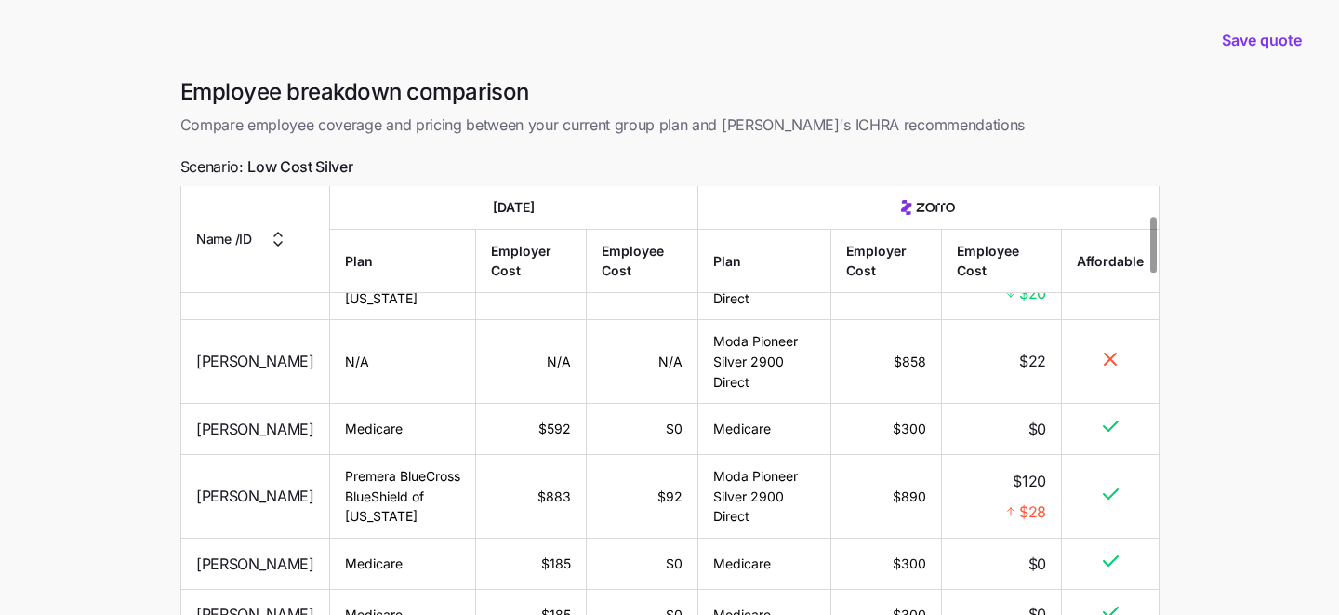
scroll to position [179, 0]
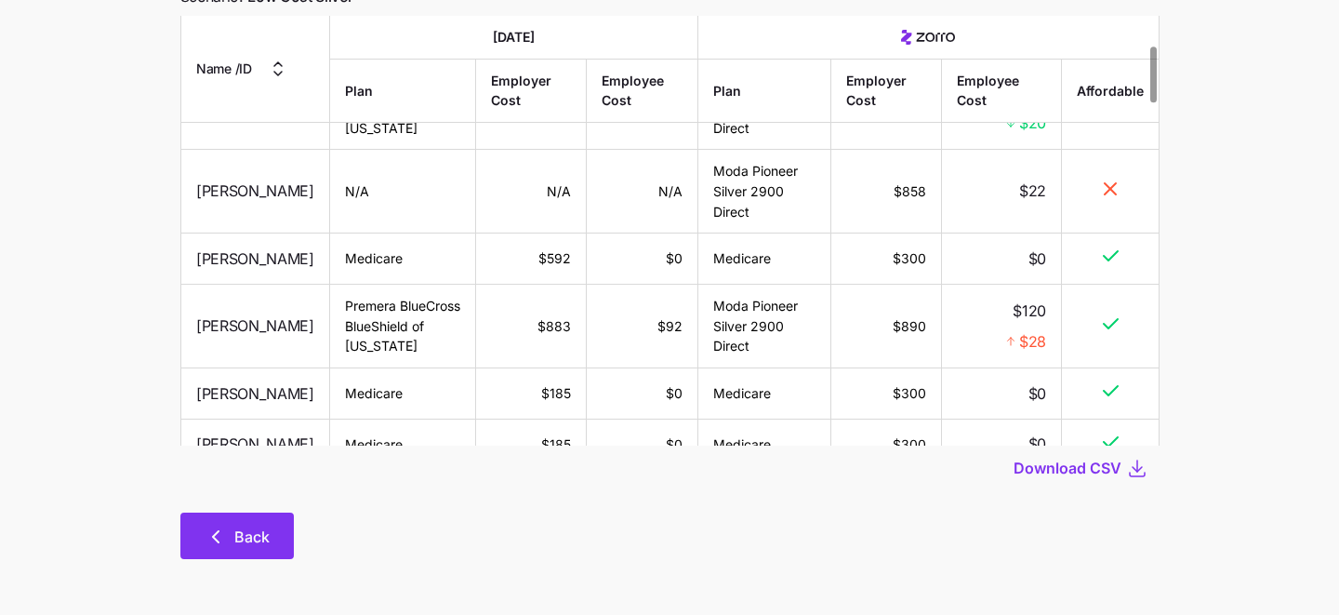
click at [266, 541] on span "Back" at bounding box center [251, 537] width 35 height 22
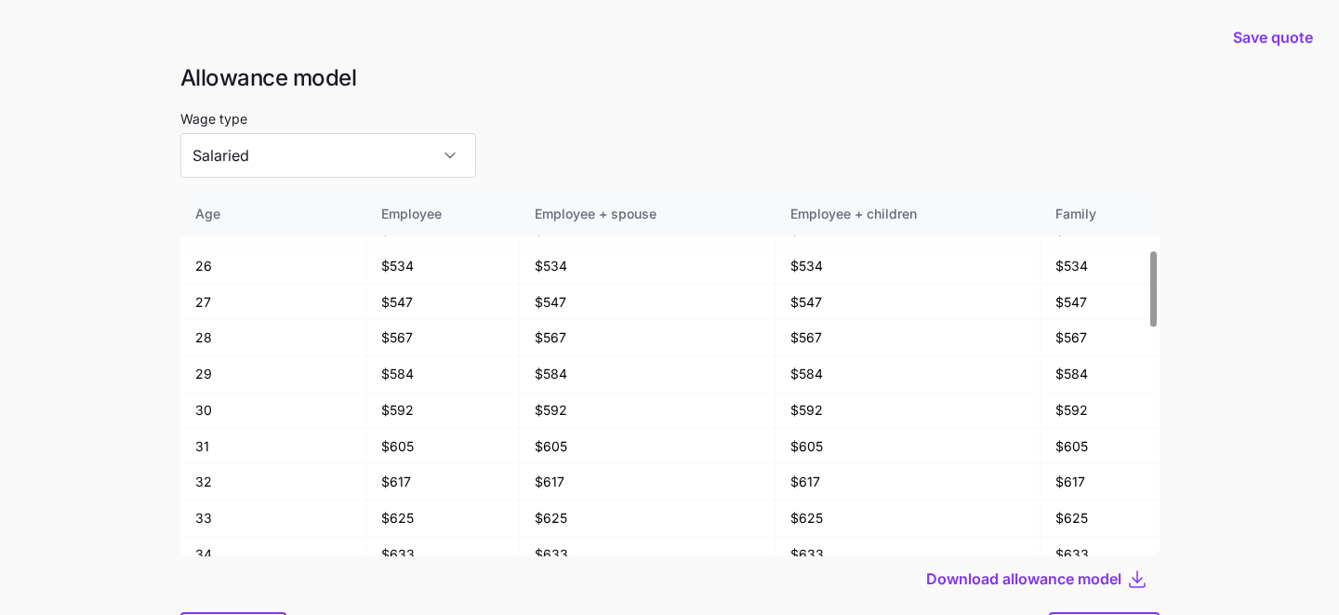
scroll to position [100, 0]
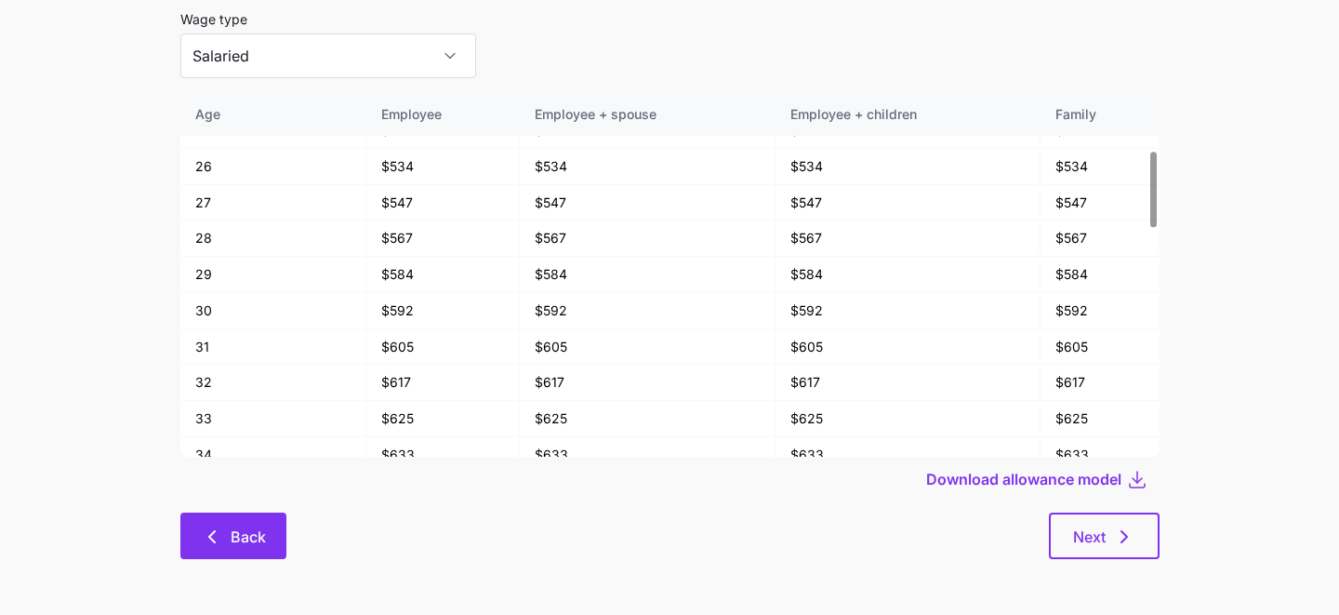
click at [233, 518] on button "Back" at bounding box center [233, 535] width 106 height 47
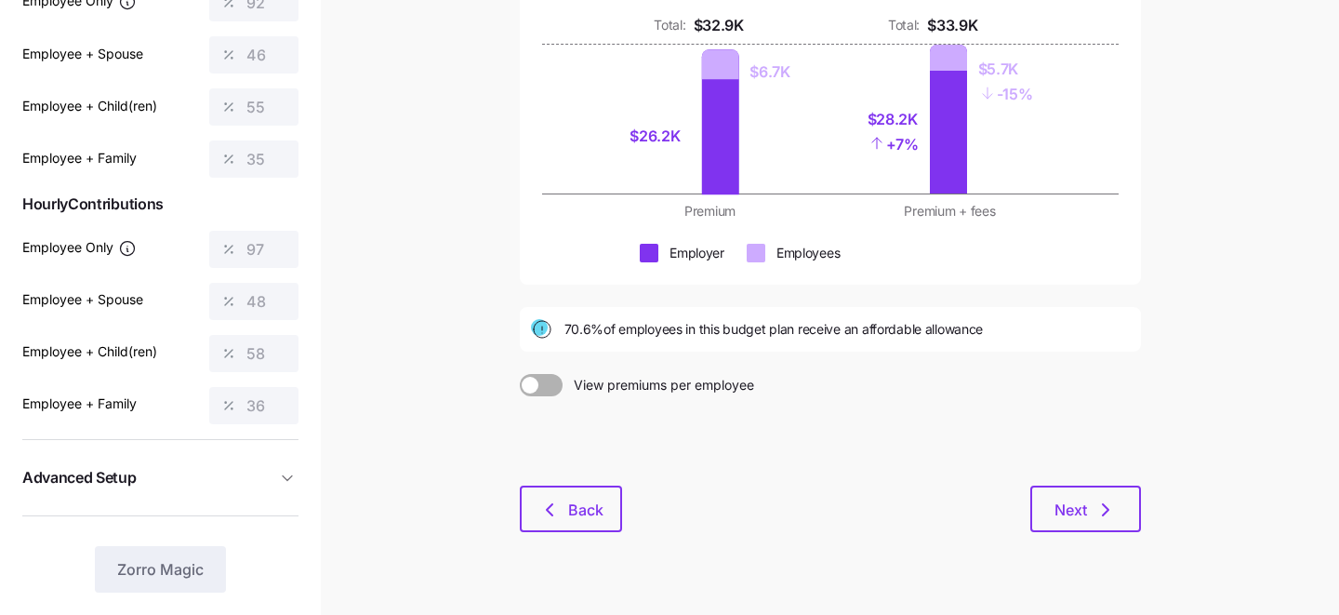
scroll to position [271, 0]
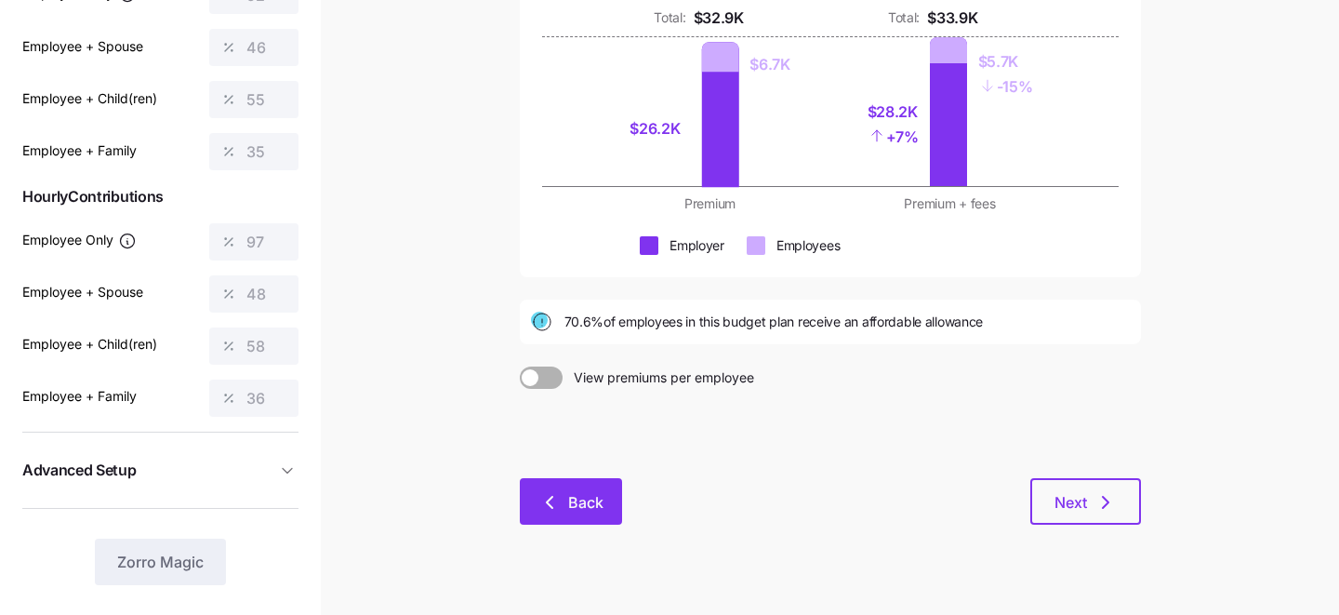
click at [559, 510] on icon "button" at bounding box center [550, 502] width 22 height 22
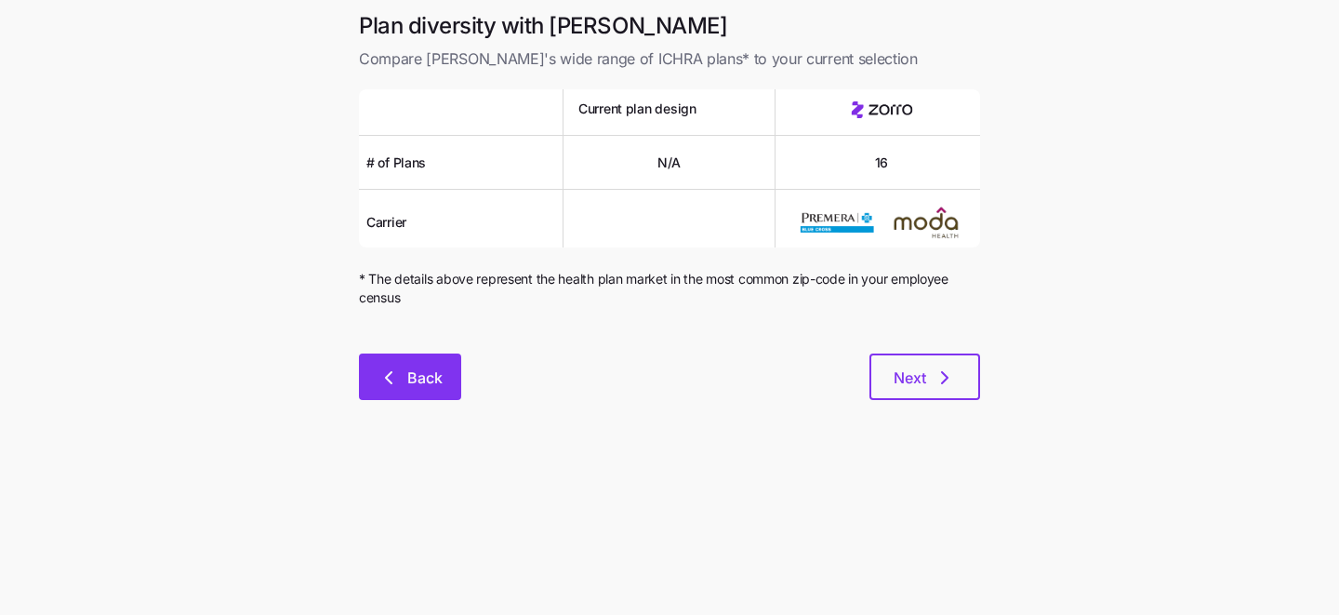
click at [431, 381] on span "Back" at bounding box center [424, 377] width 35 height 22
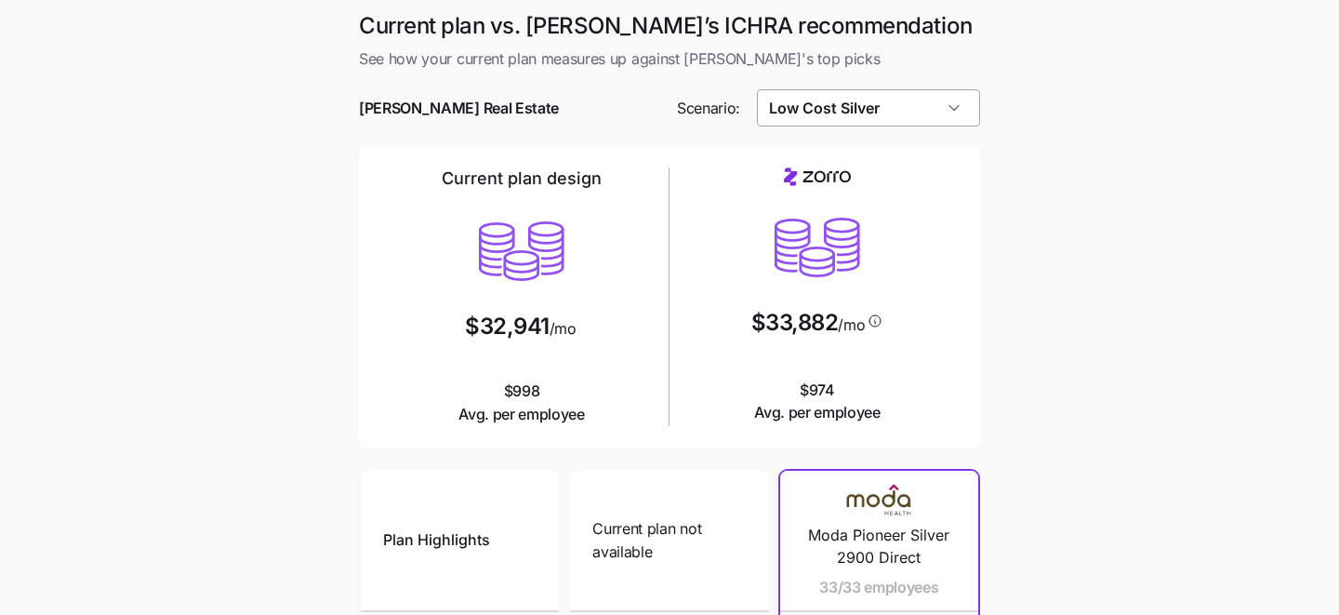
click at [927, 106] on input "Low Cost Silver" at bounding box center [869, 107] width 224 height 37
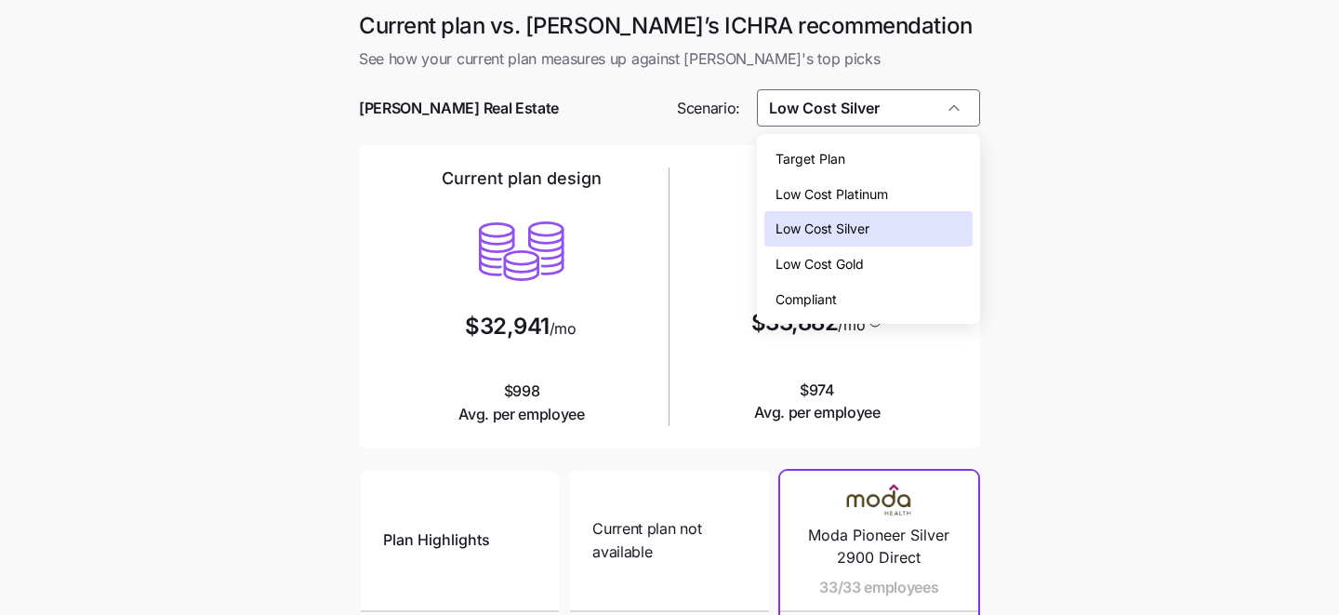
click at [913, 301] on div "Compliant" at bounding box center [869, 299] width 209 height 35
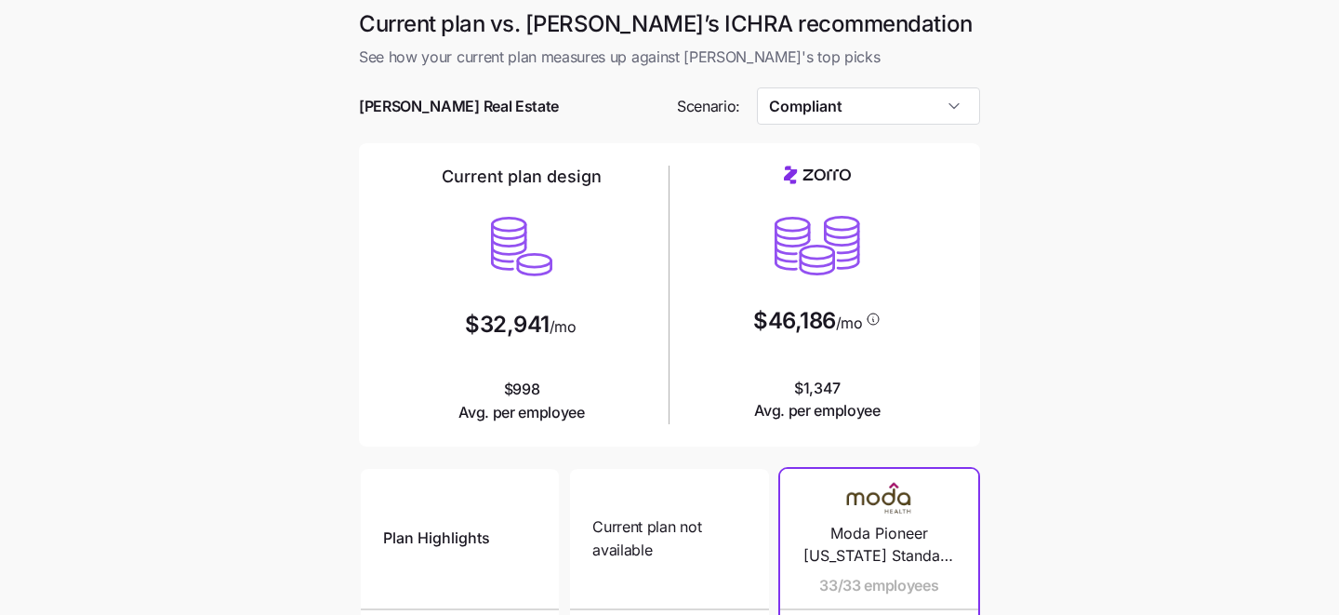
scroll to position [4, 0]
click at [922, 94] on input "Compliant" at bounding box center [869, 104] width 224 height 37
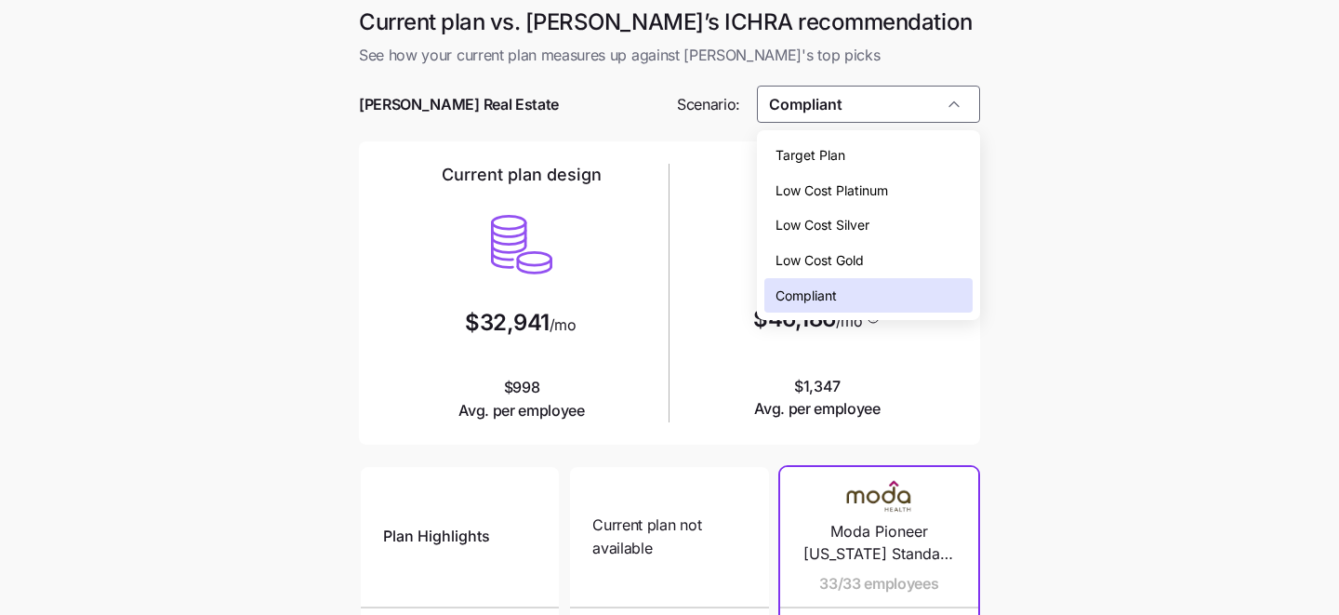
click at [902, 220] on div "Low Cost Silver" at bounding box center [869, 224] width 209 height 35
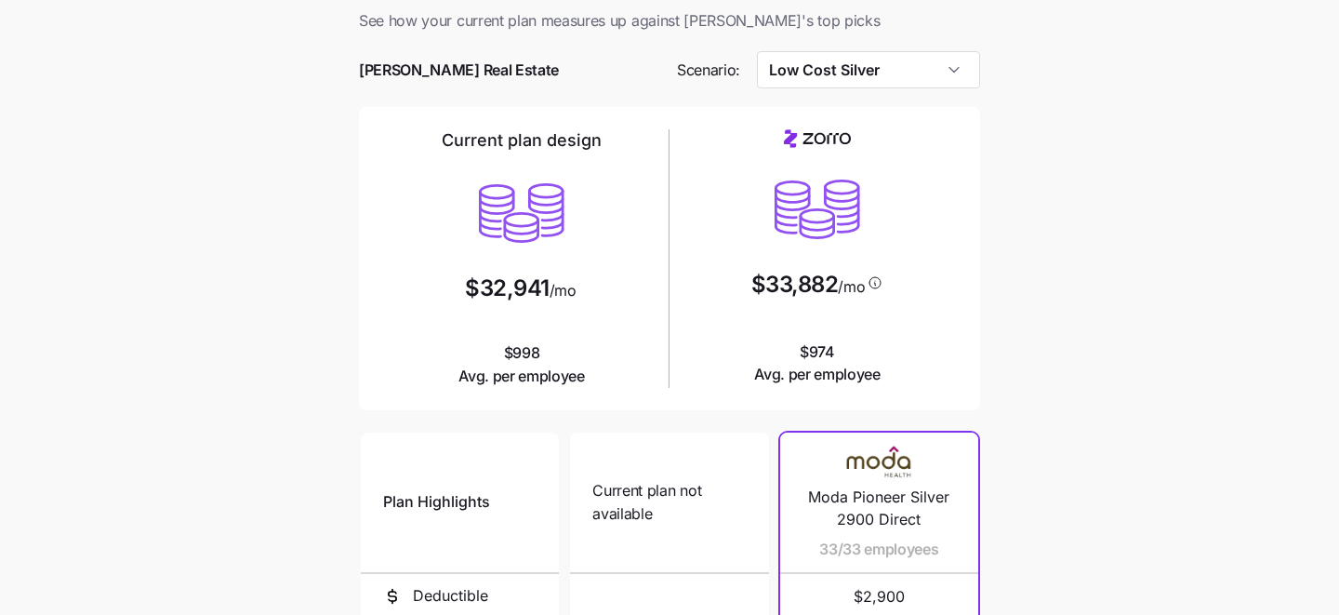
scroll to position [0, 0]
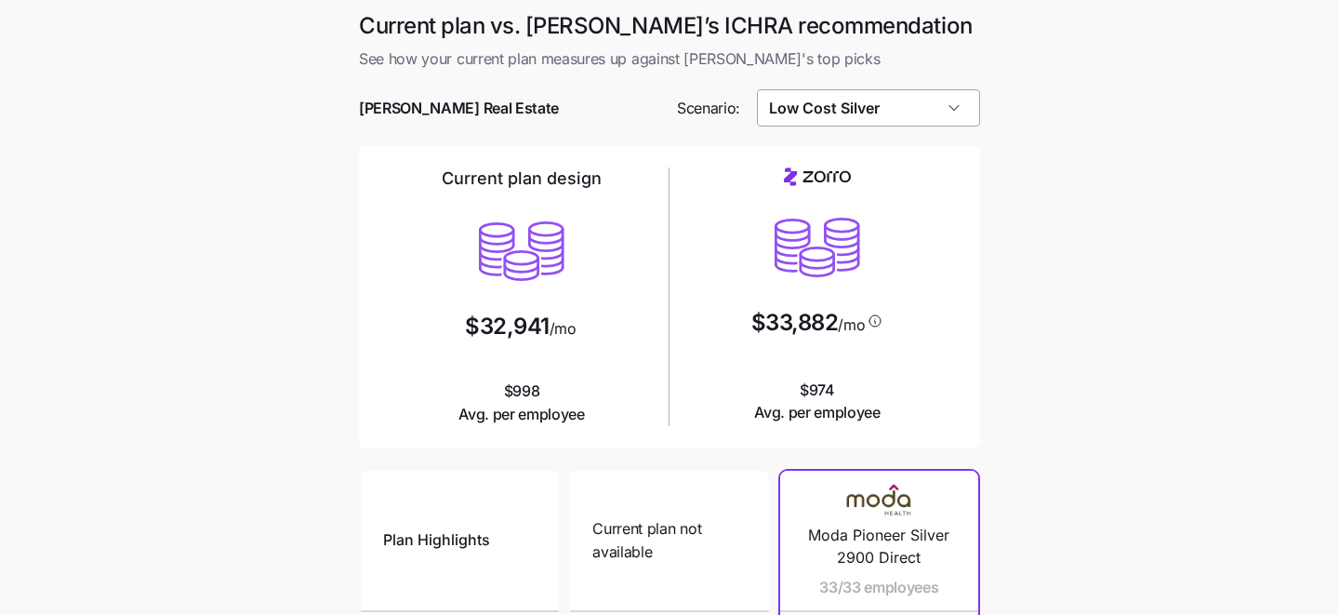
click at [898, 114] on input "Low Cost Silver" at bounding box center [869, 107] width 224 height 37
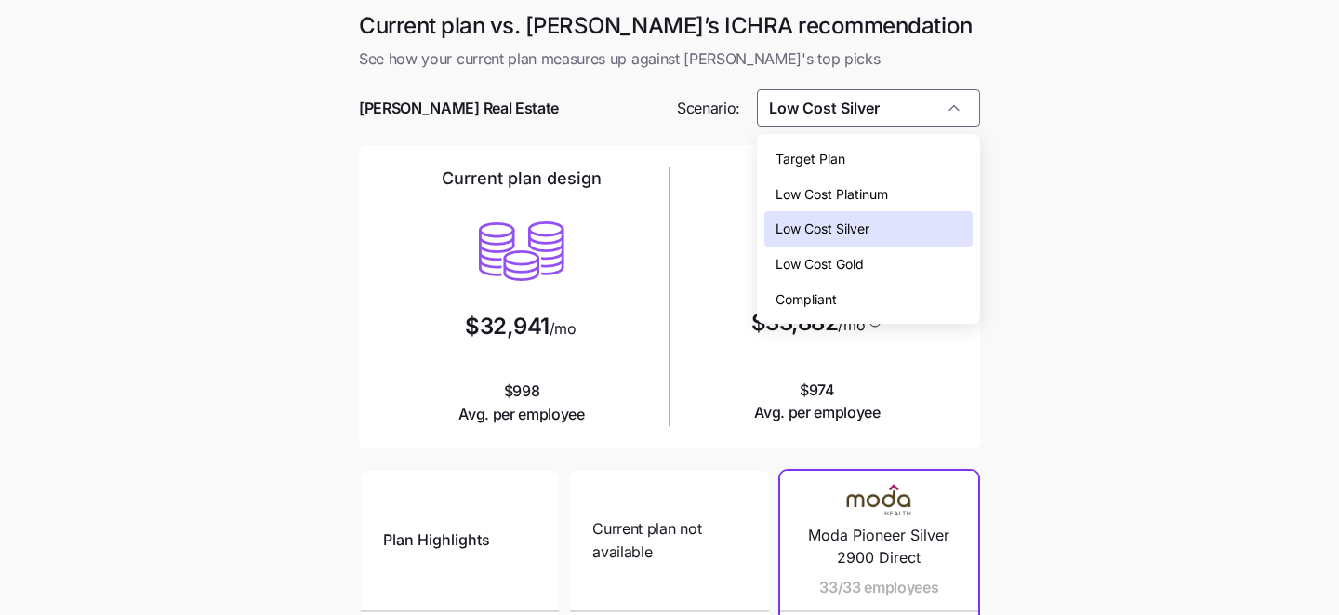
click at [912, 299] on div "Compliant" at bounding box center [869, 299] width 209 height 35
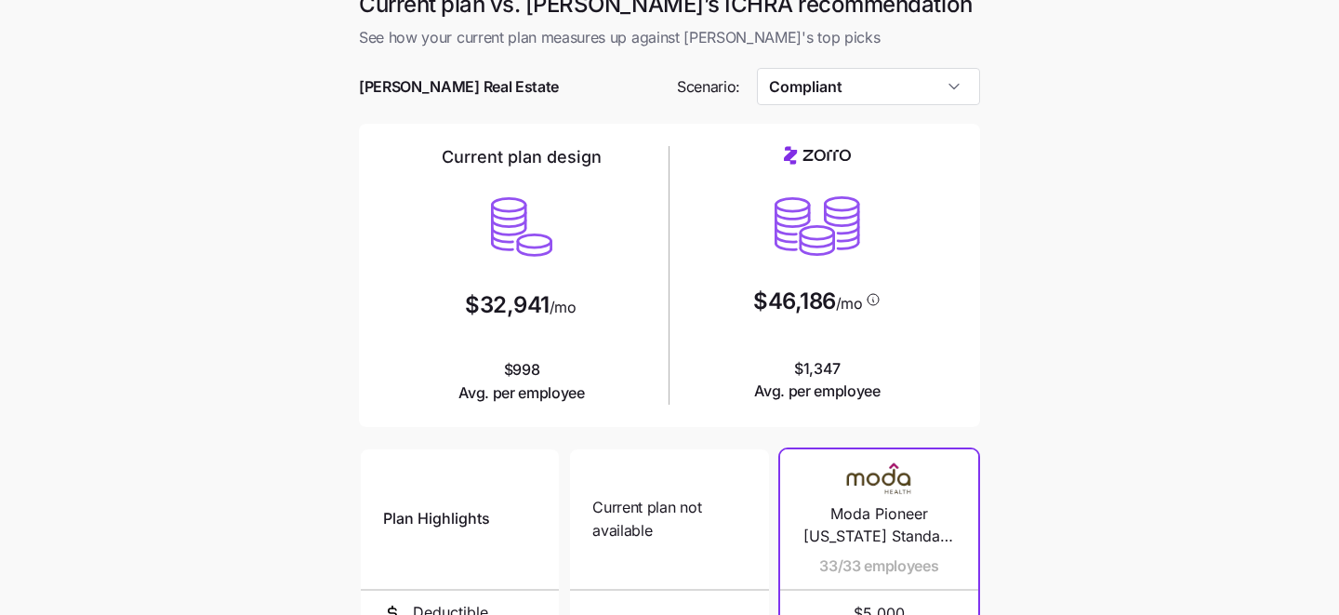
scroll to position [20, 0]
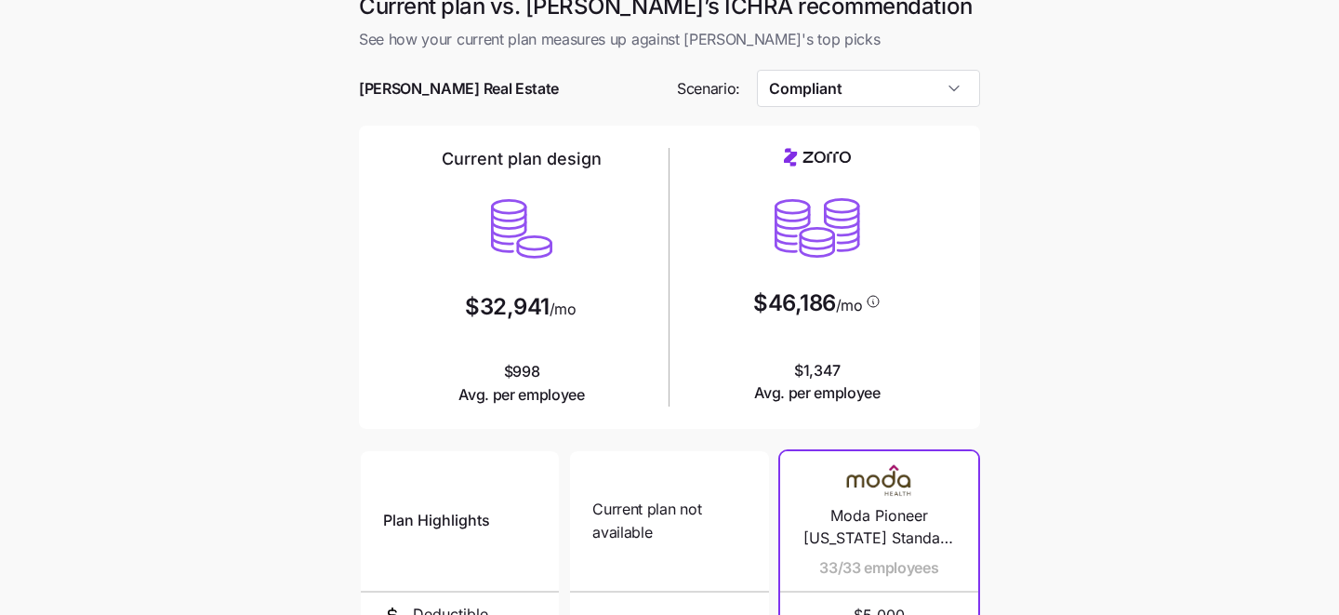
click at [896, 67] on div at bounding box center [669, 60] width 621 height 19
click at [896, 82] on input "Compliant" at bounding box center [869, 88] width 224 height 37
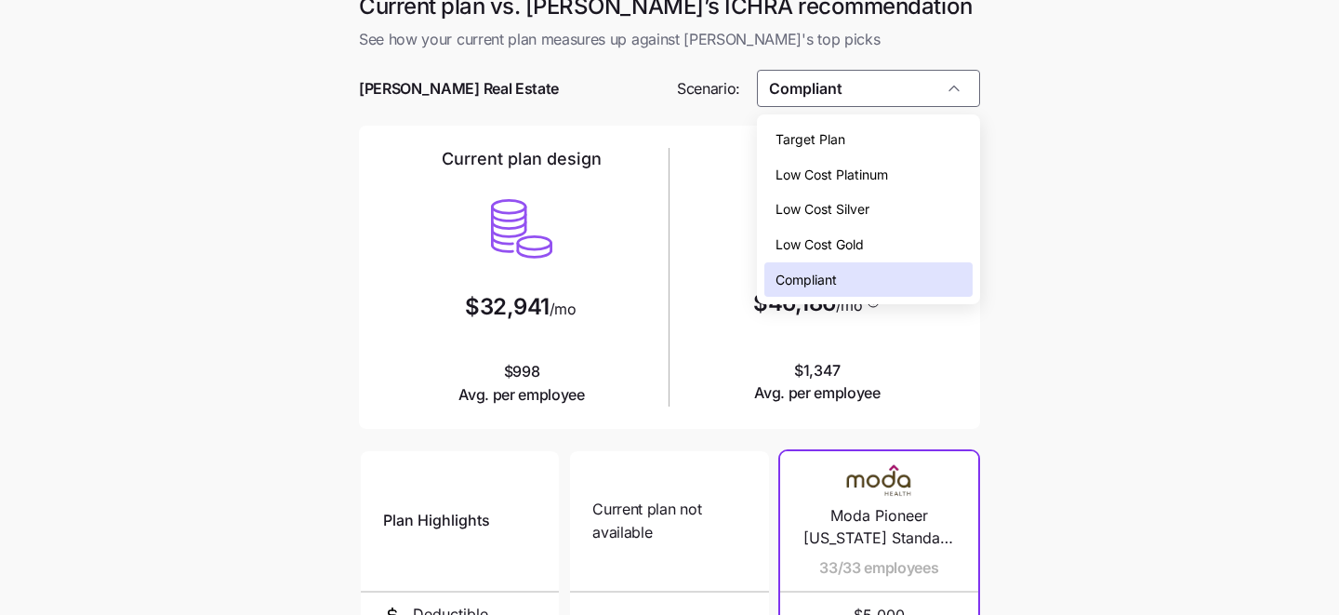
click at [885, 244] on div "Low Cost Gold" at bounding box center [869, 244] width 209 height 35
type input "Low Cost Gold"
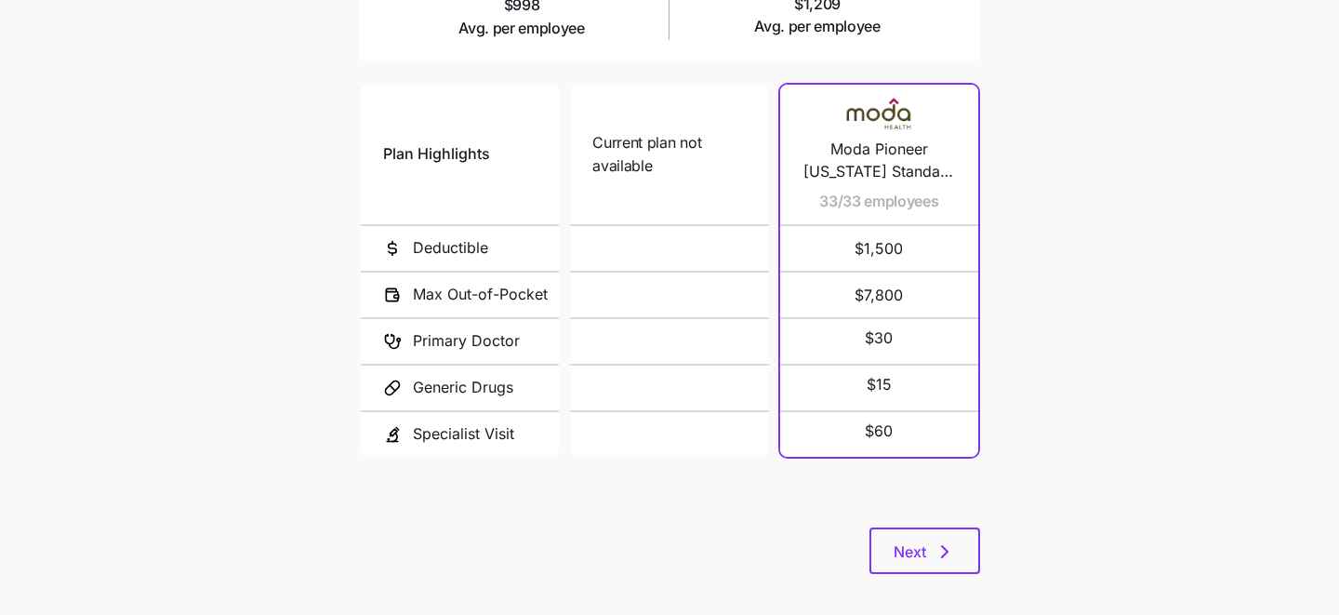
scroll to position [395, 0]
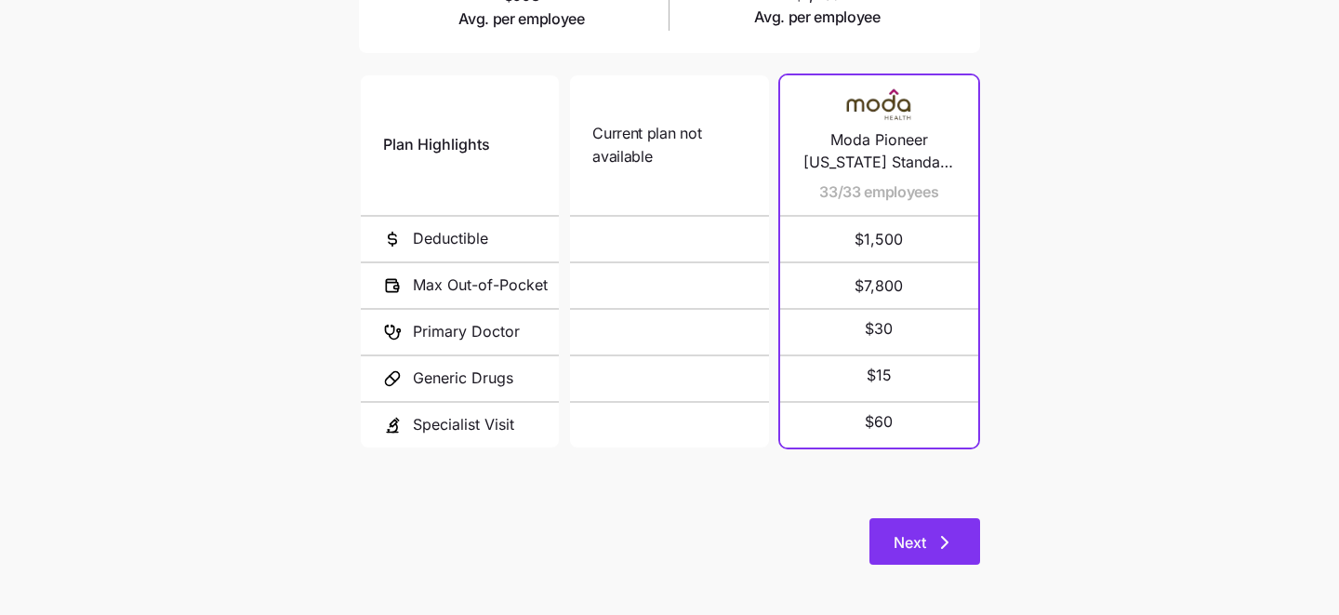
click at [942, 541] on icon "button" at bounding box center [945, 542] width 22 height 22
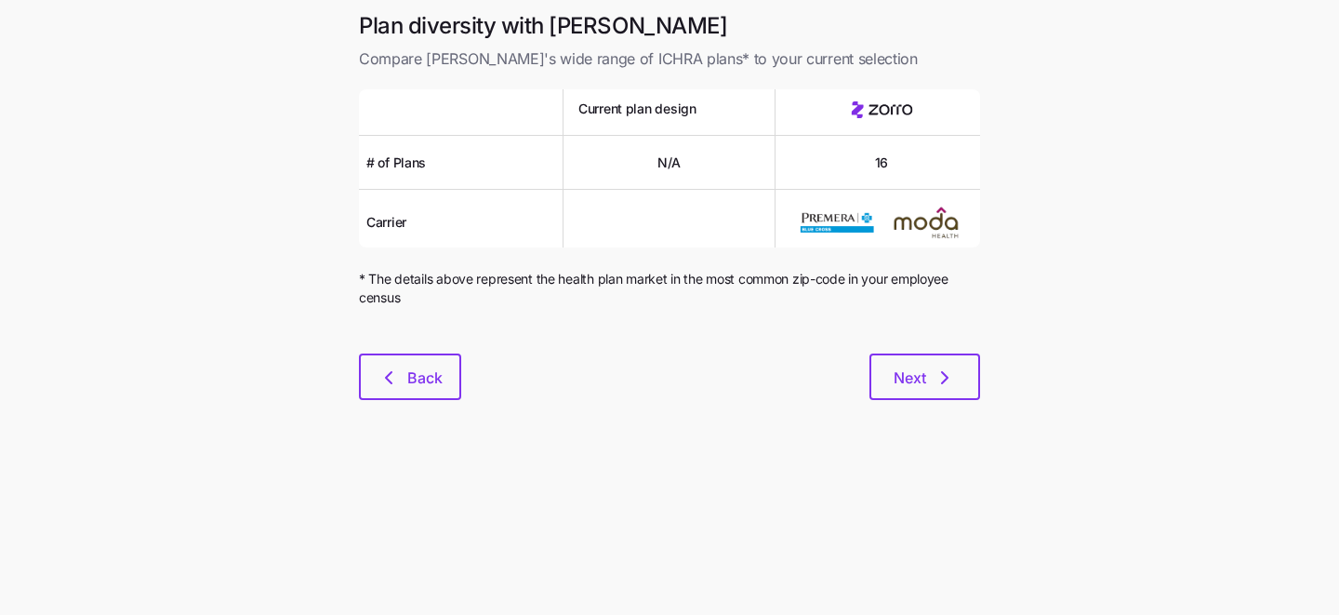
click at [910, 400] on div "Plan diversity with Zorro Compare Zorro's wide range of ICHRA plans* to your cu…" at bounding box center [669, 216] width 651 height 411
click at [910, 387] on span "Next" at bounding box center [910, 377] width 33 height 22
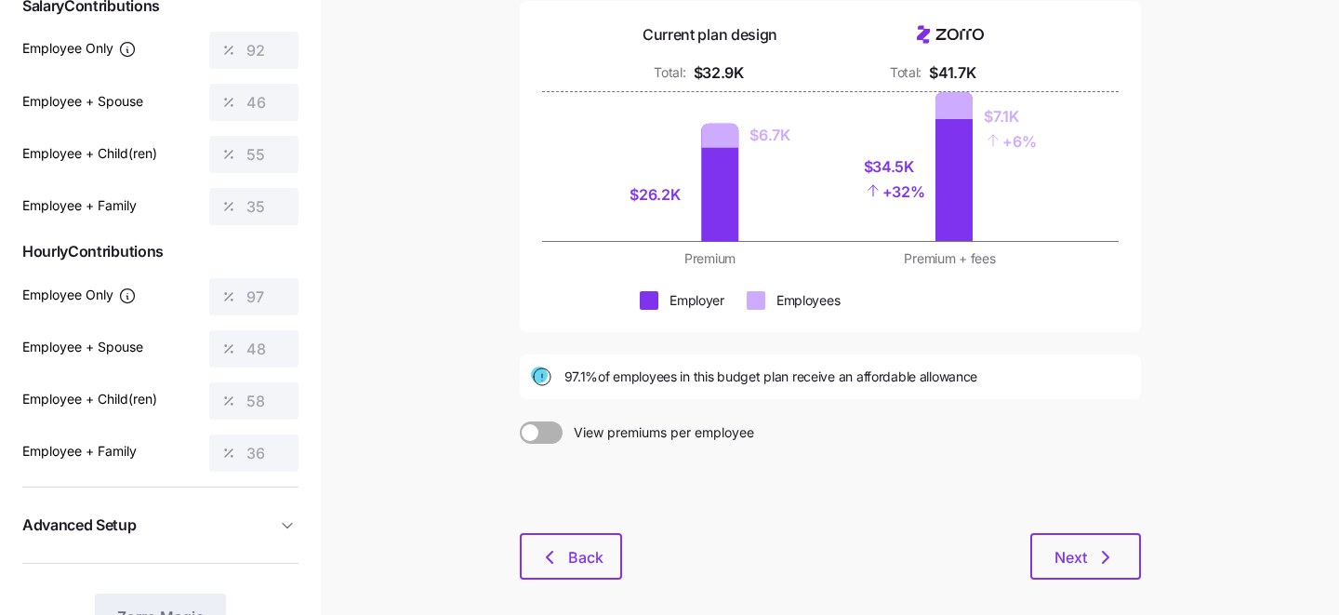
scroll to position [252, 0]
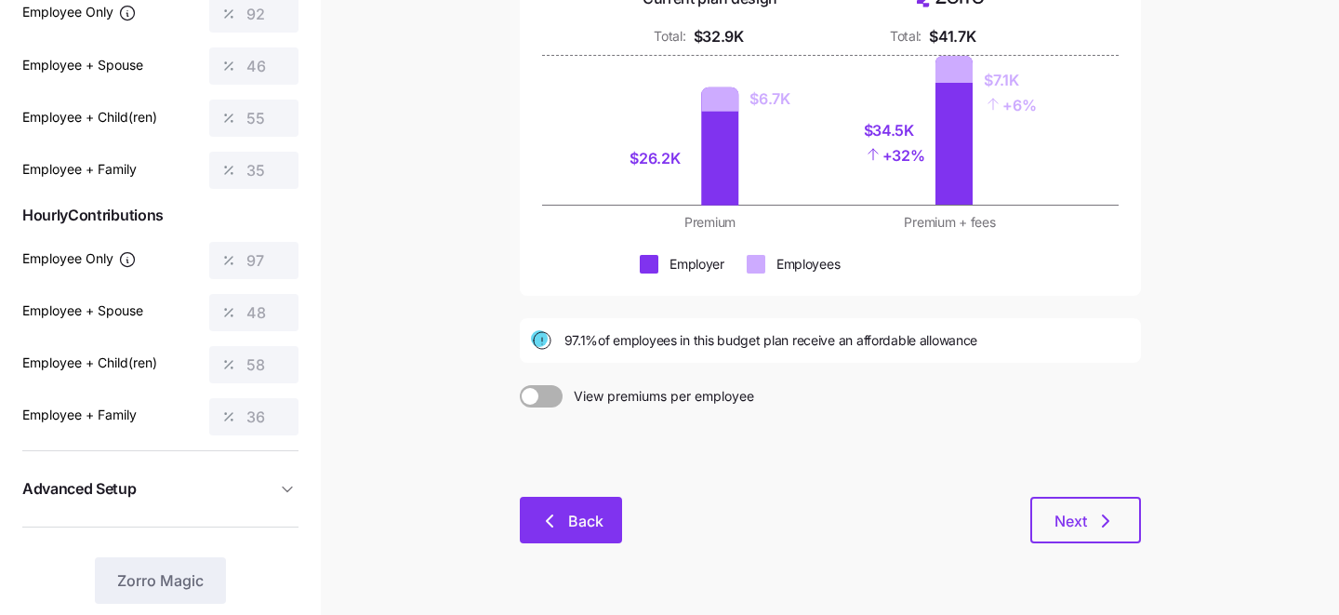
click at [579, 527] on span "Back" at bounding box center [585, 521] width 35 height 22
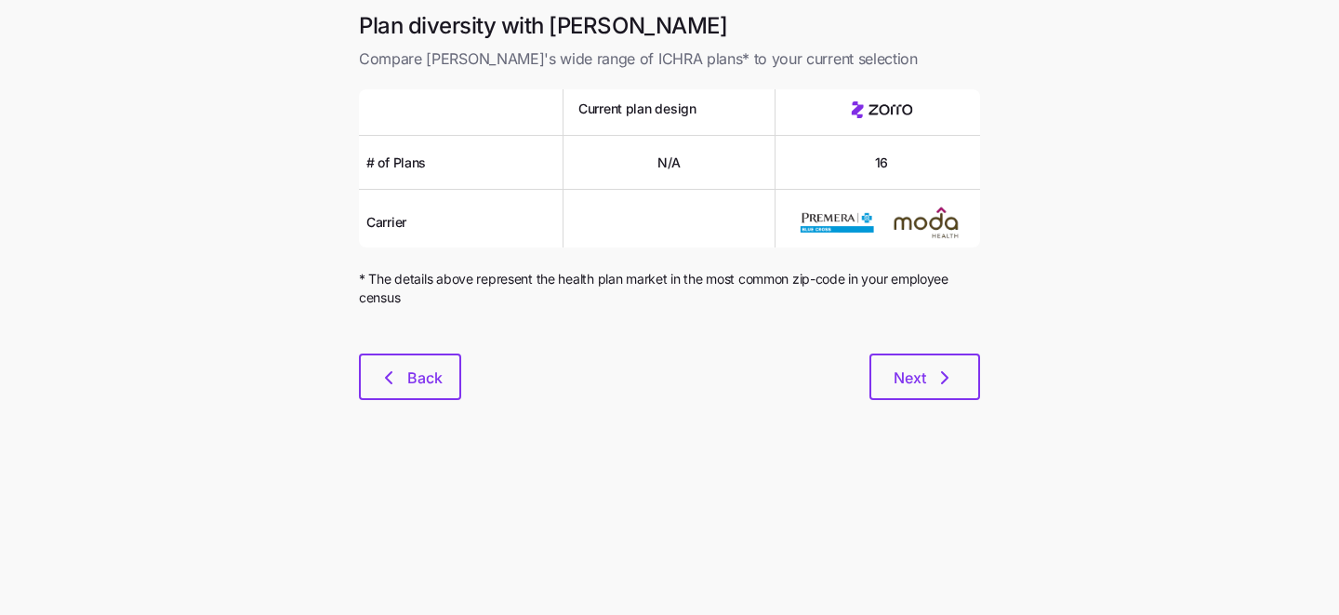
click at [377, 353] on div at bounding box center [669, 342] width 621 height 22
click at [381, 360] on button "Back" at bounding box center [410, 376] width 102 height 47
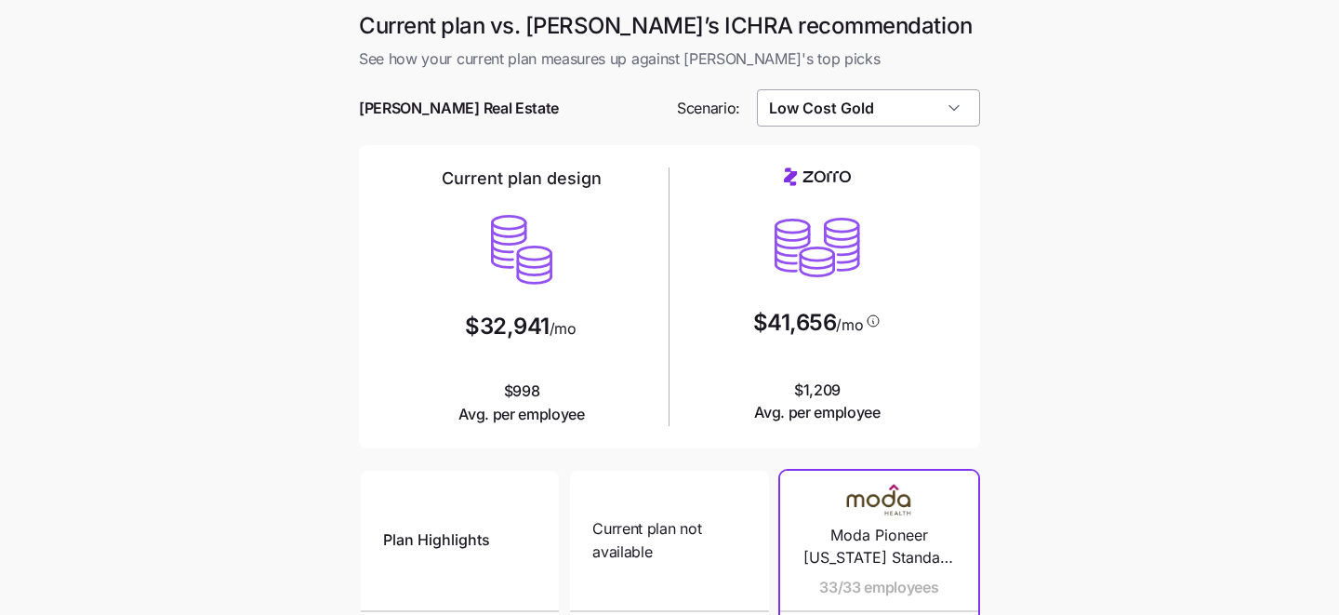
click at [916, 113] on input "Low Cost Gold" at bounding box center [869, 107] width 224 height 37
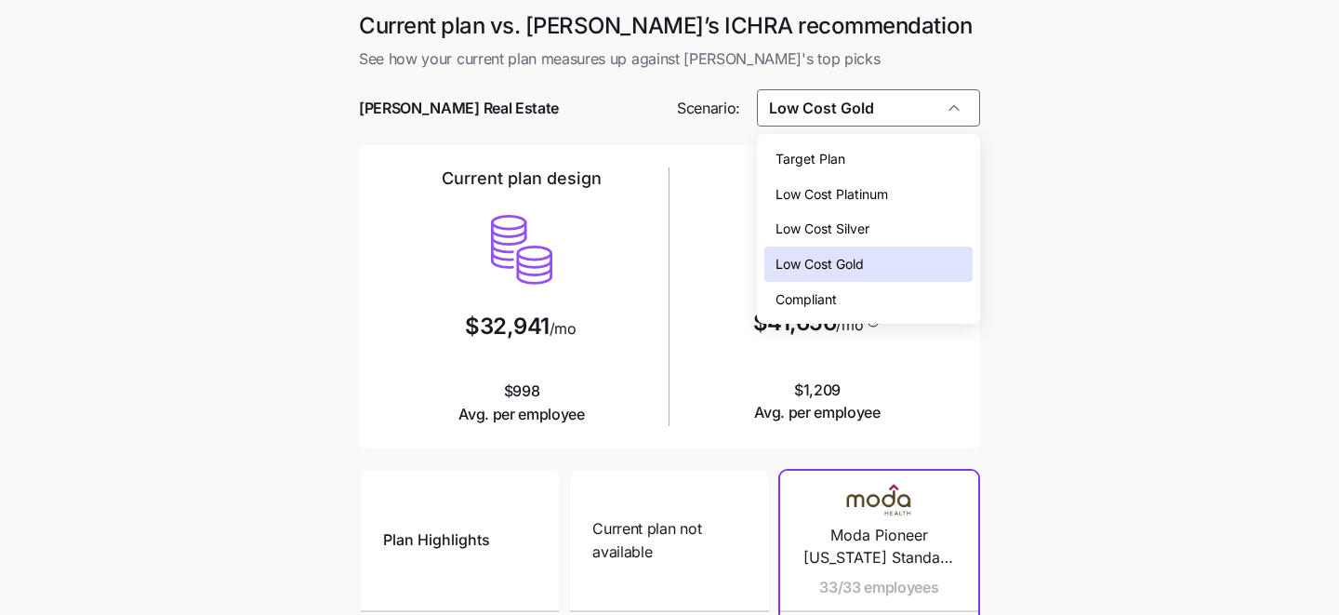
click at [893, 231] on div "Low Cost Silver" at bounding box center [869, 228] width 209 height 35
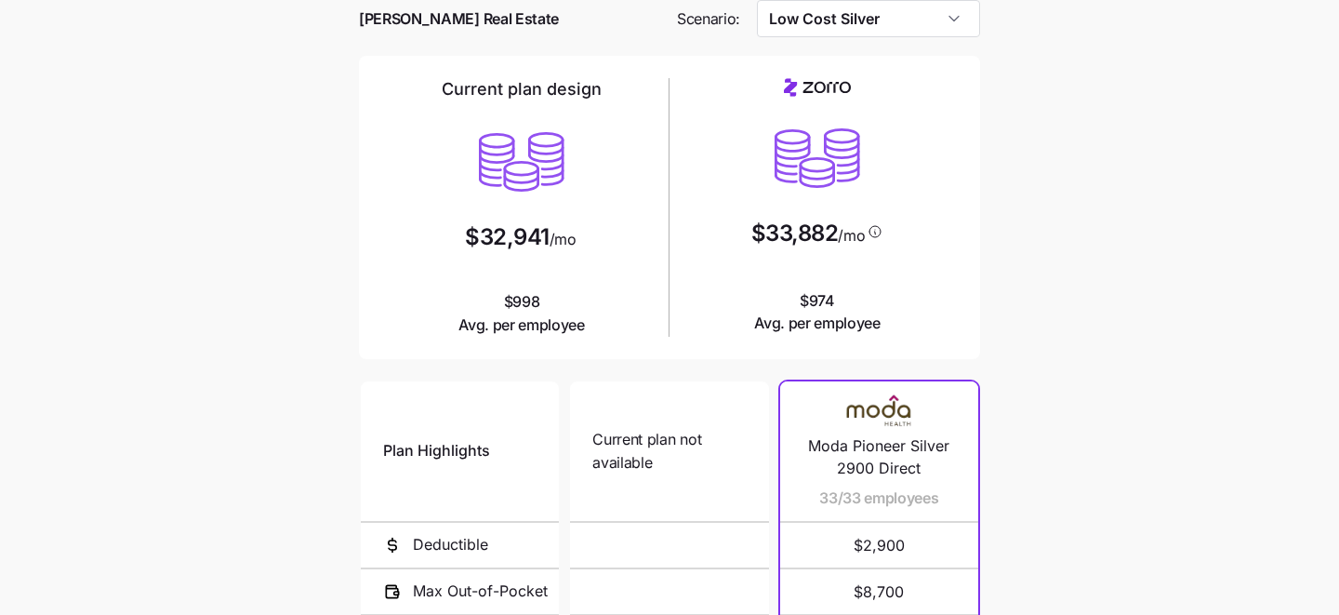
scroll to position [74, 0]
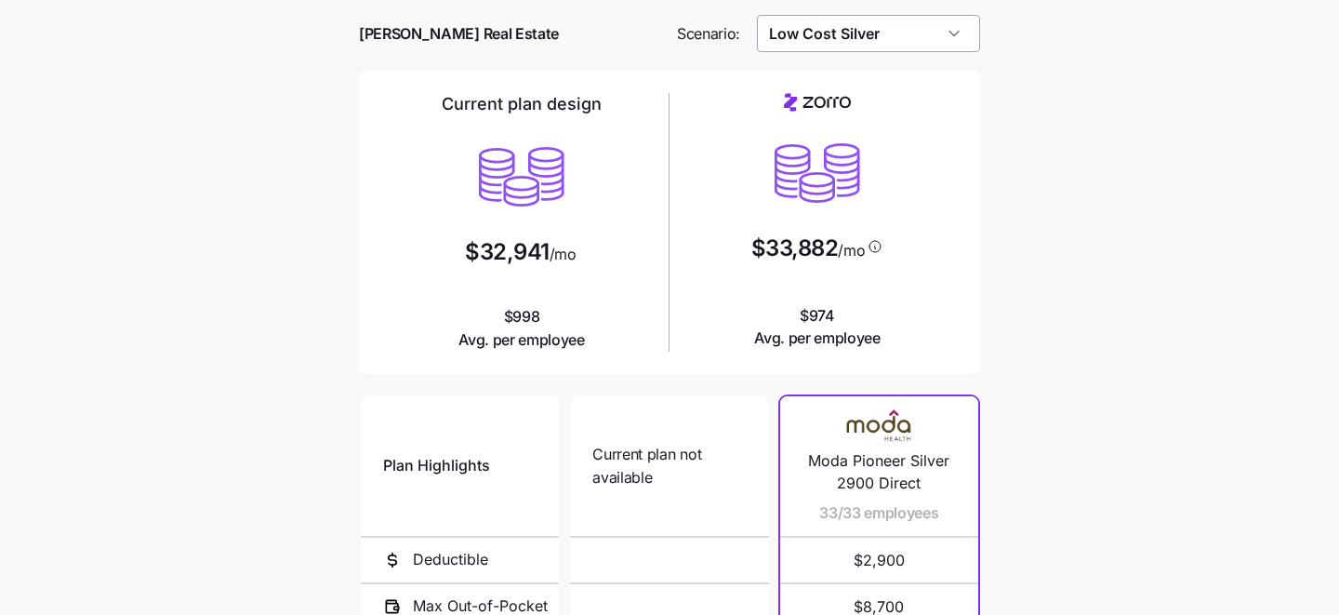
click at [897, 33] on input "Low Cost Silver" at bounding box center [869, 33] width 224 height 37
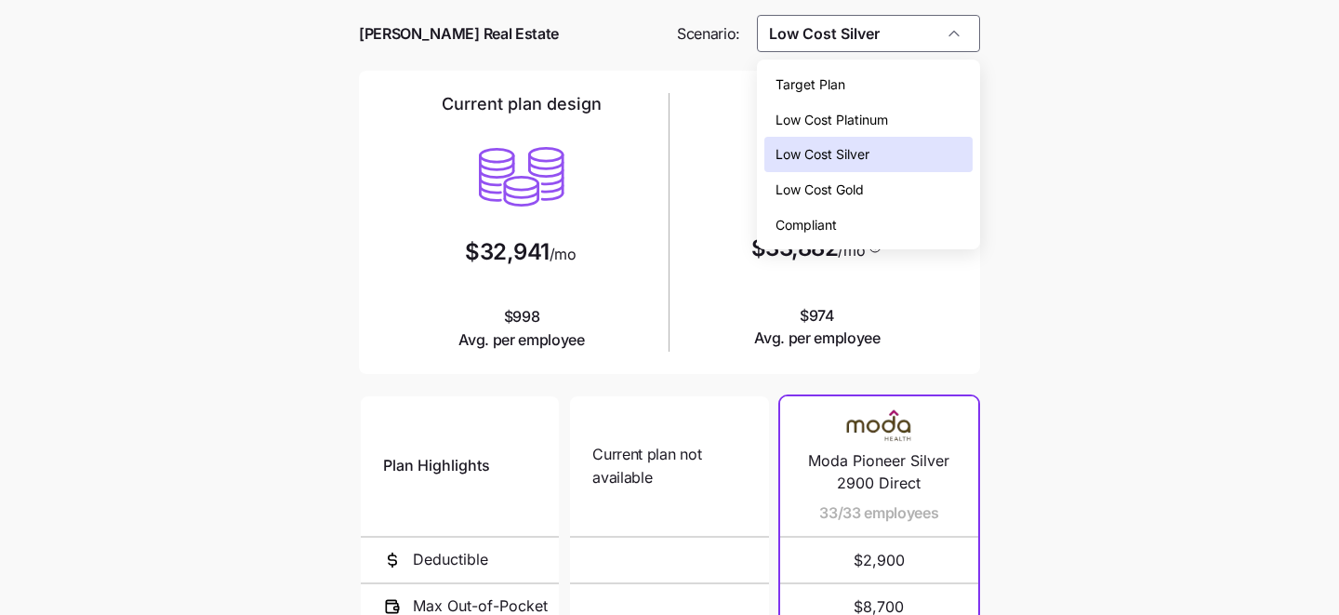
click at [869, 214] on div "Compliant" at bounding box center [869, 224] width 209 height 35
type input "Compliant"
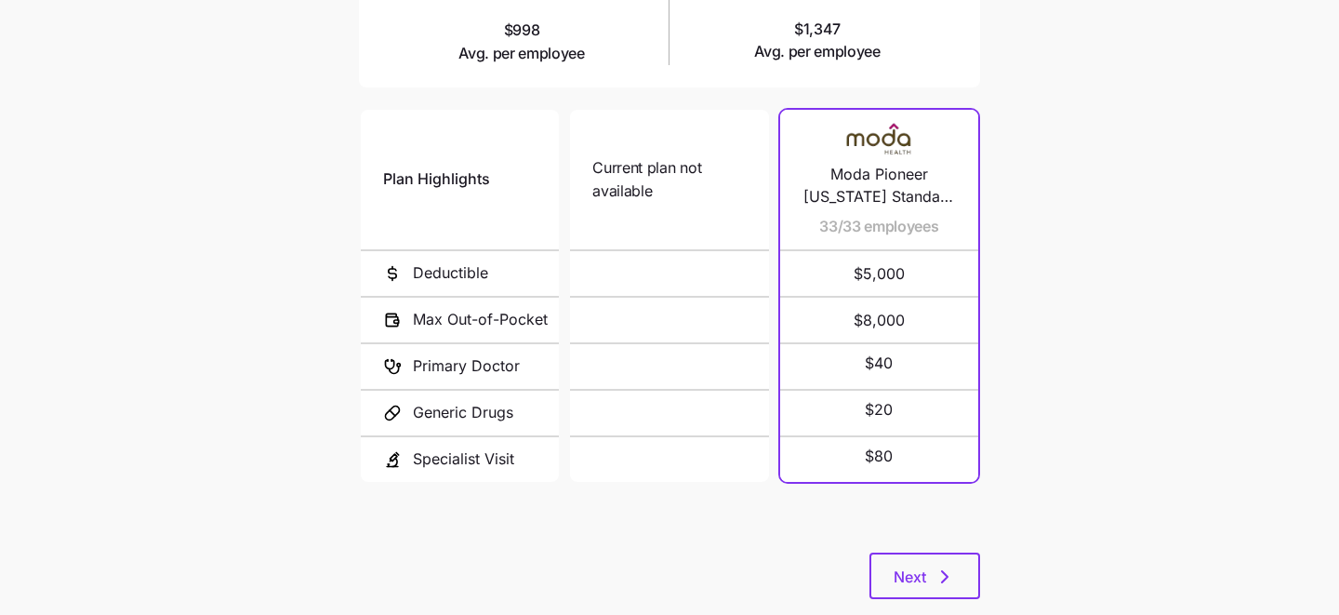
scroll to position [400, 0]
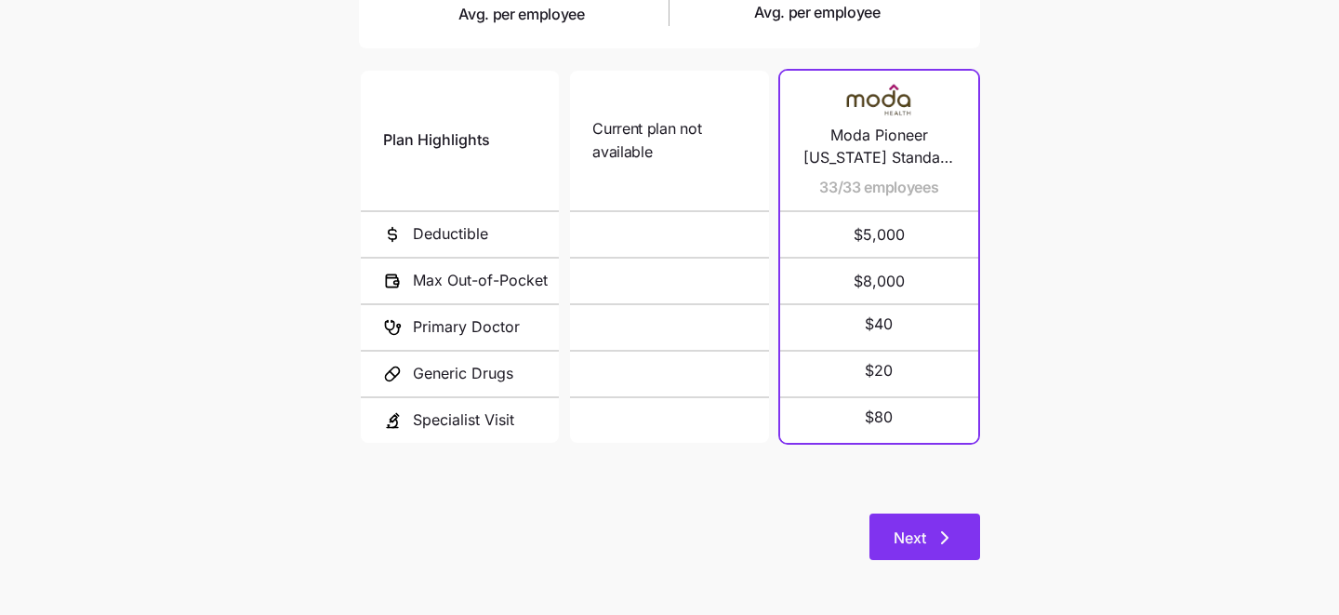
click at [943, 517] on button "Next" at bounding box center [925, 536] width 111 height 47
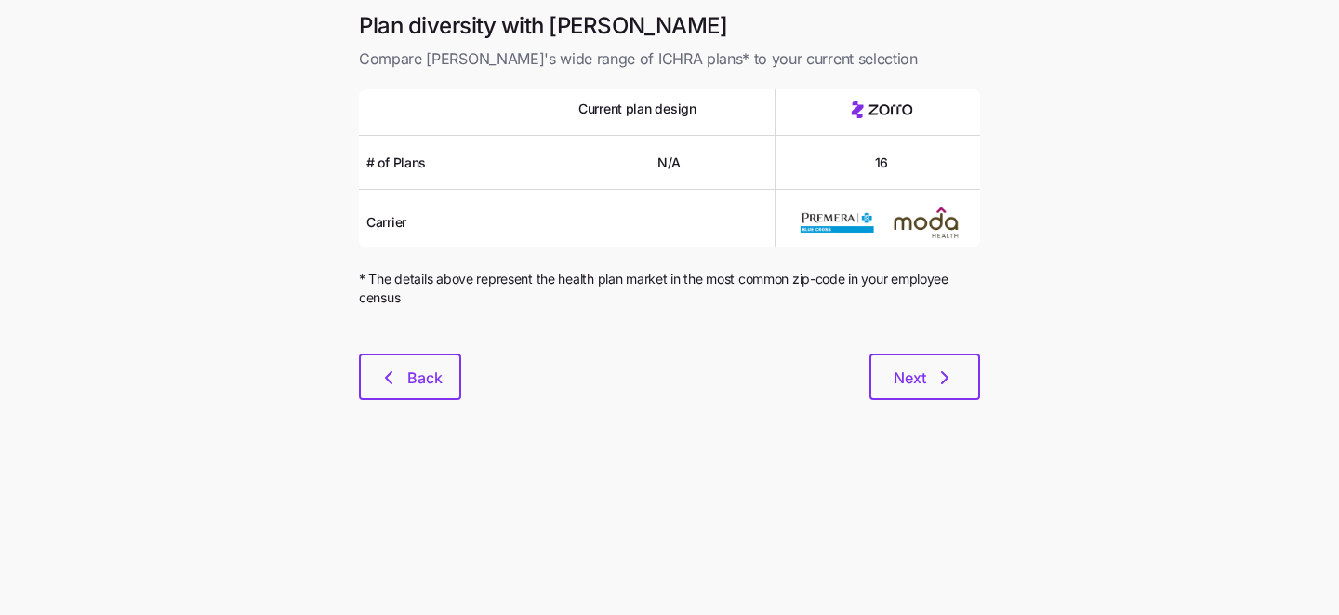
click at [901, 406] on div "Plan diversity with Zorro Compare Zorro's wide range of ICHRA plans* to your cu…" at bounding box center [669, 216] width 651 height 411
click at [901, 391] on button "Next" at bounding box center [925, 376] width 111 height 47
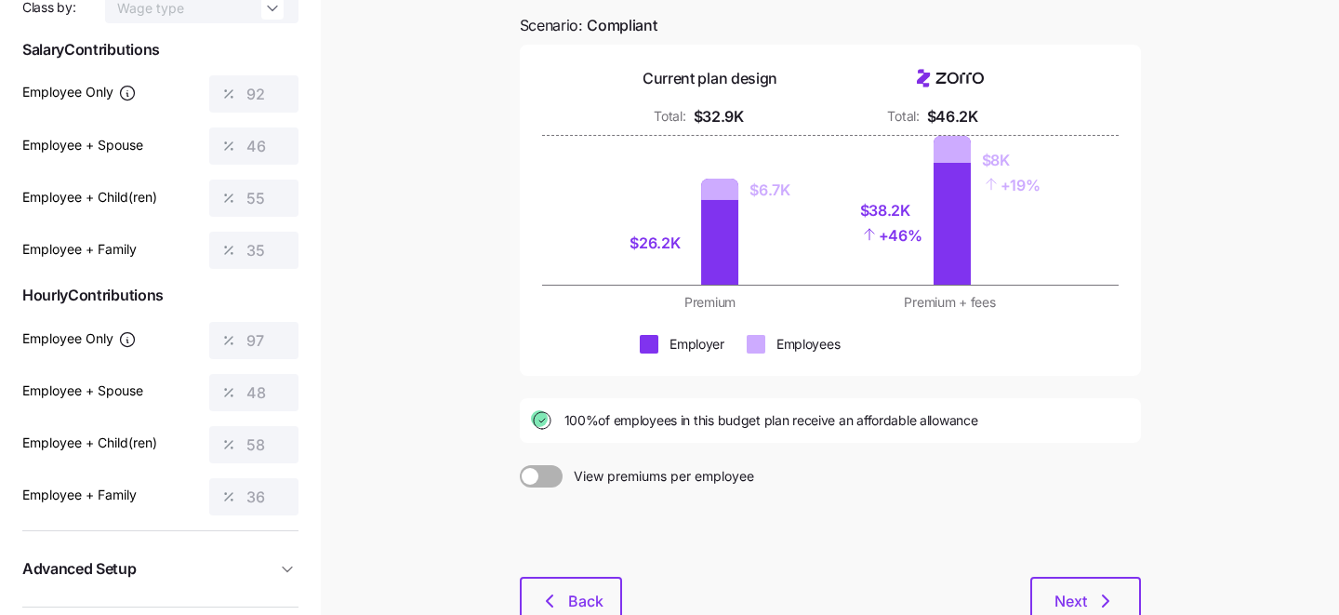
scroll to position [237, 0]
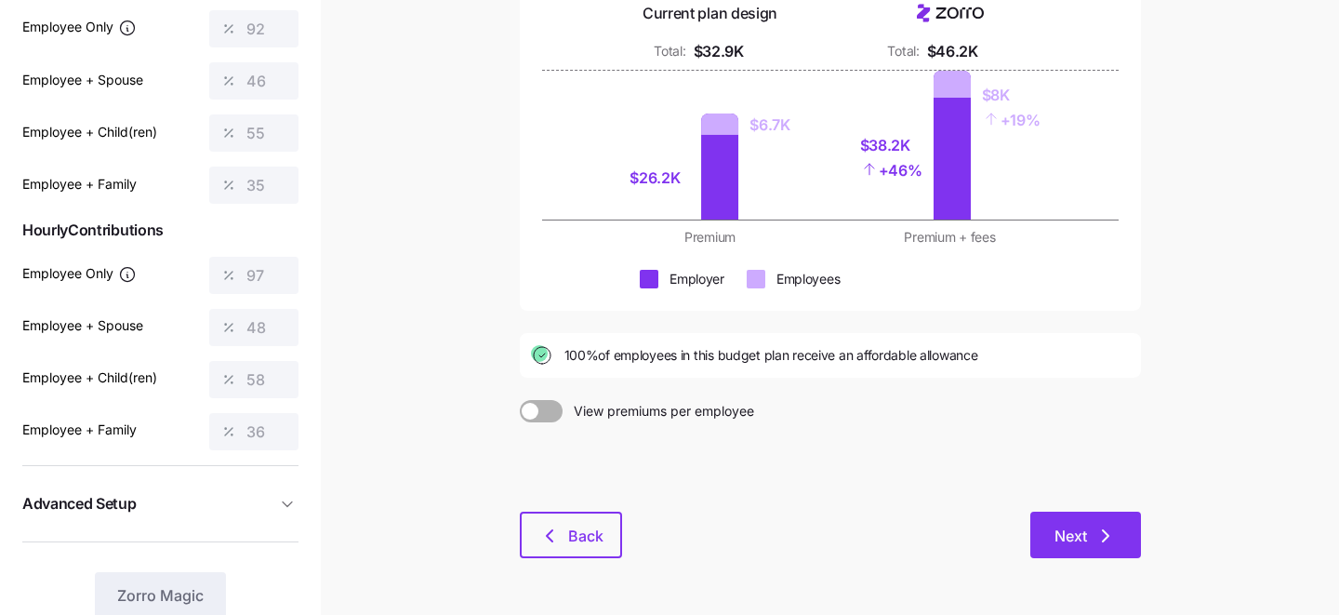
click at [1116, 532] on button "Next" at bounding box center [1086, 535] width 111 height 47
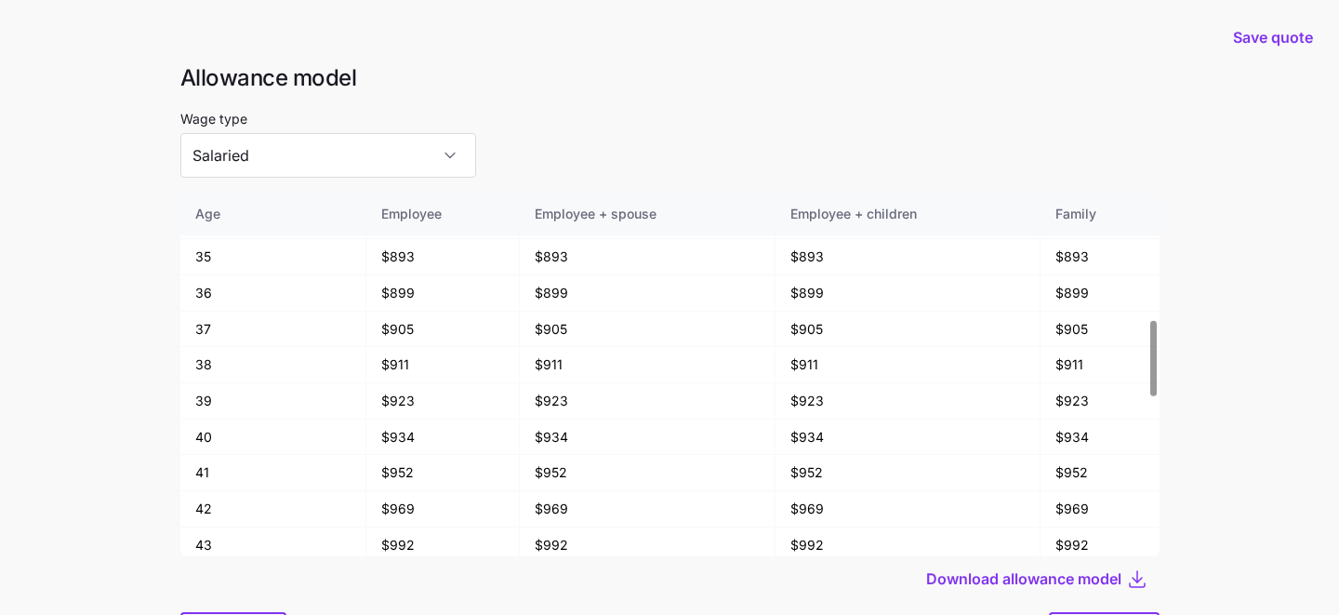
scroll to position [100, 0]
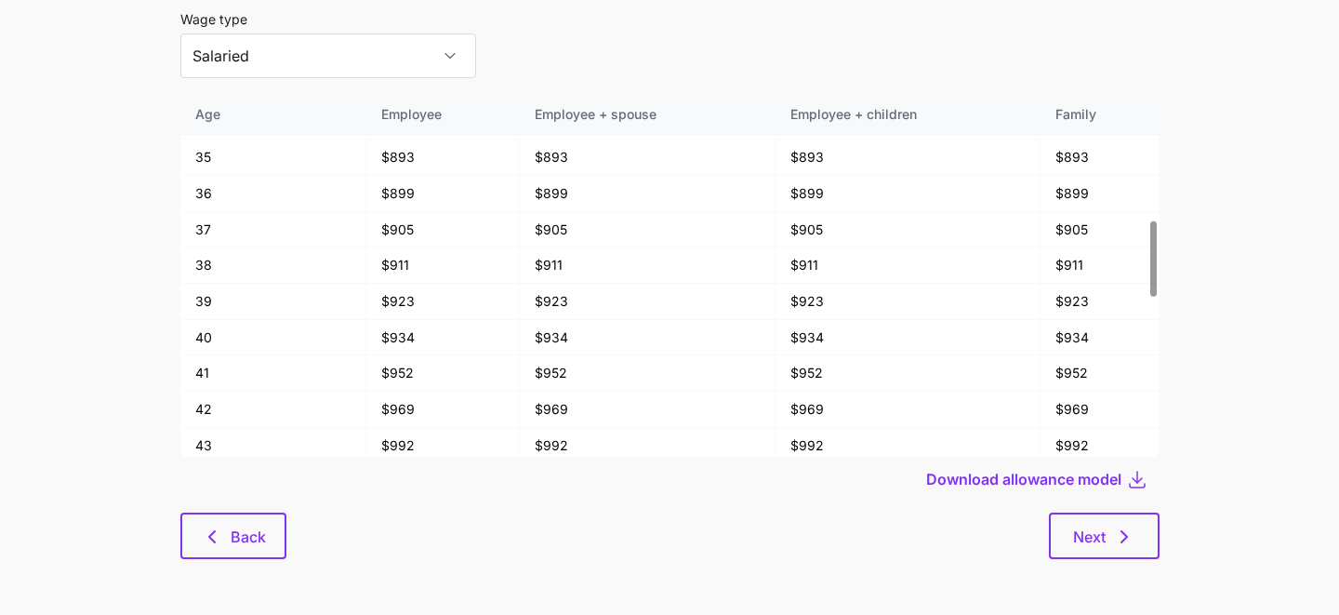
click at [1157, 506] on div at bounding box center [669, 506] width 979 height 11
click at [1132, 542] on icon "button" at bounding box center [1124, 537] width 22 height 22
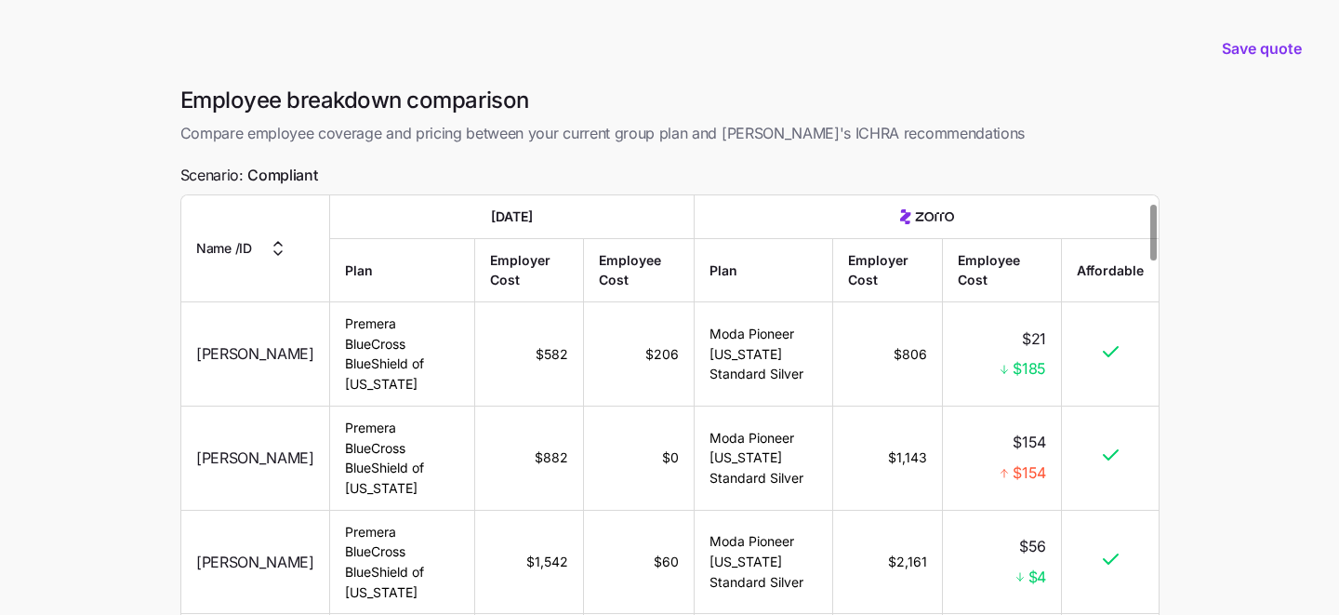
scroll to position [81, 0]
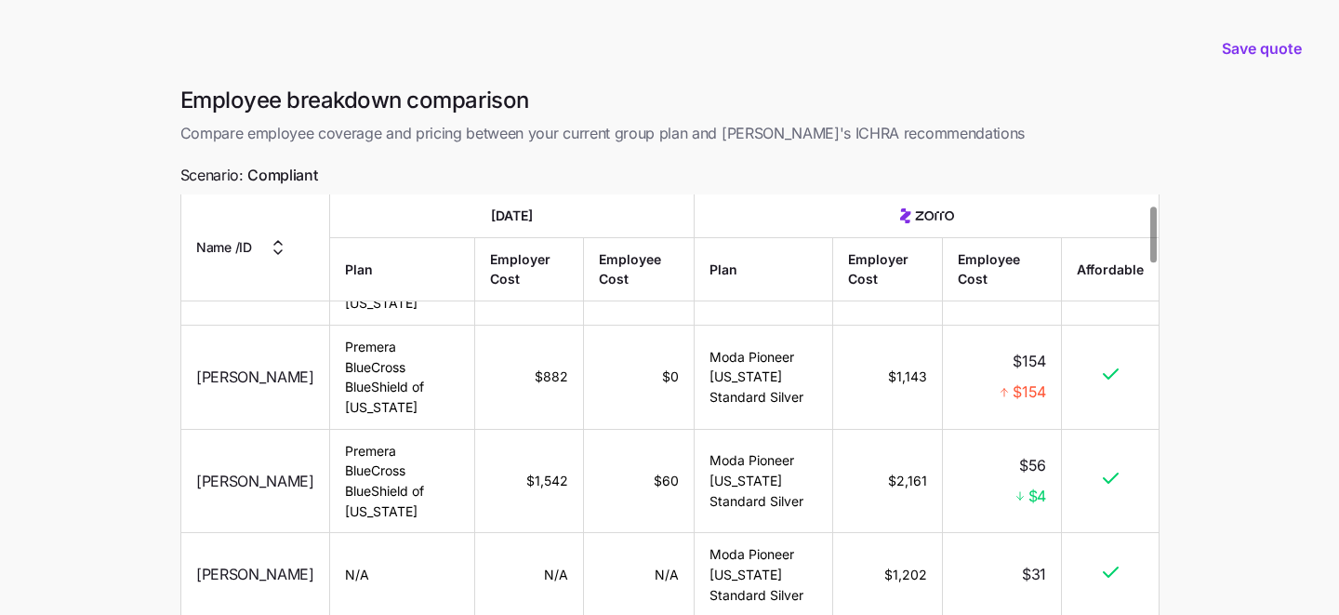
click at [144, 446] on main "Save quote Employee breakdown comparison Compare employee coverage and pricing …" at bounding box center [669, 396] width 1339 height 793
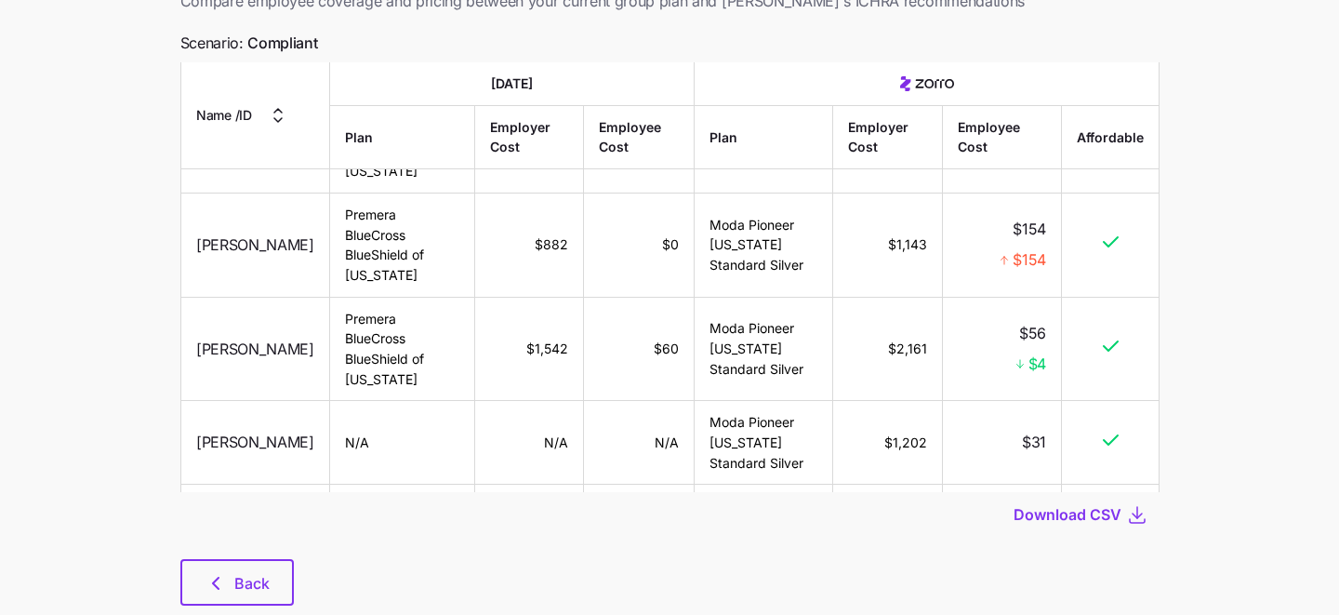
scroll to position [133, 0]
click at [524, 353] on td "$1,542" at bounding box center [529, 348] width 110 height 104
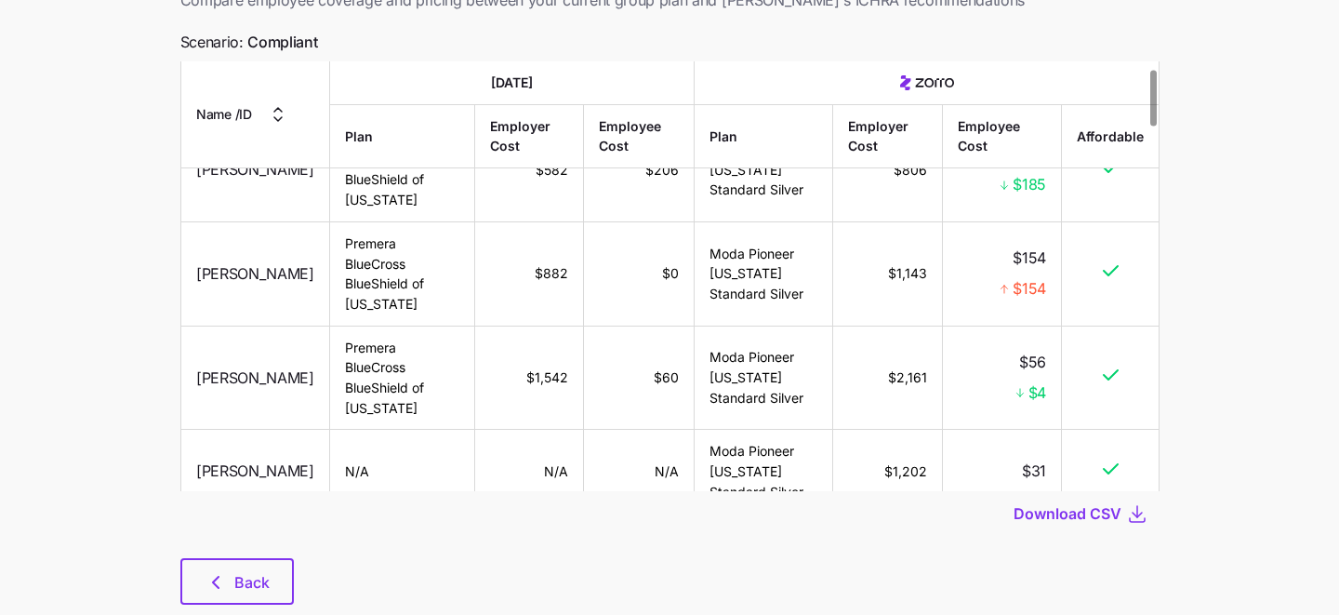
scroll to position [48, 0]
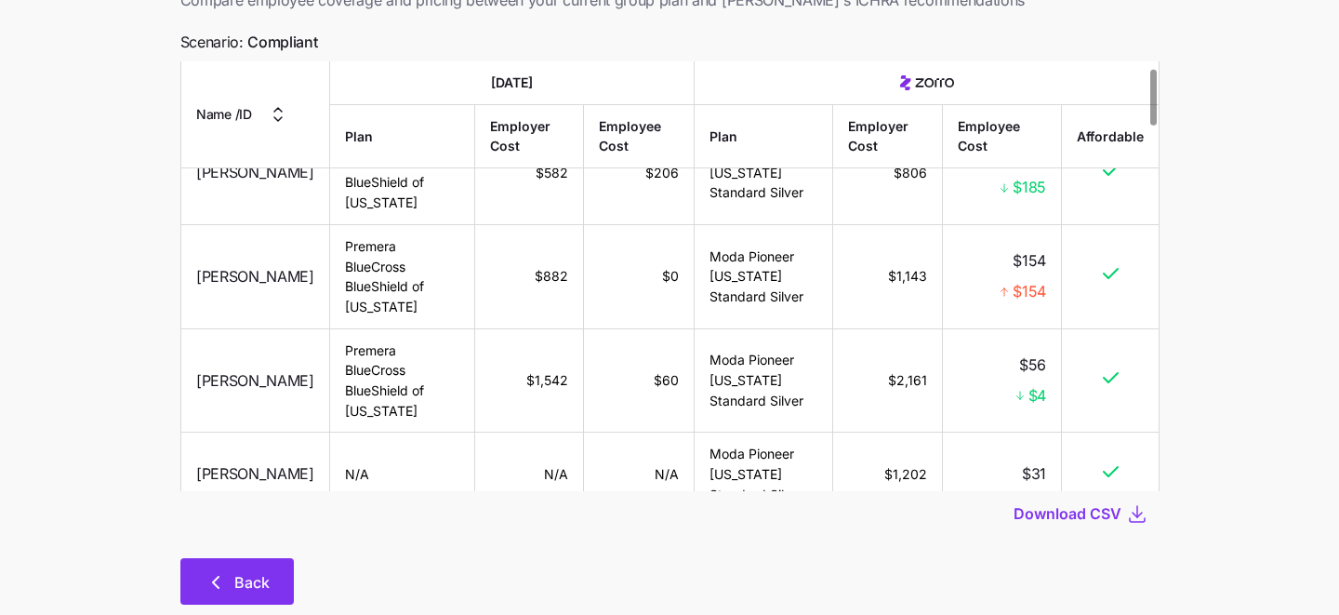
click at [261, 575] on span "Back" at bounding box center [251, 582] width 35 height 22
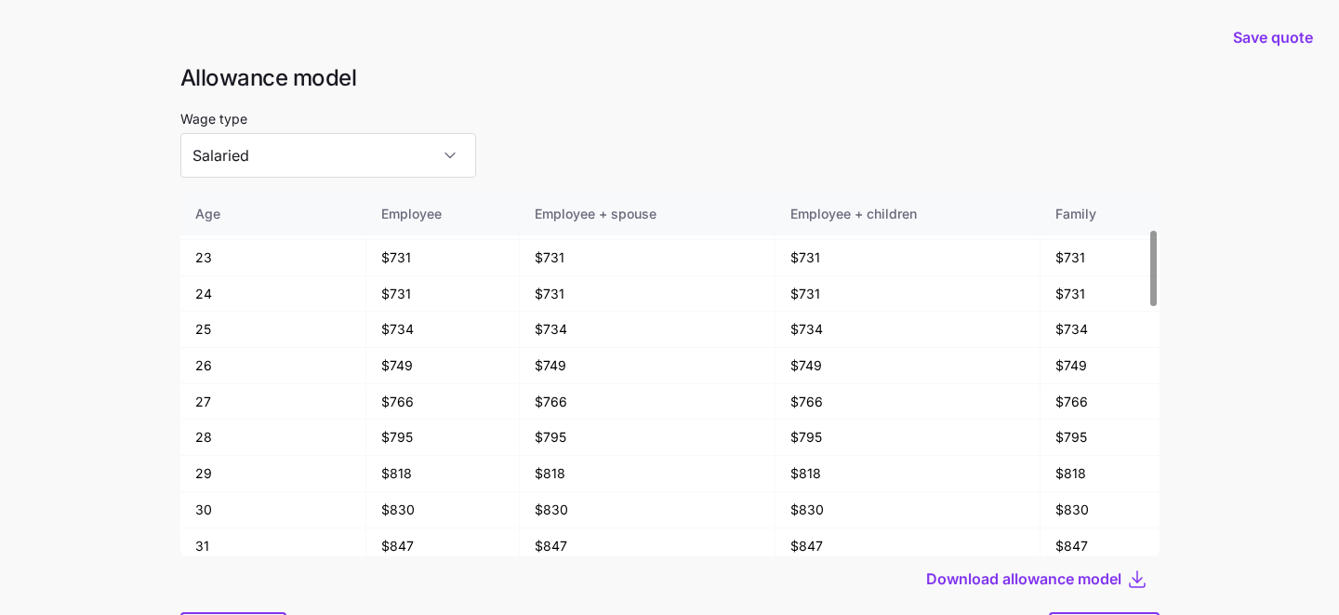
scroll to position [100, 0]
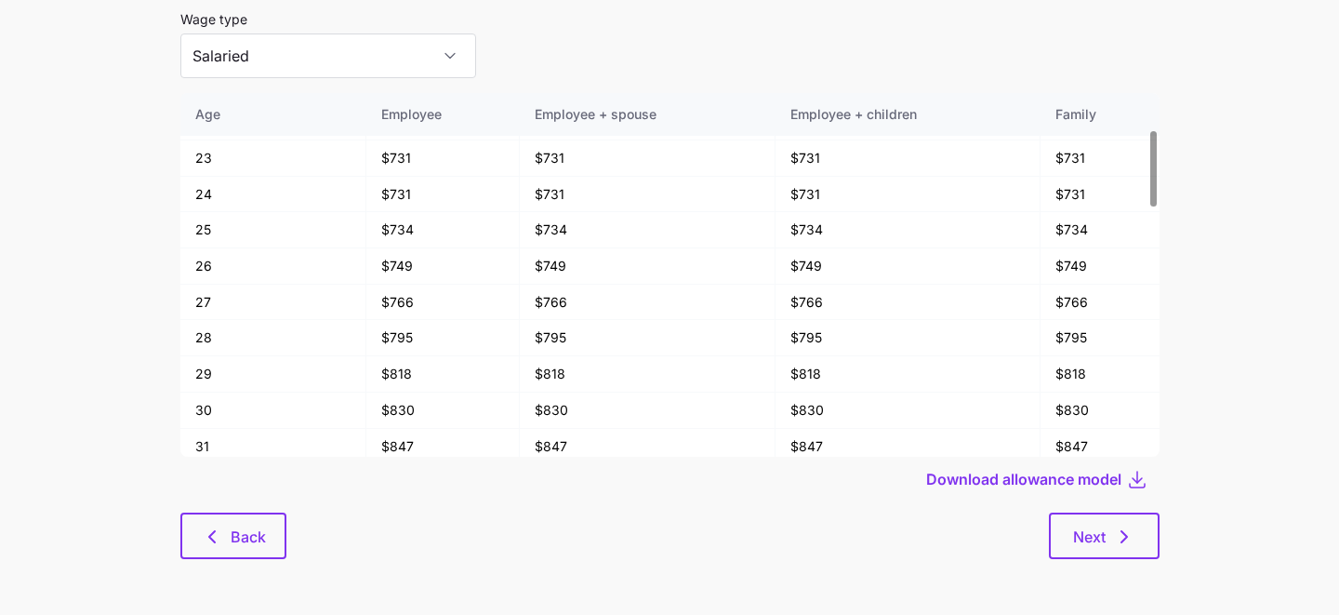
click at [235, 502] on div at bounding box center [669, 506] width 979 height 11
click at [235, 534] on span "Back" at bounding box center [248, 537] width 35 height 22
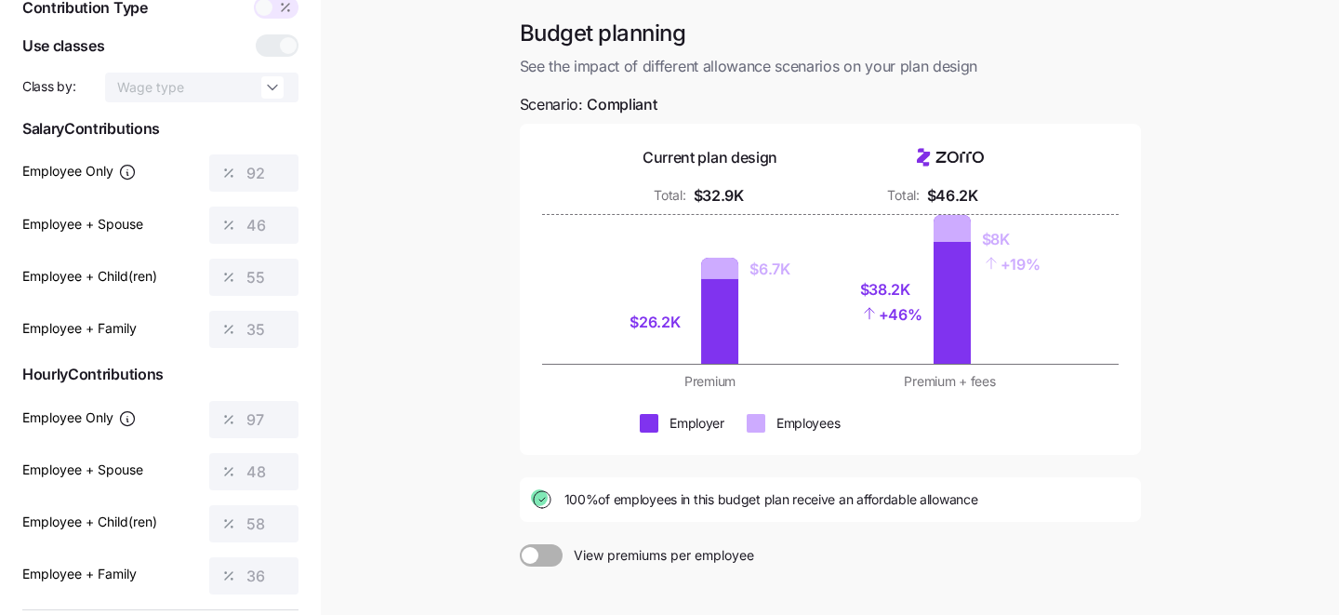
scroll to position [276, 0]
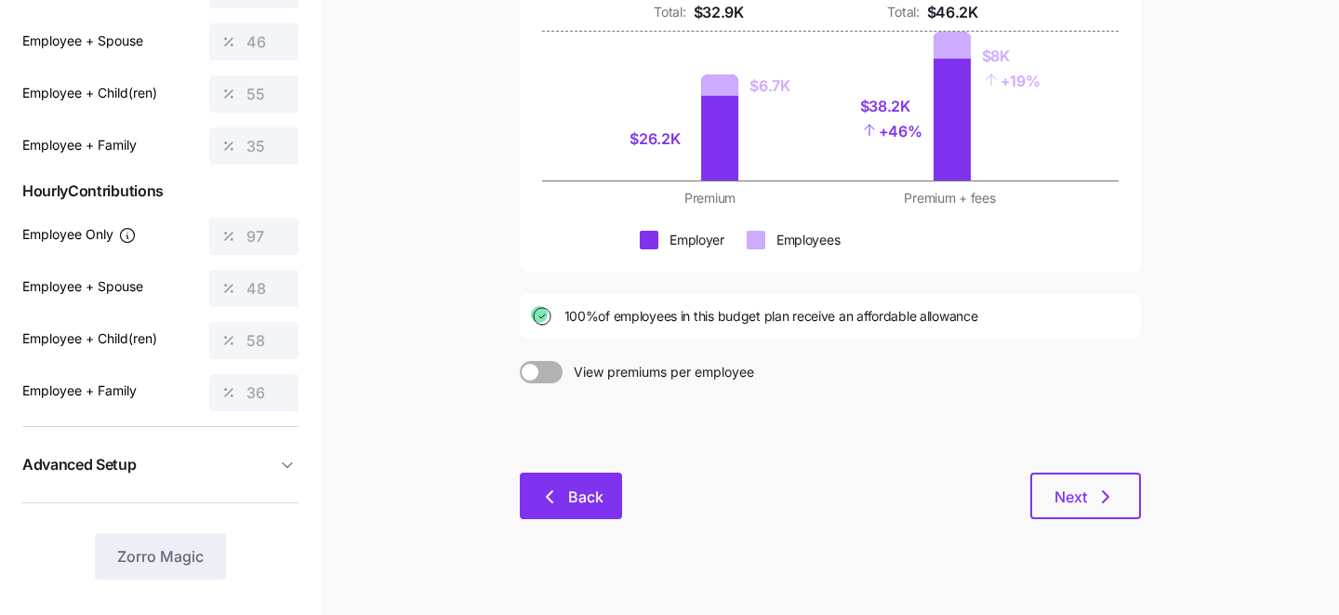
click at [569, 498] on span "Back" at bounding box center [585, 497] width 35 height 22
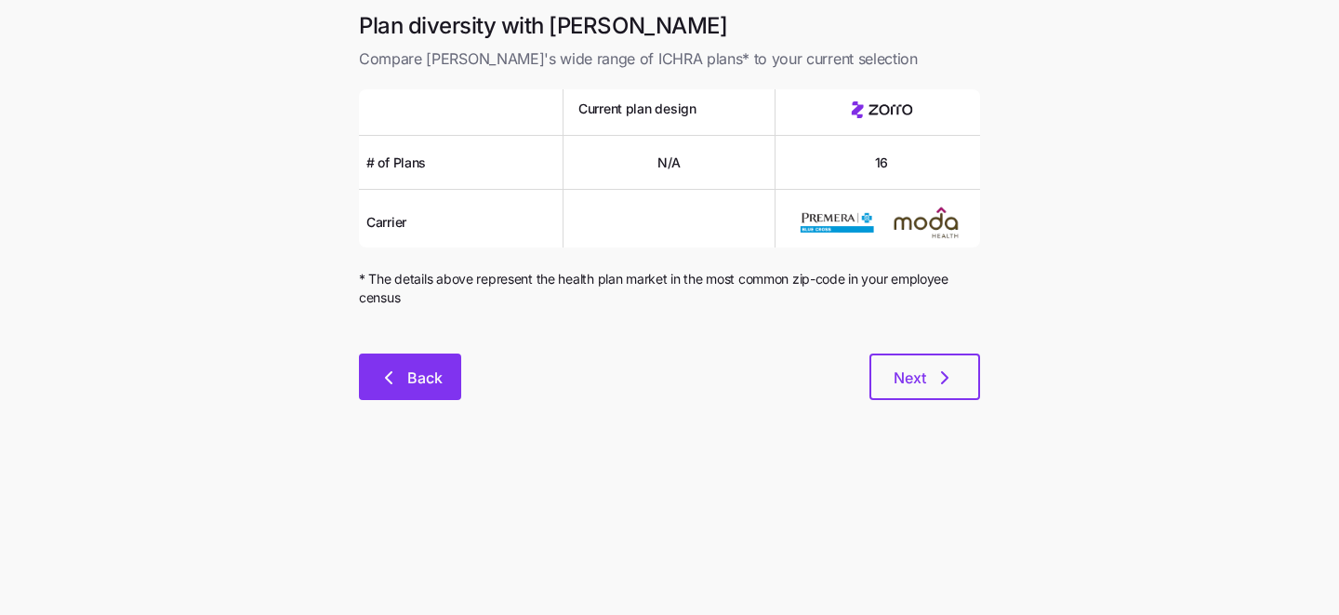
click at [436, 366] on span "Back" at bounding box center [424, 377] width 35 height 22
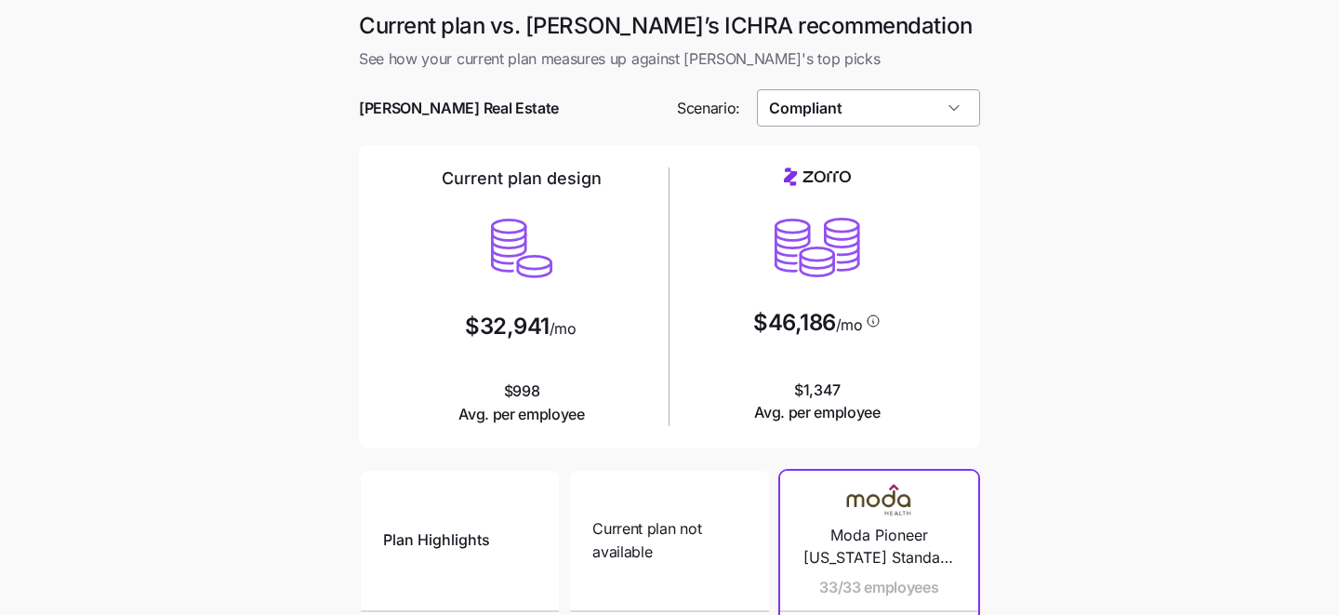
click at [853, 115] on input "Compliant" at bounding box center [869, 107] width 224 height 37
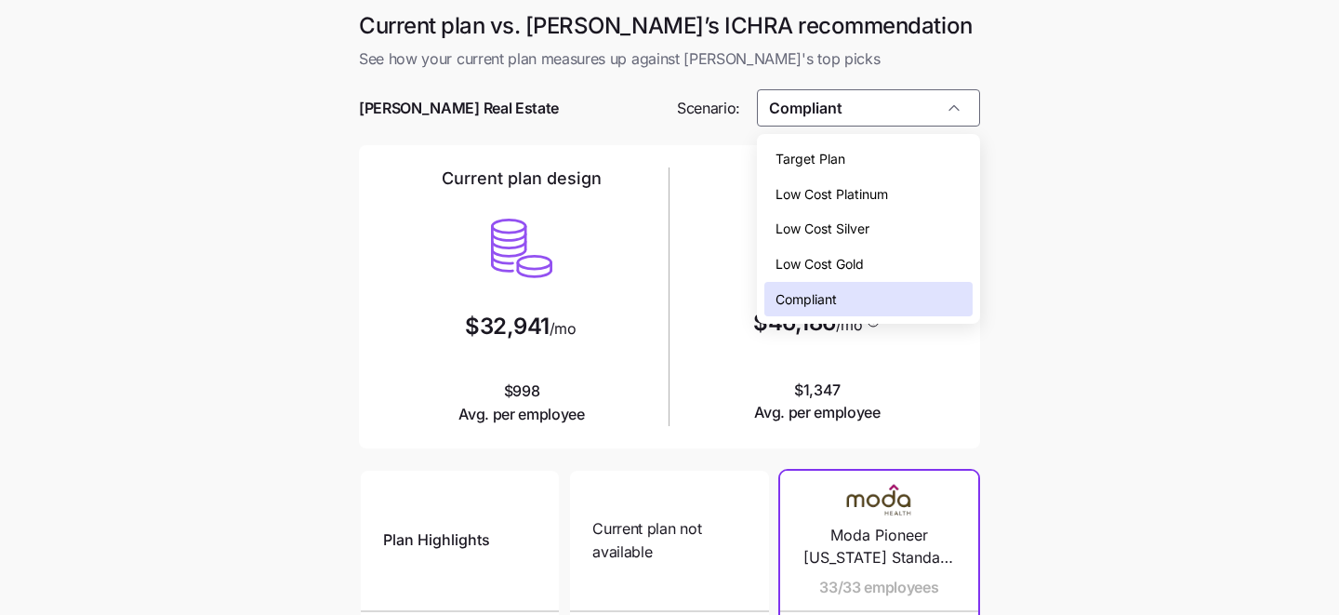
scroll to position [35, 0]
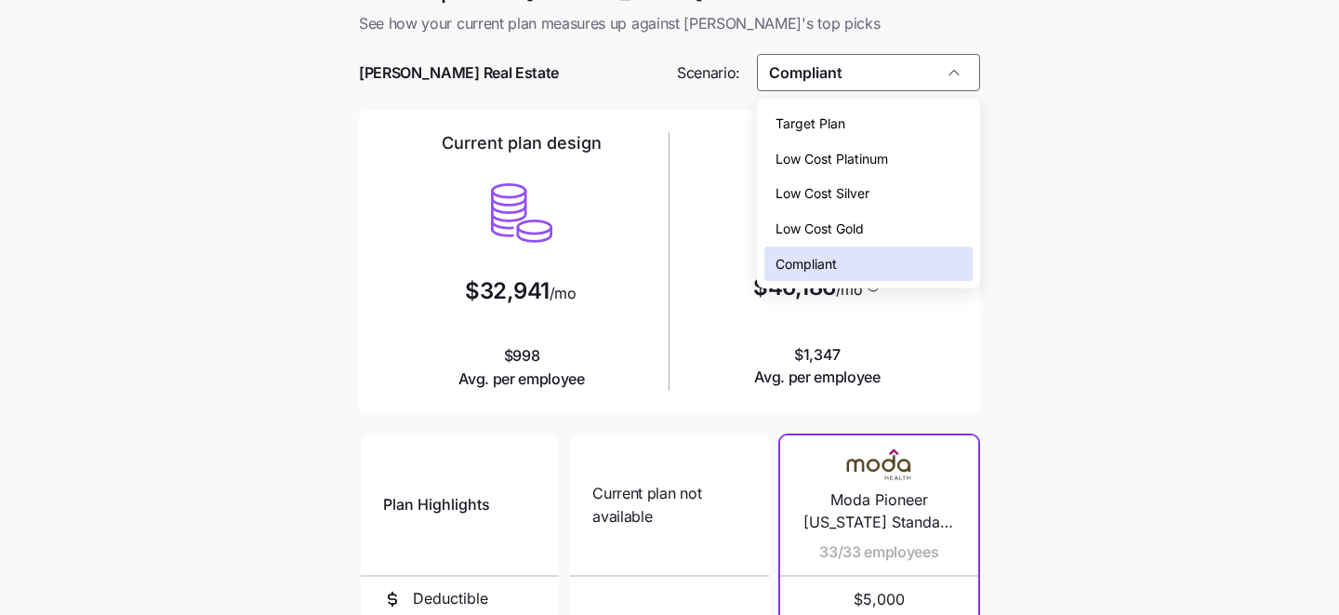
click at [831, 118] on span "Target Plan" at bounding box center [811, 123] width 70 height 20
type input "Target Plan"
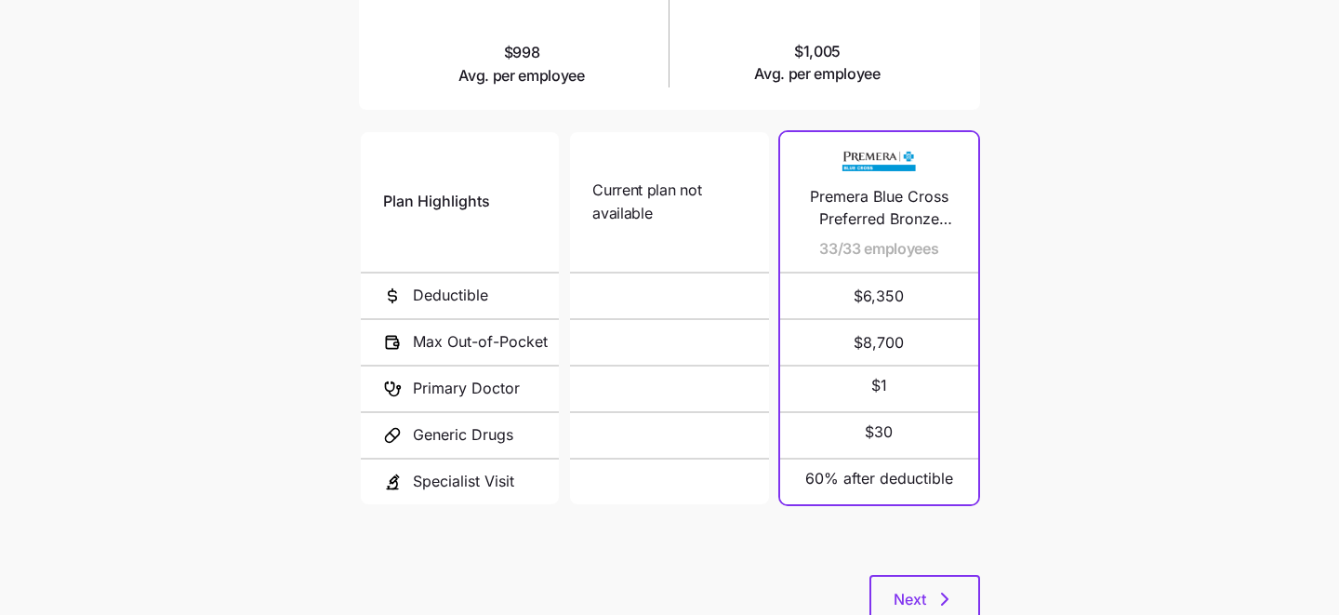
scroll to position [400, 0]
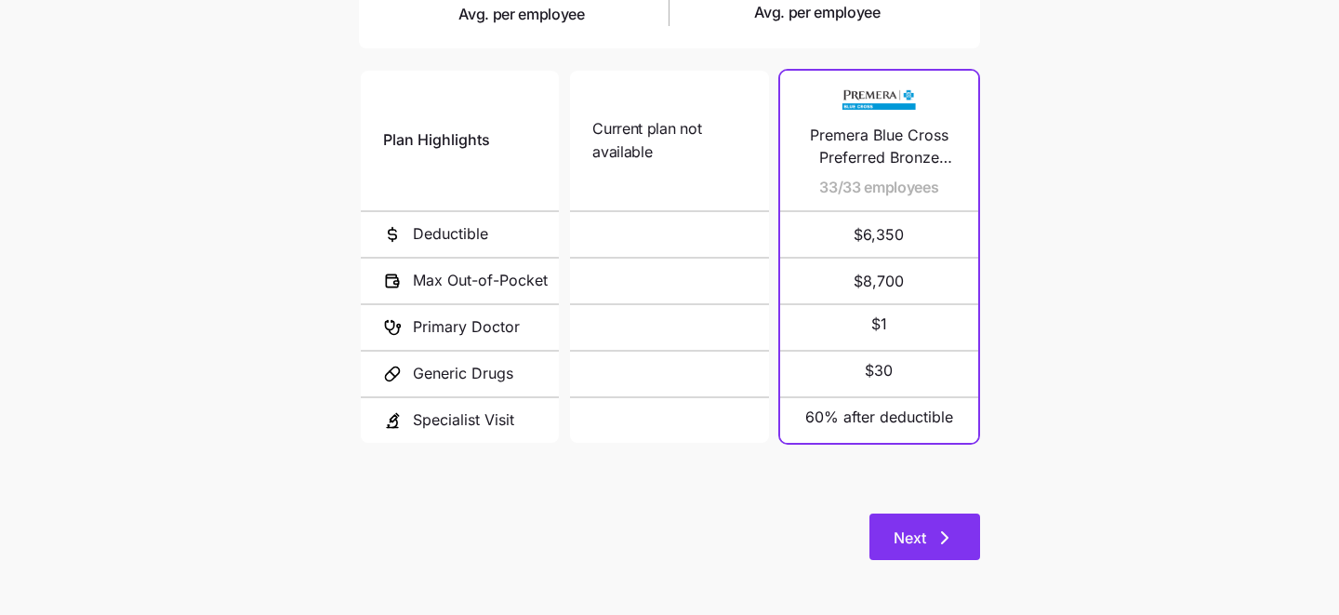
click at [905, 532] on span "Next" at bounding box center [910, 537] width 33 height 22
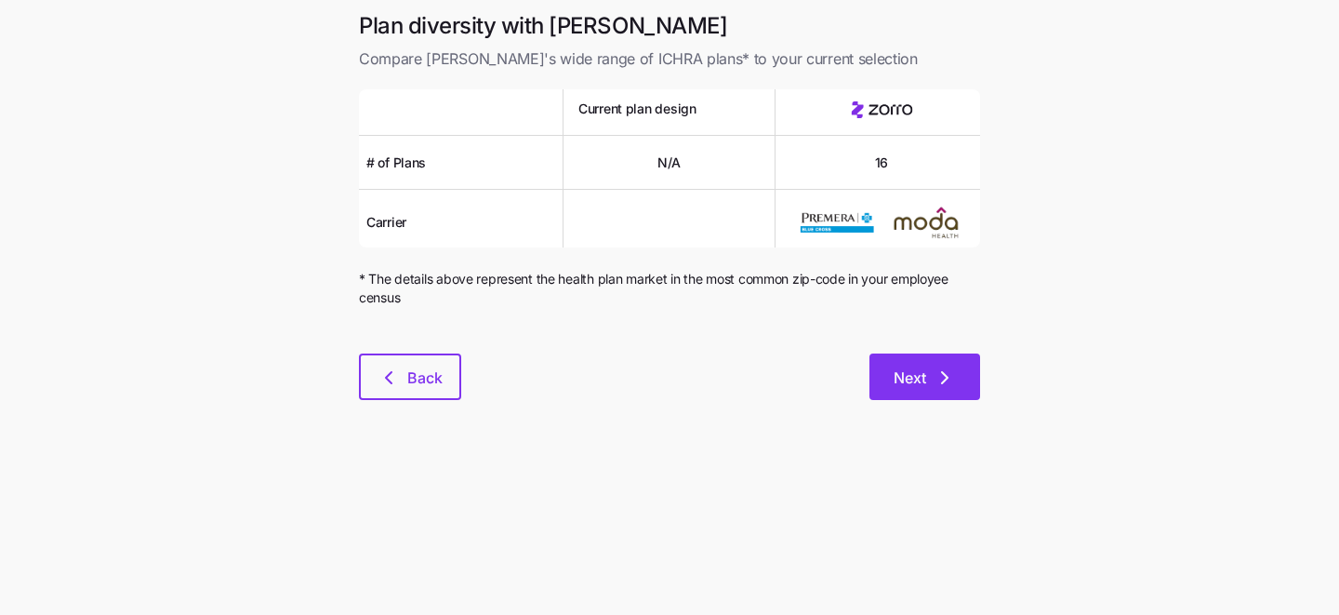
click at [925, 385] on span "Next" at bounding box center [910, 377] width 33 height 22
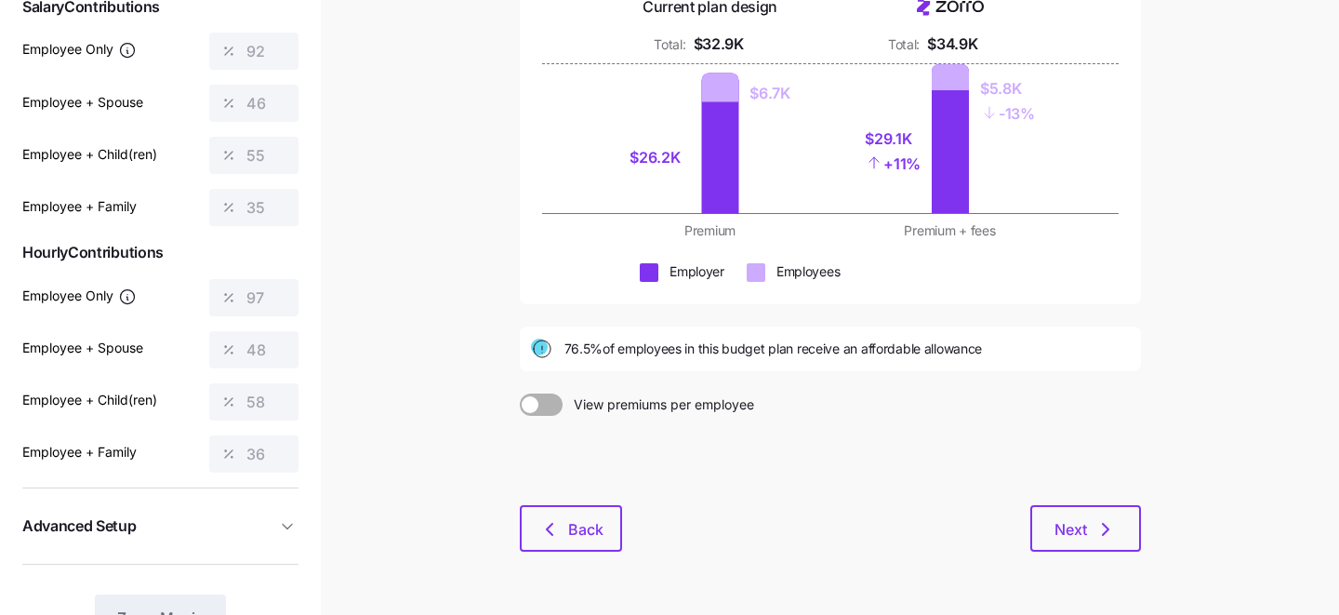
scroll to position [271, 0]
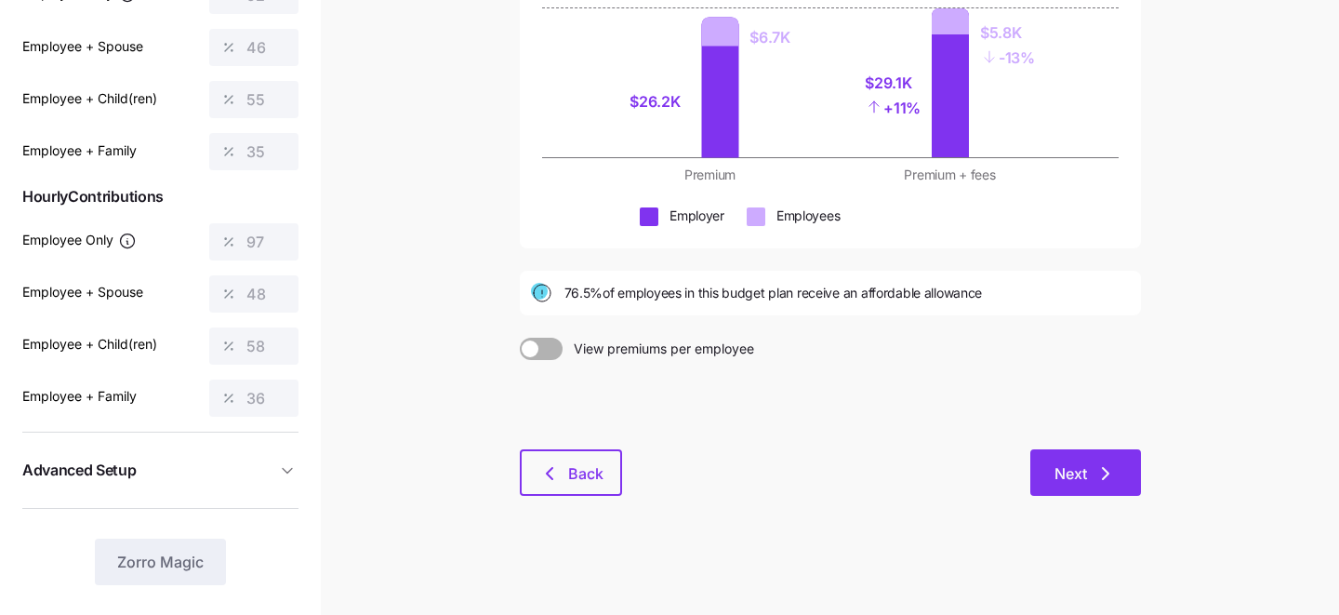
click at [1091, 463] on span "Next" at bounding box center [1086, 473] width 62 height 22
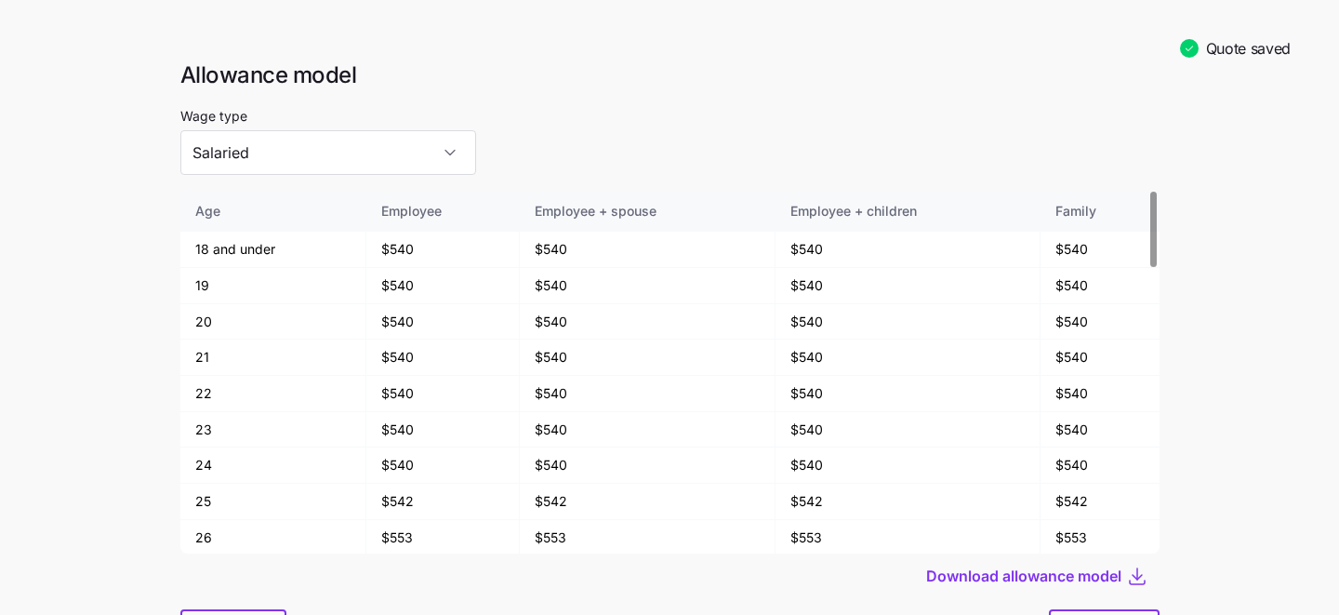
scroll to position [97, 0]
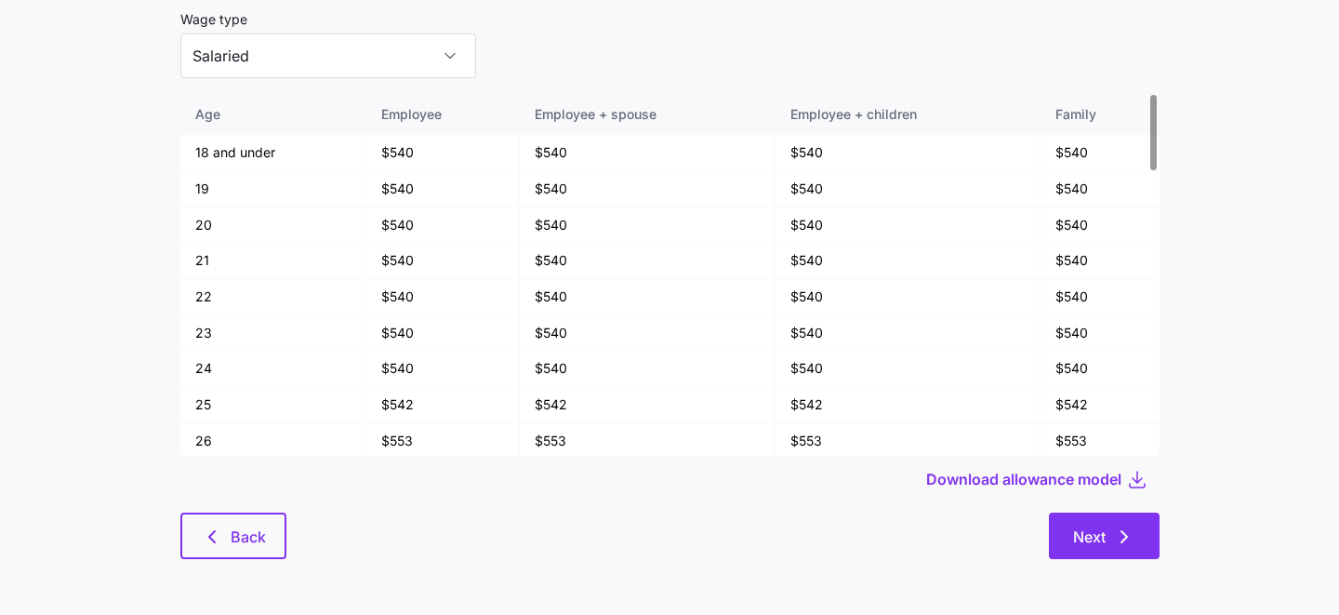
click at [1113, 527] on icon "button" at bounding box center [1124, 537] width 22 height 22
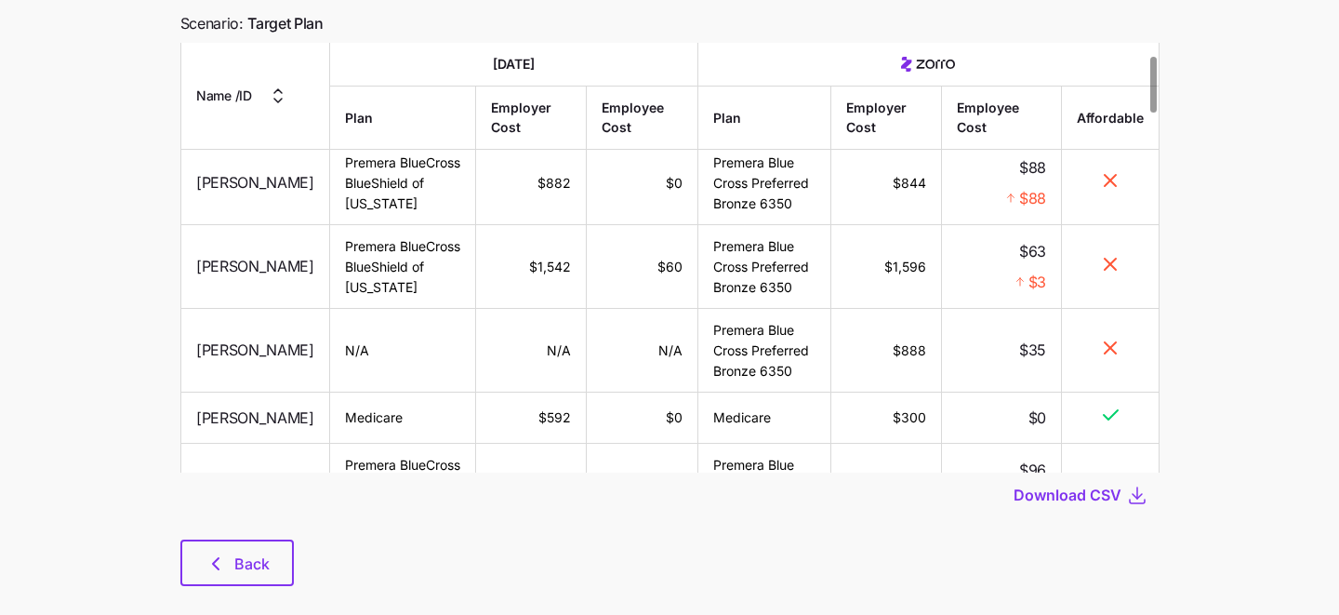
scroll to position [153, 0]
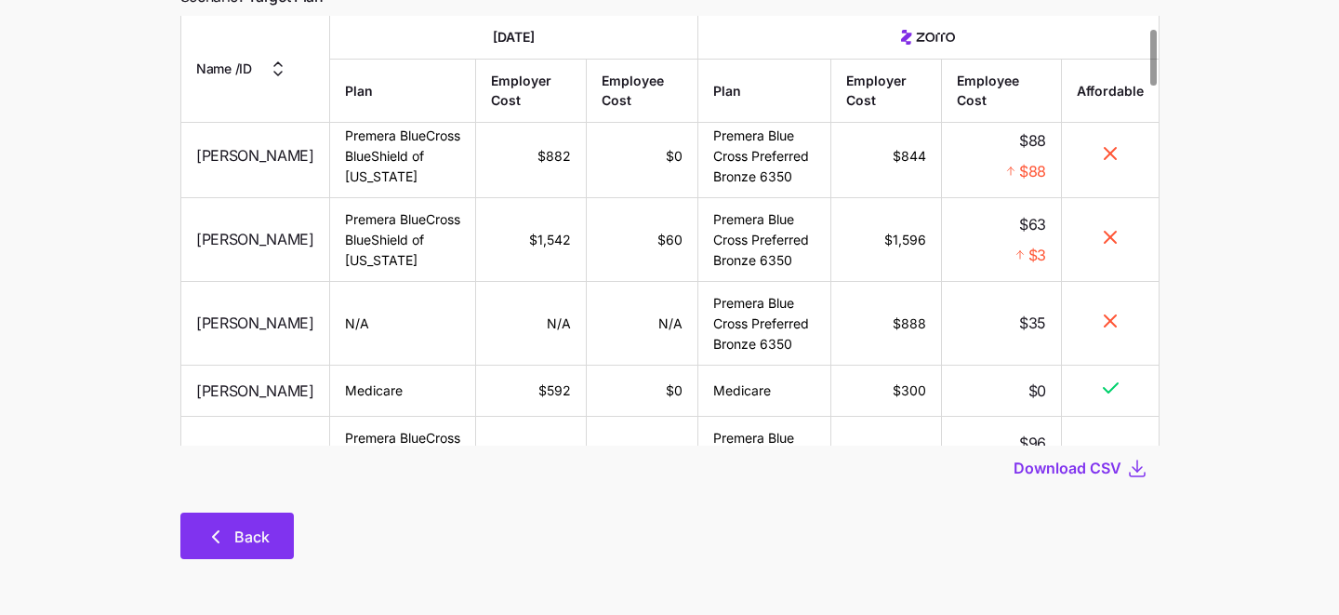
click at [238, 533] on span "Back" at bounding box center [251, 537] width 35 height 22
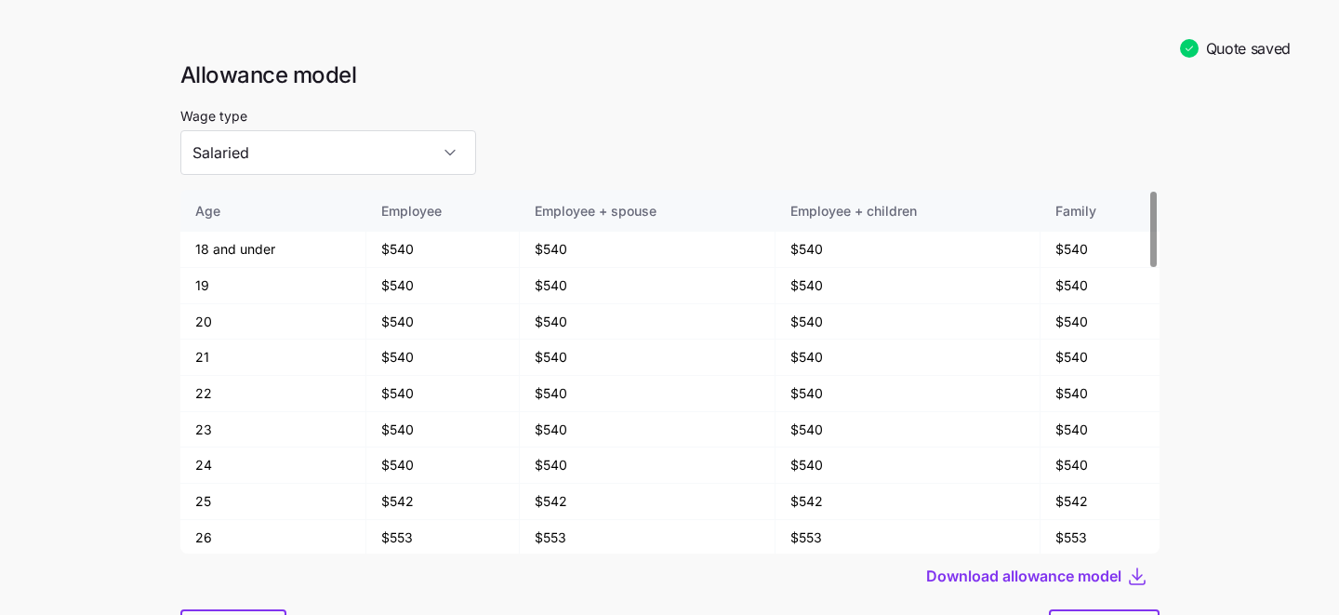
scroll to position [97, 0]
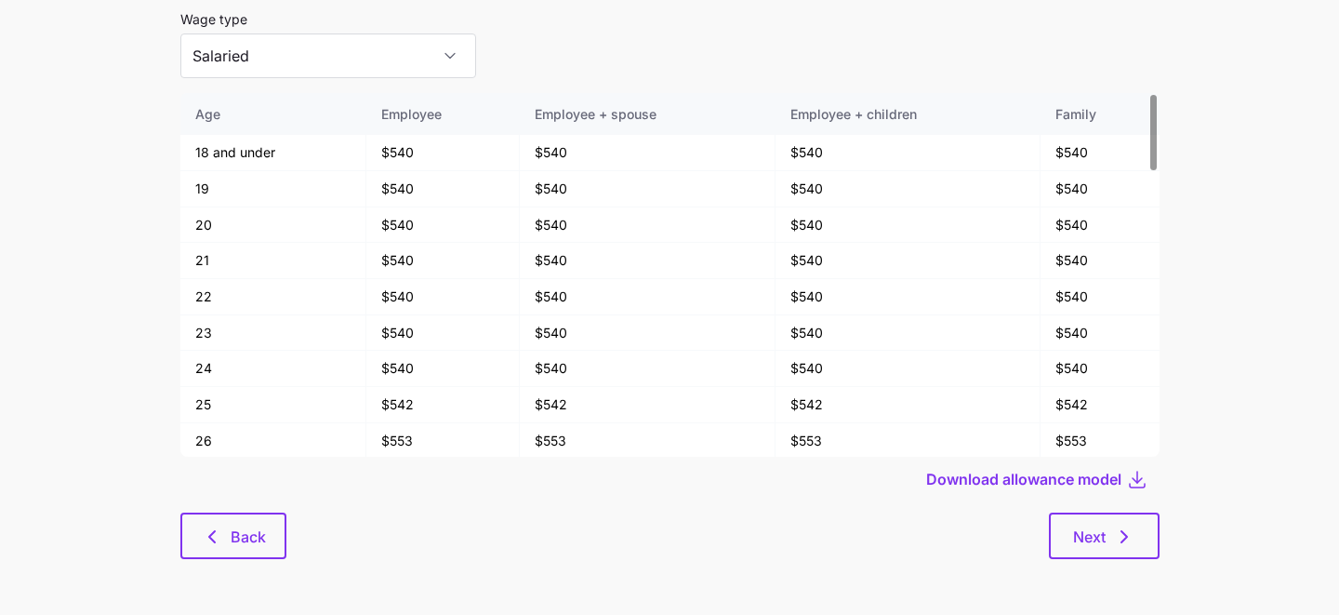
click at [229, 486] on div "Download allowance model" at bounding box center [669, 479] width 979 height 45
click at [222, 525] on button "Back" at bounding box center [233, 535] width 106 height 47
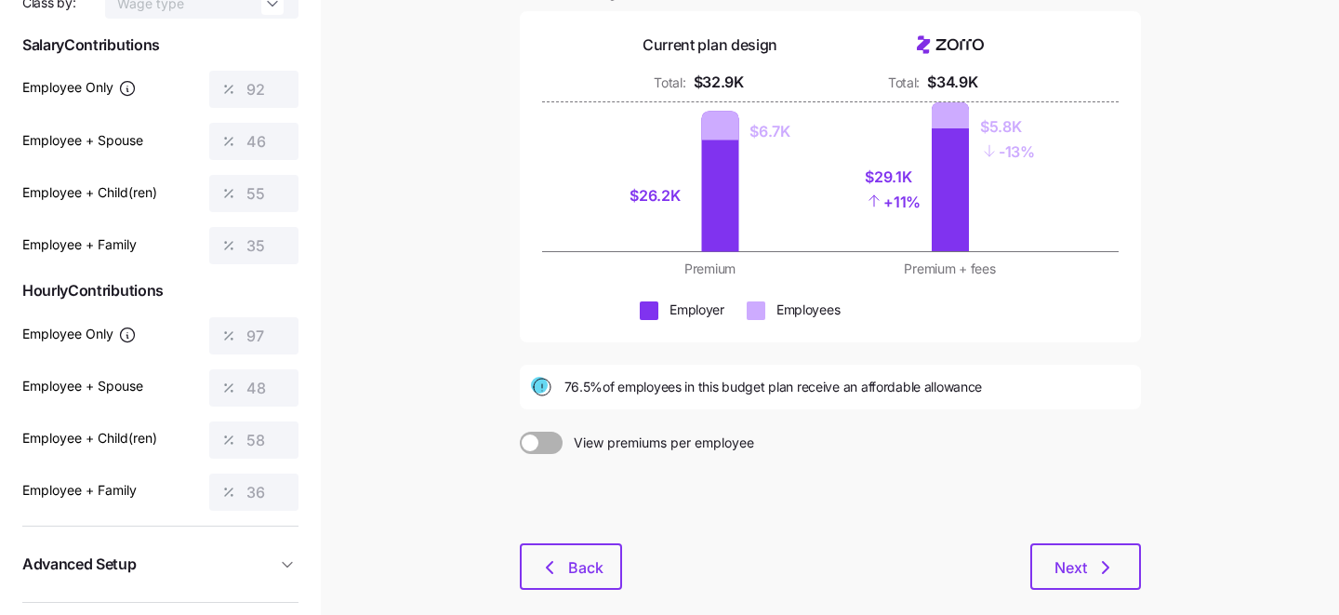
scroll to position [271, 0]
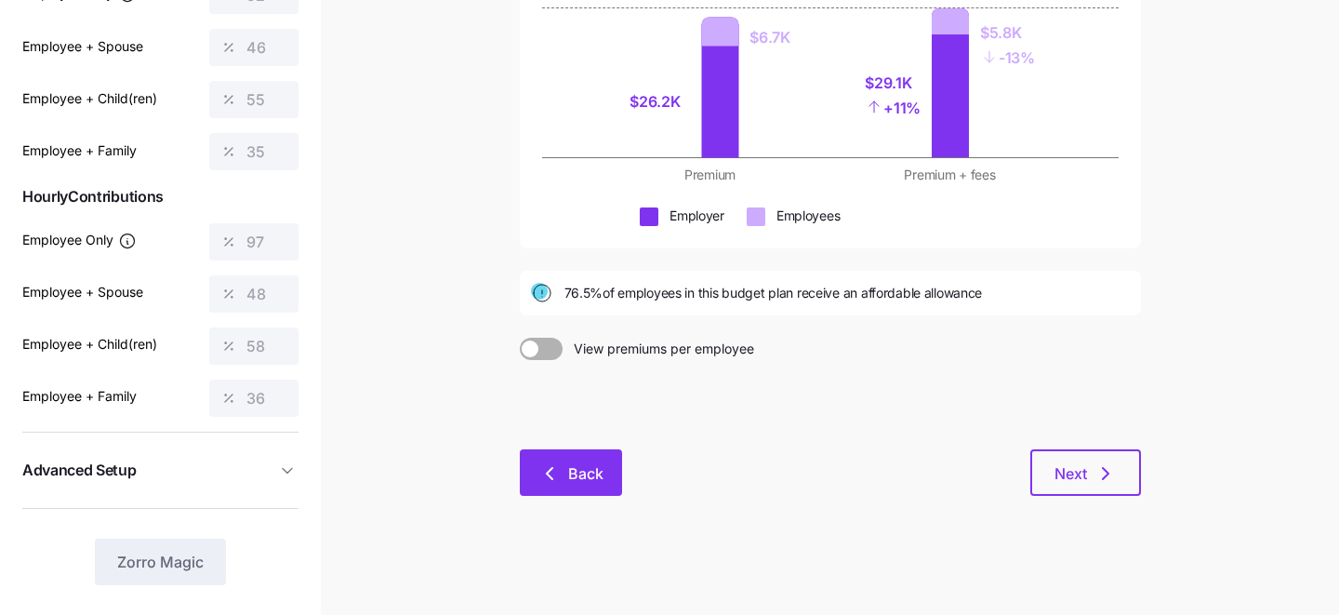
click at [570, 480] on span "Back" at bounding box center [585, 473] width 35 height 22
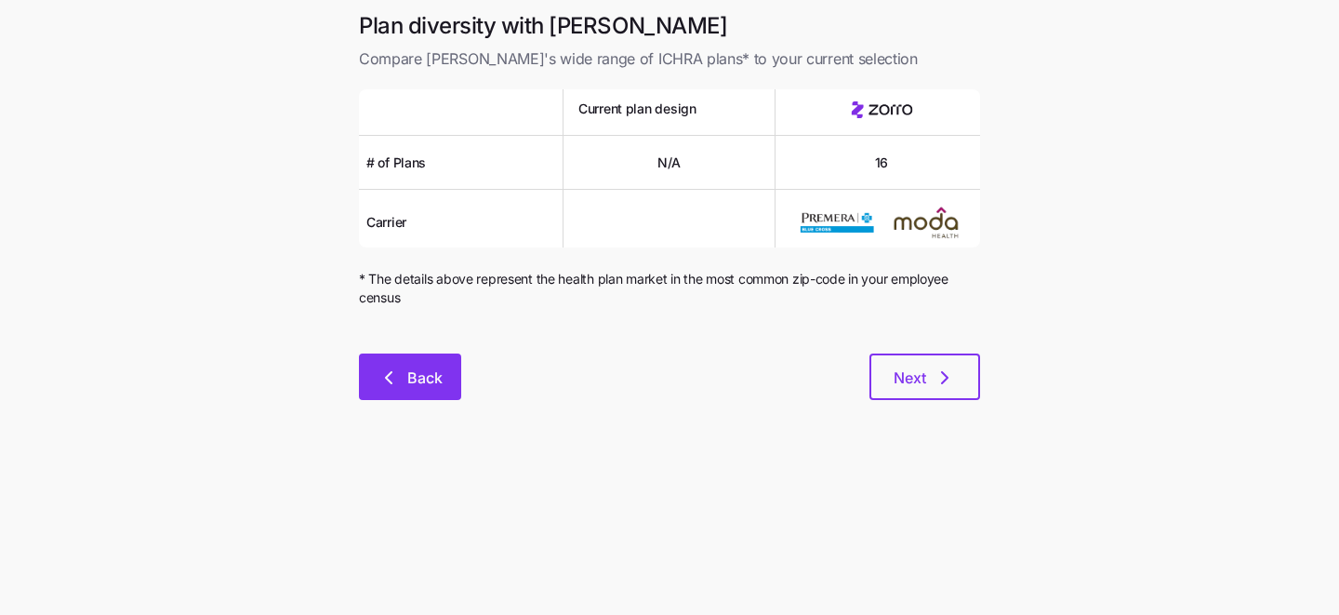
click at [408, 366] on button "Back" at bounding box center [410, 376] width 102 height 47
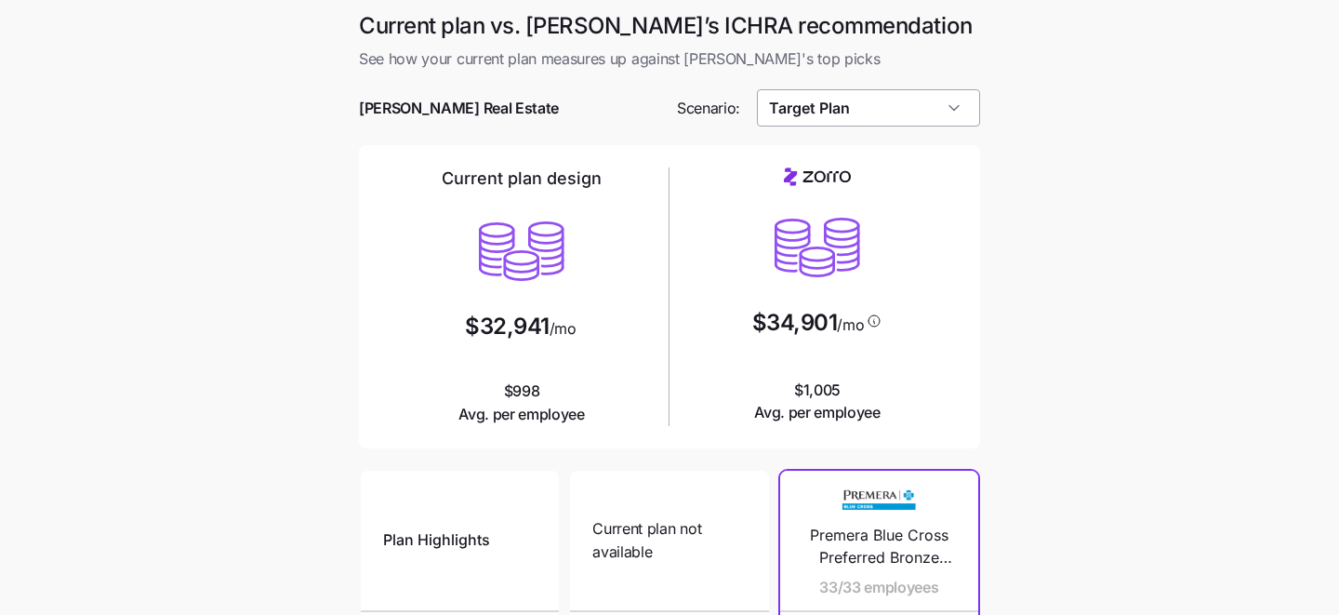
click at [865, 112] on input "Target Plan" at bounding box center [869, 107] width 224 height 37
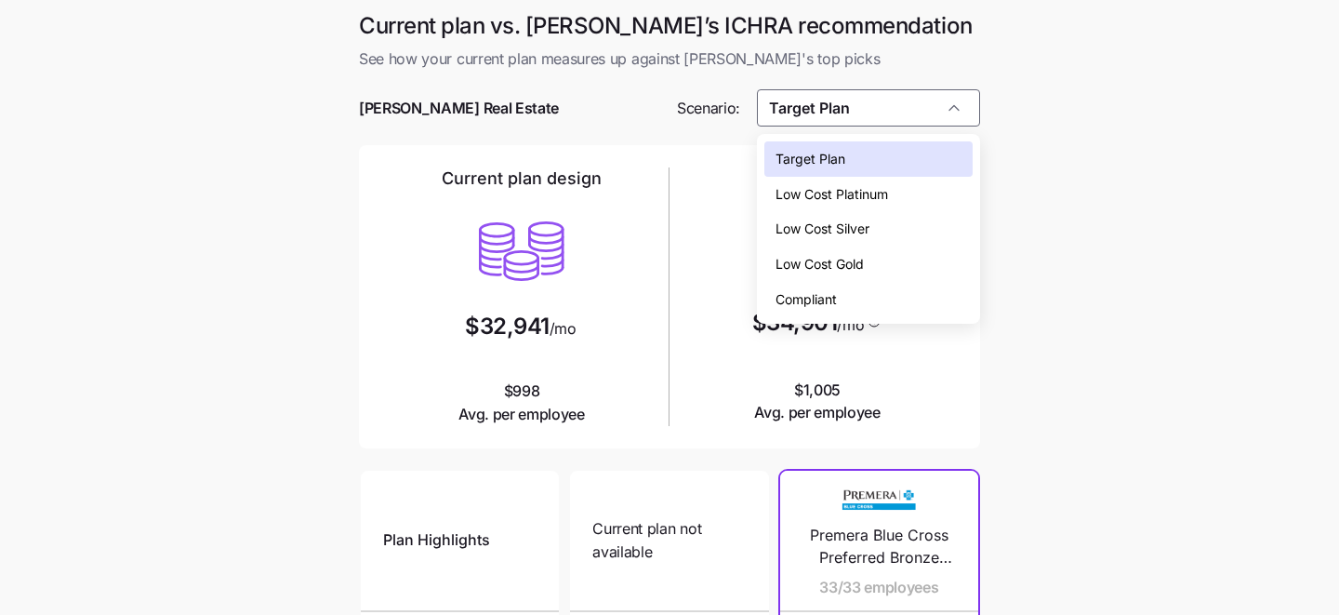
click at [878, 298] on div "Compliant" at bounding box center [869, 299] width 209 height 35
type input "Compliant"
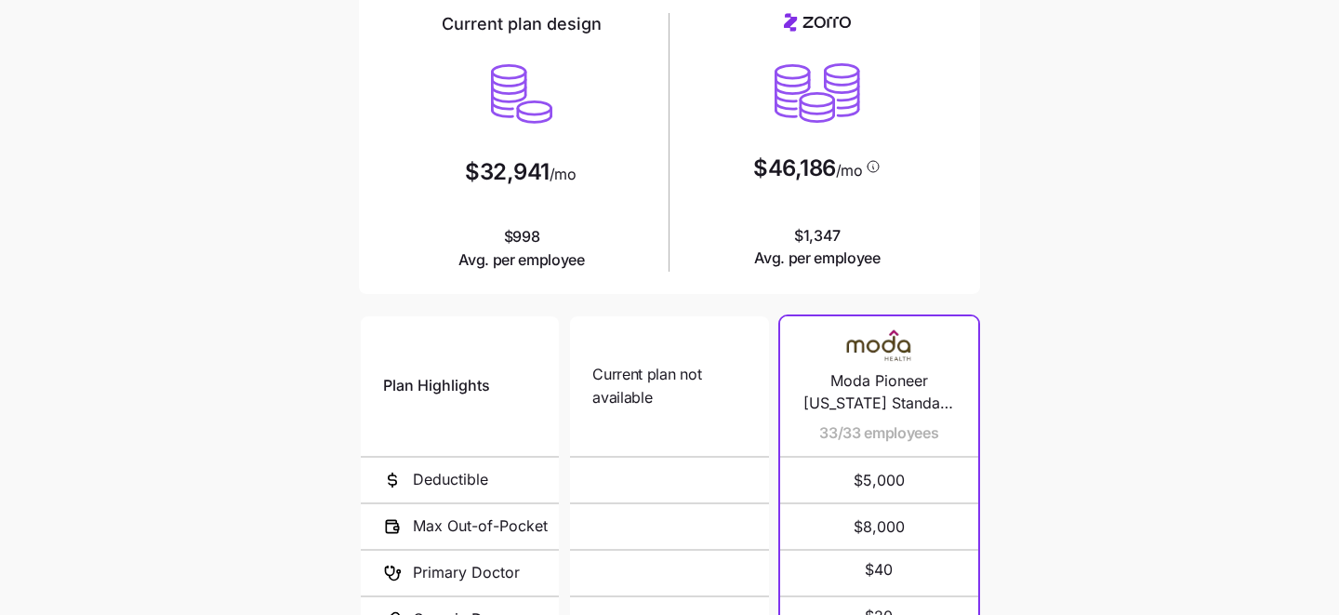
scroll to position [400, 0]
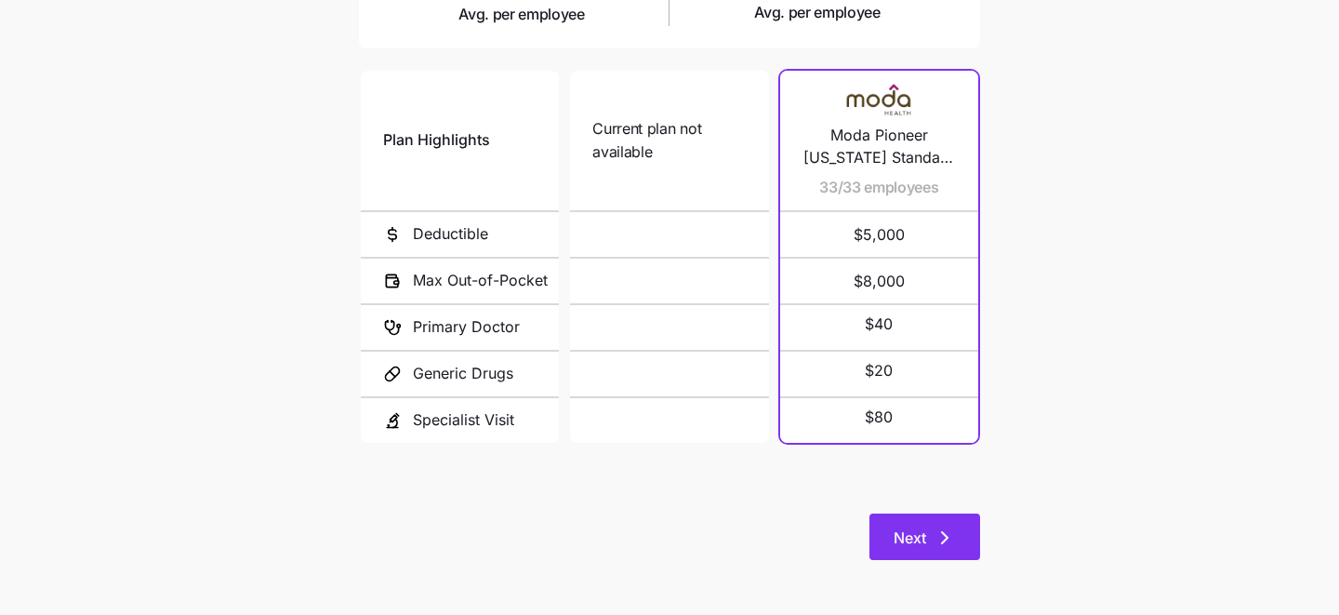
click at [906, 539] on span "Next" at bounding box center [910, 537] width 33 height 22
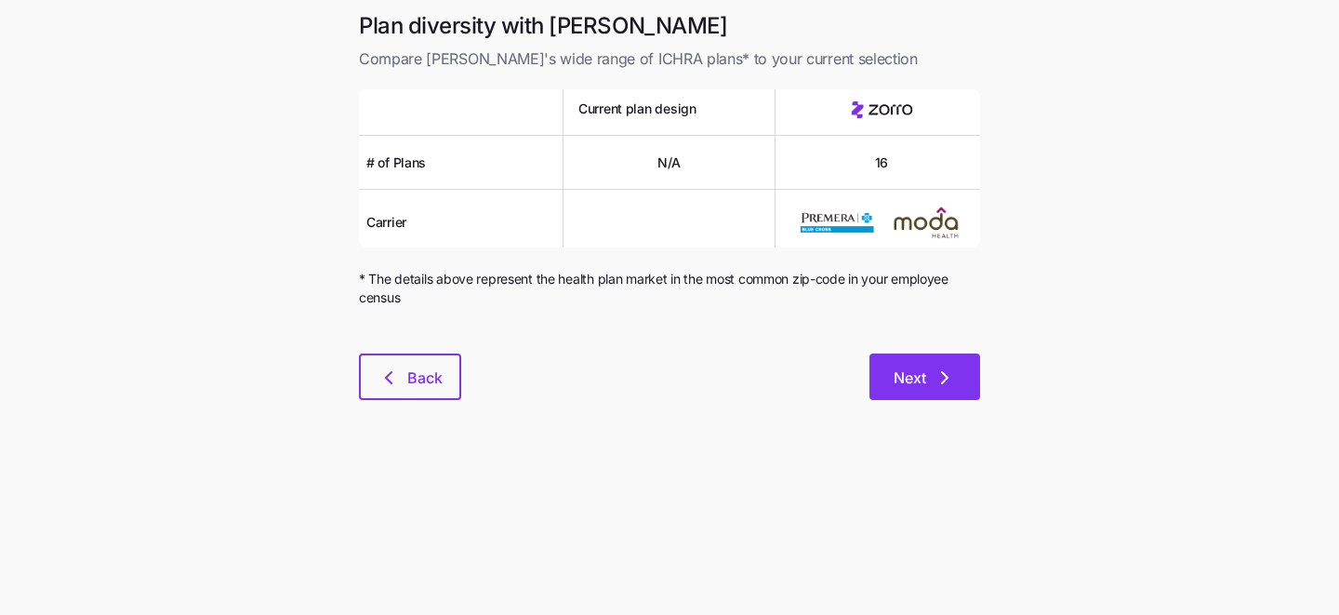
click at [908, 377] on span "Next" at bounding box center [910, 377] width 33 height 22
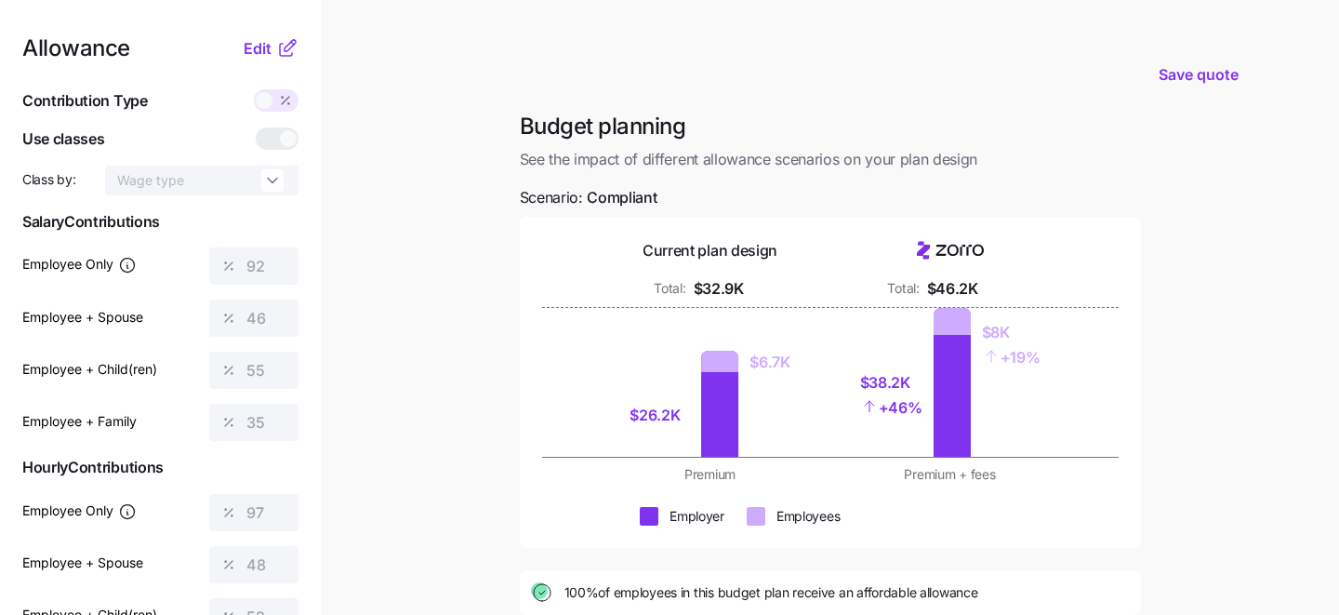
scroll to position [299, 0]
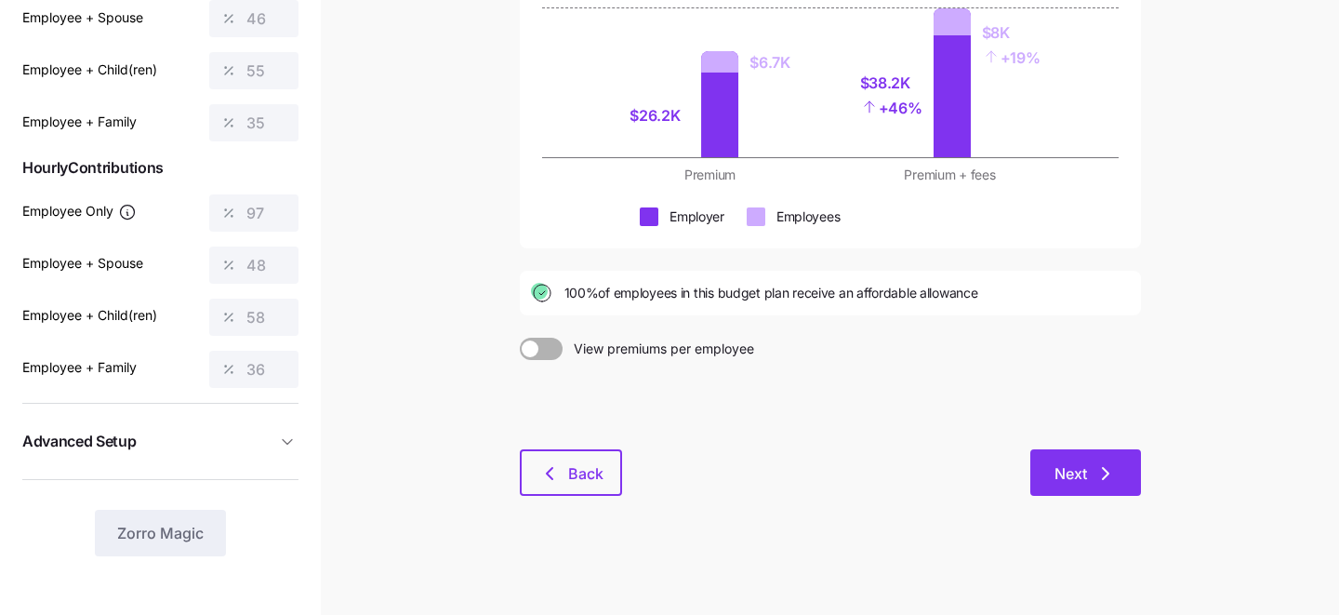
click at [1092, 455] on button "Next" at bounding box center [1086, 472] width 111 height 47
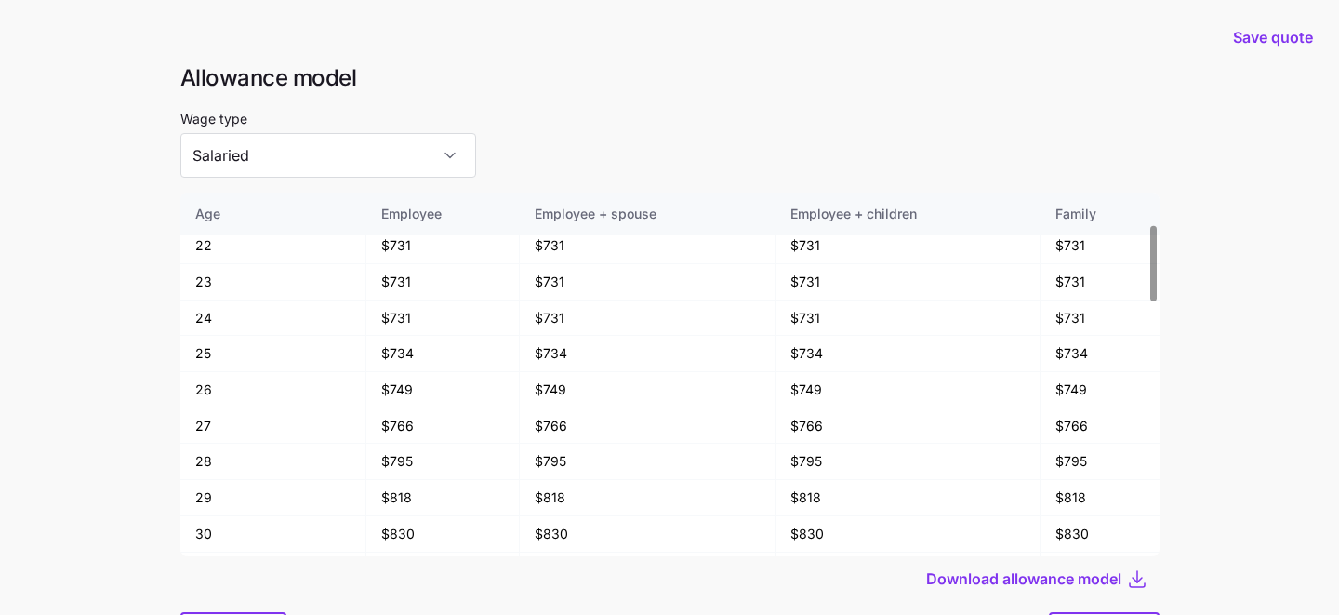
scroll to position [100, 0]
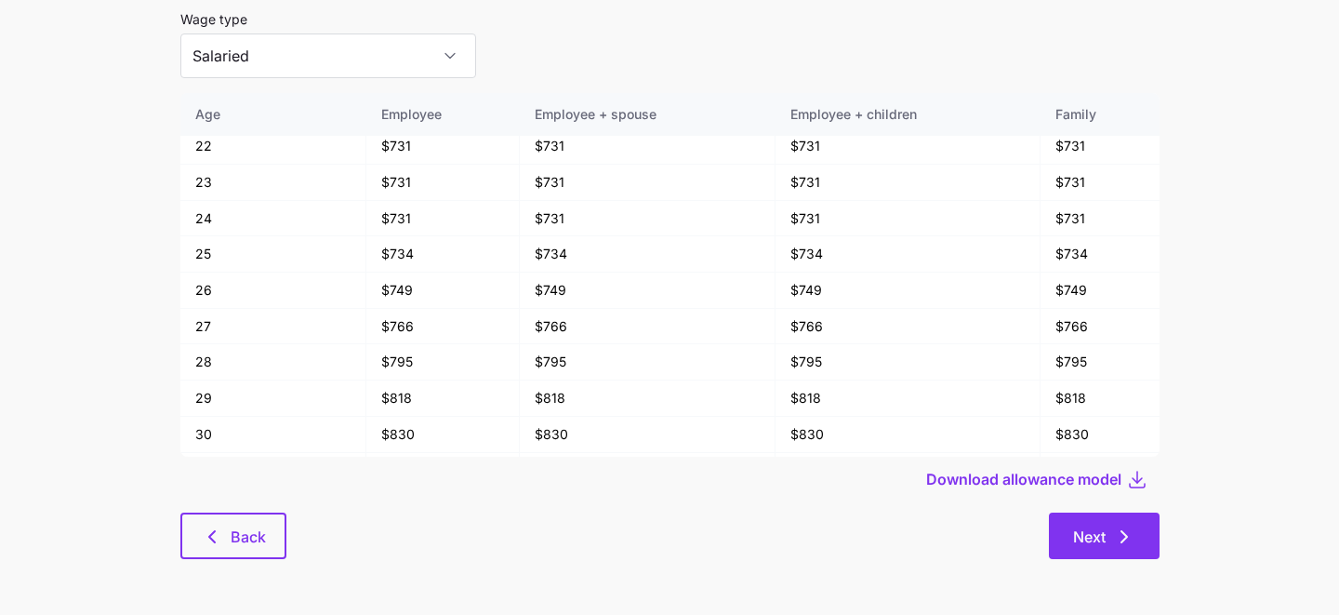
click at [1066, 534] on button "Next" at bounding box center [1104, 535] width 111 height 47
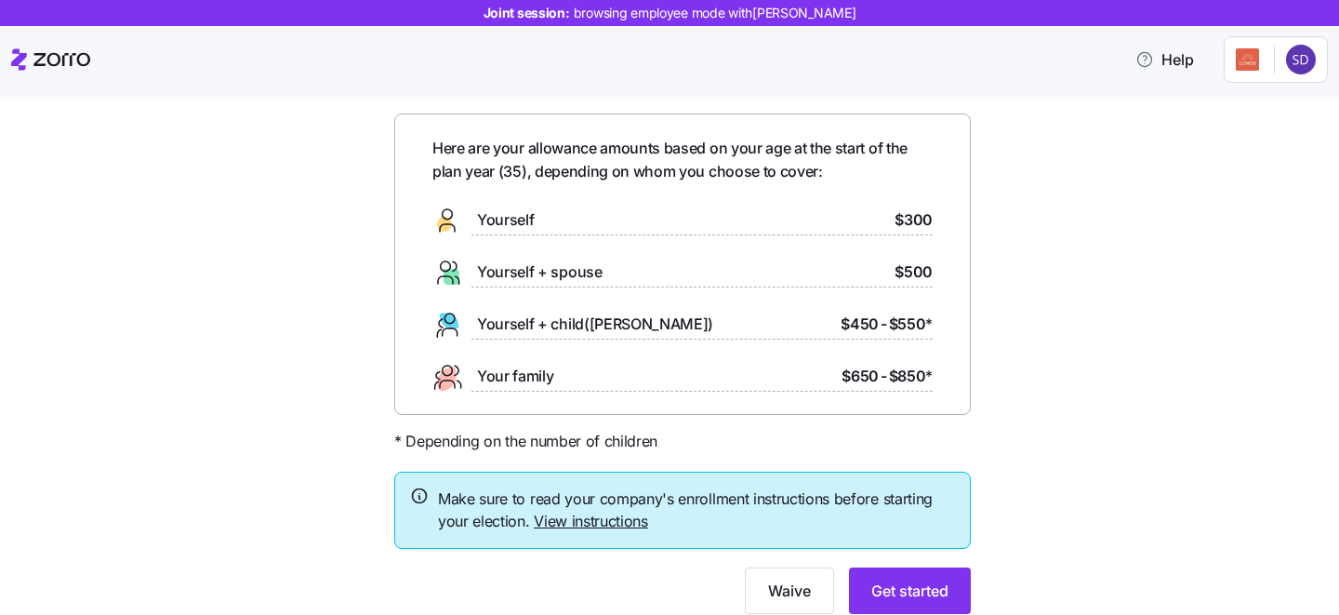
scroll to position [130, 0]
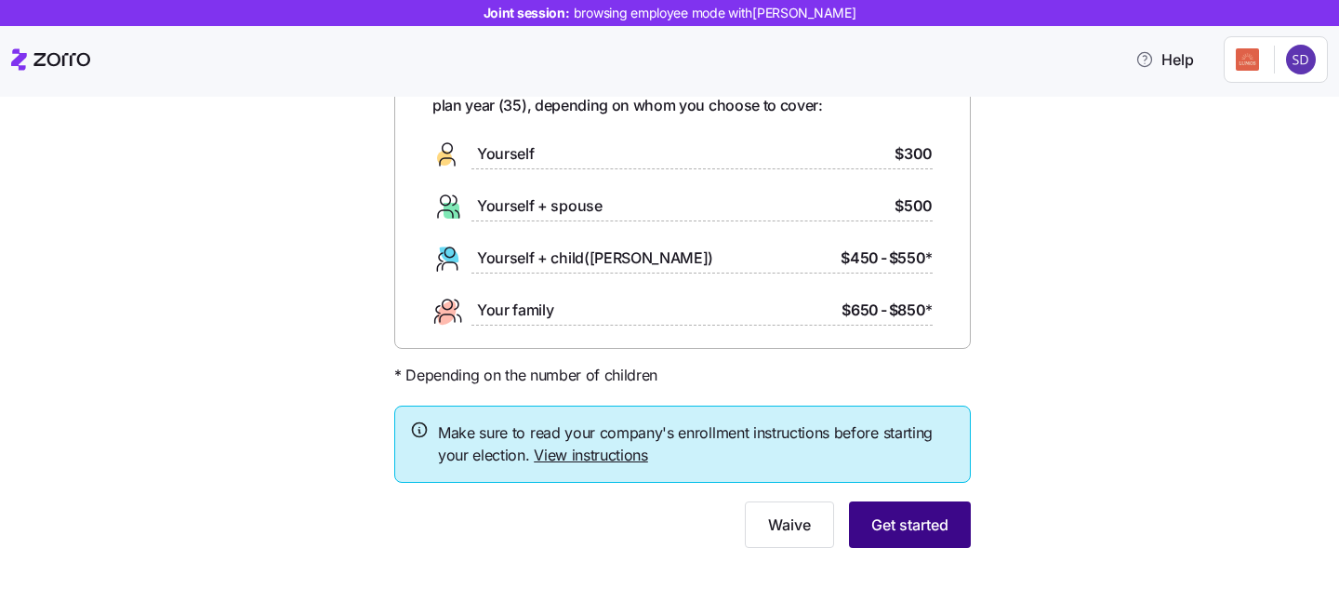
click at [884, 526] on span "Get started" at bounding box center [910, 524] width 77 height 22
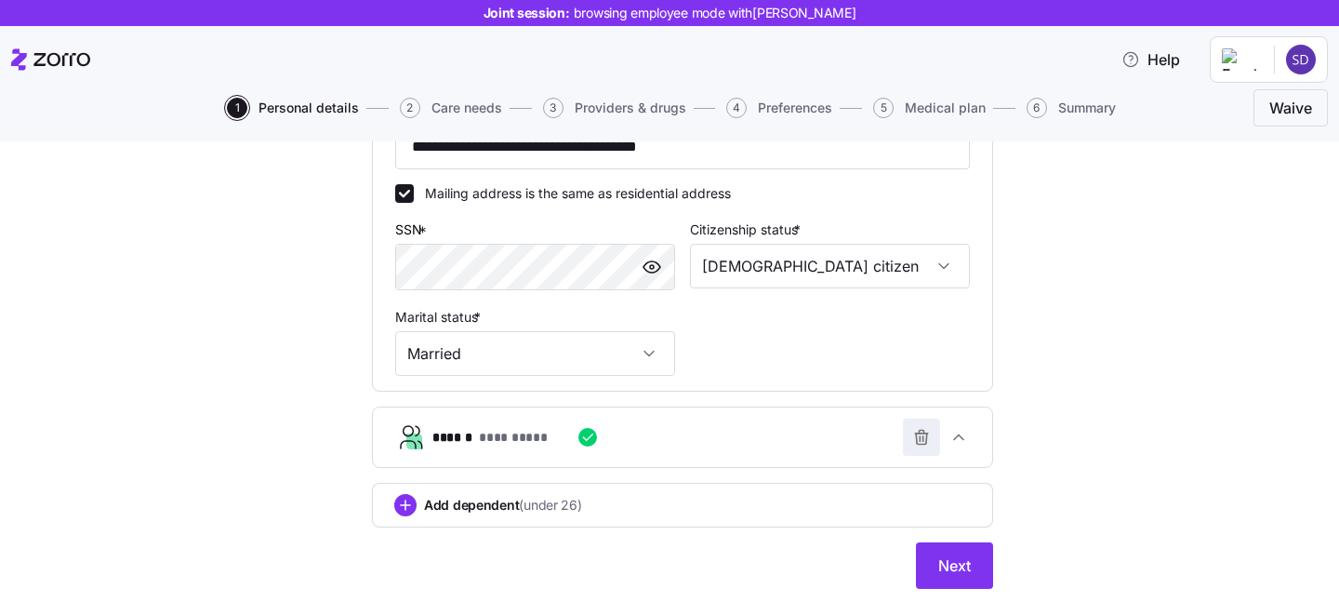
scroll to position [626, 0]
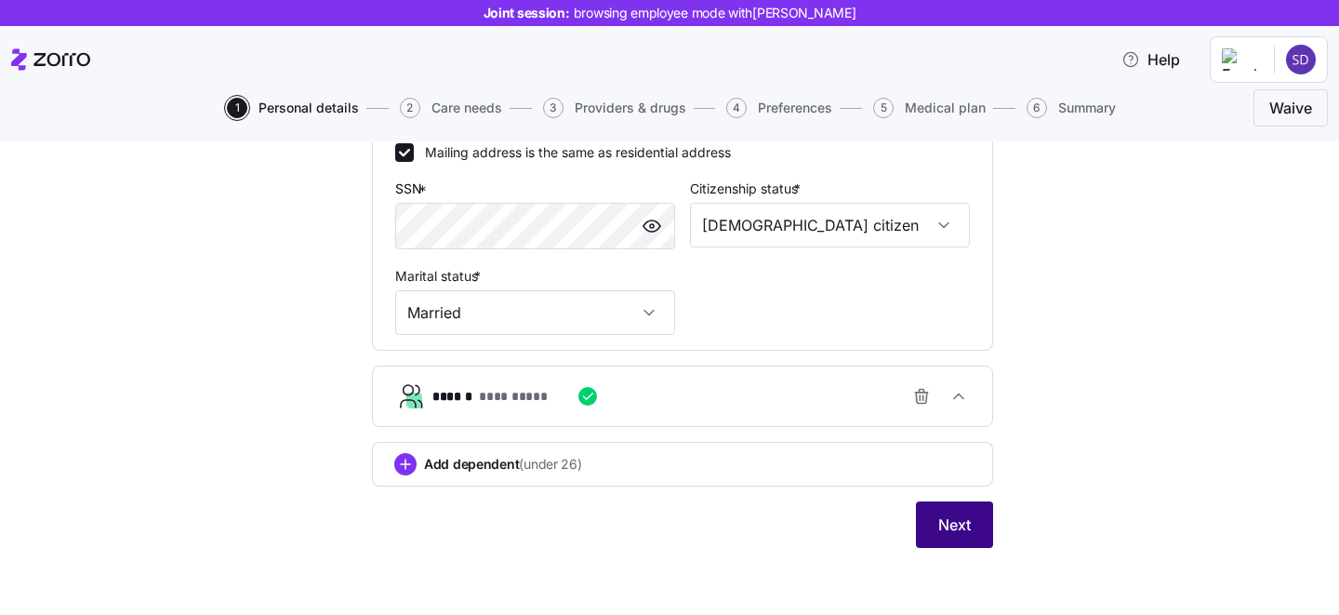
click at [930, 512] on button "Next" at bounding box center [954, 524] width 77 height 47
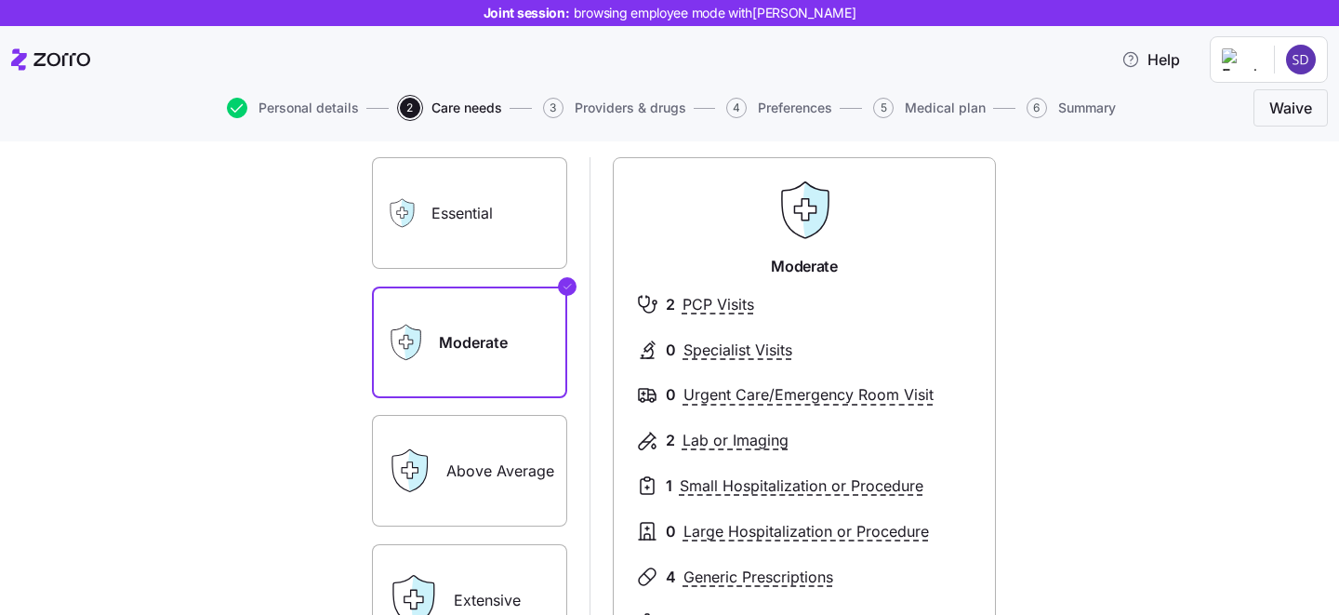
scroll to position [120, 0]
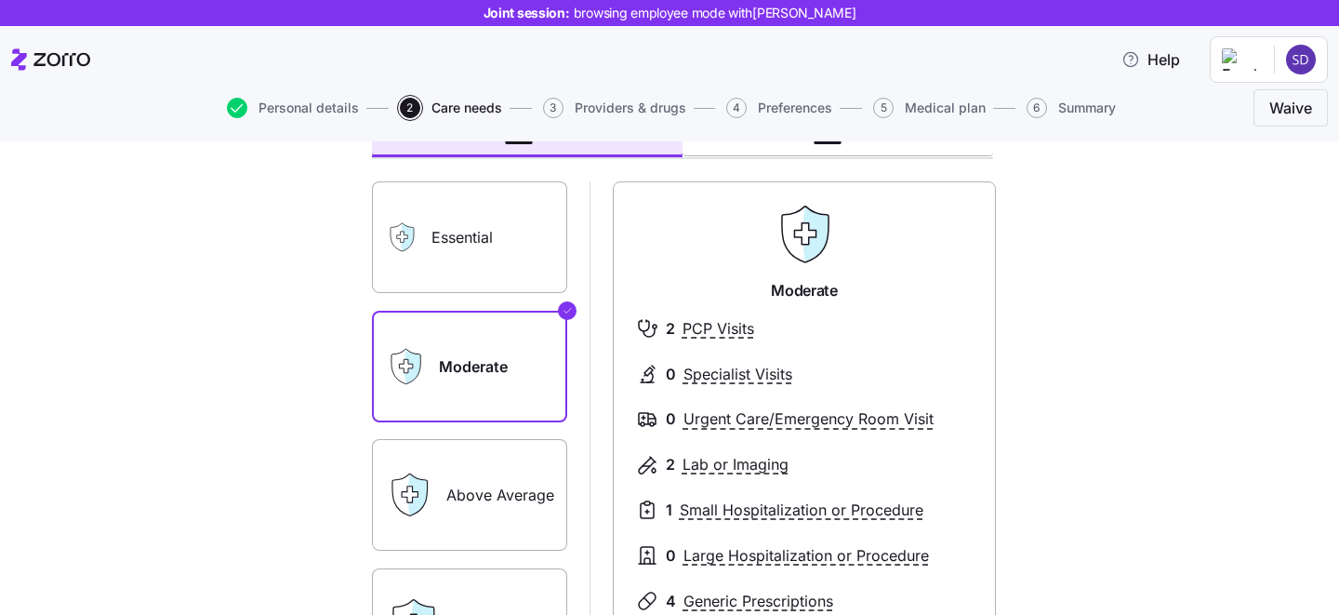
click at [488, 254] on label "Essential" at bounding box center [469, 237] width 195 height 112
click at [0, 0] on input "Essential" at bounding box center [0, 0] width 0 height 0
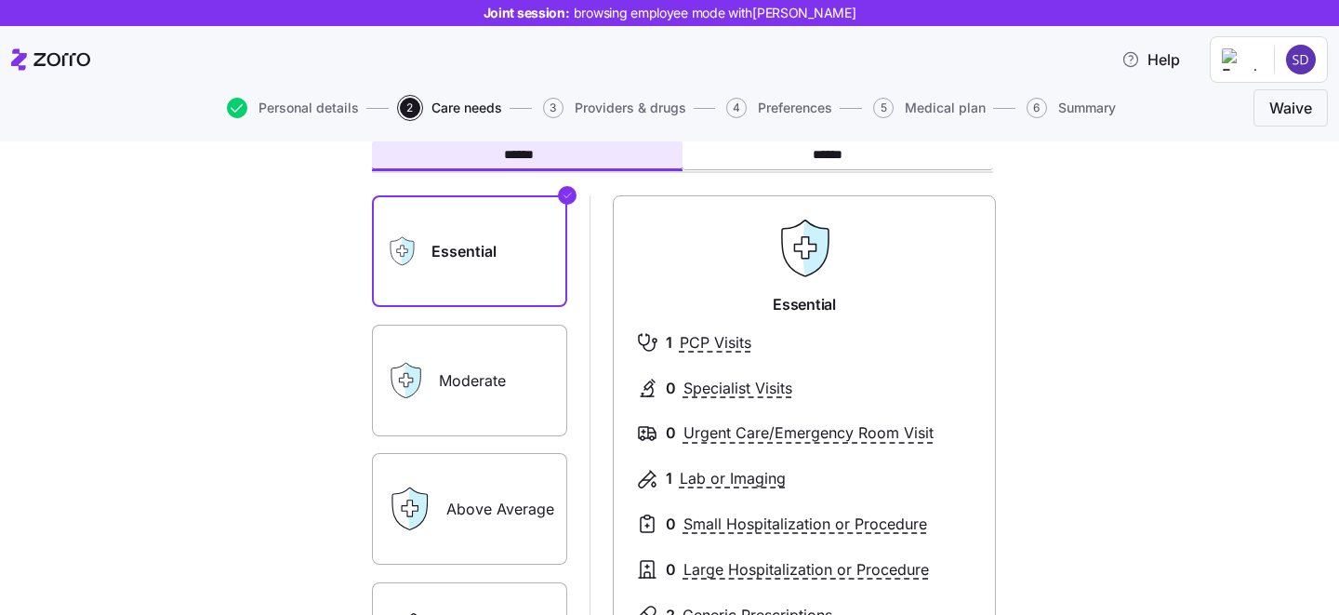
scroll to position [103, 0]
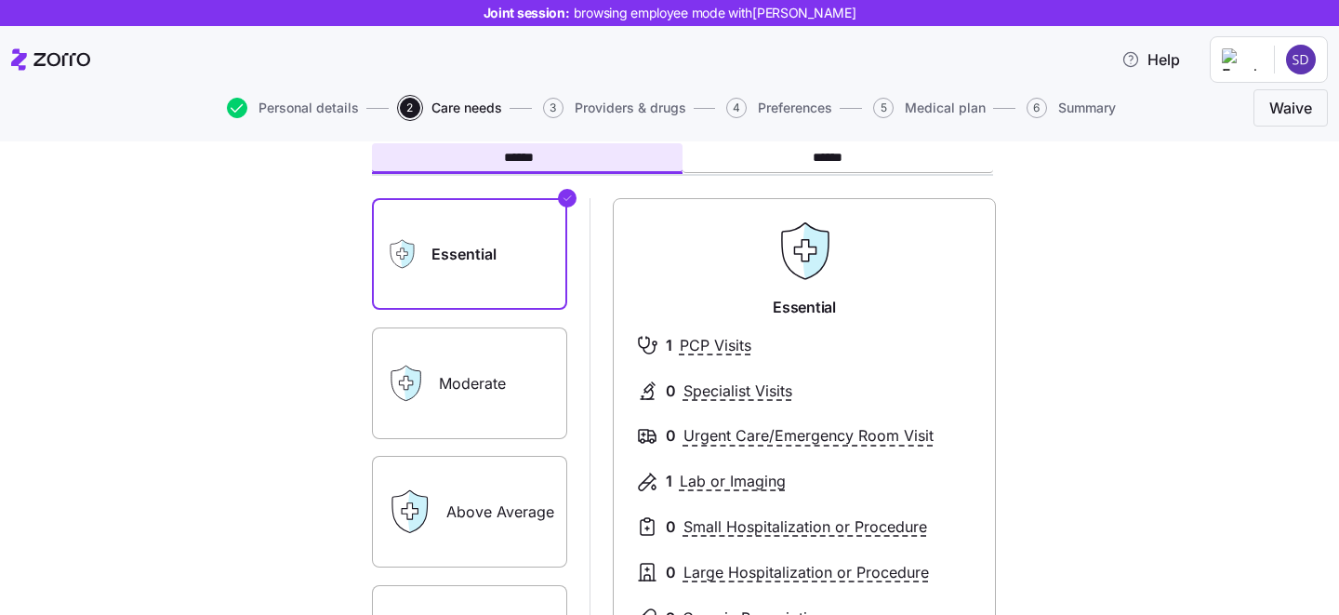
click at [487, 393] on label "Moderate" at bounding box center [469, 383] width 195 height 112
click at [0, 0] on input "Moderate" at bounding box center [0, 0] width 0 height 0
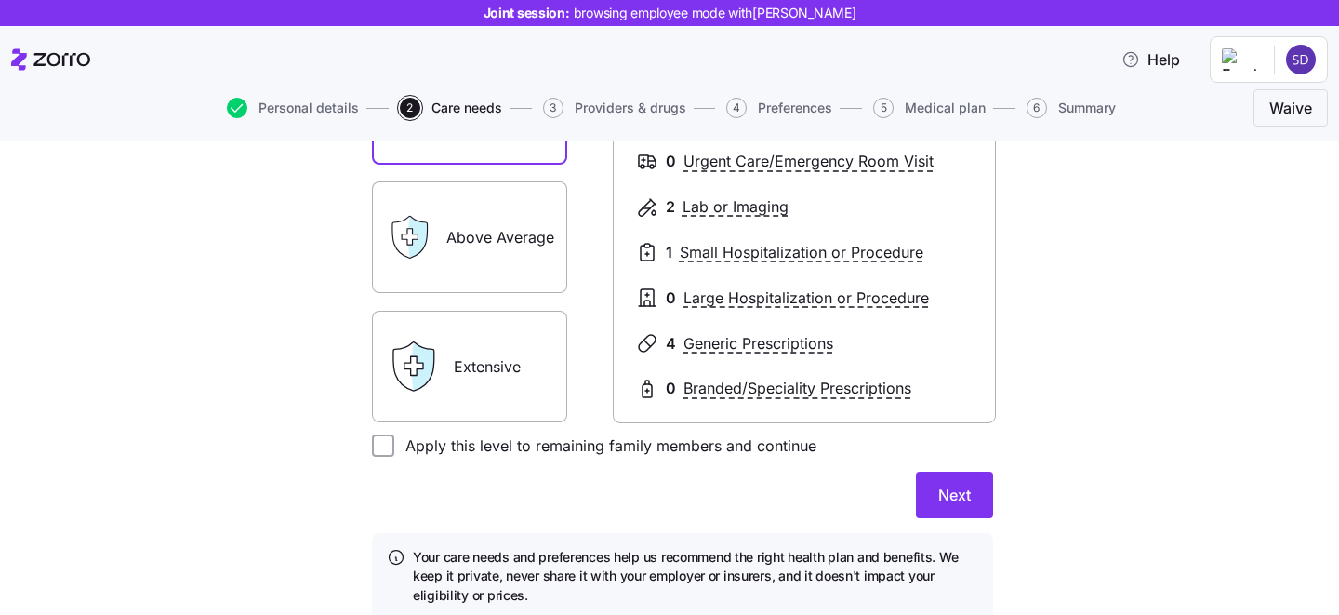
scroll to position [373, 0]
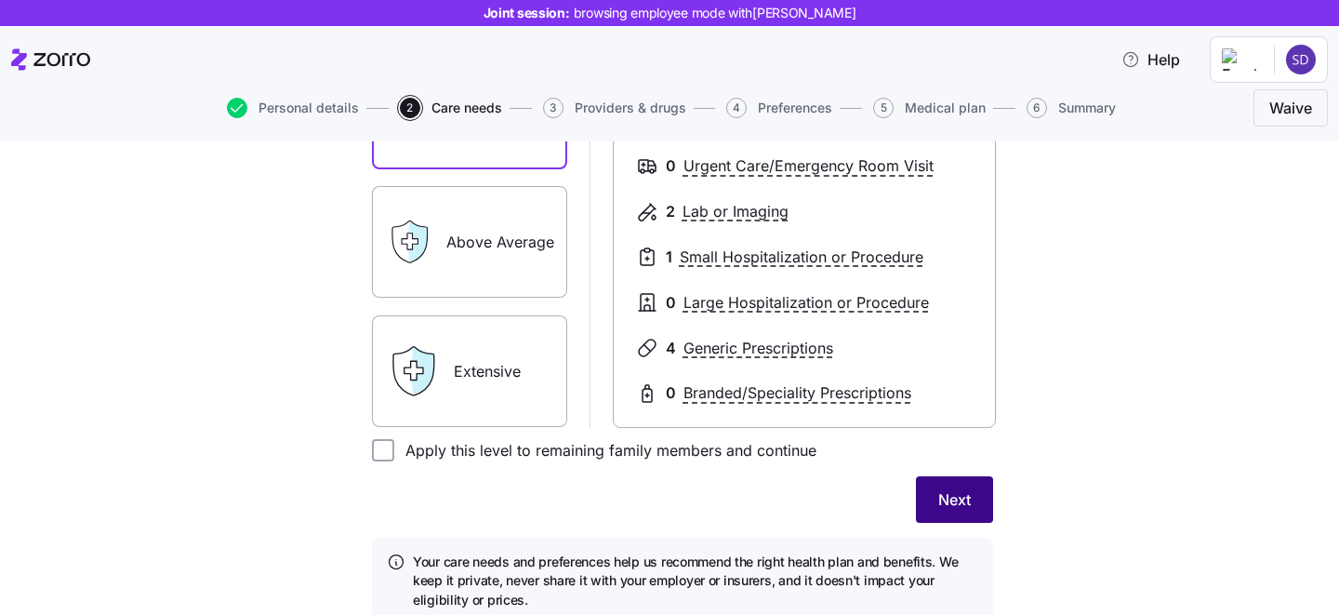
click at [966, 501] on span "Next" at bounding box center [954, 499] width 33 height 22
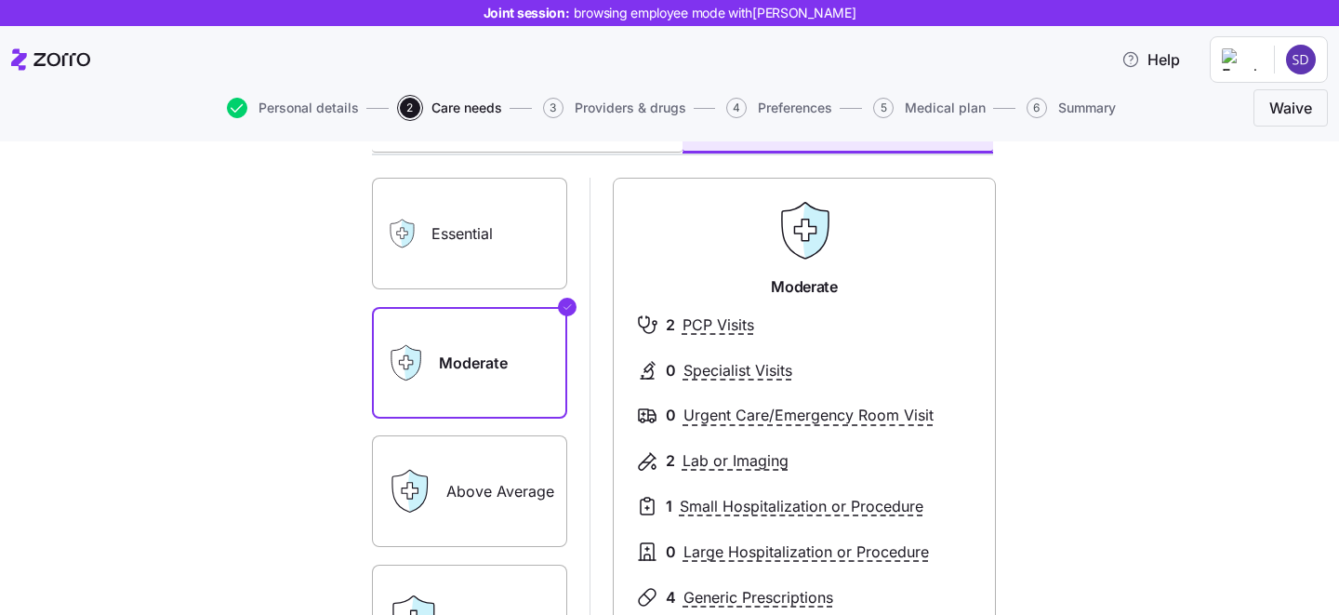
scroll to position [141, 0]
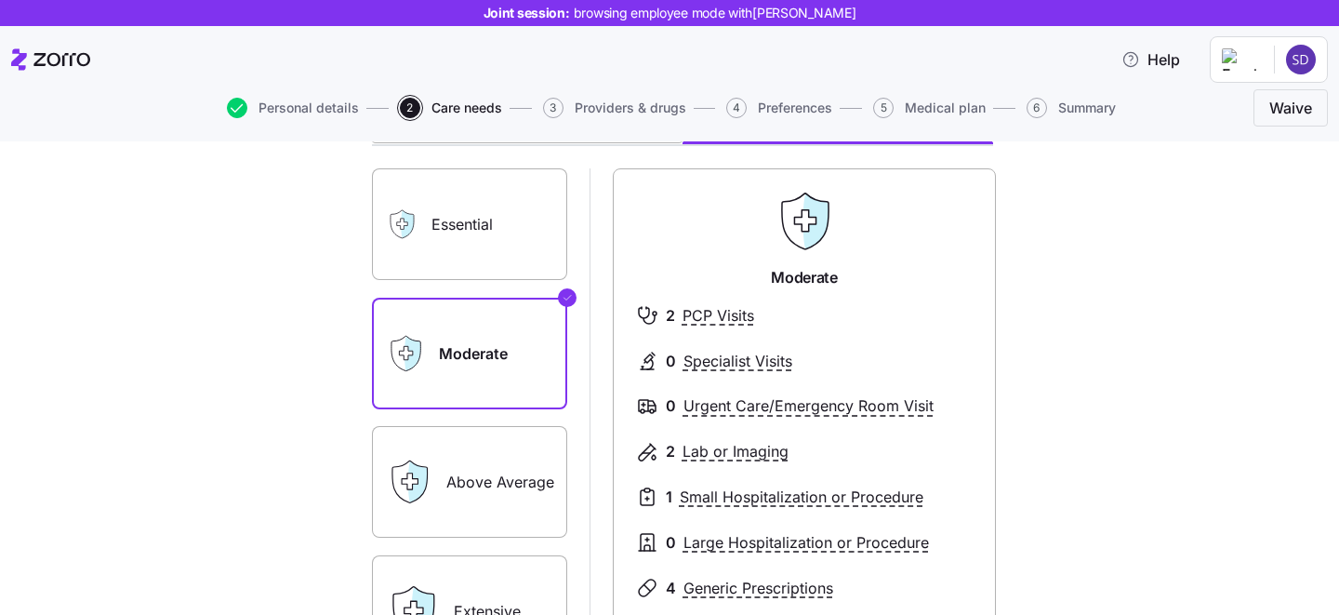
click at [457, 235] on label "Essential" at bounding box center [469, 224] width 195 height 112
click at [0, 0] on input "Essential" at bounding box center [0, 0] width 0 height 0
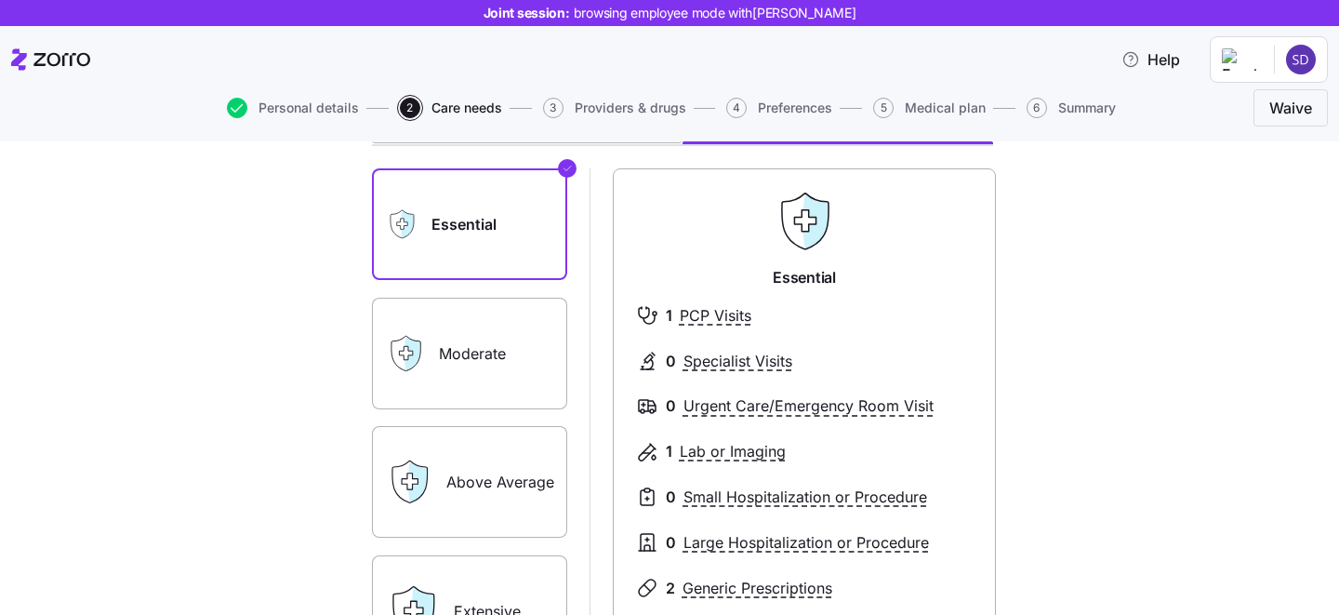
click at [486, 364] on label "Moderate" at bounding box center [469, 354] width 195 height 112
click at [0, 0] on input "Moderate" at bounding box center [0, 0] width 0 height 0
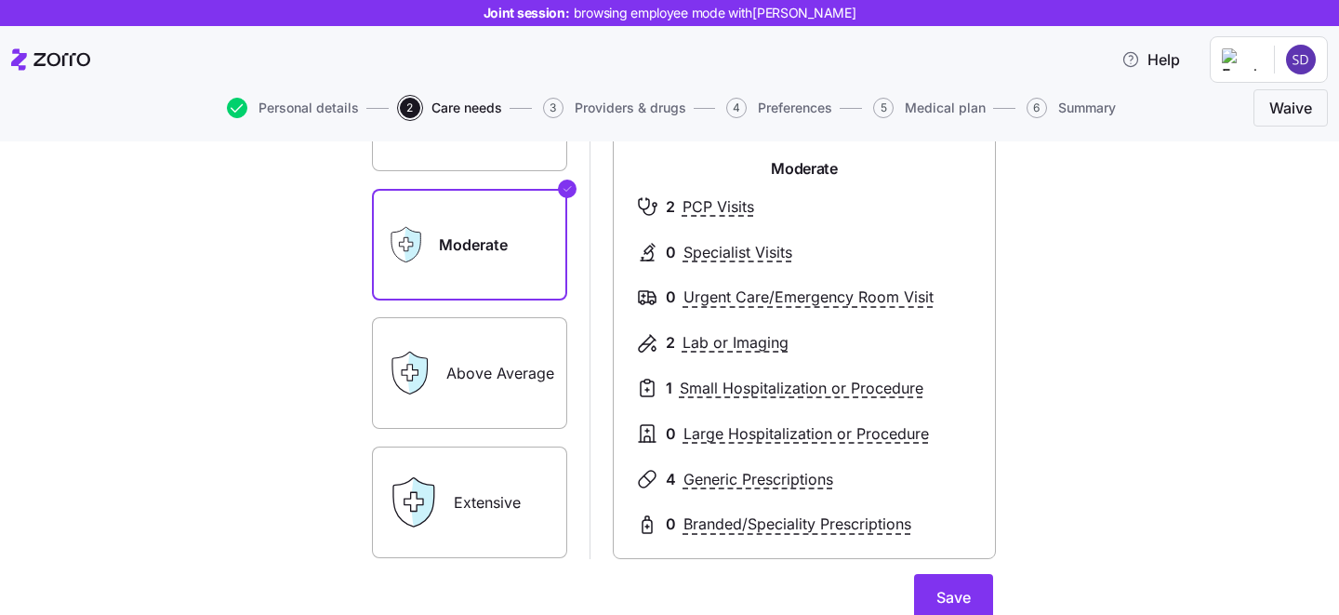
scroll to position [339, 0]
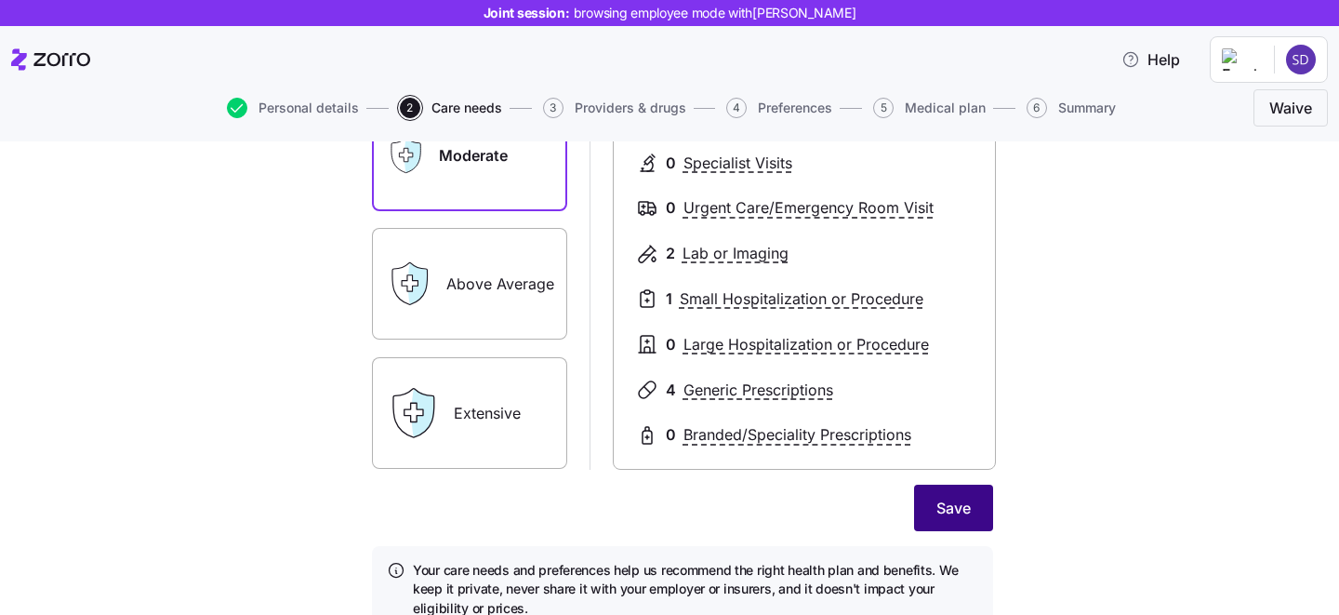
click at [958, 507] on span "Save" at bounding box center [954, 508] width 34 height 22
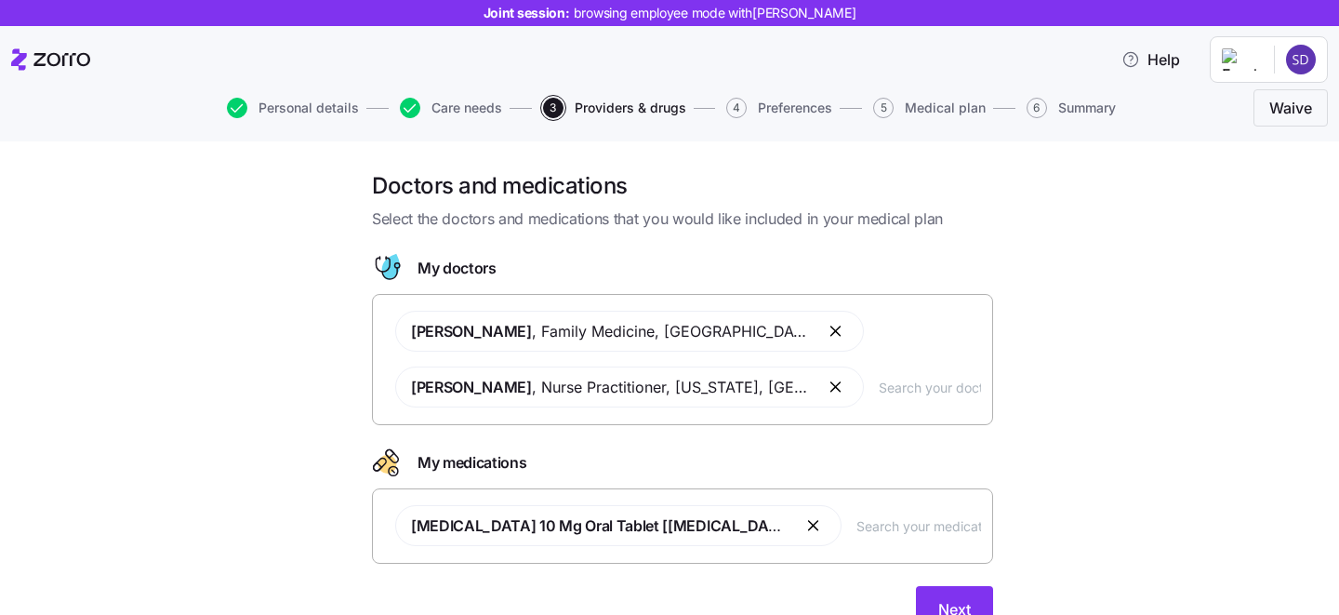
click at [879, 384] on input "text" at bounding box center [930, 387] width 102 height 20
type input "[PERSON_NAME]"
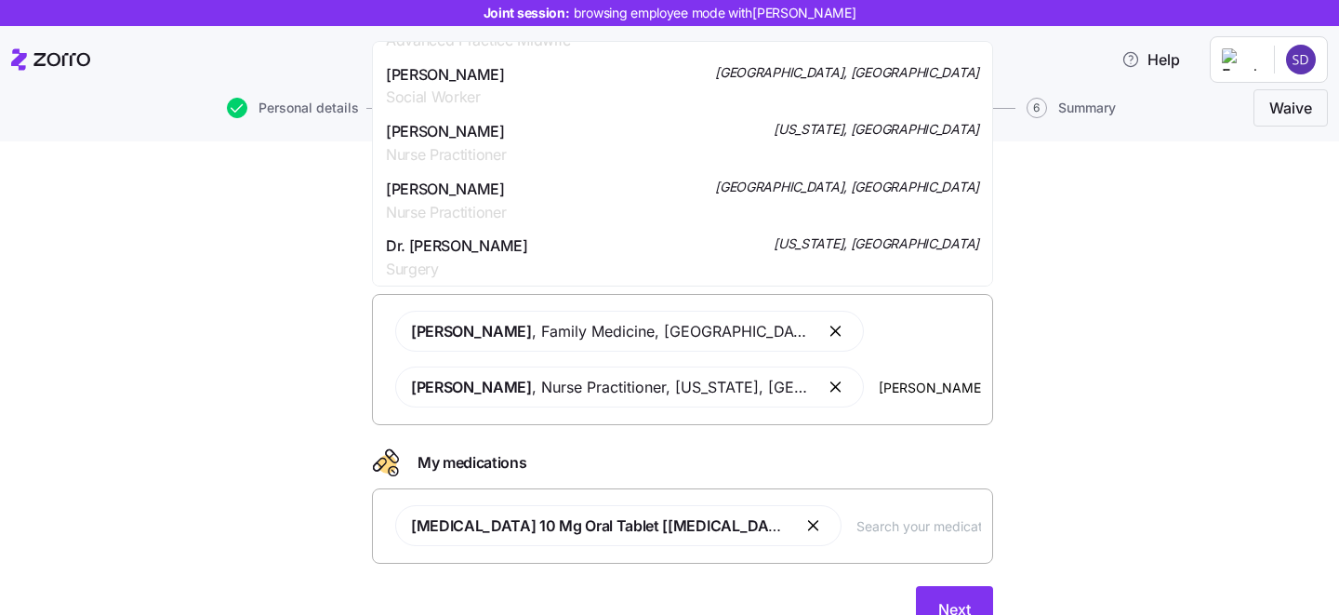
scroll to position [60, 0]
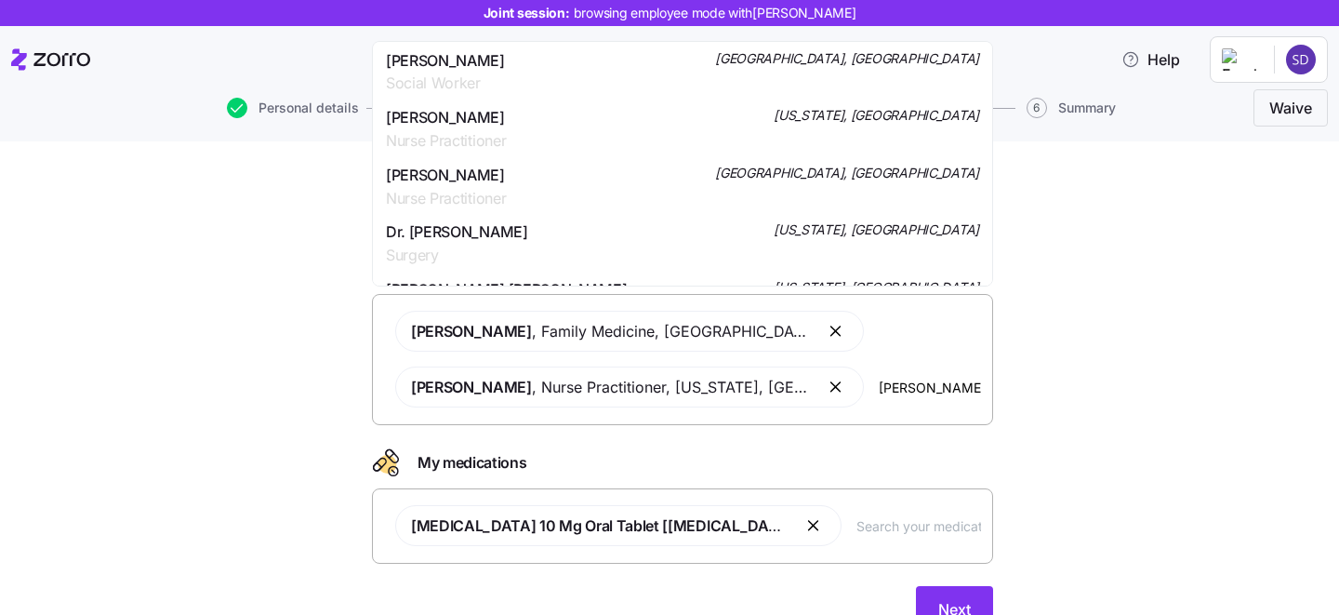
click at [808, 236] on div "Dr. [PERSON_NAME] Surgery [US_STATE], [GEOGRAPHIC_DATA]" at bounding box center [682, 243] width 593 height 47
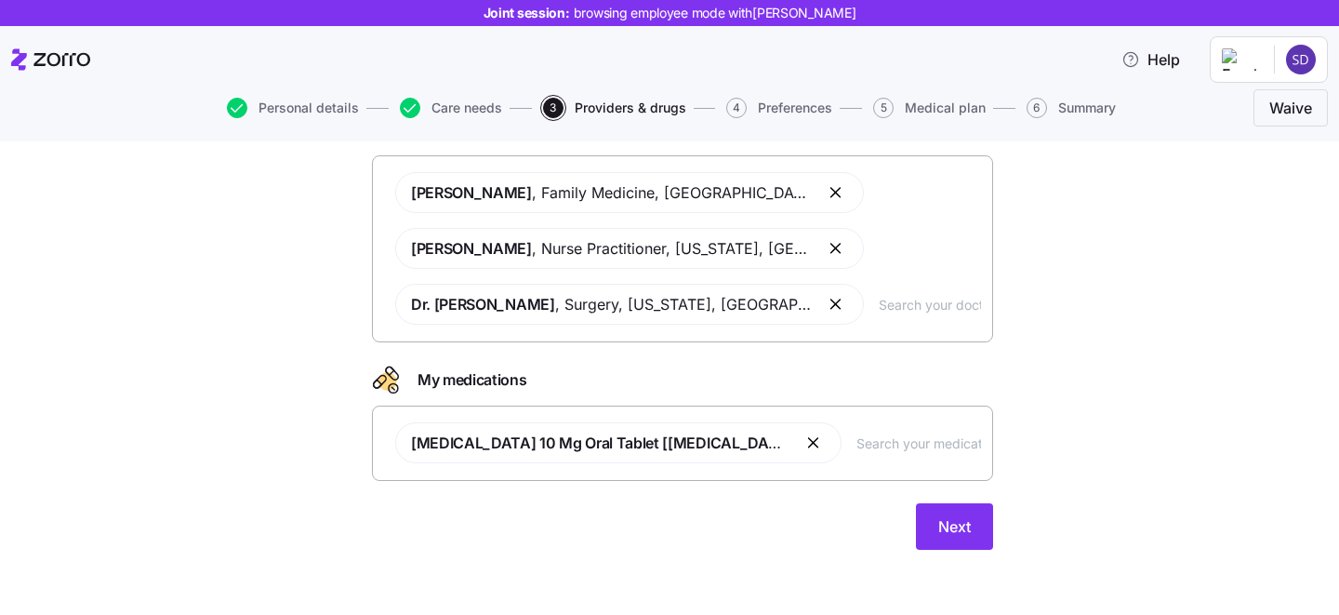
scroll to position [140, 0]
click at [929, 513] on button "Next" at bounding box center [954, 524] width 77 height 47
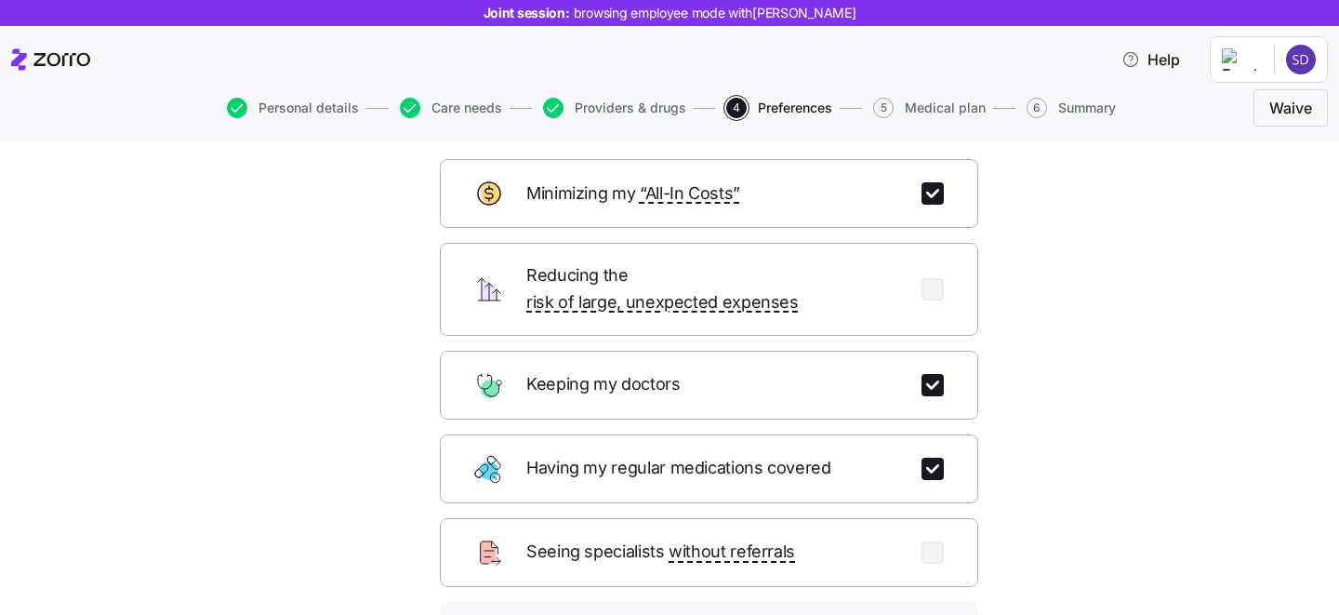
scroll to position [298, 0]
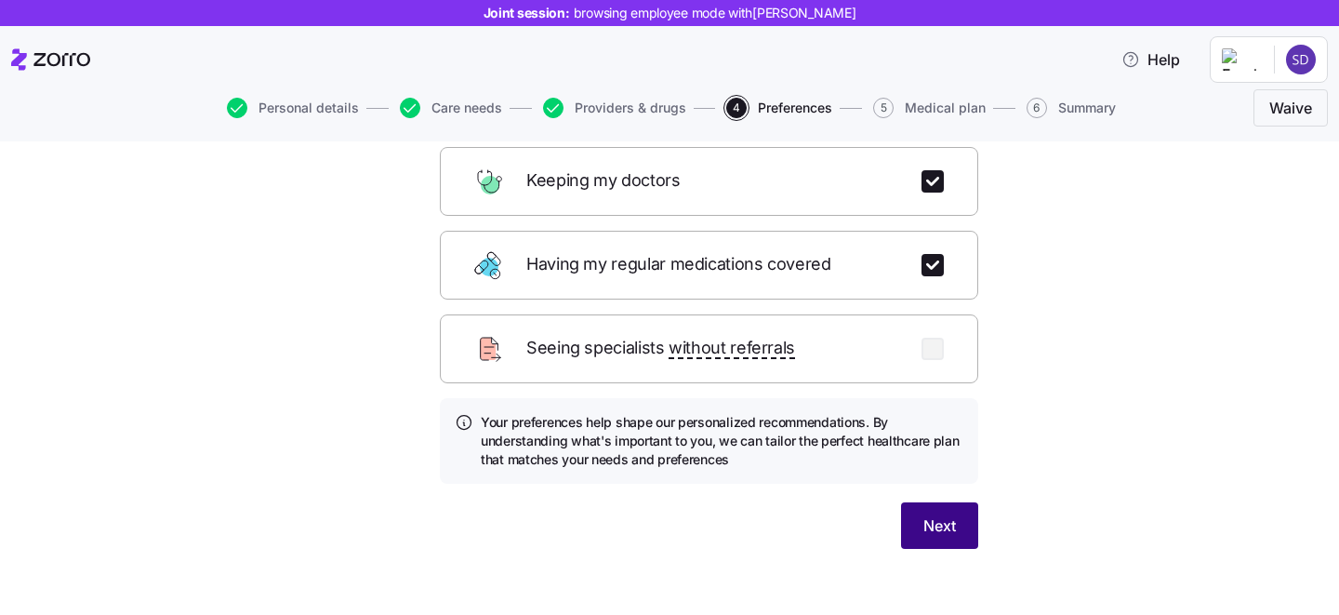
click at [950, 514] on span "Next" at bounding box center [940, 525] width 33 height 22
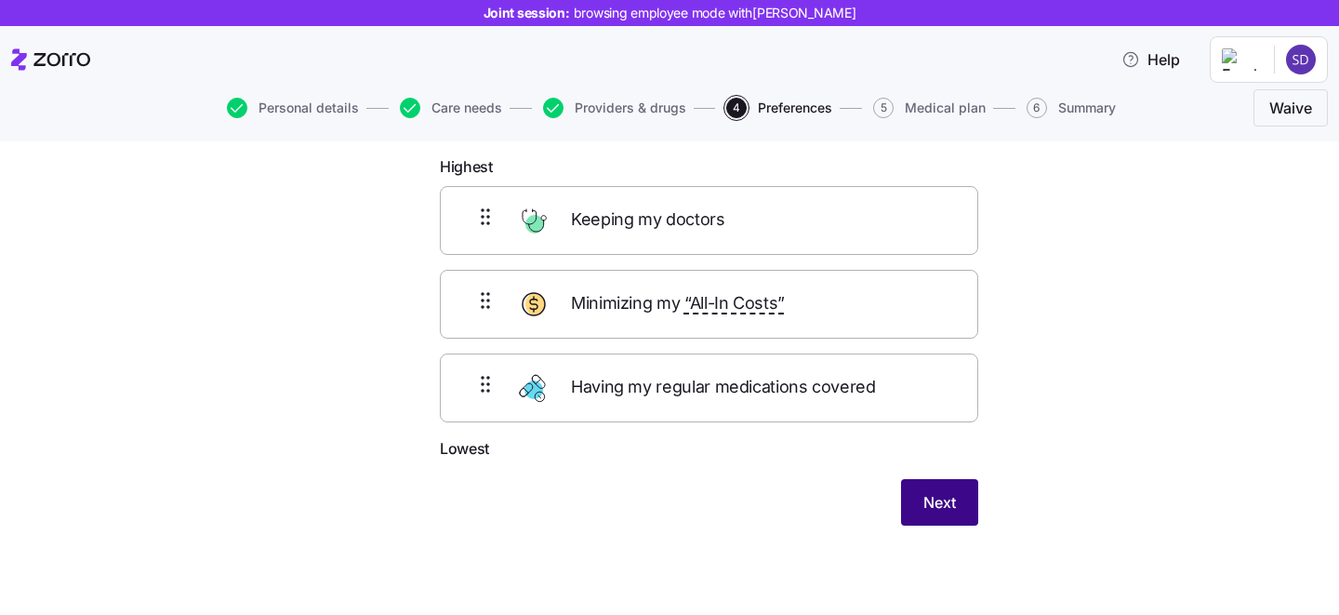
scroll to position [97, 0]
click at [946, 508] on span "Next" at bounding box center [940, 503] width 33 height 22
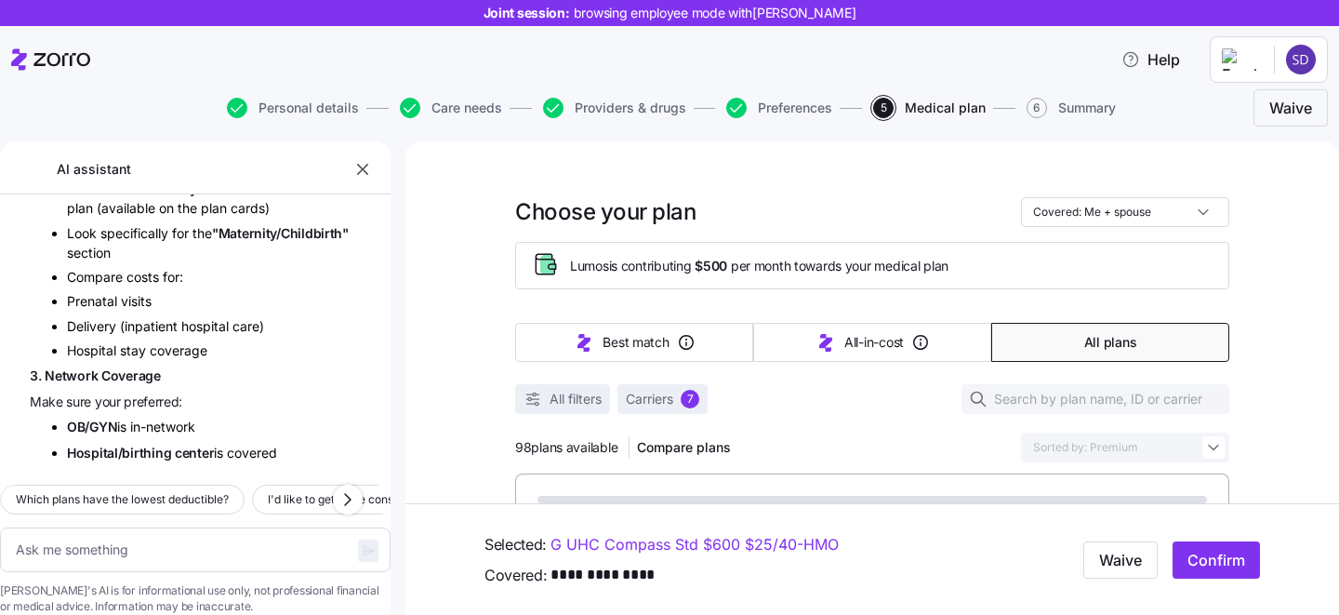
scroll to position [9625, 0]
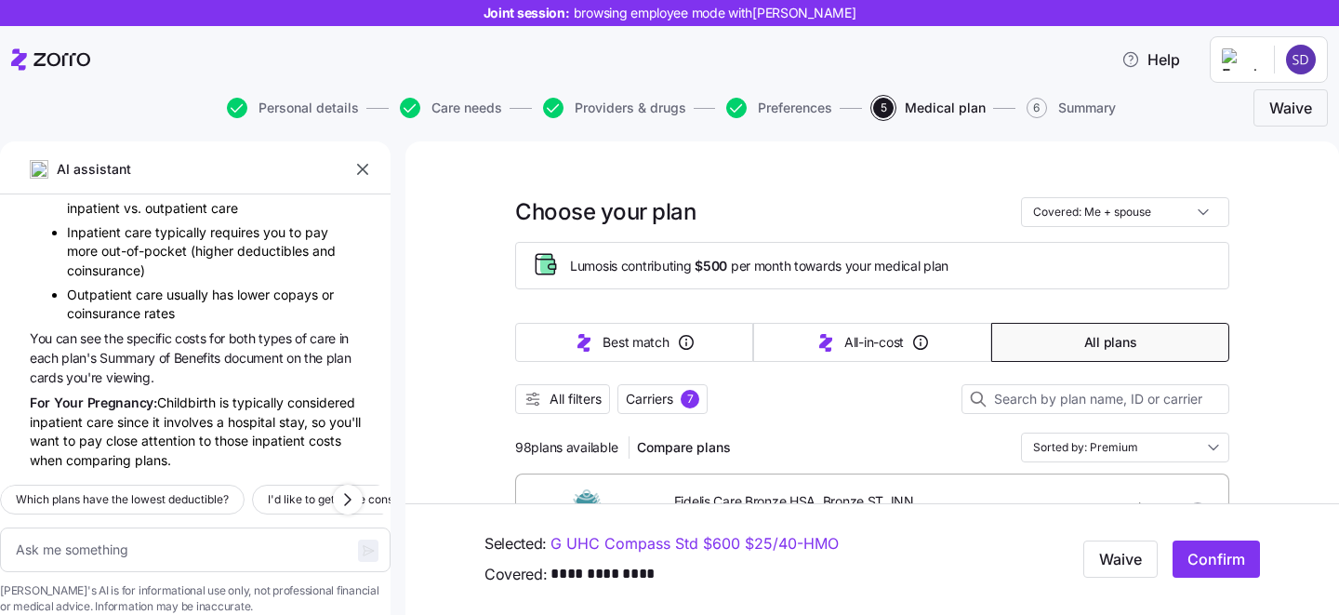
type textarea "x"
click at [357, 171] on icon "button" at bounding box center [362, 169] width 19 height 19
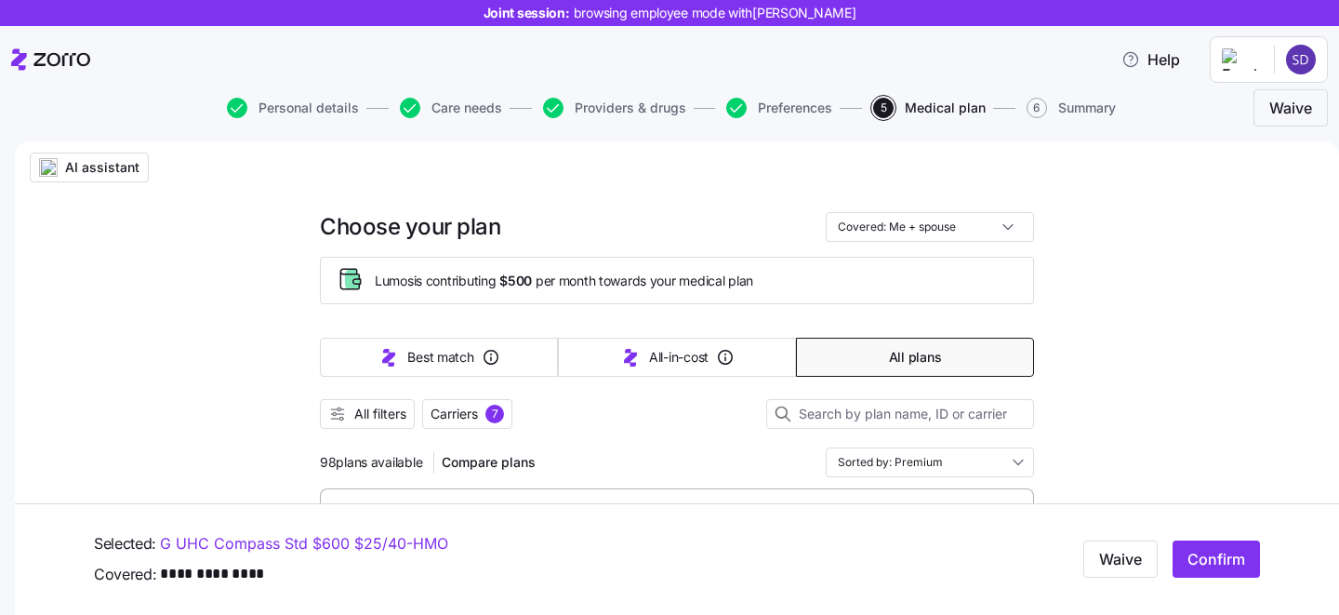
scroll to position [93, 0]
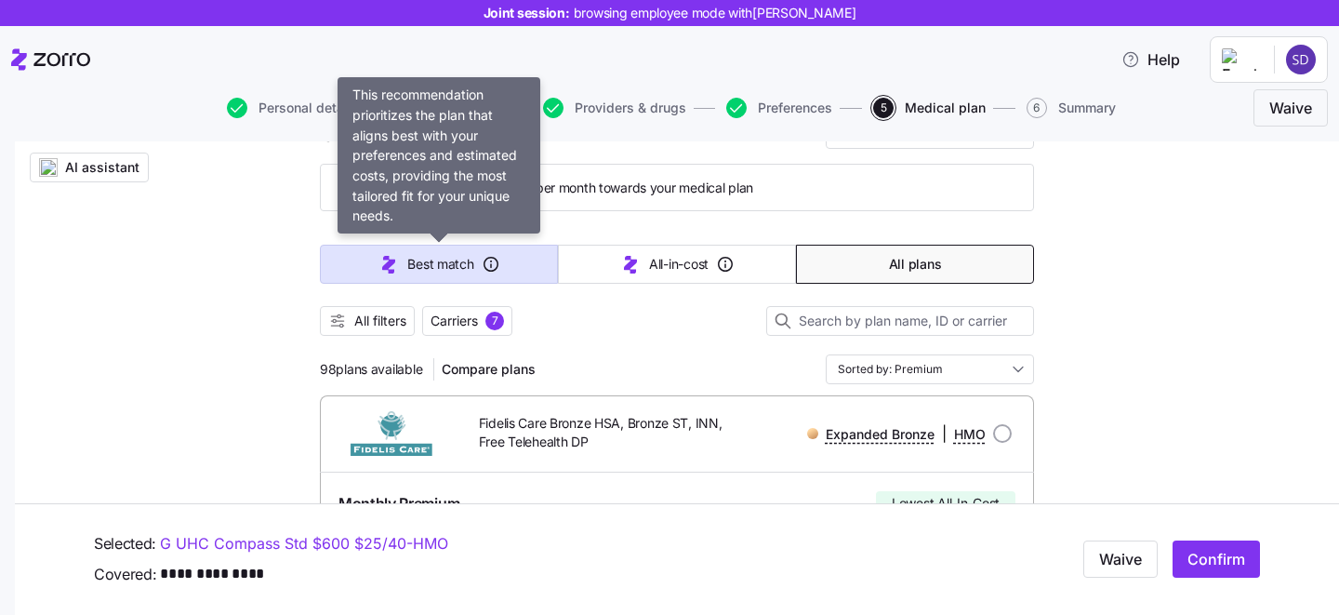
click at [406, 277] on button "Best match" at bounding box center [439, 264] width 238 height 39
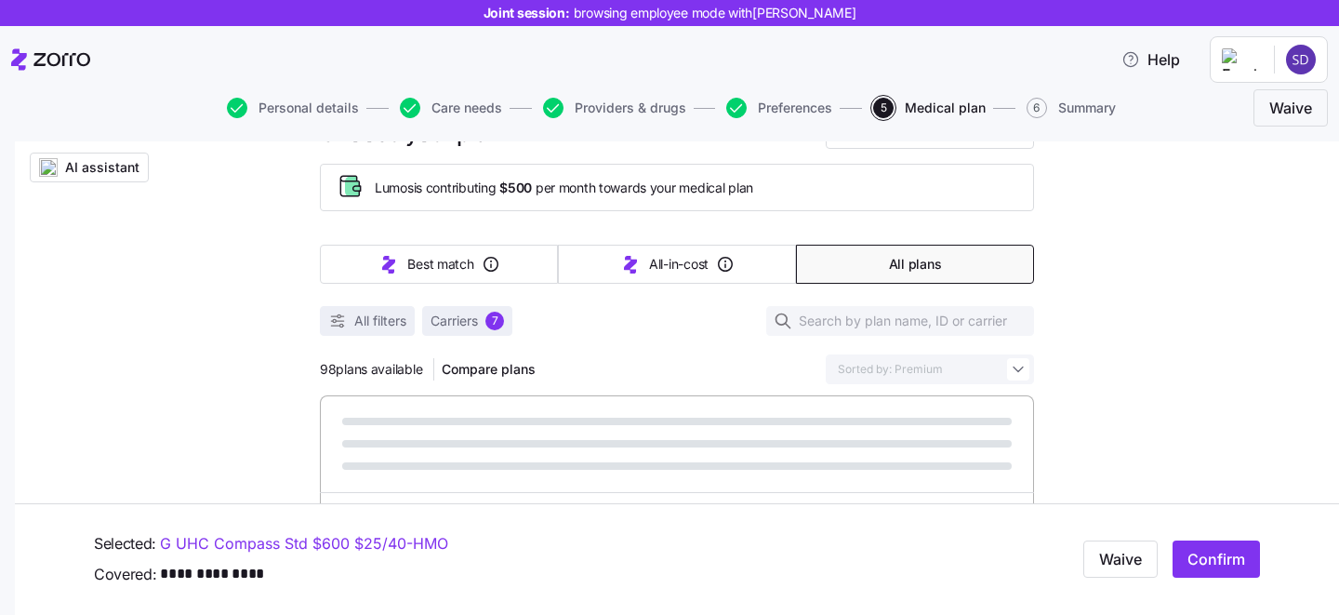
type input "Sorted by: Best match"
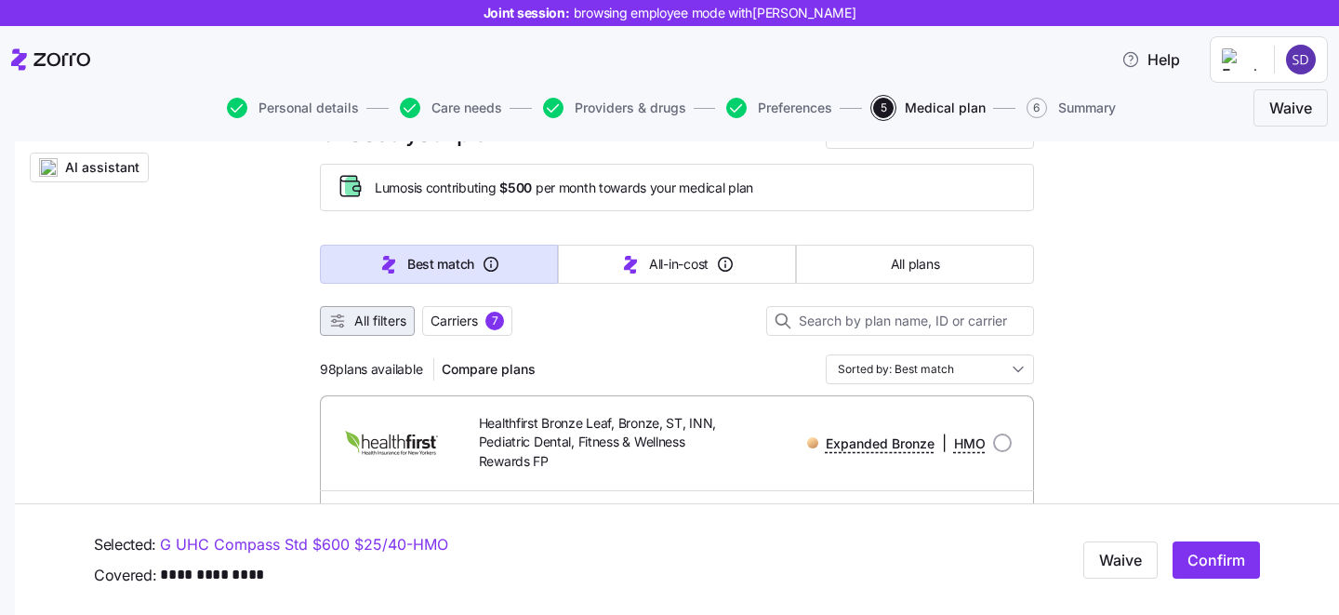
click at [397, 331] on button "All filters" at bounding box center [367, 321] width 95 height 30
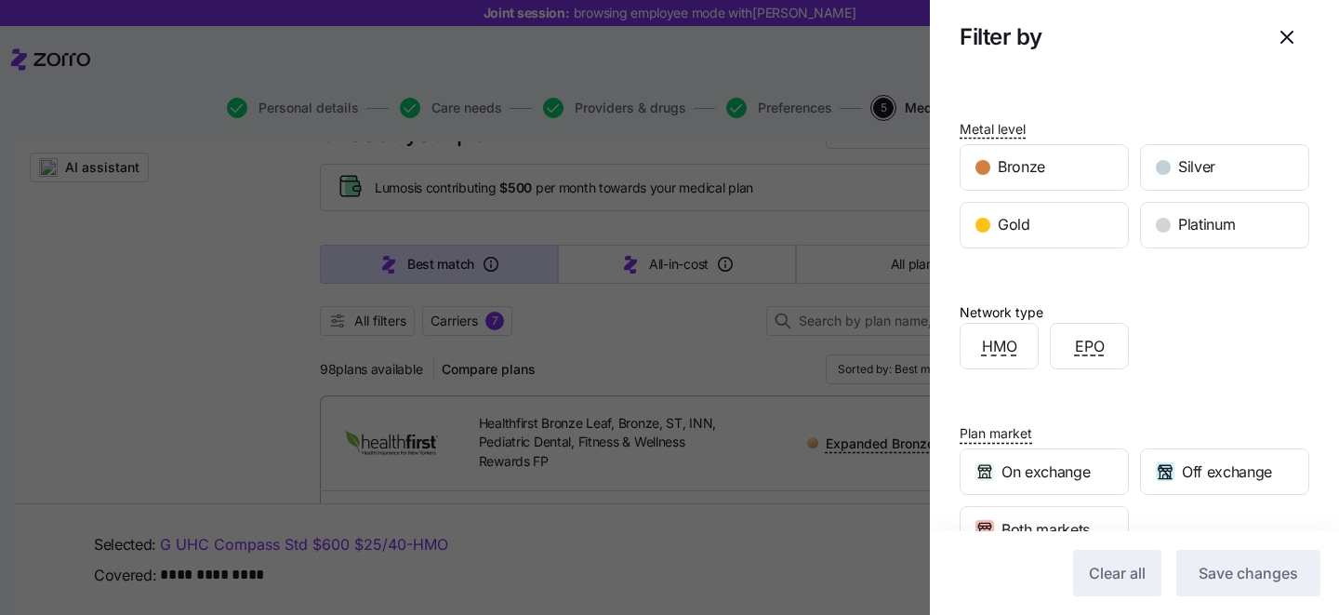
scroll to position [444, 0]
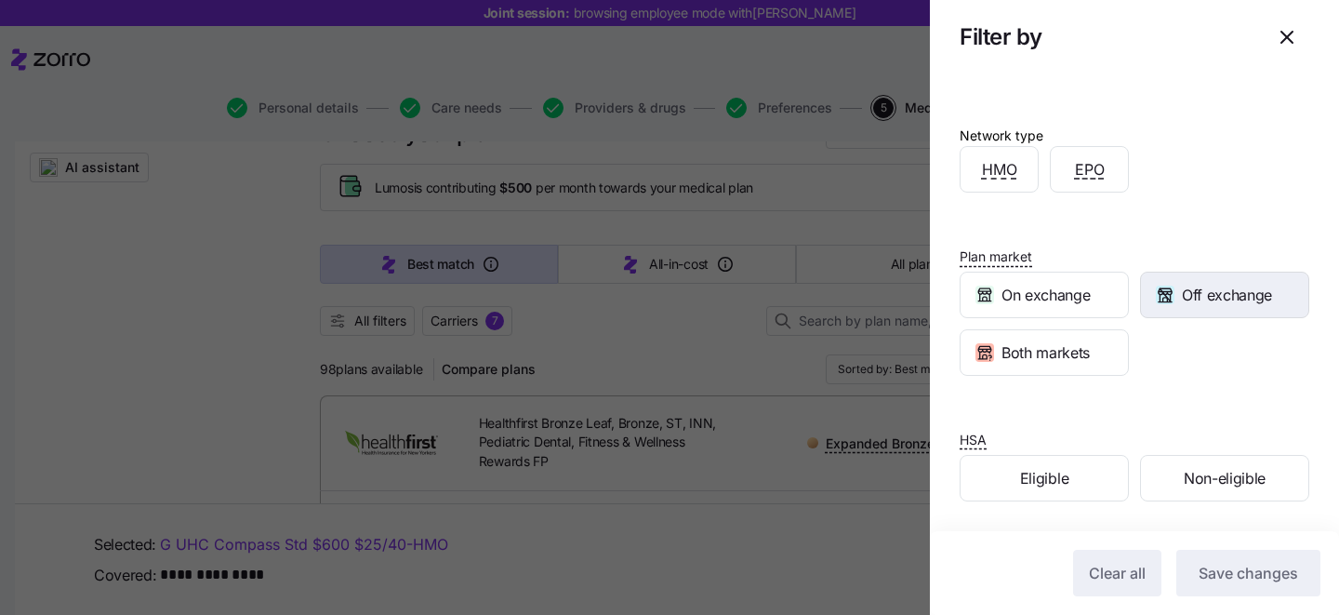
click at [1204, 307] on div "Off exchange" at bounding box center [1224, 295] width 167 height 45
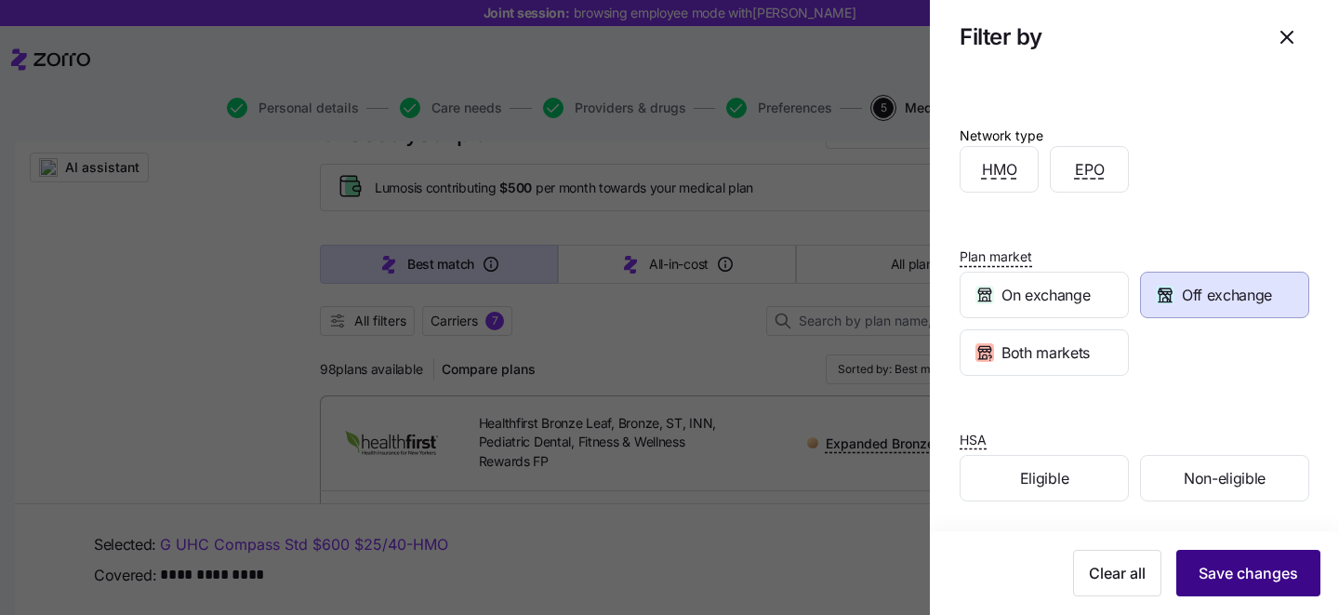
click at [1252, 569] on span "Save changes" at bounding box center [1249, 573] width 100 height 22
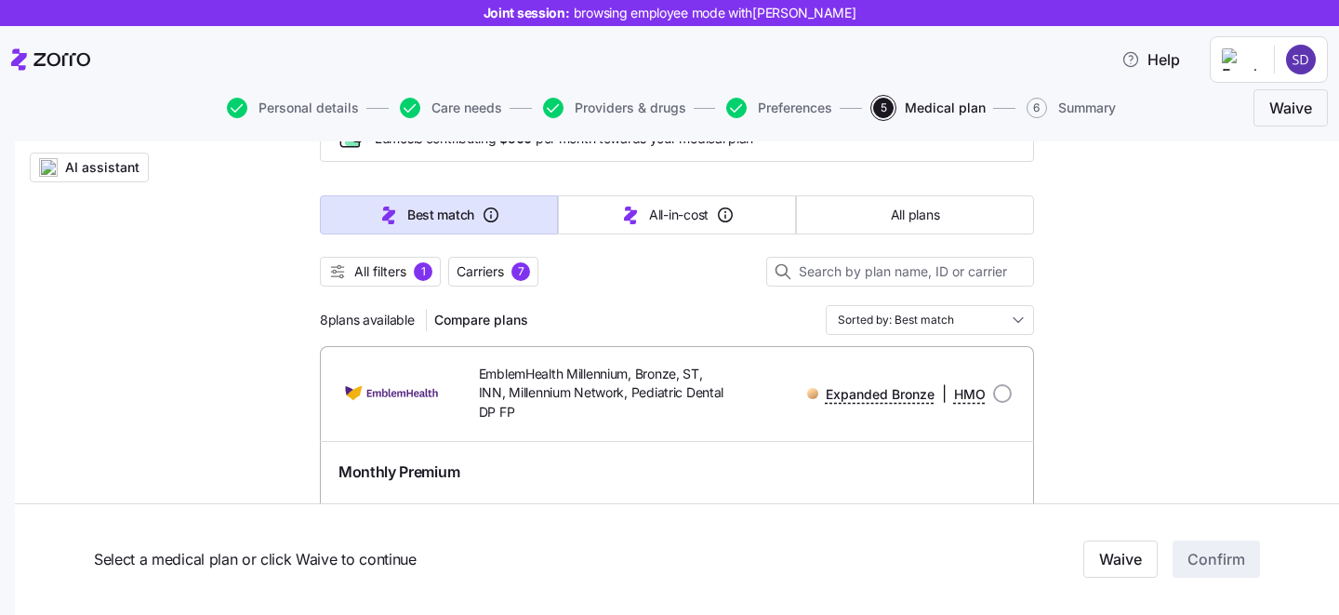
scroll to position [0, 0]
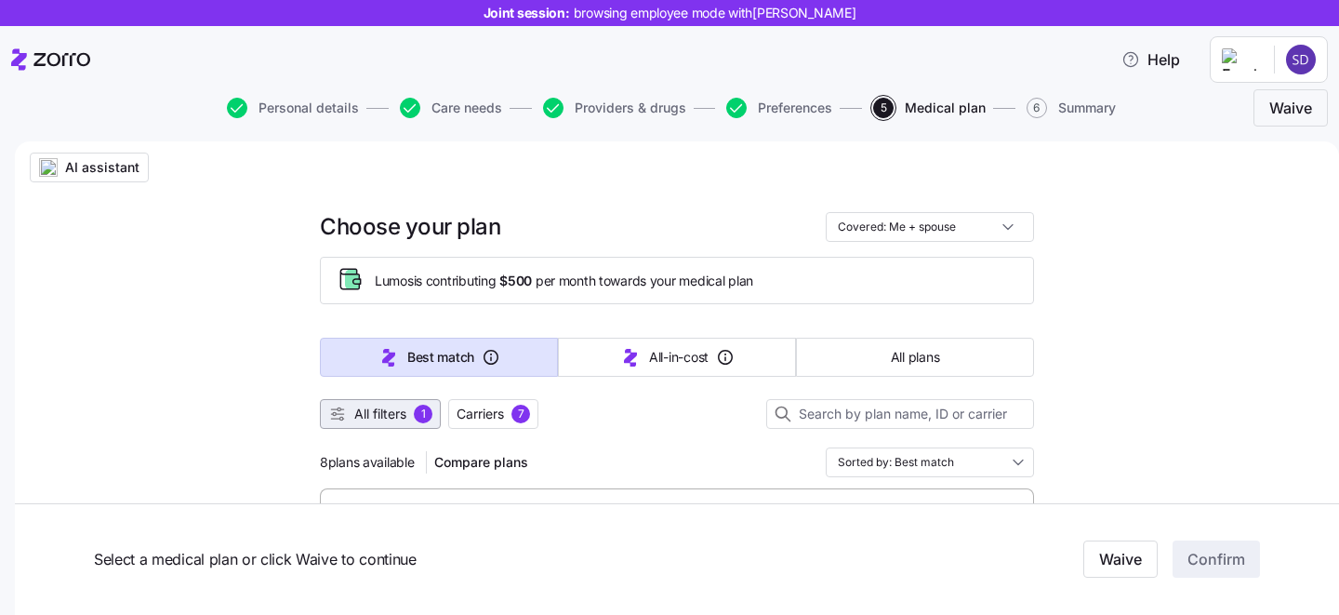
click at [381, 412] on span "All filters" at bounding box center [380, 414] width 52 height 19
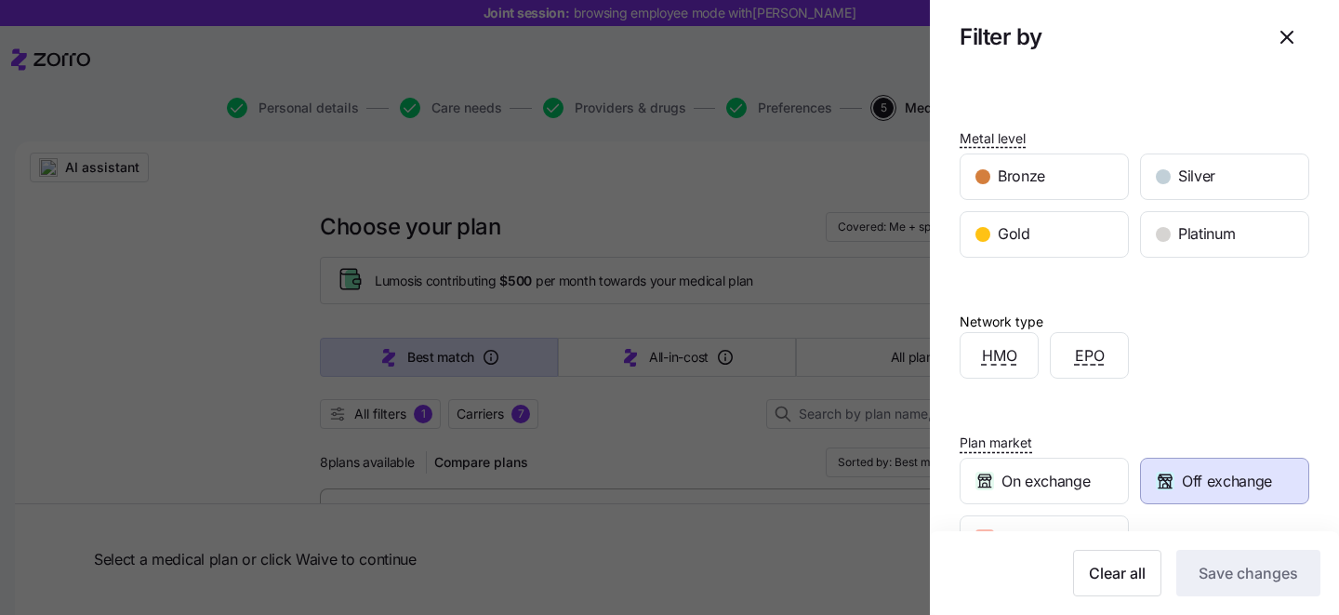
scroll to position [444, 0]
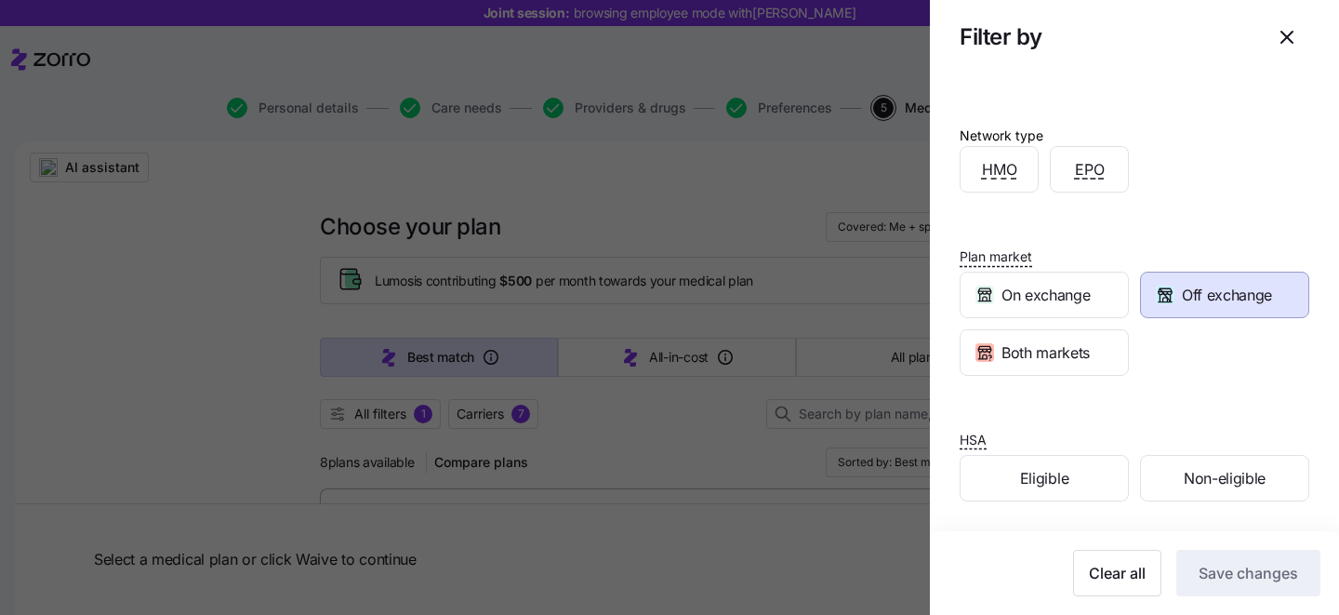
click at [1199, 300] on span "Off exchange" at bounding box center [1227, 295] width 90 height 23
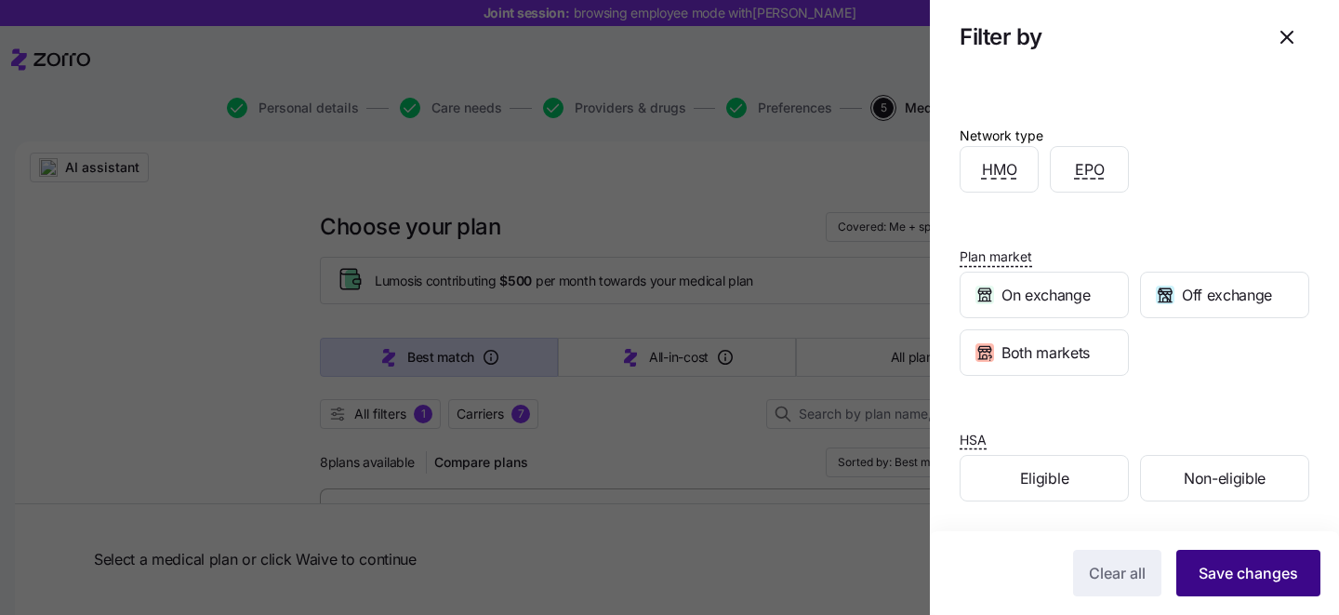
click at [1231, 565] on span "Save changes" at bounding box center [1249, 573] width 100 height 22
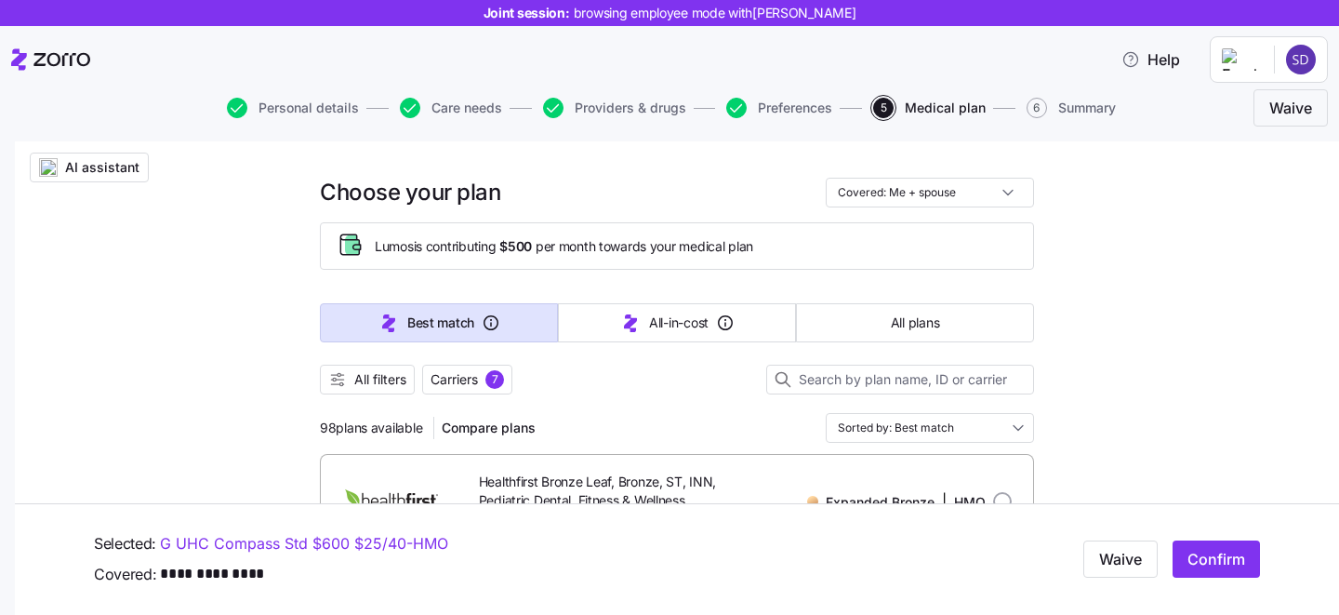
scroll to position [41, 0]
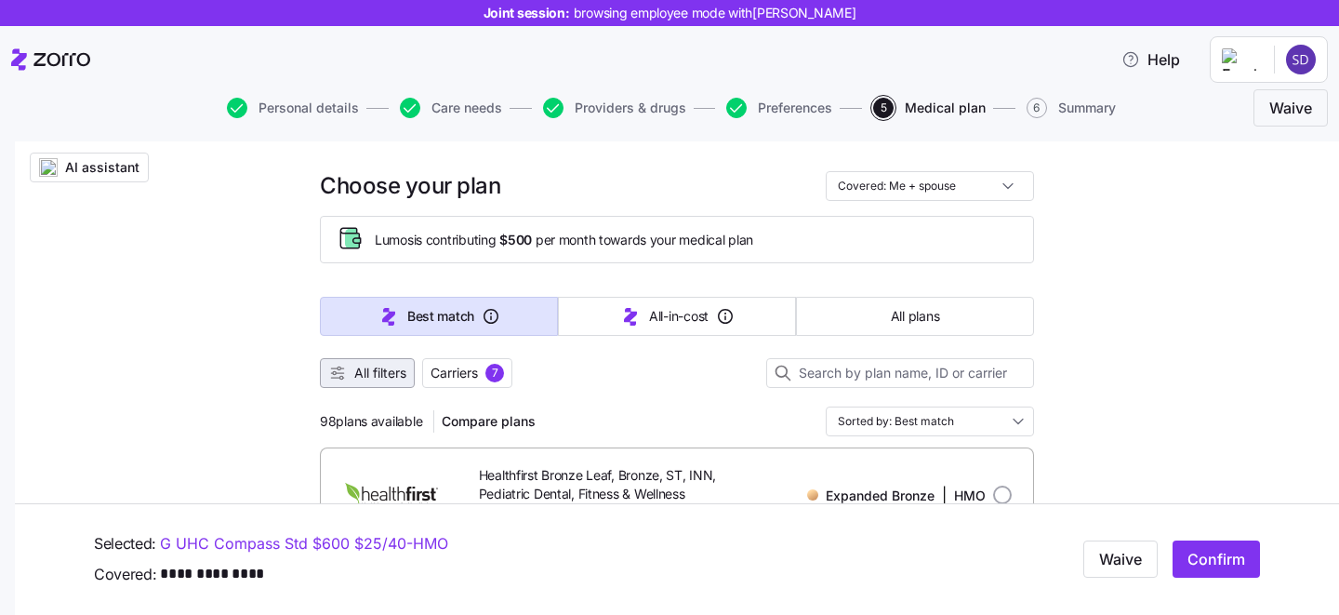
click at [359, 367] on span "All filters" at bounding box center [380, 373] width 52 height 19
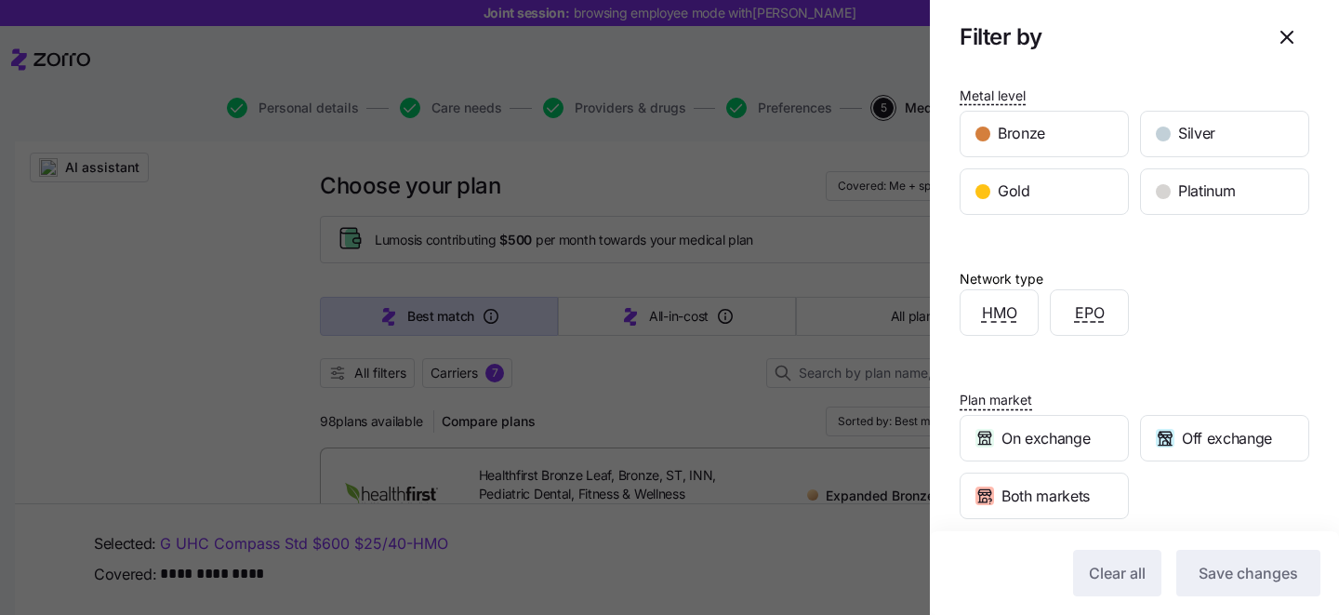
scroll to position [444, 0]
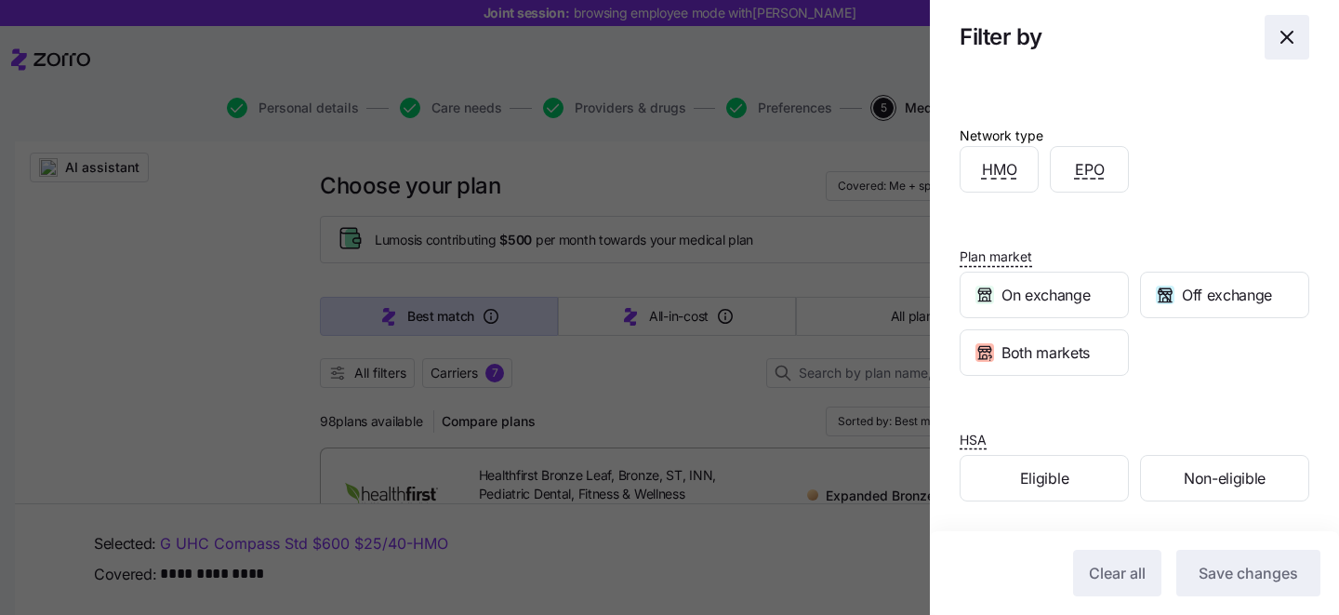
click at [1291, 33] on icon "button" at bounding box center [1287, 37] width 11 height 11
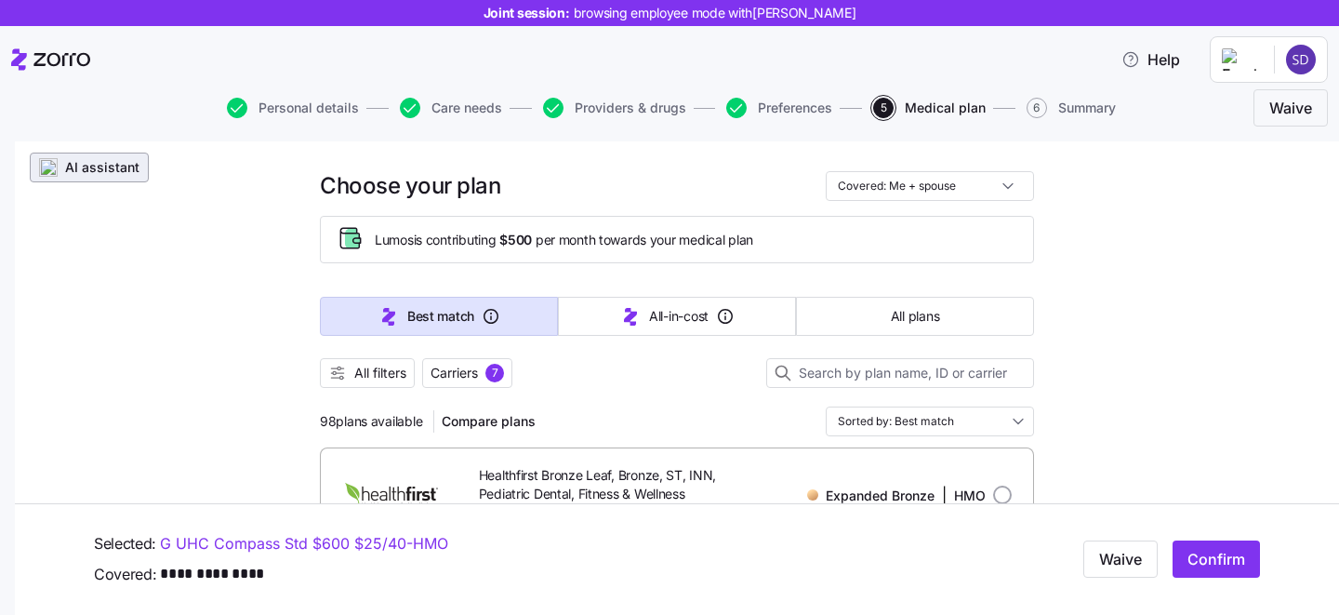
click at [101, 162] on span "AI assistant" at bounding box center [102, 167] width 74 height 19
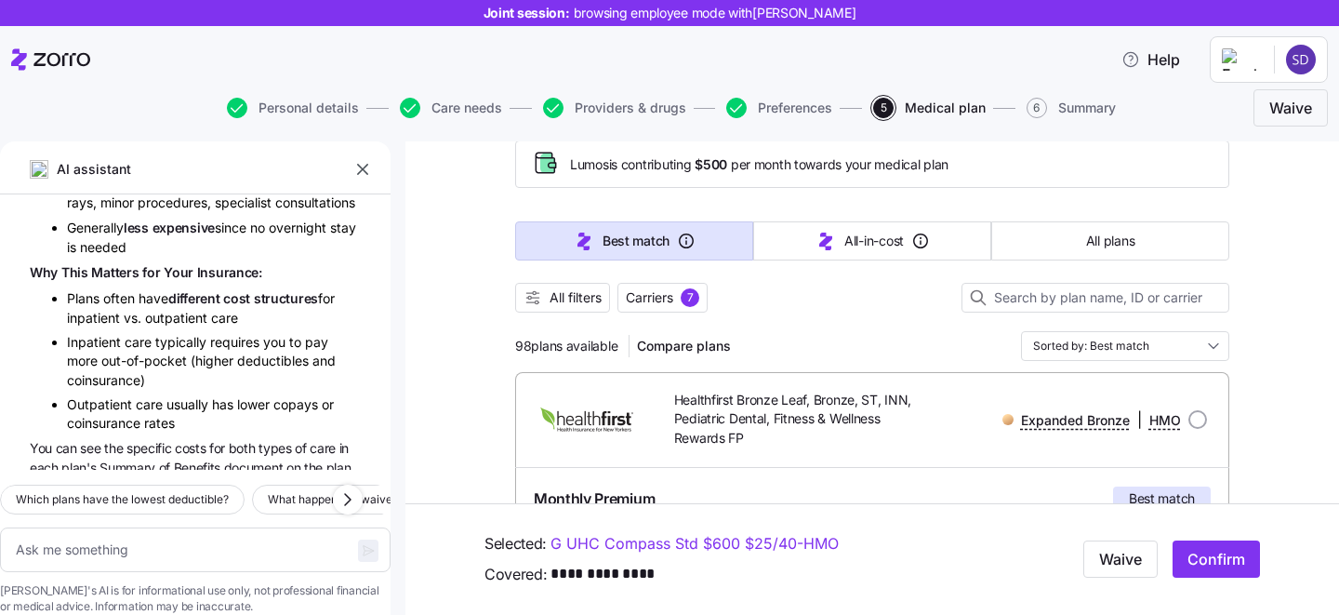
scroll to position [9545, 0]
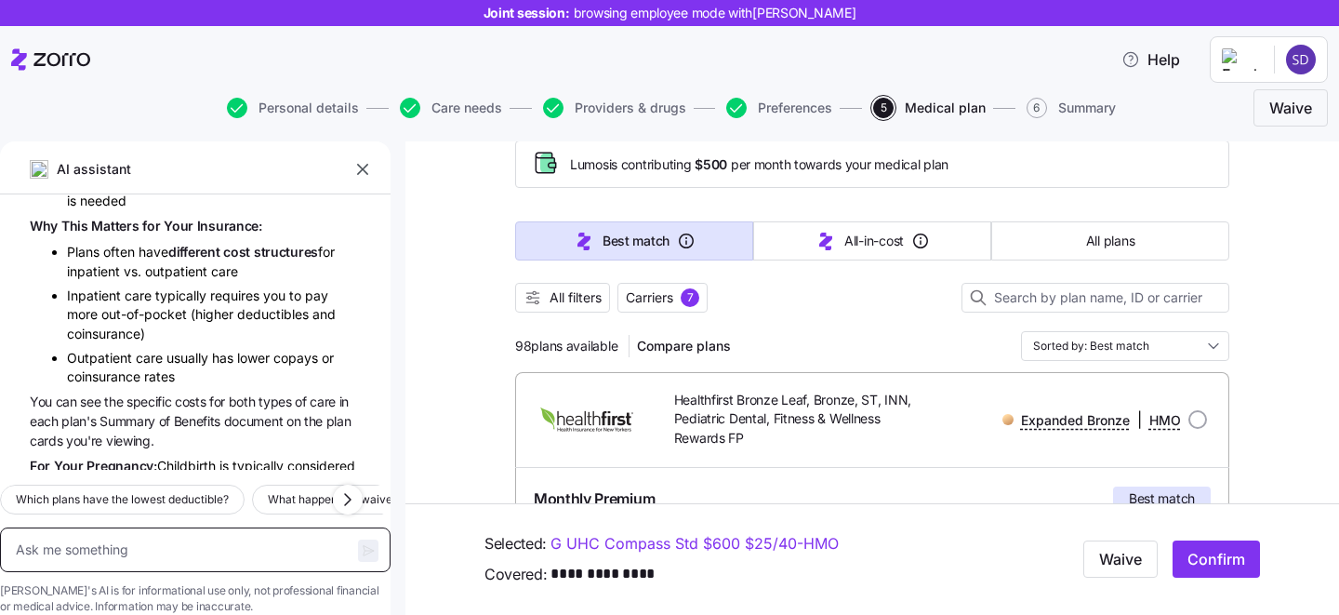
click at [163, 527] on textarea at bounding box center [195, 549] width 391 height 45
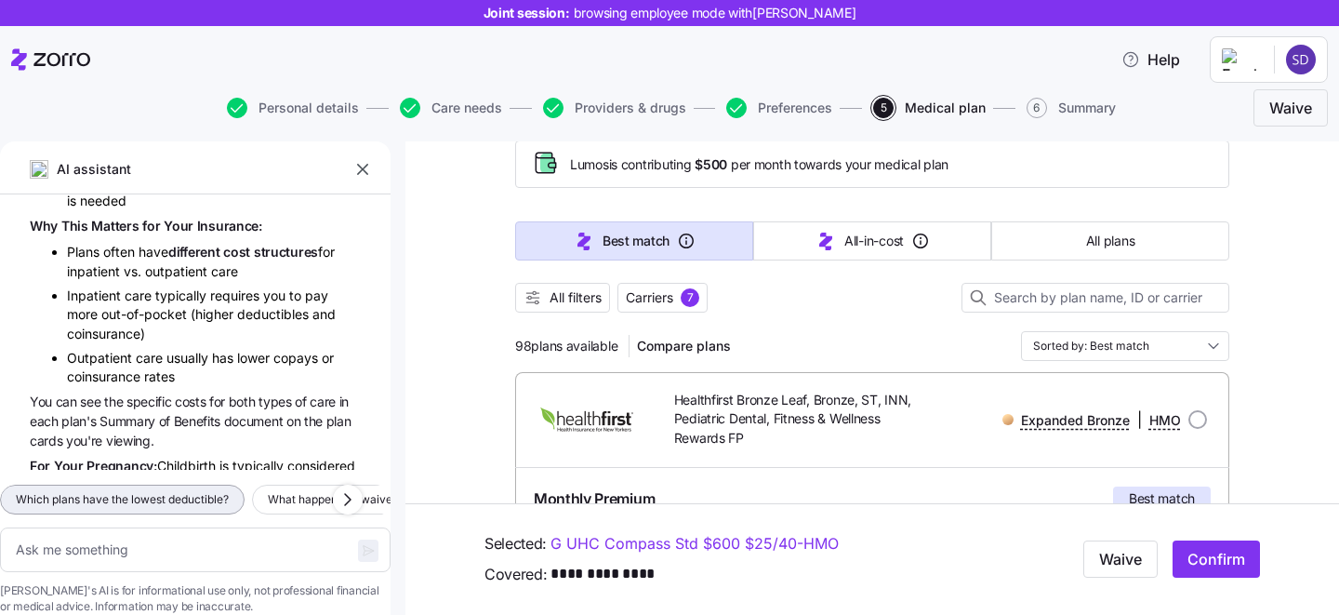
click at [169, 490] on span "Which plans have the lowest deductible?" at bounding box center [122, 499] width 213 height 19
type textarea "x"
type textarea "Which plans have the lowest deductible?"
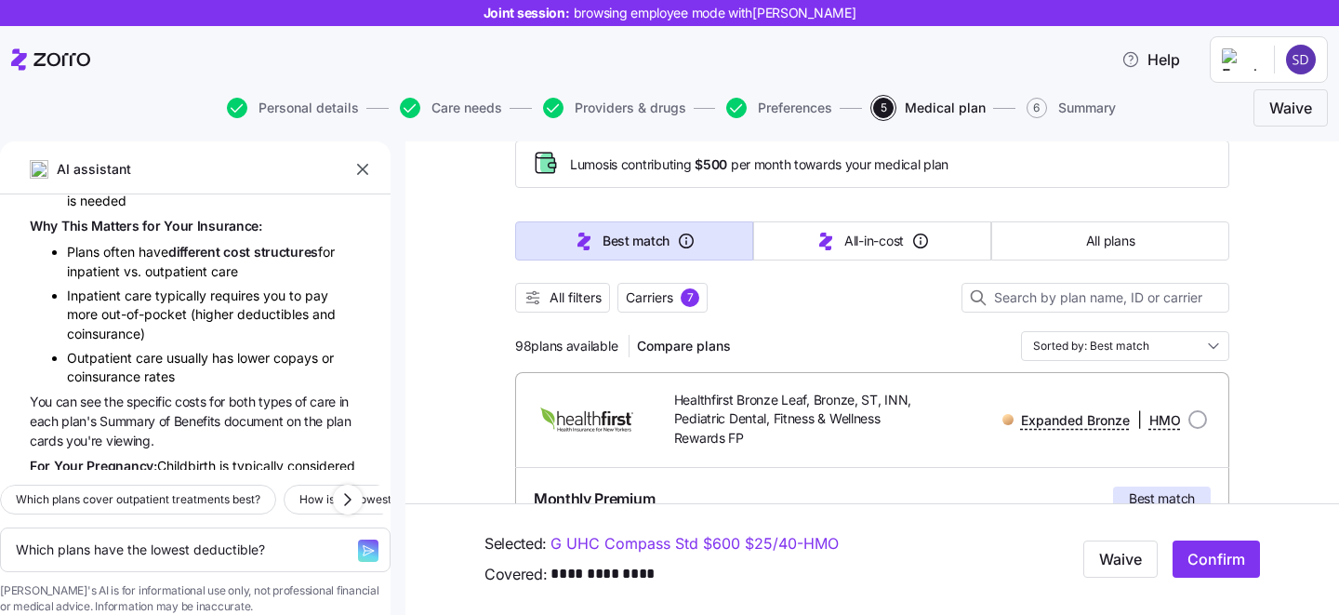
click at [361, 543] on icon "button" at bounding box center [368, 550] width 15 height 15
type textarea "x"
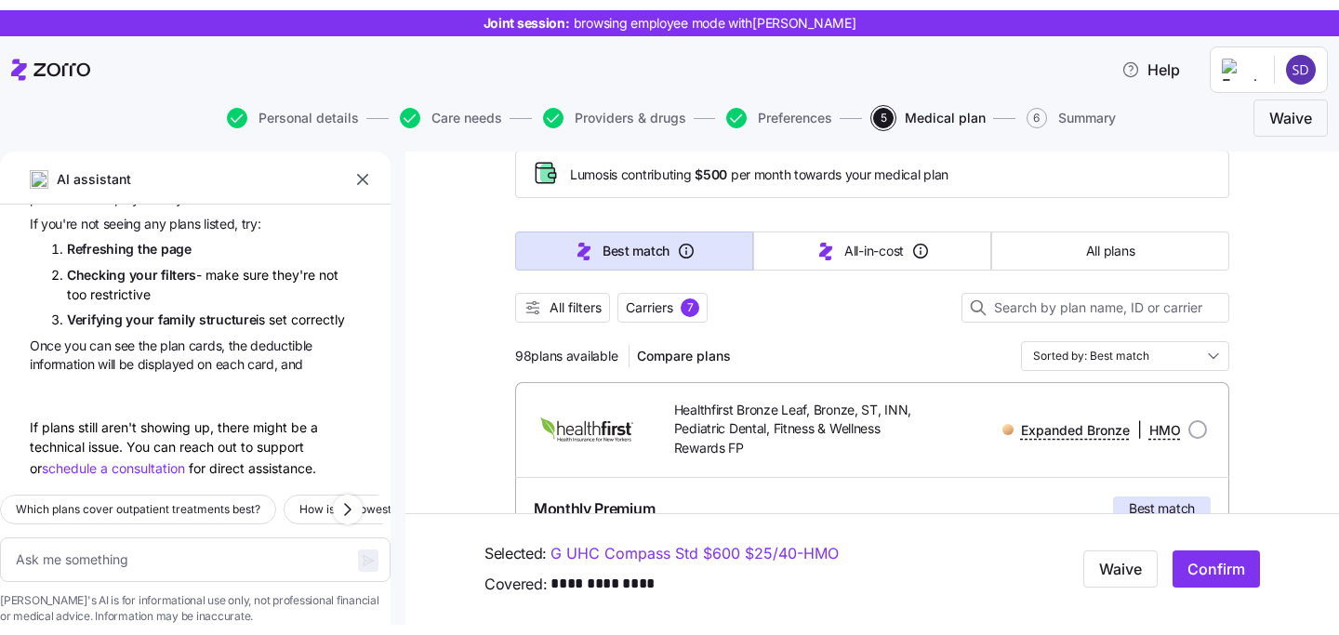
scroll to position [10086, 0]
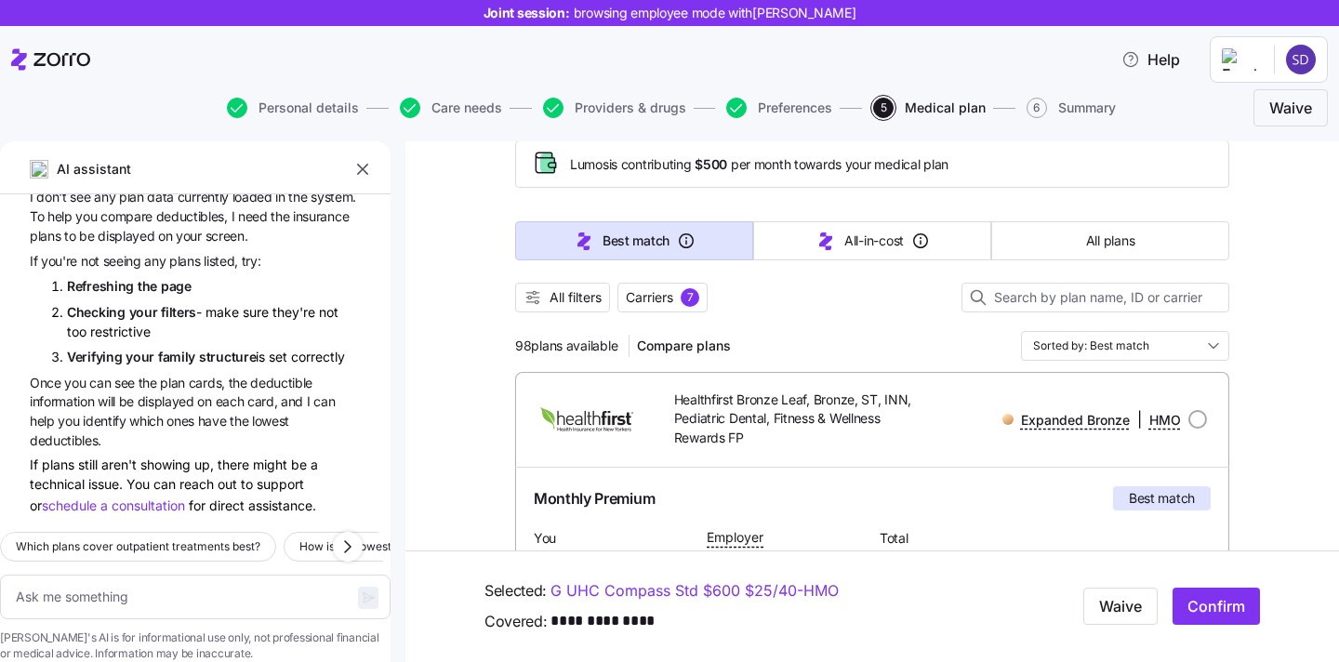
type textarea "x"
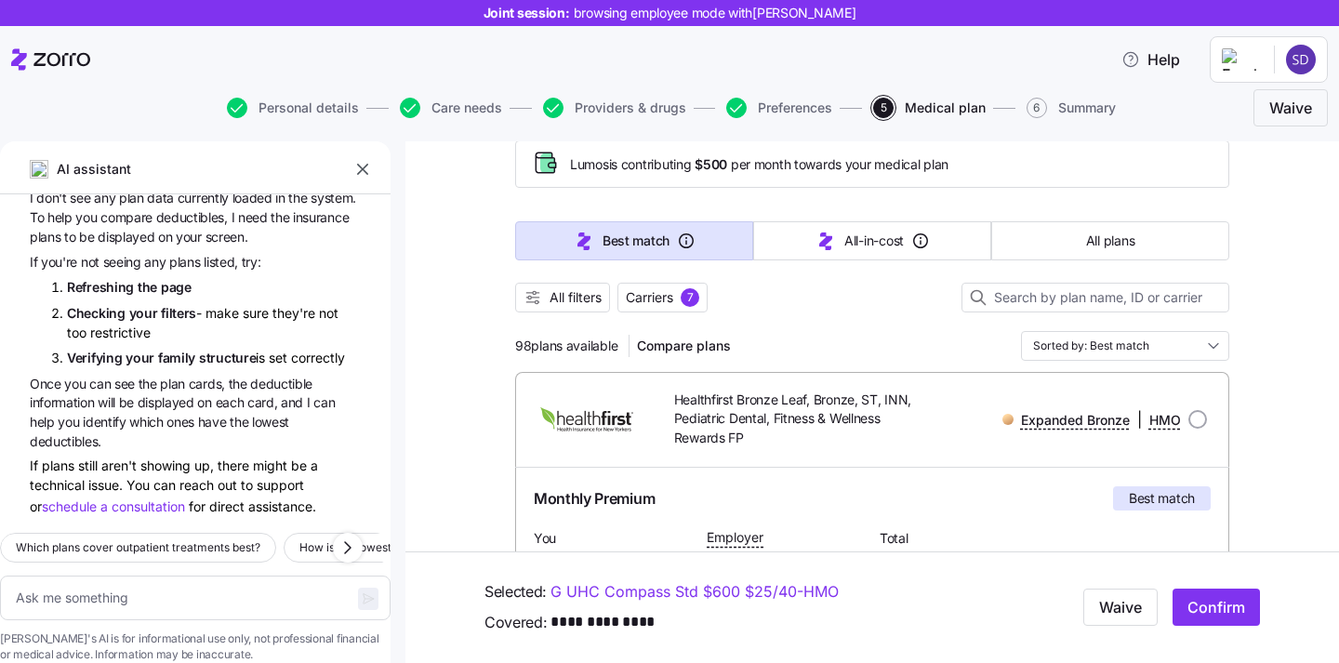
scroll to position [10038, 0]
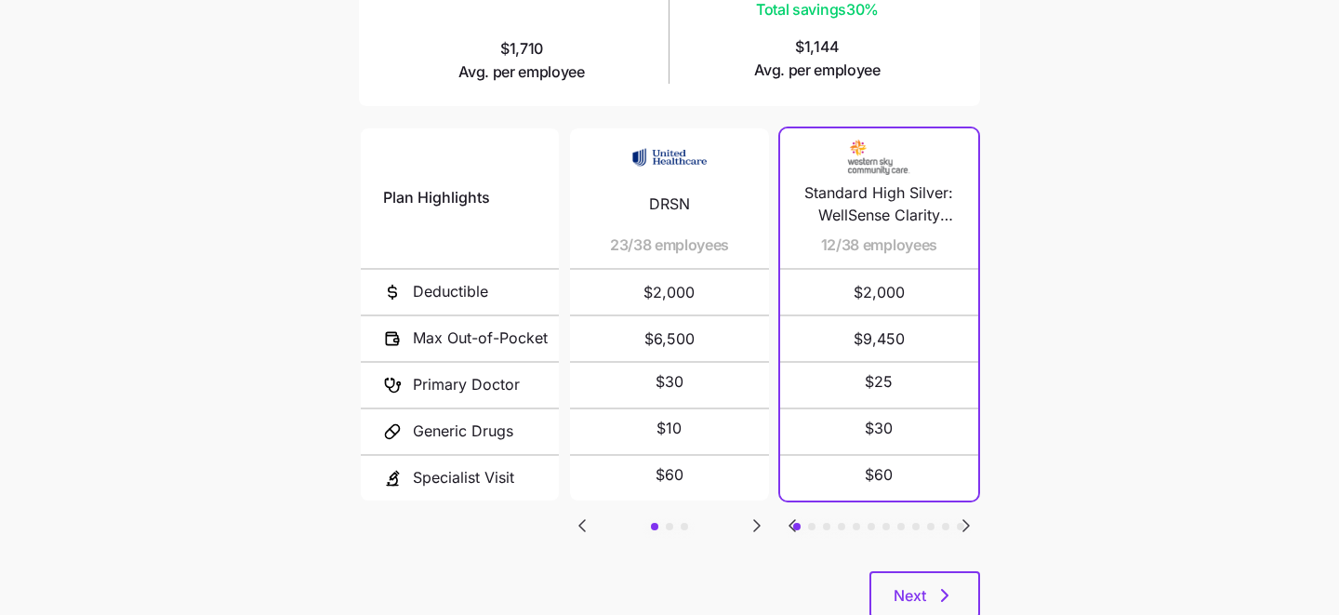
scroll to position [346, 0]
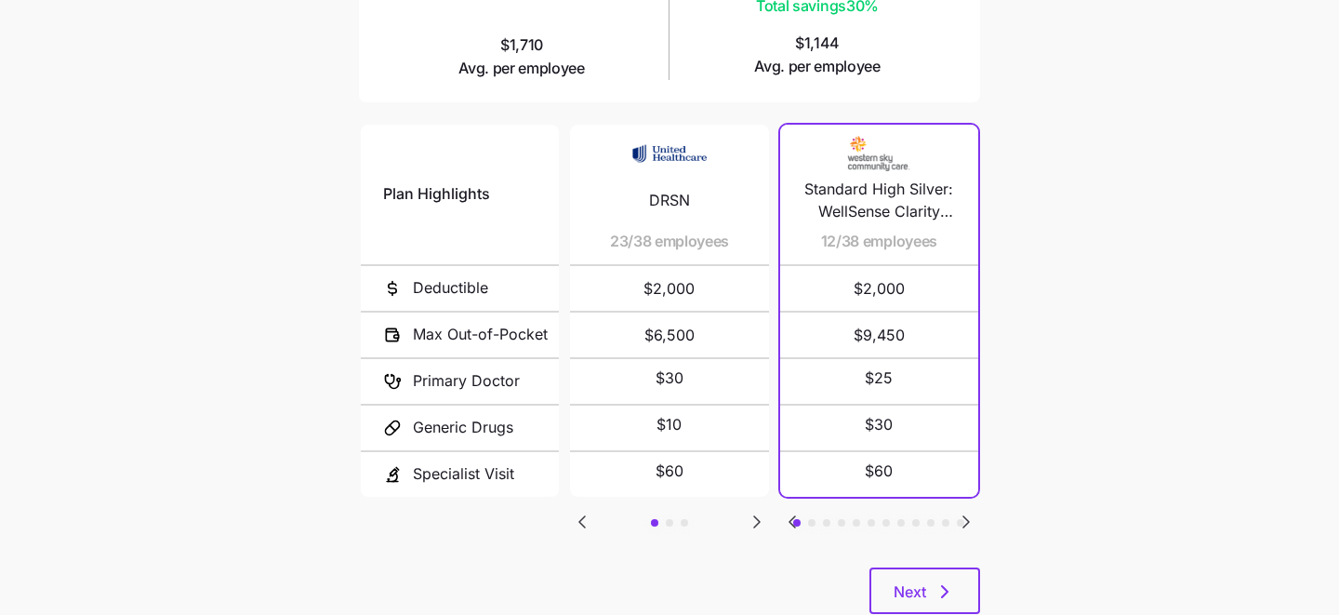
click at [754, 517] on icon "Go to next slide" at bounding box center [757, 521] width 6 height 11
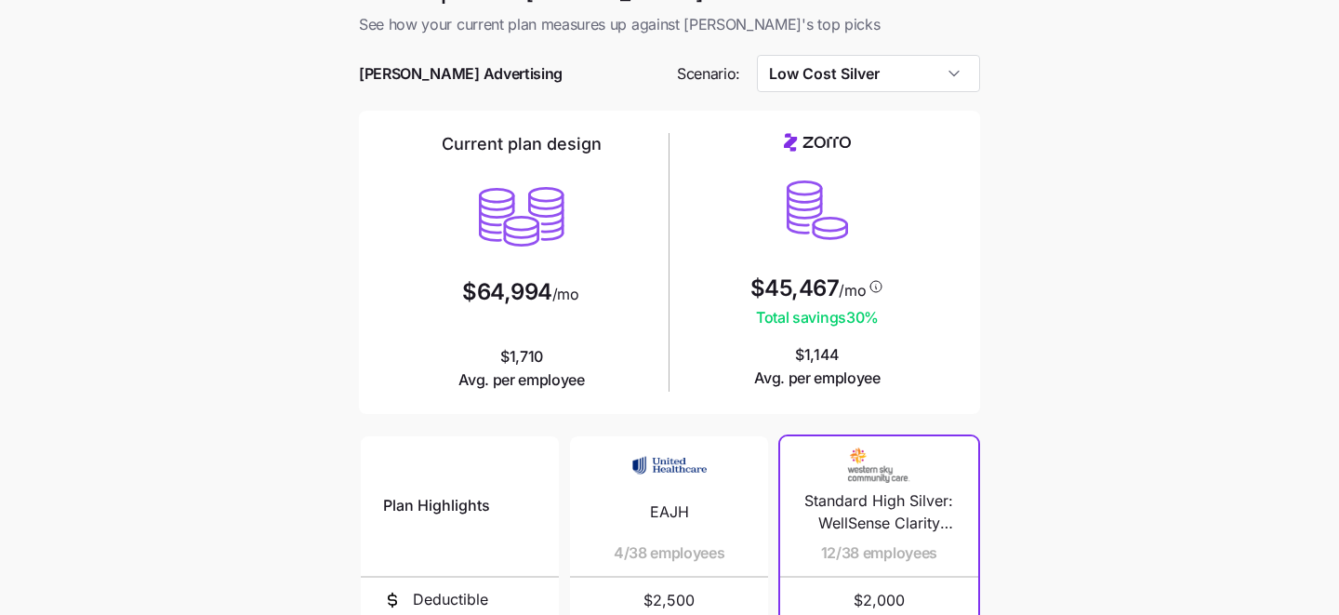
scroll to position [0, 0]
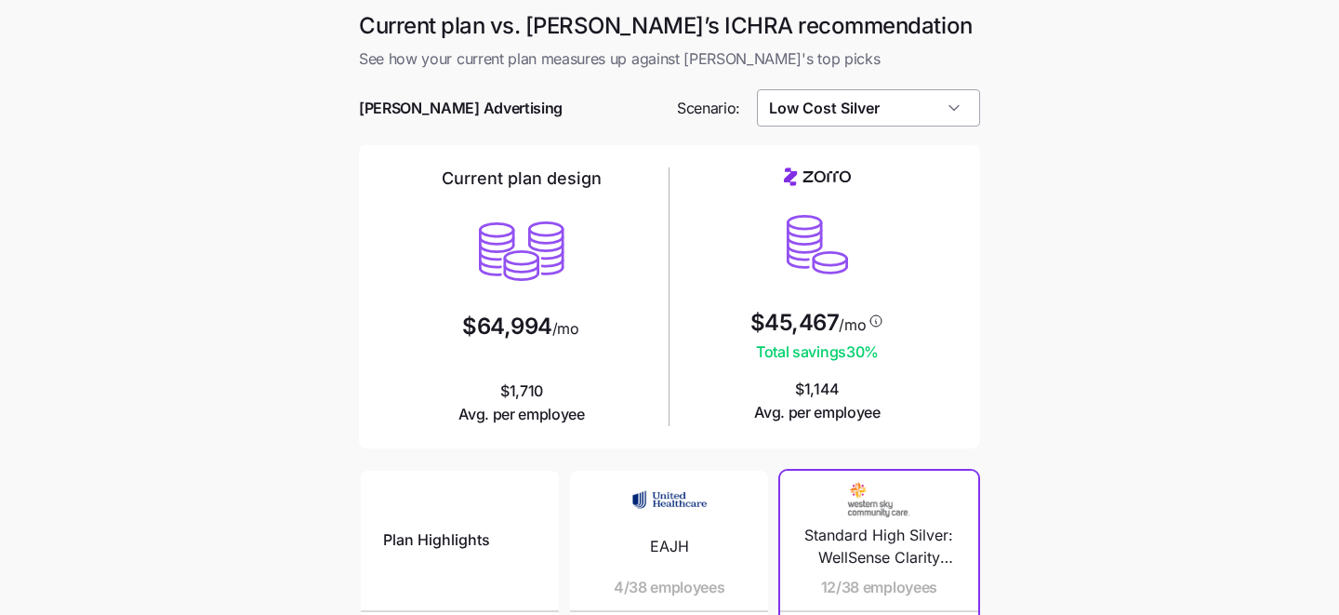
click at [948, 124] on input "Low Cost Silver" at bounding box center [869, 107] width 224 height 37
click at [1028, 123] on main "Current plan vs. [PERSON_NAME]’s ICHRA recommendation See how your current plan…" at bounding box center [669, 508] width 1339 height 1016
click at [940, 104] on input "Low Cost Silver" at bounding box center [869, 107] width 224 height 37
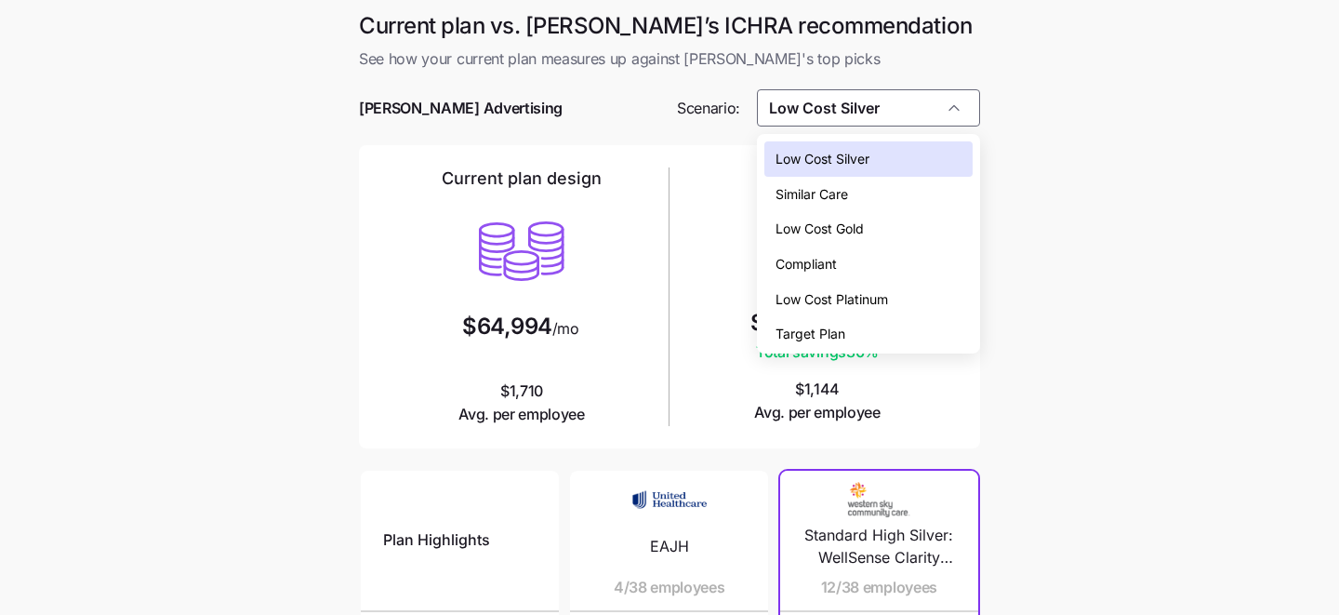
click at [909, 265] on div "Compliant" at bounding box center [869, 263] width 209 height 35
type input "Compliant"
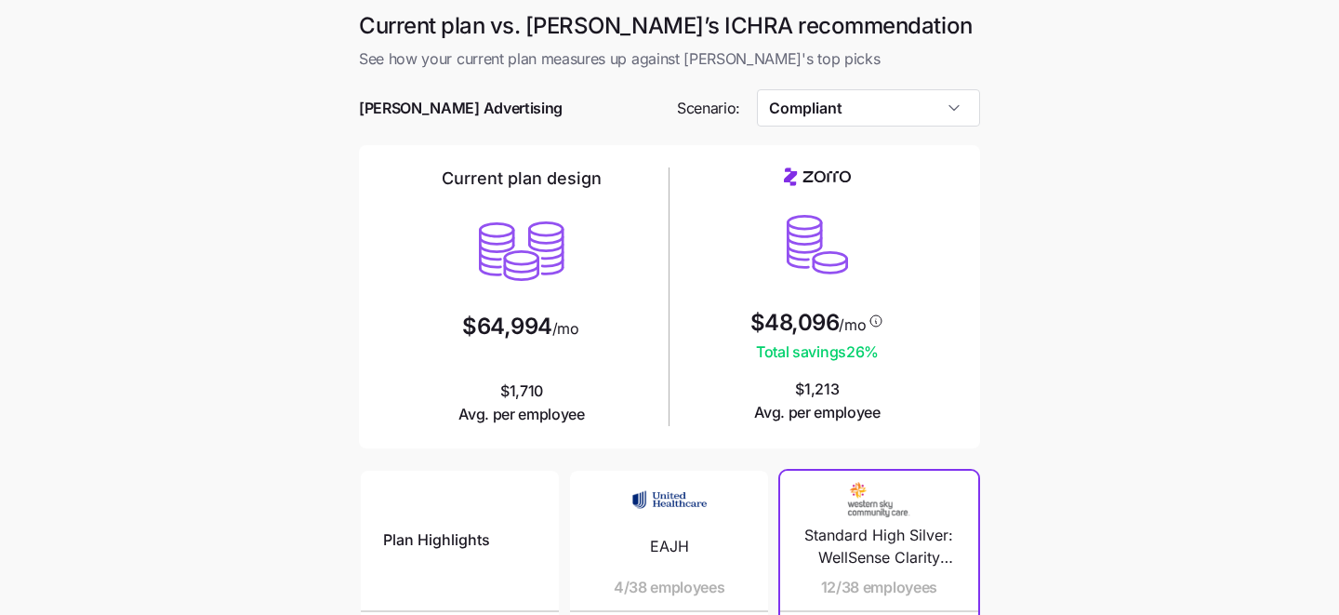
click at [1049, 203] on main "Current plan vs. [PERSON_NAME]’s ICHRA recommendation See how your current plan…" at bounding box center [669, 508] width 1339 height 1016
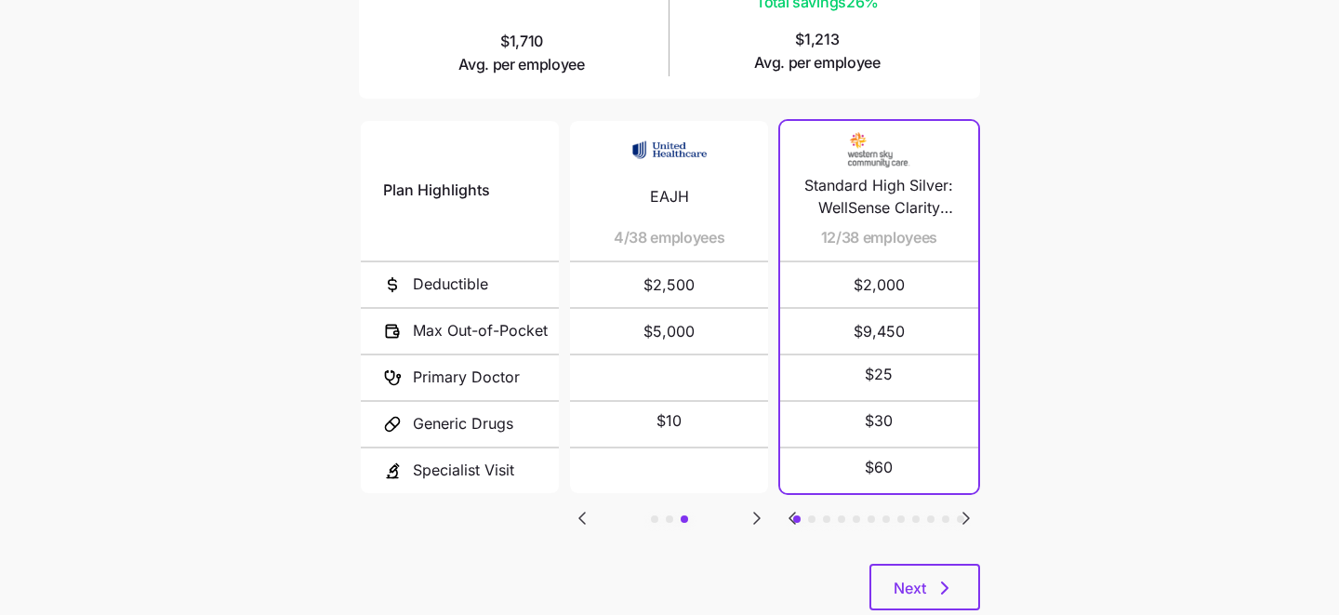
scroll to position [387, 0]
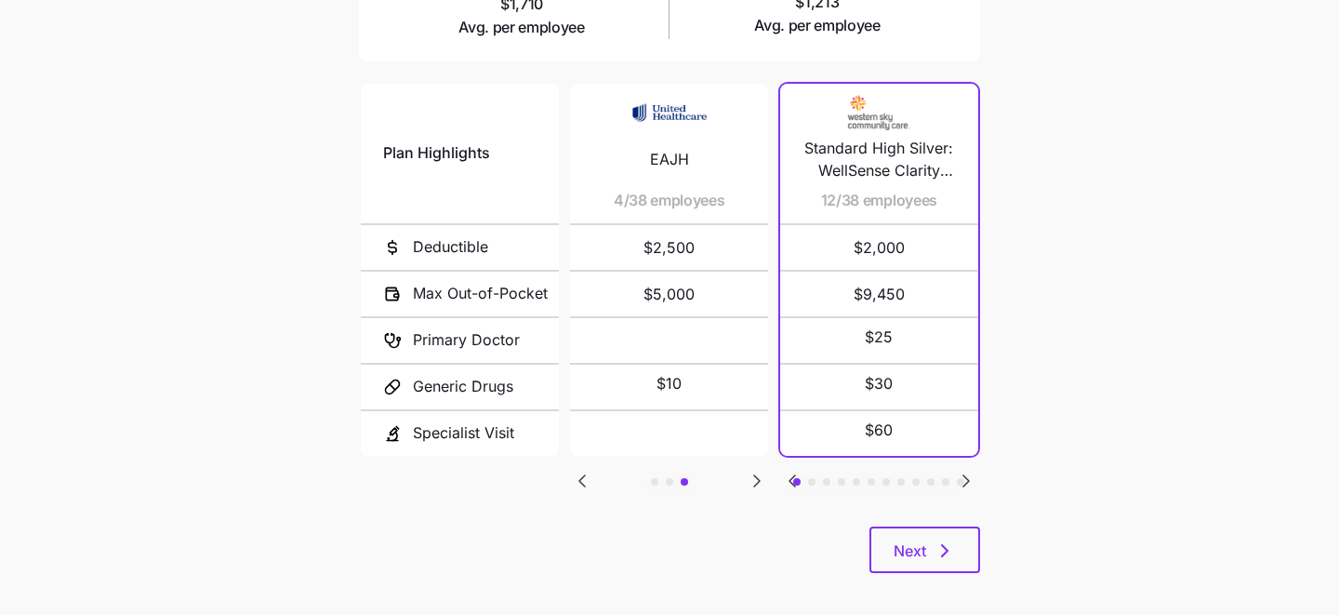
click at [965, 476] on icon "Go to next slide" at bounding box center [967, 480] width 6 height 11
click at [968, 470] on icon "Go to next slide" at bounding box center [966, 481] width 22 height 22
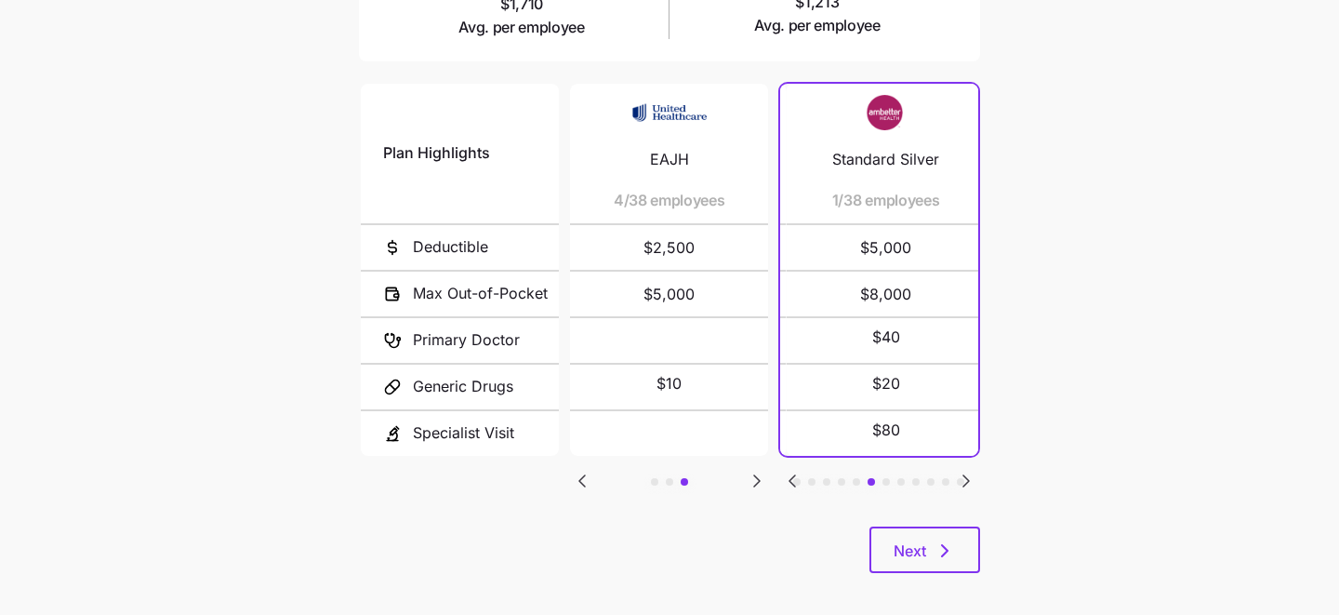
click at [968, 470] on icon "Go to next slide" at bounding box center [966, 481] width 22 height 22
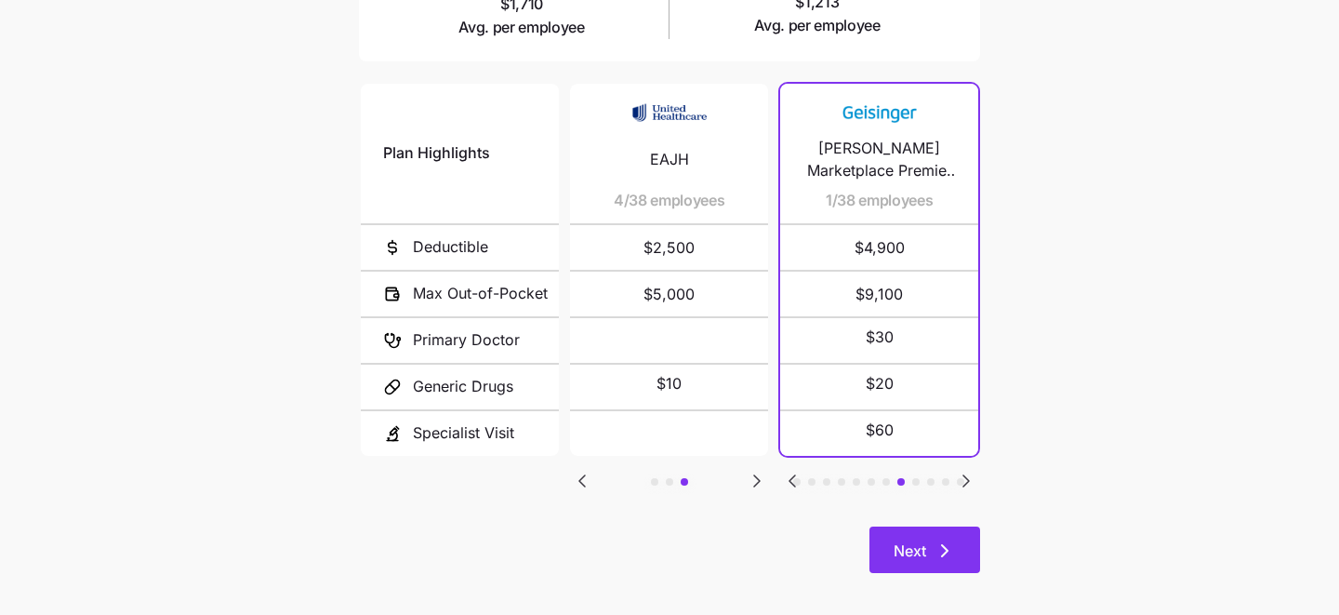
click at [921, 536] on button "Next" at bounding box center [925, 549] width 111 height 47
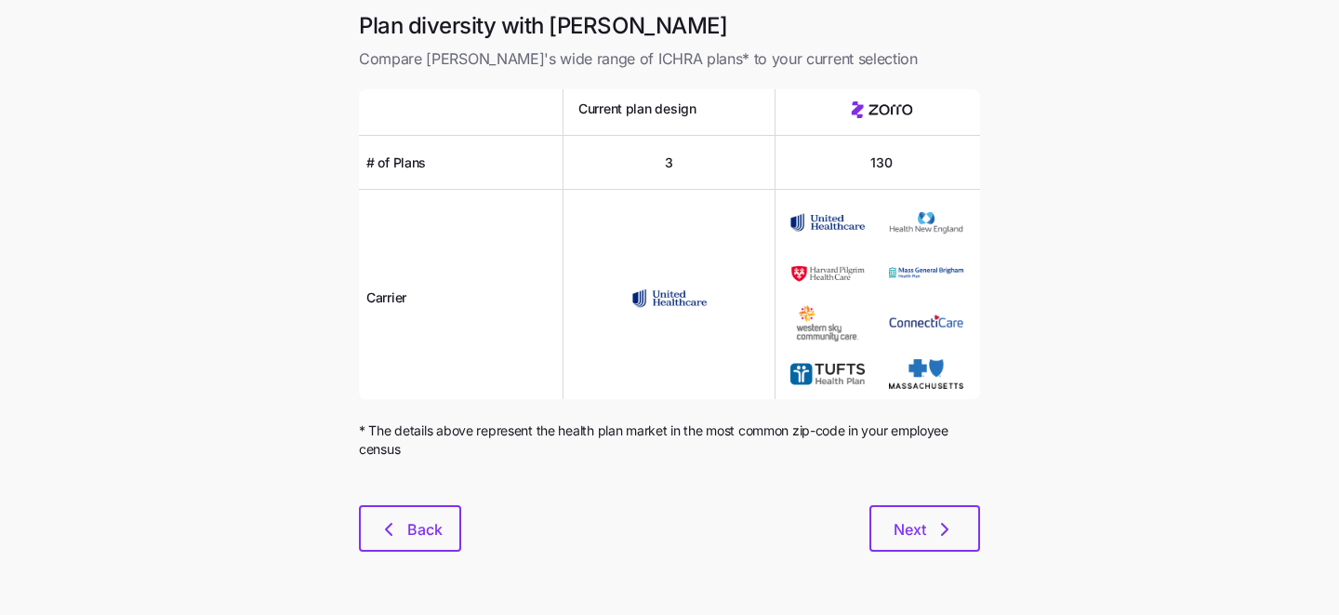
click at [943, 553] on div "Plan diversity with Zorro Compare [PERSON_NAME]'s wide range of ICHRA plans* to…" at bounding box center [669, 292] width 651 height 563
click at [940, 531] on icon "button" at bounding box center [945, 529] width 22 height 22
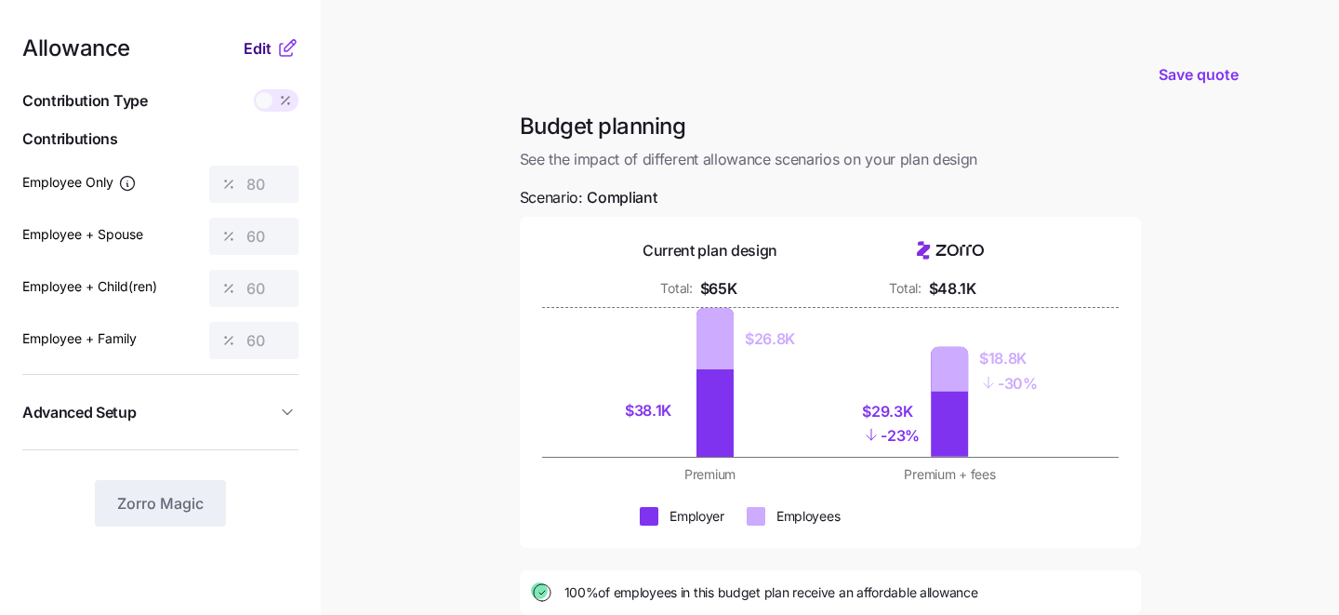
click at [252, 52] on span "Edit" at bounding box center [258, 48] width 28 height 22
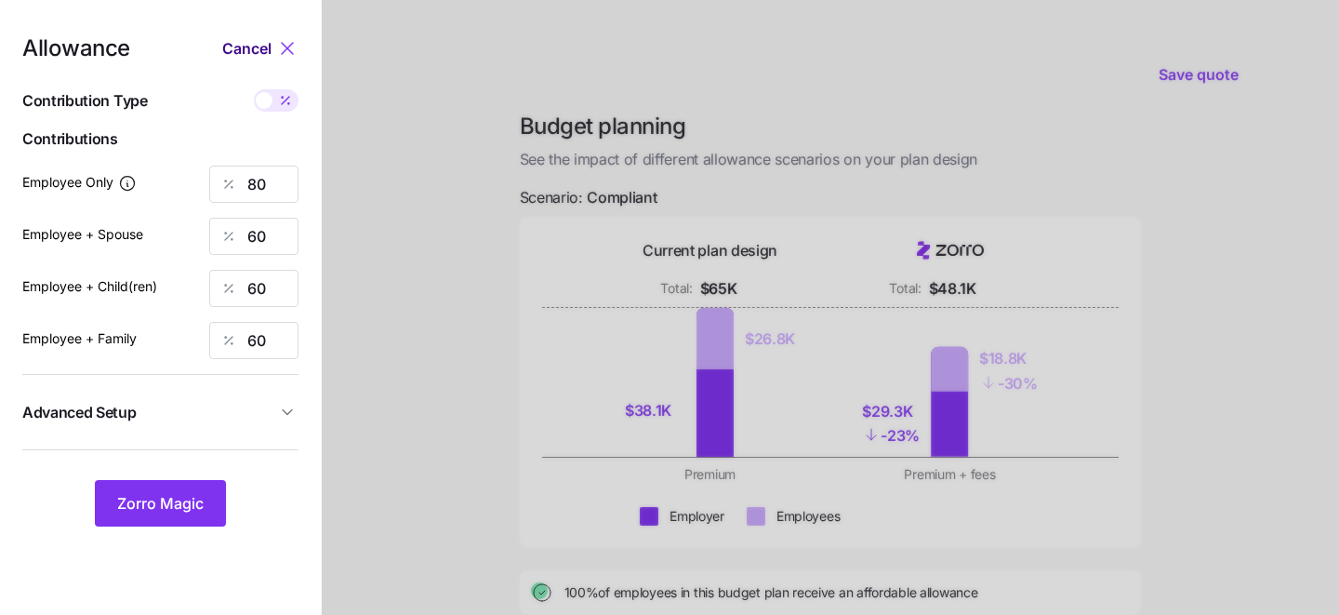
click at [250, 53] on span "Cancel" at bounding box center [246, 48] width 49 height 22
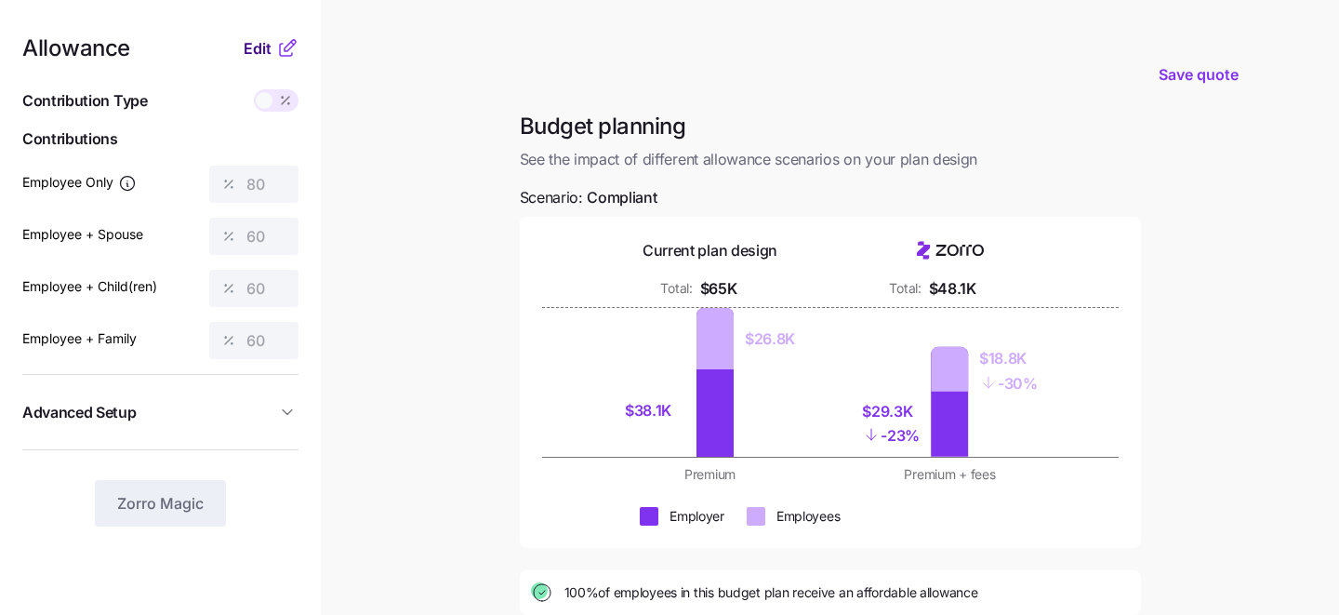
click at [253, 47] on span "Edit" at bounding box center [258, 48] width 28 height 22
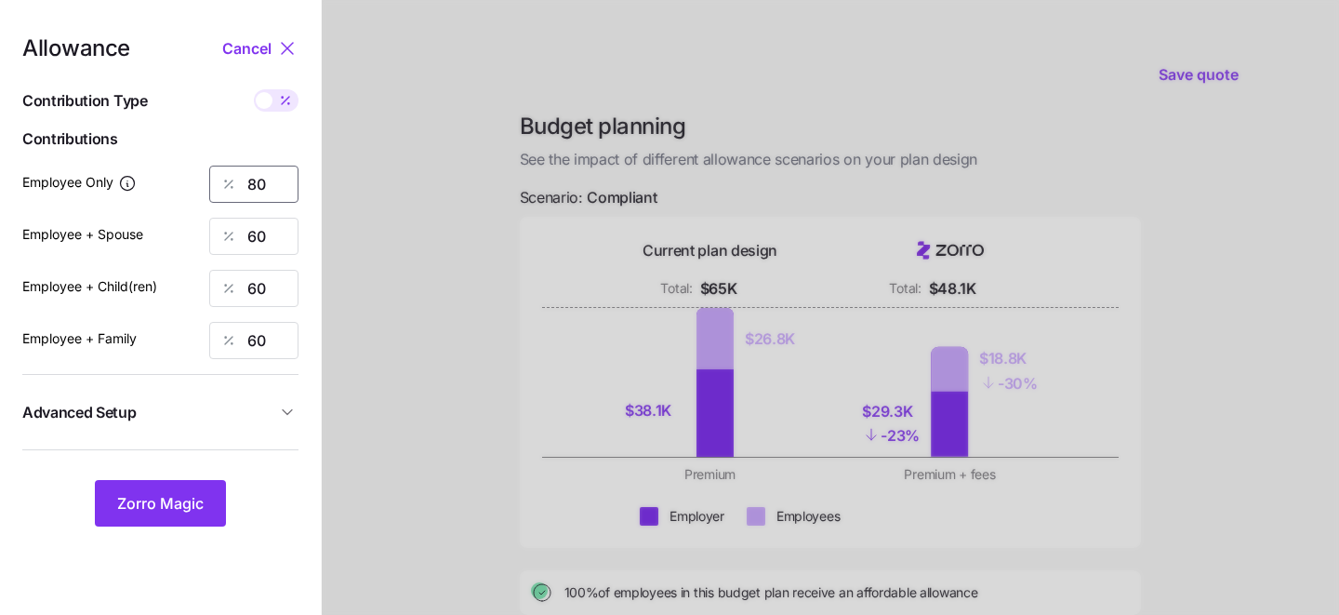
click at [277, 191] on input "80" at bounding box center [253, 184] width 89 height 37
type input "8"
type input "50"
click at [248, 237] on input "60" at bounding box center [253, 236] width 89 height 37
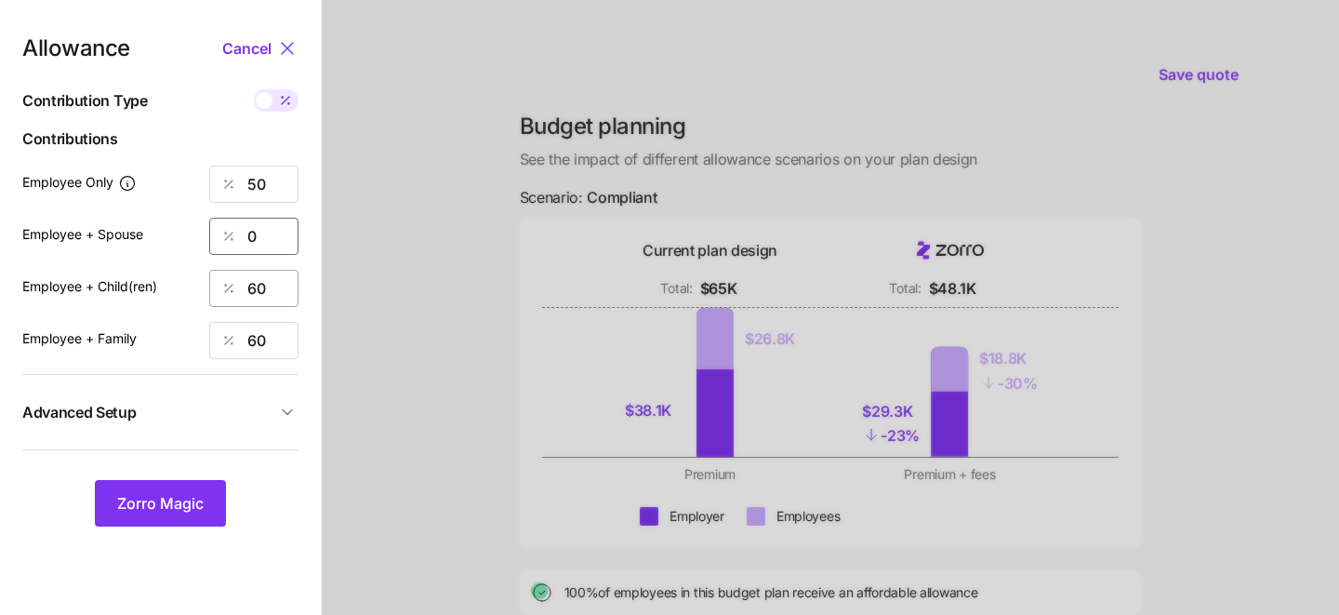
type input "0"
click at [283, 287] on input "60" at bounding box center [253, 288] width 89 height 37
type input "0"
click at [271, 345] on input "60" at bounding box center [253, 340] width 89 height 37
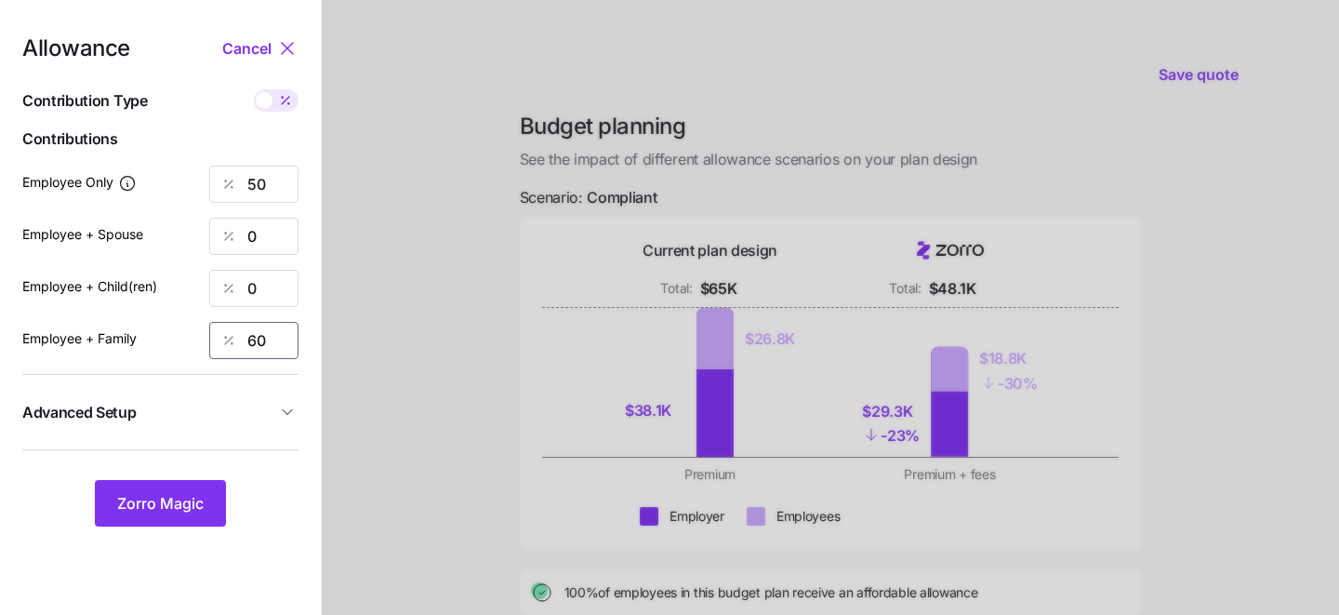
click at [271, 345] on input "60" at bounding box center [253, 340] width 89 height 37
click at [266, 193] on input "50" at bounding box center [253, 184] width 89 height 37
type input "5"
type input "60"
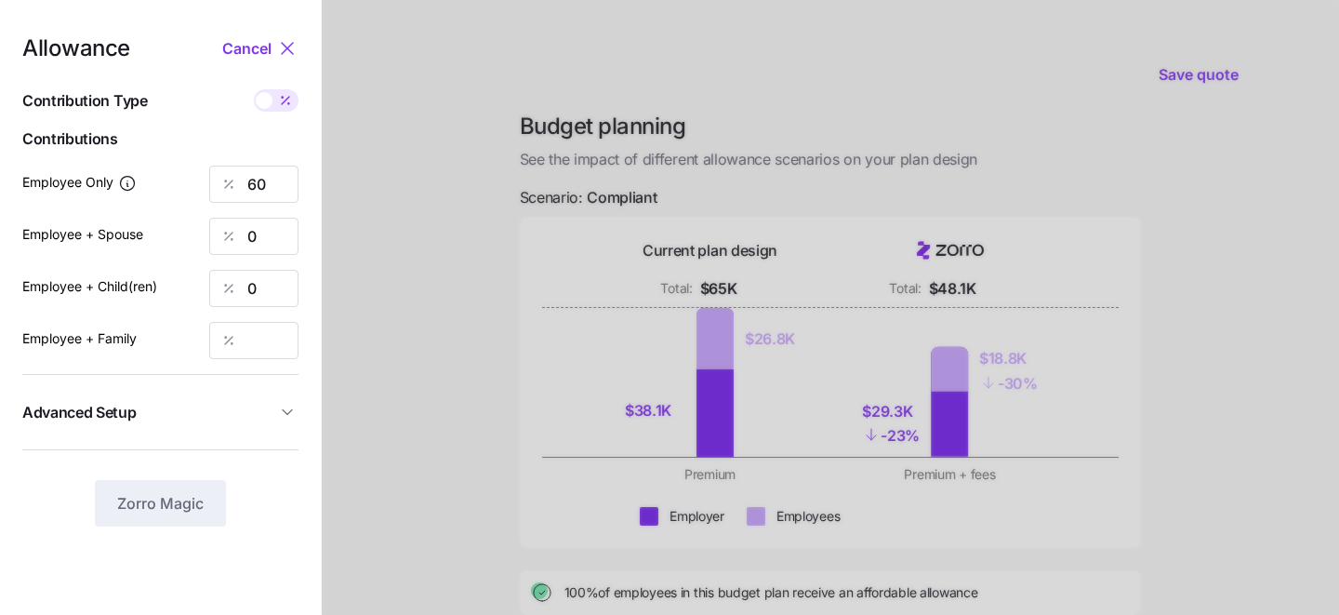
click at [509, 205] on div at bounding box center [831, 457] width 1018 height 914
click at [289, 322] on input "Employee + Family" at bounding box center [253, 340] width 89 height 37
type input "0"
click at [376, 359] on div at bounding box center [831, 457] width 1018 height 914
click at [144, 497] on span "Zorro Magic" at bounding box center [160, 503] width 87 height 22
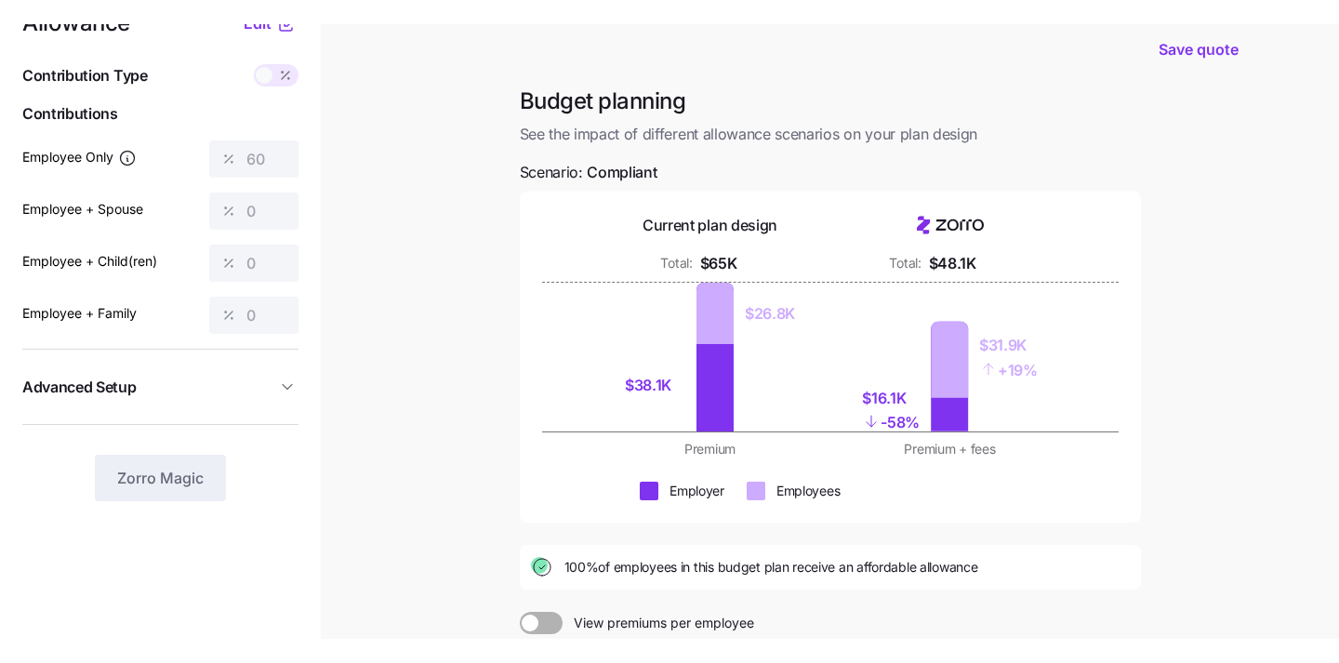
scroll to position [55, 0]
